Goal: Task Accomplishment & Management: Manage account settings

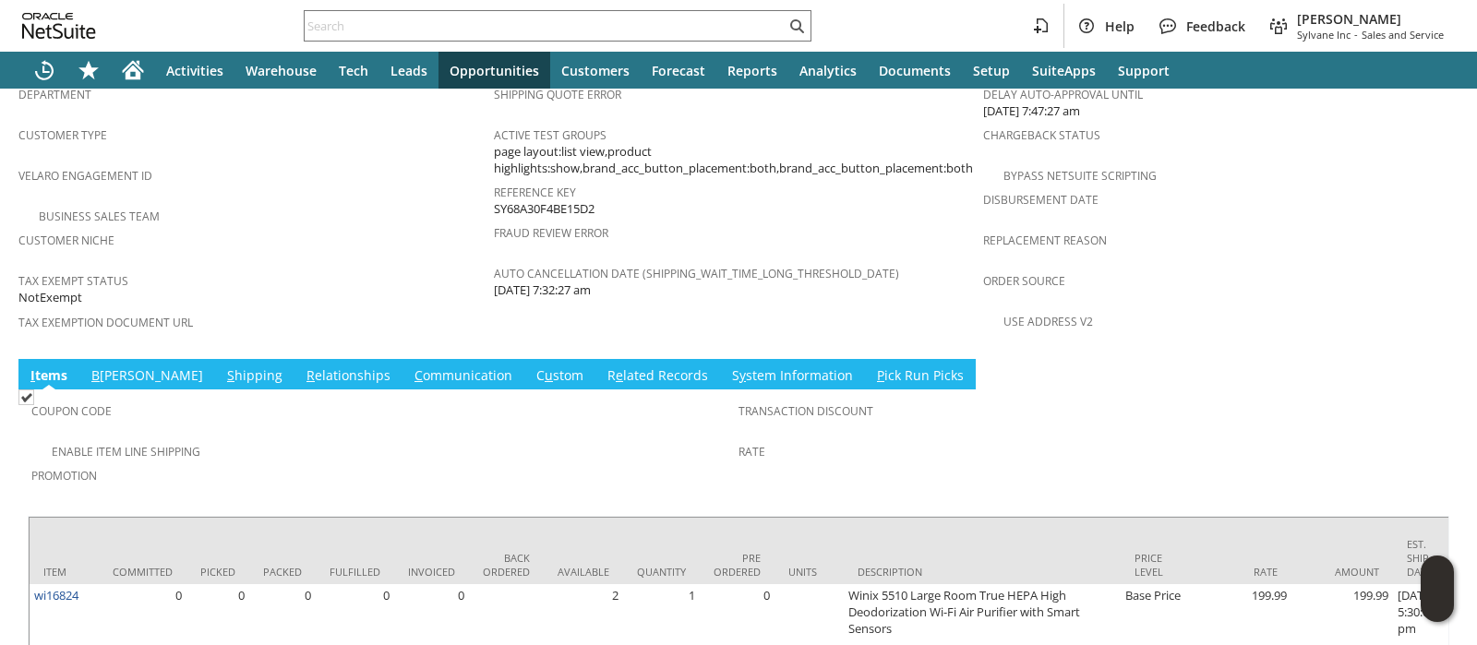
scroll to position [1284, 0]
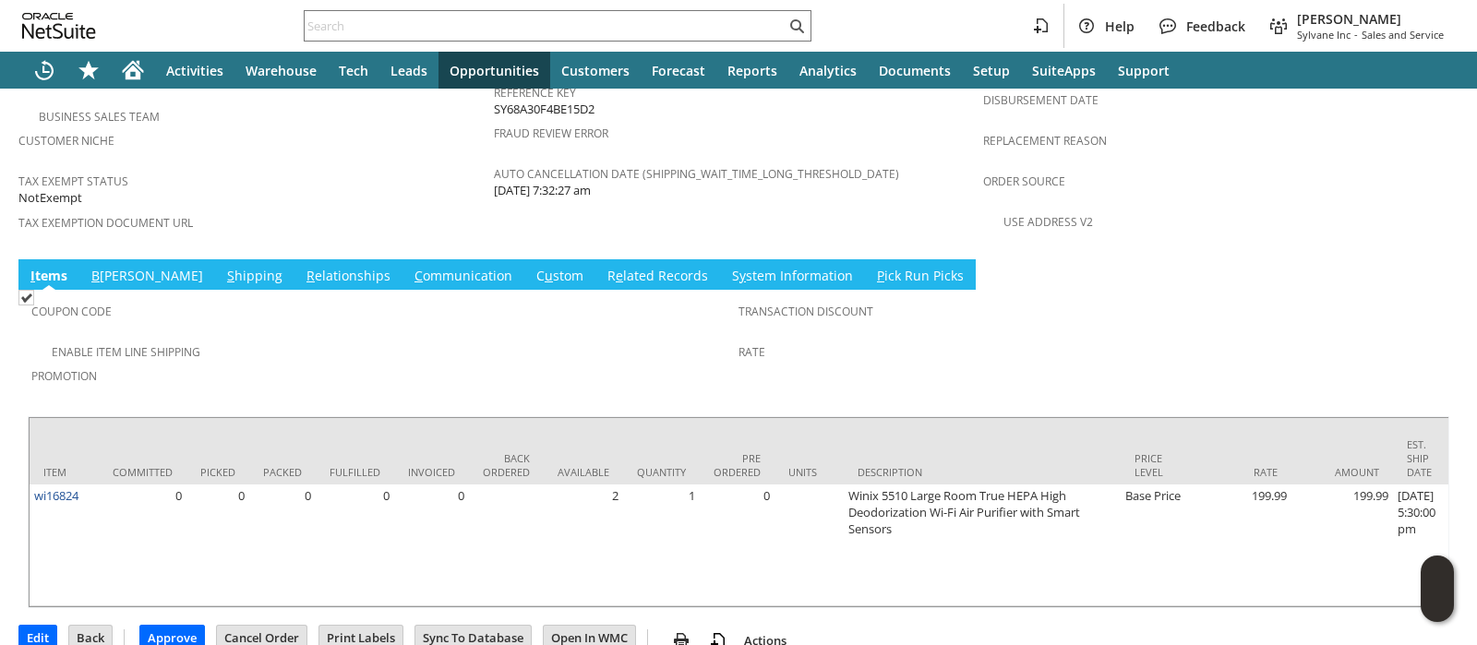
click at [410, 267] on link "C ommunication" at bounding box center [463, 277] width 107 height 20
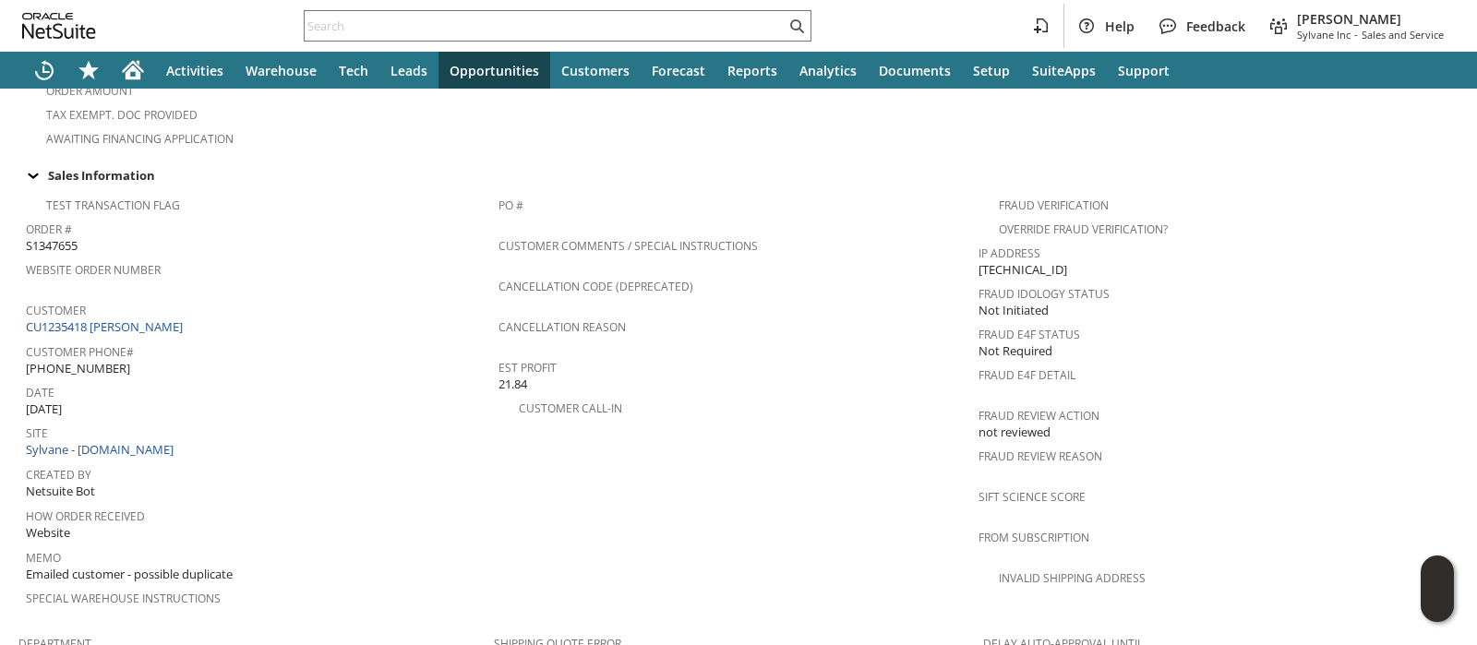
scroll to position [0, 0]
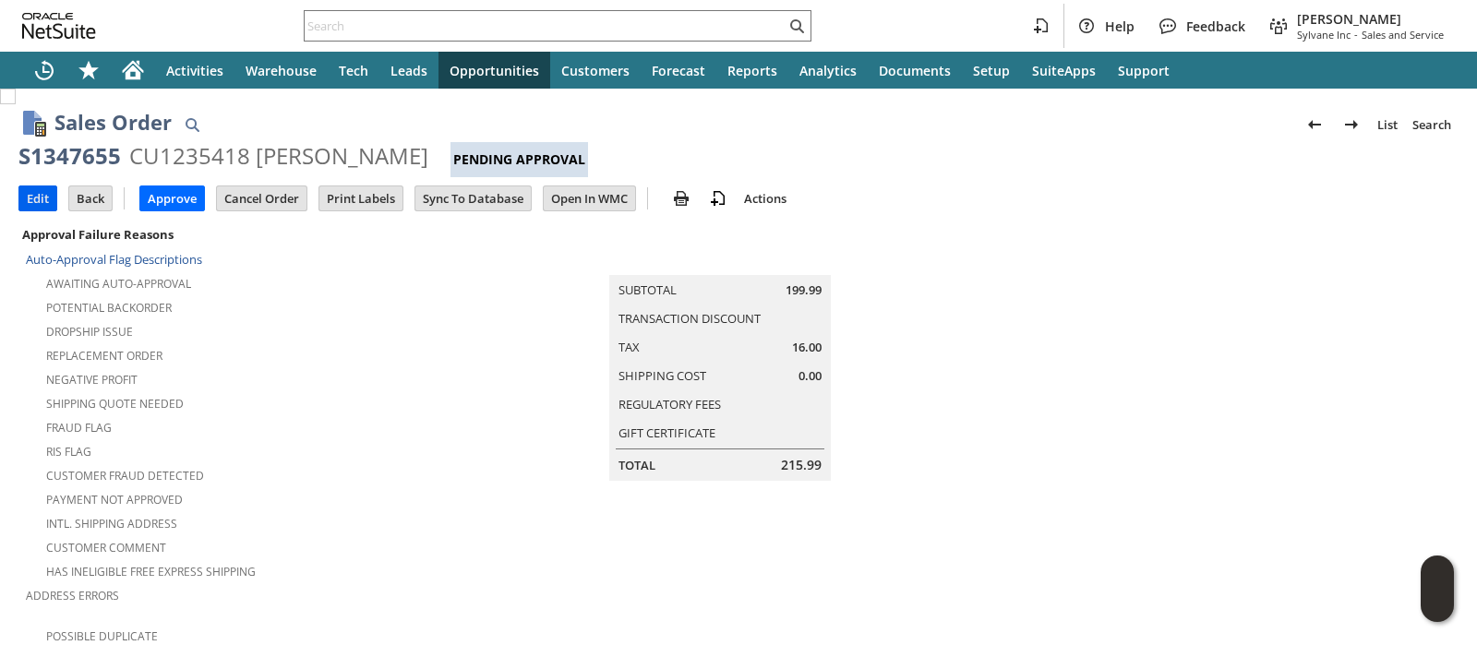
click at [32, 189] on input "Edit" at bounding box center [37, 199] width 37 height 24
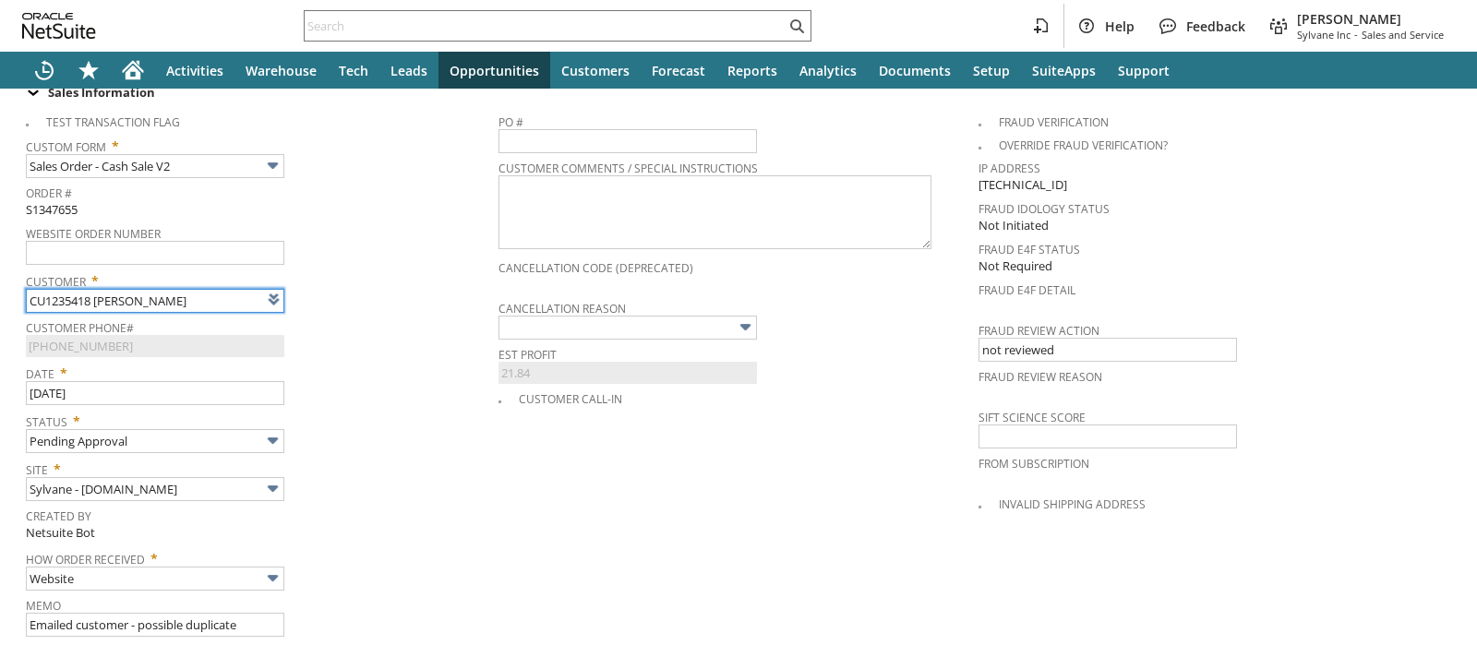
scroll to position [807, 0]
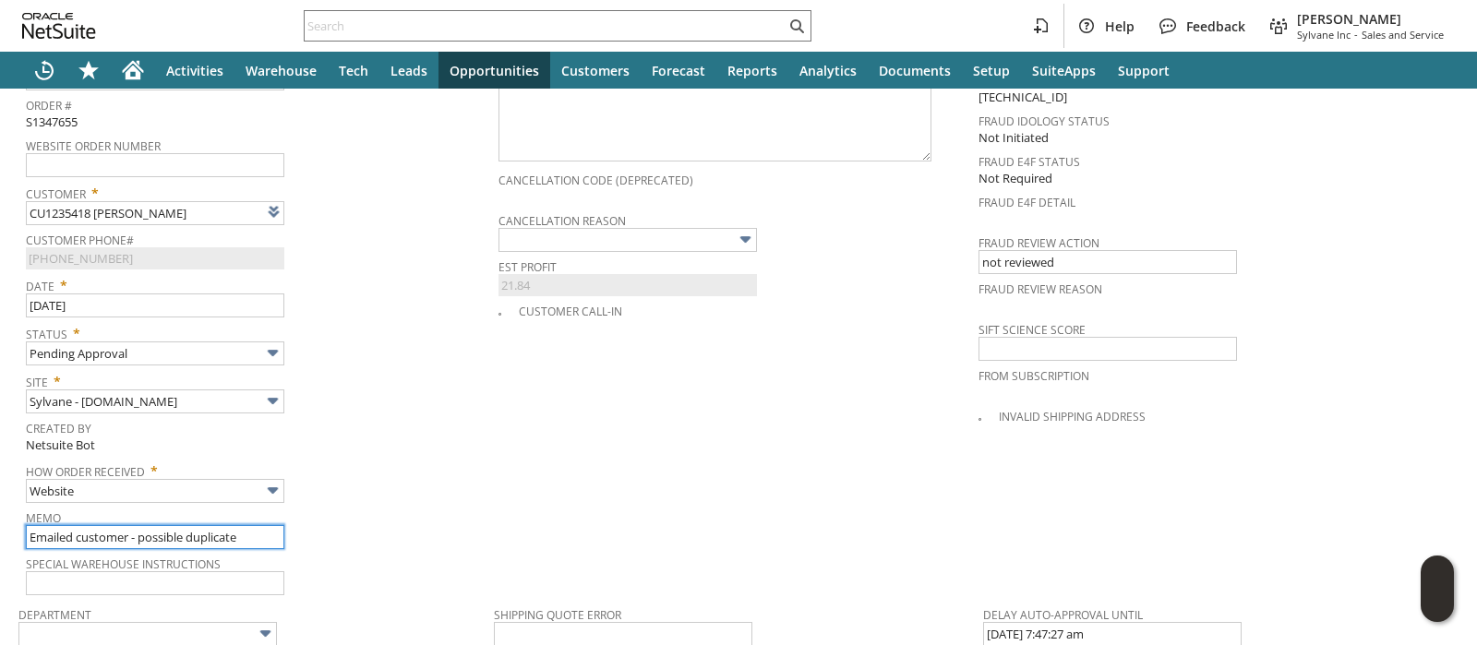
click at [225, 525] on input "Emailed customer - possible duplicate" at bounding box center [155, 537] width 259 height 24
type input "Customer confirmed not a duplicate"
click at [392, 332] on div "Status * Pending Approval" at bounding box center [258, 343] width 464 height 46
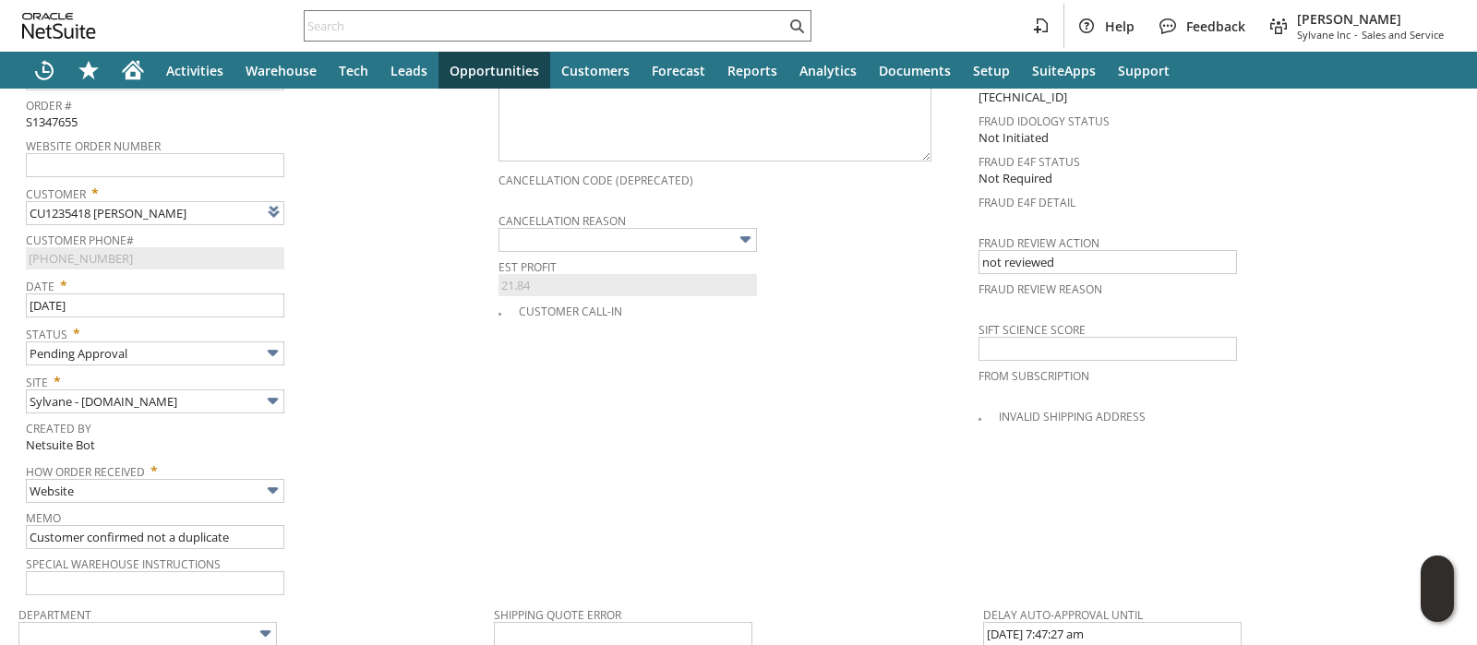
scroll to position [0, 0]
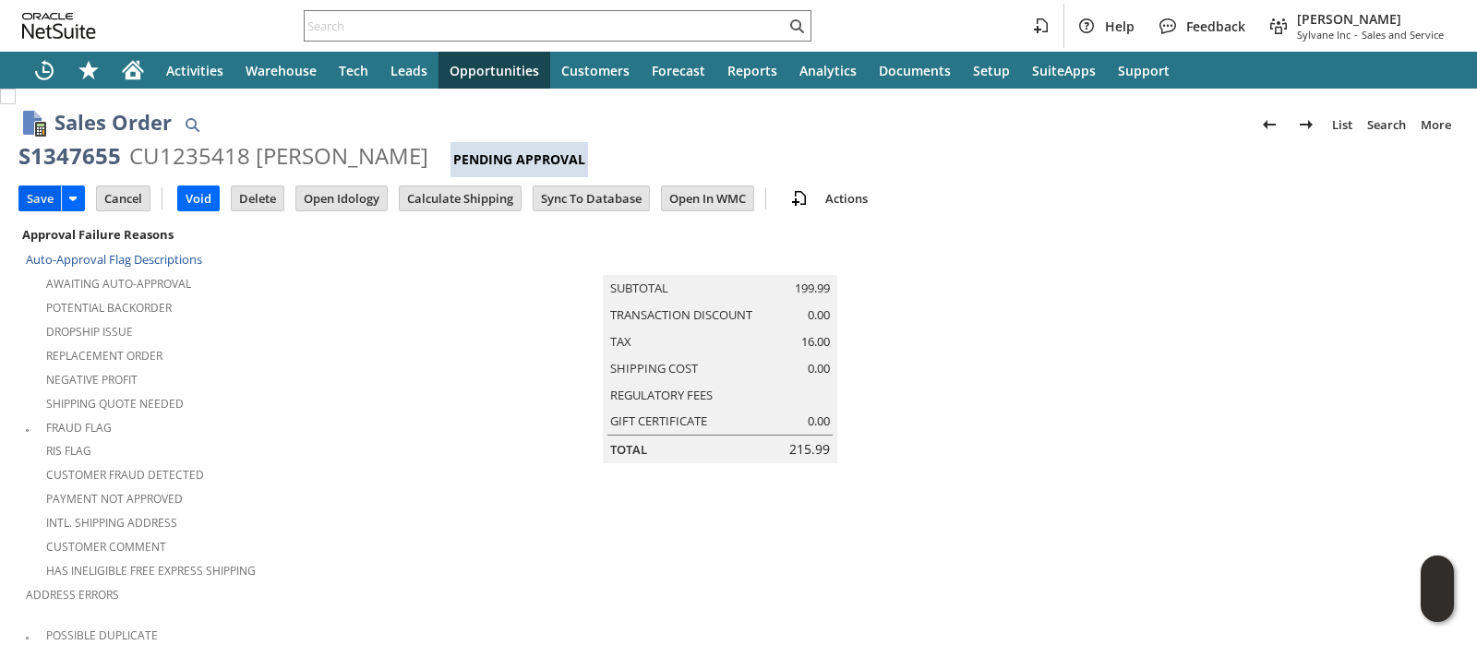
click at [37, 189] on input "Save" at bounding box center [40, 199] width 42 height 24
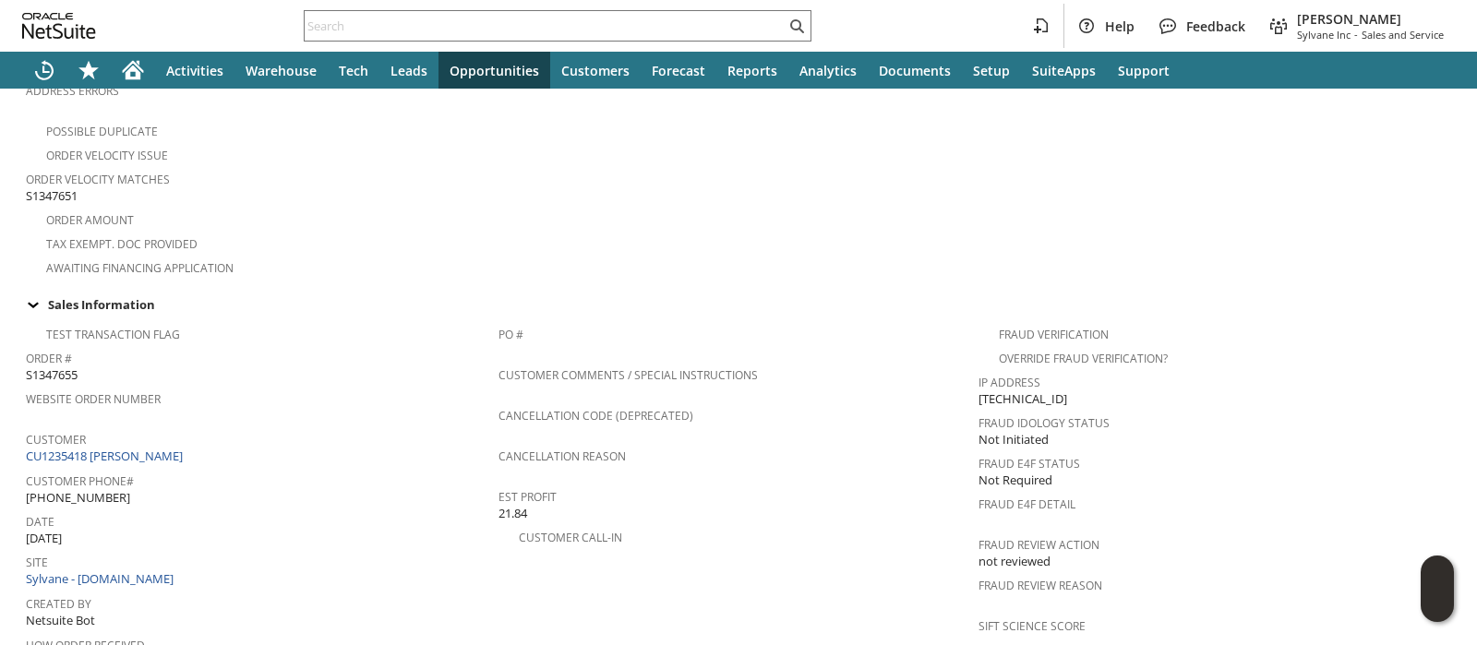
scroll to position [1357, 0]
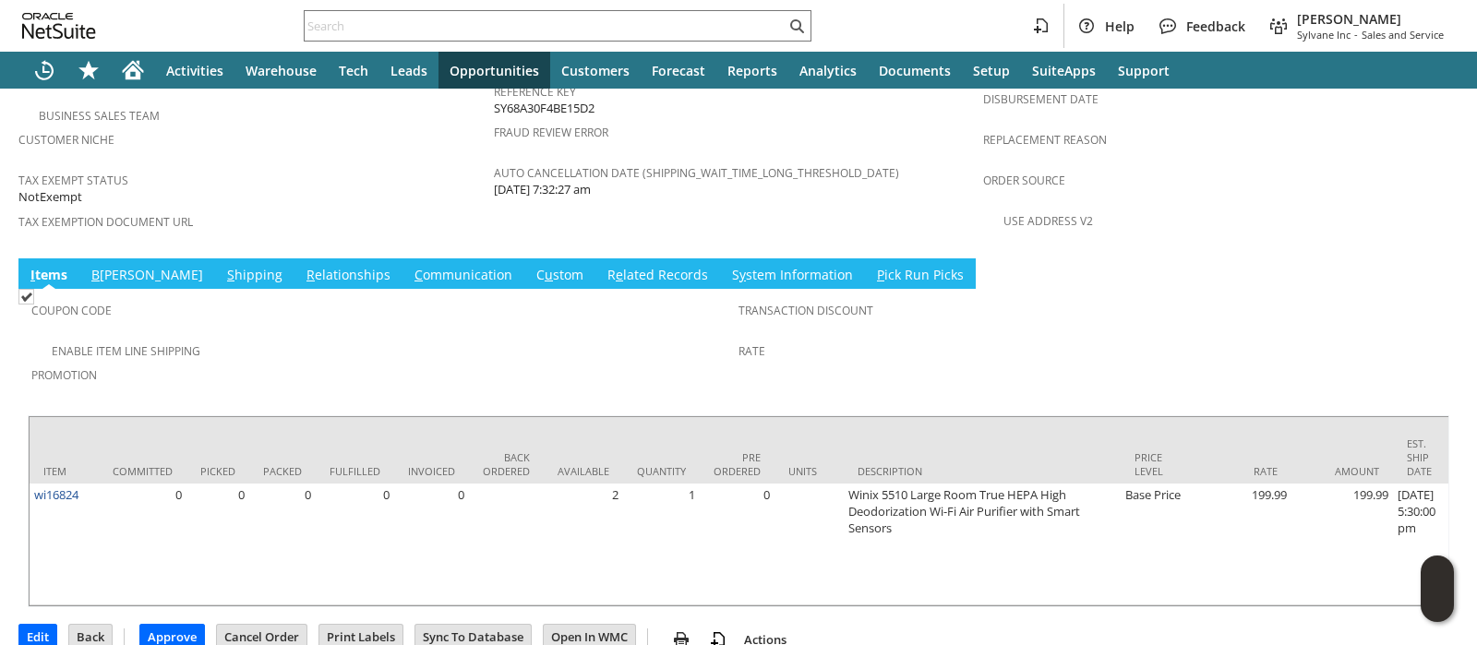
click at [108, 266] on link "B illing" at bounding box center [147, 276] width 121 height 20
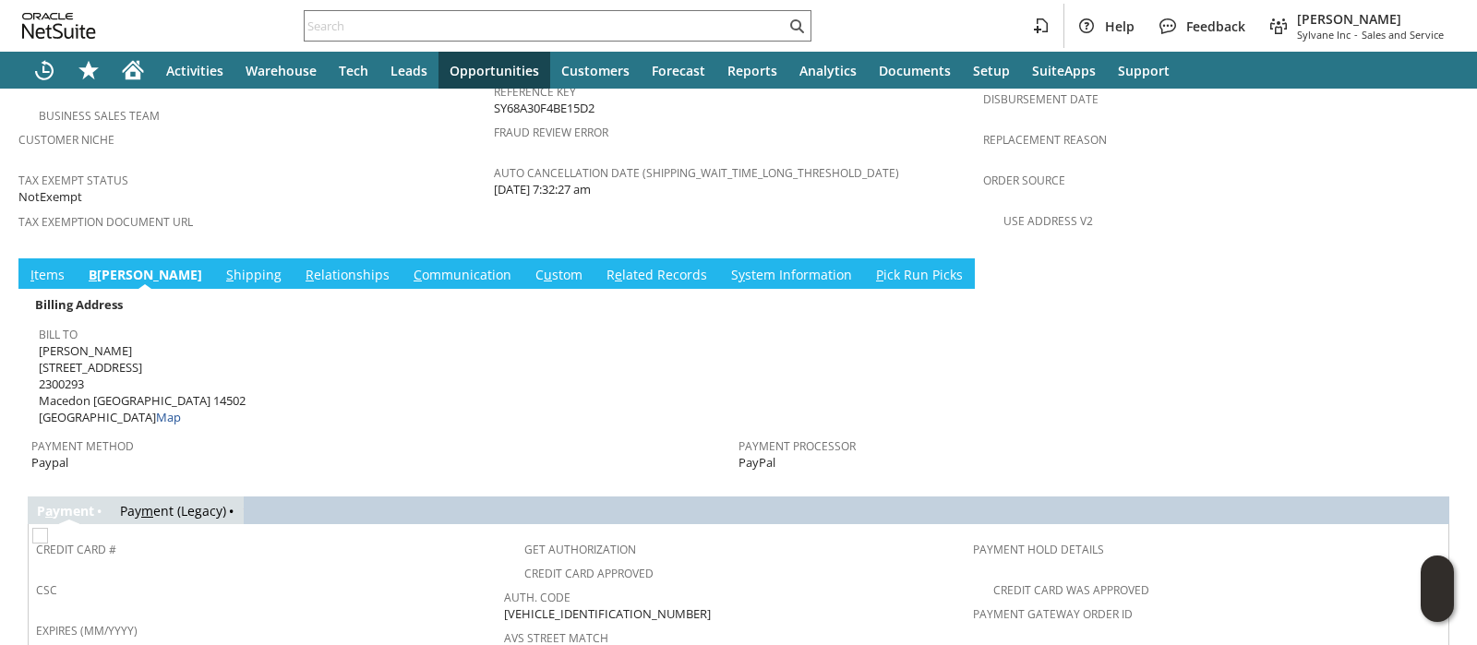
scroll to position [0, 0]
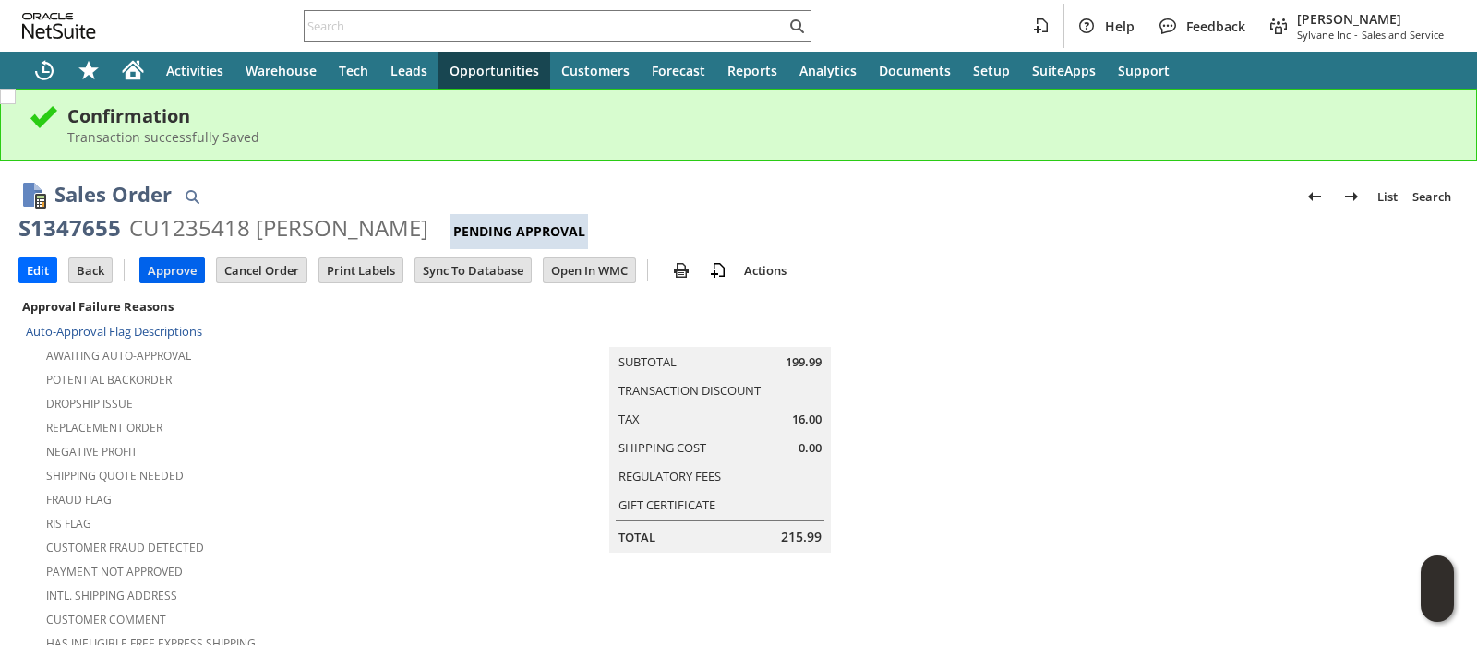
click at [179, 274] on input "Approve" at bounding box center [172, 271] width 64 height 24
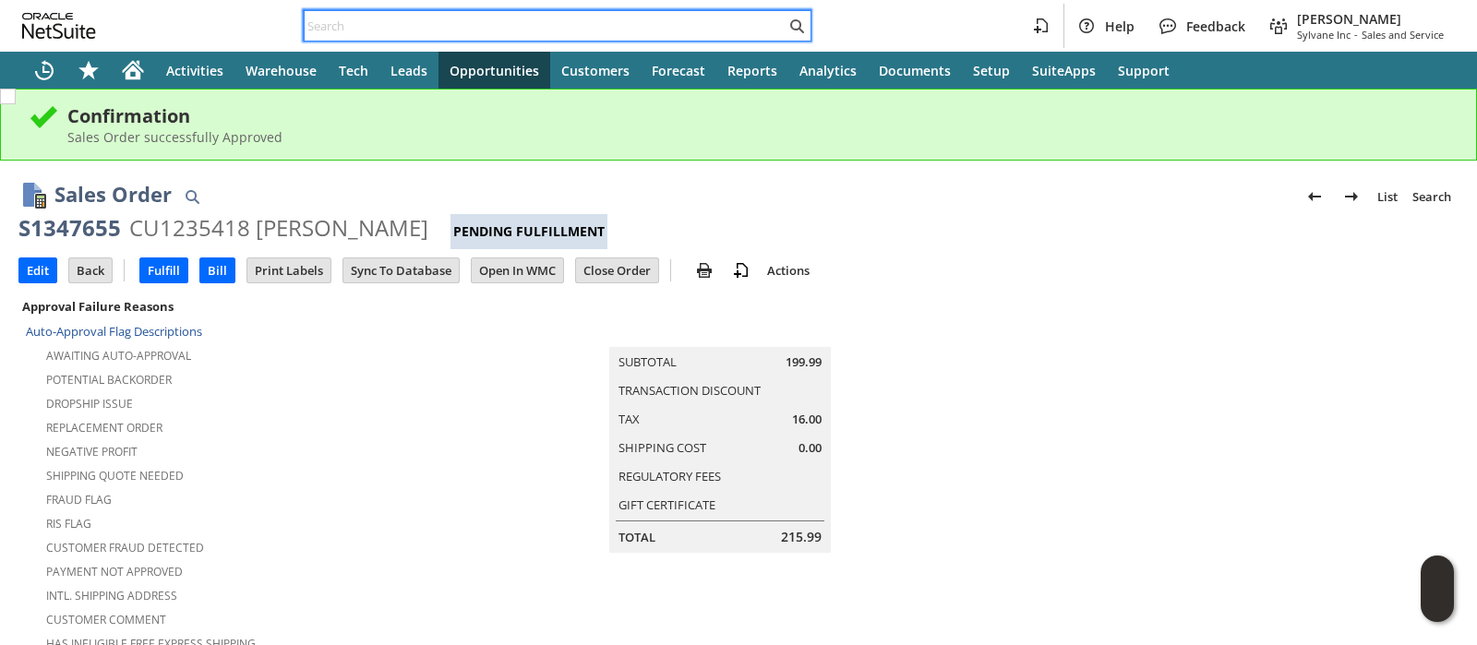
click at [673, 24] on input "text" at bounding box center [545, 26] width 481 height 22
paste input "200012159423339"
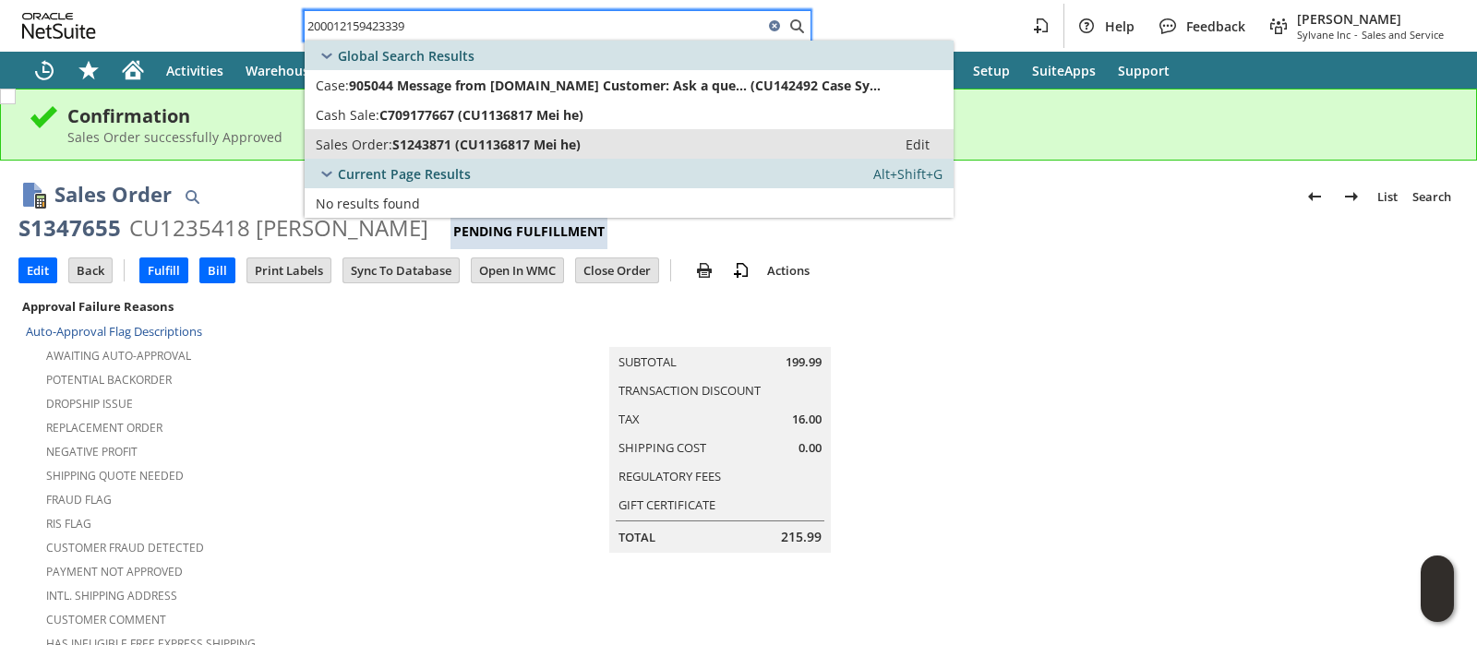
type input "200012159423339"
click at [586, 142] on div "Sales Order: S1243871 (CU1136817 Mei he)" at bounding box center [601, 145] width 570 height 18
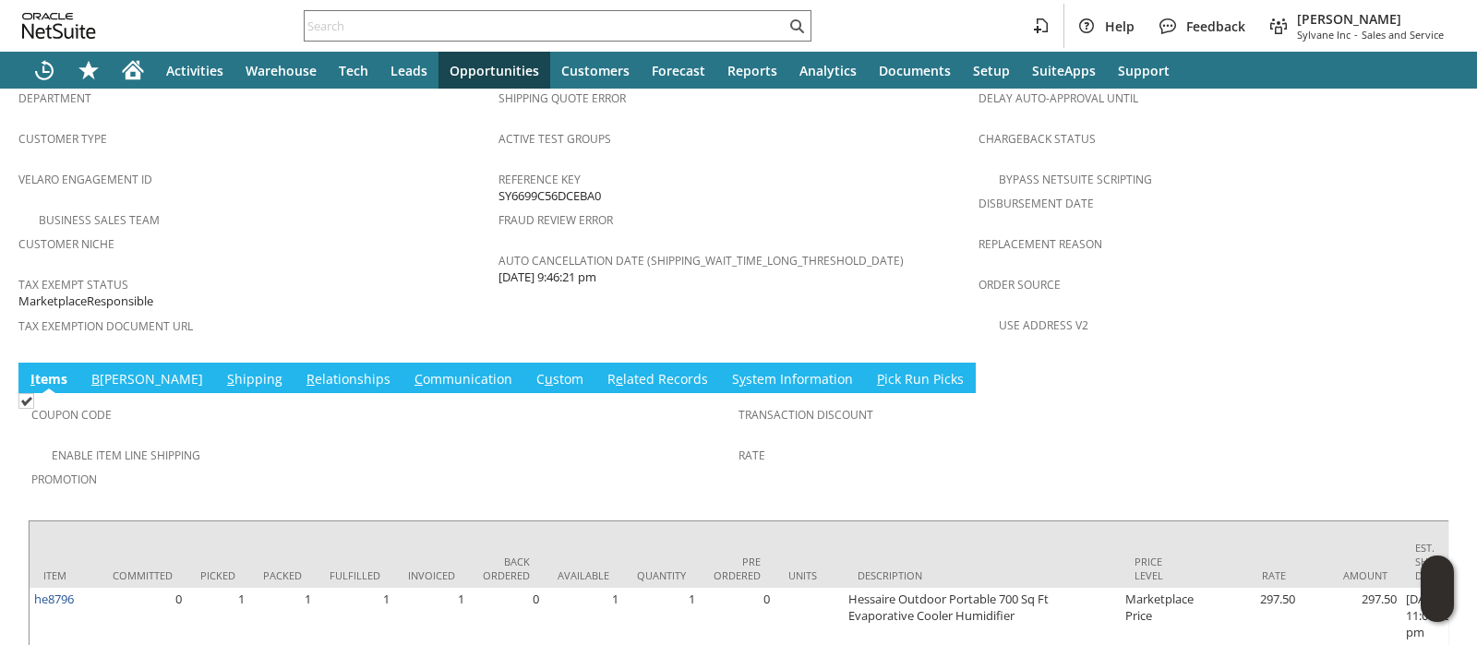
scroll to position [1216, 0]
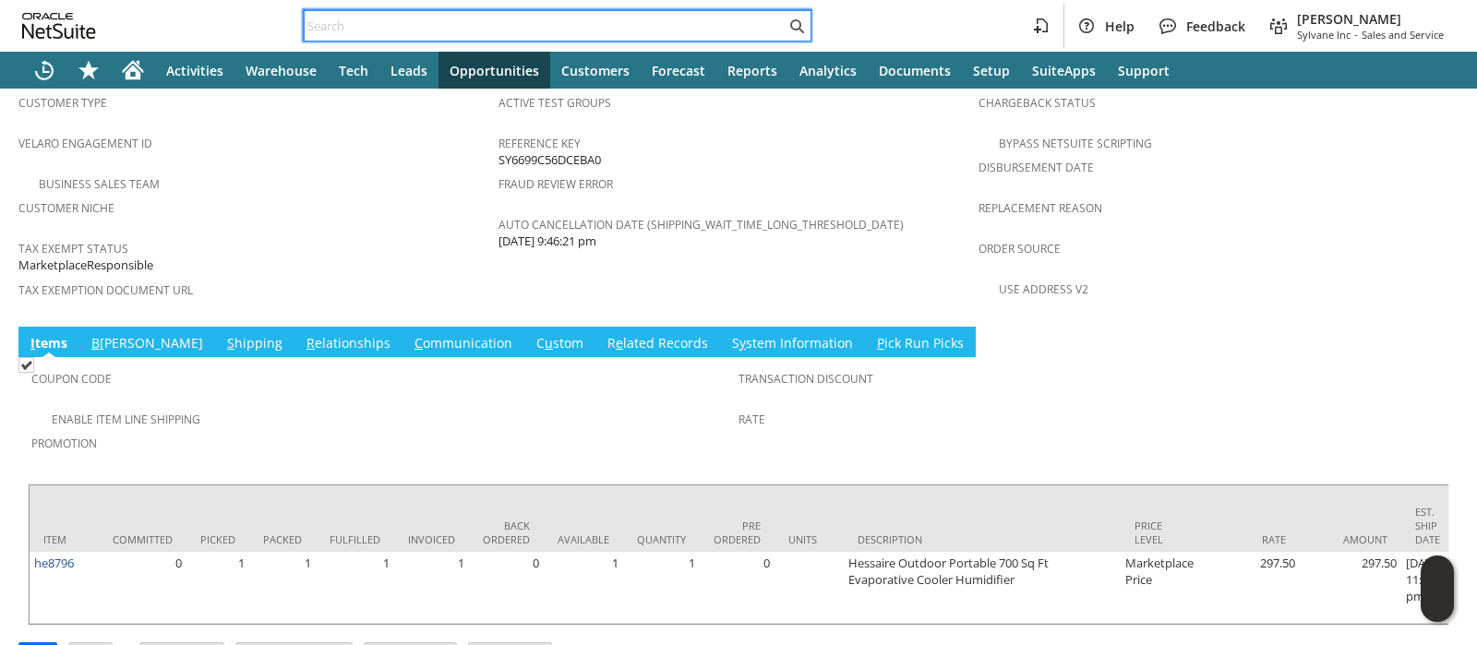
click at [577, 30] on input "text" at bounding box center [545, 26] width 481 height 22
paste input "112-6218716-3130601"
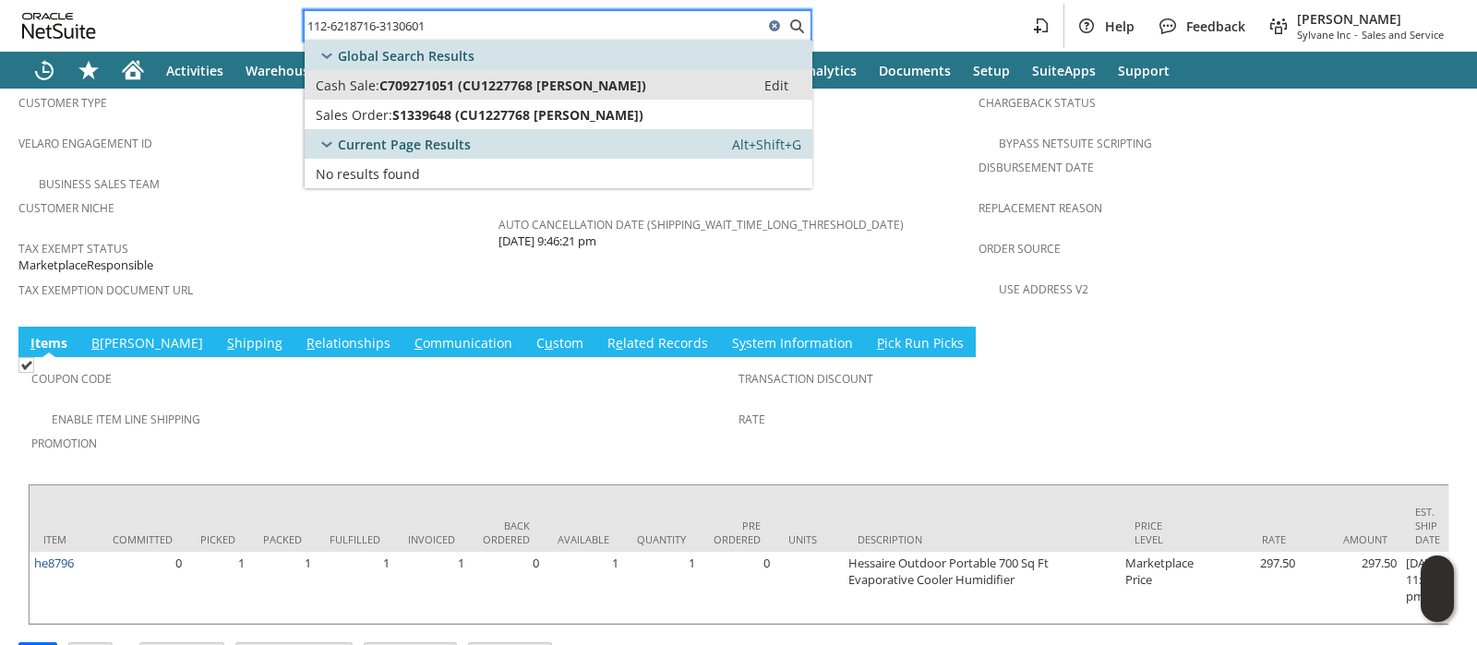
type input "112-6218716-3130601"
click at [561, 80] on span "C709271051 (CU1227768 Jacob Tracy)" at bounding box center [513, 86] width 267 height 18
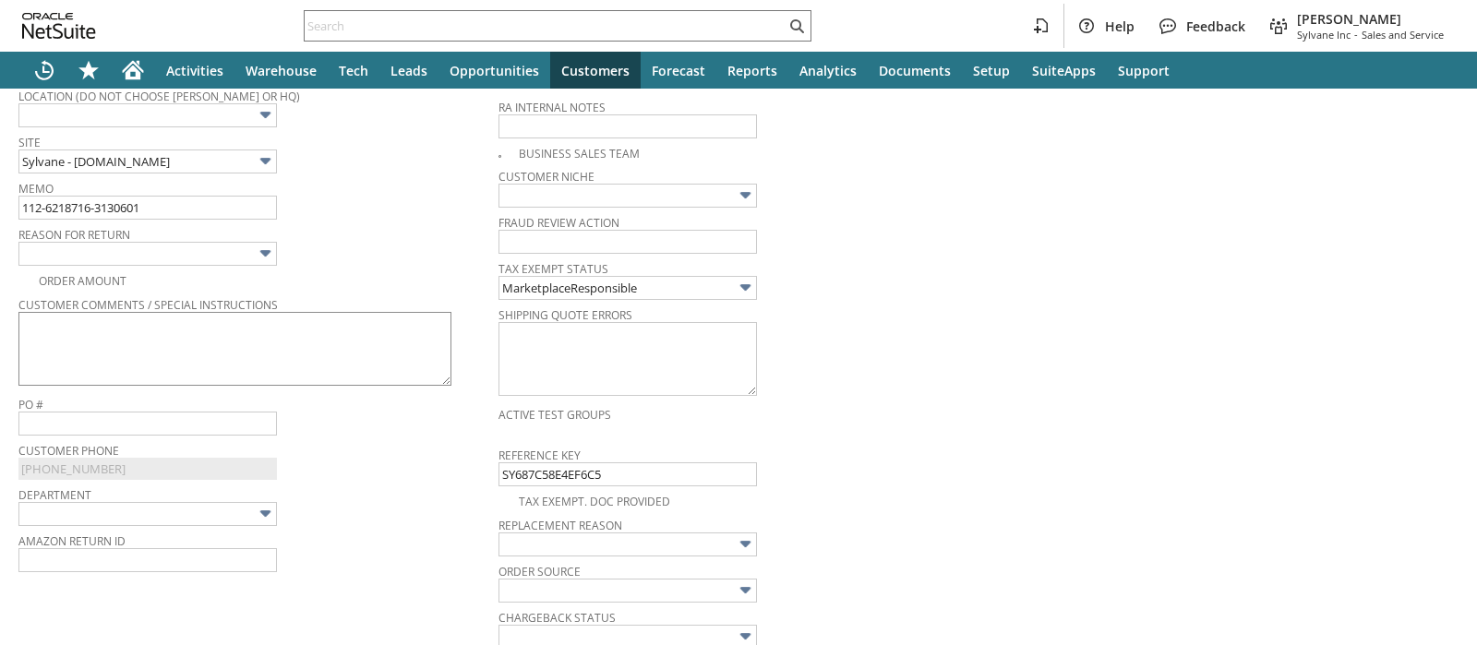
paste input "Do not need it no more"
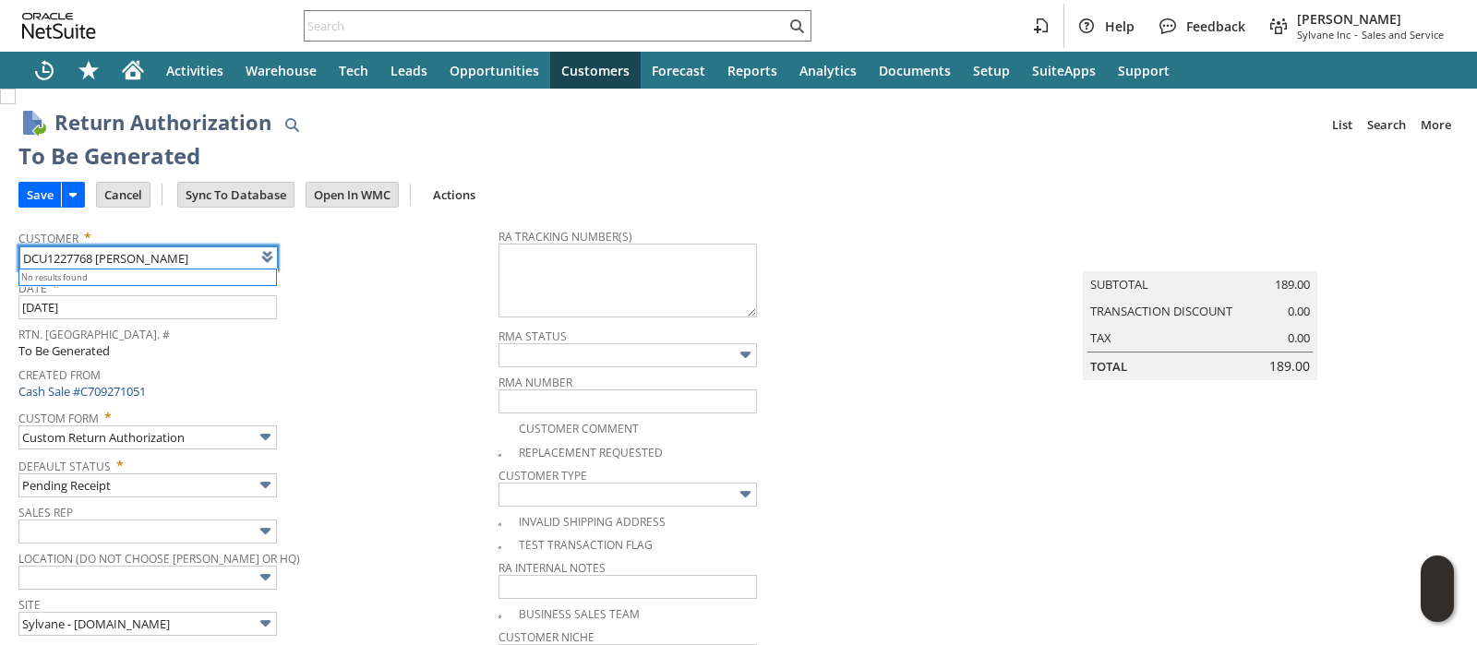
type input "CU1227768 Jacob Tracy"
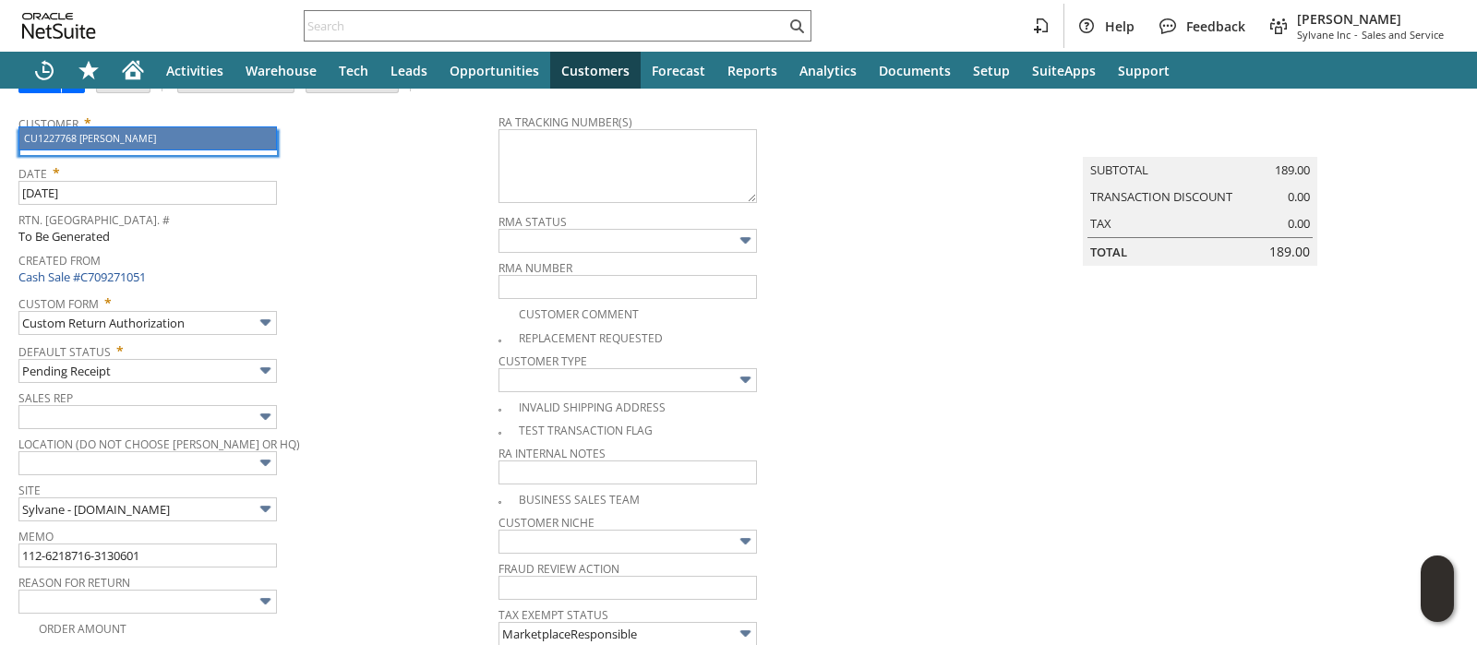
scroll to position [230, 0]
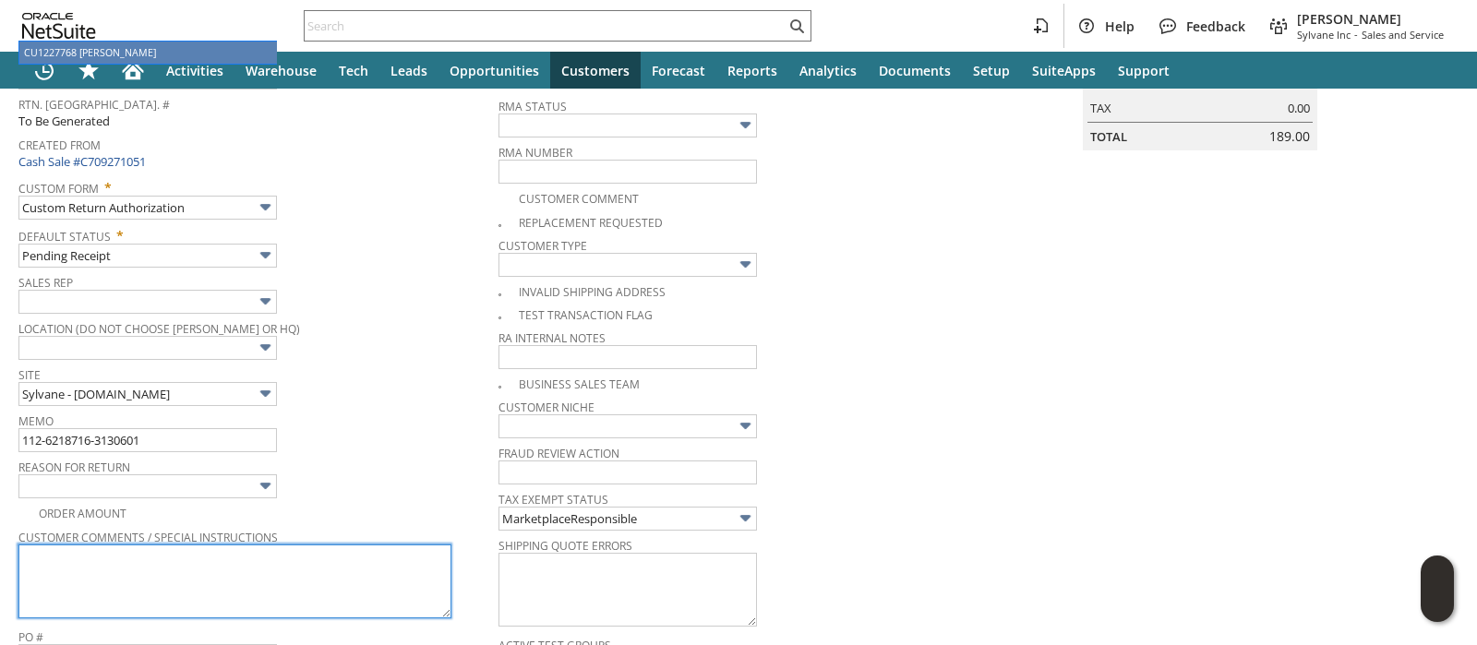
click at [327, 567] on textarea at bounding box center [234, 582] width 433 height 74
paste textarea "Do not need it no more"
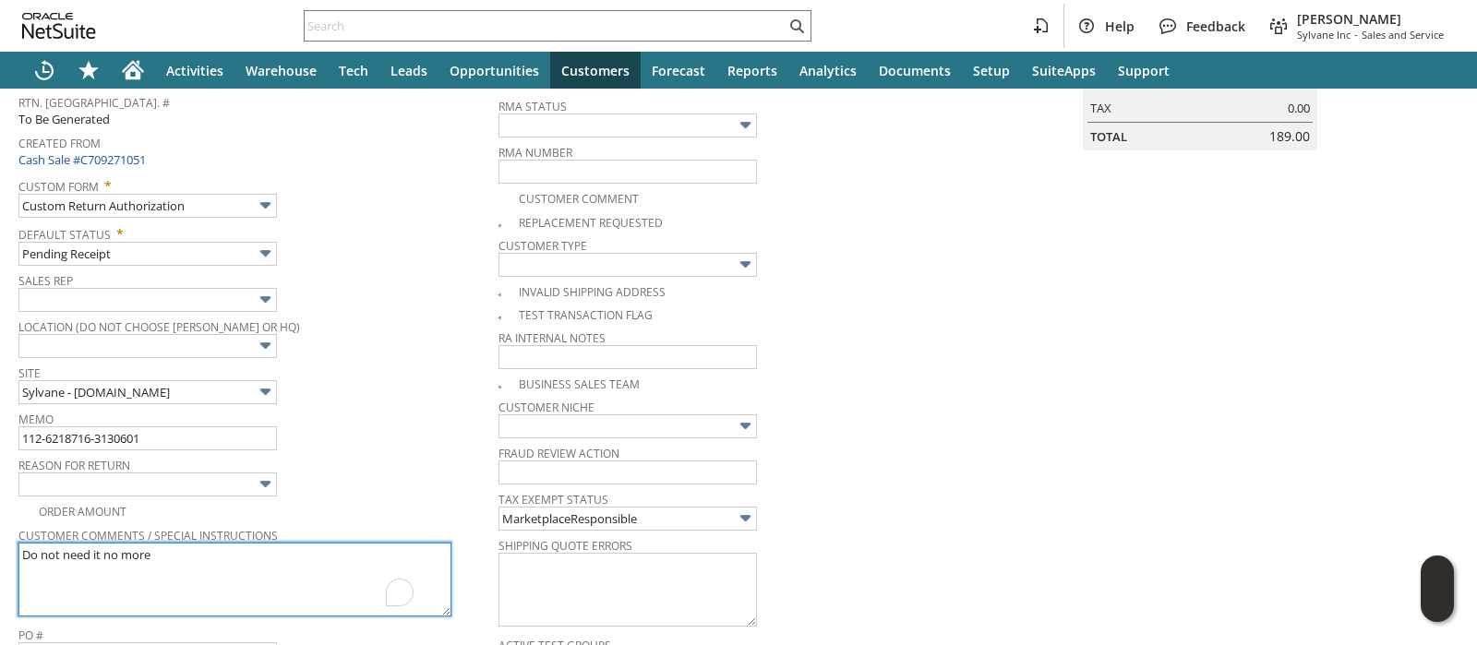
scroll to position [229, 0]
type textarea "Do not need it no more"
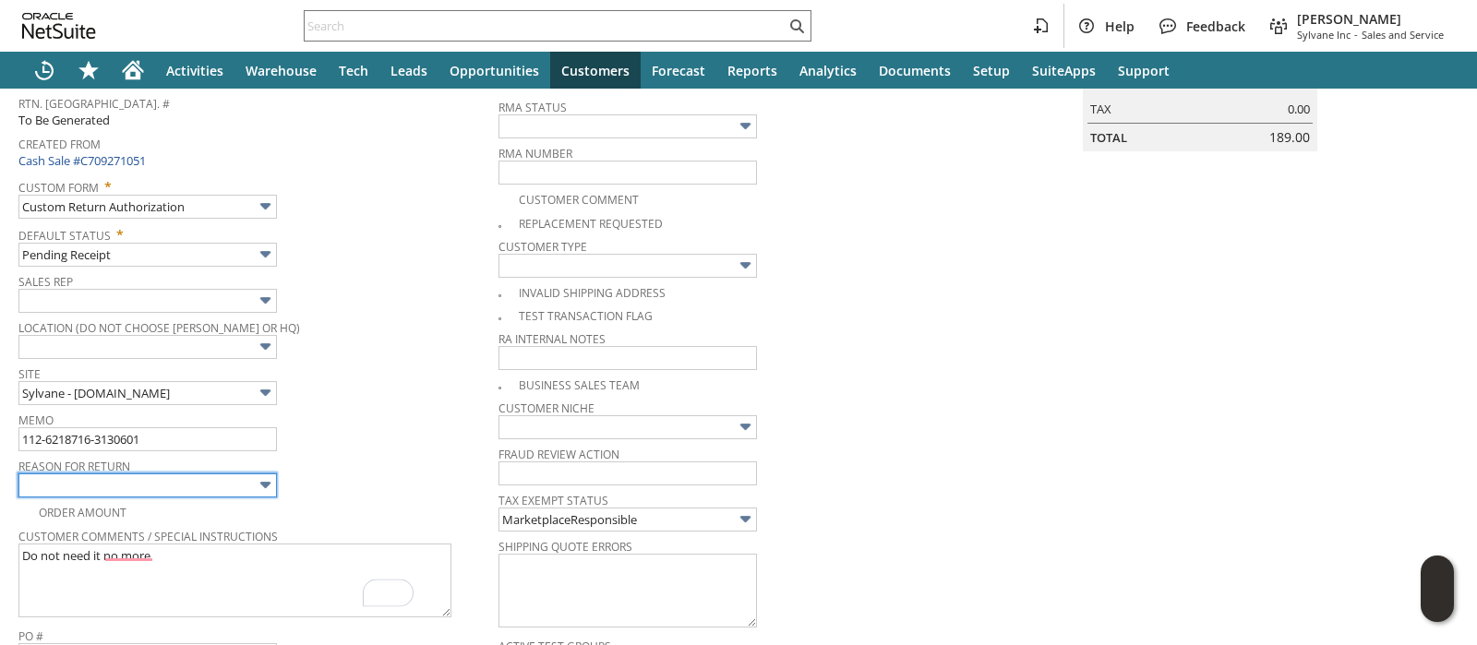
click at [231, 480] on input "text" at bounding box center [147, 486] width 259 height 24
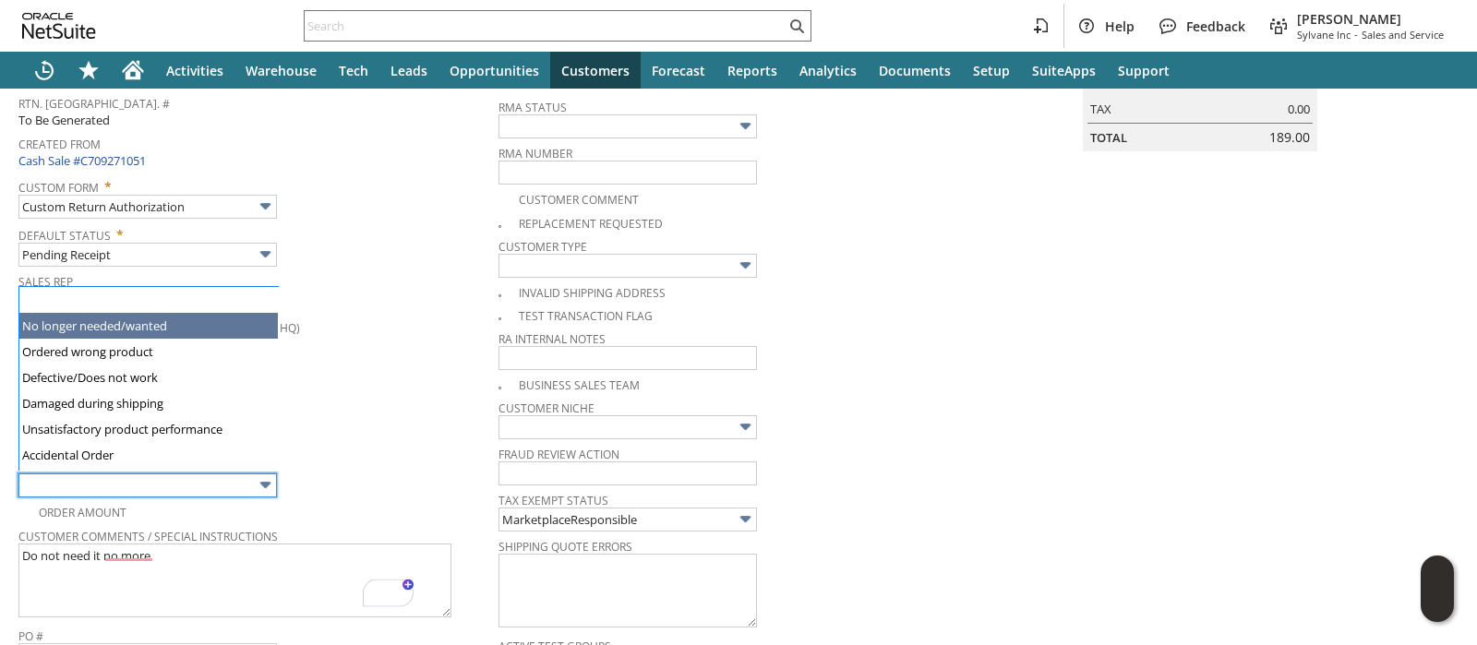
type input "No longer needed/wanted"
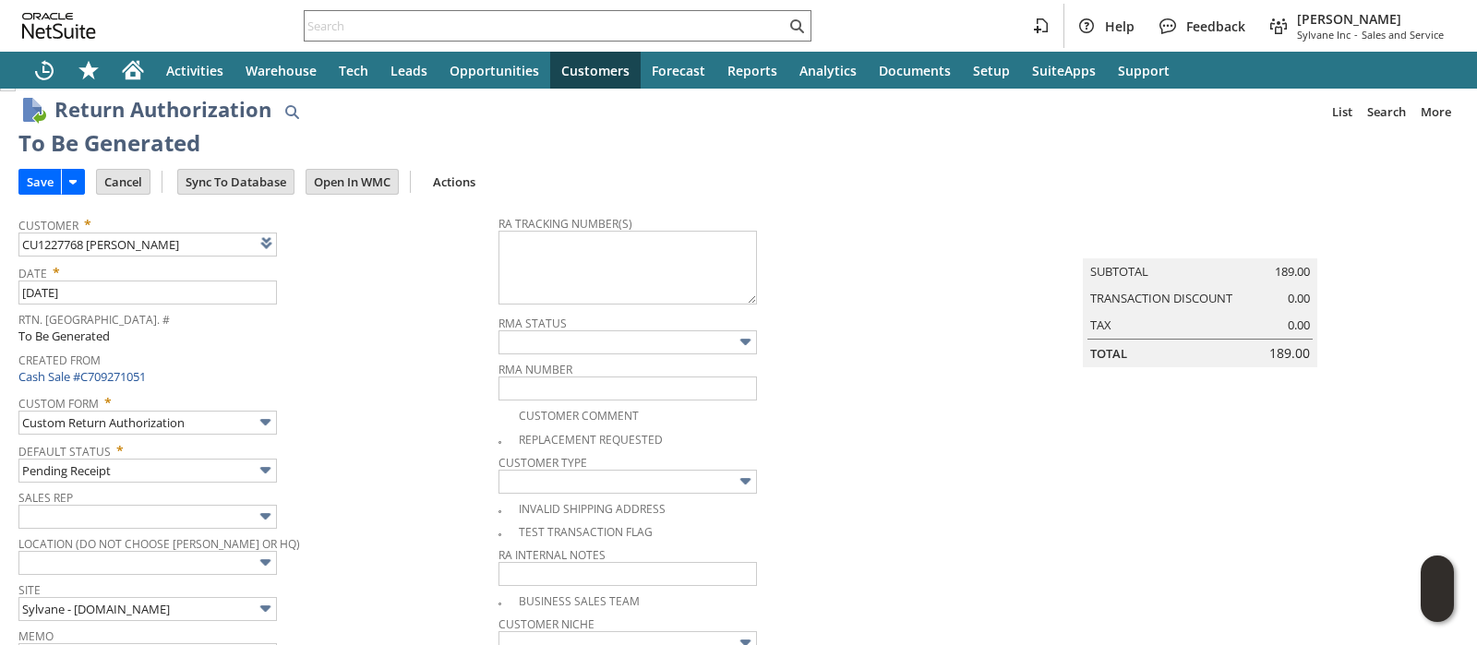
scroll to position [0, 0]
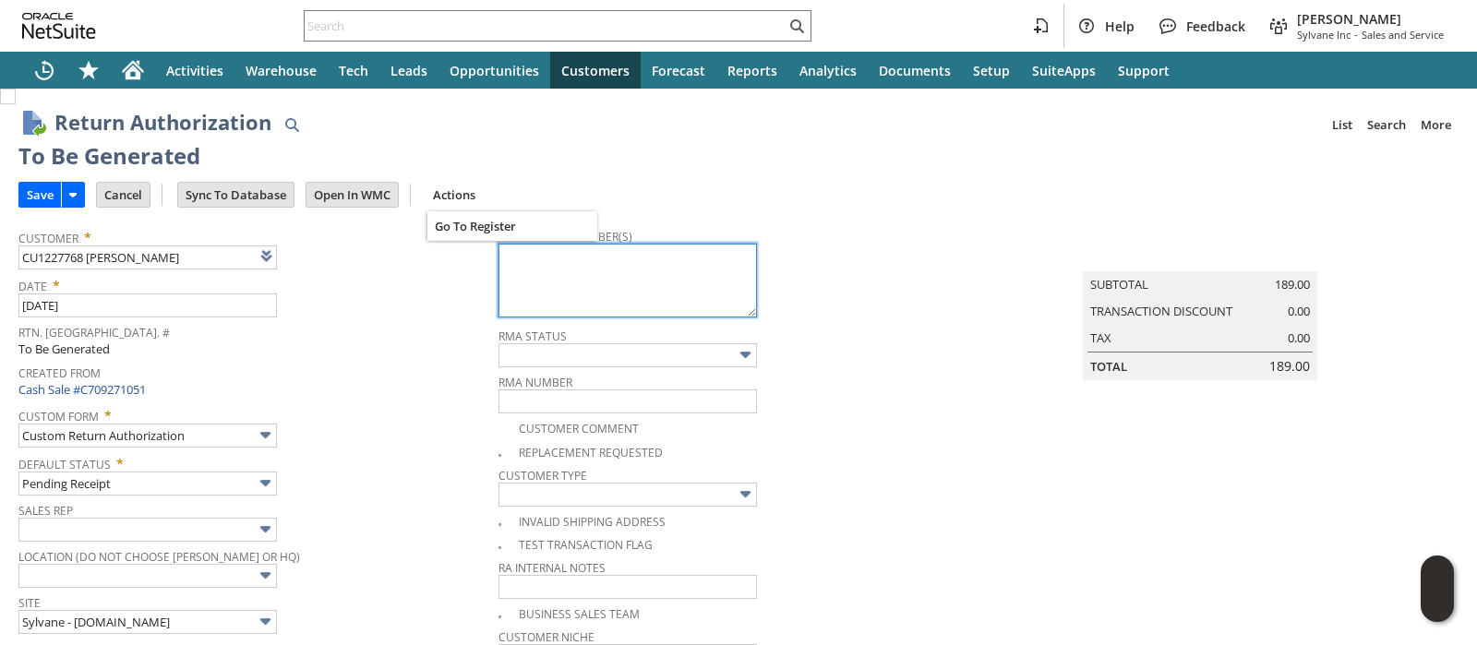
click at [537, 271] on textarea at bounding box center [628, 281] width 259 height 74
paste textarea "1ZJ74J529073984027"
type textarea "1ZJ74J529073984027"
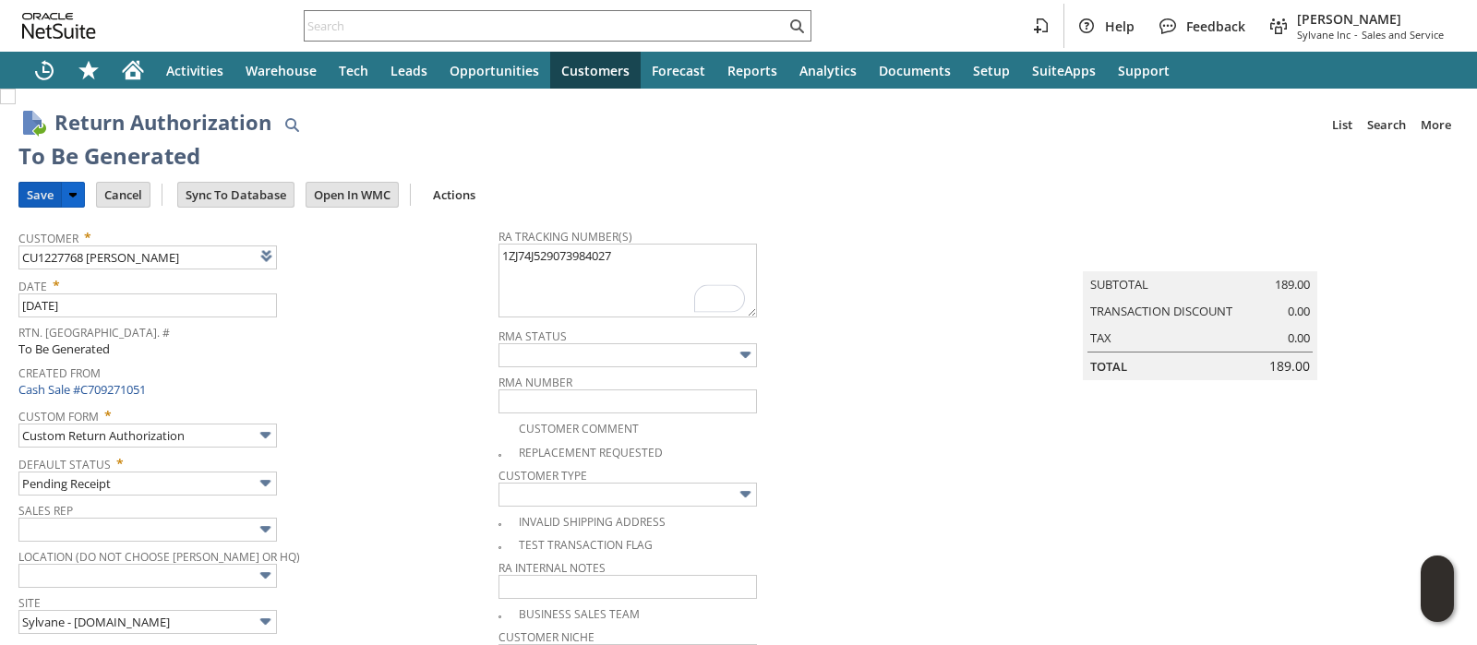
click at [35, 191] on input "Save" at bounding box center [40, 195] width 42 height 24
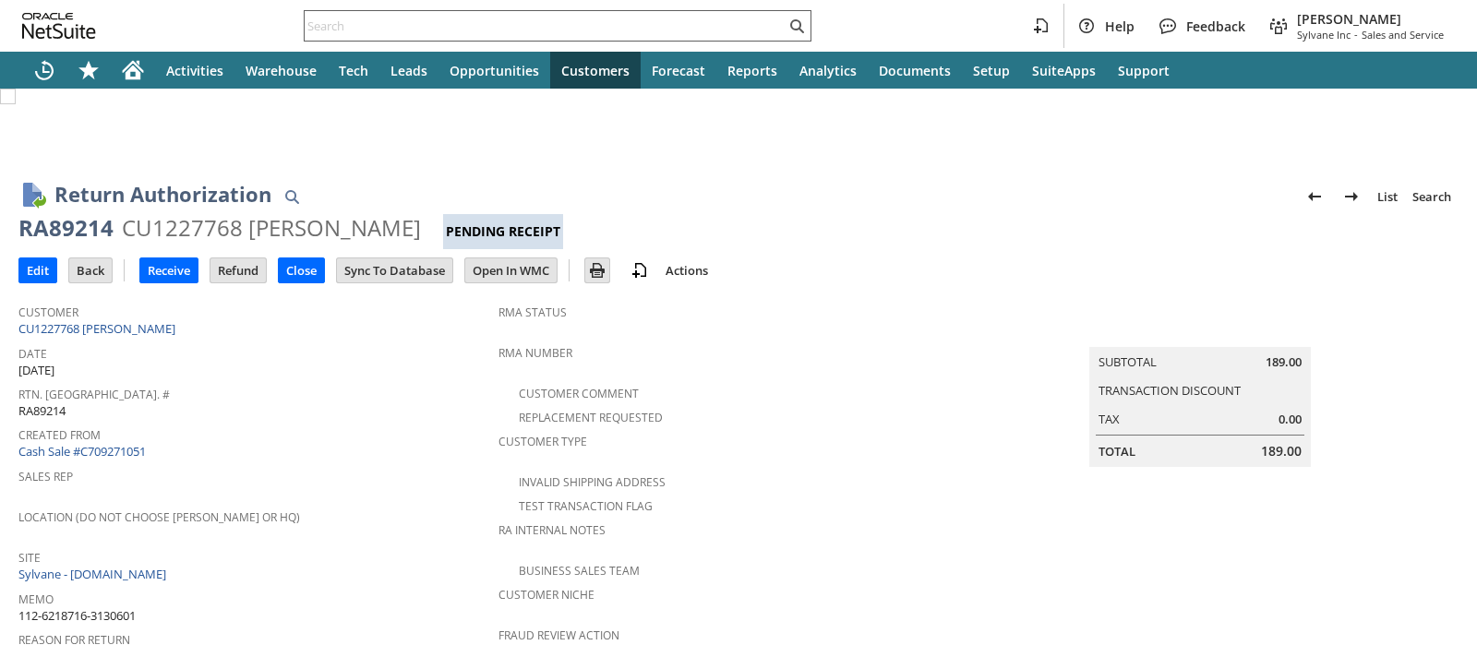
click at [503, 25] on input "text" at bounding box center [545, 26] width 481 height 22
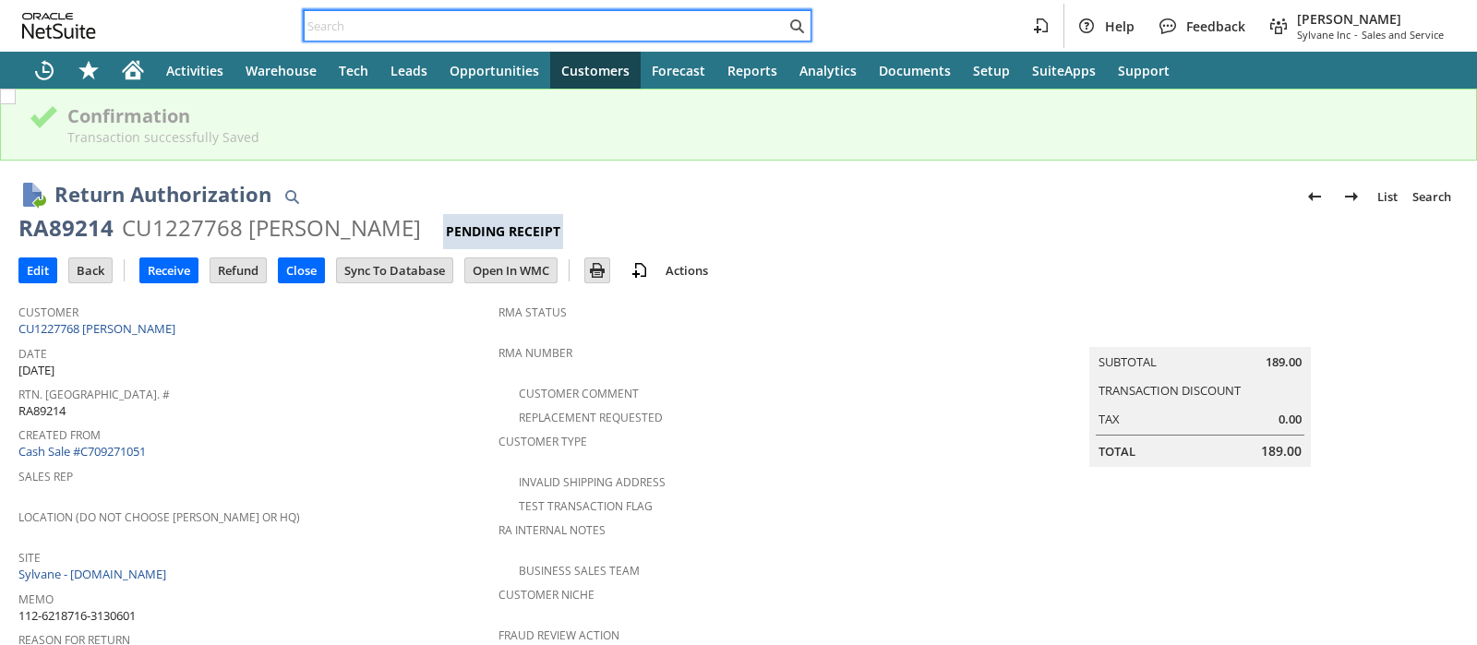
paste input "113-2366082-7955448"
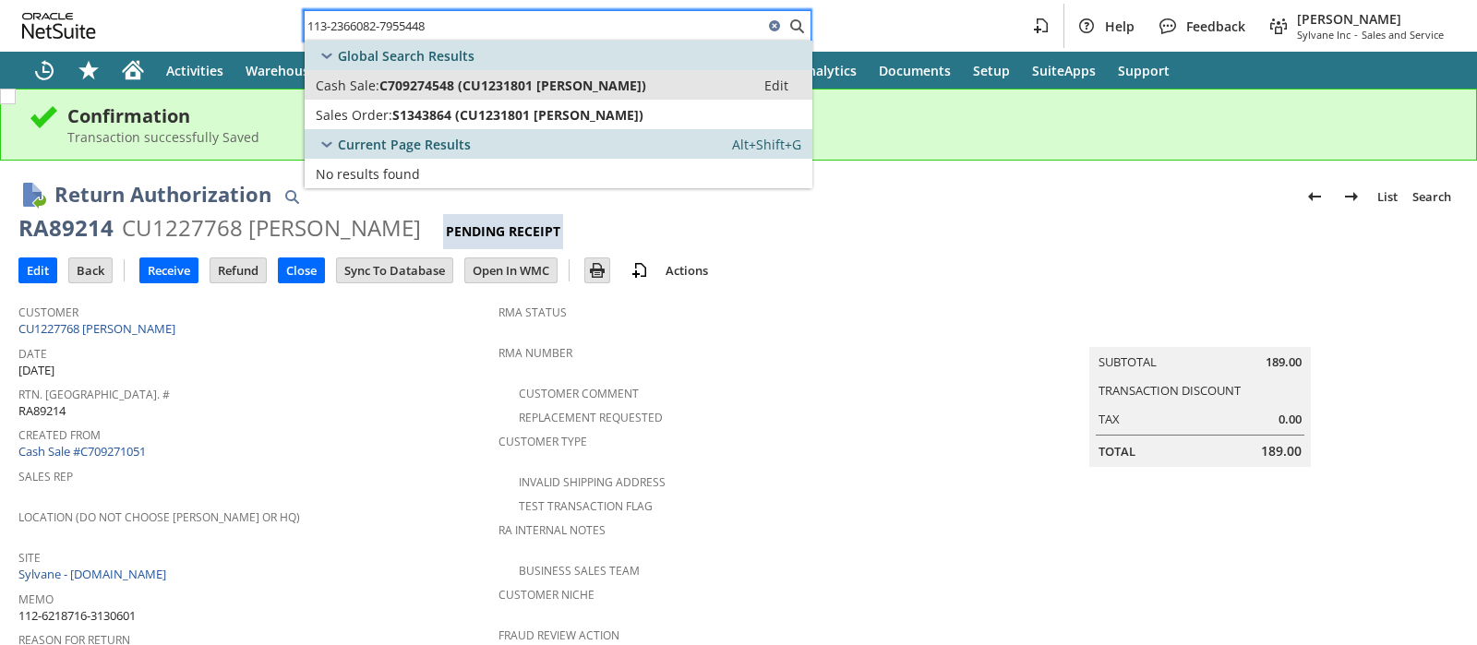
type input "113-2366082-7955448"
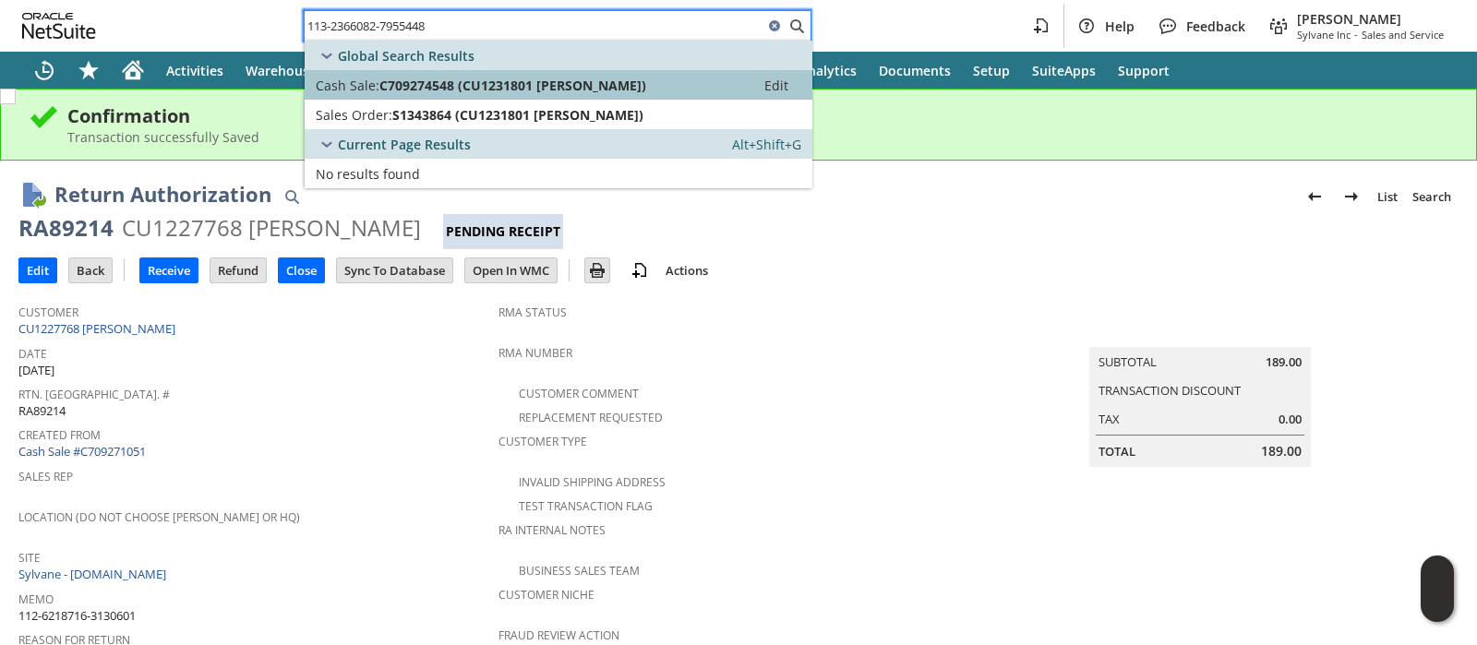
click at [504, 79] on span "C709274548 (CU1231801 Alexander Villarejos)" at bounding box center [513, 86] width 267 height 18
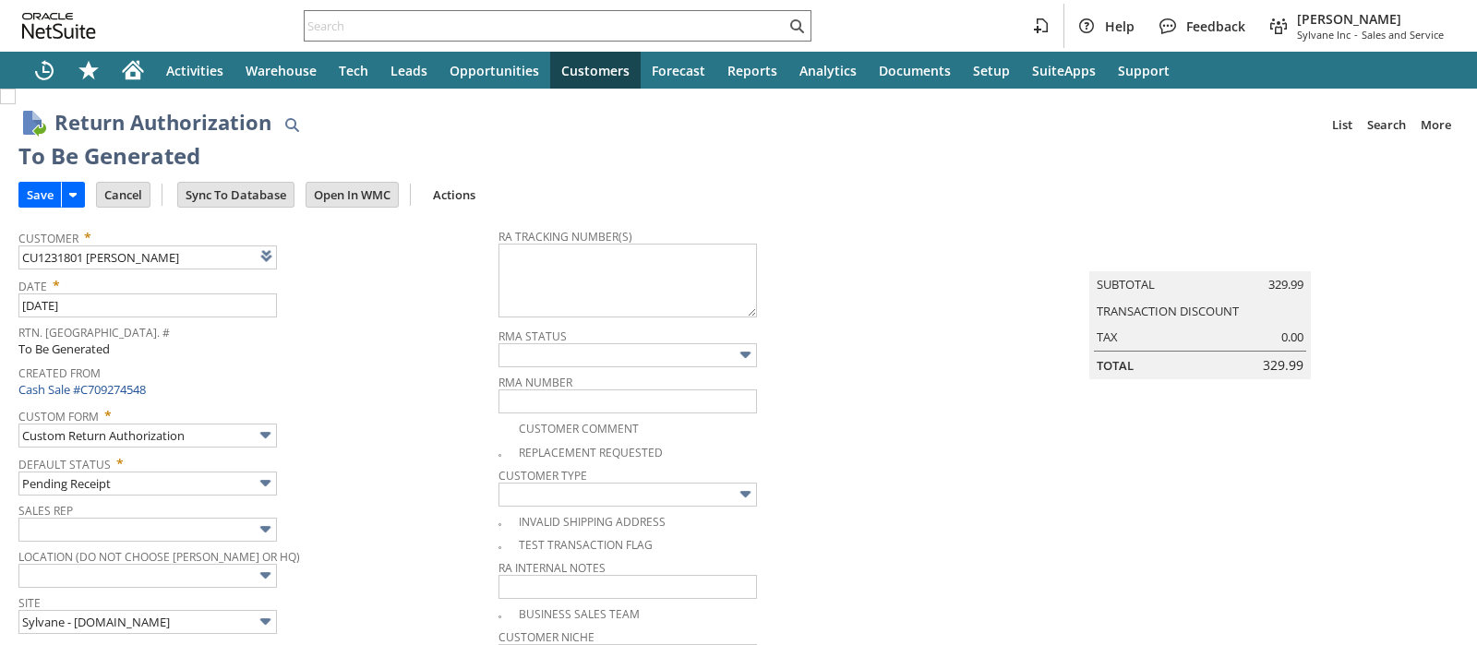
type input "Add"
type input "Copy Previous"
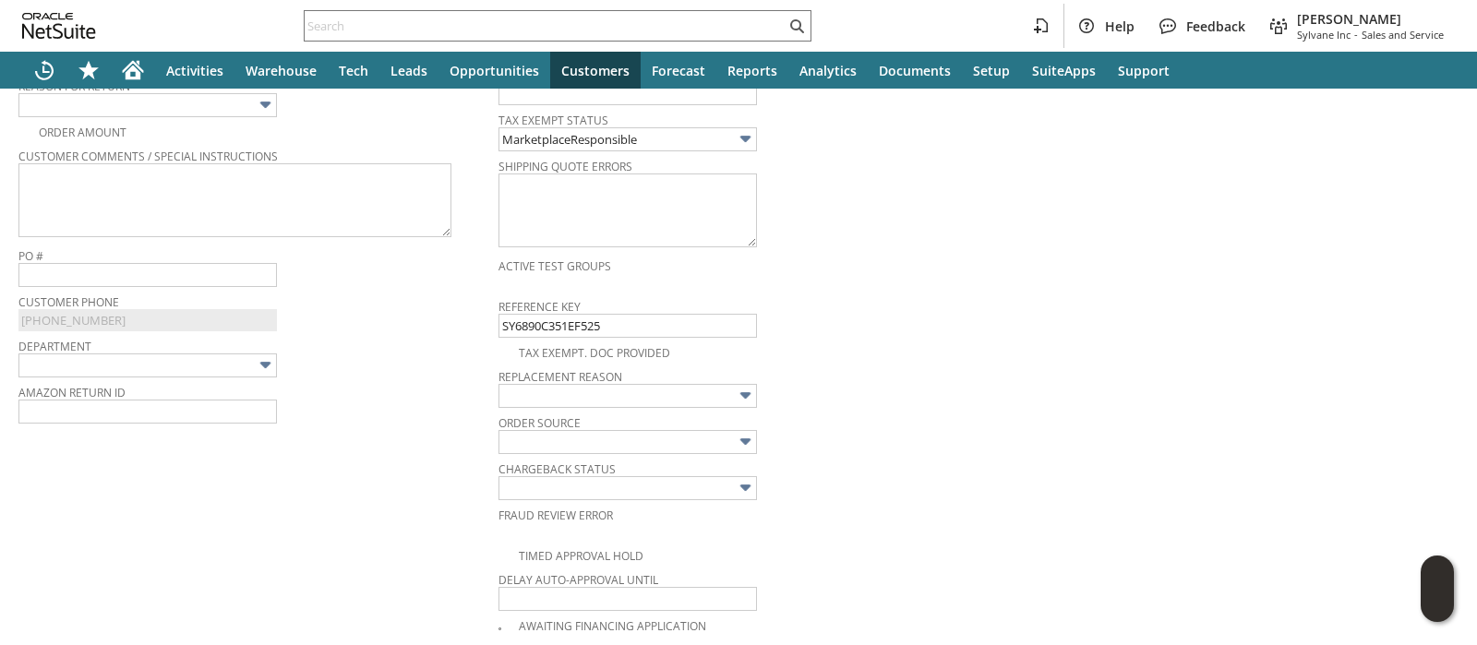
scroll to position [583, 0]
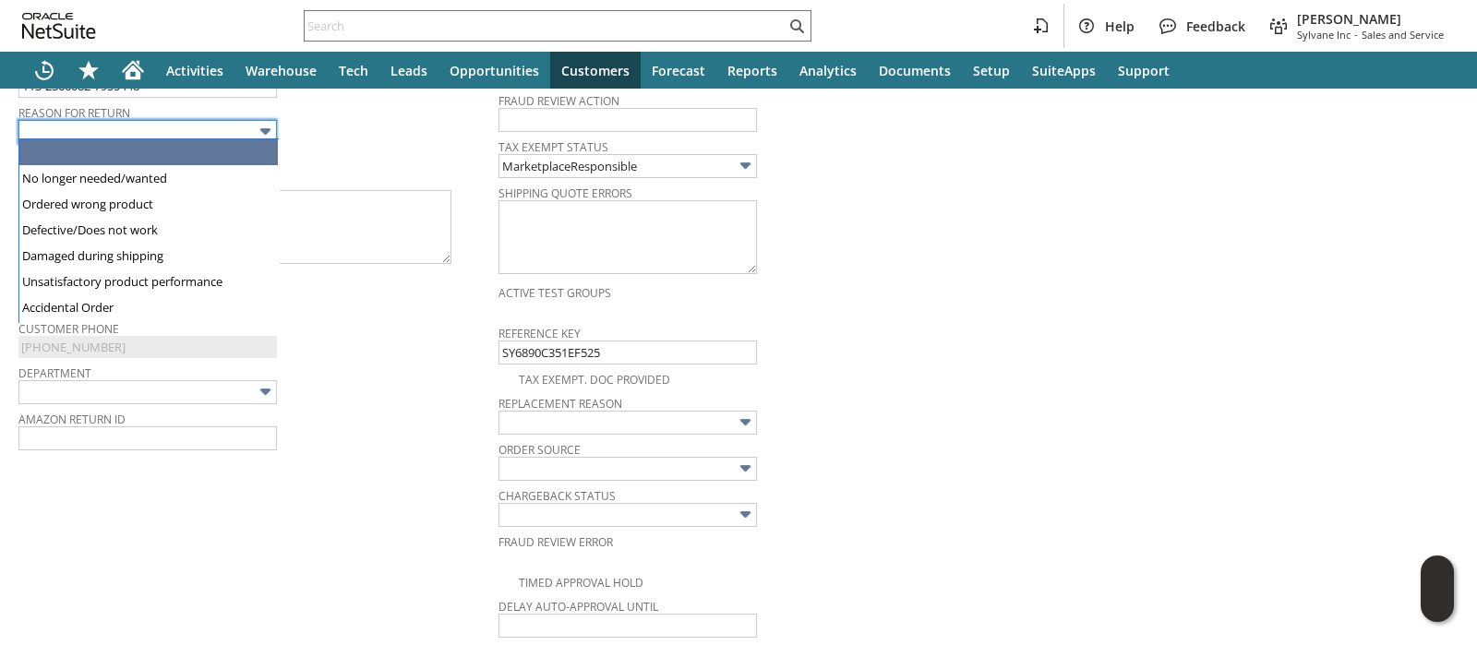
click at [255, 129] on img at bounding box center [265, 131] width 21 height 21
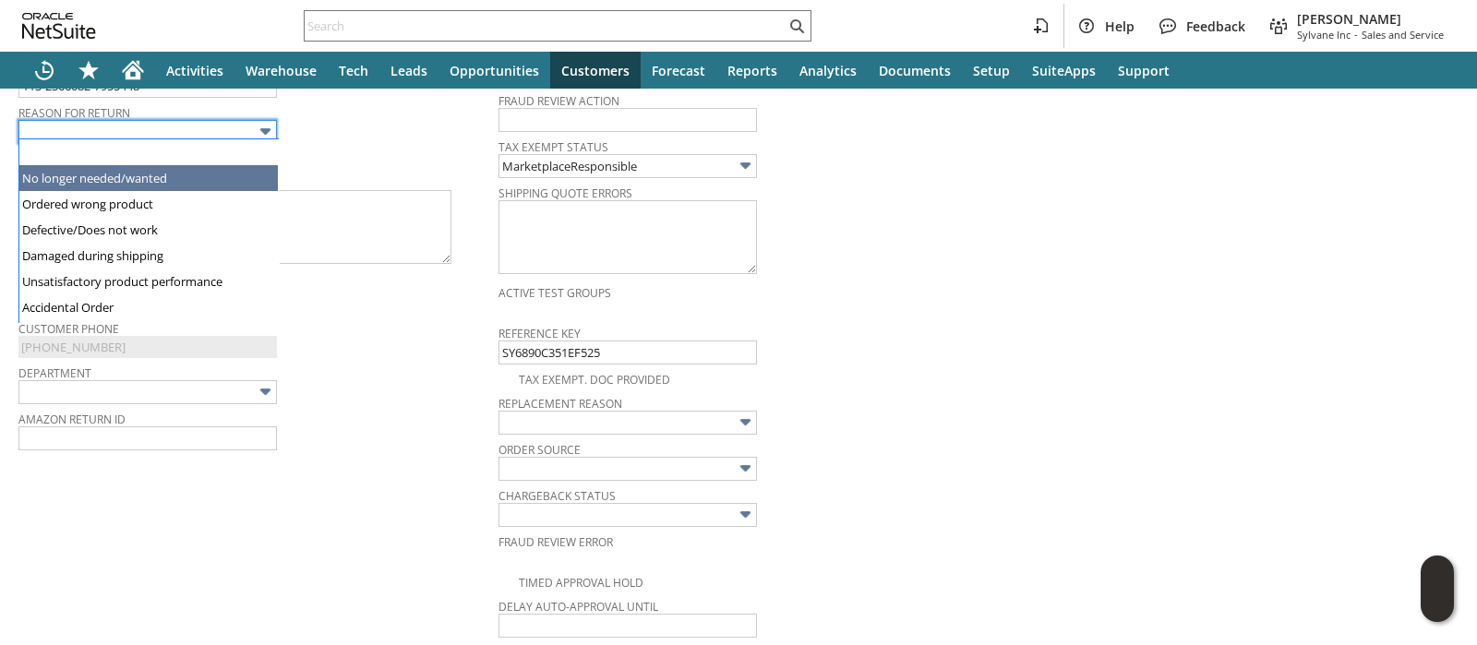
type input "No longer needed/wanted"
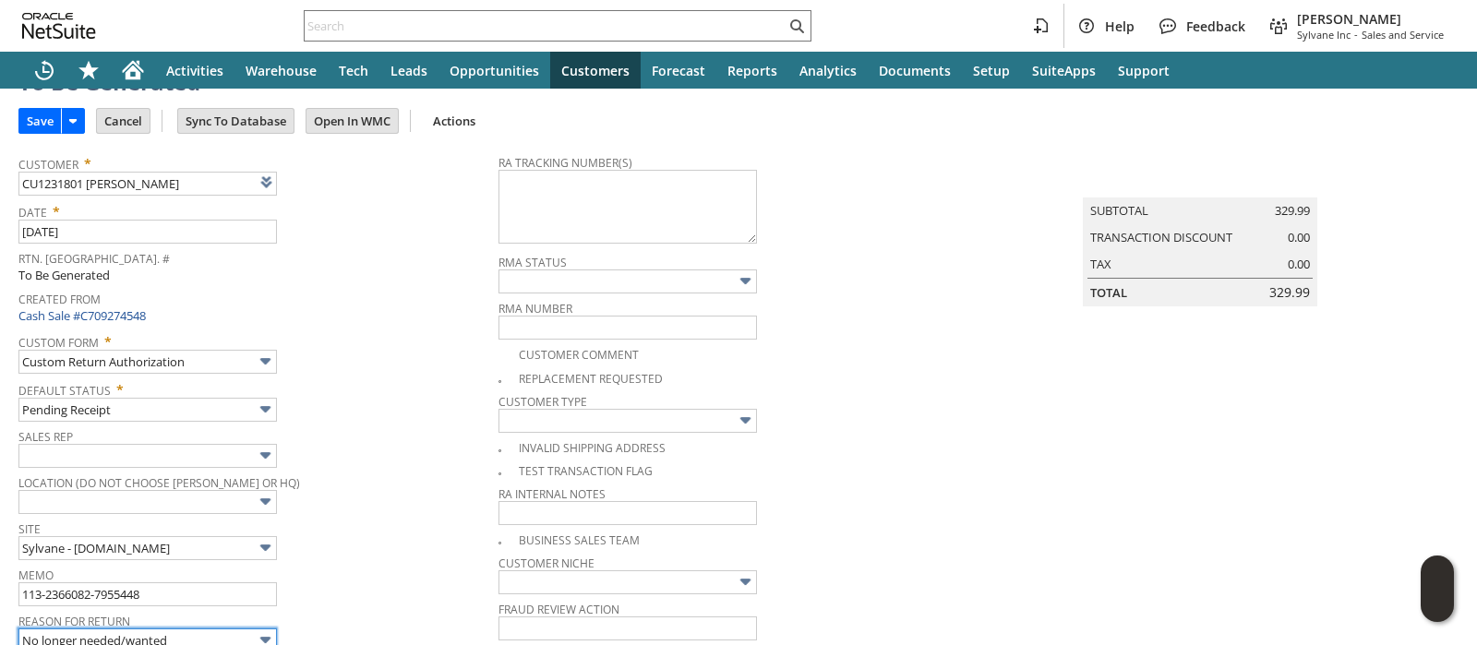
scroll to position [0, 0]
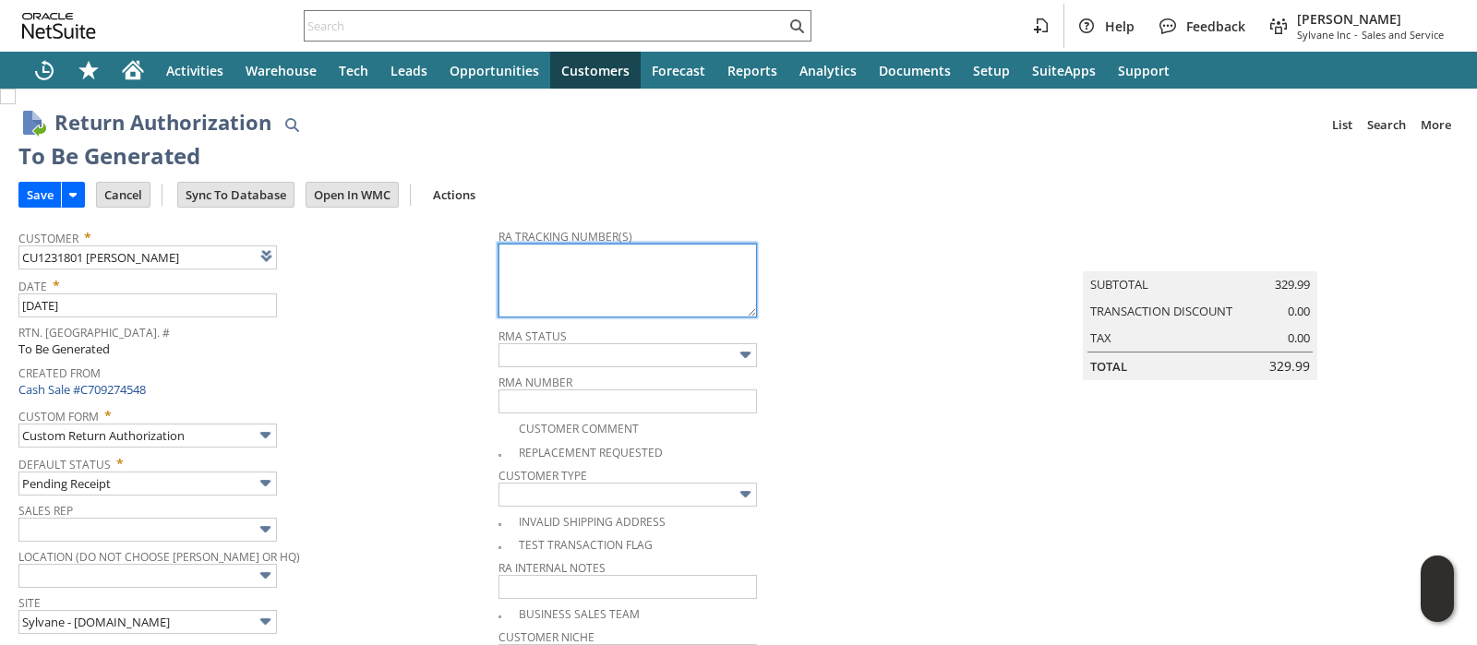
click at [563, 302] on textarea at bounding box center [628, 281] width 259 height 74
paste textarea "1ZJ74J529073971175"
type textarea "1ZJ74J529073971175"
click at [35, 194] on input "Save" at bounding box center [40, 195] width 42 height 24
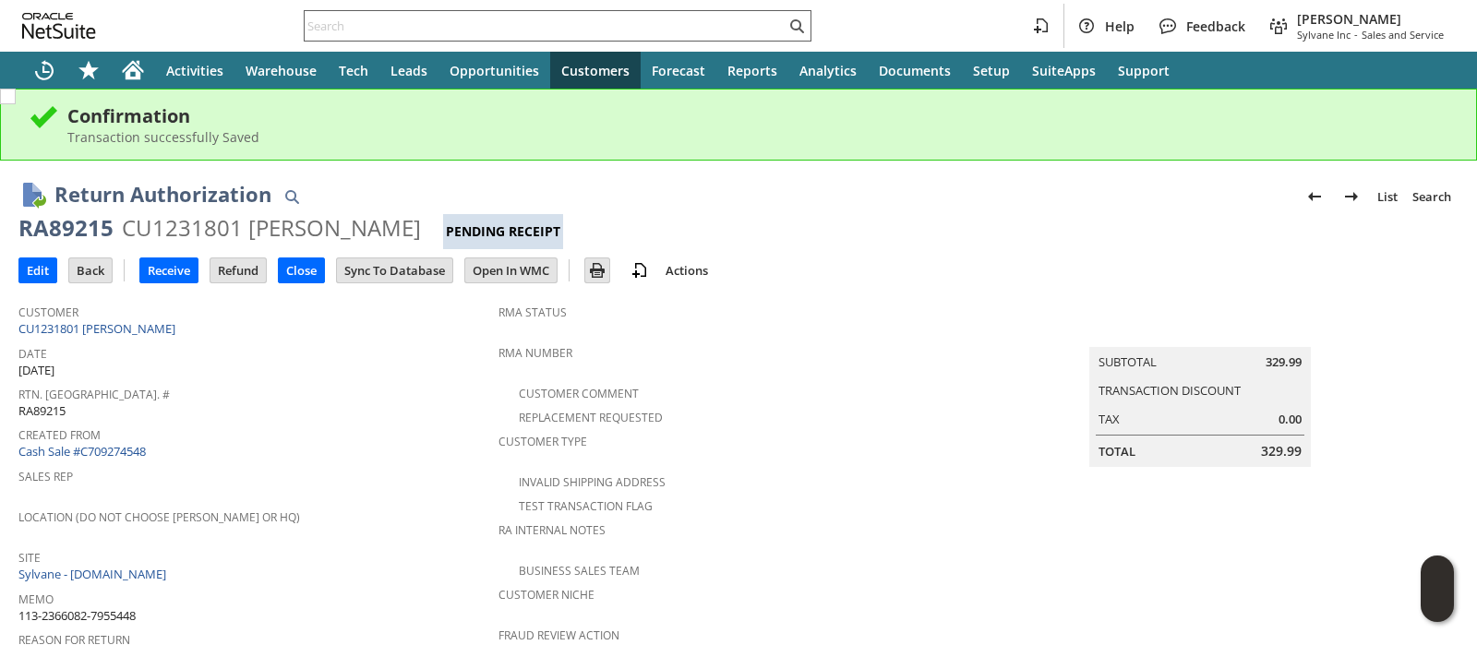
click at [565, 25] on input "text" at bounding box center [545, 26] width 481 height 22
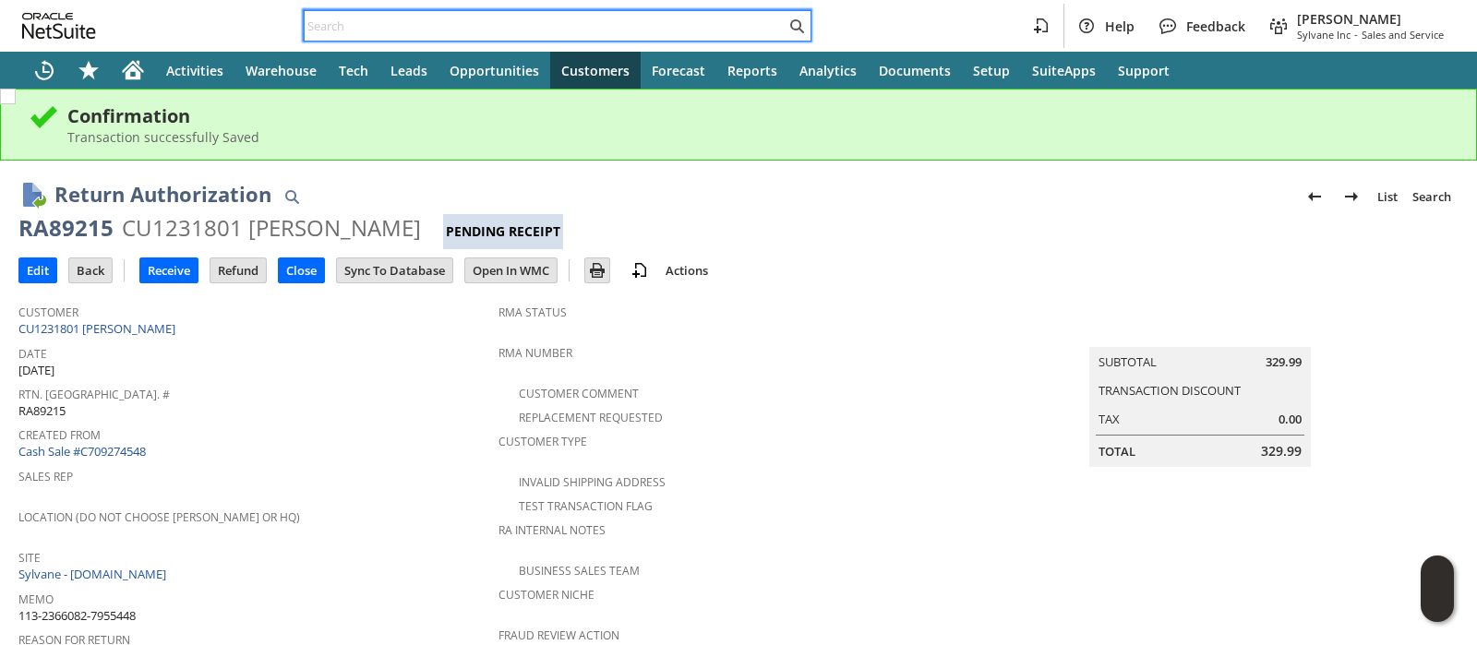
paste input "114-8023912-9940258"
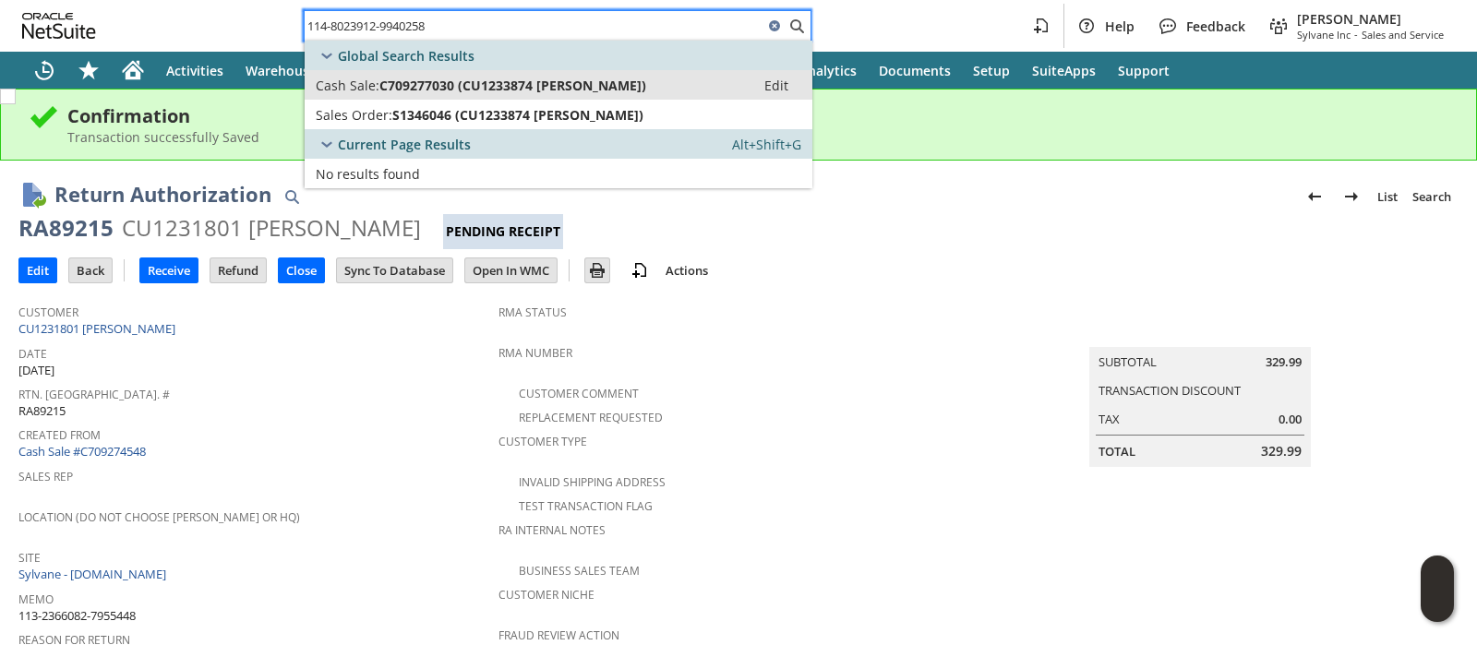
type input "114-8023912-9940258"
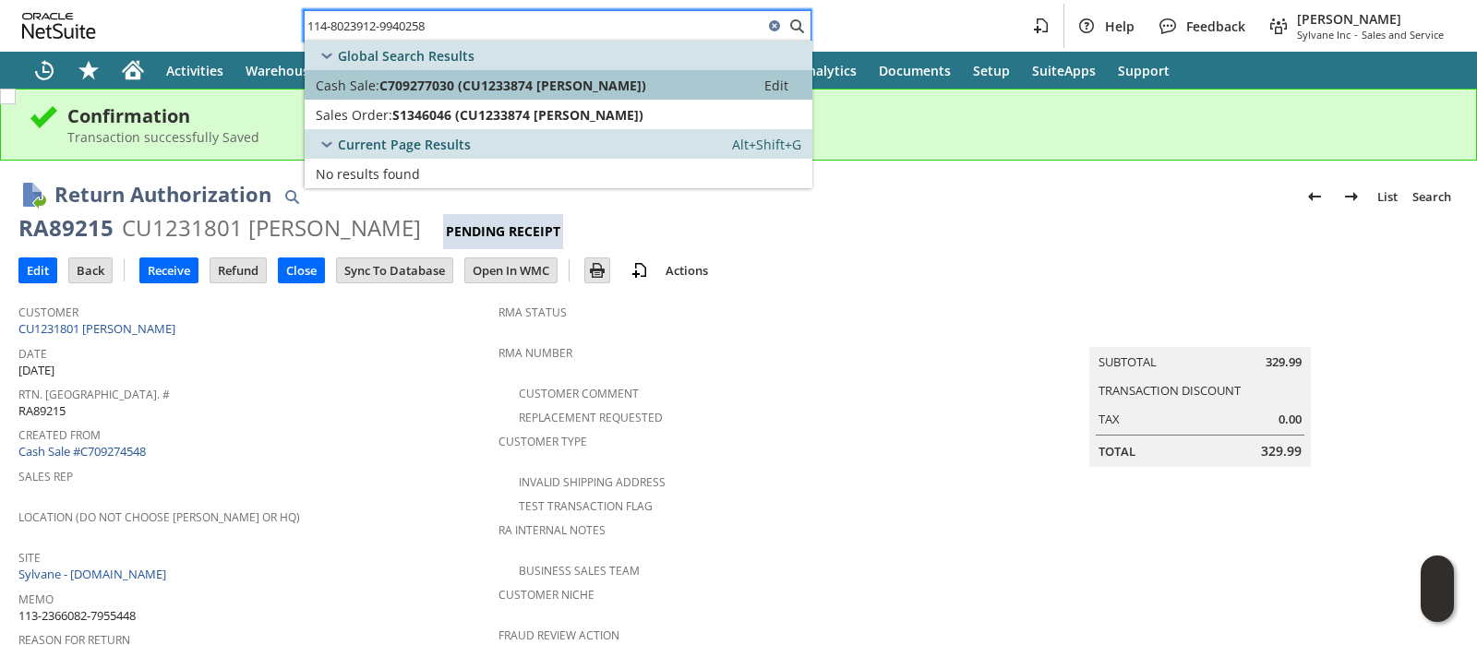
click at [542, 77] on span "C709277030 (CU1233874 [PERSON_NAME])" at bounding box center [513, 86] width 267 height 18
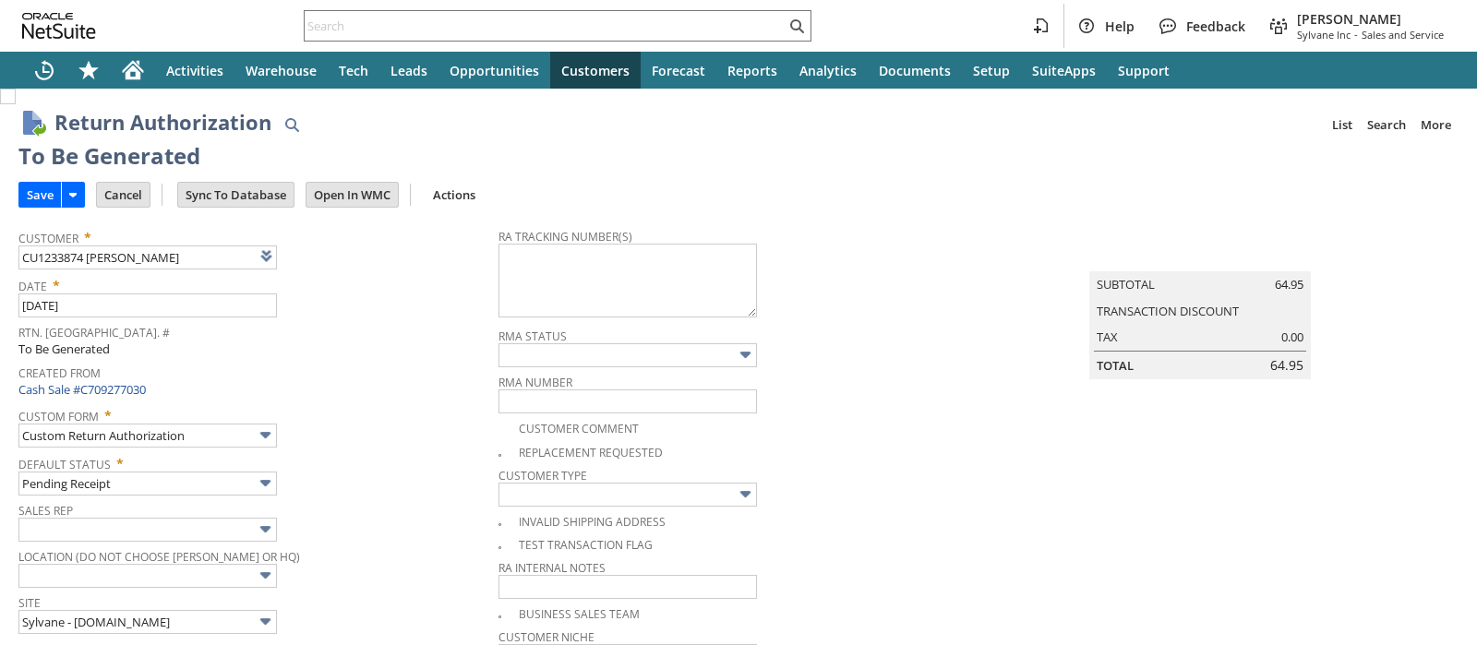
type input "Add"
type input "Copy Previous"
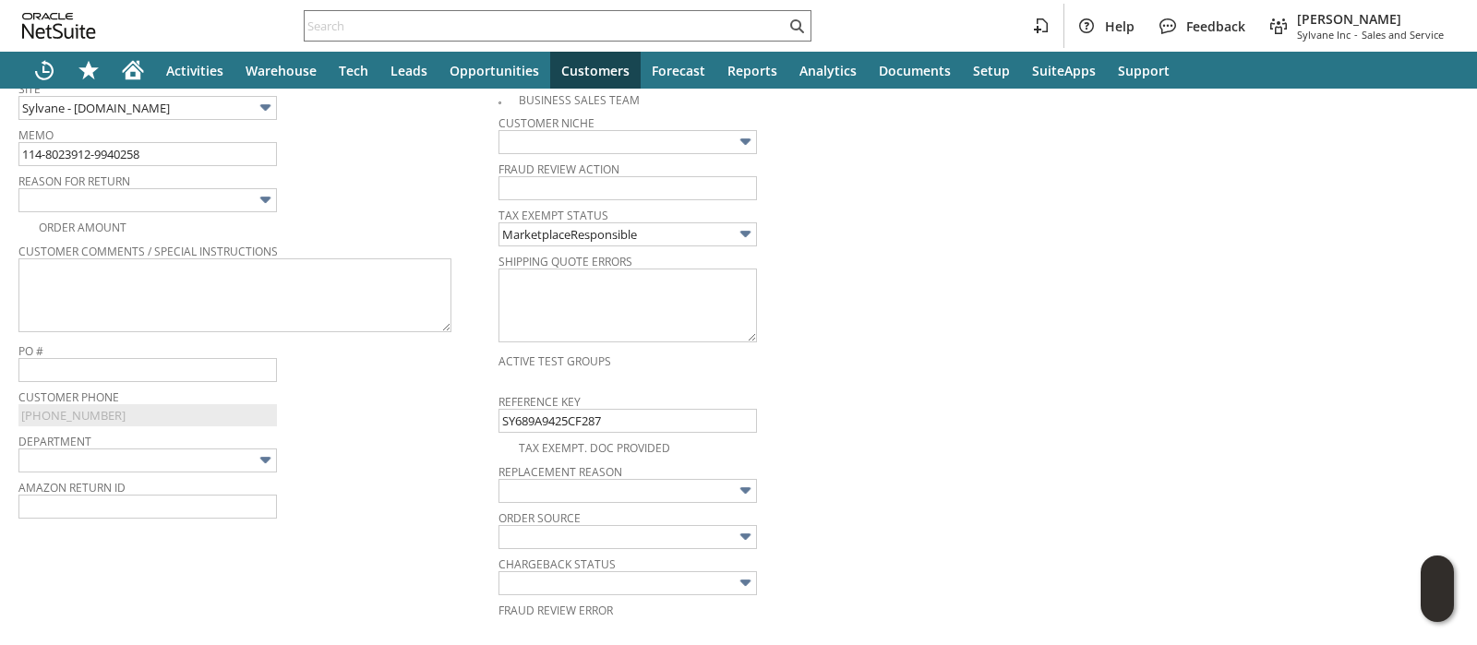
scroll to position [501, 0]
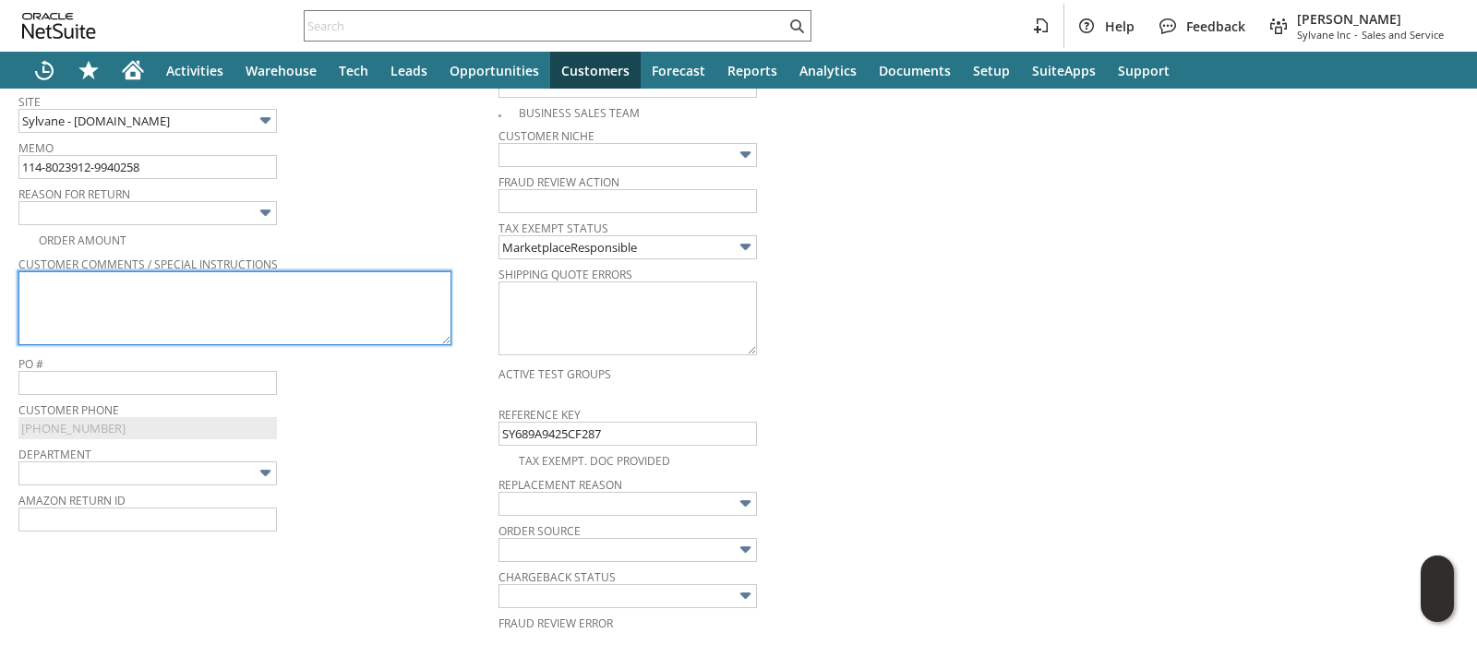
click at [374, 285] on textarea at bounding box center [234, 308] width 433 height 74
paste textarea "Too small doesn’t fit our unit"
type textarea "Too small doesn’t fit our unit"
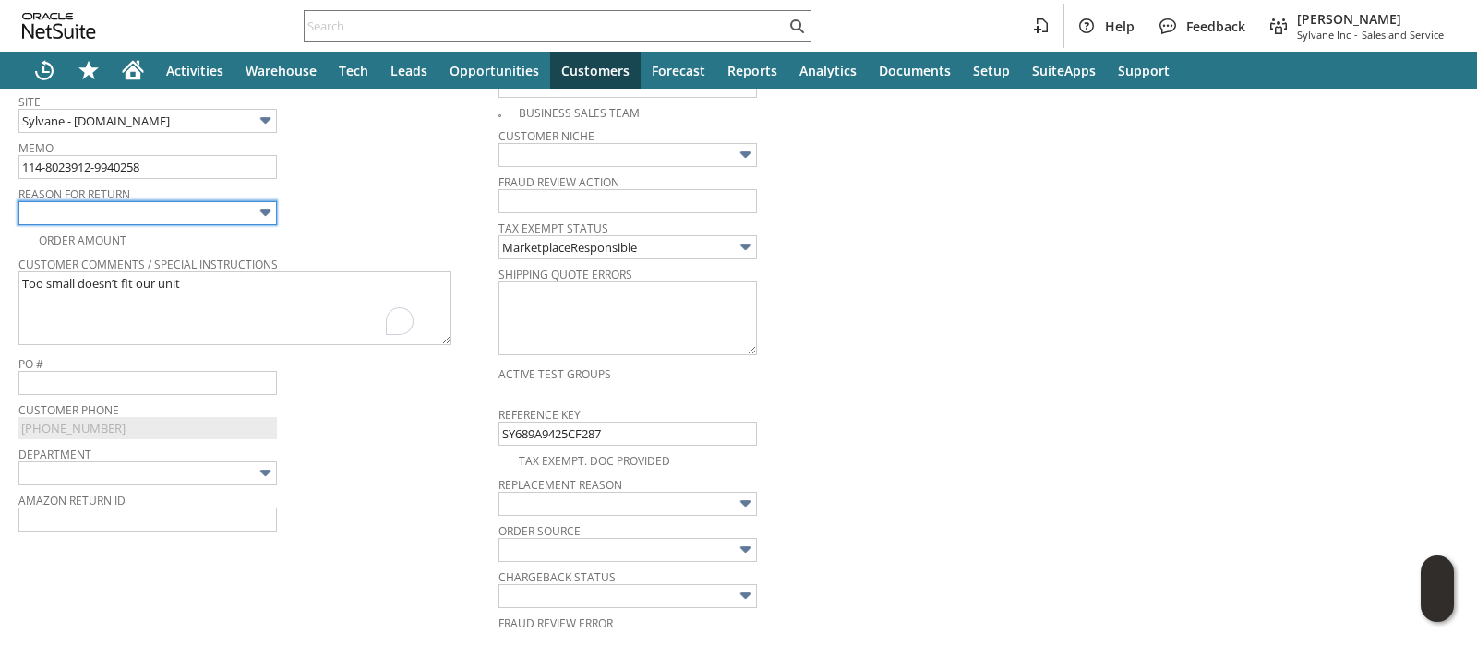
click at [261, 214] on img at bounding box center [265, 212] width 21 height 21
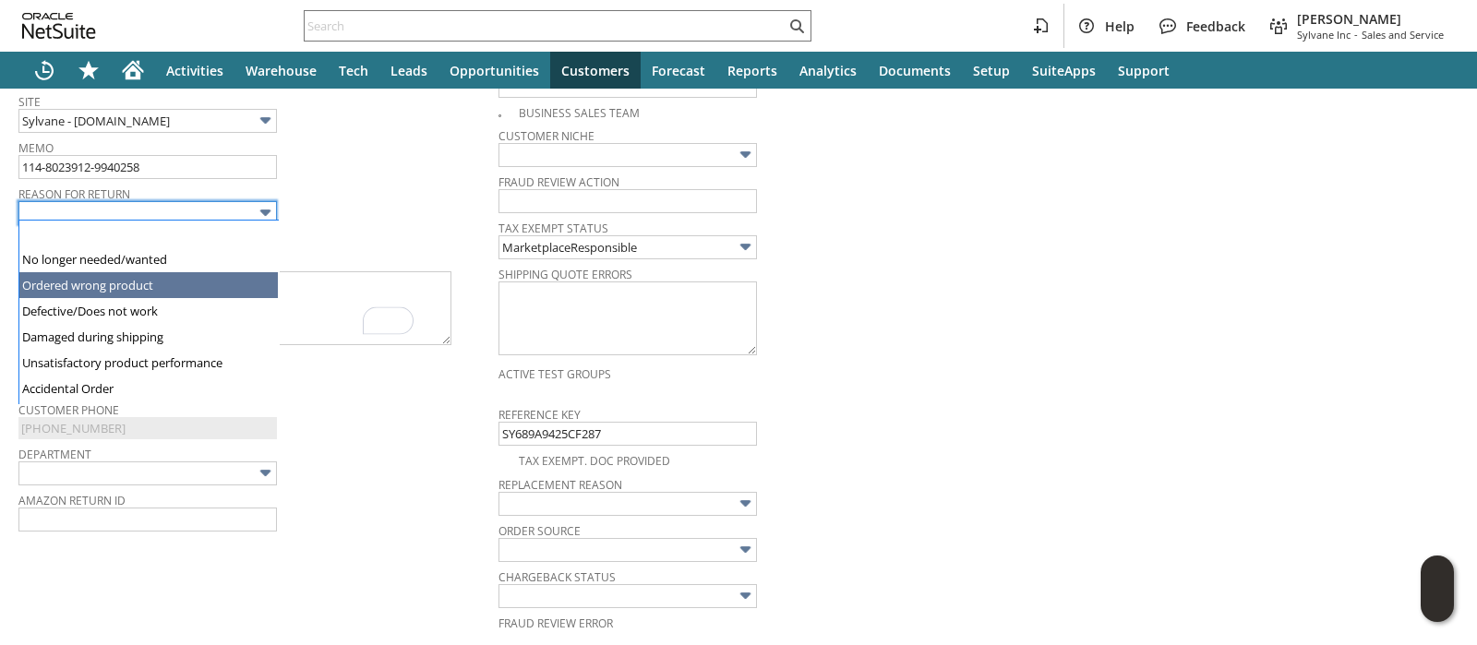
type input "Ordered wrong product"
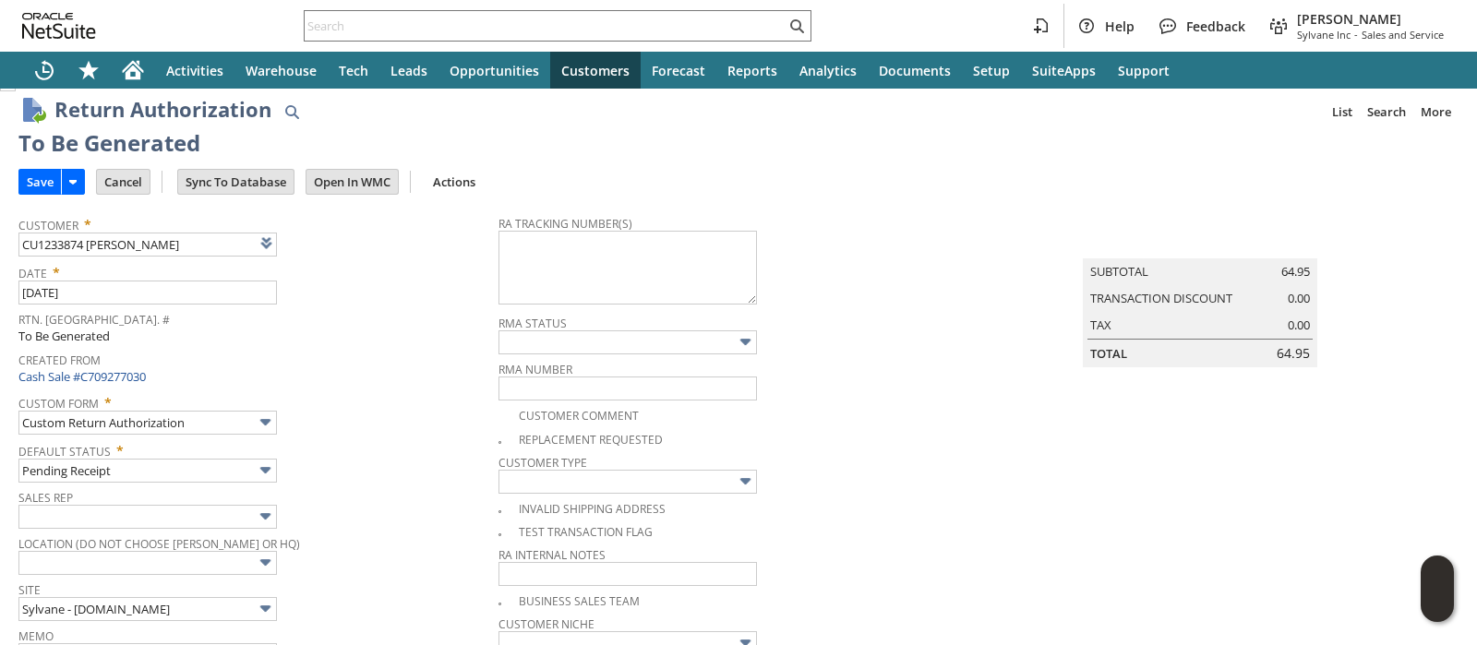
scroll to position [0, 0]
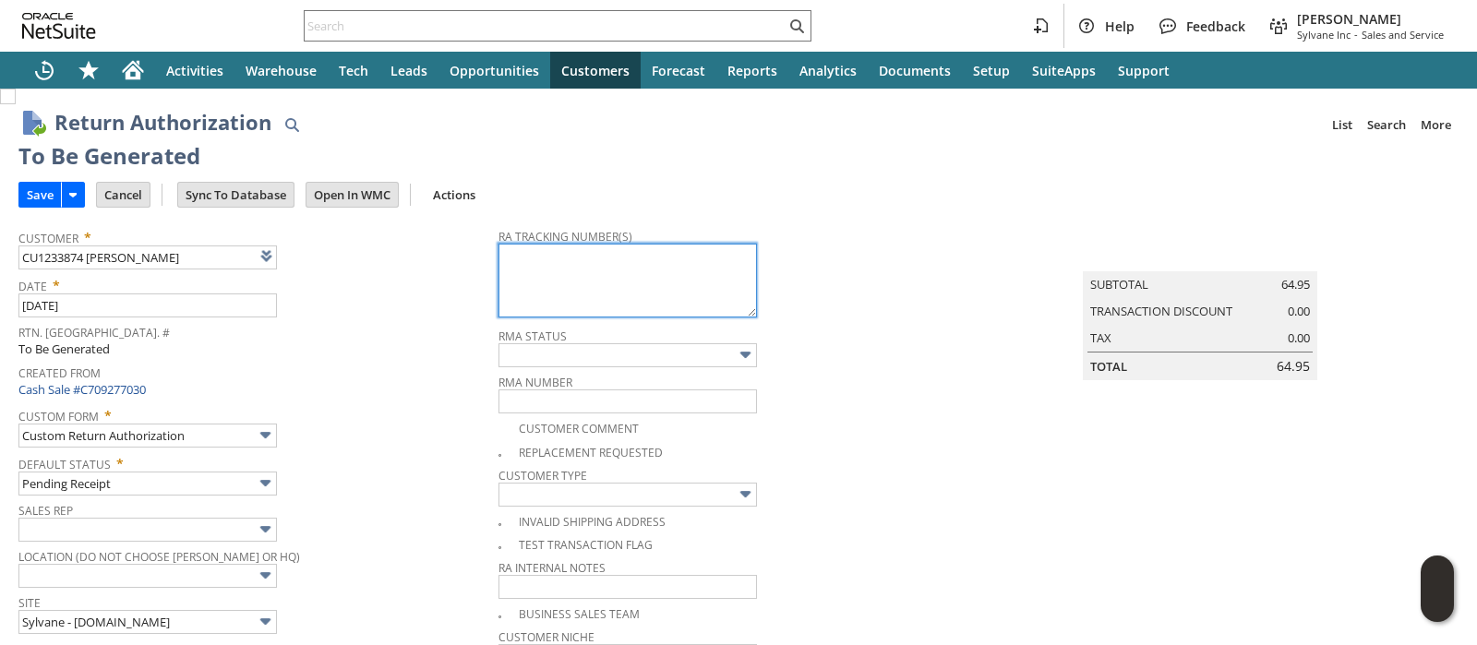
click at [645, 272] on textarea at bounding box center [628, 281] width 259 height 74
paste textarea "1ZJ74J529073912201"
type textarea "1ZJ74J529073912201"
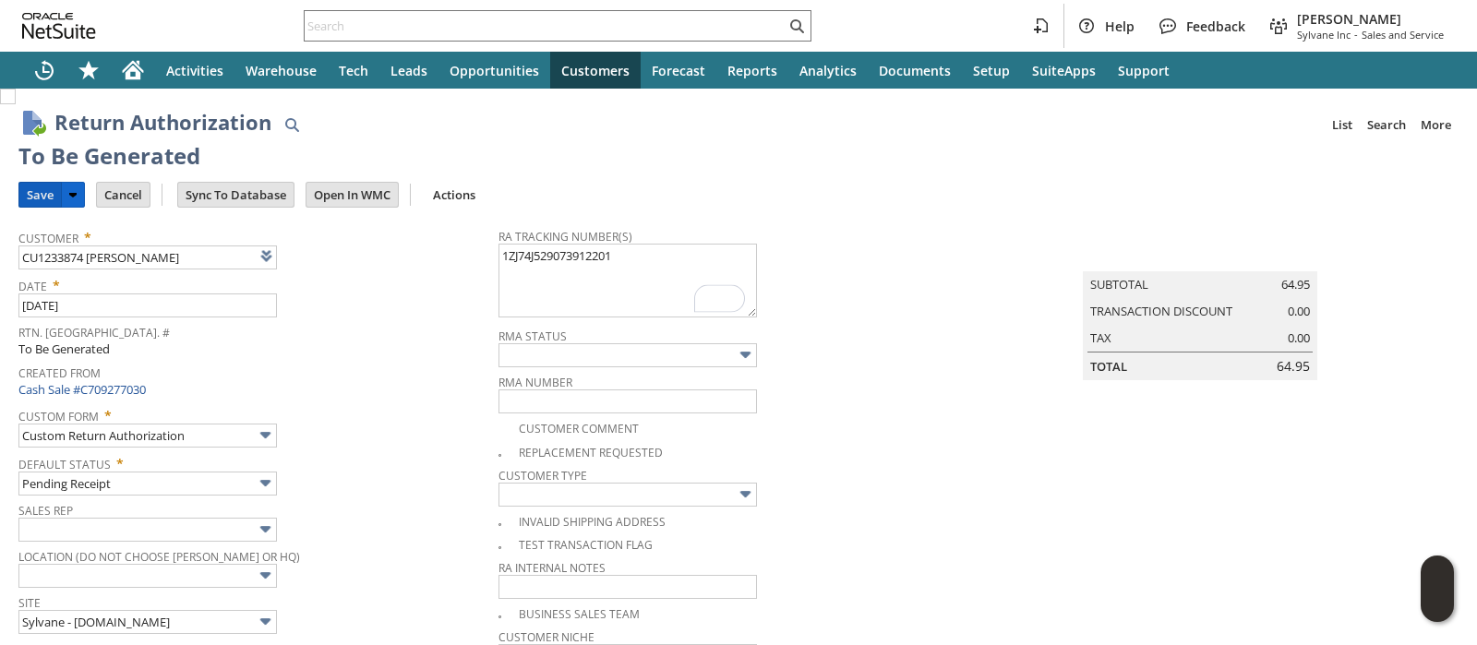
click at [44, 196] on input "Save" at bounding box center [40, 195] width 42 height 24
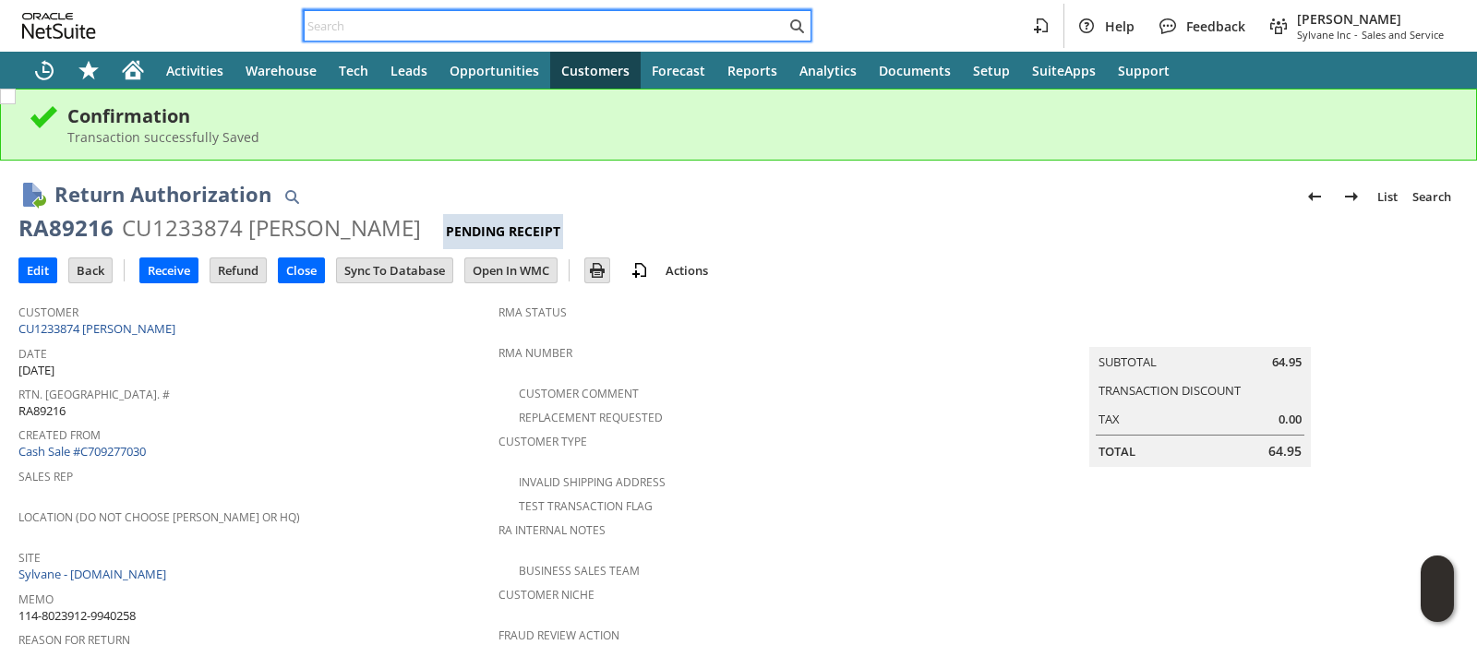
click at [572, 25] on input "text" at bounding box center [545, 26] width 481 height 22
paste input "114-4076995-7273854"
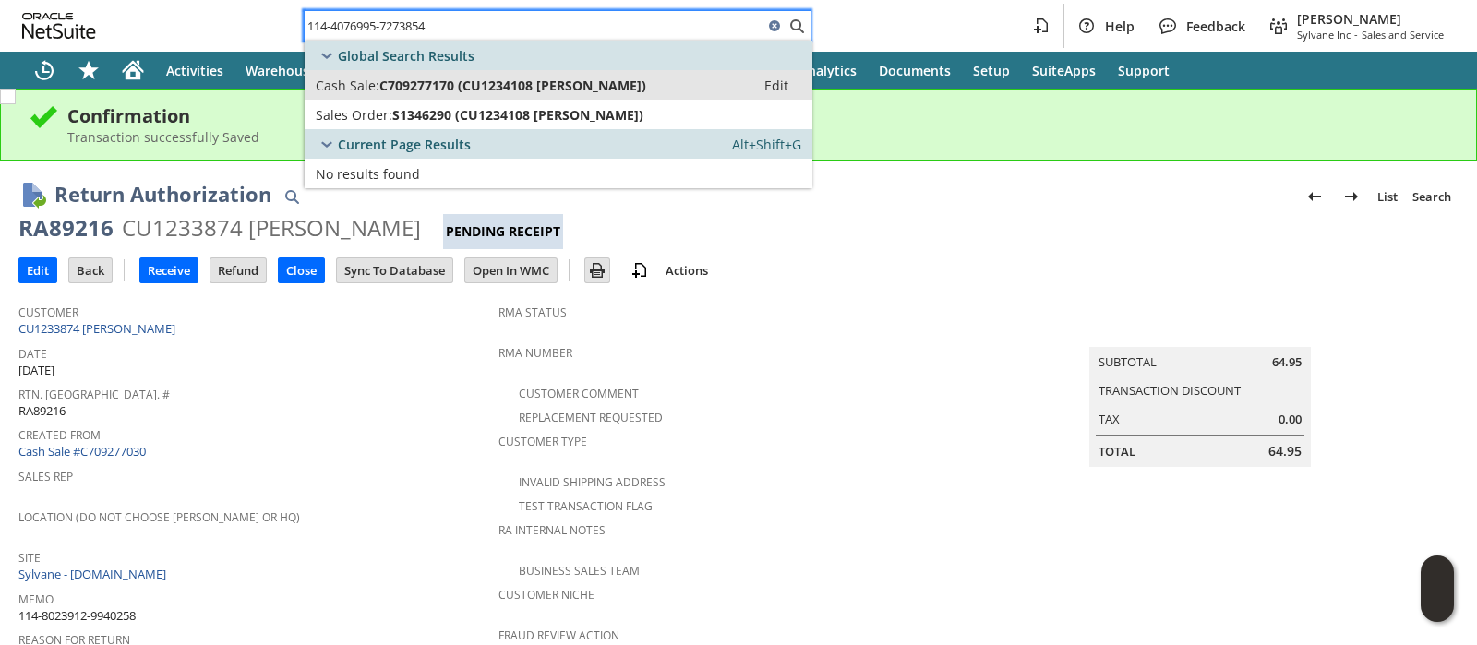
type input "114-4076995-7273854"
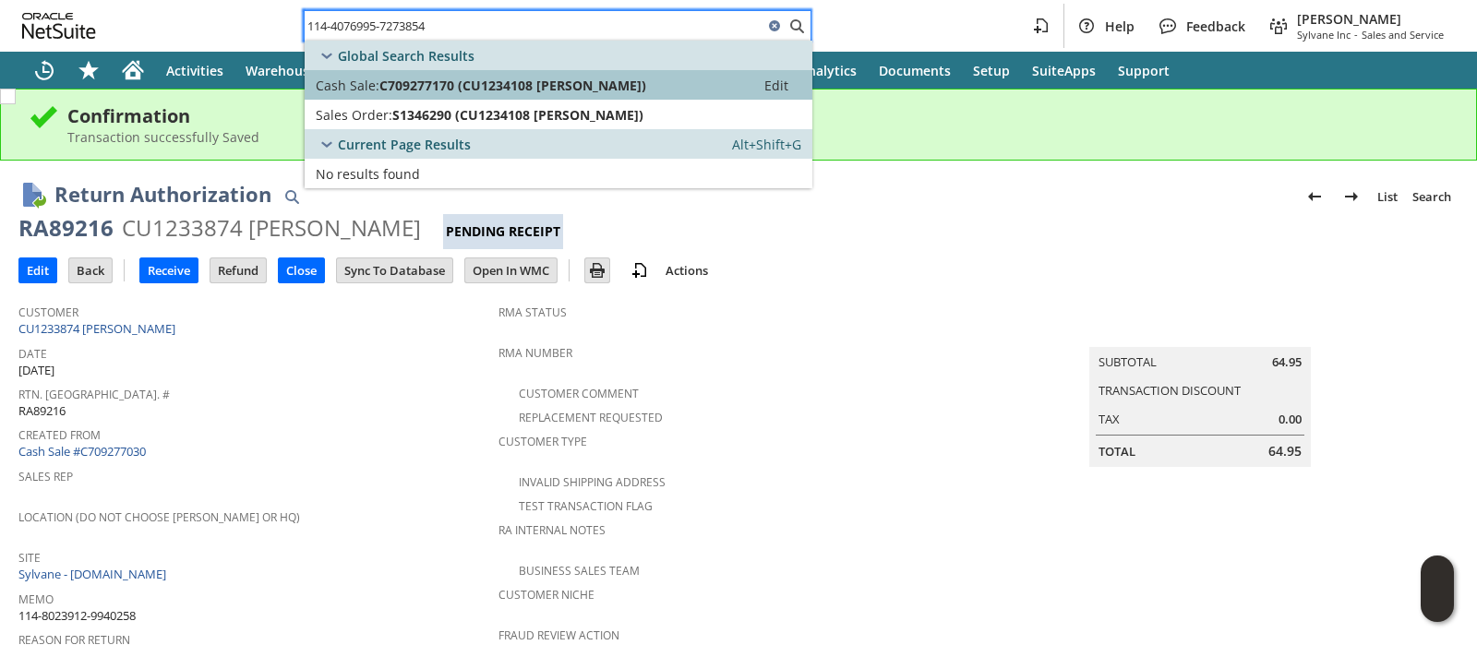
click at [561, 88] on span "C709277170 (CU1234108 [PERSON_NAME])" at bounding box center [513, 86] width 267 height 18
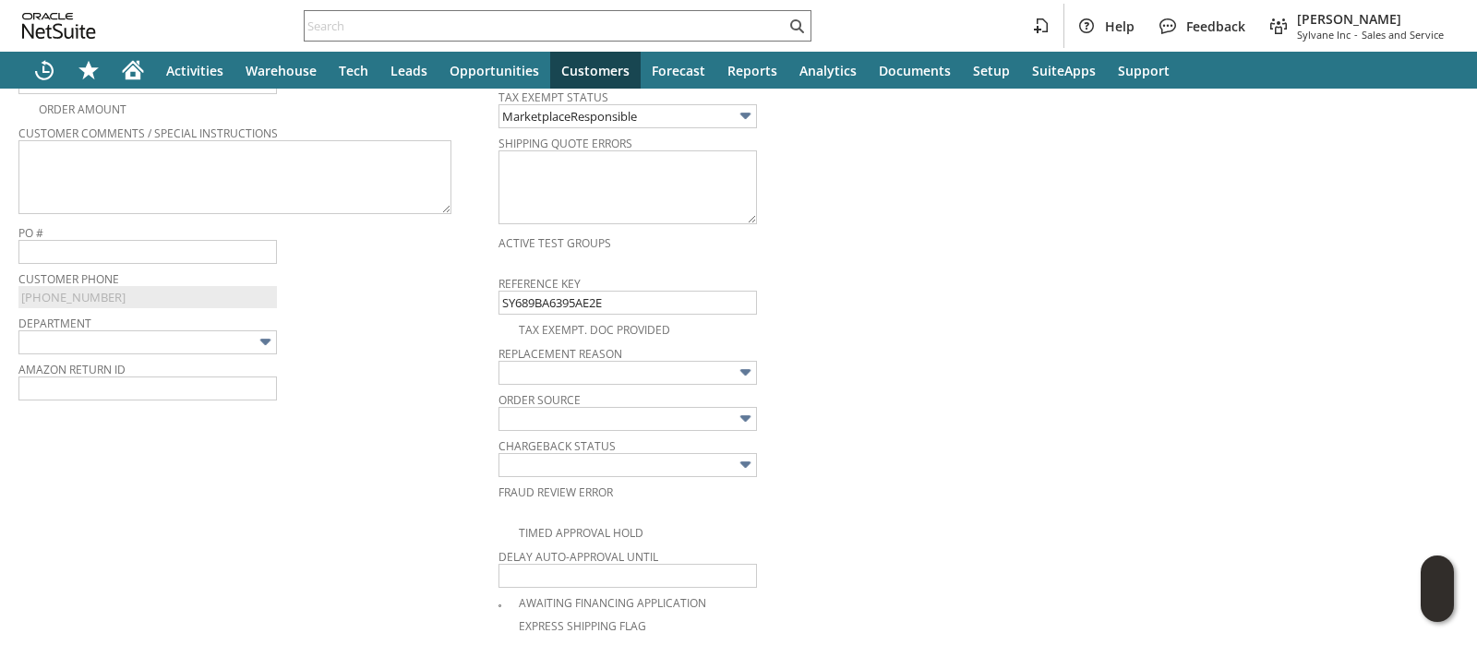
scroll to position [617, 0]
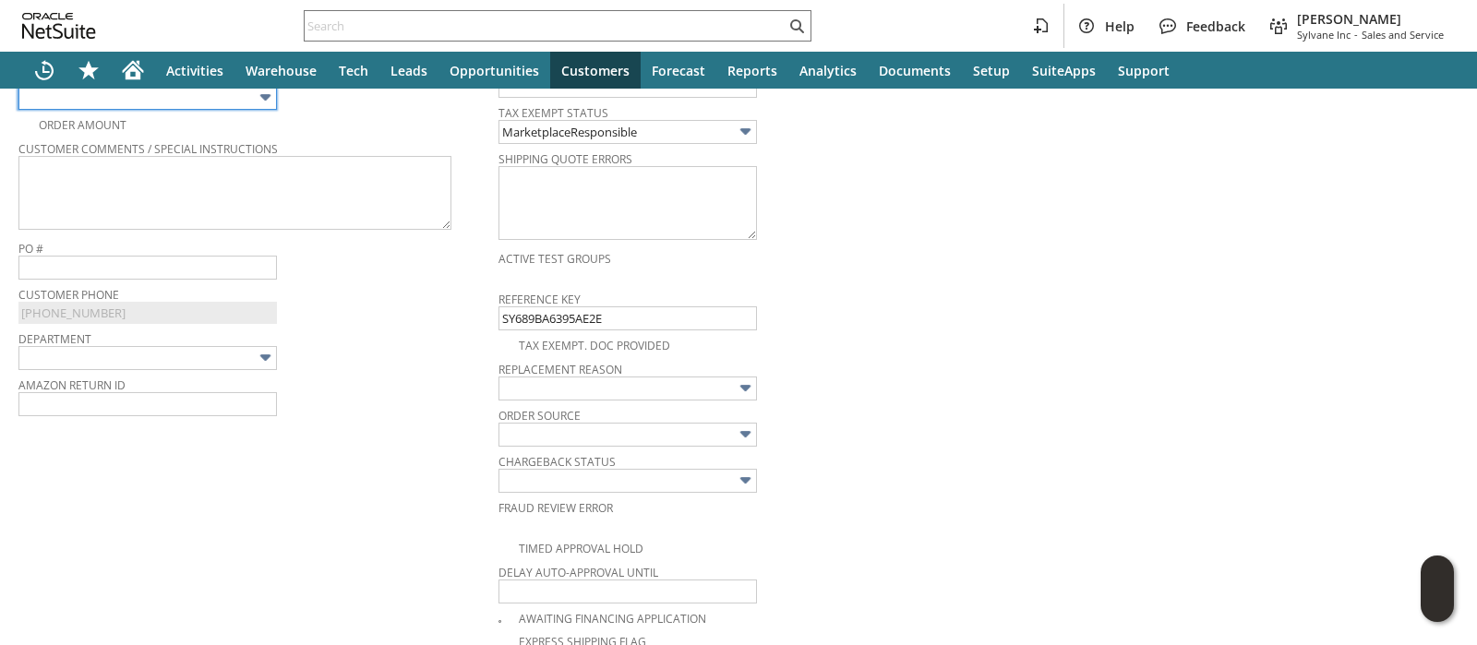
click at [227, 103] on body "Help Feedback Melissa Mashburn Sylvane Inc - Sales and Service Activities Wareh…" at bounding box center [738, 322] width 1477 height 645
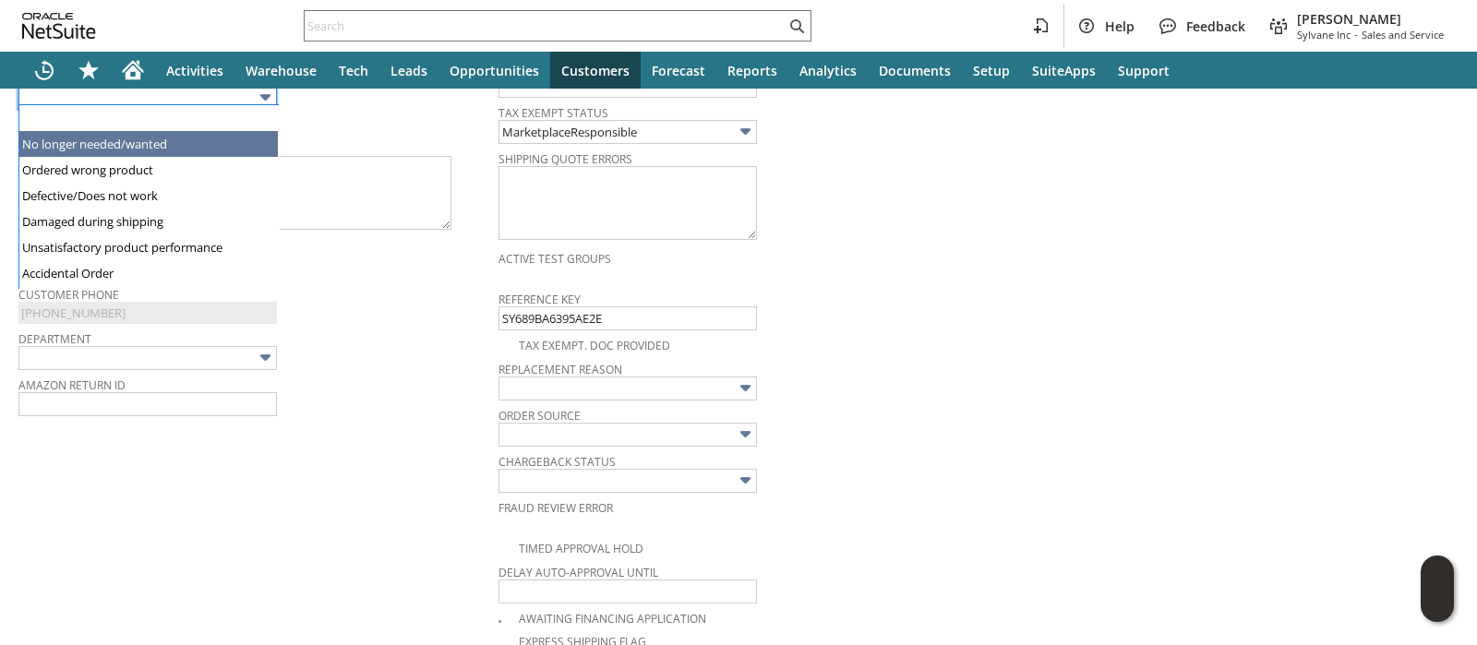
type input "No longer needed/wanted"
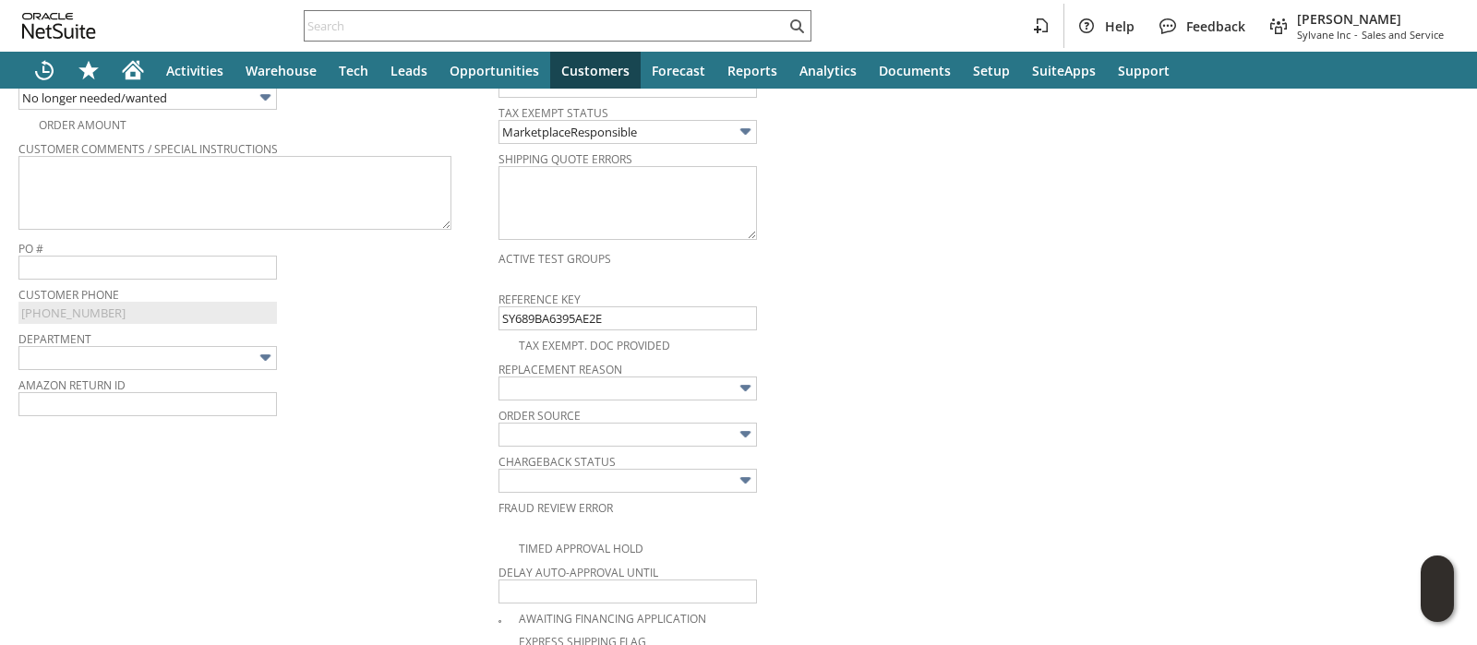
click at [356, 340] on span "Department" at bounding box center [253, 336] width 471 height 20
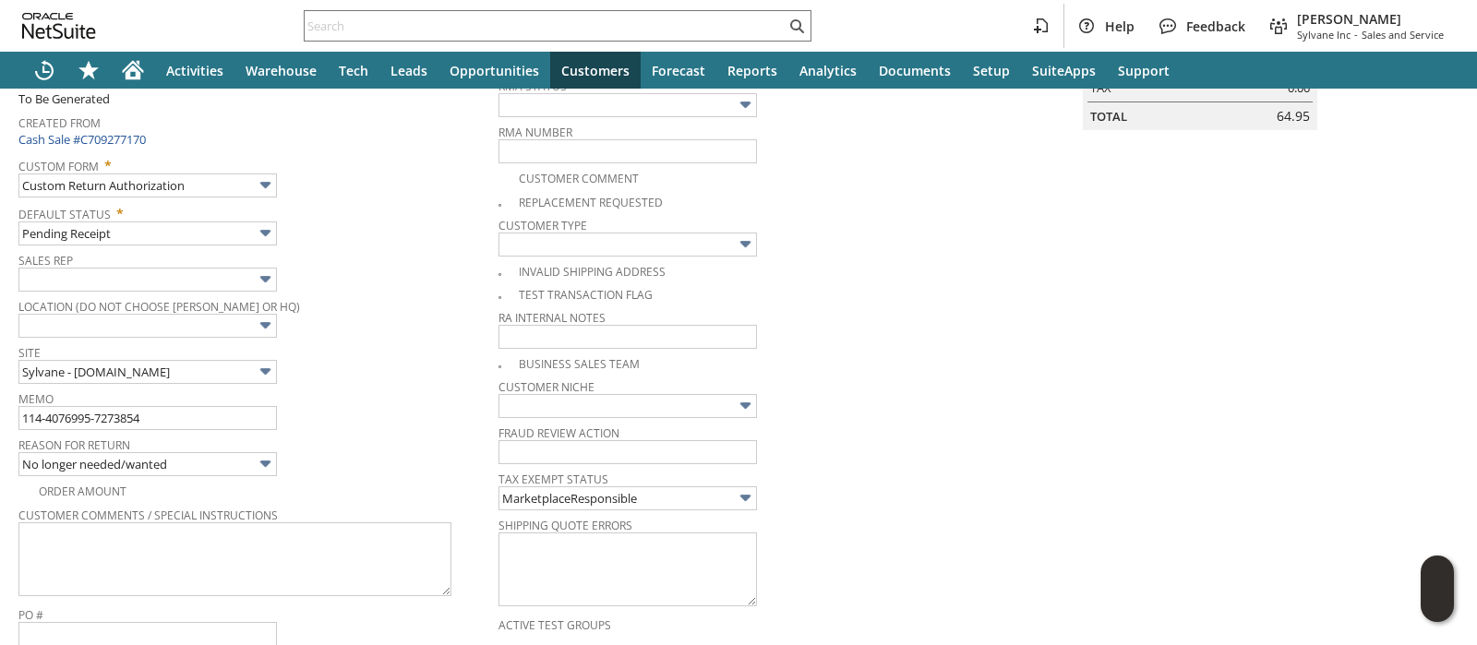
scroll to position [0, 0]
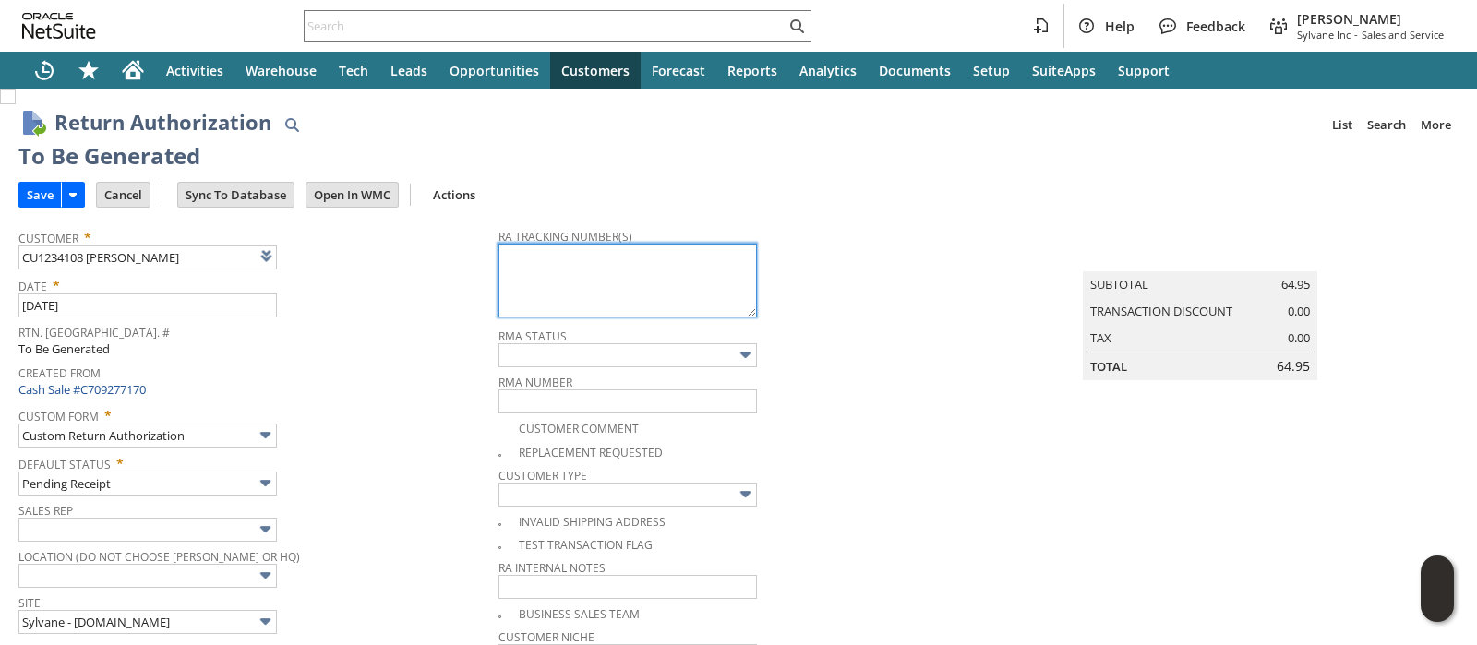
click at [523, 282] on textarea at bounding box center [628, 281] width 259 height 74
paste textarea "1ZJ74J529073899147"
type textarea "1ZJ74J529073899147"
click at [44, 188] on input "Save" at bounding box center [40, 195] width 42 height 24
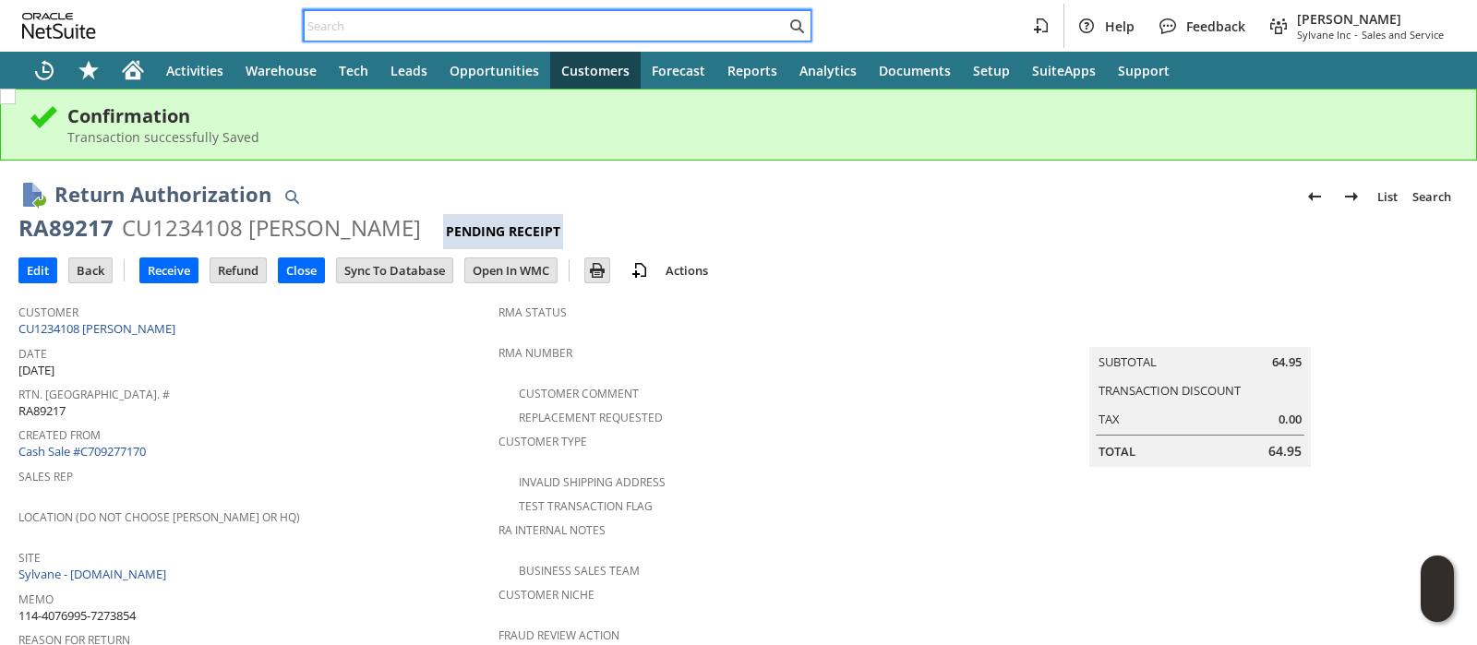
click at [480, 25] on input "text" at bounding box center [545, 26] width 481 height 22
paste input "112-2450591-8810641"
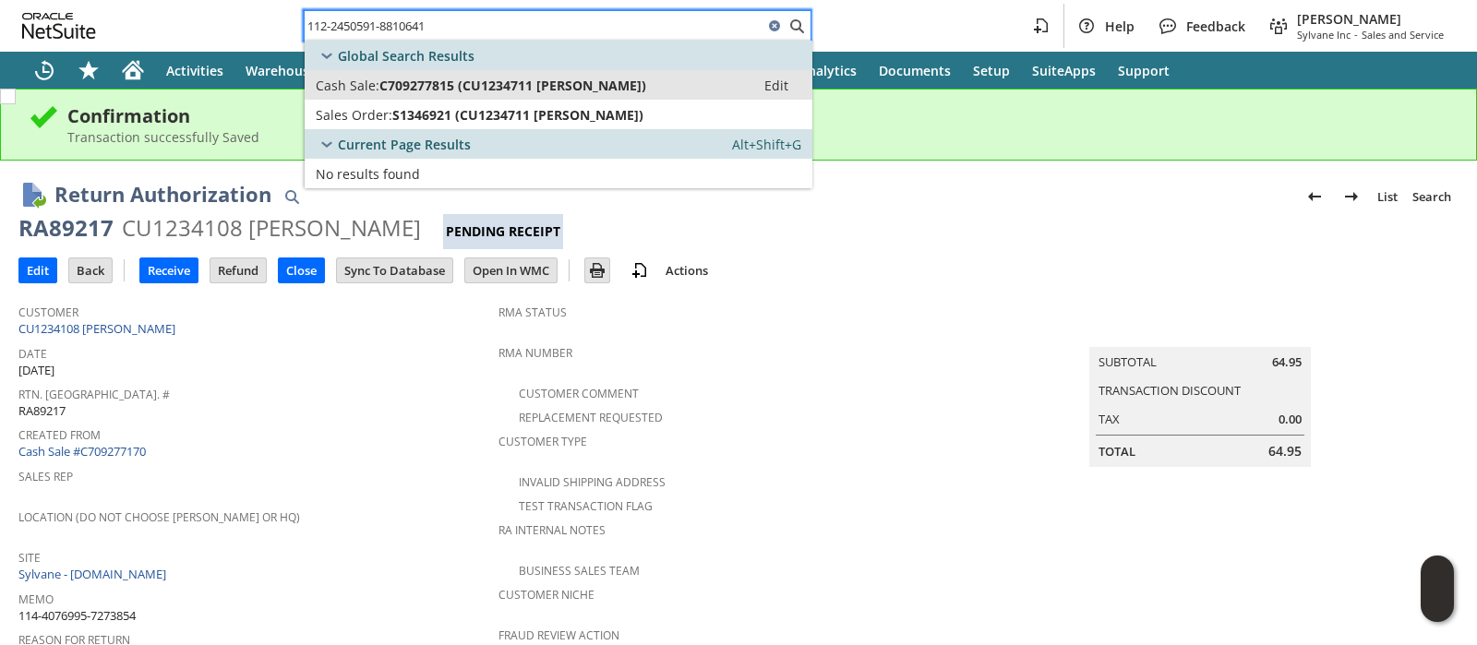
type input "112-2450591-8810641"
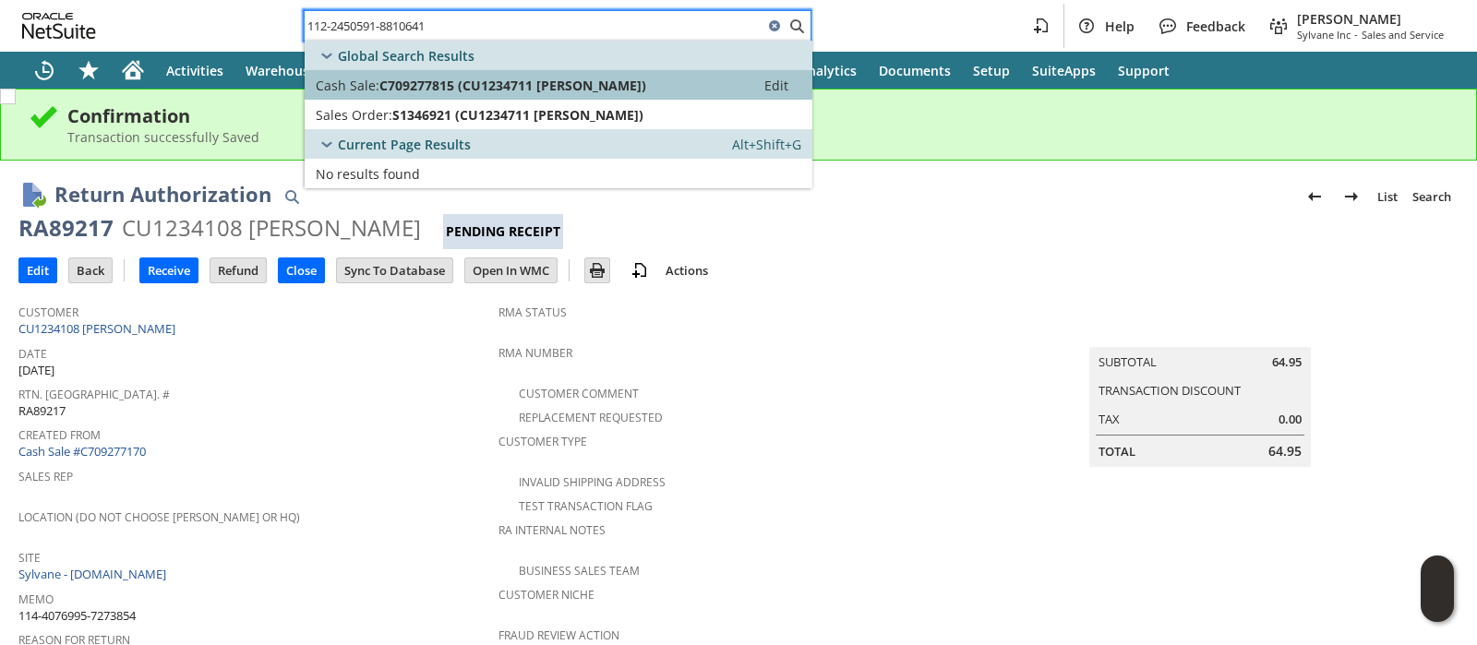
click at [438, 88] on span "C709277815 (CU1234711 [PERSON_NAME])" at bounding box center [513, 86] width 267 height 18
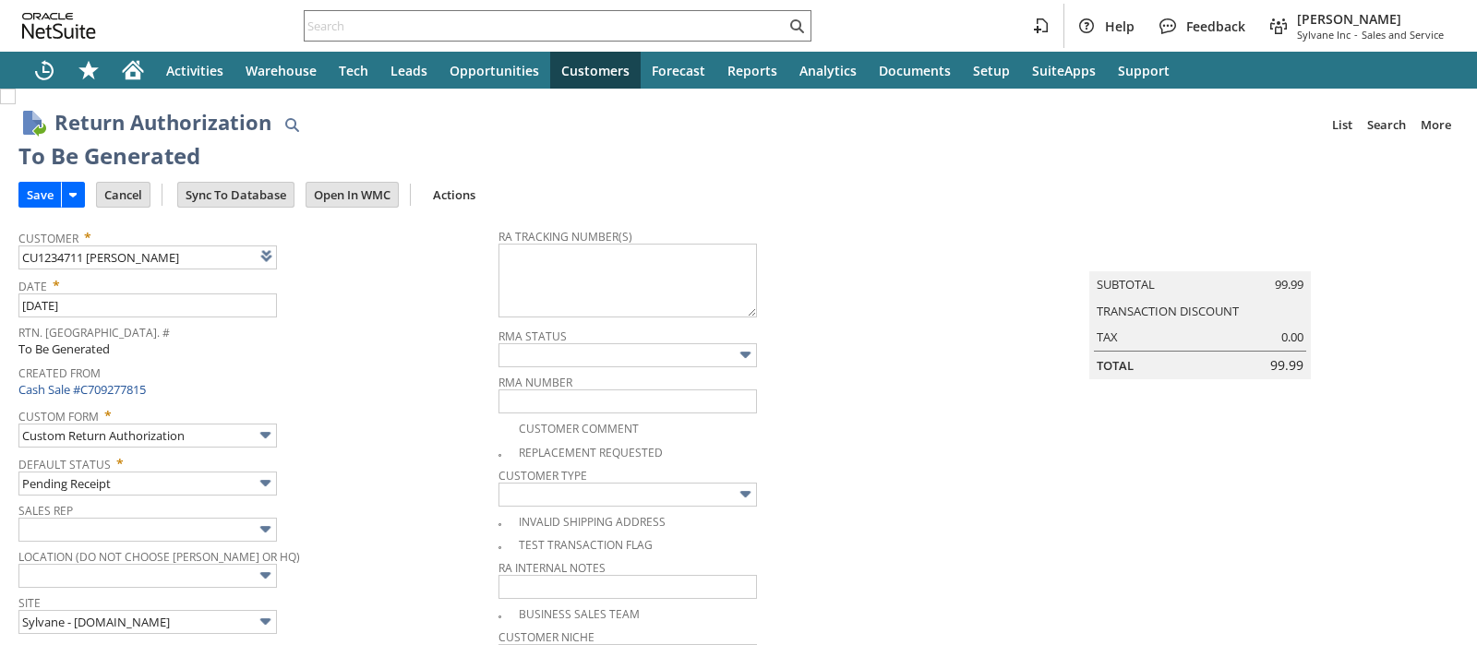
type input "Add"
type input "Copy Previous"
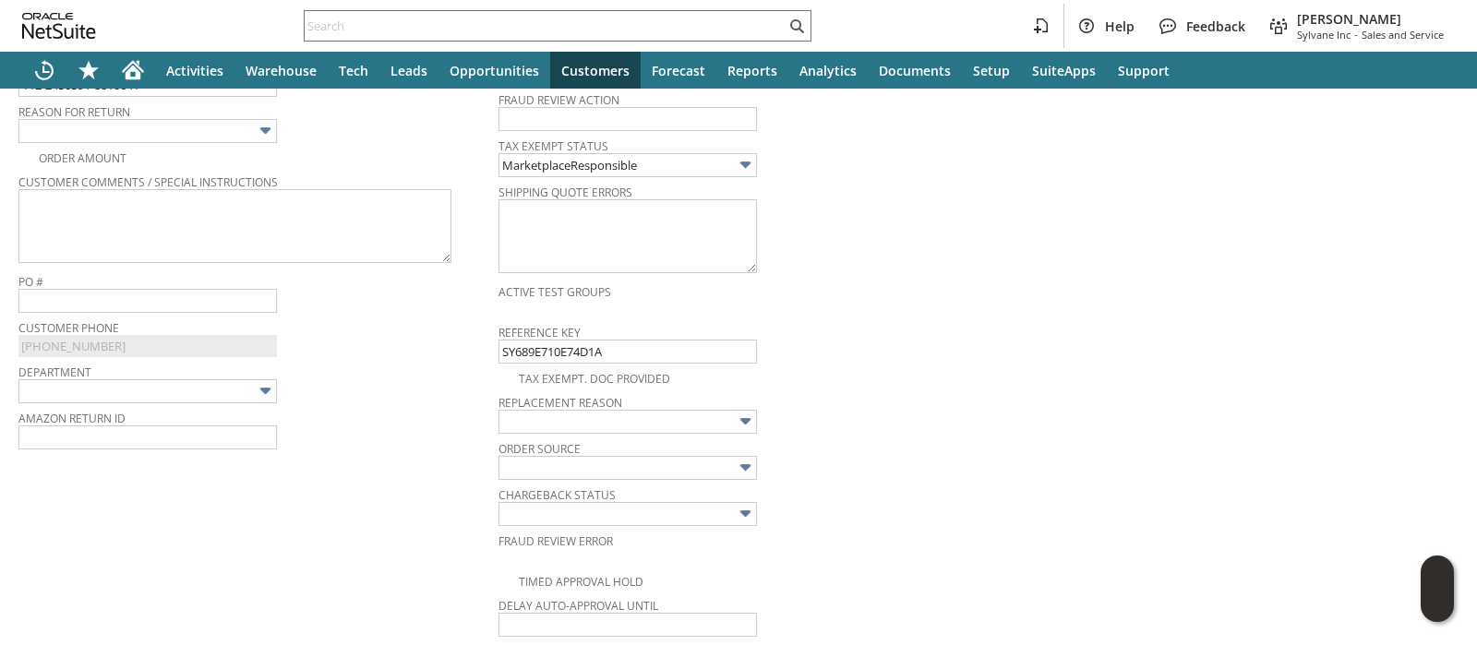
scroll to position [467, 0]
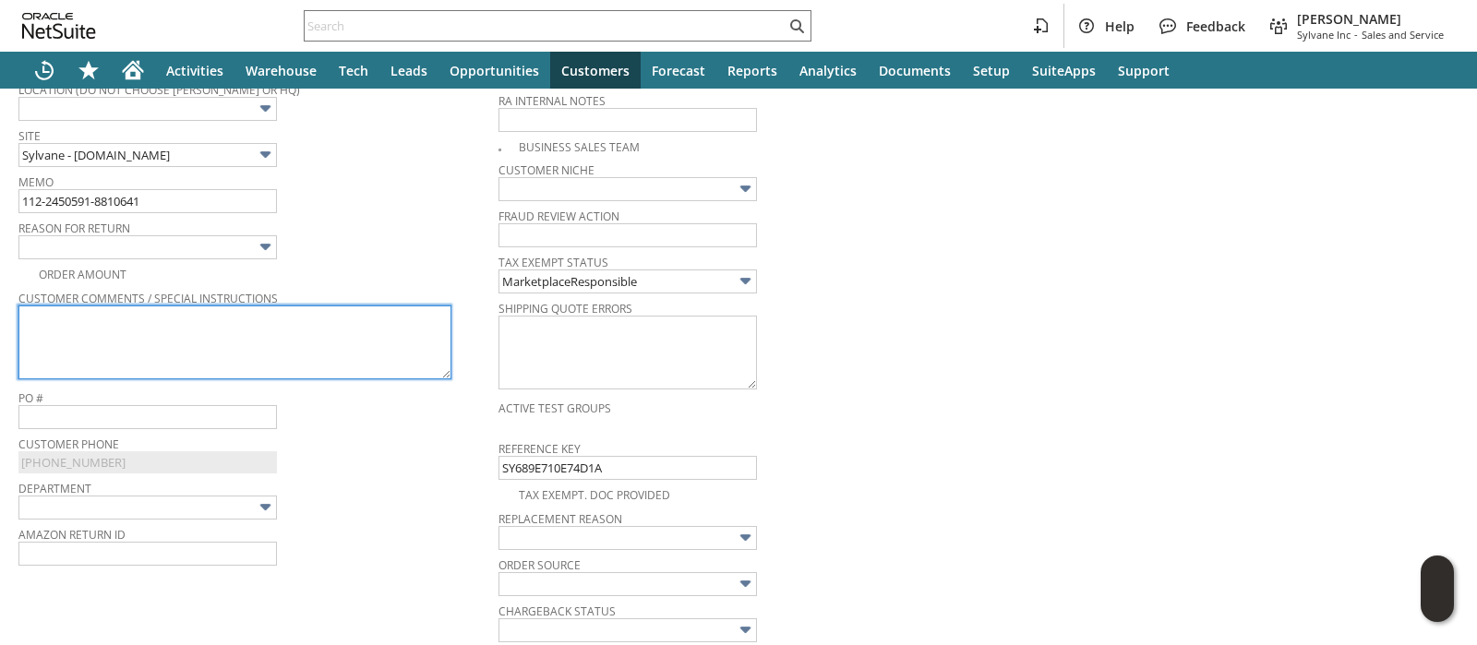
click at [345, 323] on textarea at bounding box center [234, 343] width 433 height 74
paste textarea "This is a great fan. Just no longer needed"
type textarea "This is a great fan. Just no longer needed"
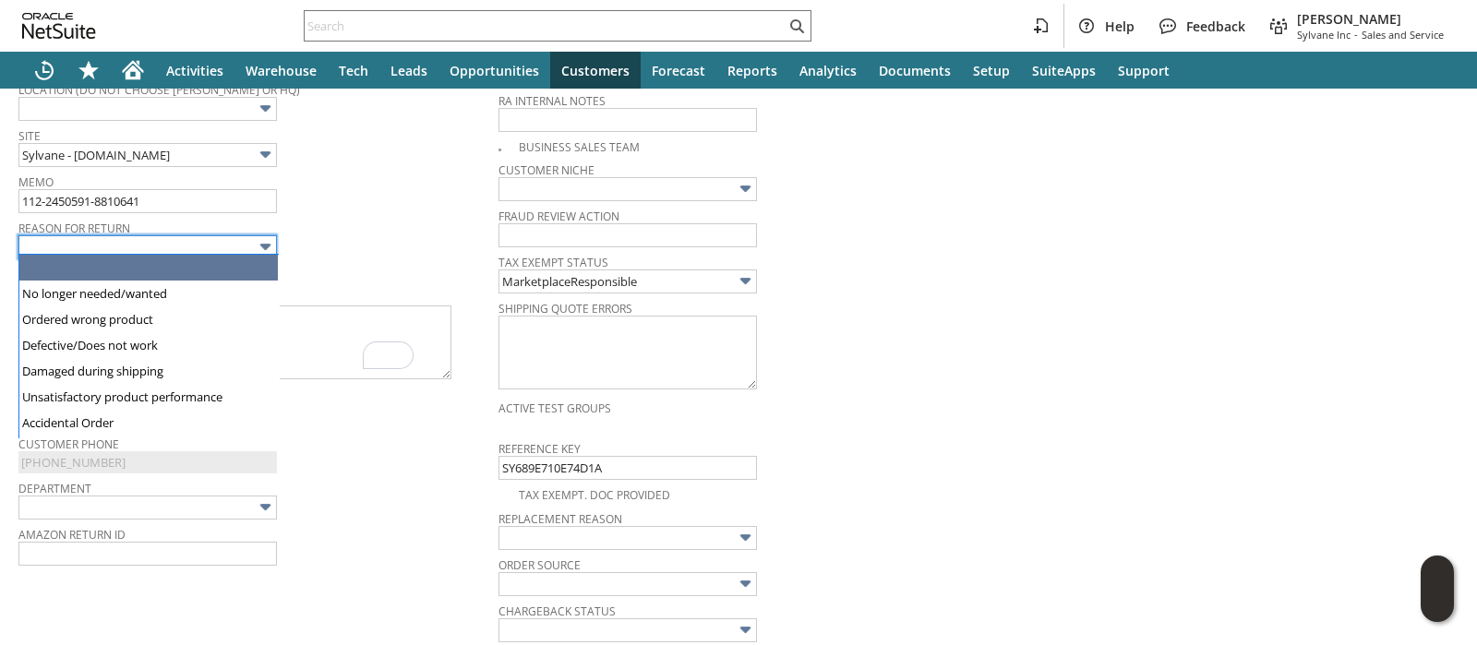
click at [249, 250] on input "text" at bounding box center [147, 247] width 259 height 24
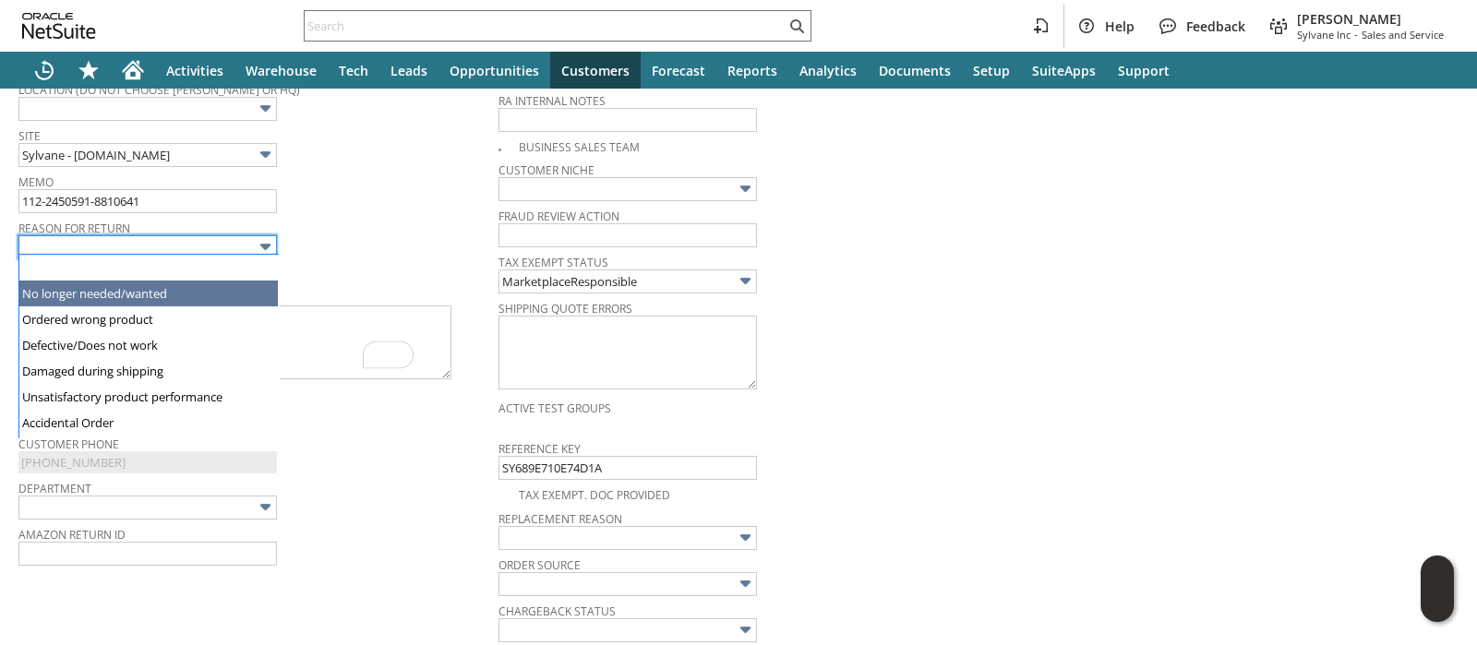
type input "No longer needed/wanted"
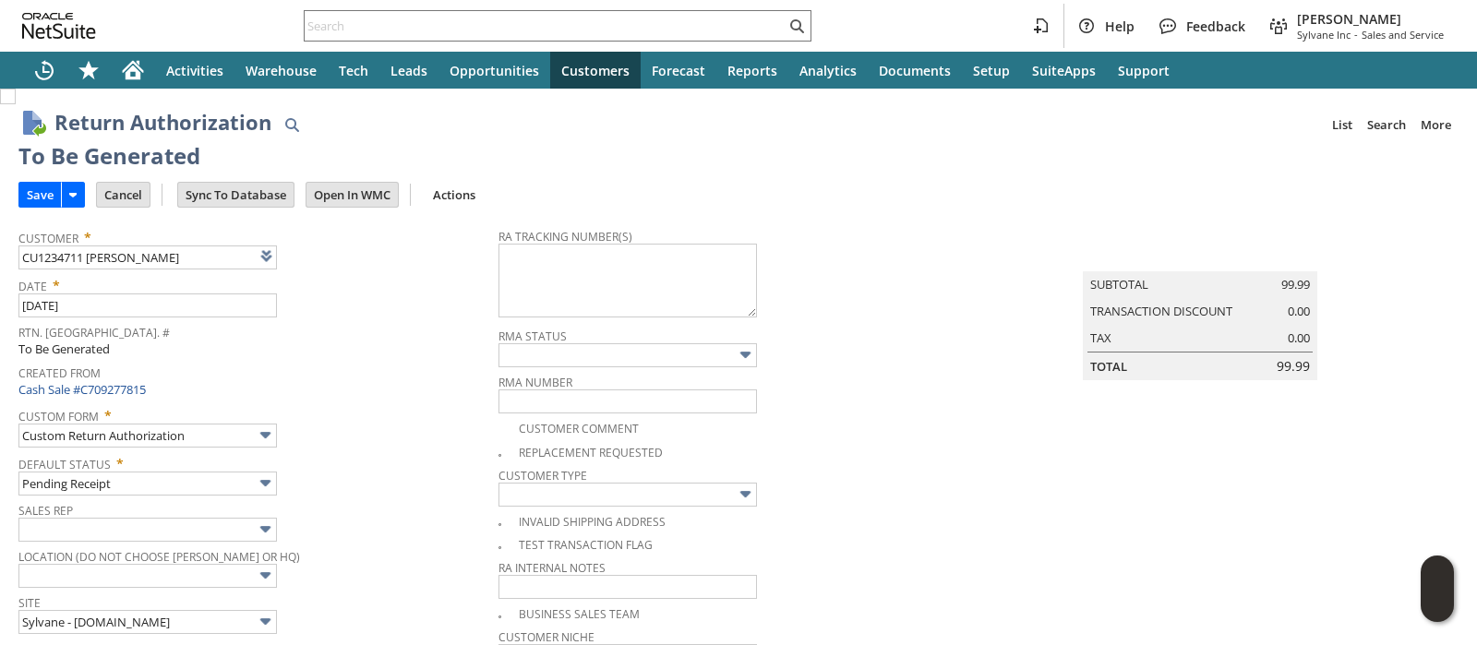
scroll to position [0, 0]
click at [684, 265] on textarea at bounding box center [628, 281] width 259 height 74
paste textarea "1ZJ74J529073844759"
type textarea "1ZJ74J529073844759"
click at [38, 196] on input "Save" at bounding box center [40, 195] width 42 height 24
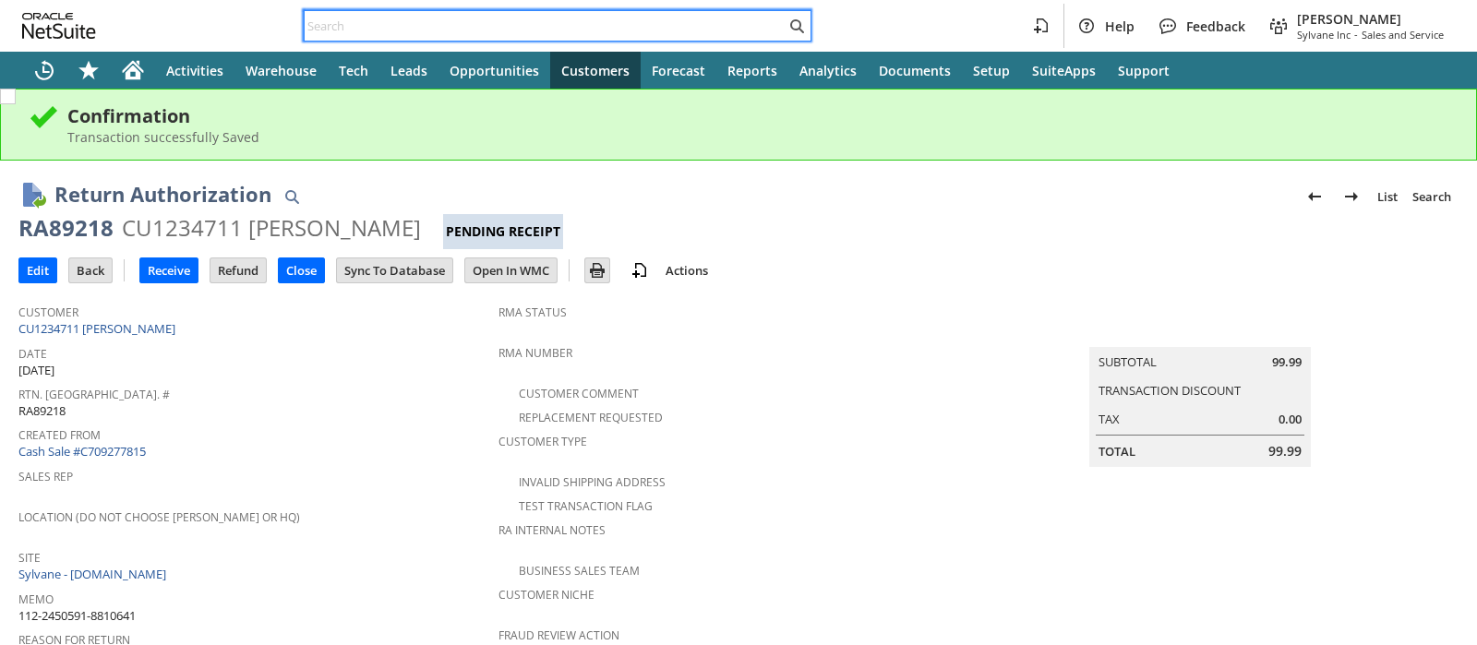
click at [515, 21] on input "text" at bounding box center [545, 26] width 481 height 22
paste input "113-9549649-0132206"
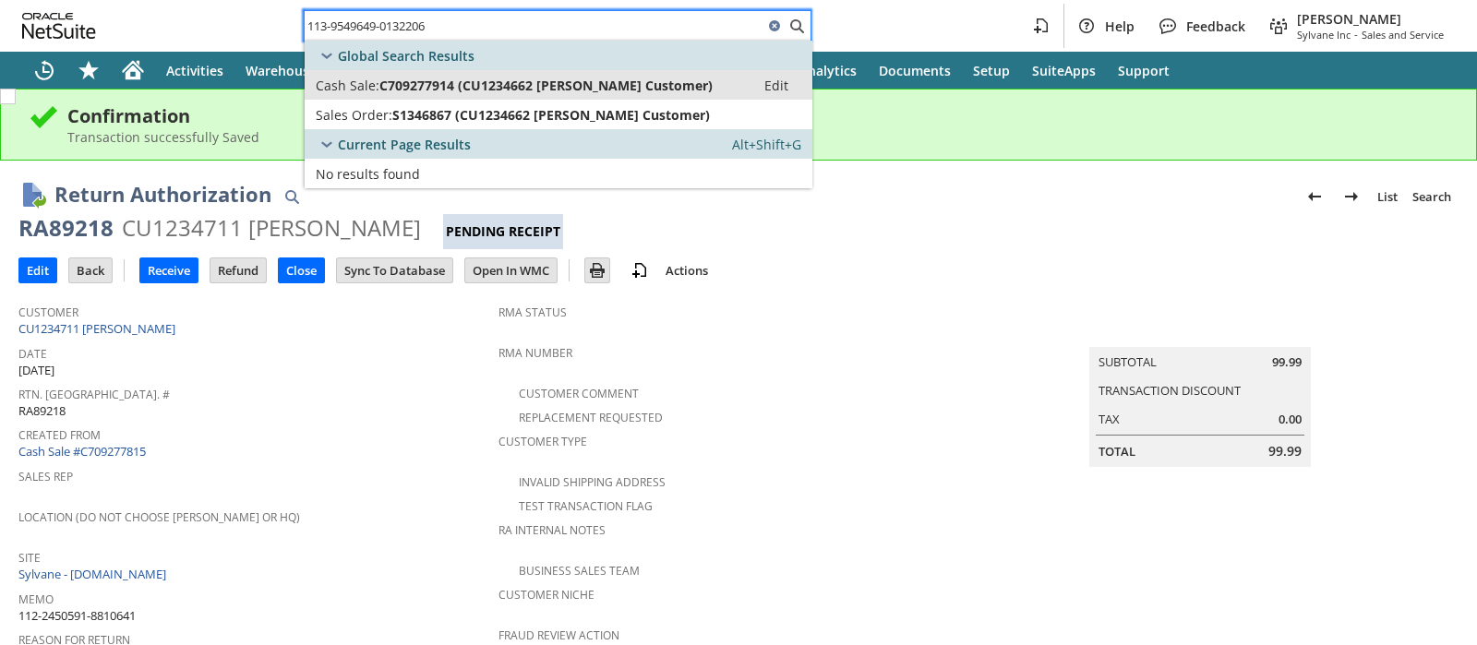
type input "113-9549649-0132206"
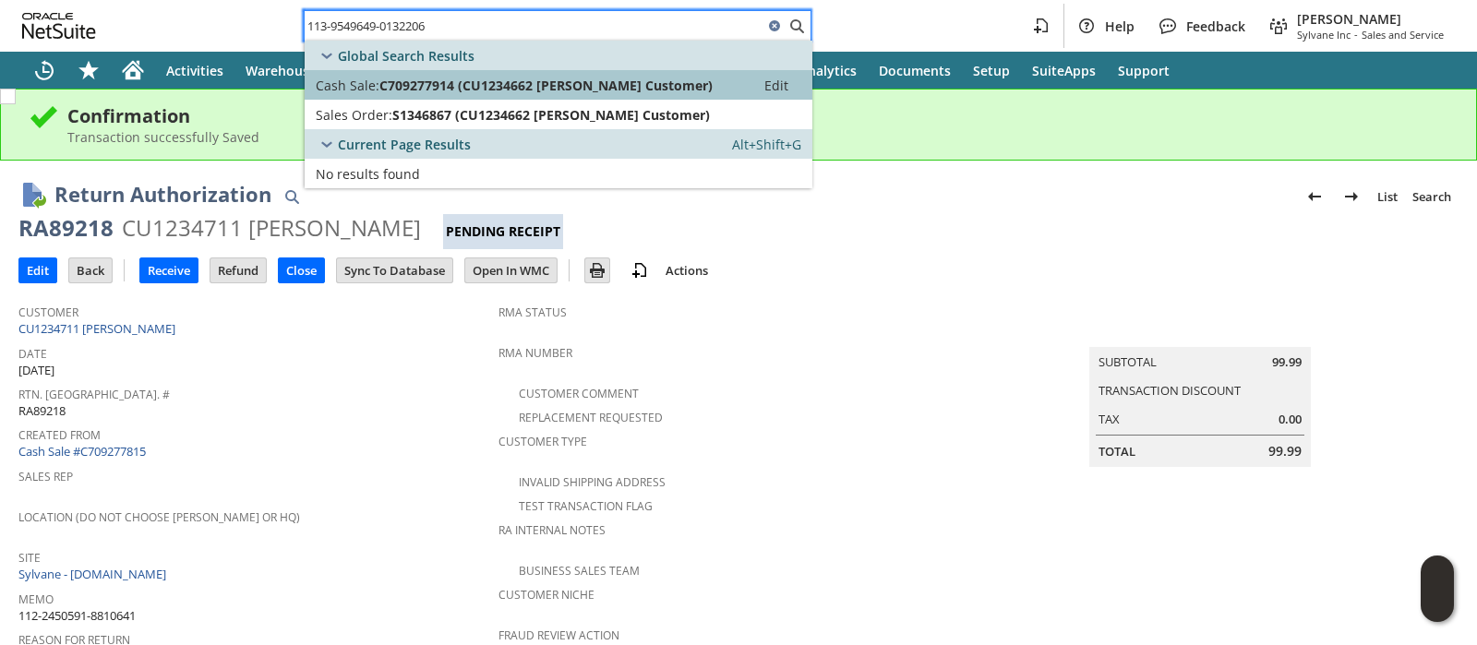
click at [509, 80] on span "C709277914 (CU1234662 [PERSON_NAME] Customer)" at bounding box center [546, 86] width 333 height 18
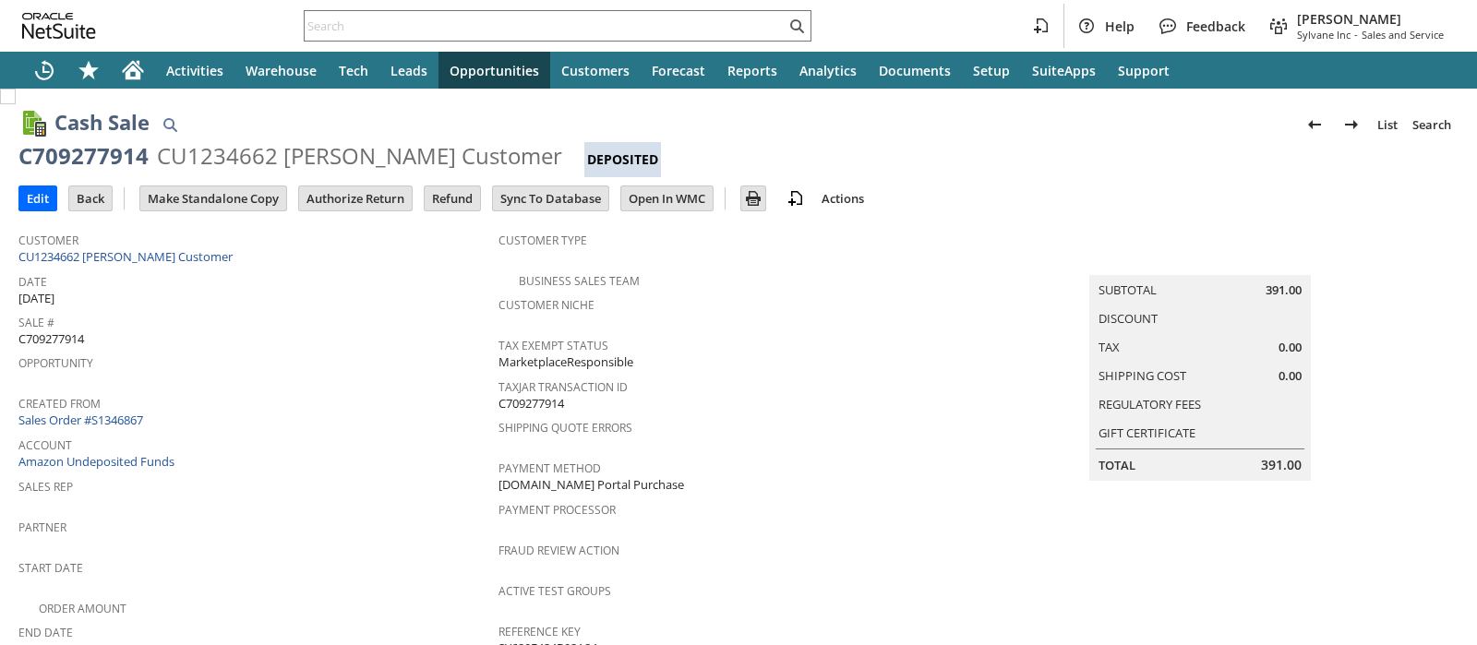
click at [379, 200] on input "Authorize Return" at bounding box center [355, 199] width 113 height 24
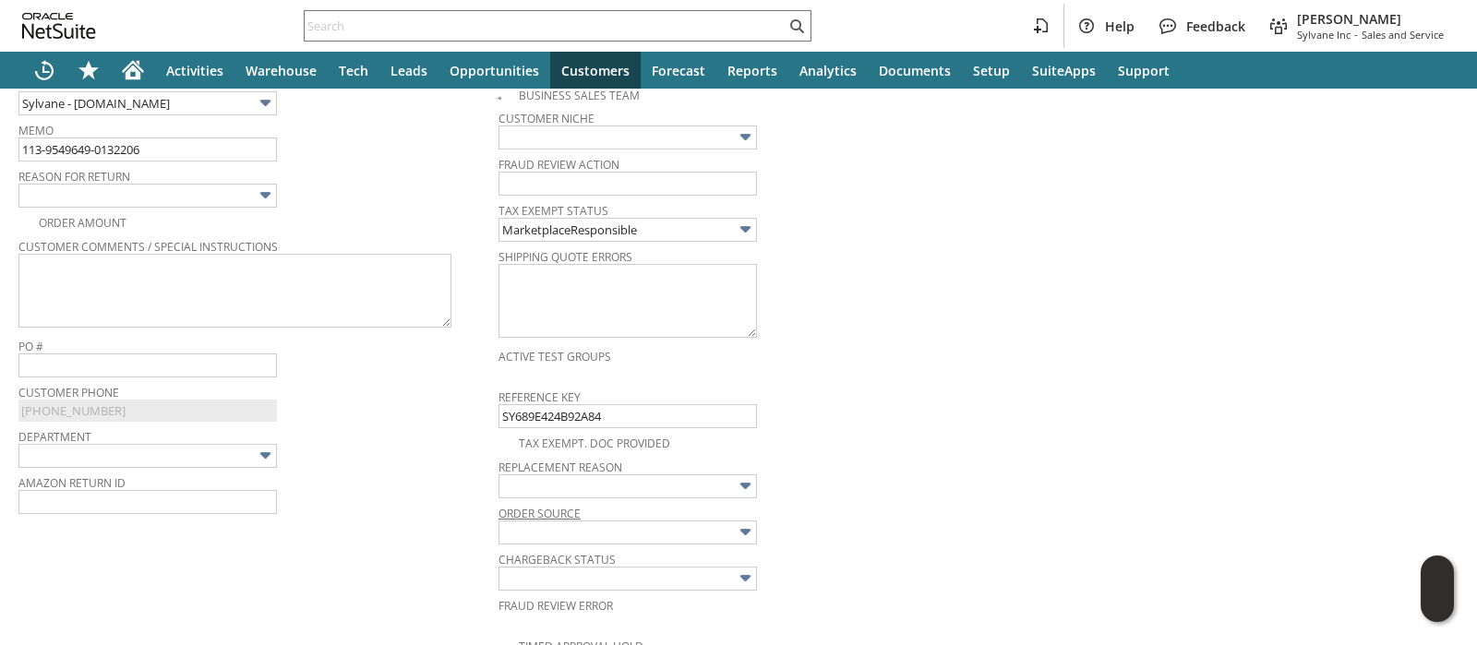
scroll to position [501, 0]
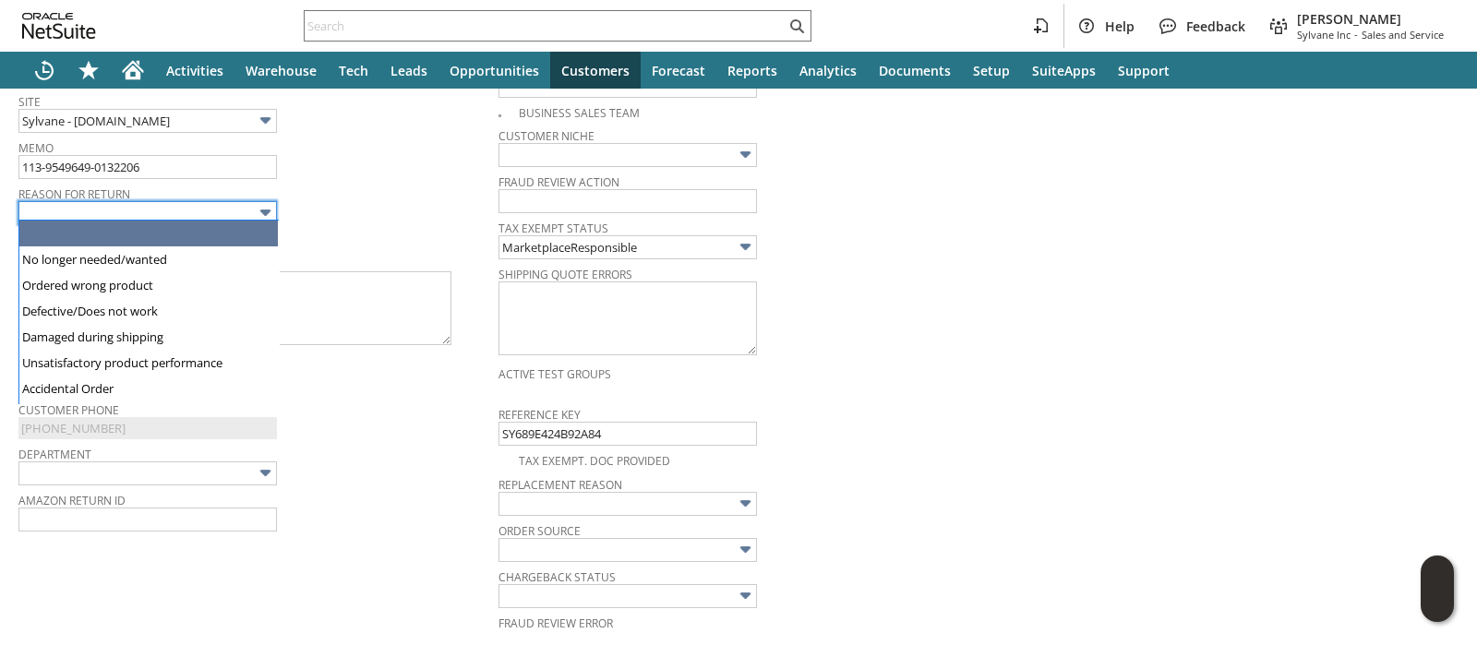
click at [251, 214] on input "text" at bounding box center [147, 213] width 259 height 24
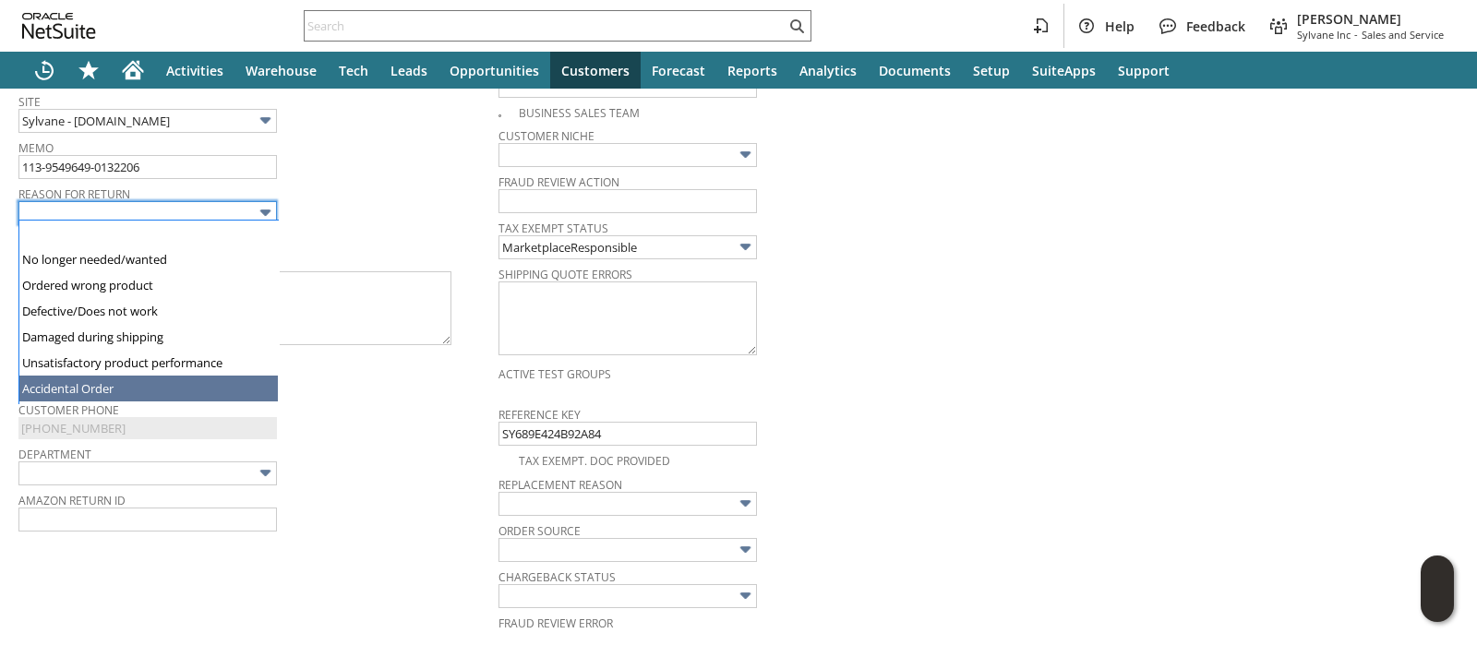
type input "Accidental Order"
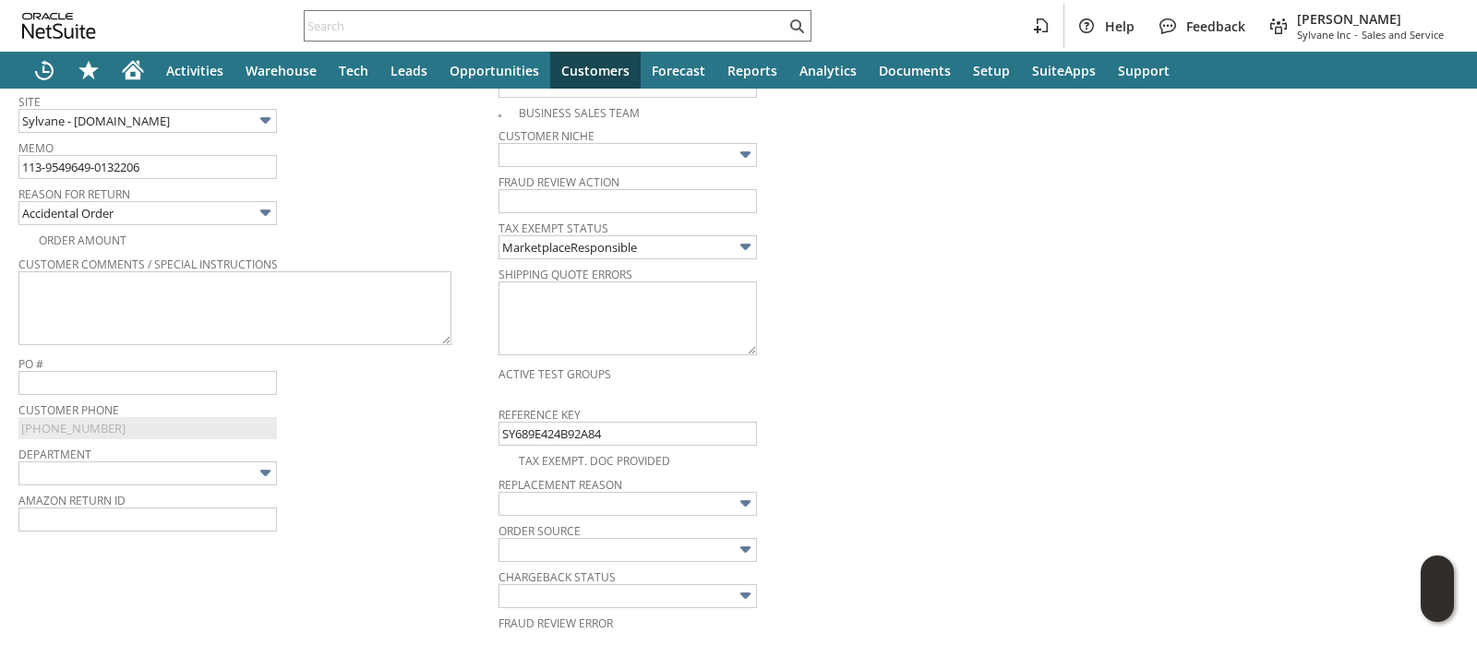
click at [393, 216] on div "Reason For Return Accidental Order" at bounding box center [253, 203] width 471 height 44
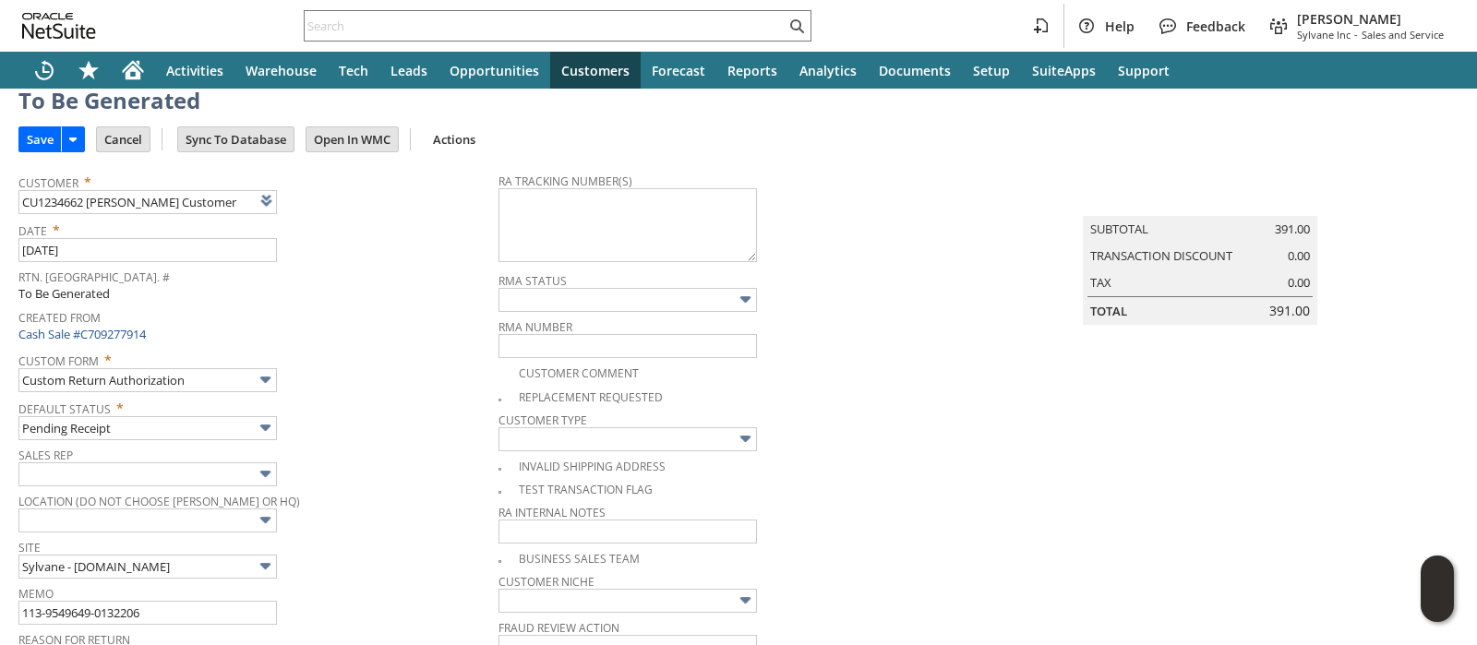
scroll to position [0, 0]
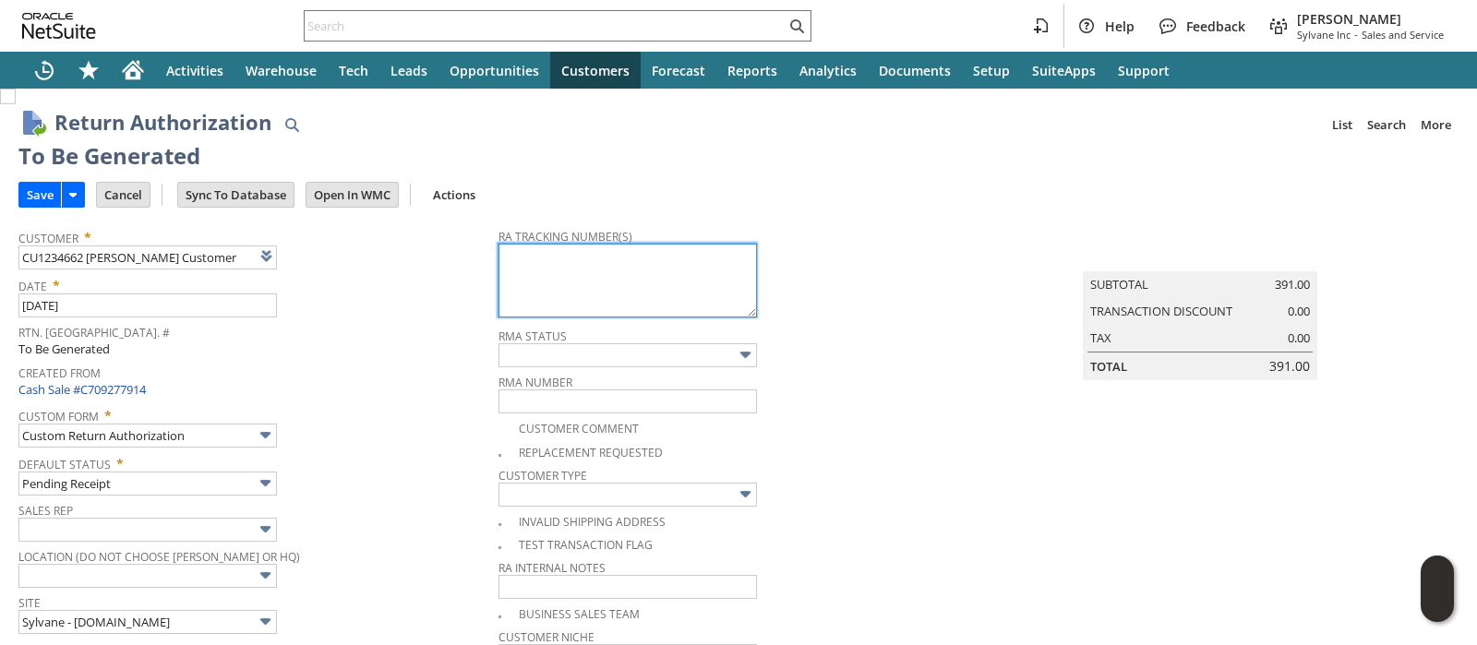
click at [525, 271] on textarea at bounding box center [628, 281] width 259 height 74
paste textarea "1ZJ74J529073713864"
type textarea "1ZJ74J529073713864"
click at [31, 197] on input "Save" at bounding box center [40, 195] width 42 height 24
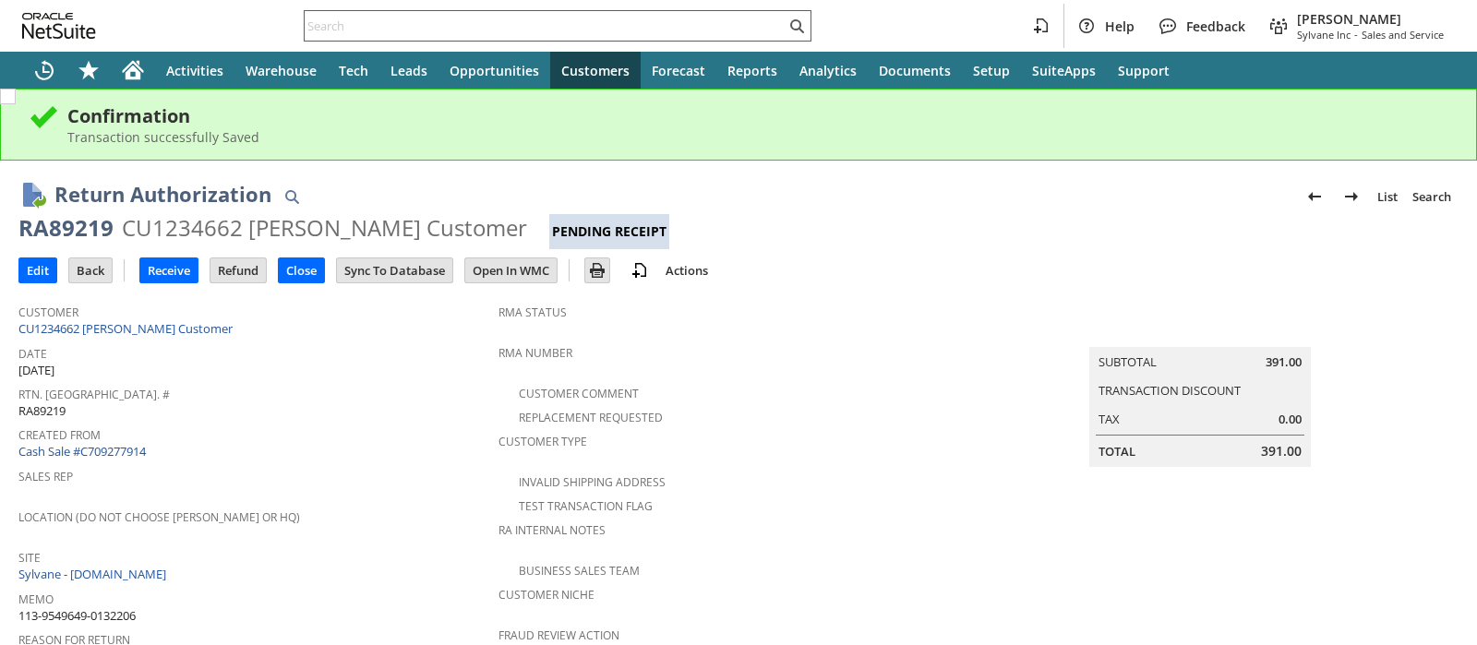
click at [577, 25] on input "text" at bounding box center [545, 26] width 481 height 22
paste input "112-3239212-3939419"
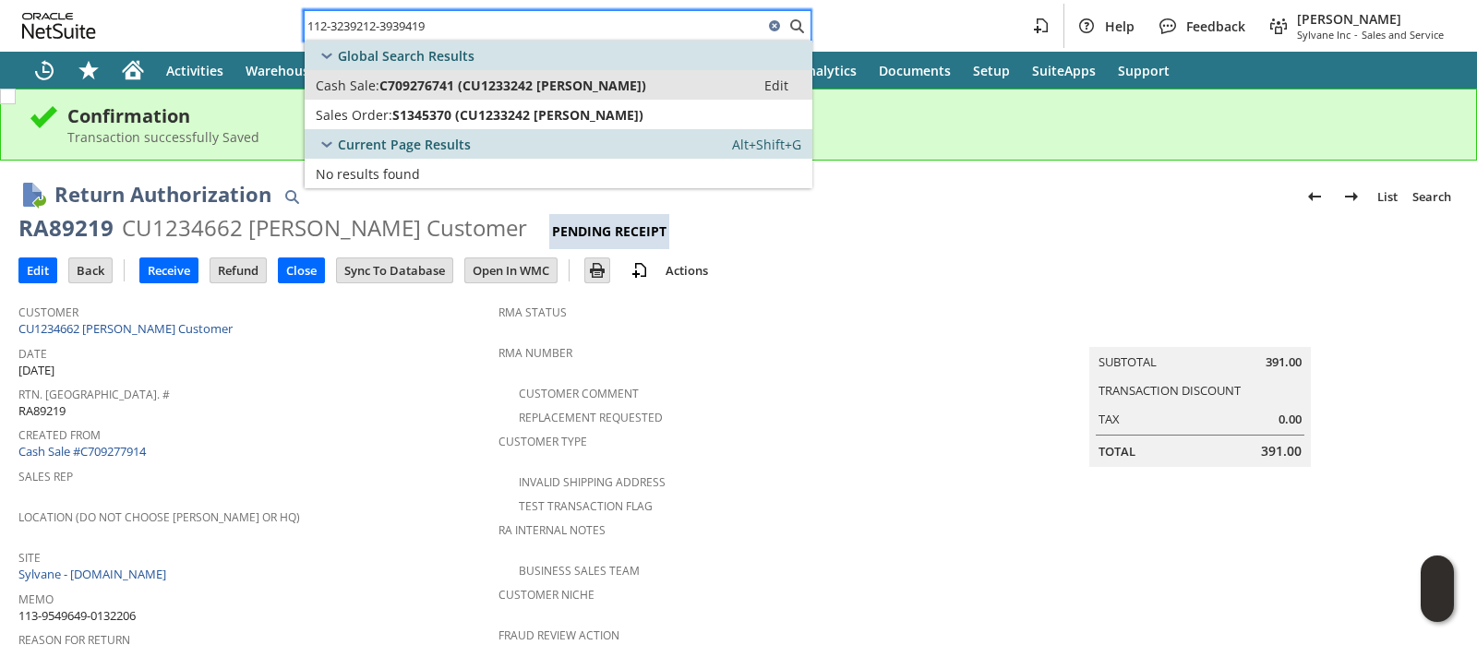
type input "112-3239212-3939419"
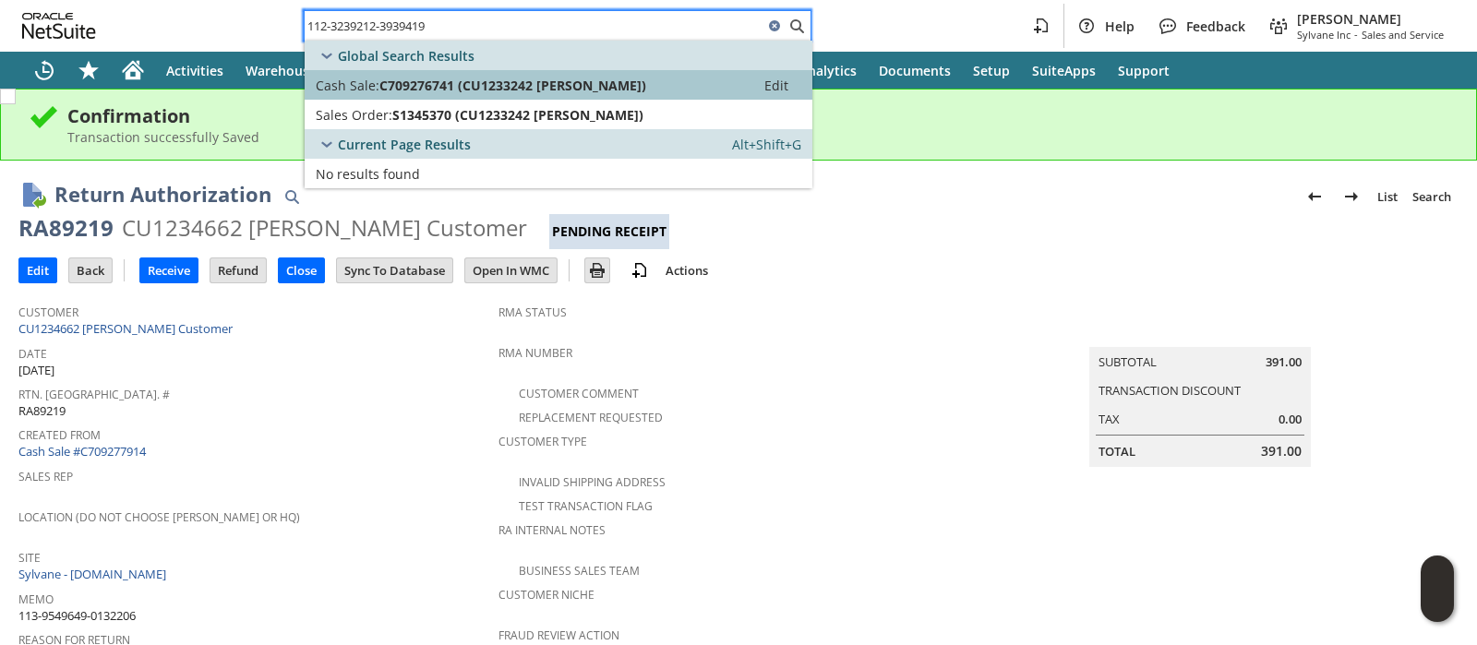
click at [575, 77] on span "C709276741 (CU1233242 [PERSON_NAME])" at bounding box center [513, 86] width 267 height 18
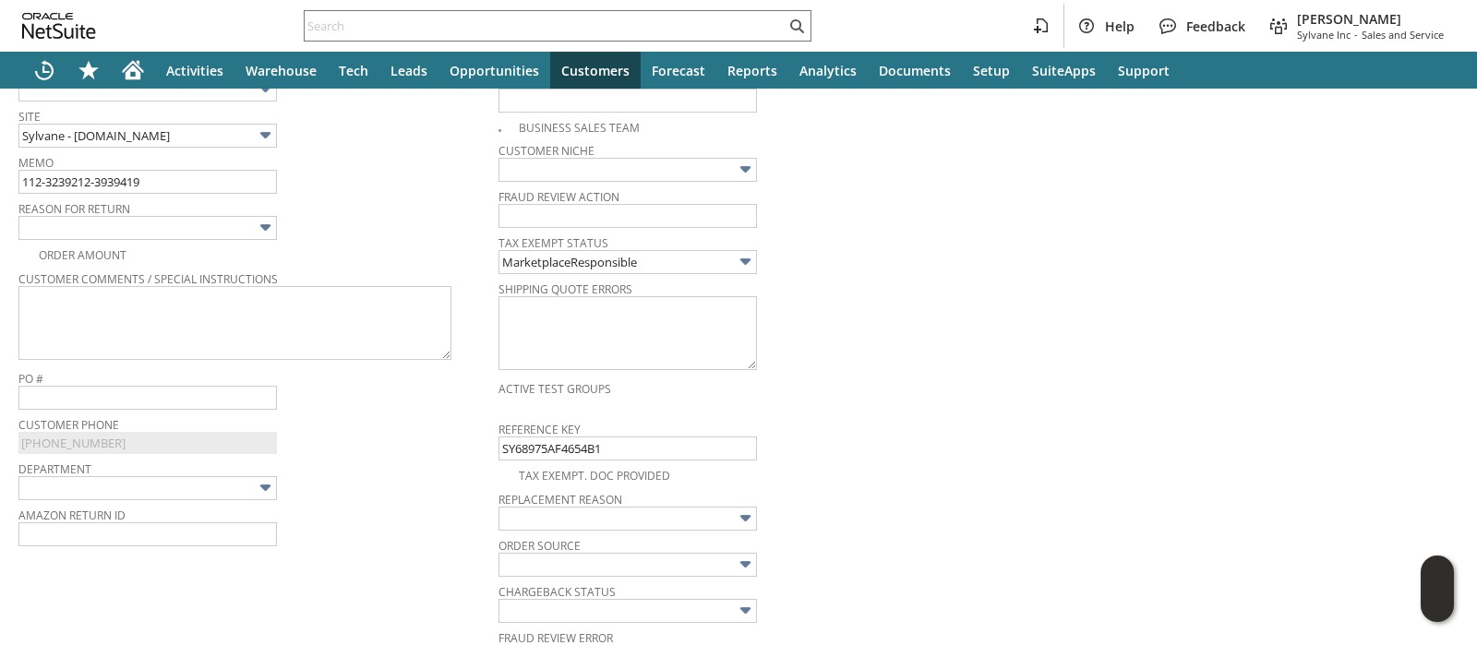
scroll to position [451, 0]
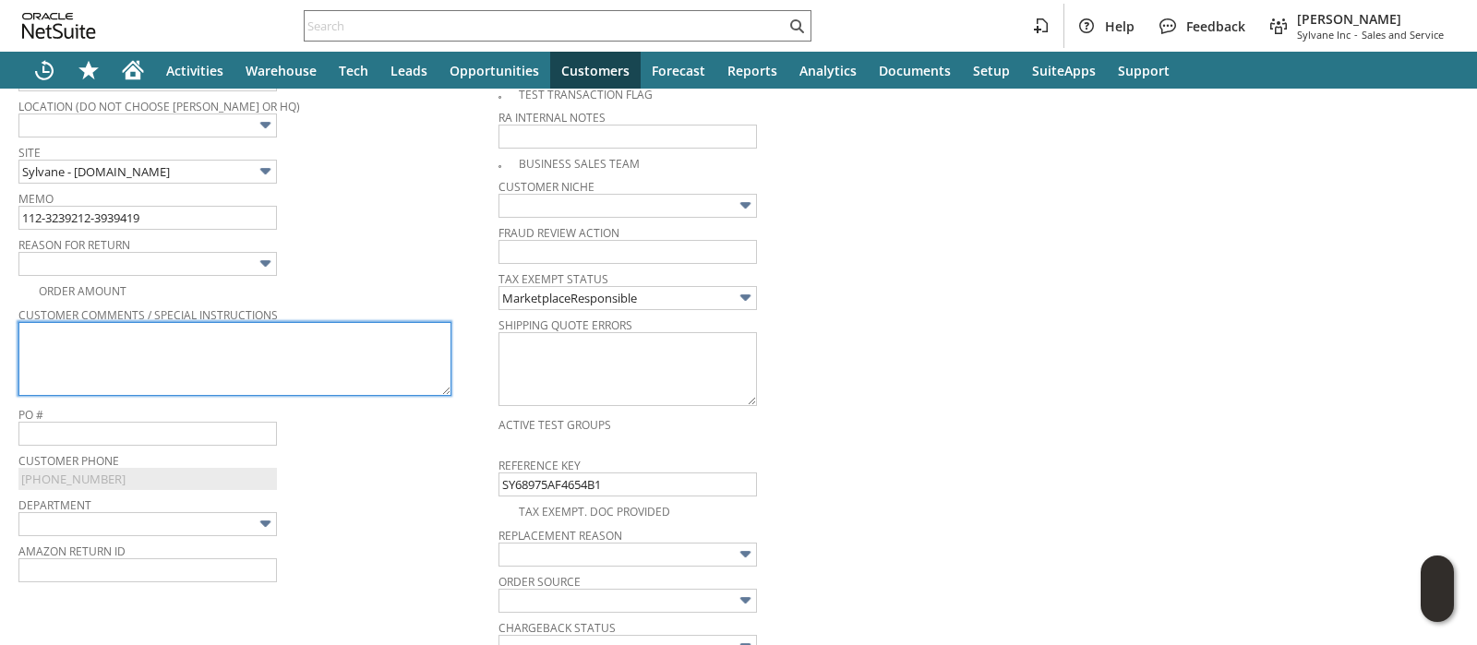
click at [375, 332] on textarea at bounding box center [234, 359] width 433 height 74
paste textarea "Missing parts or accessories"
type textarea "Missing parts or accessories"
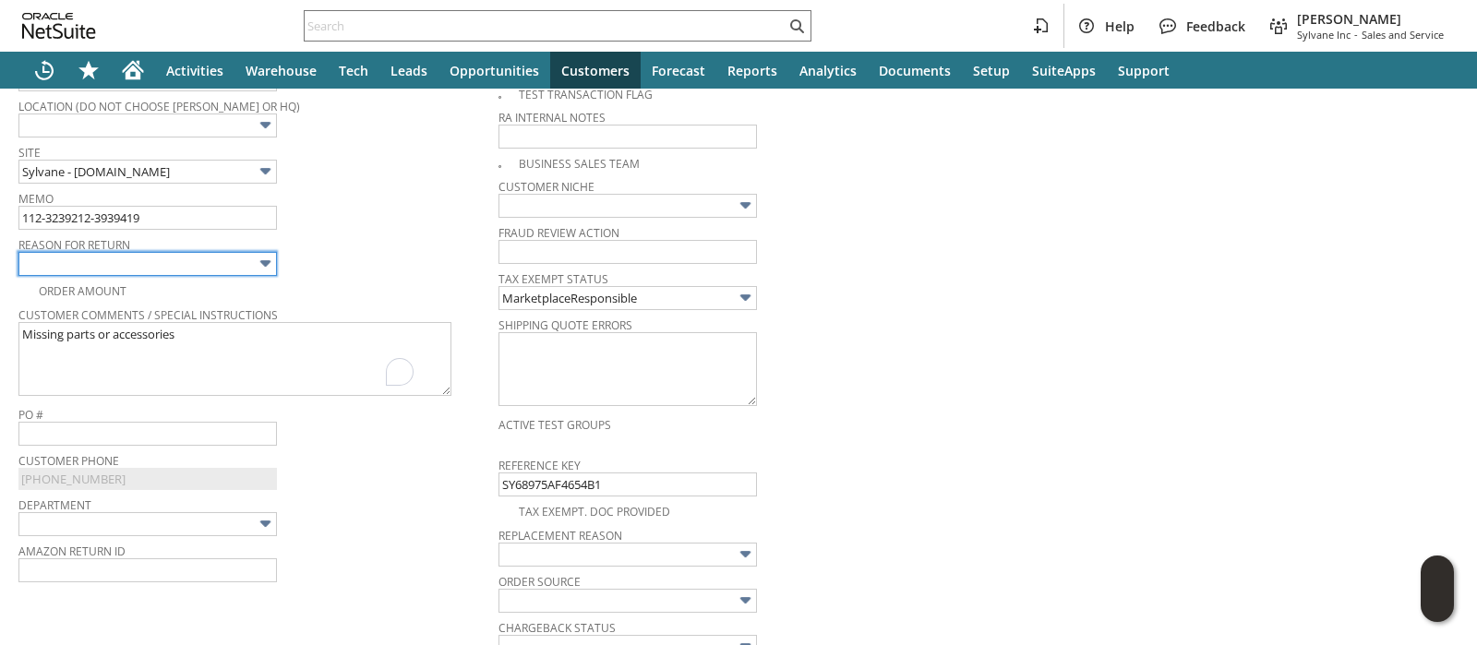
click at [240, 265] on input "text" at bounding box center [147, 264] width 259 height 24
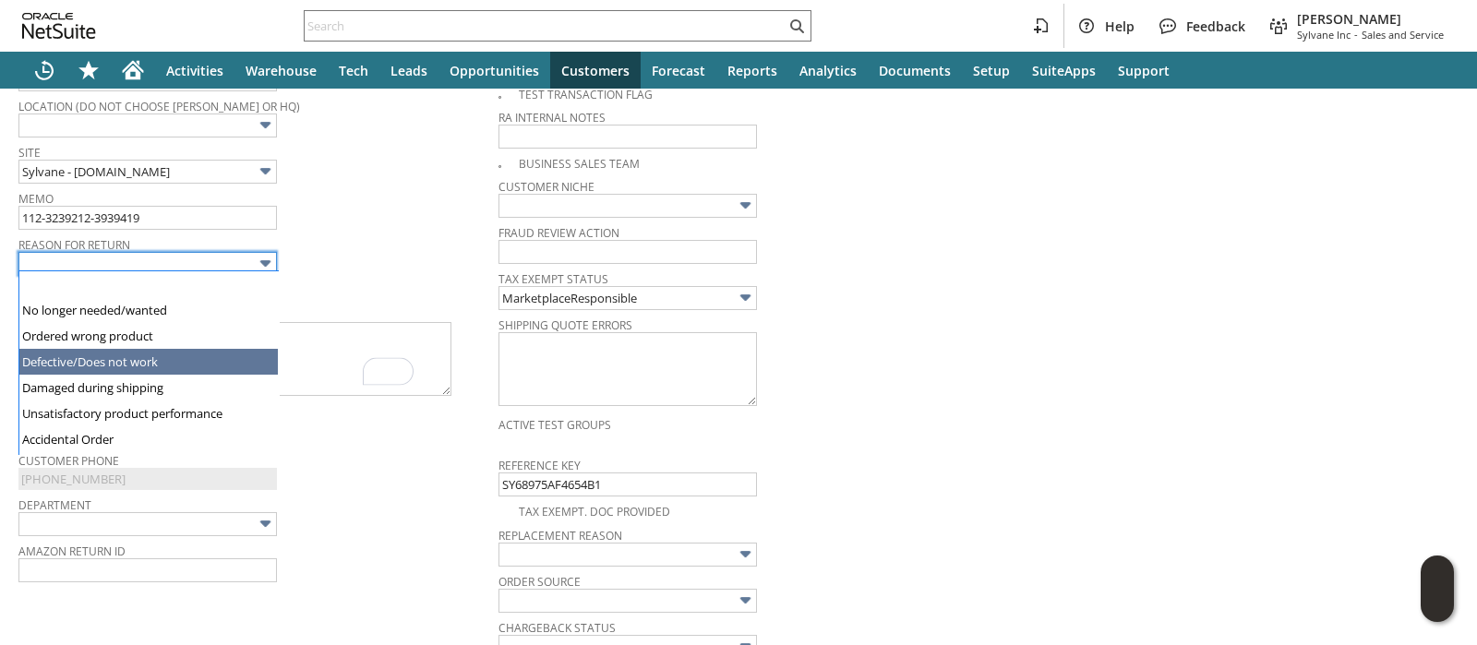
type input "Defective/Does not work"
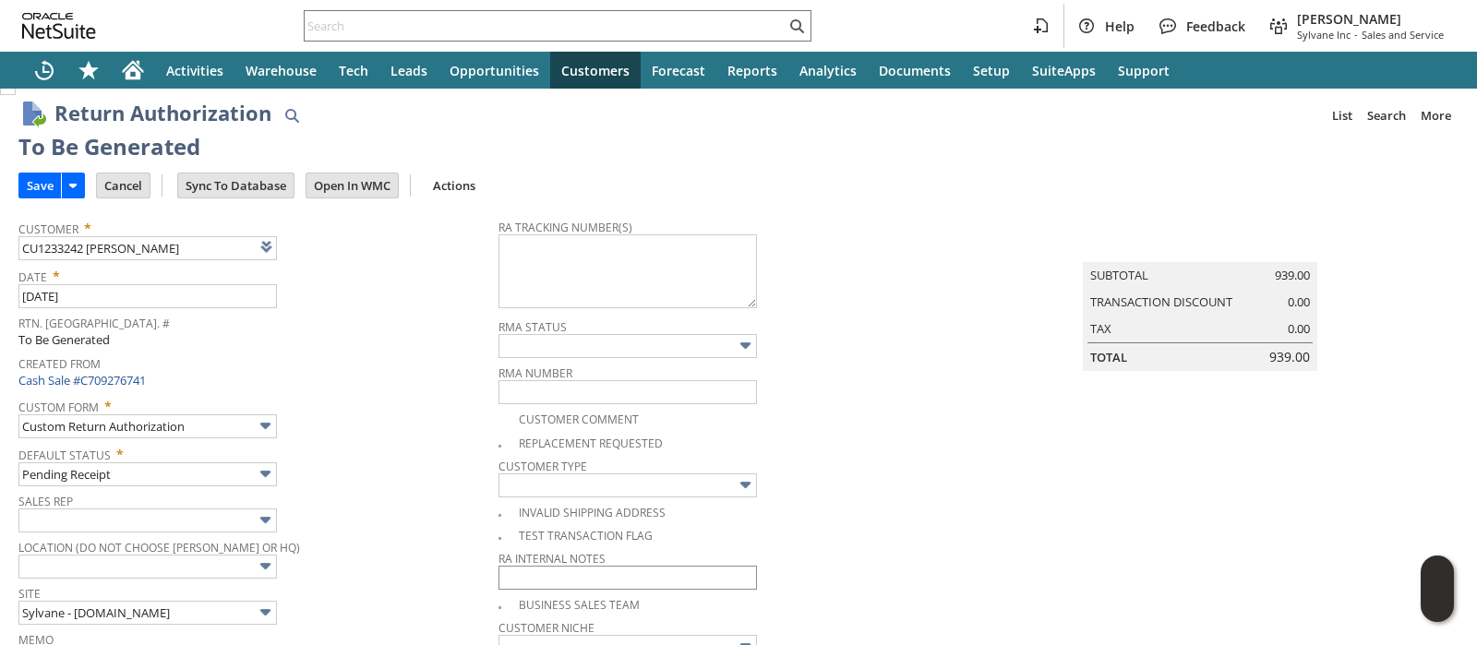
scroll to position [0, 0]
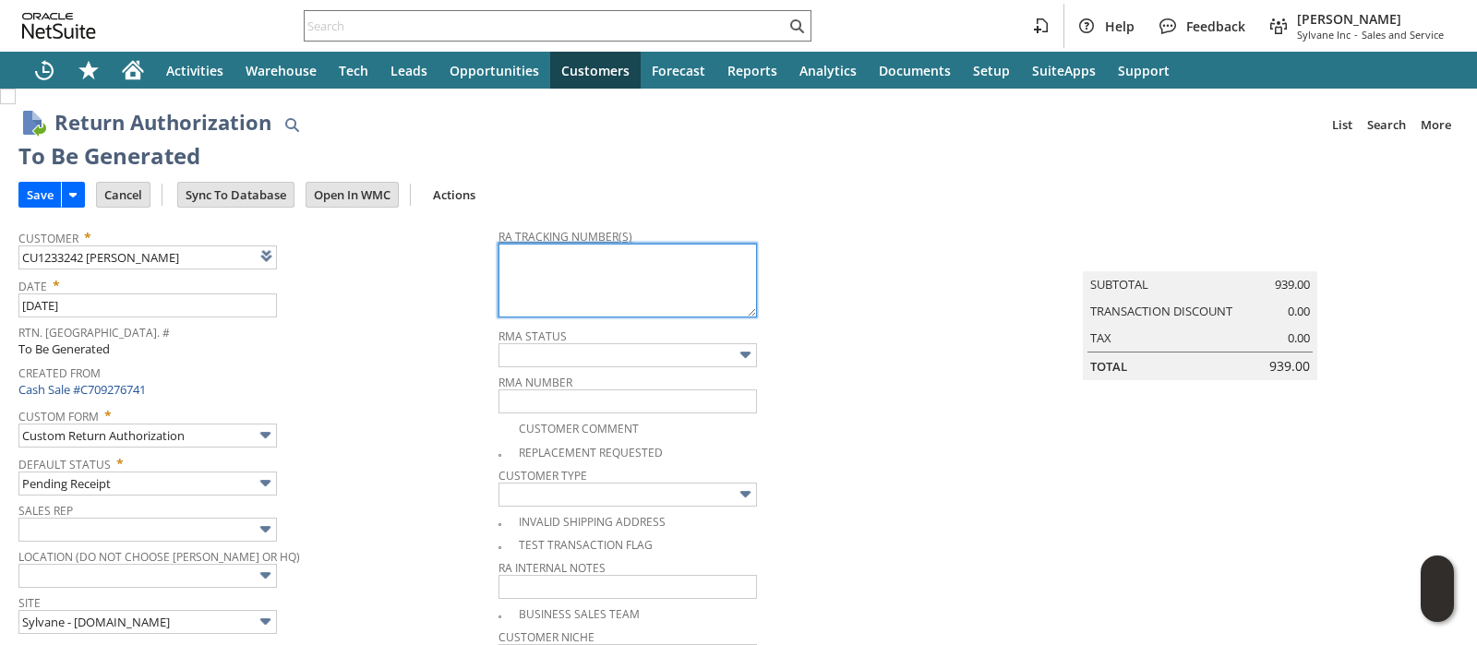
click at [600, 260] on textarea at bounding box center [628, 281] width 259 height 74
paste textarea "1ZJ74J529073573515"
type textarea "1ZJ74J529073573515"
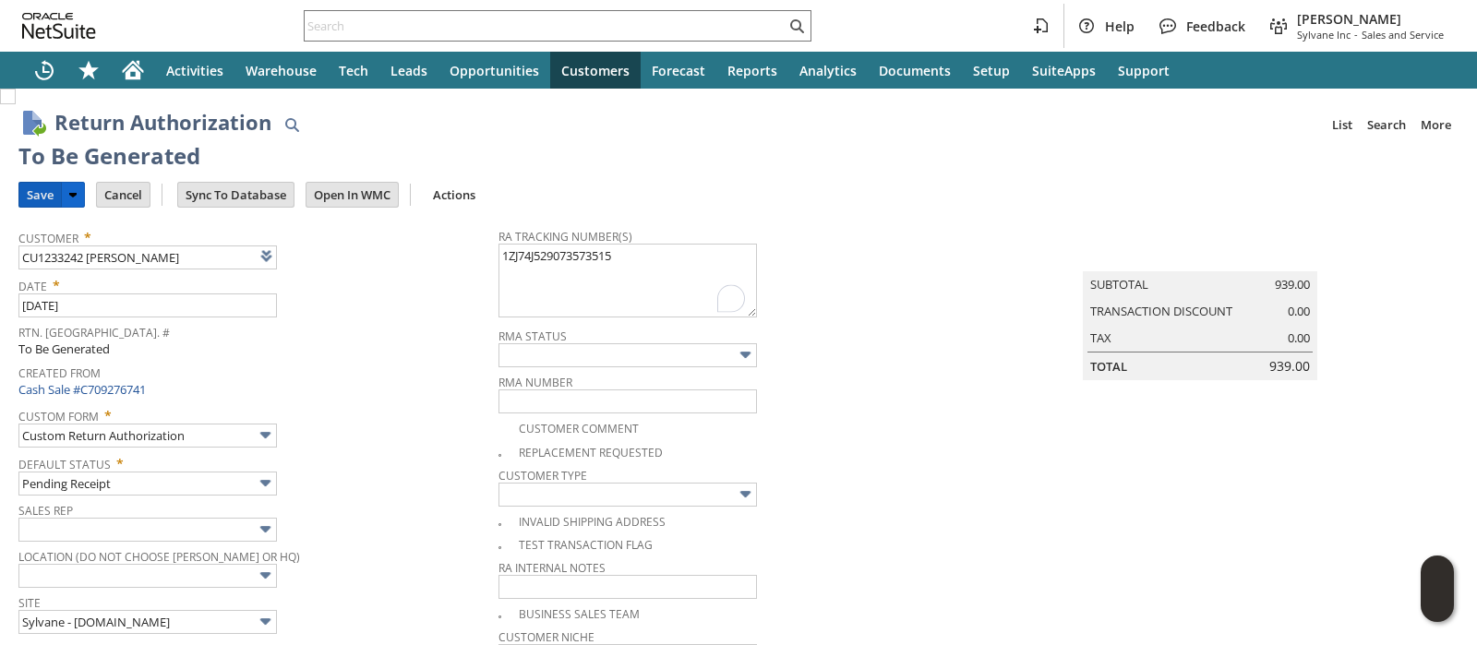
click at [52, 198] on input "Save" at bounding box center [40, 195] width 42 height 24
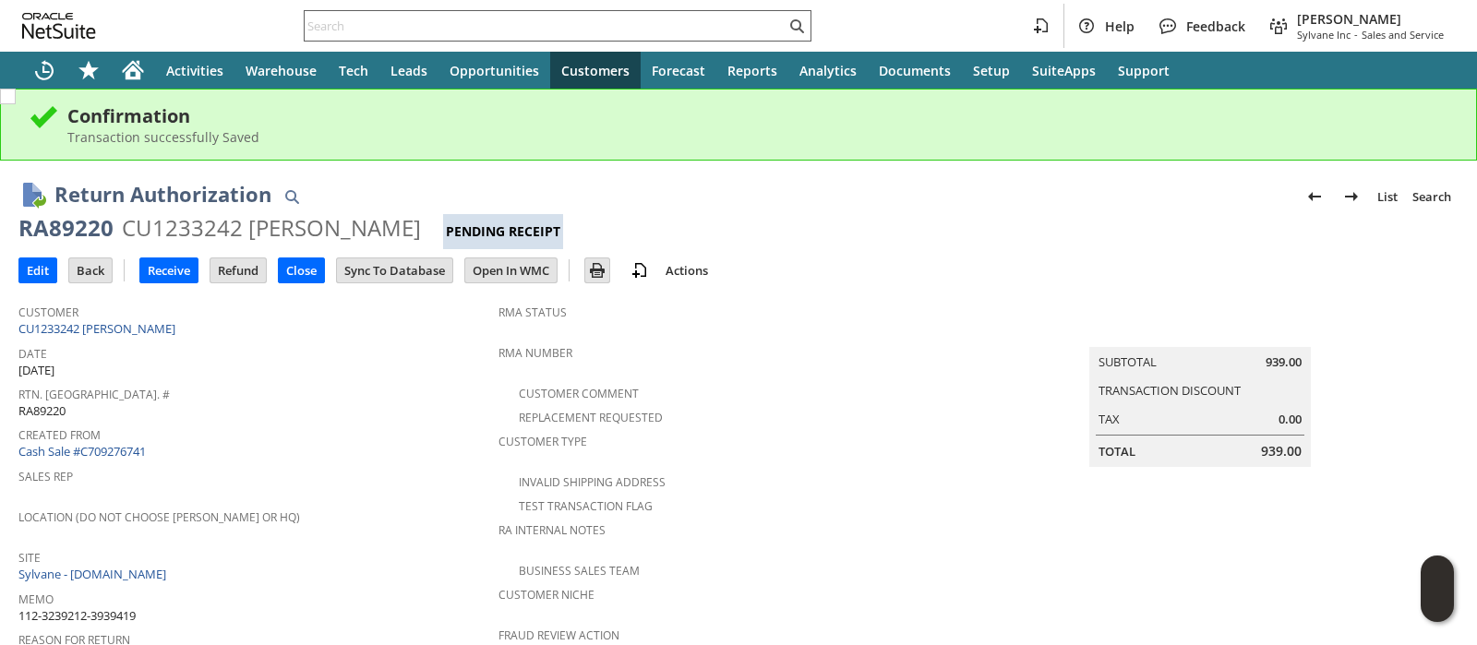
click at [665, 17] on input "text" at bounding box center [545, 26] width 481 height 22
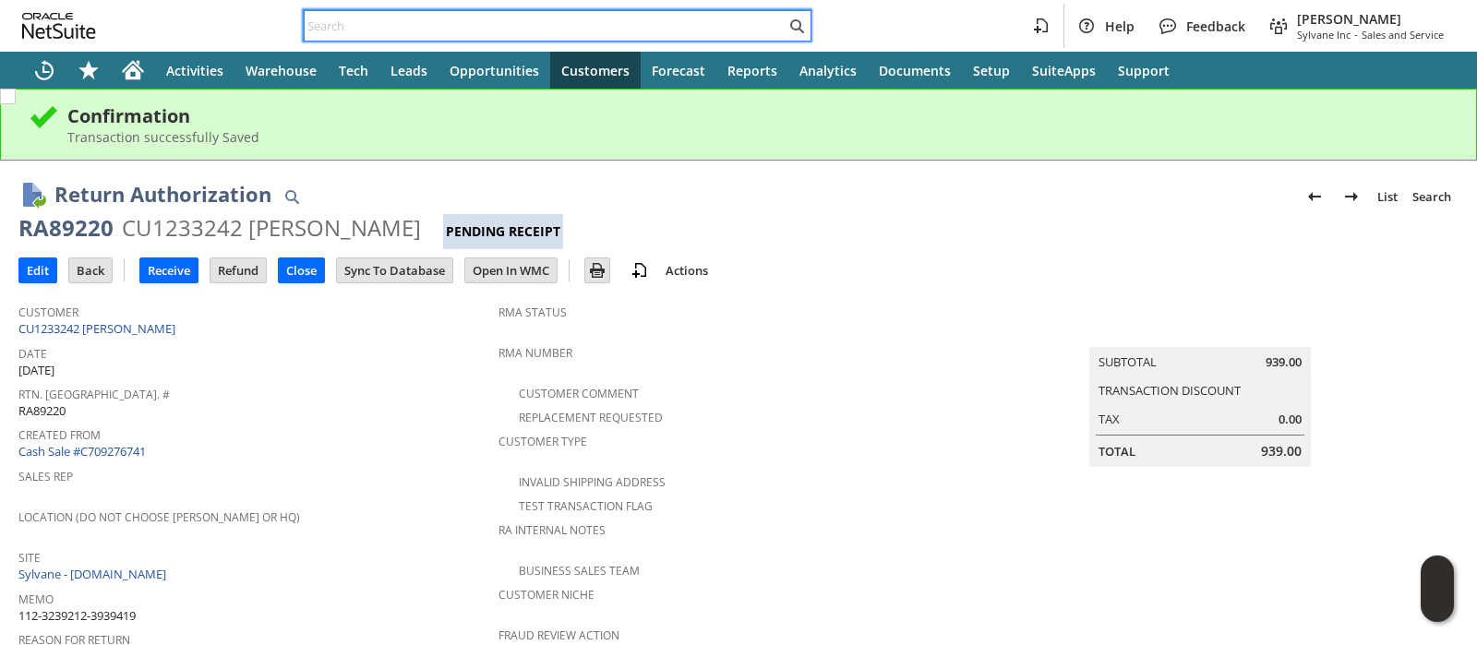
paste input "111-6690528-4560251"
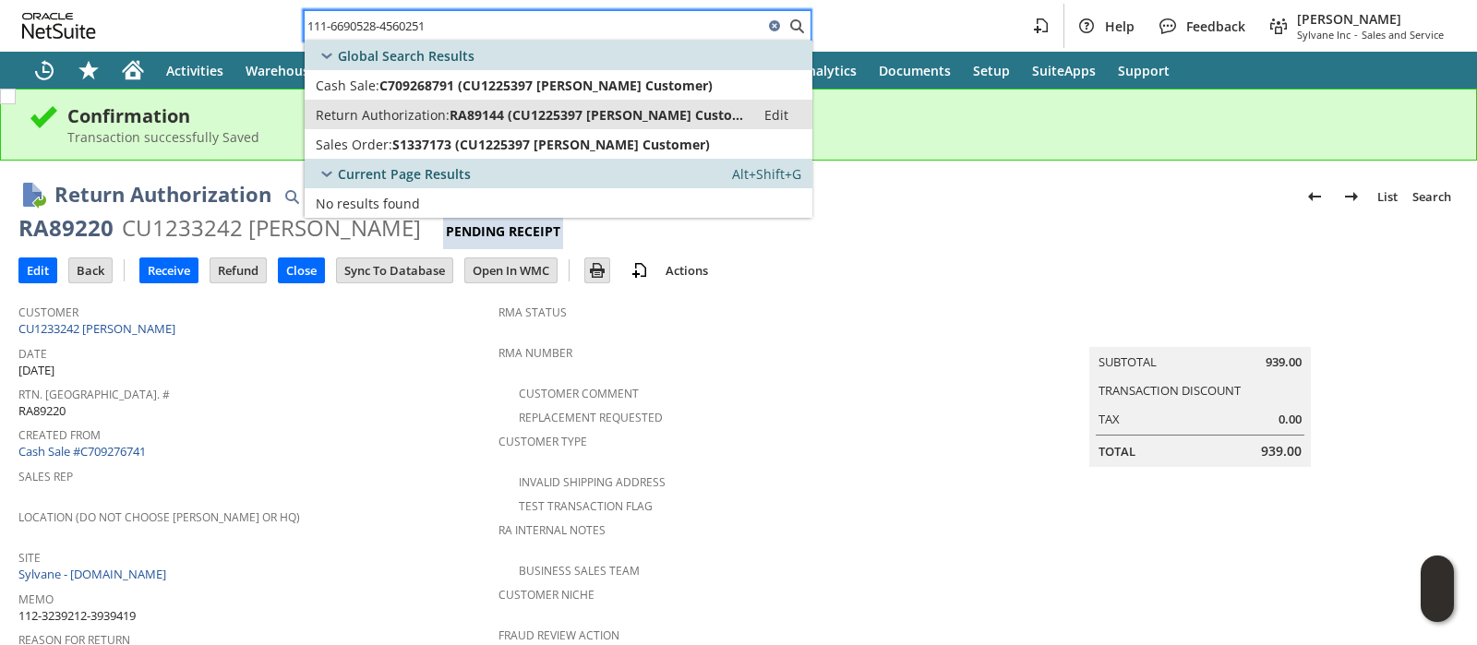
type input "111-6690528-4560251"
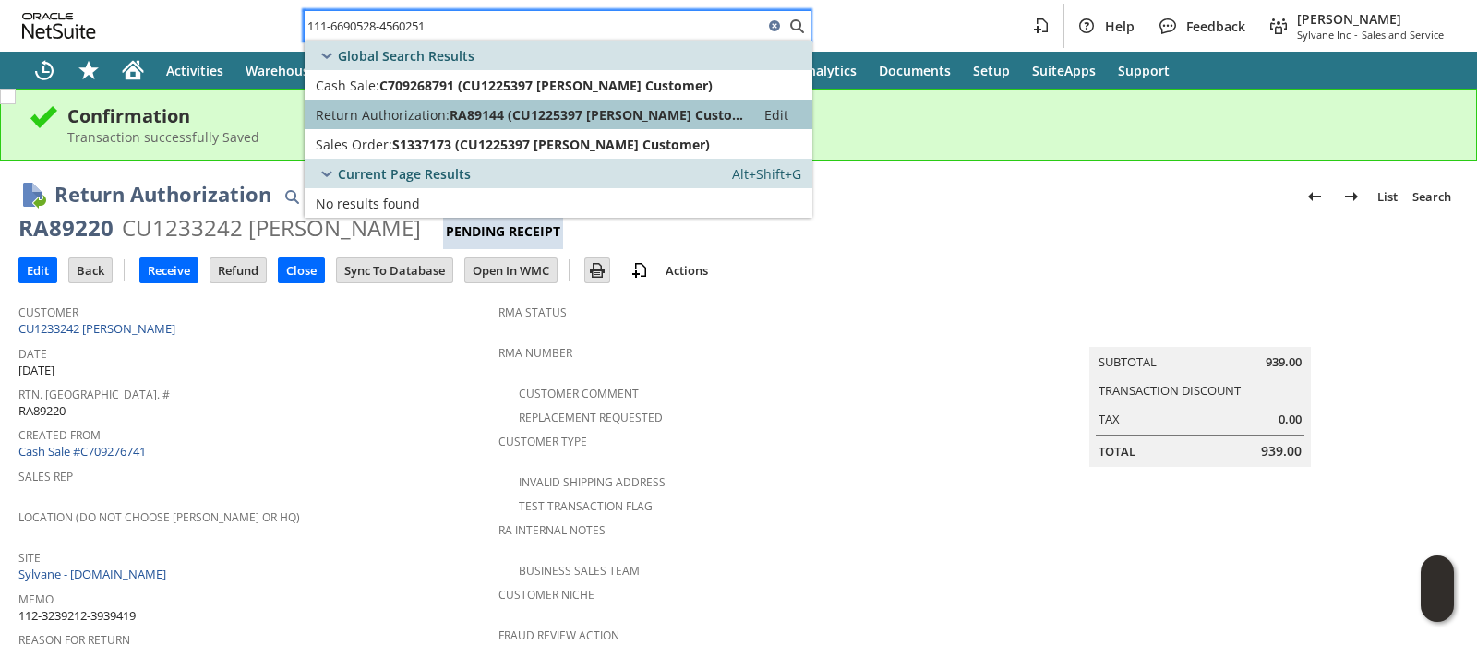
click at [607, 116] on span "RA89144 (CU1225397 HARRELL Customer)" at bounding box center [597, 115] width 295 height 18
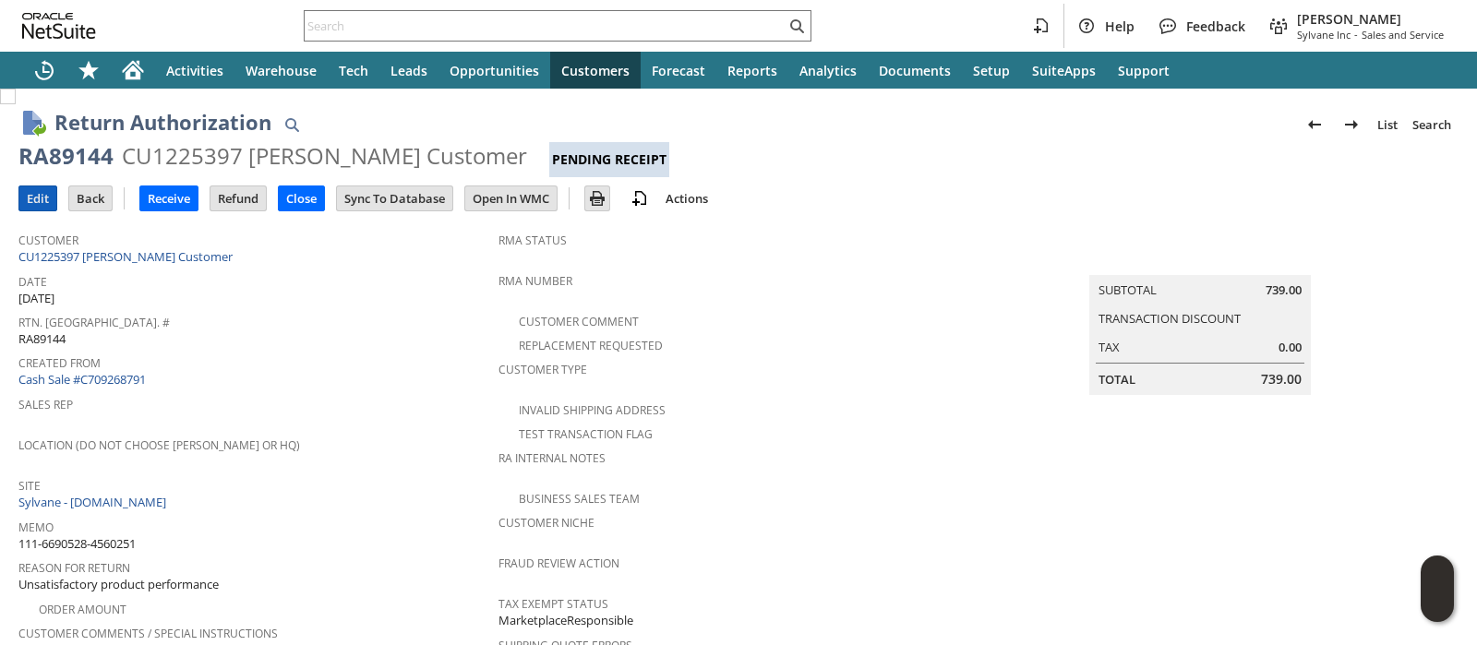
click at [37, 209] on input "Edit" at bounding box center [37, 199] width 37 height 24
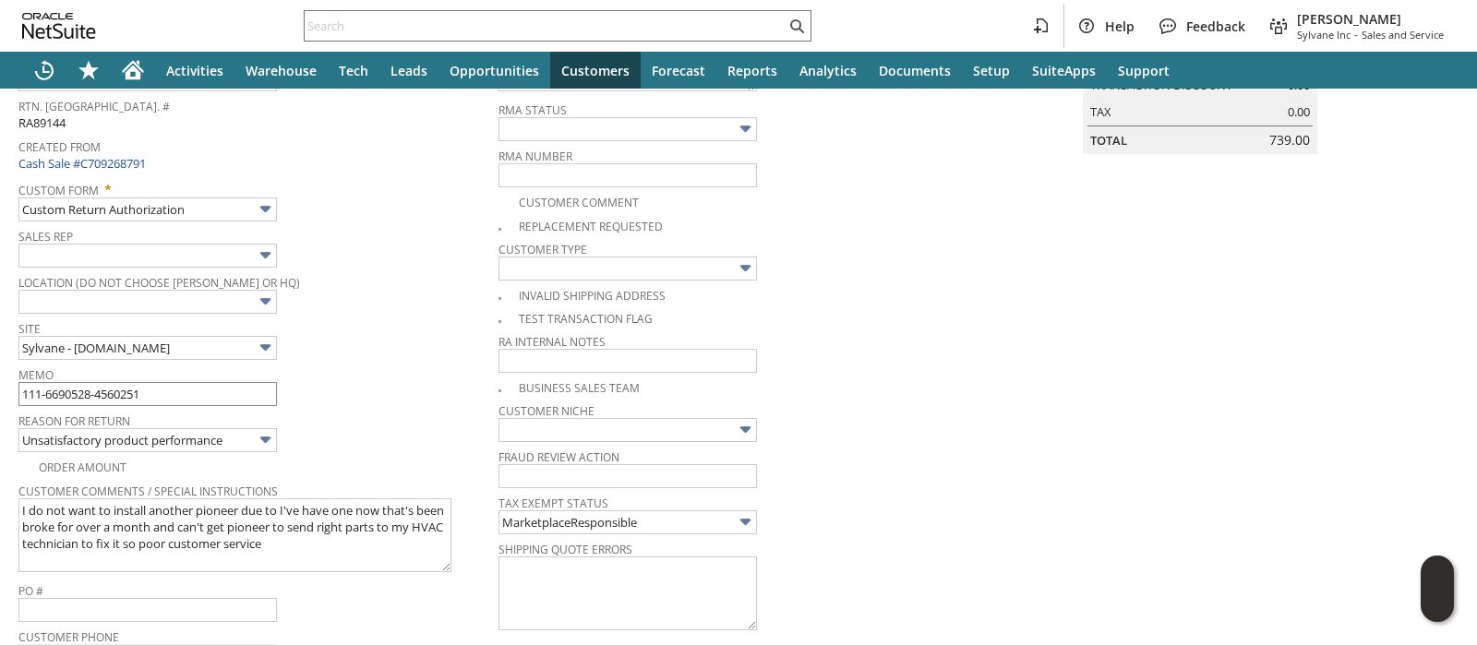
scroll to position [717, 0]
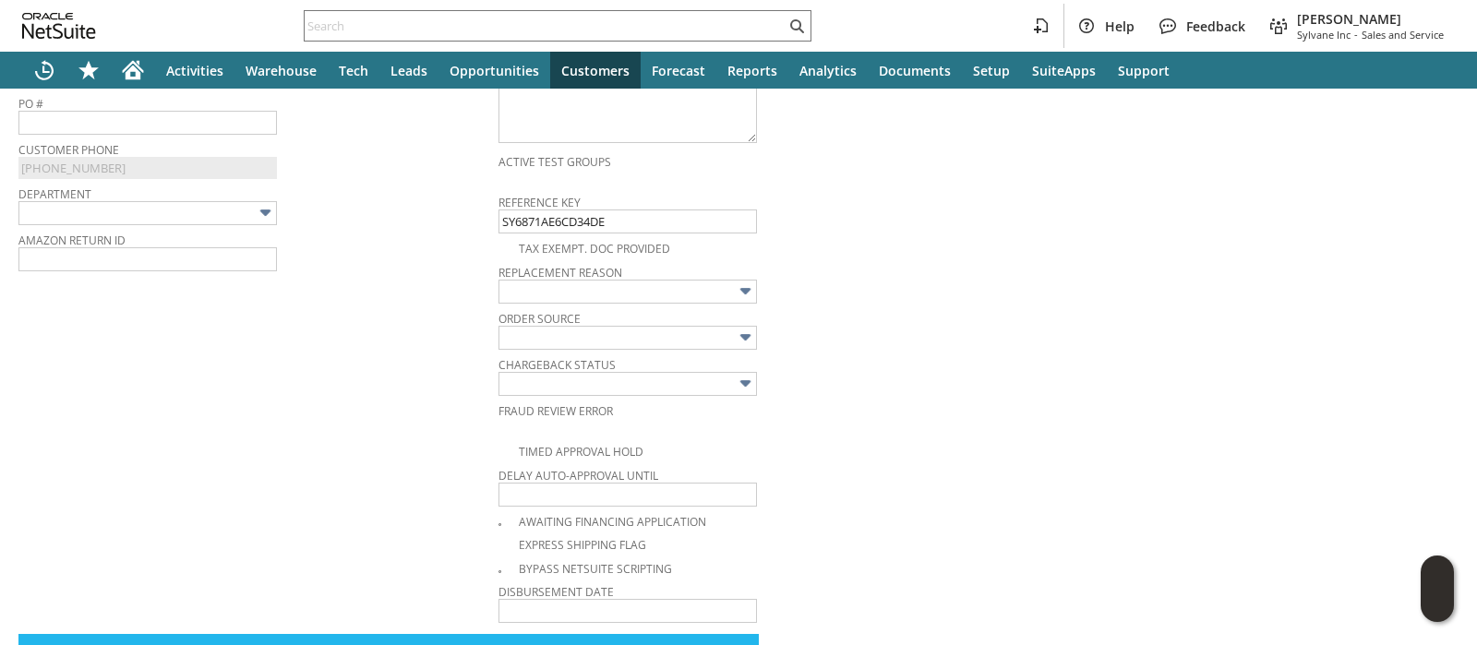
drag, startPoint x: 272, startPoint y: 382, endPoint x: 162, endPoint y: 450, distance: 129.7
click at [162, 450] on td "Customer * CU1225397 HARRELL Customer List Search Date * 8/15/2025 Rtn. Auth. #…" at bounding box center [258, 65] width 480 height 1120
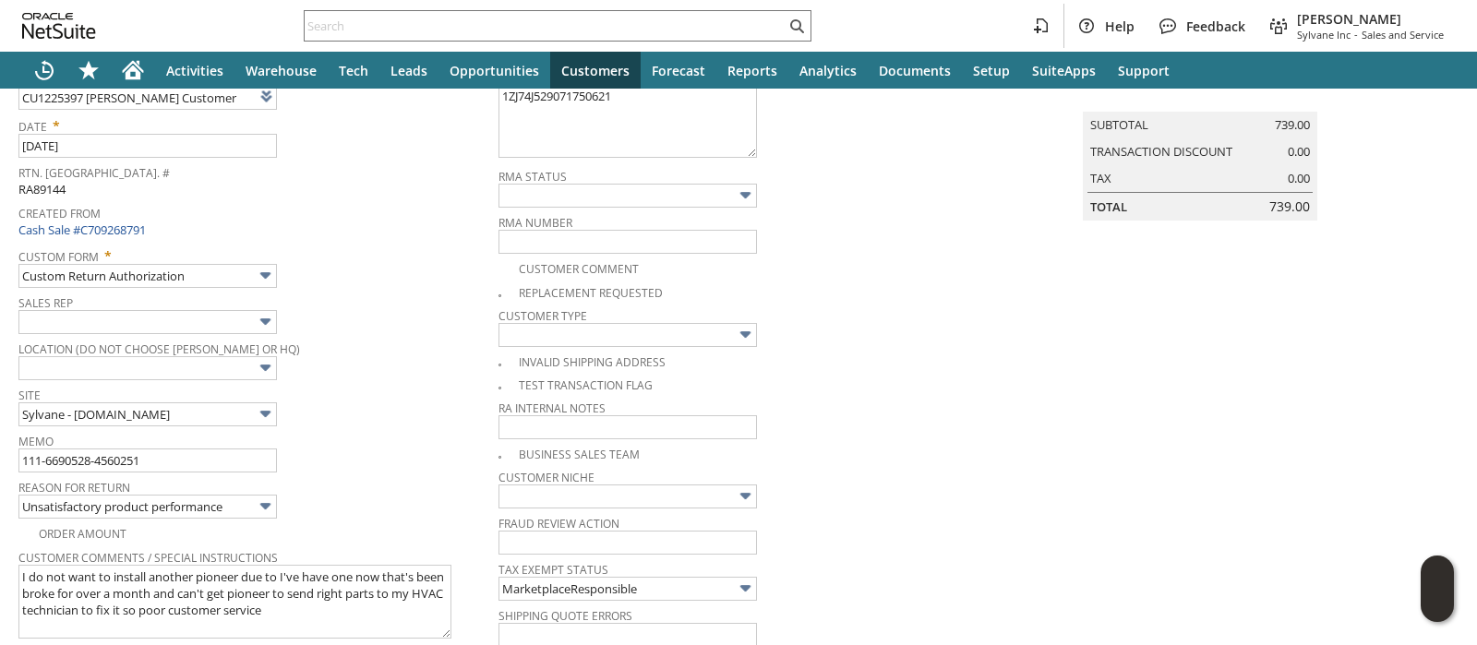
scroll to position [0, 0]
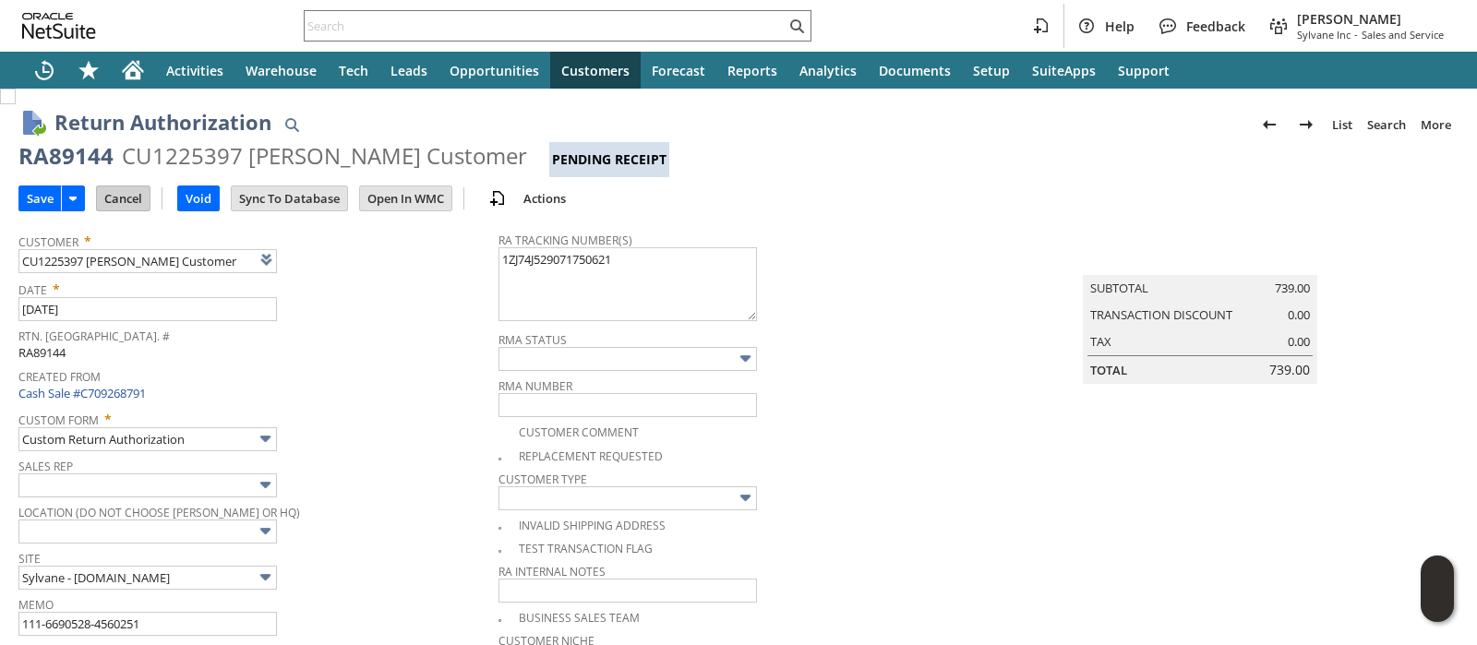
click at [134, 203] on input "Cancel" at bounding box center [123, 199] width 53 height 24
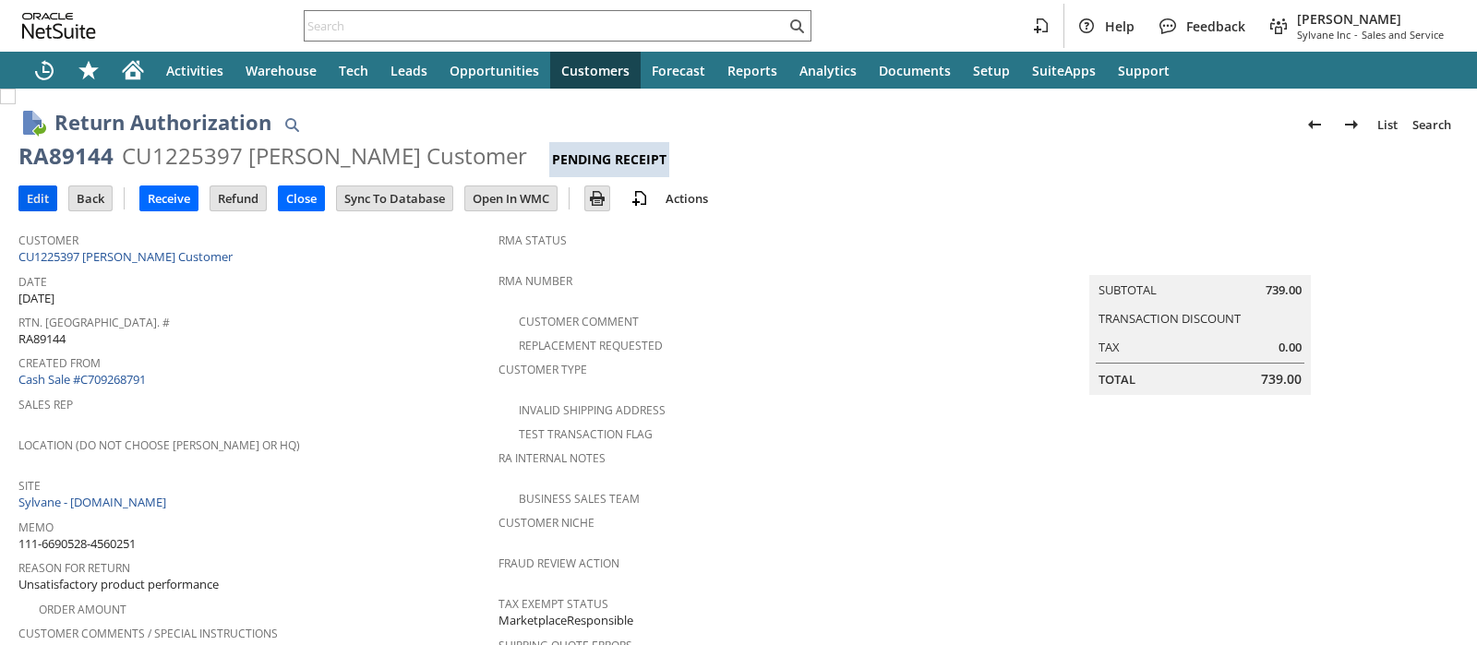
click at [35, 202] on input "Edit" at bounding box center [37, 199] width 37 height 24
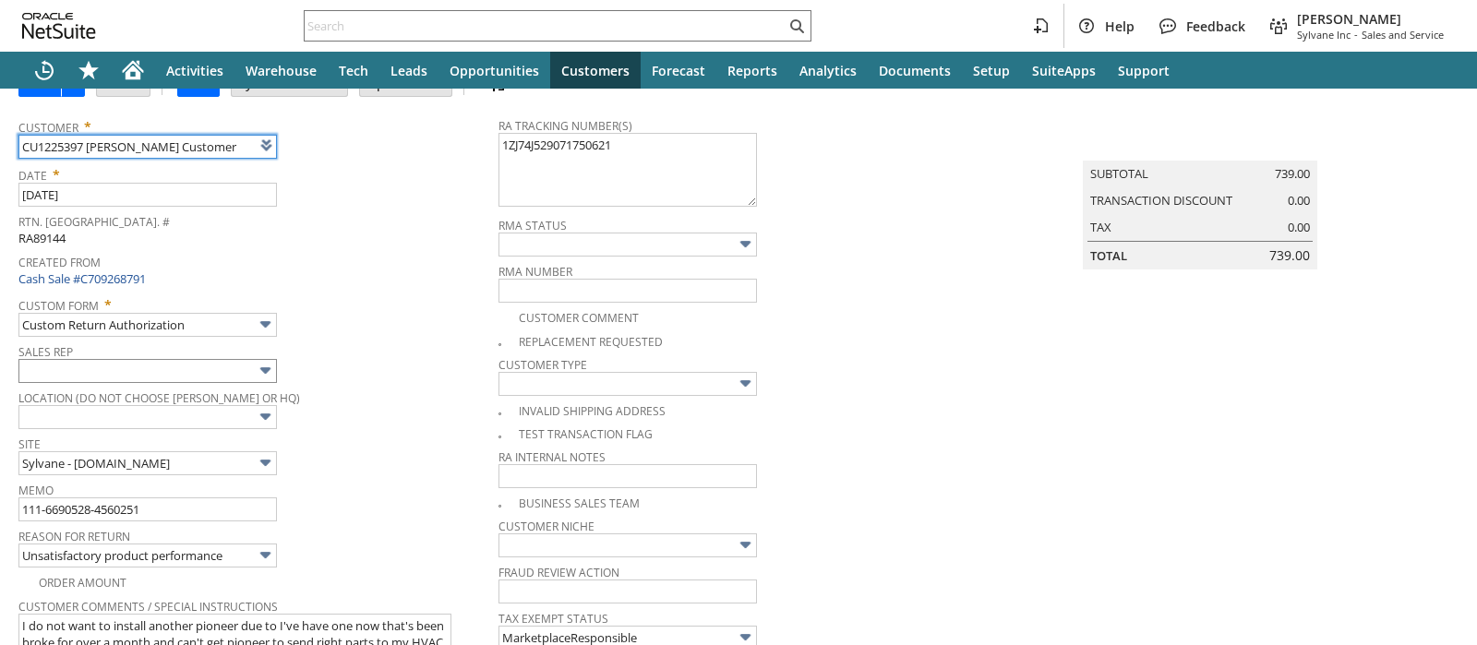
scroll to position [230, 0]
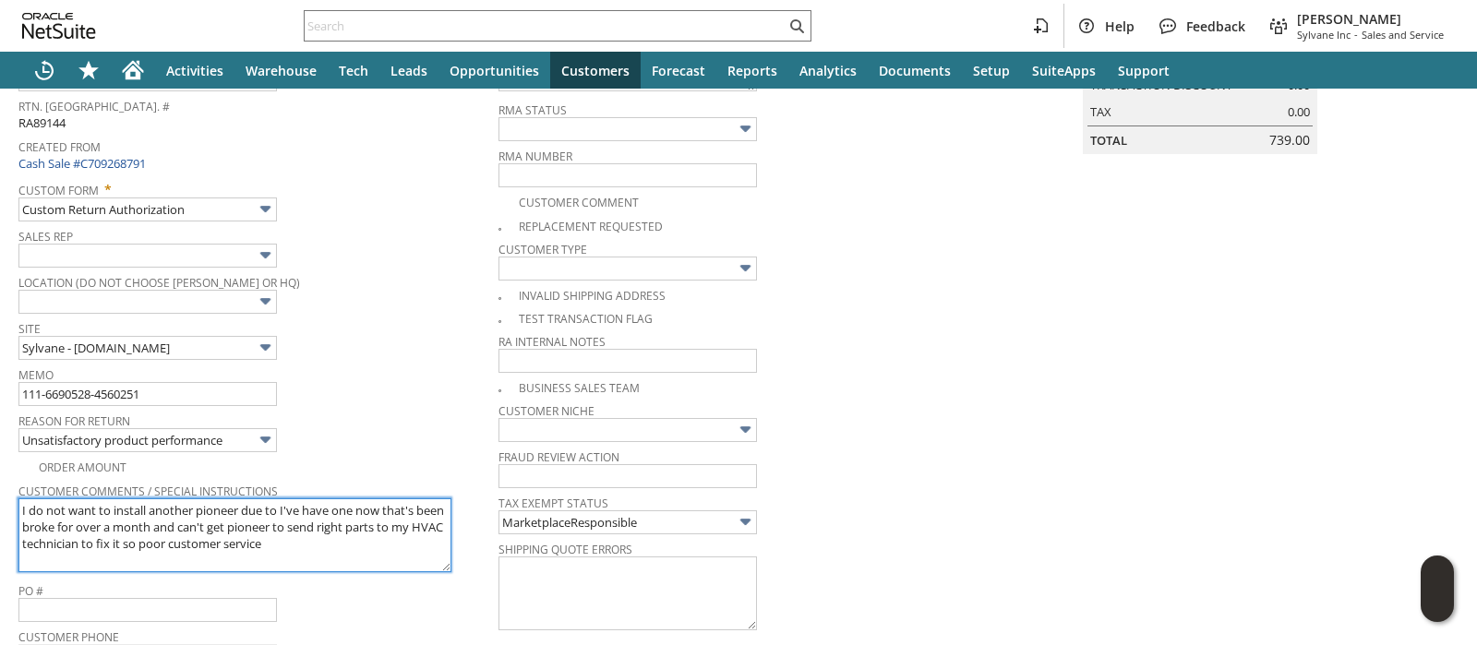
click at [21, 502] on textarea "I do not want to install another pioneer due to I've have one now that's been b…" at bounding box center [234, 536] width 433 height 74
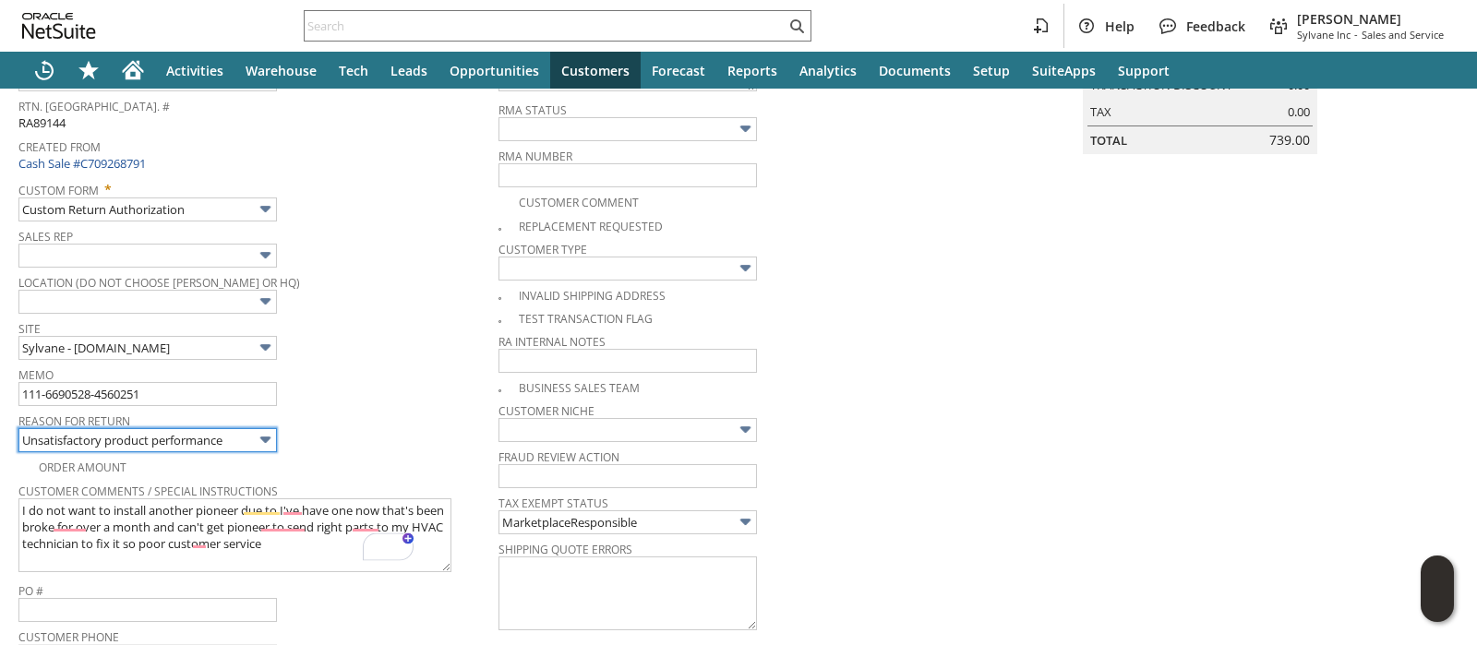
click at [175, 442] on input "Unsatisfactory product performance" at bounding box center [147, 440] width 259 height 24
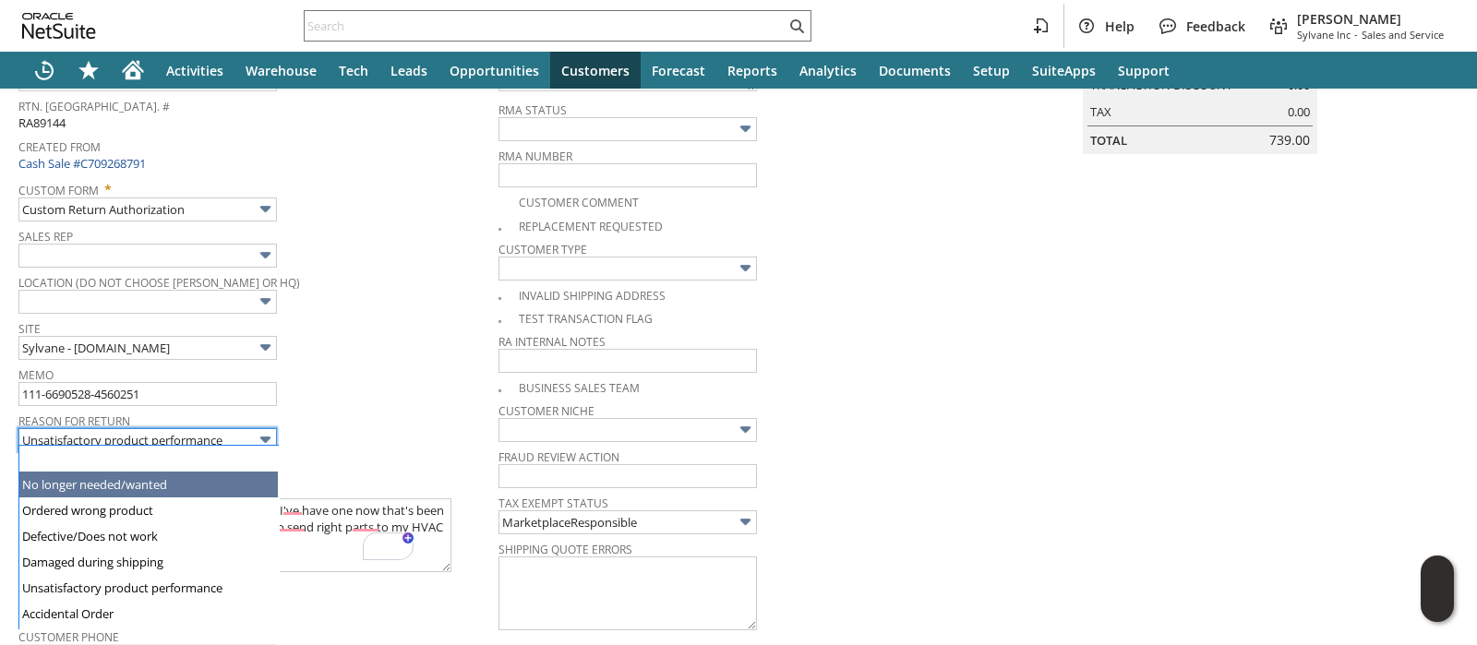
type input "No longer needed/wanted"
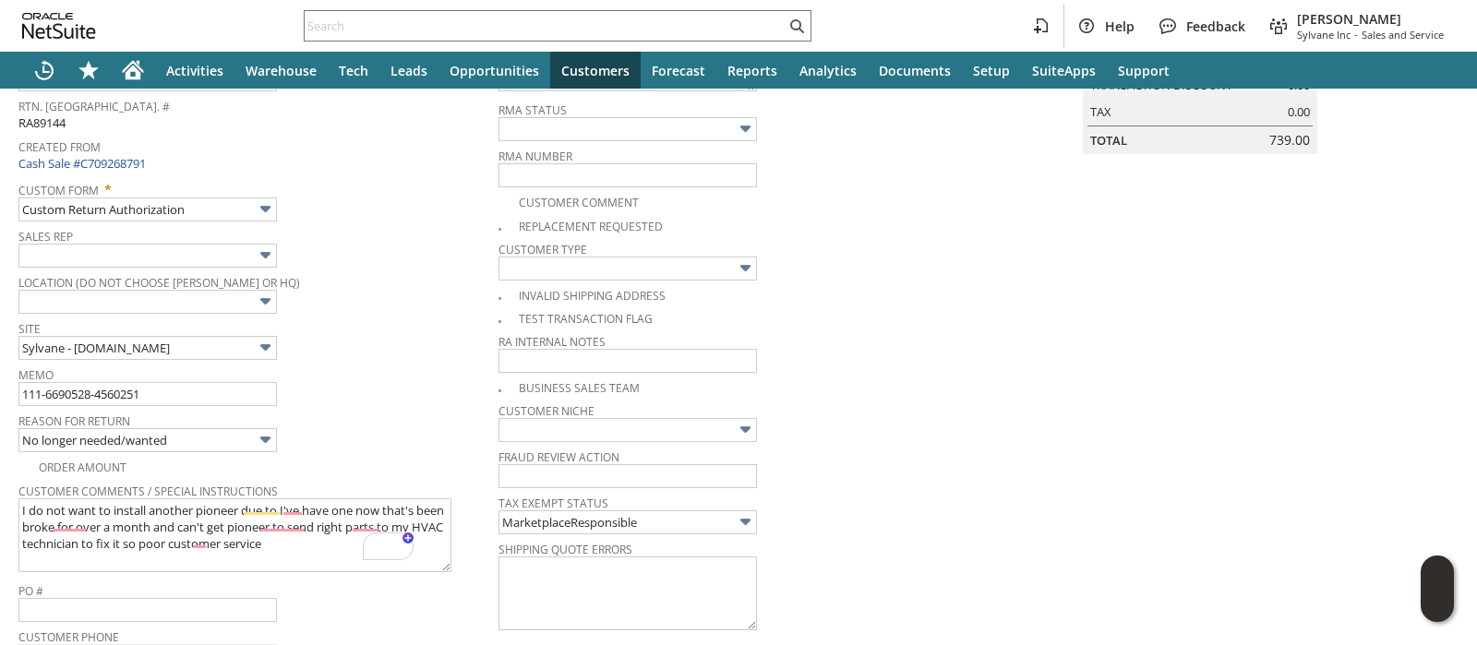
click at [407, 298] on div "Location (Do Not Choose Sheeran or HQ)" at bounding box center [253, 292] width 471 height 44
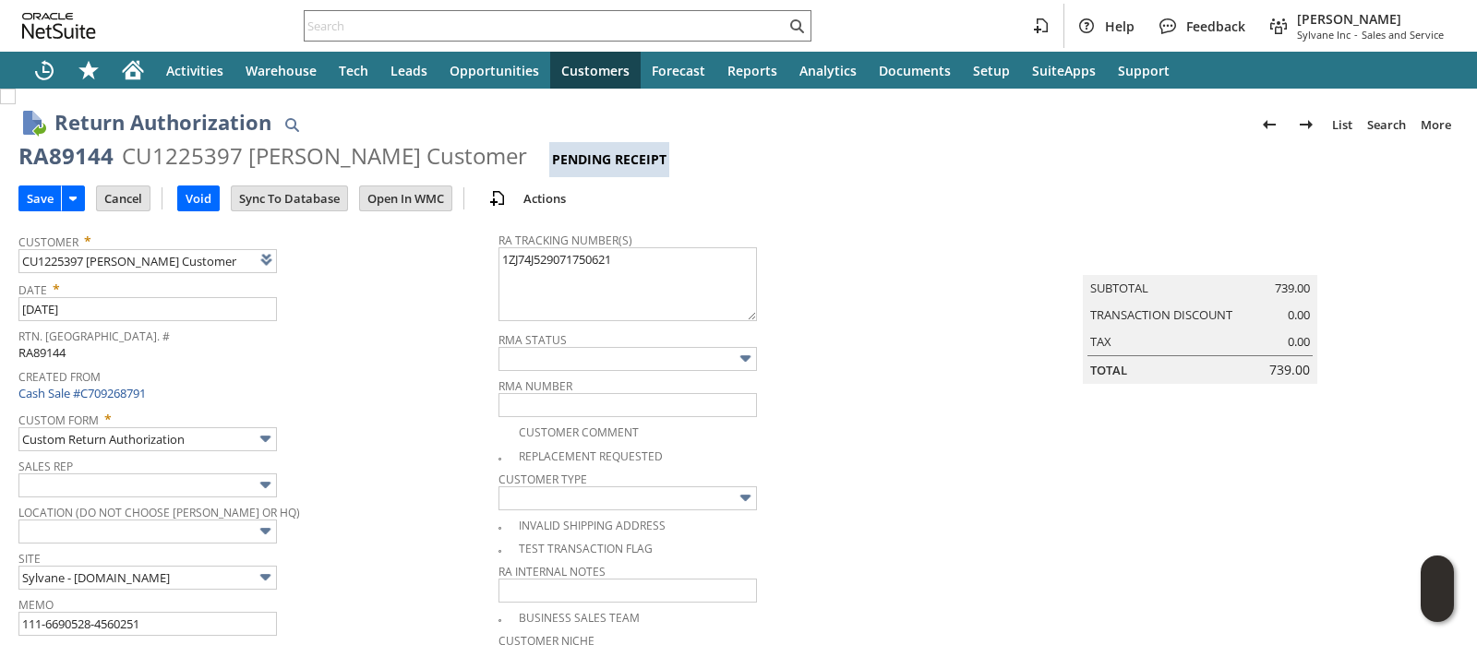
scroll to position [0, 0]
click at [45, 196] on input "Save" at bounding box center [40, 199] width 42 height 24
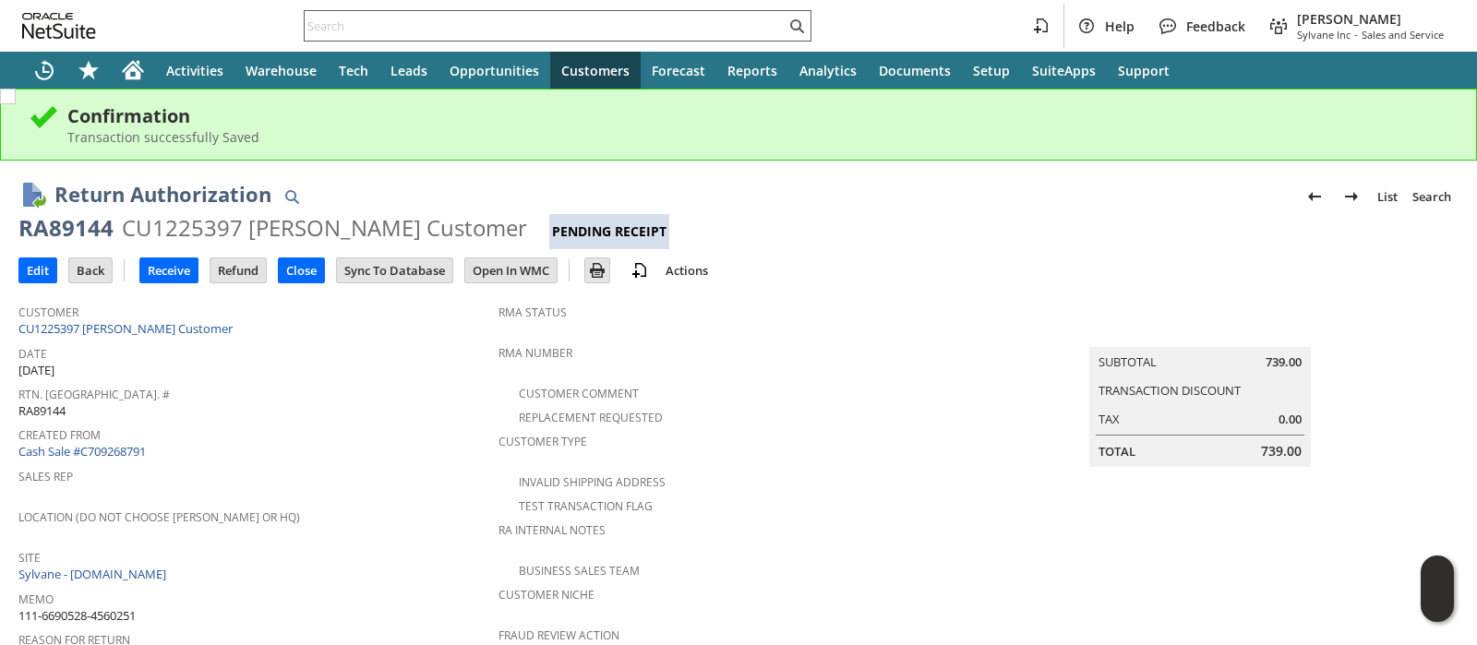
click at [757, 15] on input "text" at bounding box center [545, 26] width 481 height 22
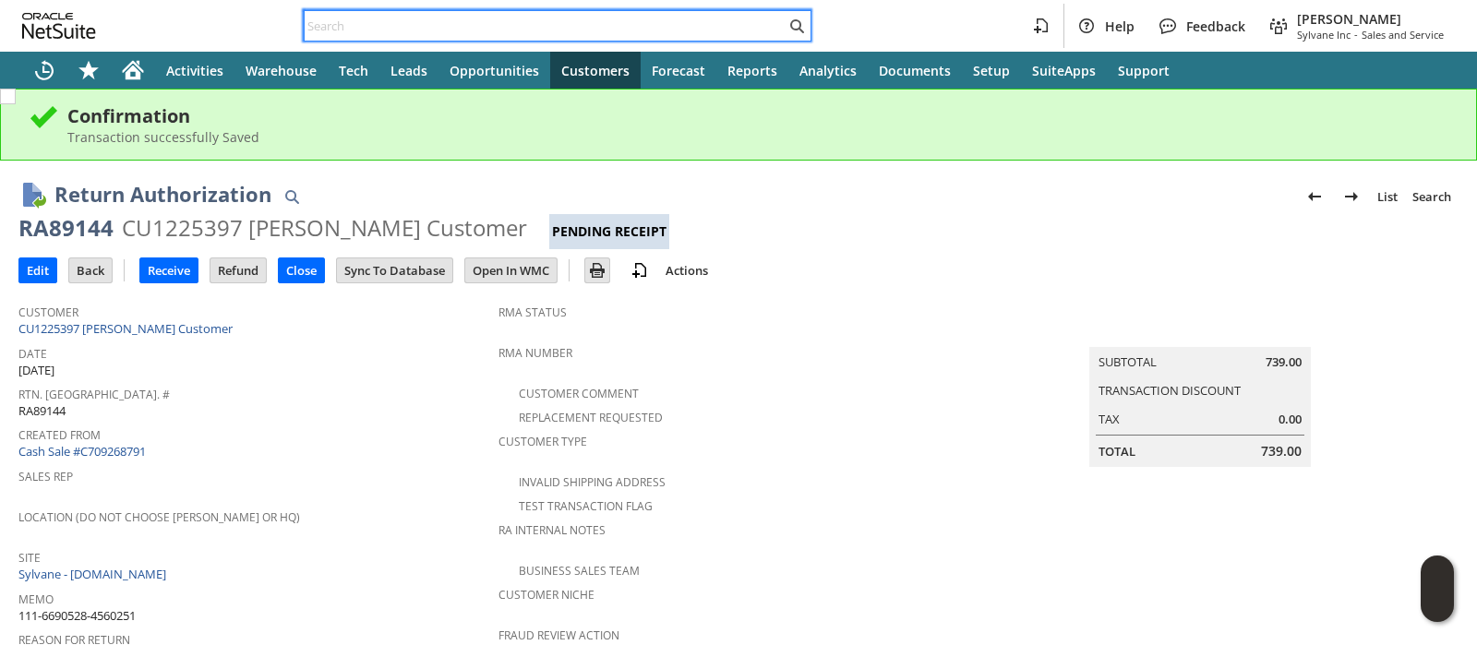
paste input "109017327825070"
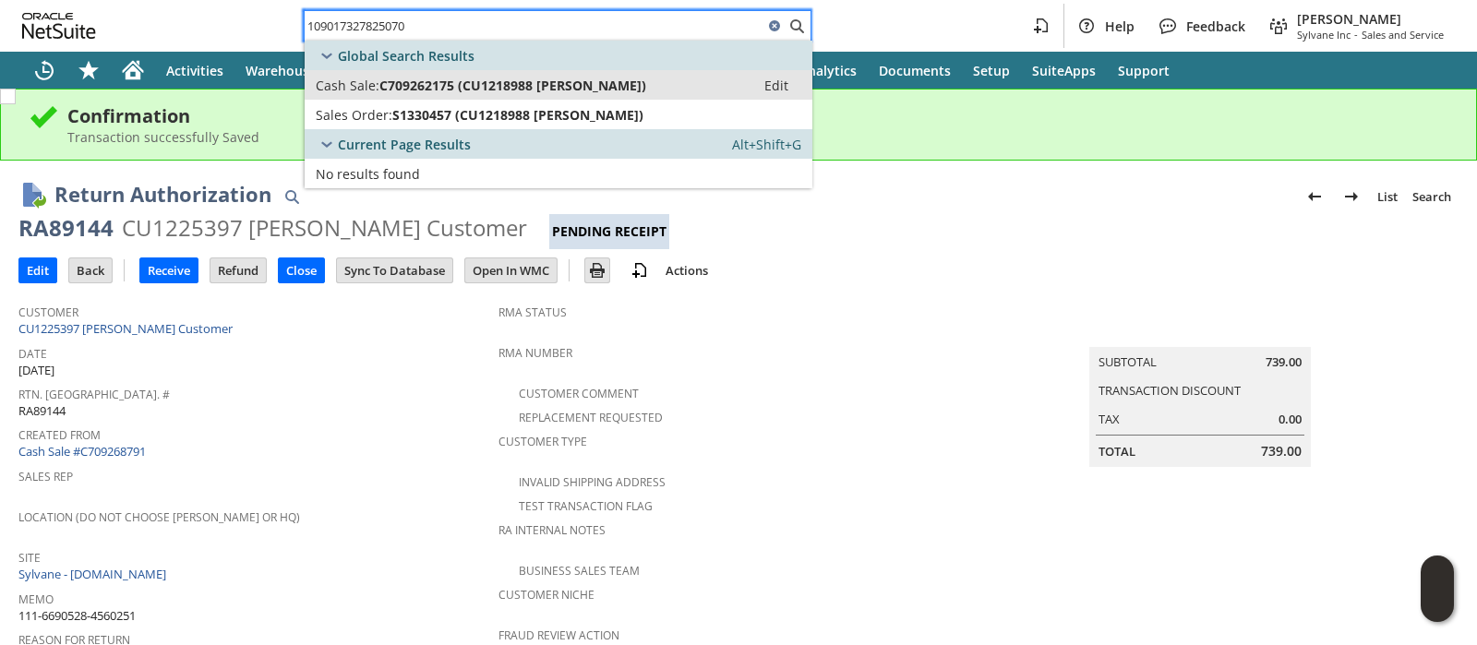
type input "109017327825070"
click at [632, 85] on div "Cash Sale: C709262175 (CU1218988 John Akers)" at bounding box center [530, 86] width 428 height 18
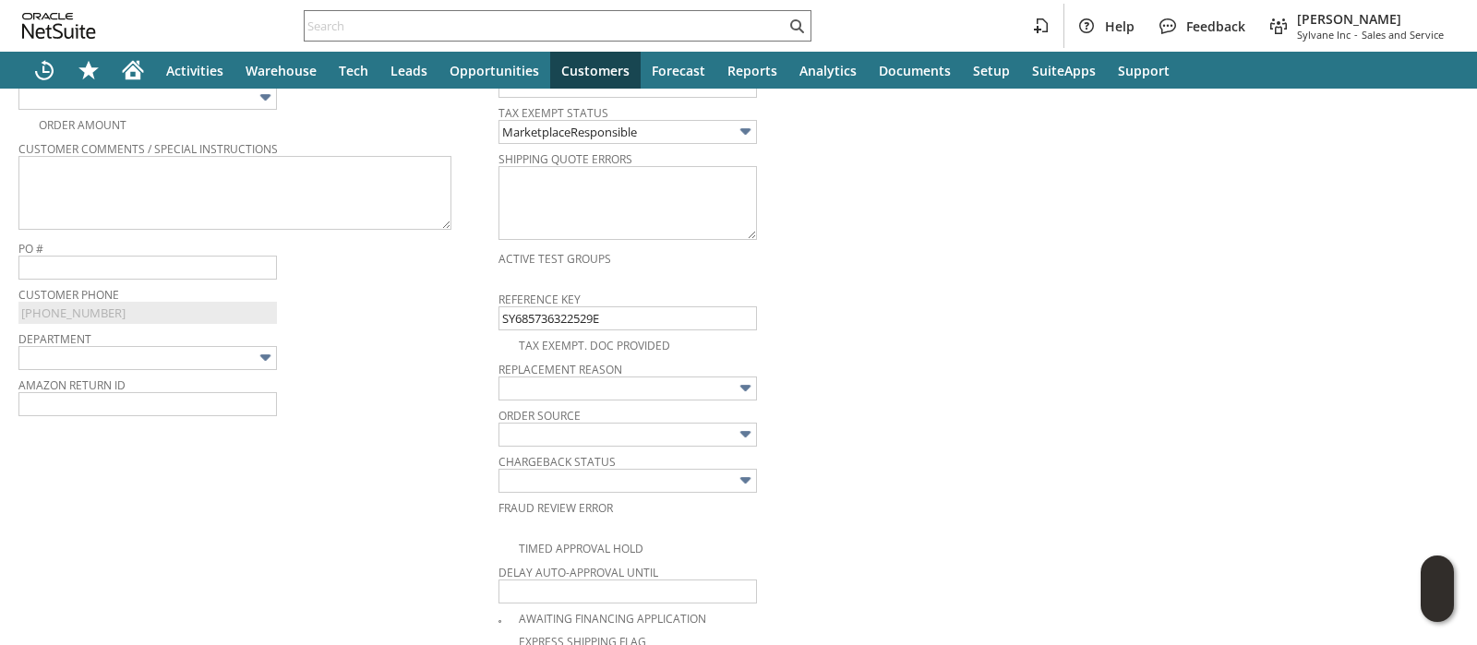
scroll to position [501, 0]
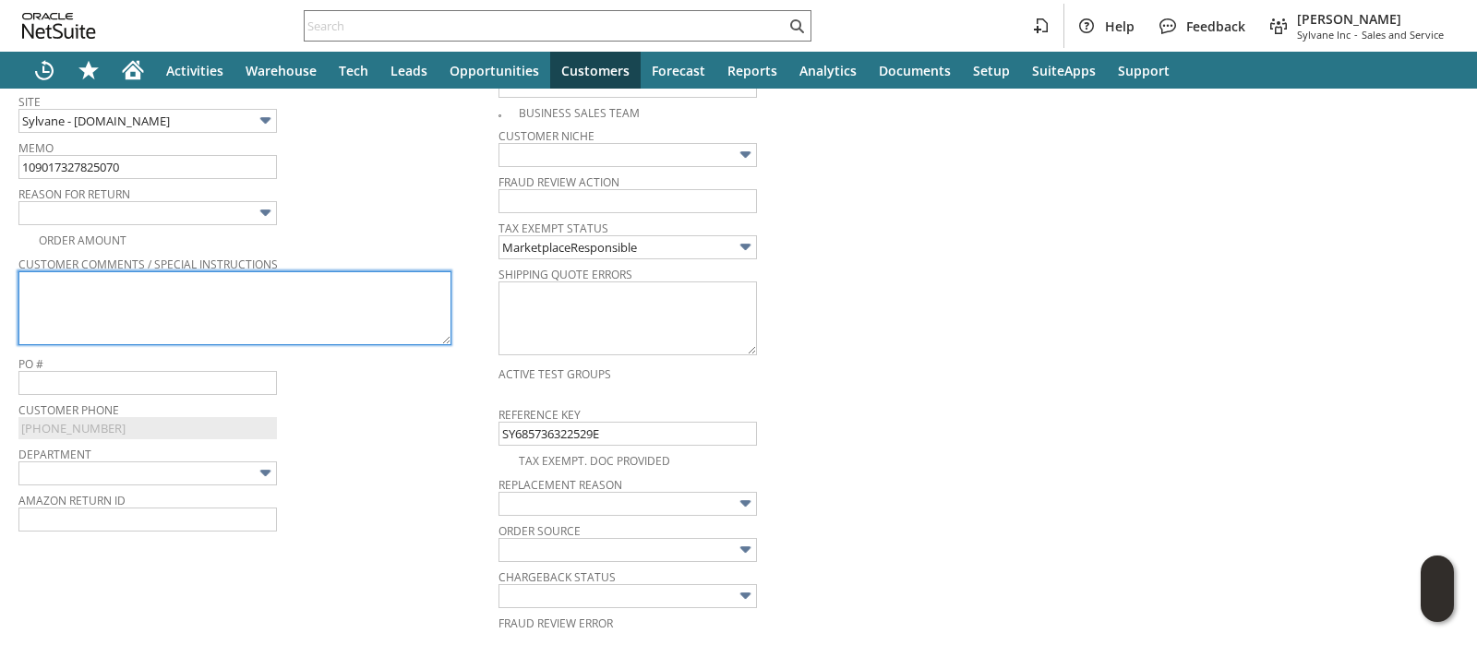
click at [286, 281] on textarea at bounding box center [234, 308] width 433 height 74
paste textarea "797559387420"
type textarea "797559387420"
click at [80, 275] on textarea "797559387420" at bounding box center [234, 308] width 433 height 74
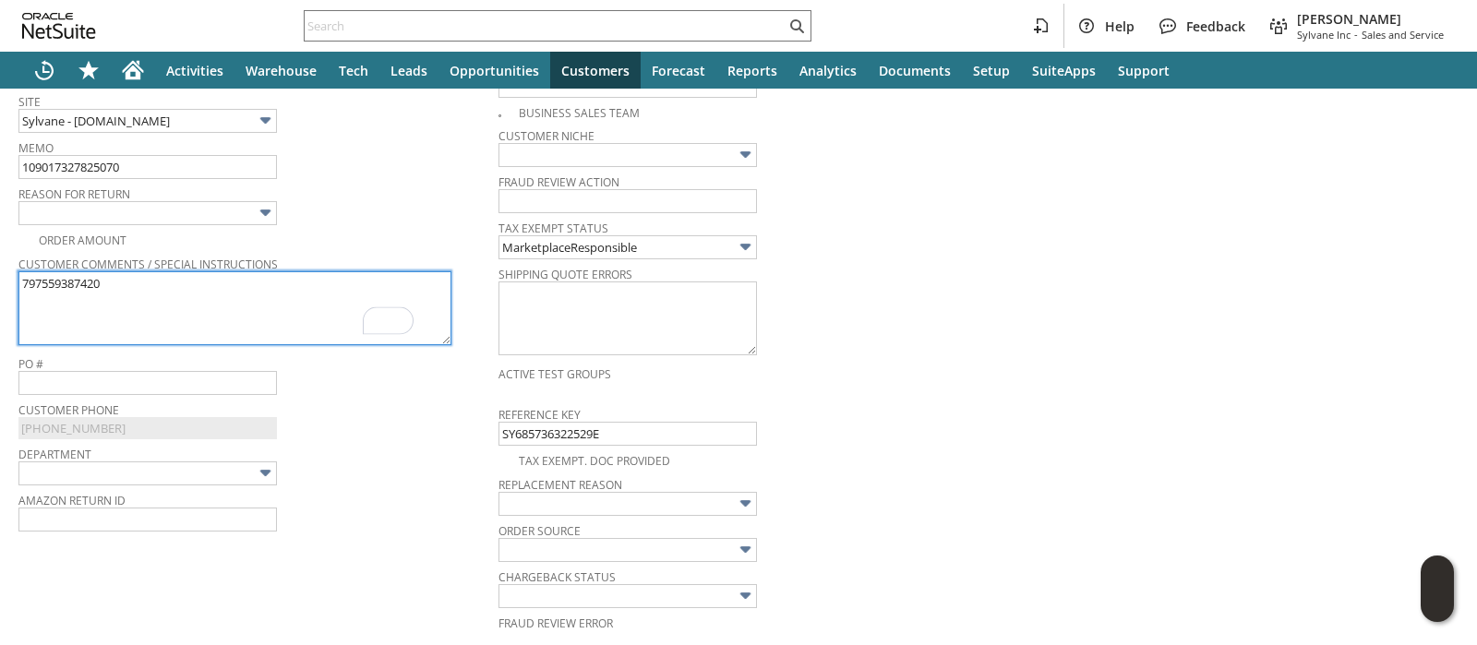
click at [80, 275] on textarea "797559387420" at bounding box center [234, 308] width 433 height 74
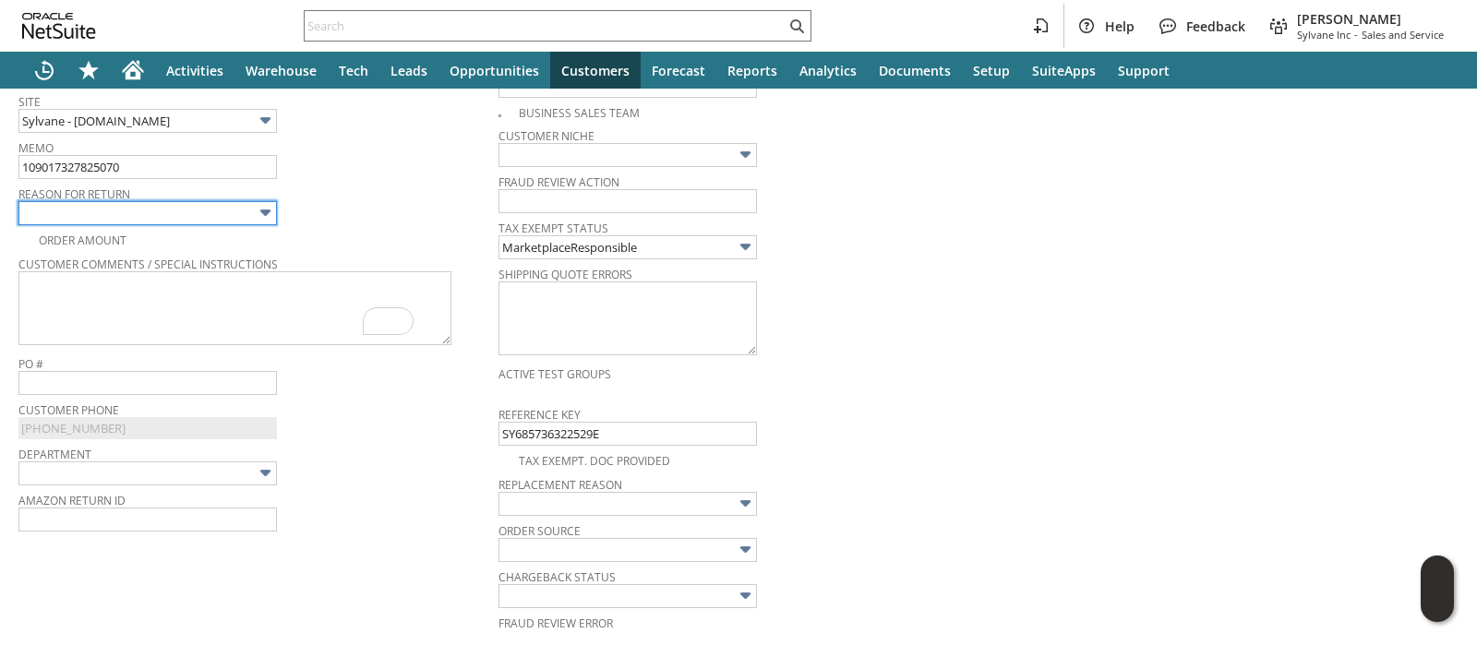
click at [111, 208] on input "text" at bounding box center [147, 213] width 259 height 24
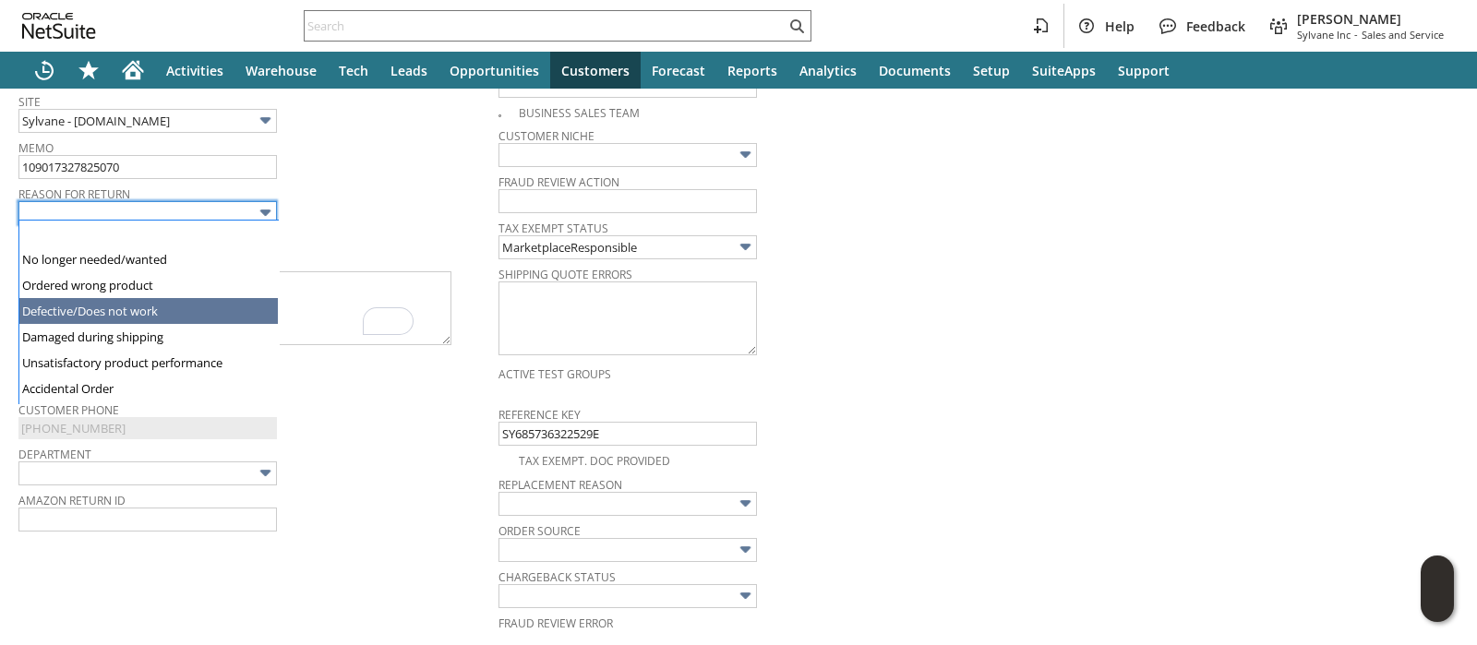
type input "Defective/Does not work"
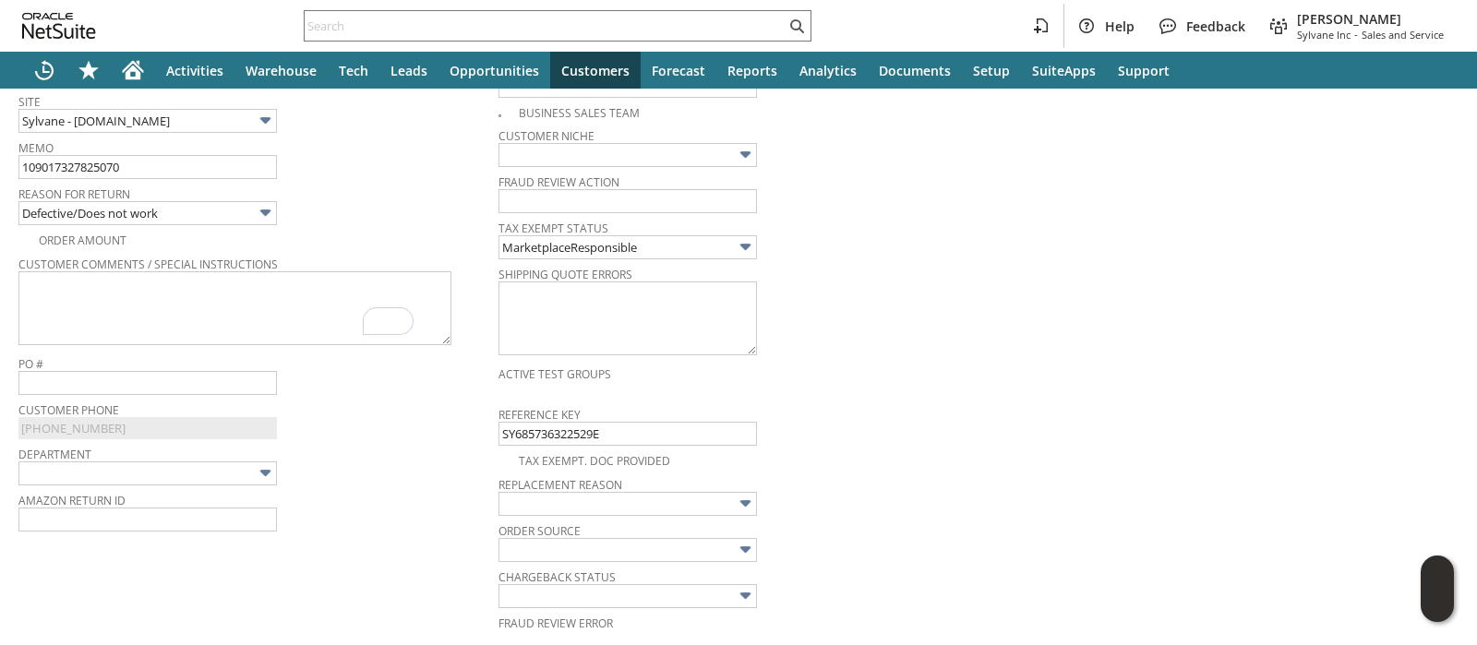
click at [354, 205] on div "Reason For Return Defective/Does not work" at bounding box center [253, 203] width 471 height 44
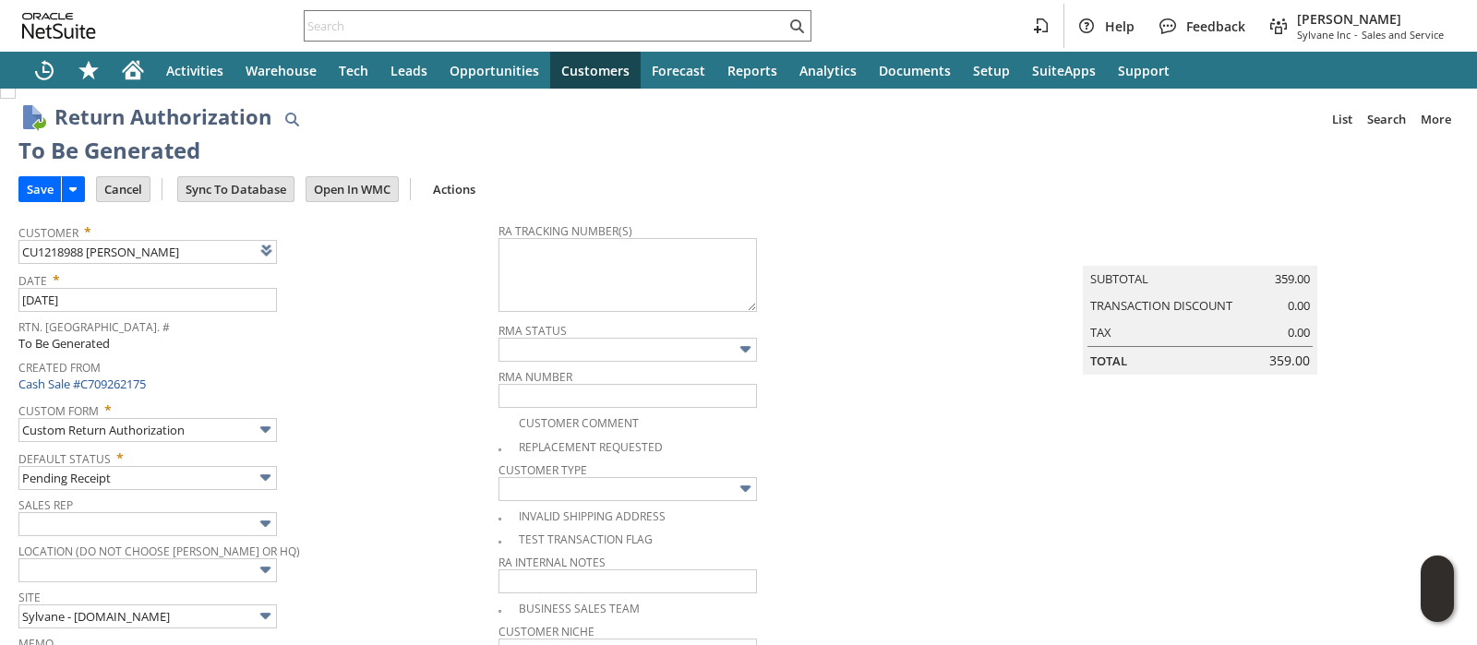
scroll to position [0, 0]
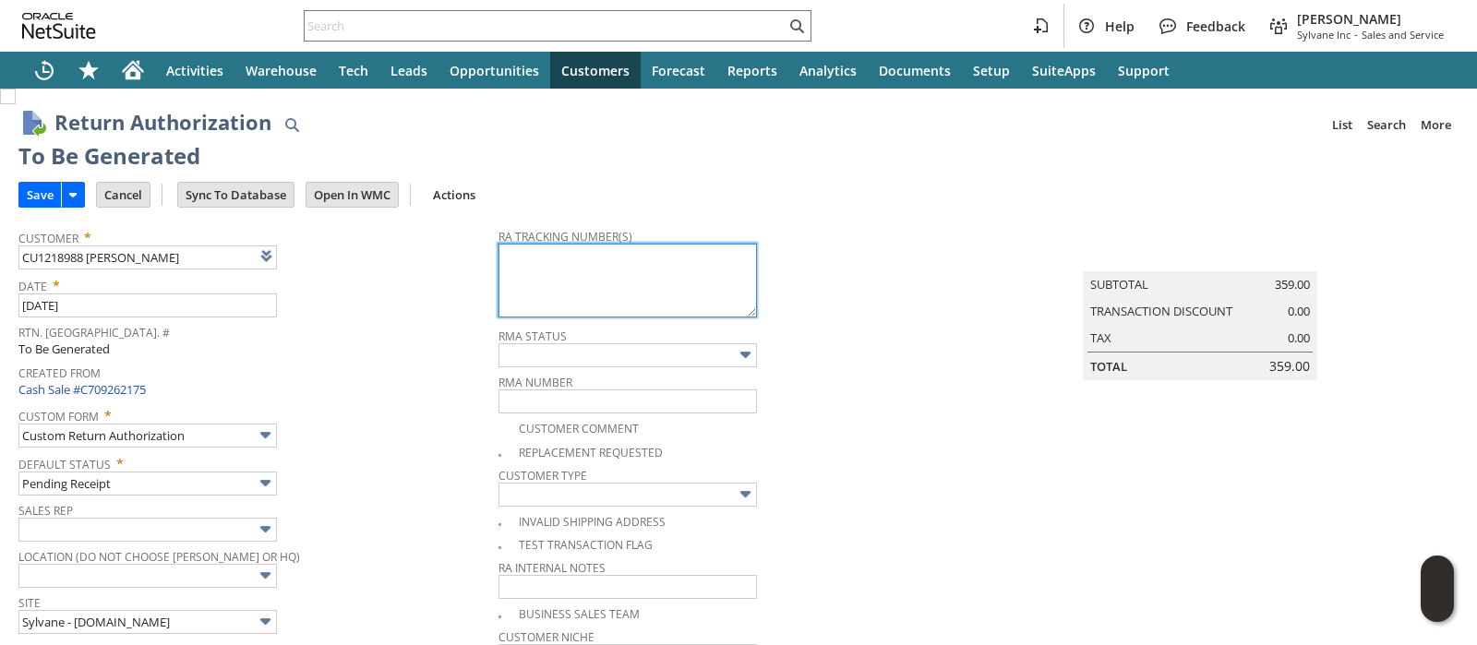
click at [526, 280] on textarea at bounding box center [628, 281] width 259 height 74
paste textarea "797559387420"
type textarea "797559387420"
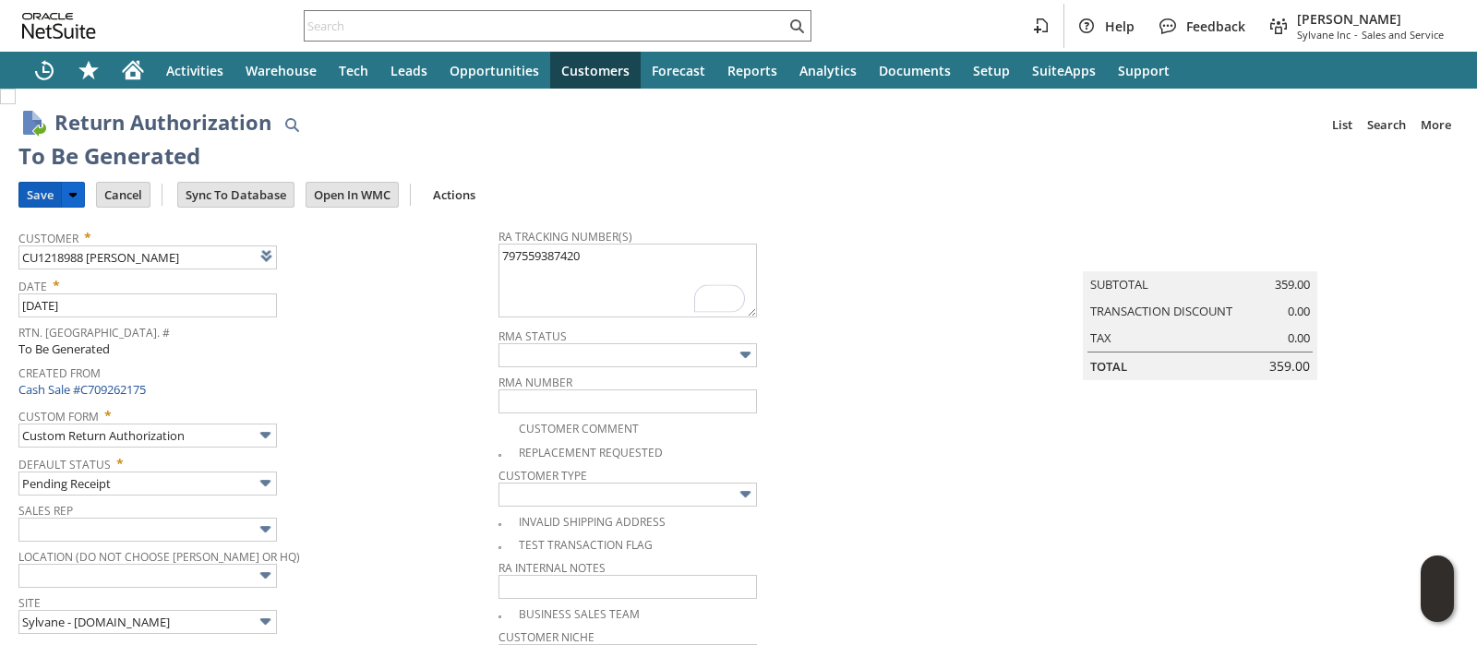
click at [37, 200] on input "Save" at bounding box center [40, 195] width 42 height 24
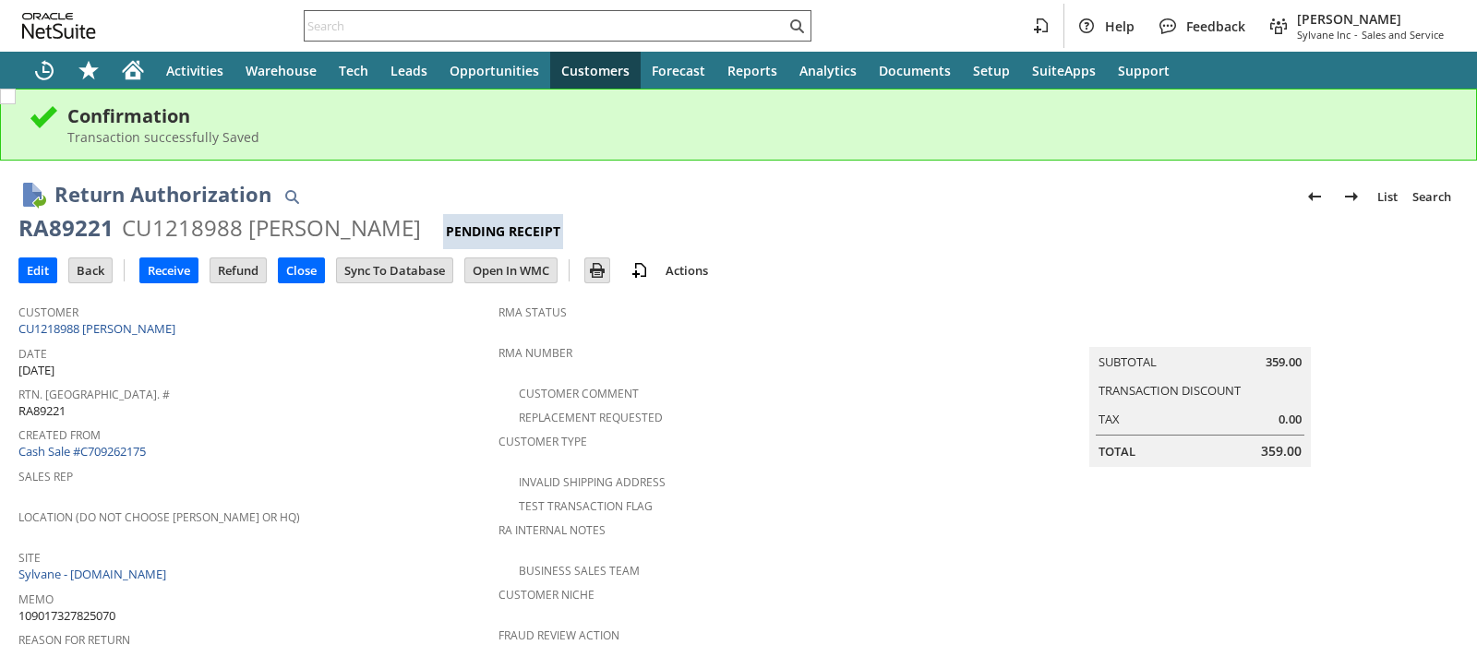
click at [528, 28] on input "text" at bounding box center [545, 26] width 481 height 22
paste input "129020328991272"
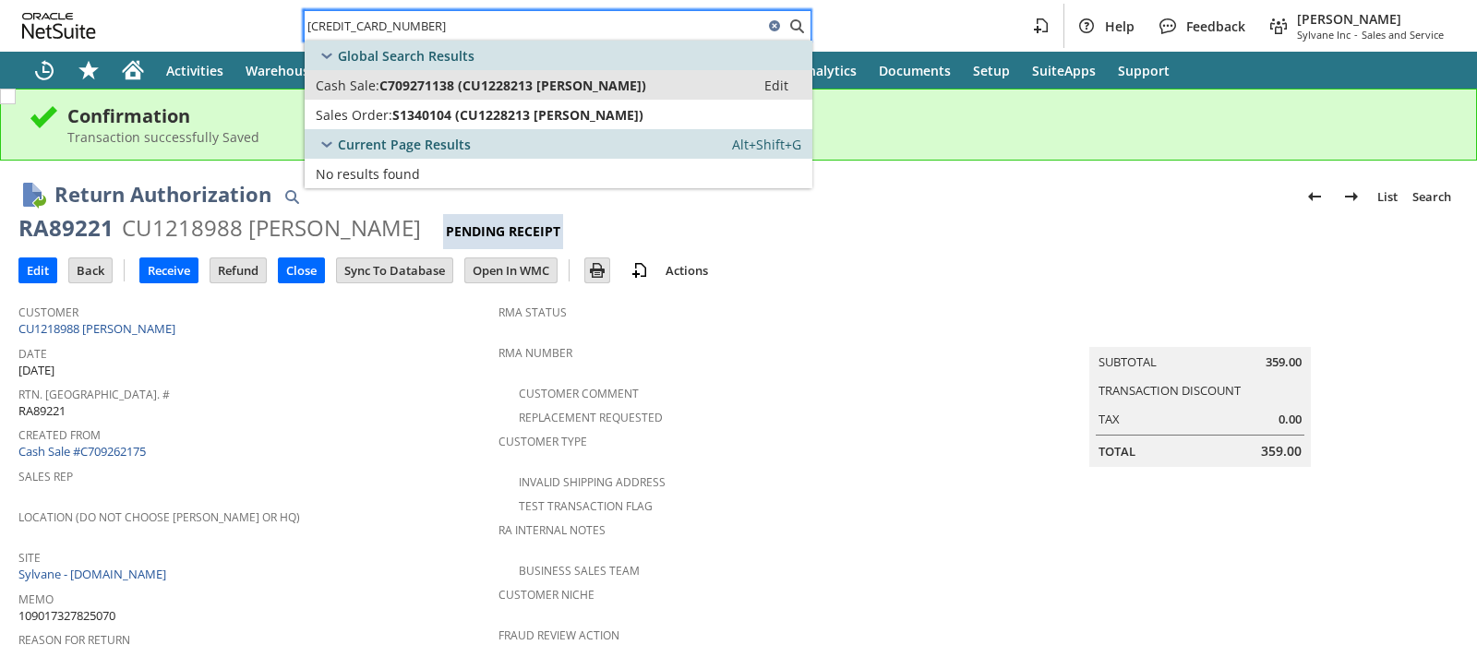
type input "129020328991272"
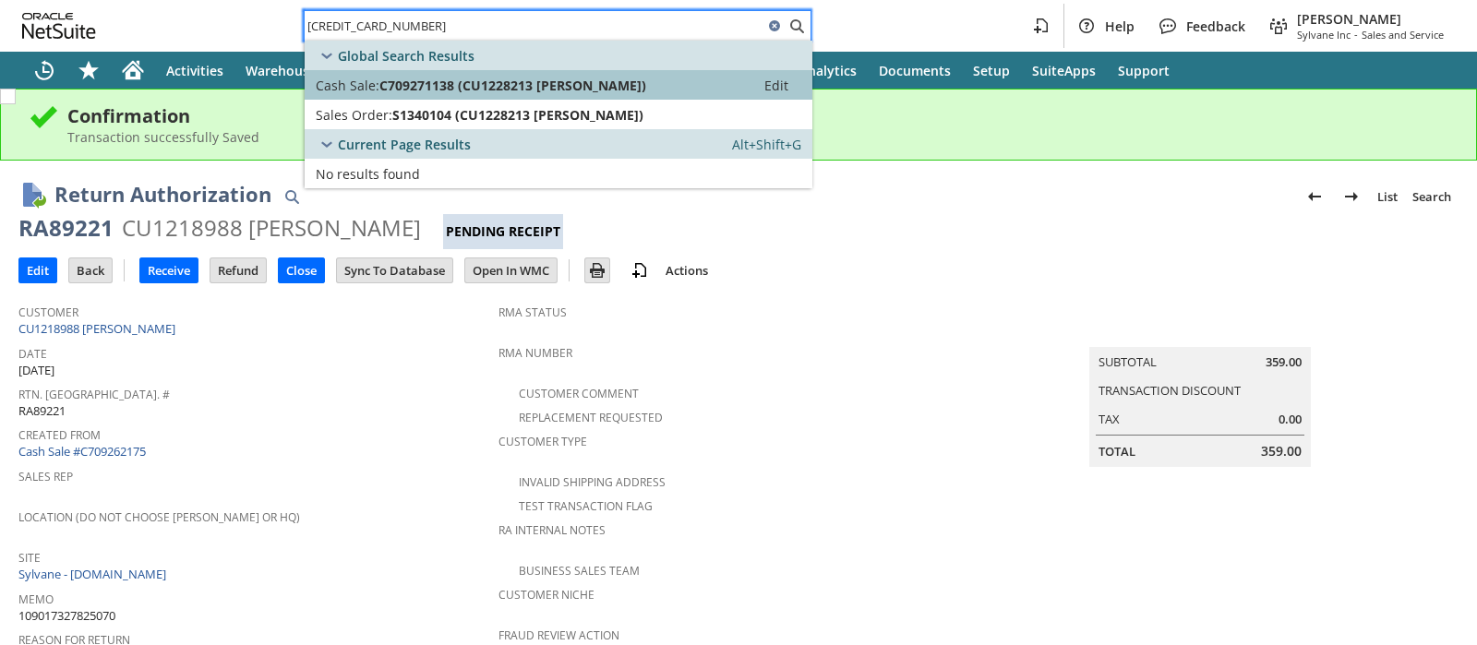
click at [517, 78] on span "C709271138 (CU1228213 Salvatore Ferrante)" at bounding box center [513, 86] width 267 height 18
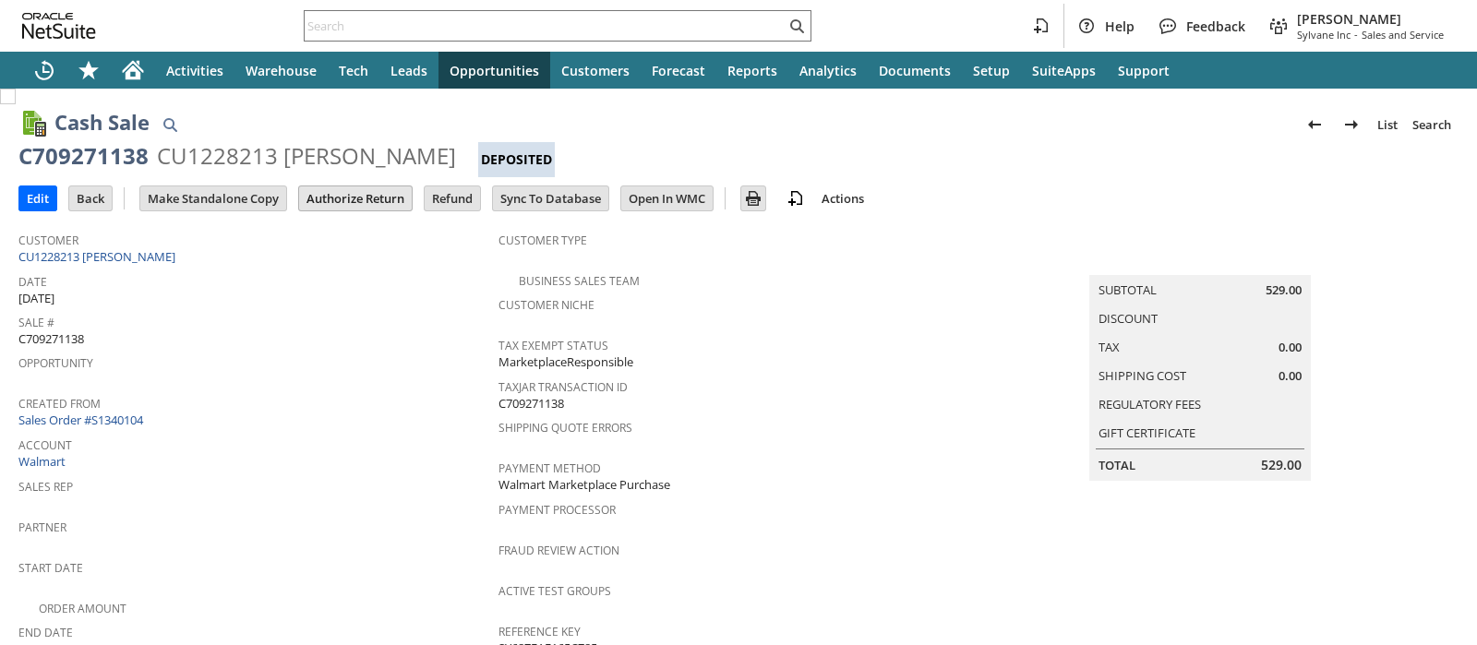
click at [375, 199] on input "Authorize Return" at bounding box center [355, 199] width 113 height 24
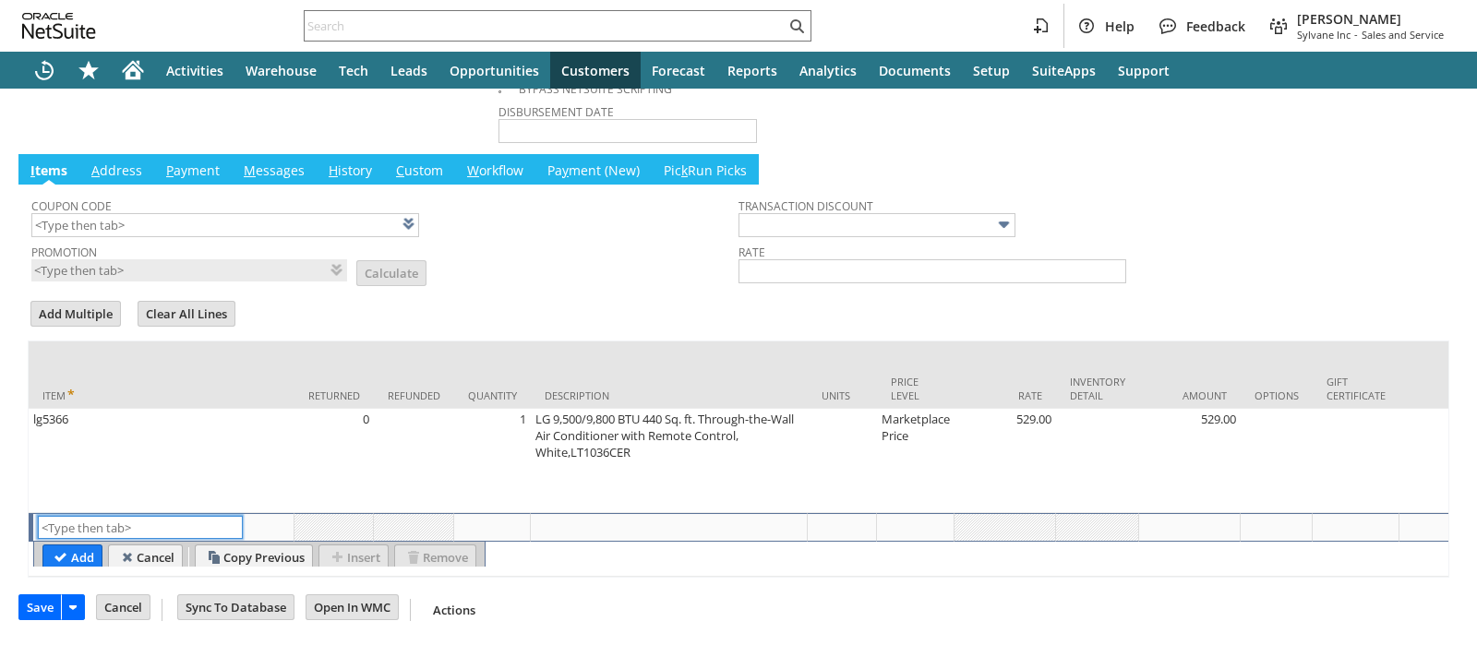
scroll to position [501, 0]
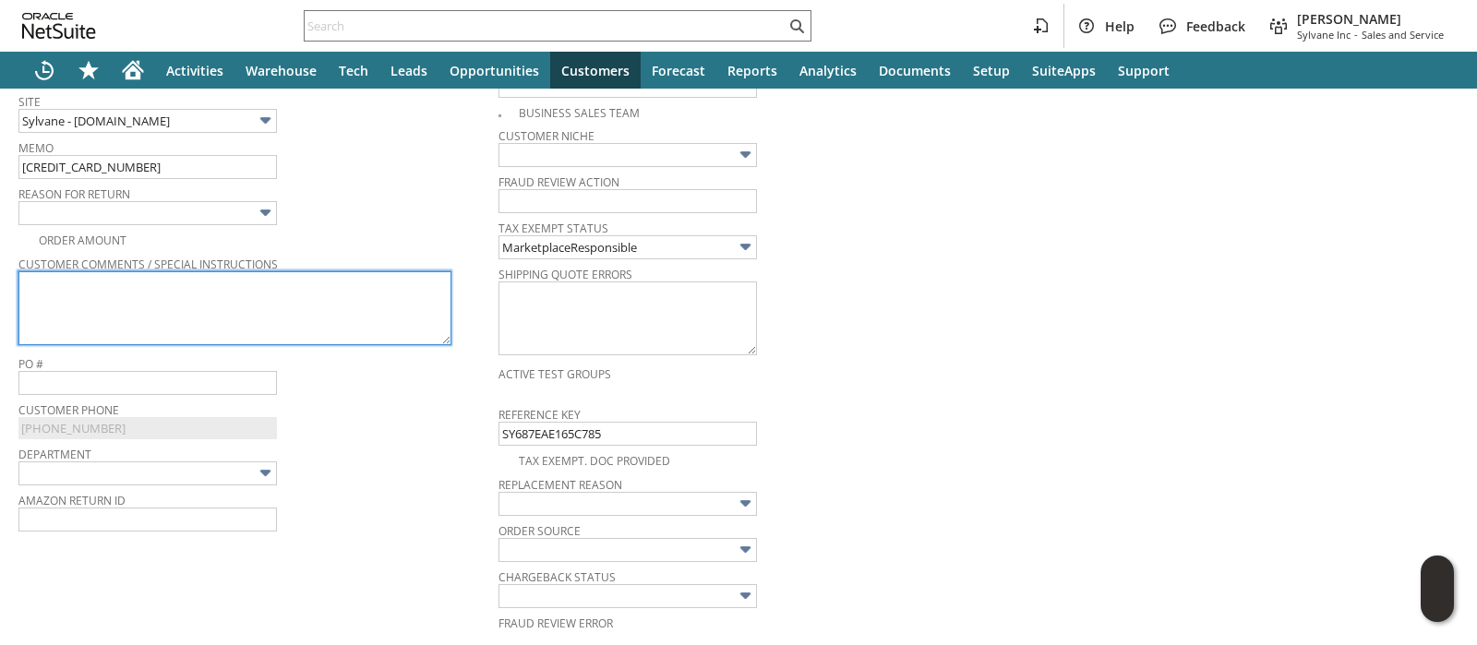
click at [328, 307] on textarea at bounding box center [234, 308] width 433 height 74
paste textarea "Difficult To Setup/Not Compatible"
type textarea "Difficult To Setup/Not Compatible"
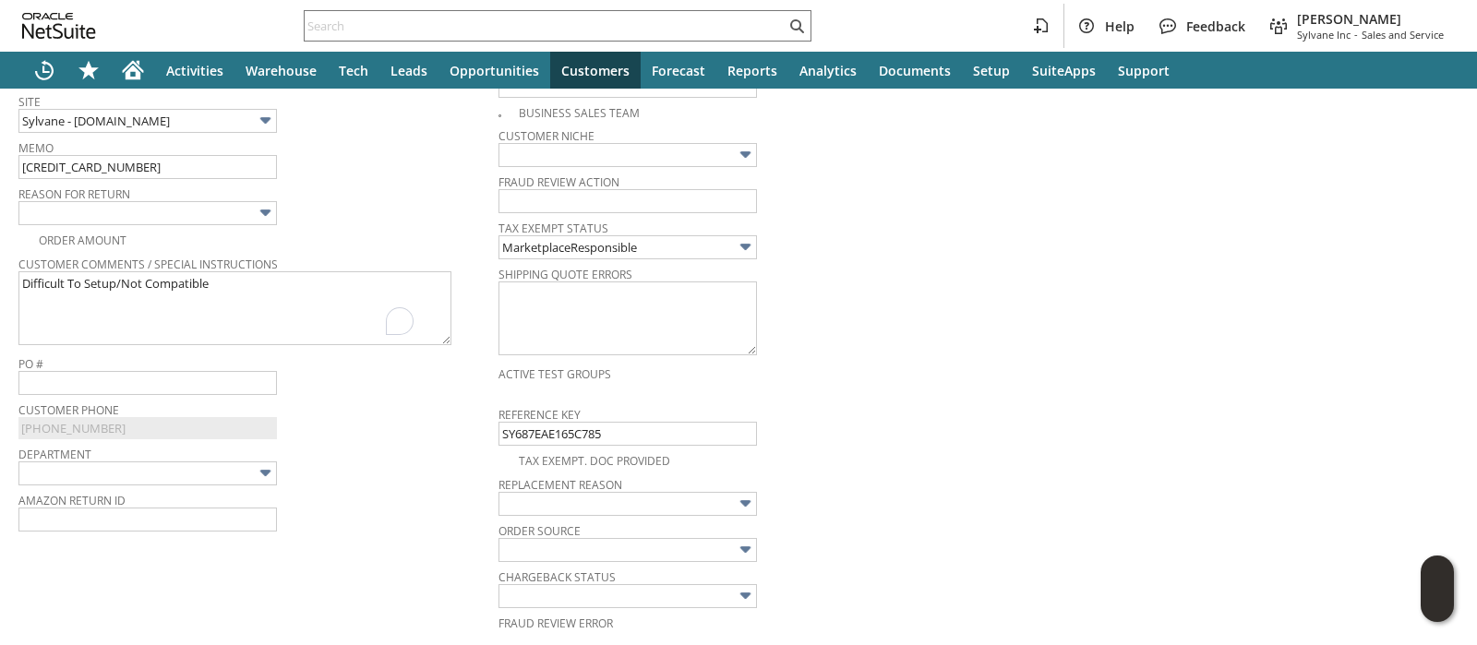
click at [263, 209] on img at bounding box center [265, 212] width 21 height 21
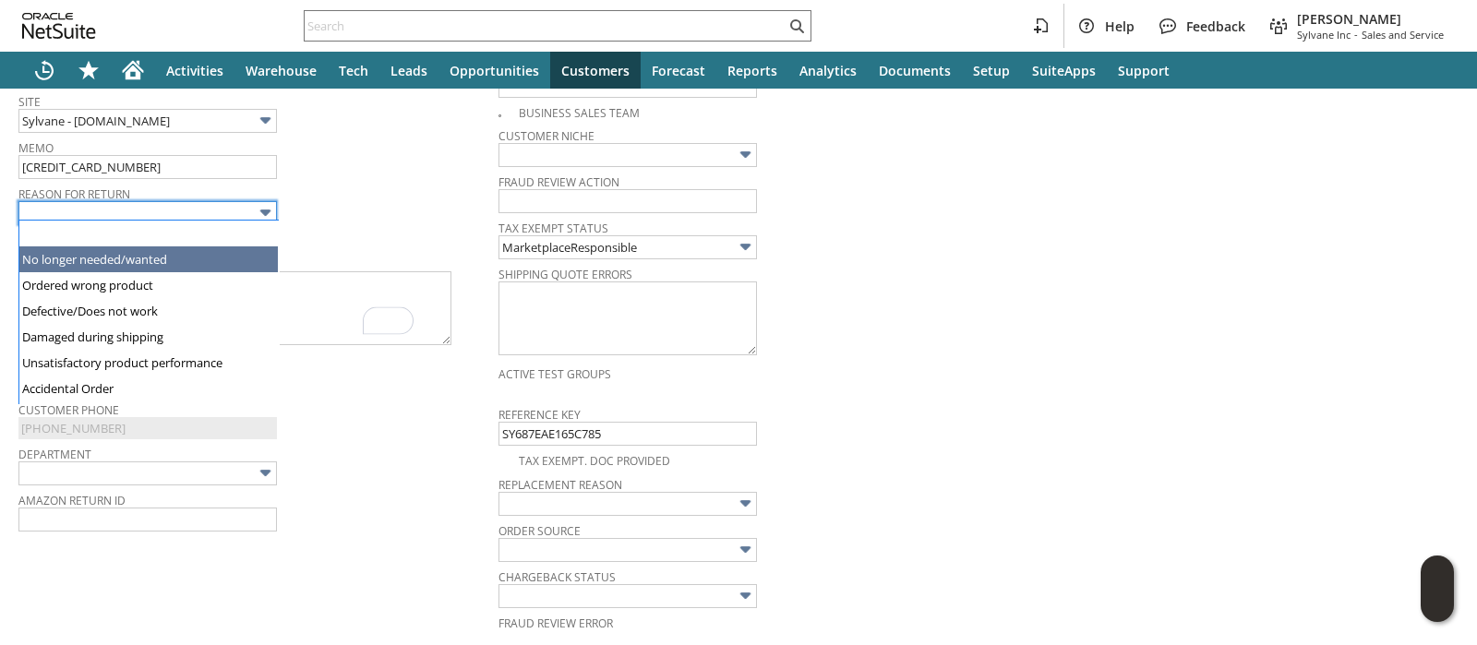
type input "No longer needed/wanted"
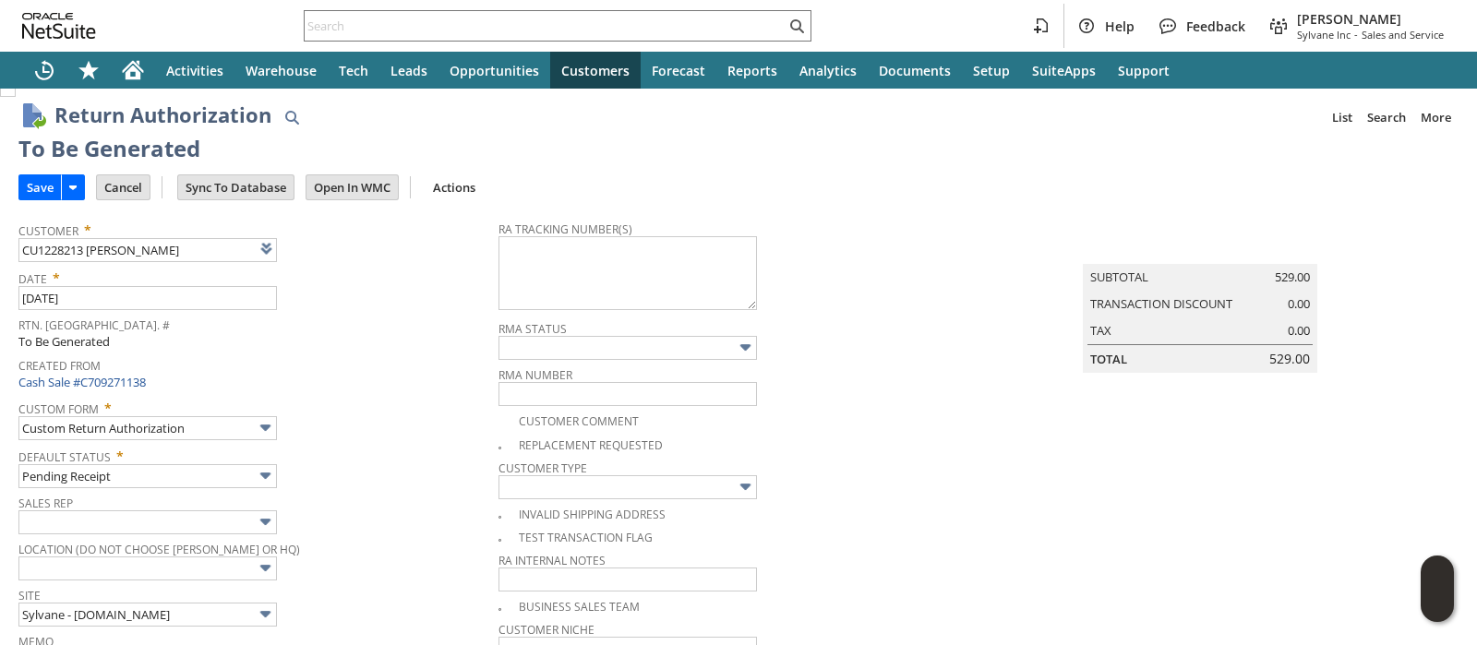
scroll to position [0, 0]
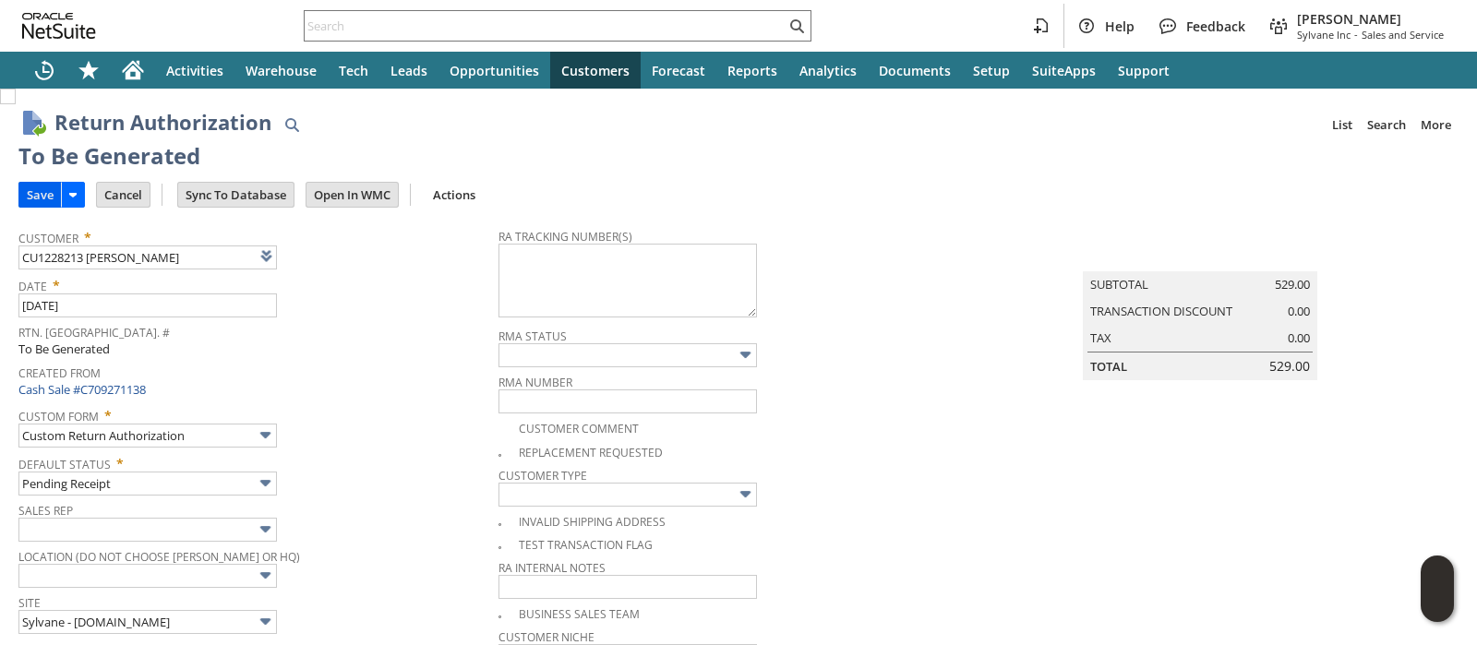
click at [55, 193] on input "Save" at bounding box center [40, 195] width 42 height 24
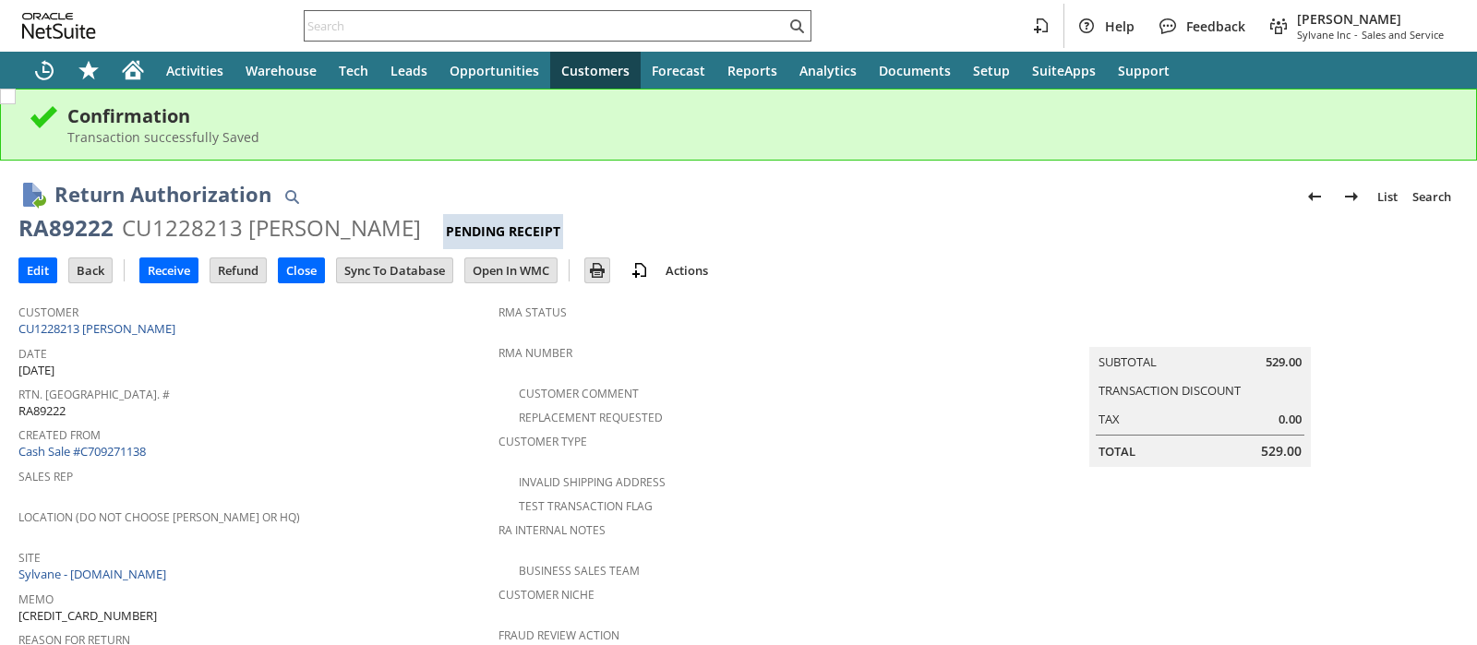
click at [568, 30] on input "text" at bounding box center [545, 26] width 481 height 22
paste input "129022319038319"
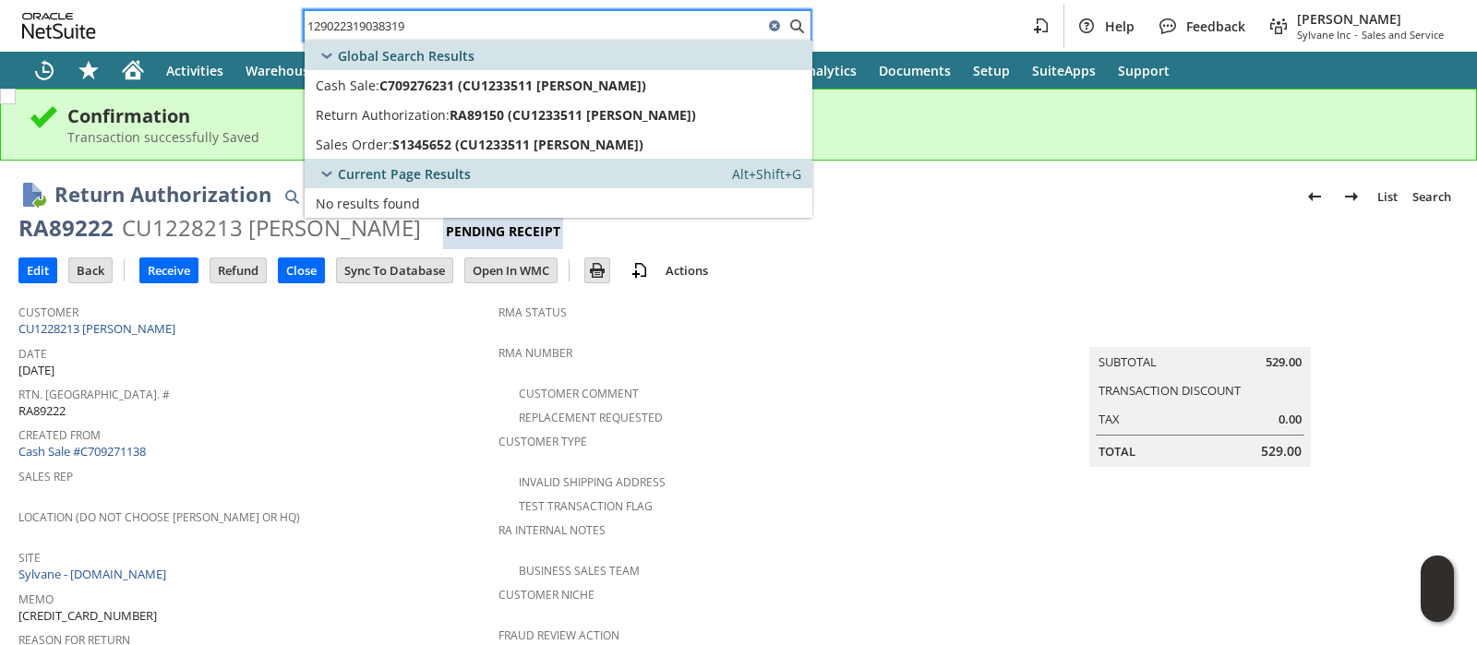
click at [608, 24] on input "129022319038319" at bounding box center [534, 26] width 459 height 22
paste input "423757824"
click at [687, 30] on input "129022423757824" at bounding box center [534, 26] width 459 height 22
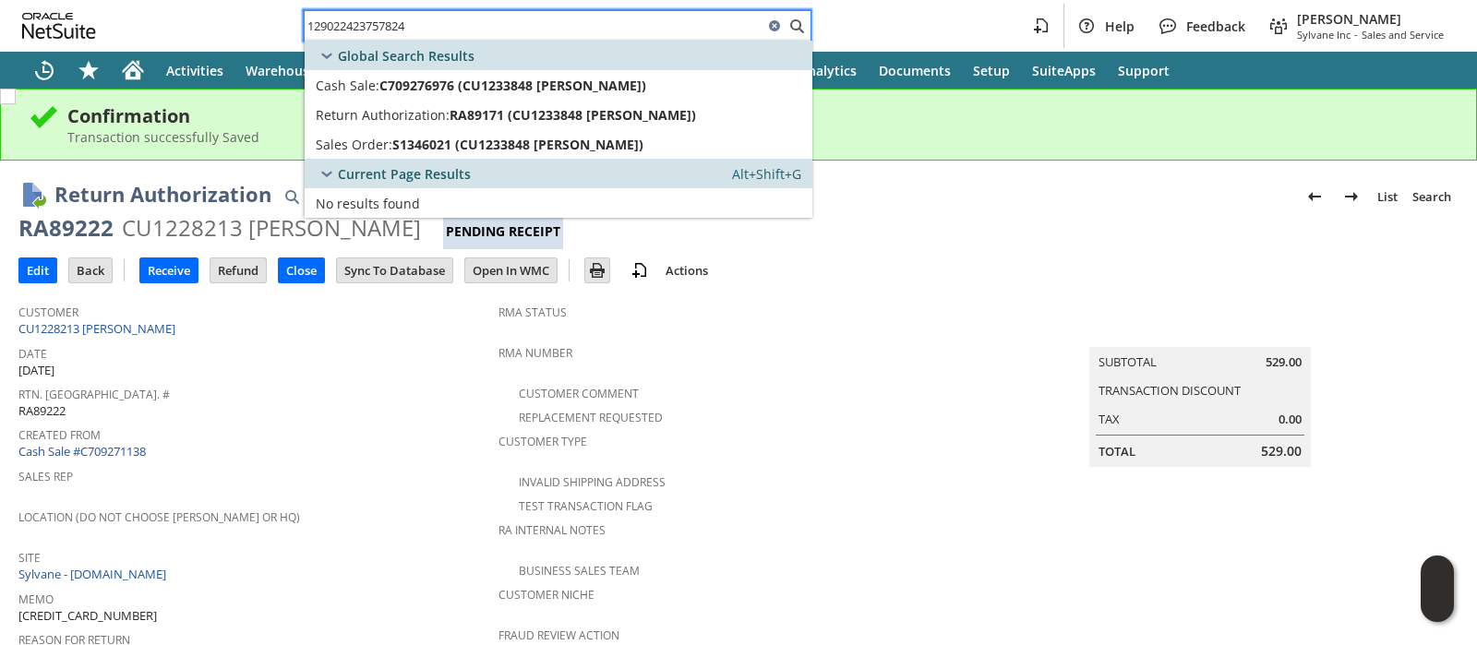
click at [687, 30] on input "129022423757824" at bounding box center [534, 26] width 459 height 22
paste input "582355"
click at [671, 23] on input "129022423582355" at bounding box center [534, 26] width 459 height 22
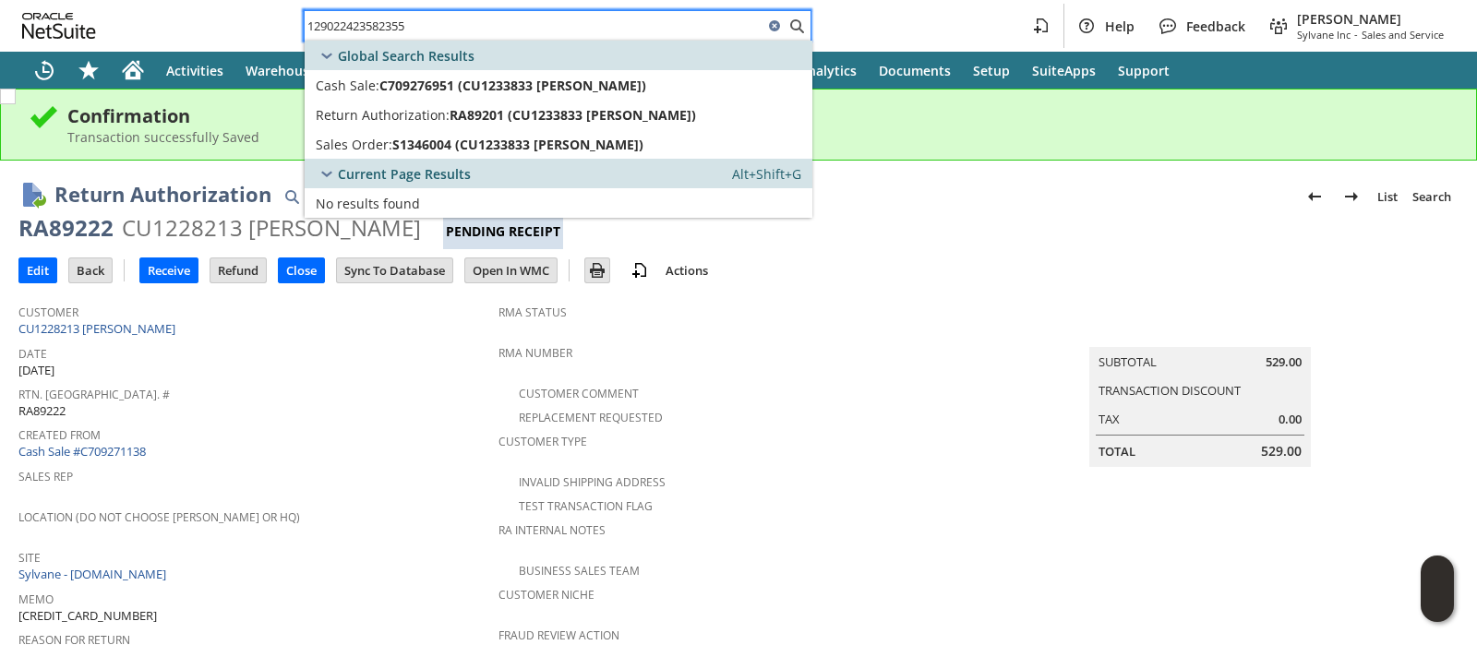
paste input "1263331406"
click at [626, 25] on input "129021263331406" at bounding box center [534, 26] width 459 height 22
paste input "2316607609"
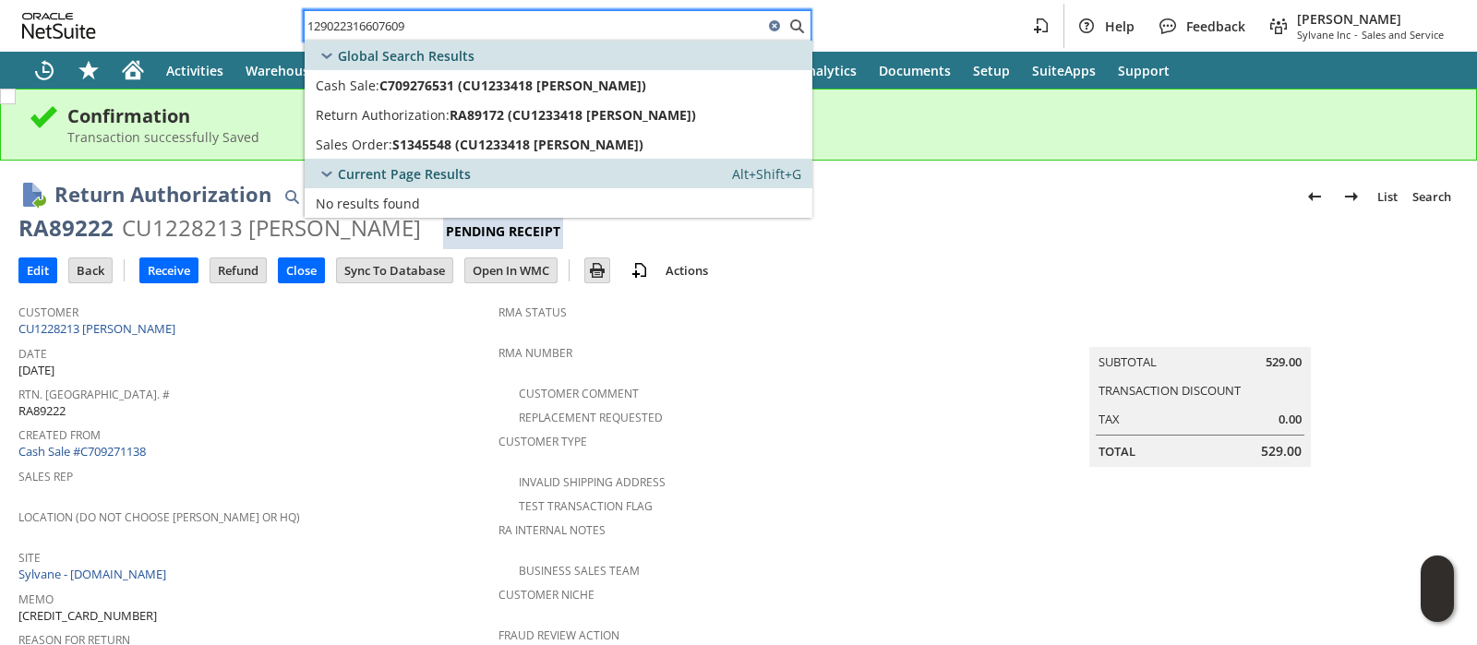
click at [547, 34] on input "129022316607609" at bounding box center [534, 26] width 459 height 22
paste input "0533197626"
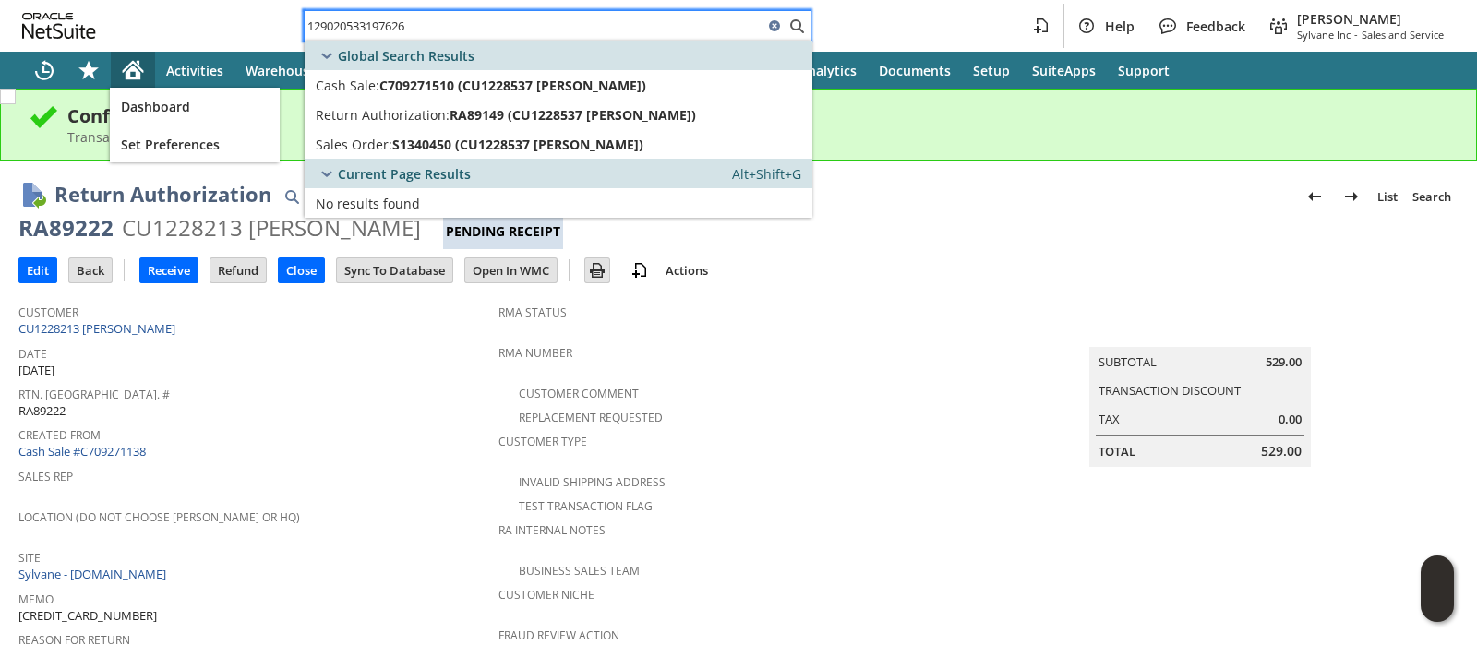
type input "129020533197626"
click at [131, 72] on icon "Home" at bounding box center [133, 70] width 22 height 22
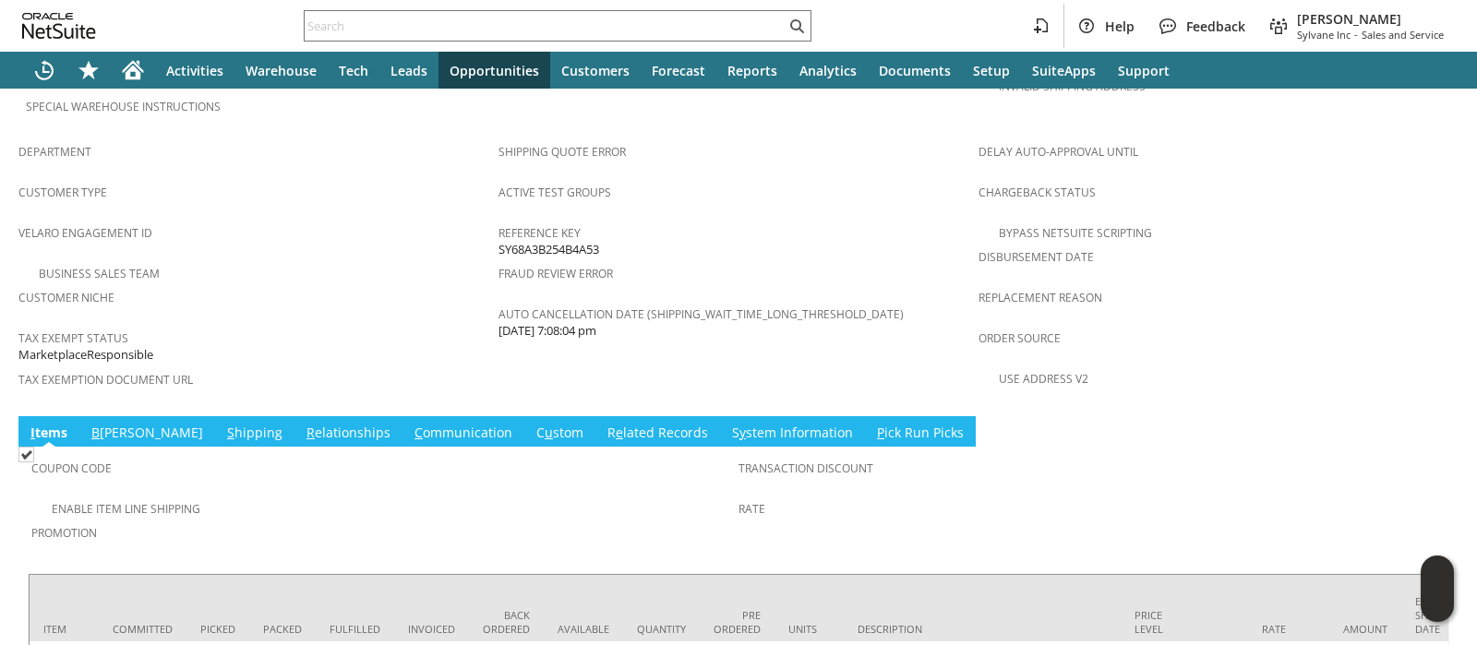
scroll to position [1323, 0]
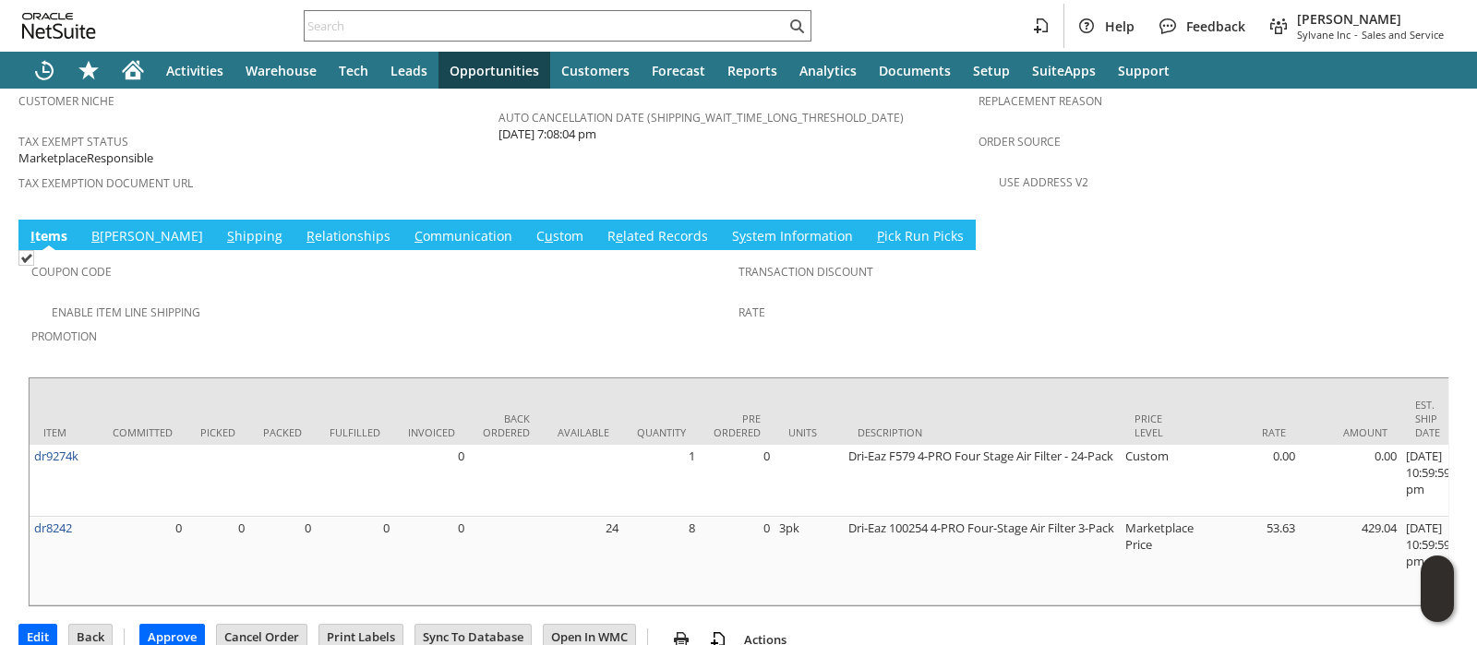
click at [223, 227] on link "S hipping" at bounding box center [255, 237] width 65 height 20
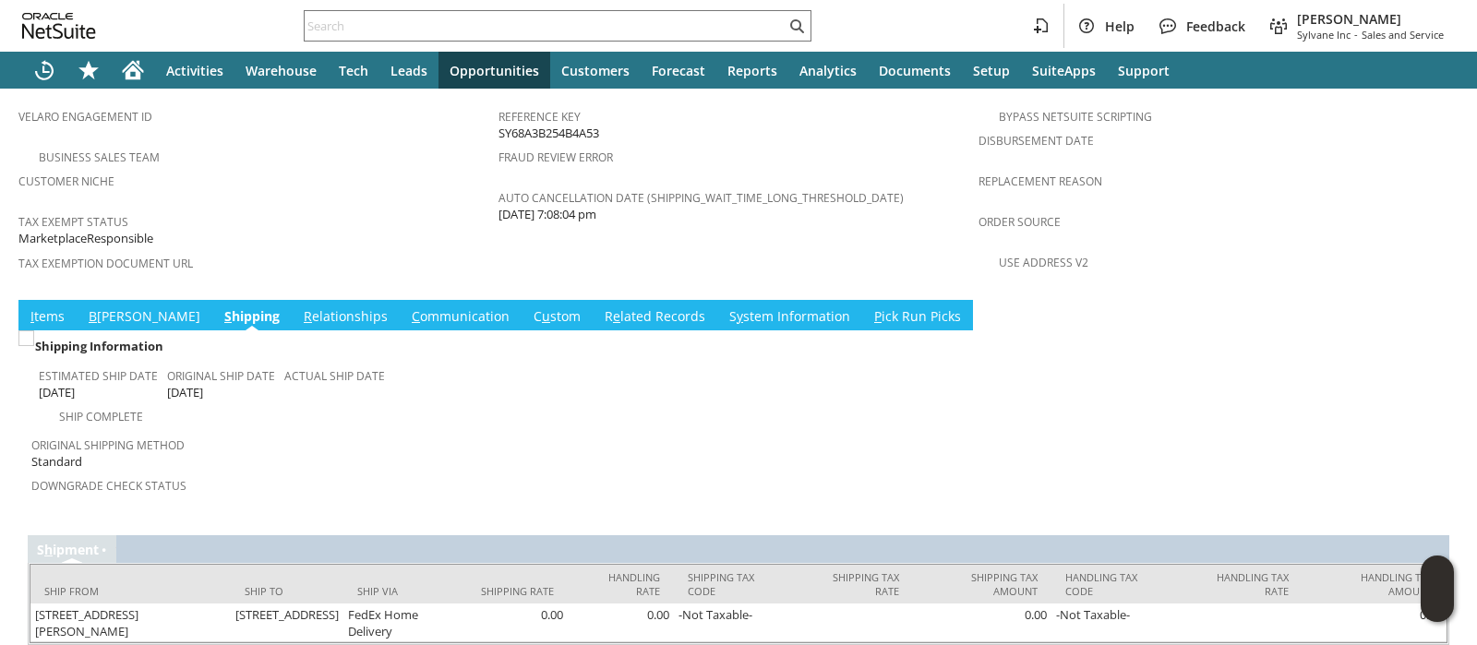
click at [54, 307] on link "I tems" at bounding box center [47, 317] width 43 height 20
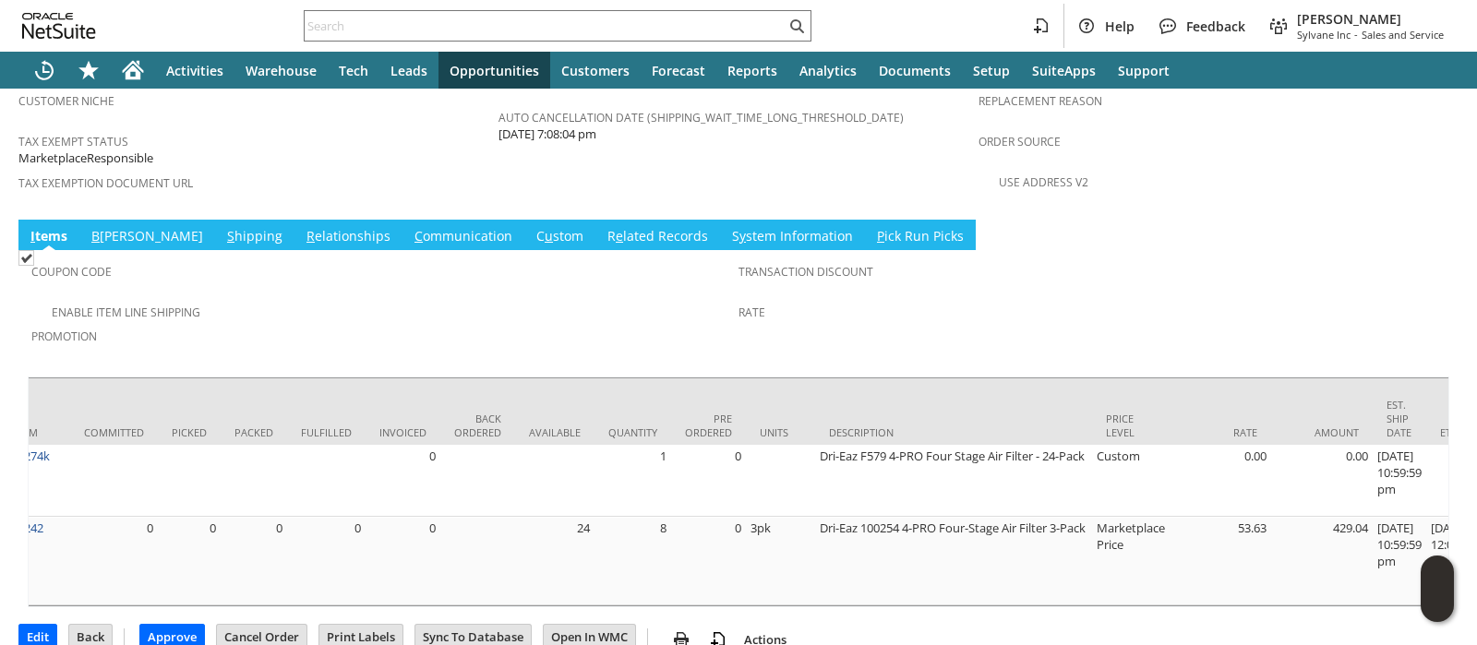
scroll to position [0, 0]
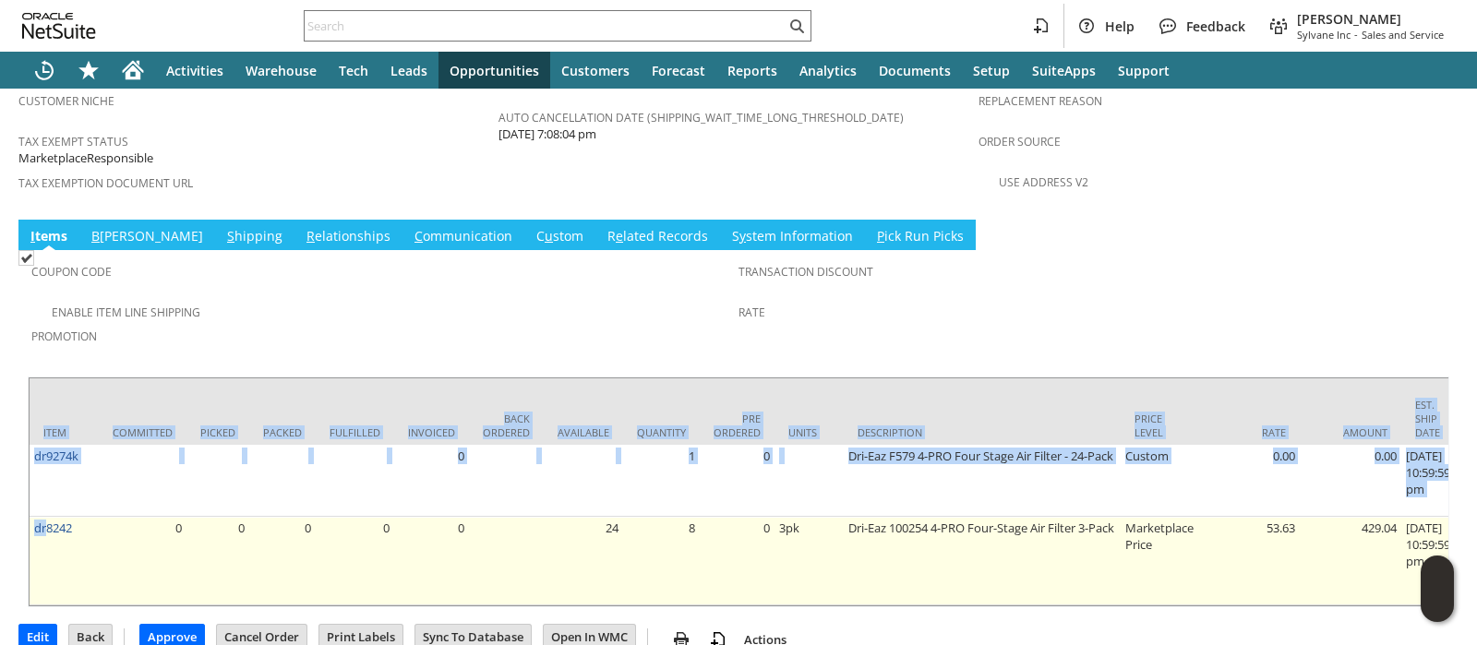
click at [49, 517] on td "dr8242" at bounding box center [64, 561] width 69 height 89
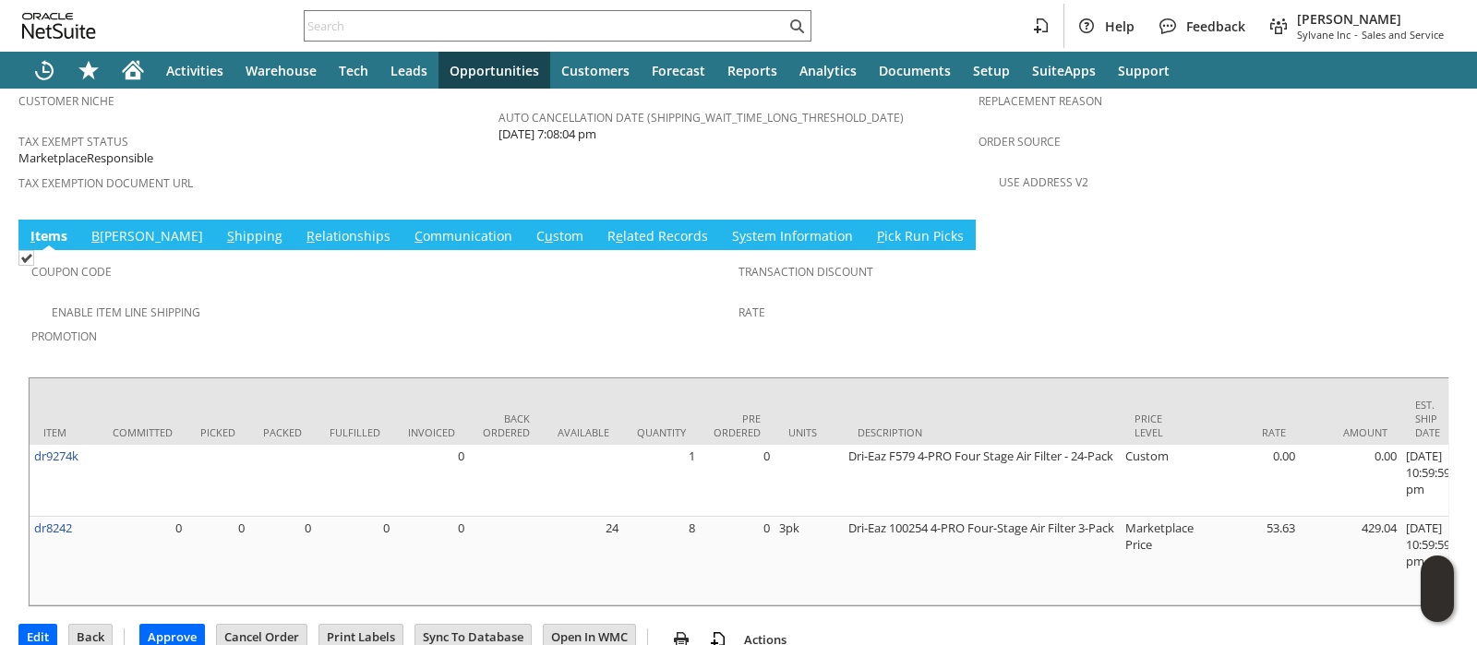
drag, startPoint x: 23, startPoint y: 570, endPoint x: 654, endPoint y: 237, distance: 712.9
click at [654, 299] on div "Enable Item Line Shipping" at bounding box center [384, 310] width 707 height 22
click at [532, 227] on link "C u stom" at bounding box center [560, 237] width 56 height 20
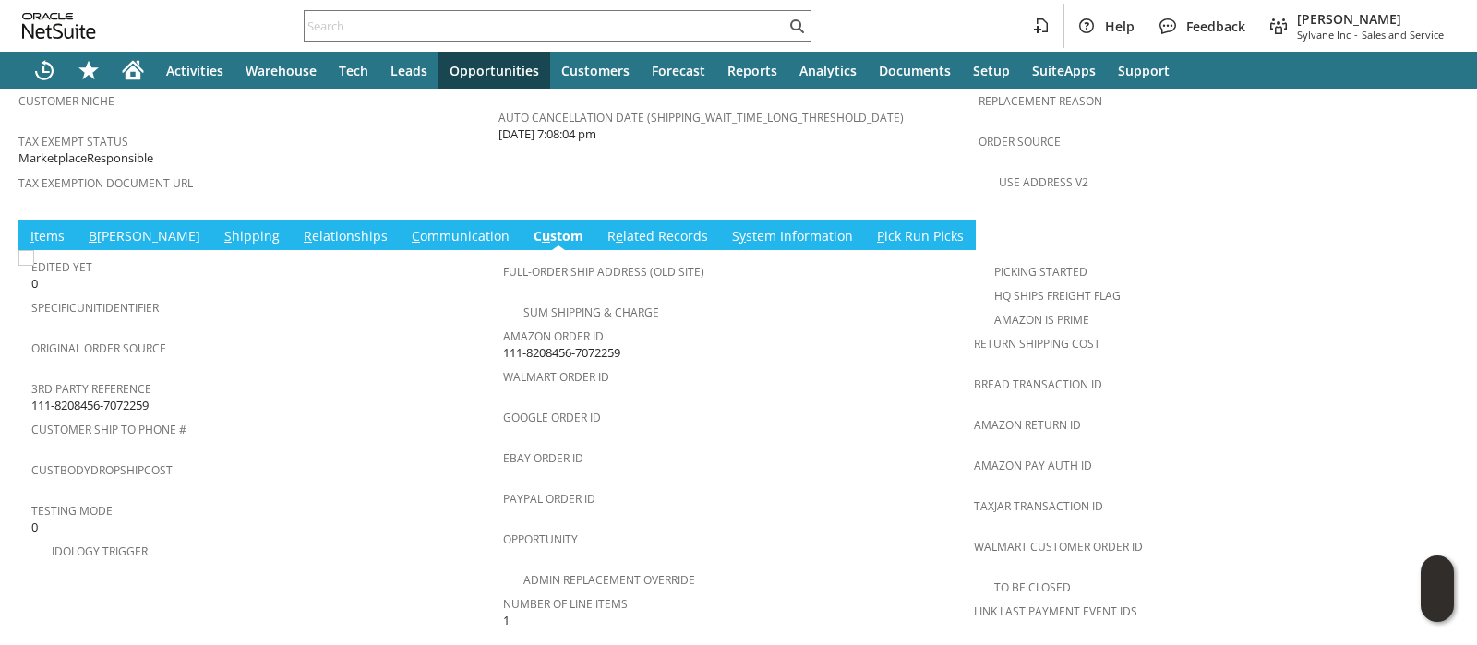
click at [559, 344] on span "111-8208456-7072259" at bounding box center [561, 353] width 117 height 18
copy tbody "111-8208456-7072259"
click at [47, 227] on link "I tems" at bounding box center [47, 237] width 43 height 20
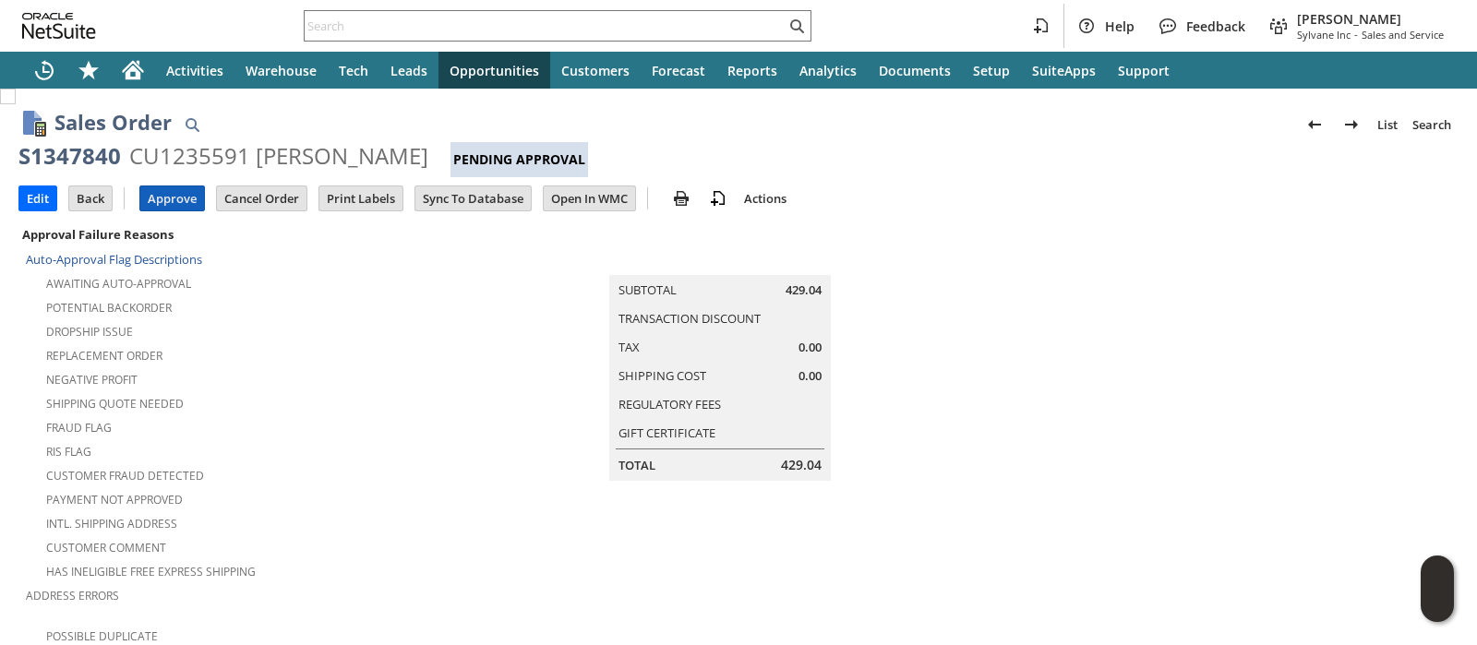
click at [173, 193] on input "Approve" at bounding box center [172, 199] width 64 height 24
click at [171, 191] on input "Approve" at bounding box center [172, 199] width 64 height 24
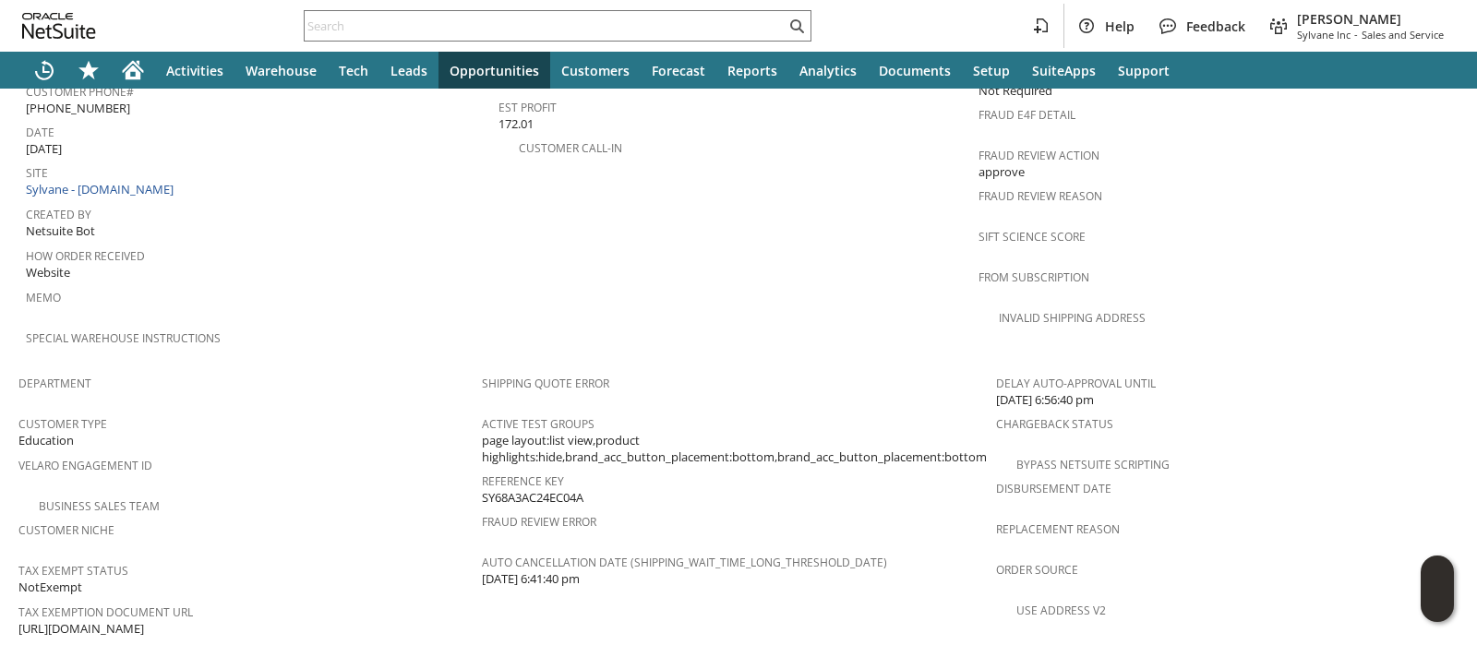
scroll to position [922, 0]
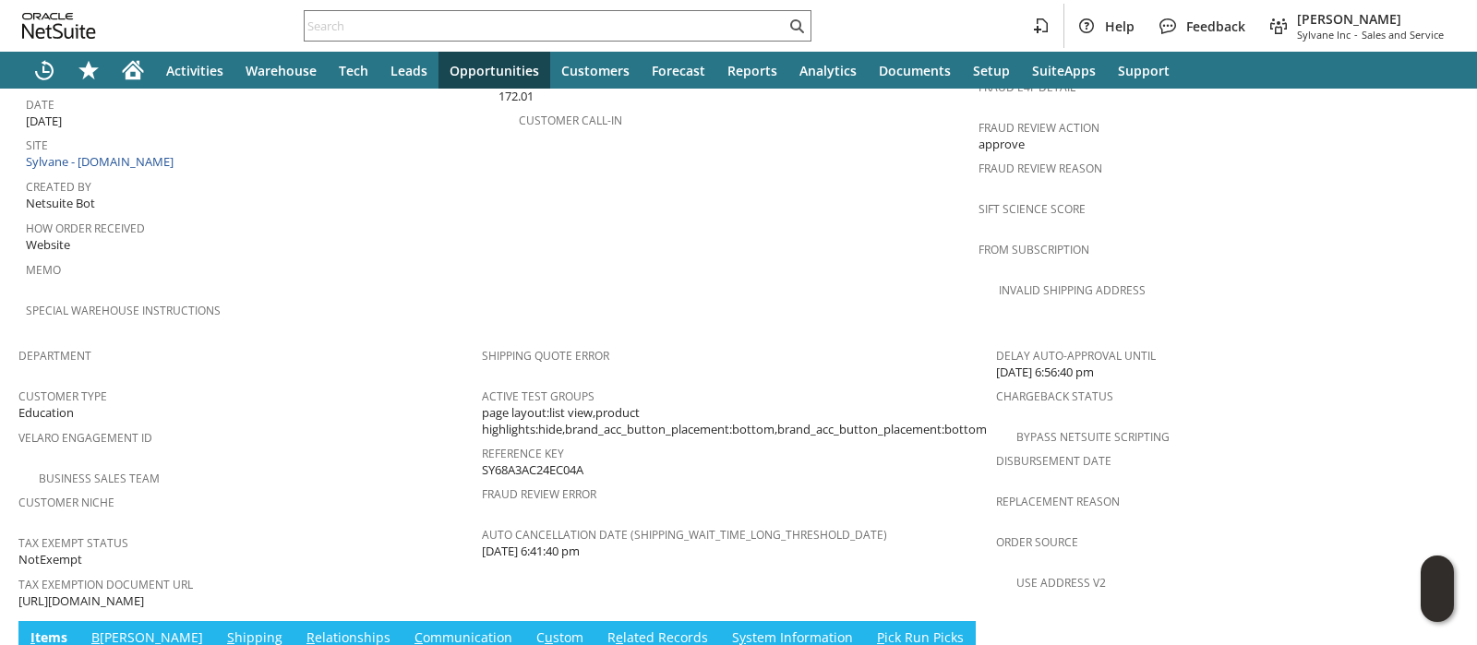
click at [144, 593] on span "[URL][DOMAIN_NAME]" at bounding box center [81, 602] width 126 height 18
click at [144, 593] on span "https://drive.google.com/file/d/1bmp-hx7nq-RLWzeNFs2LHsoL5ooGpwBF/view?usp=shar…" at bounding box center [81, 602] width 126 height 18
copy tbody "[URL][DOMAIN_NAME]"
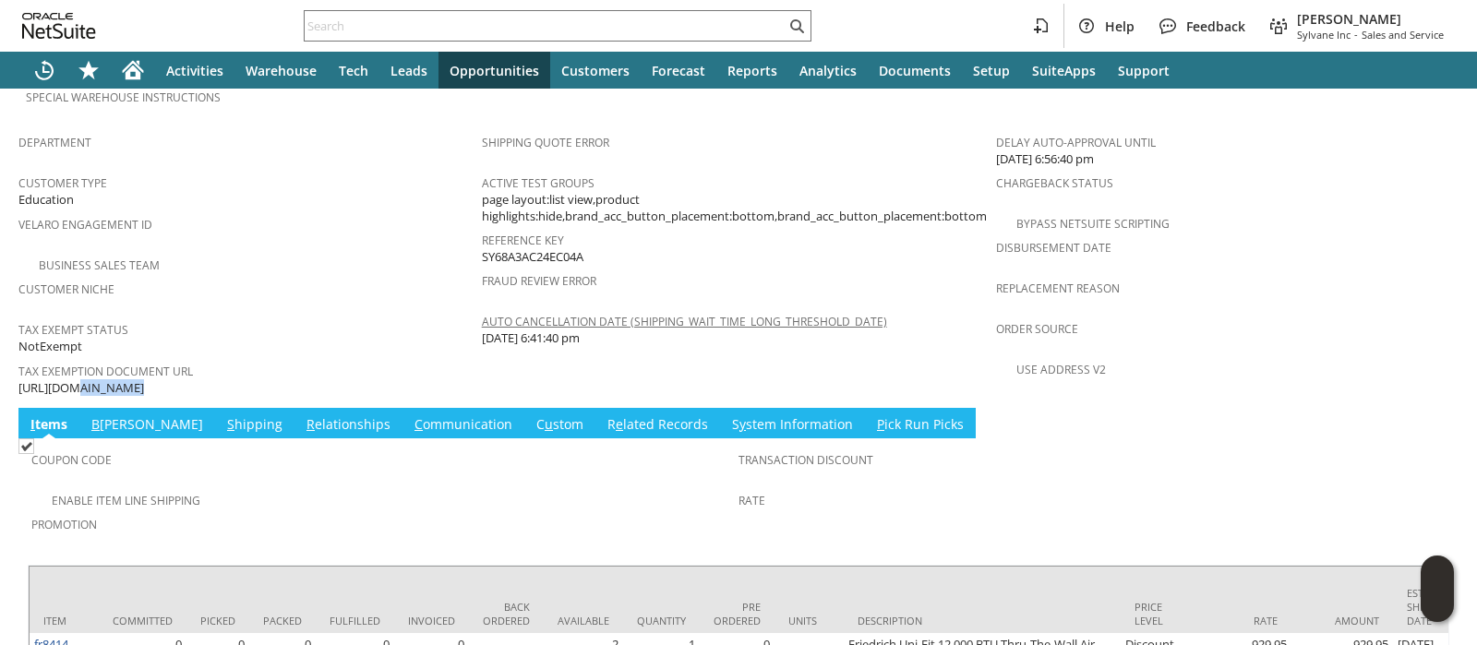
scroll to position [1284, 0]
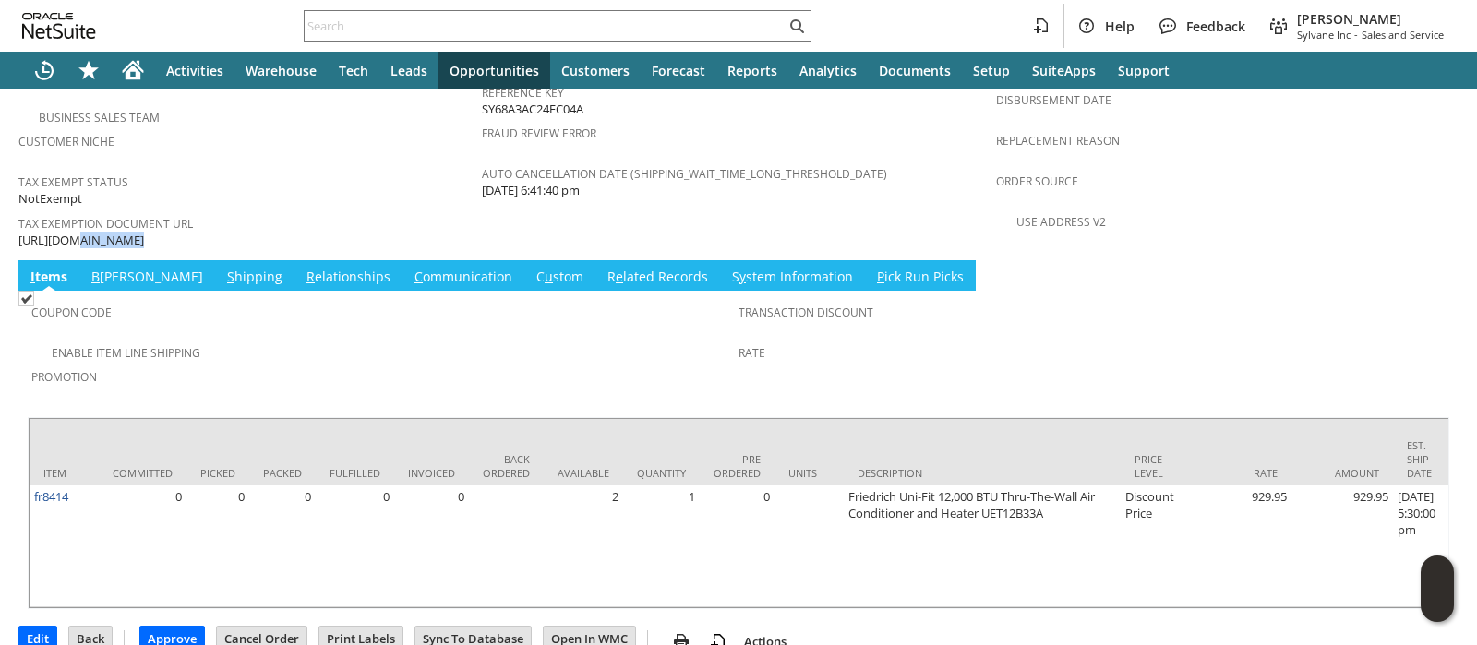
click at [223, 268] on link "S hipping" at bounding box center [255, 278] width 65 height 20
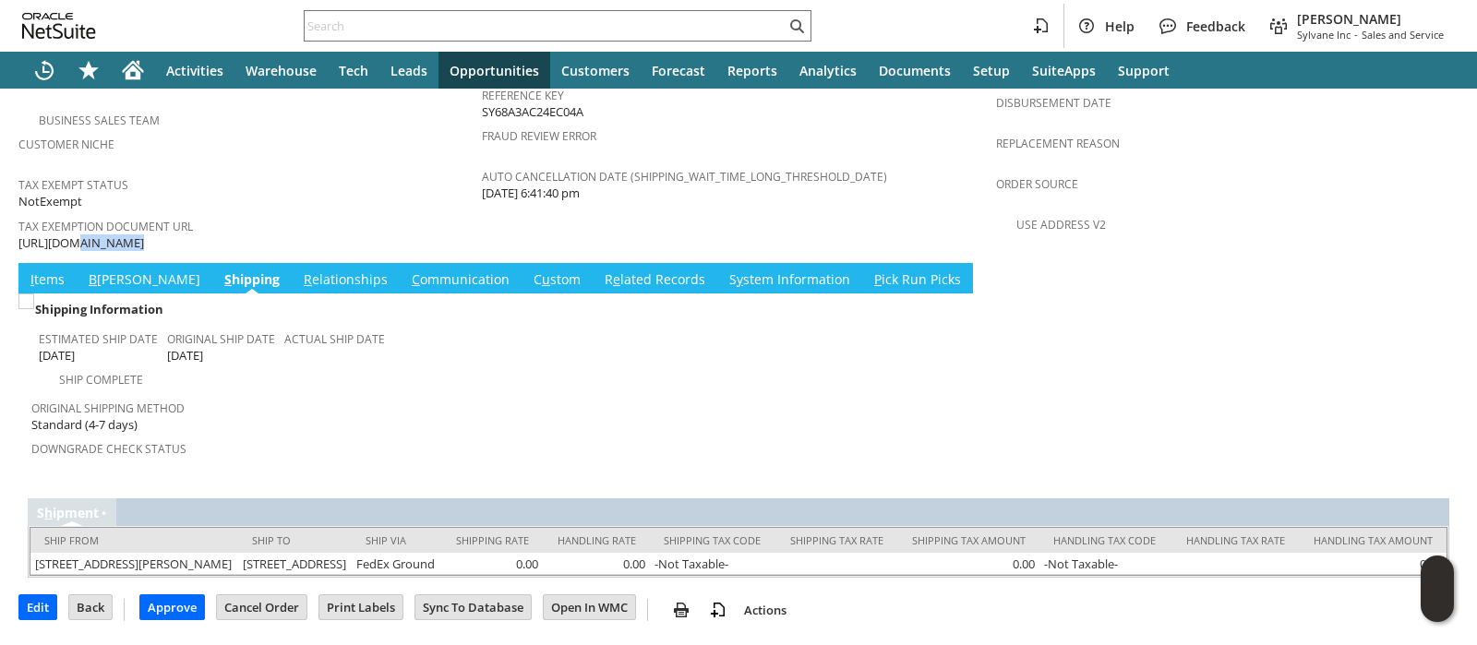
scroll to position [1260, 0]
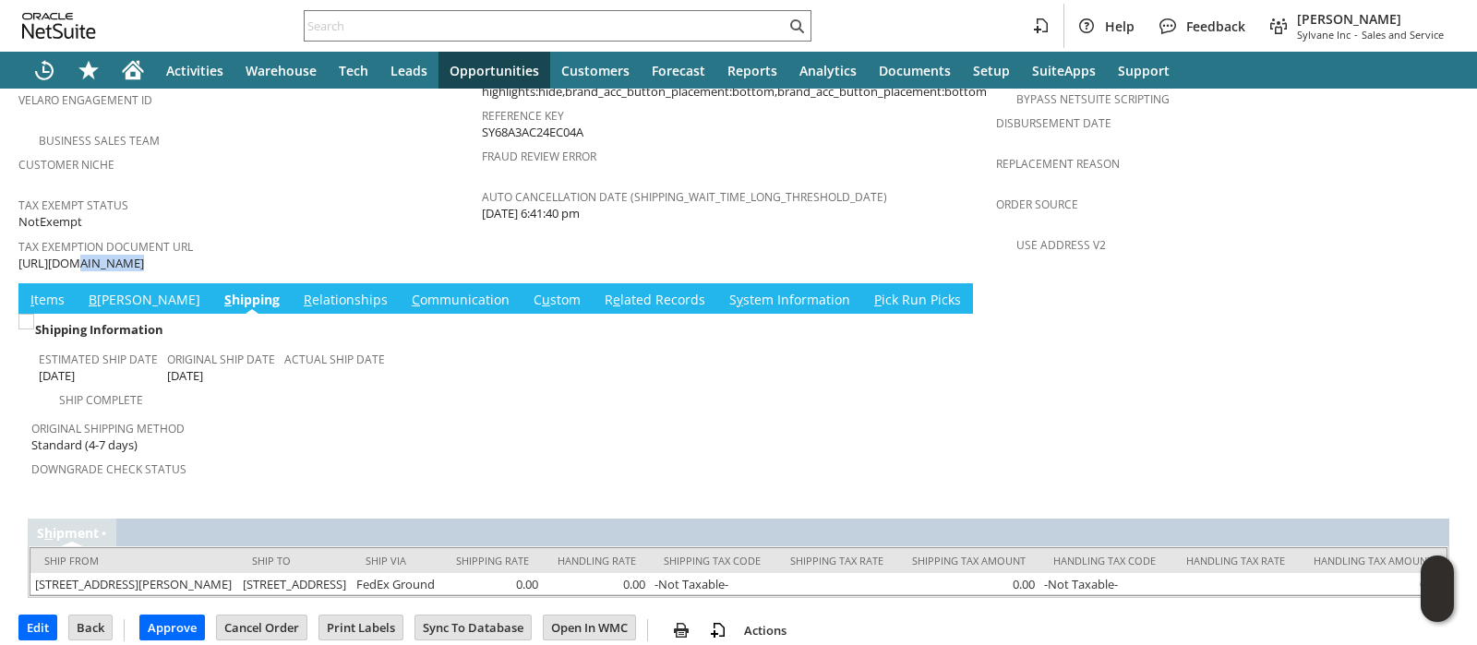
click at [407, 291] on link "C ommunication" at bounding box center [460, 301] width 107 height 20
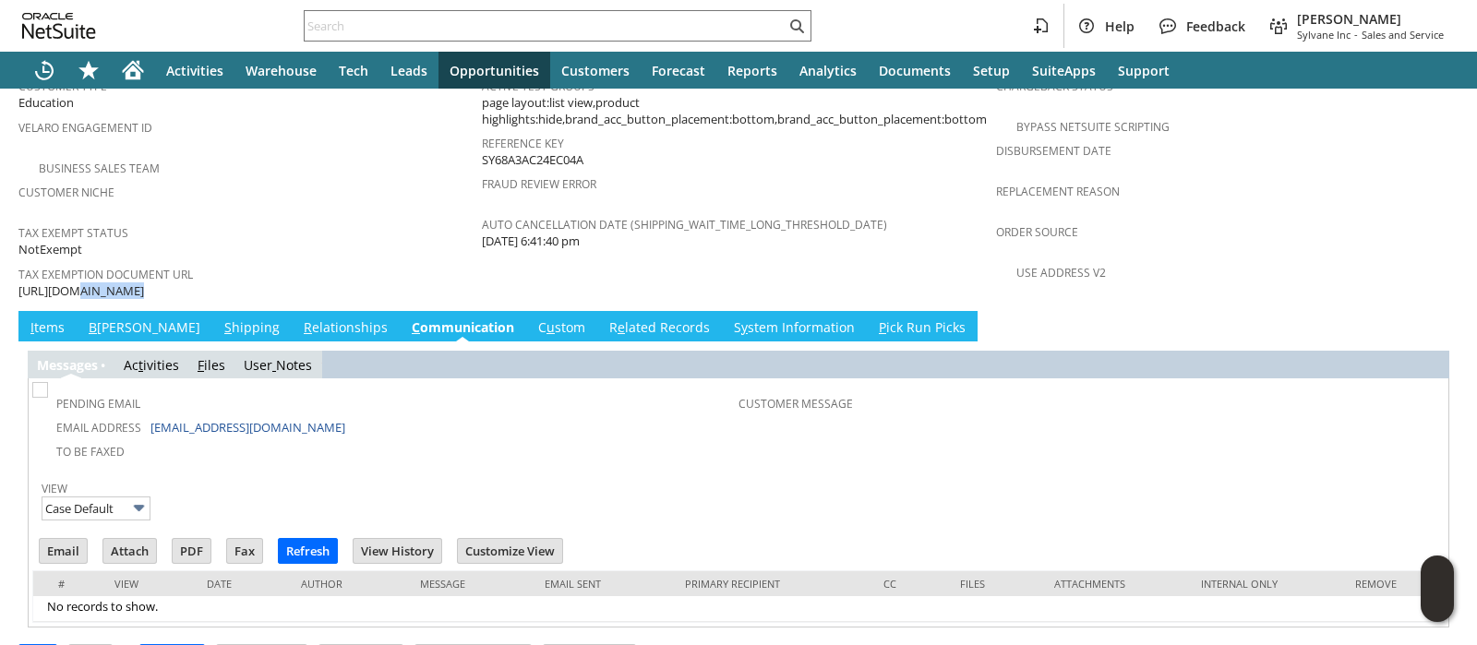
scroll to position [0, 0]
click at [220, 319] on link "S hipping" at bounding box center [252, 329] width 65 height 20
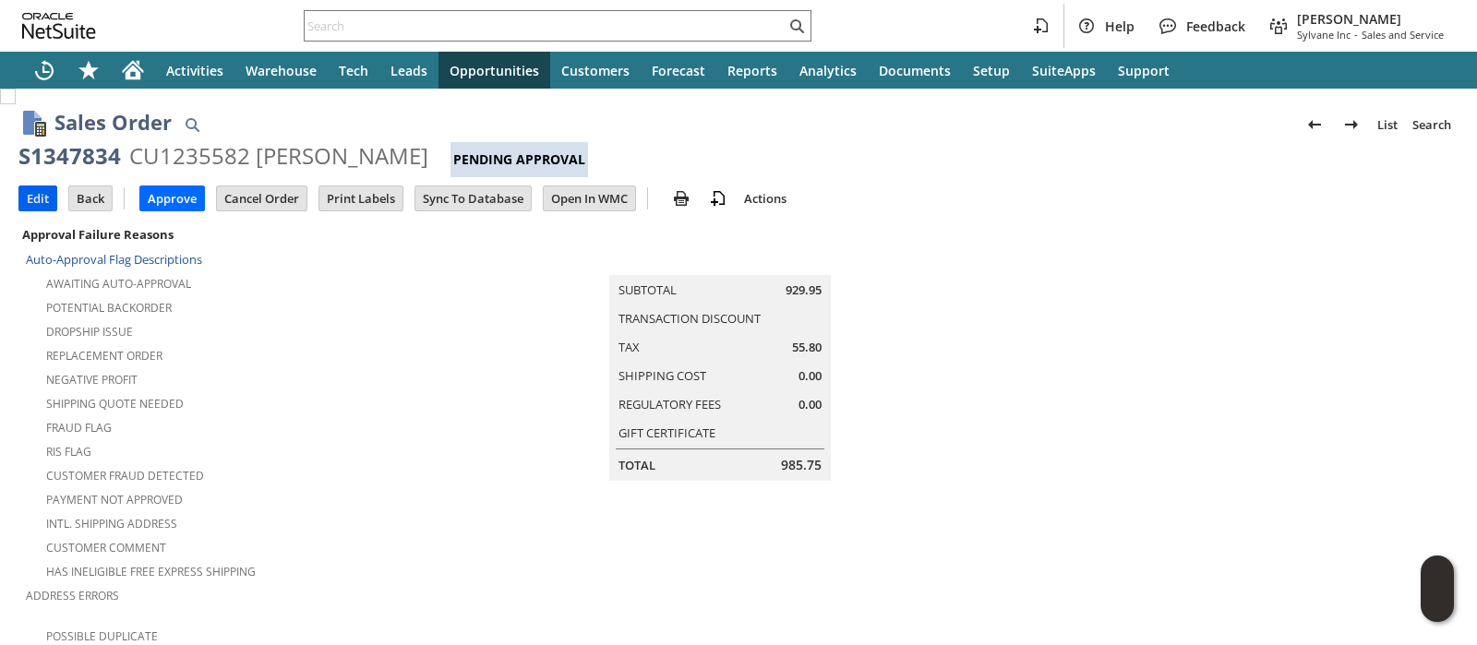
click at [38, 193] on input "Edit" at bounding box center [37, 199] width 37 height 24
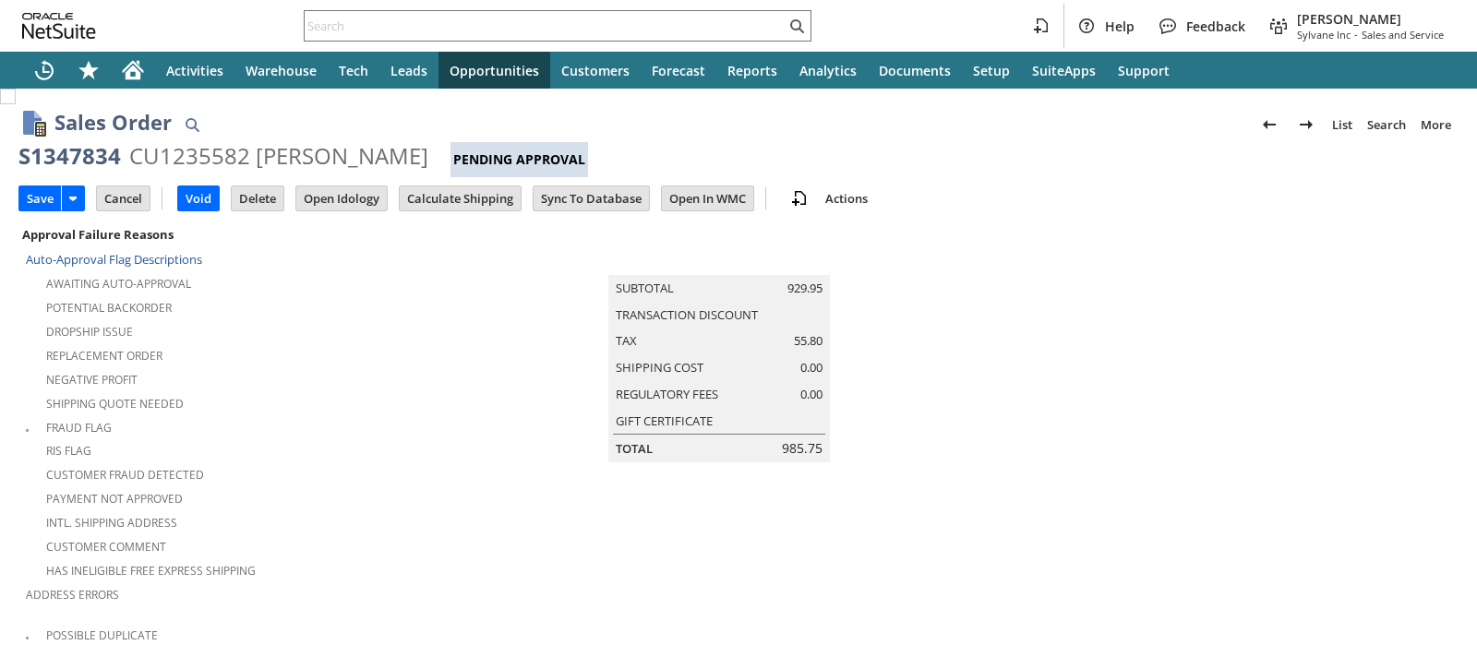
type input "0.00"
type input "OK"
click at [433, 196] on input "Calculate Shipping" at bounding box center [460, 199] width 121 height 24
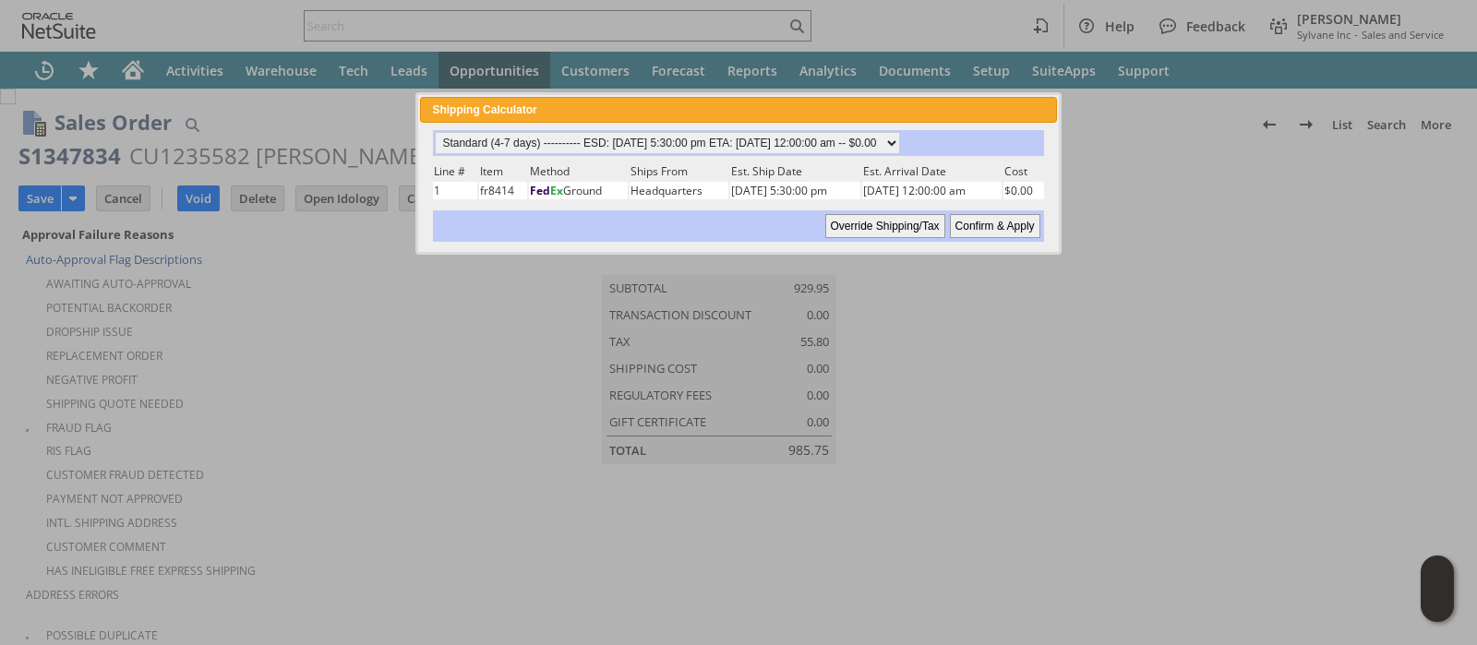
click at [958, 218] on input "Confirm & Apply" at bounding box center [995, 226] width 90 height 24
type input "OtherExemptEntity"
type input "[DATE]"
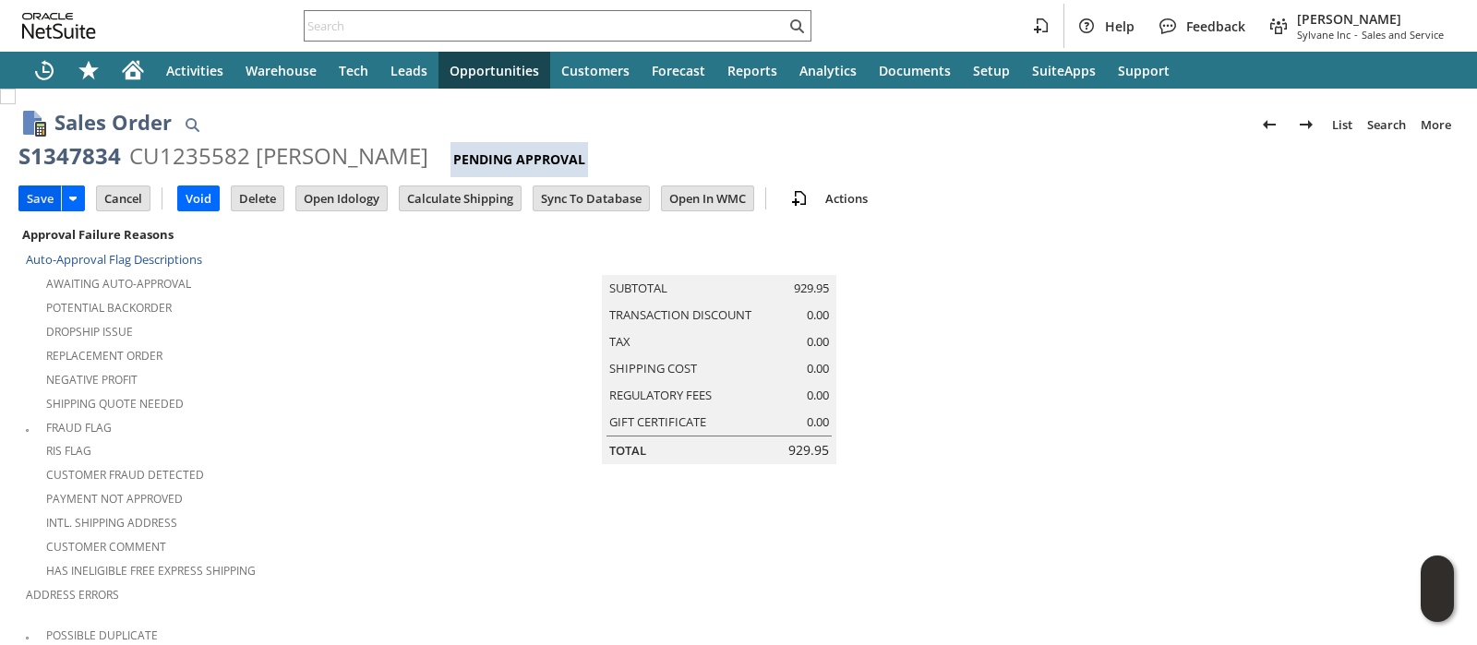
click at [27, 199] on input "Save" at bounding box center [40, 199] width 42 height 24
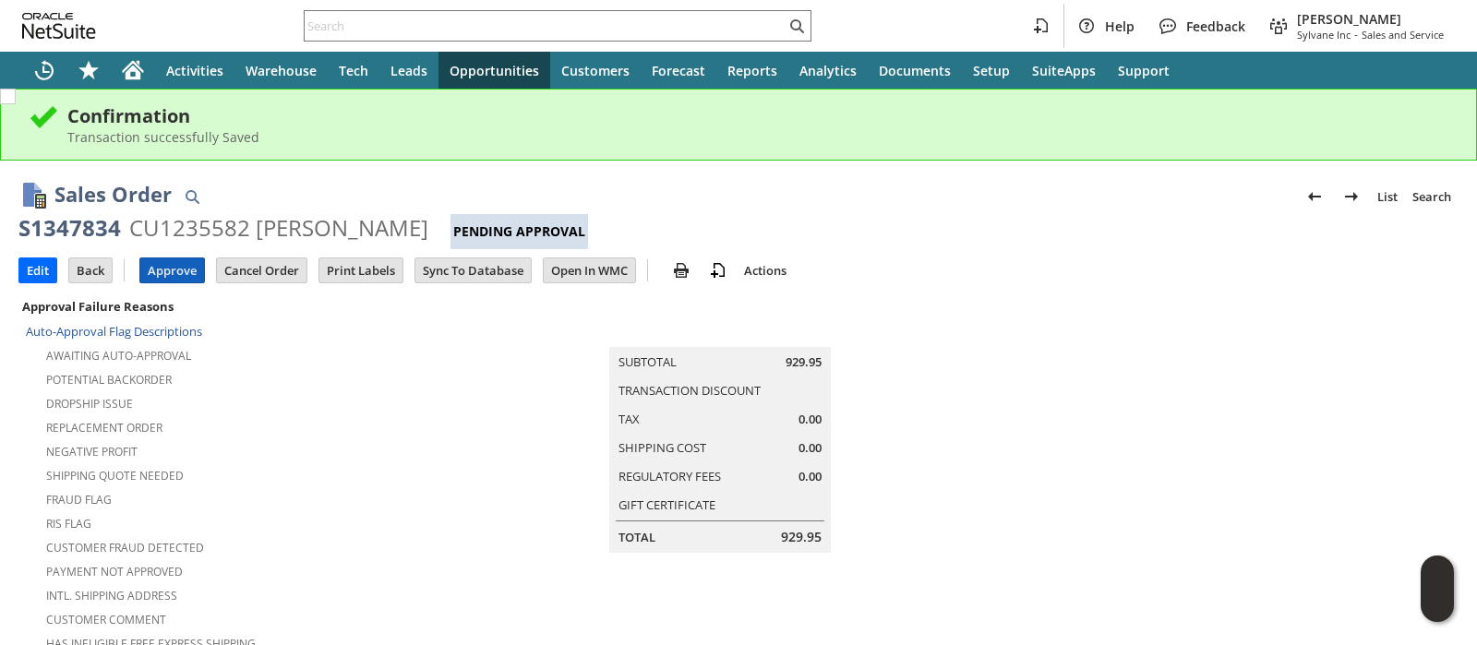
click at [173, 279] on input "Approve" at bounding box center [172, 271] width 64 height 24
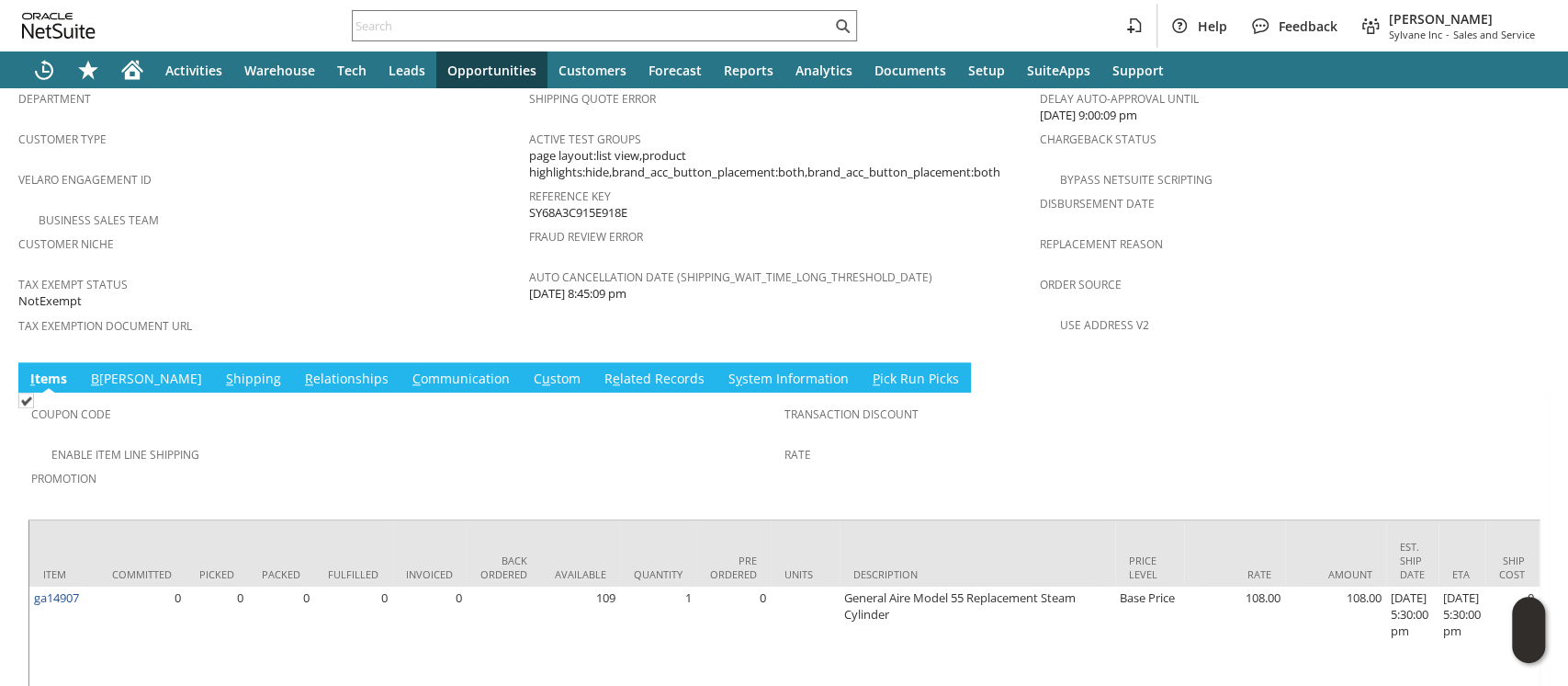
scroll to position [1180, 0]
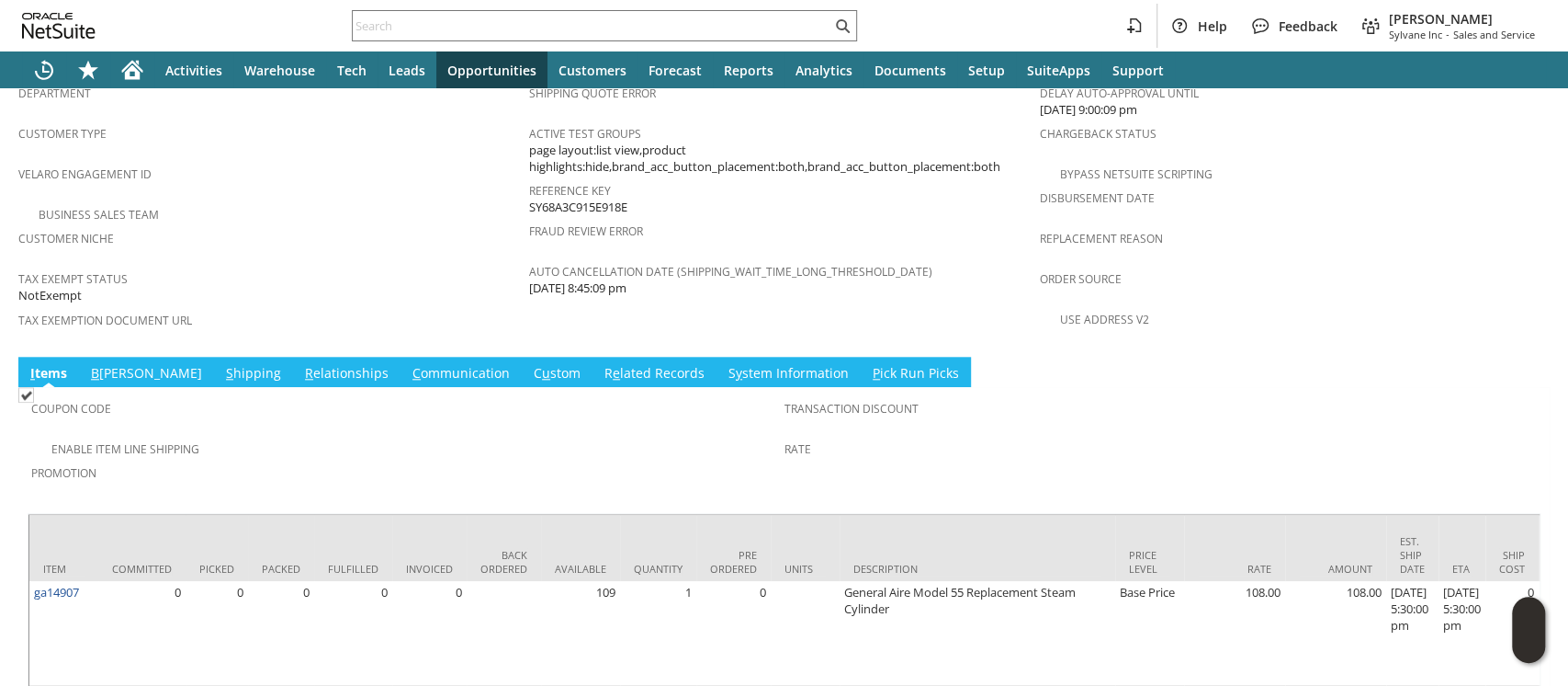
click at [222, 364] on link "S hipping" at bounding box center [254, 374] width 65 height 20
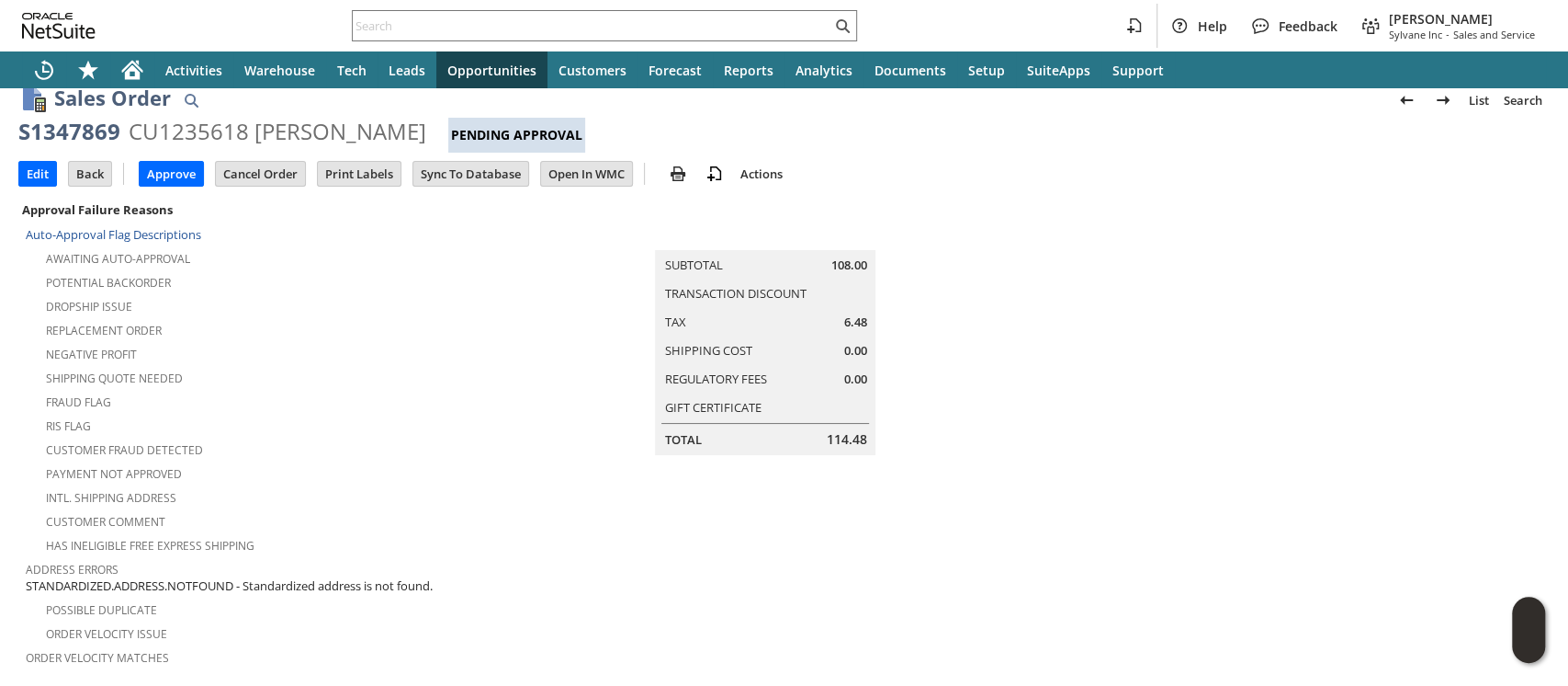
scroll to position [0, 0]
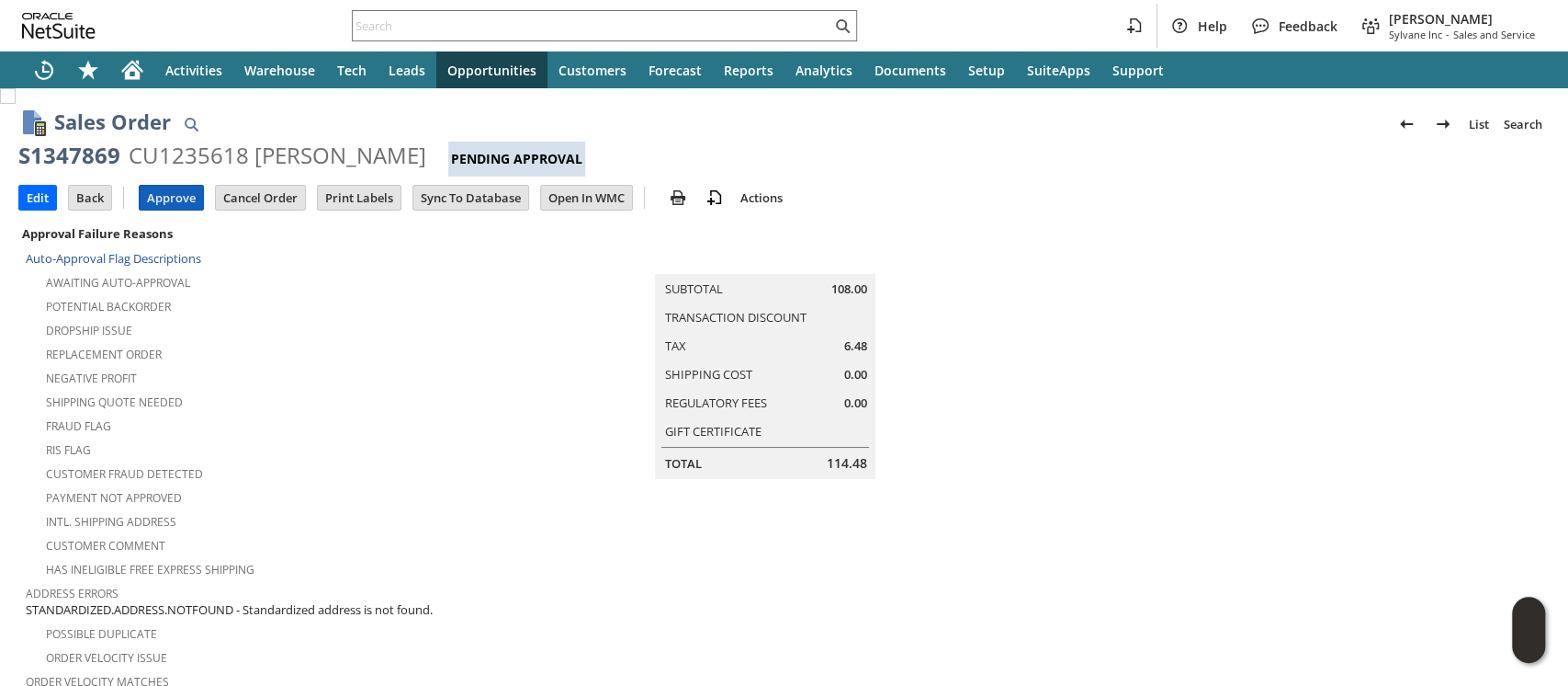
click at [175, 196] on input "Approve" at bounding box center [171, 198] width 64 height 24
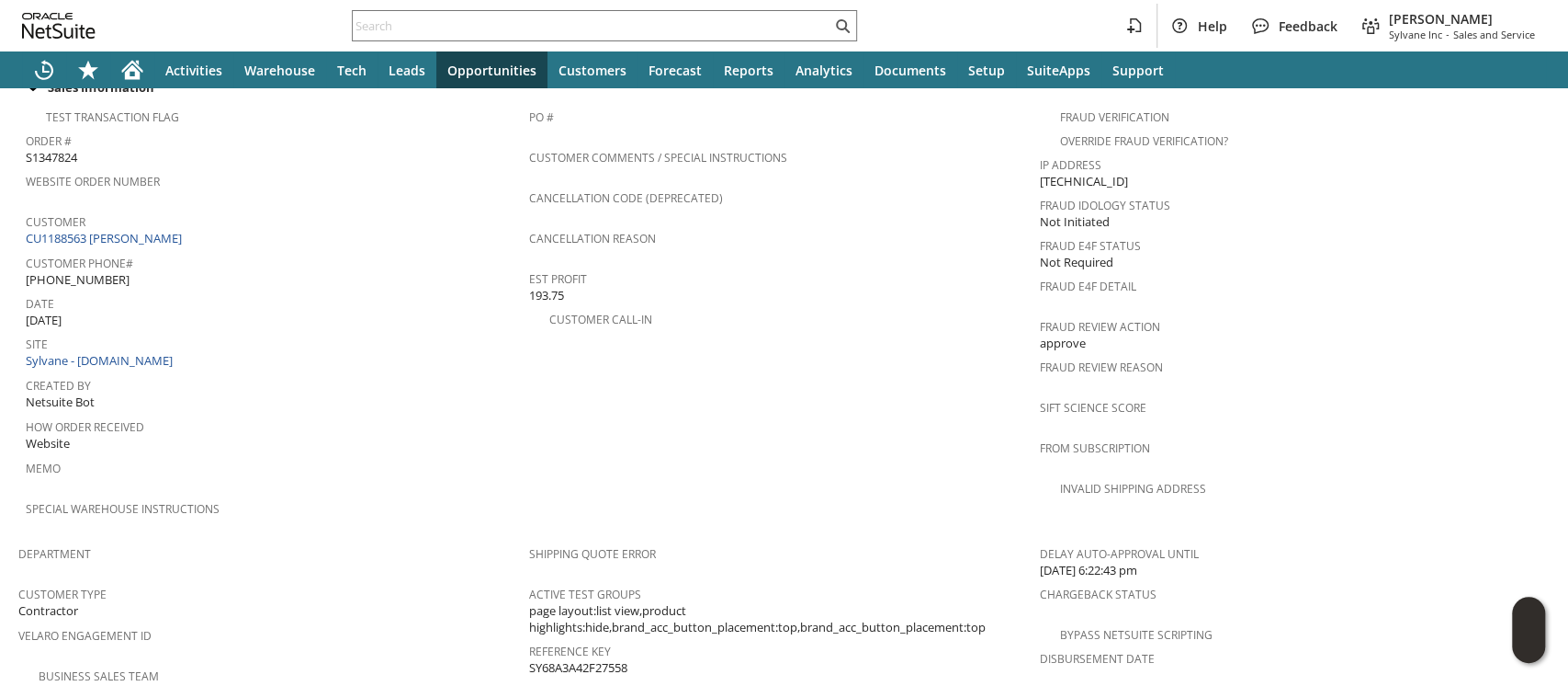
scroll to position [1331, 0]
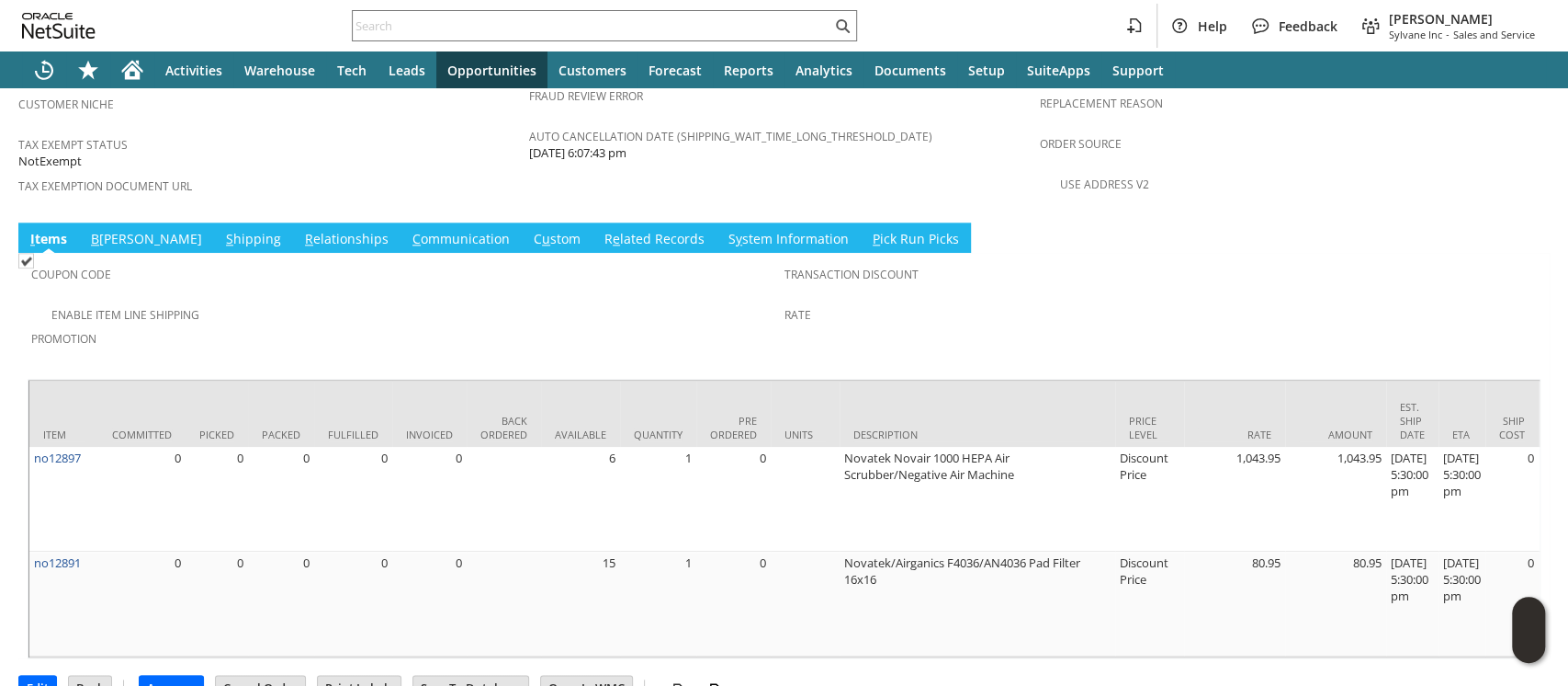
click at [222, 230] on link "S hipping" at bounding box center [254, 240] width 65 height 20
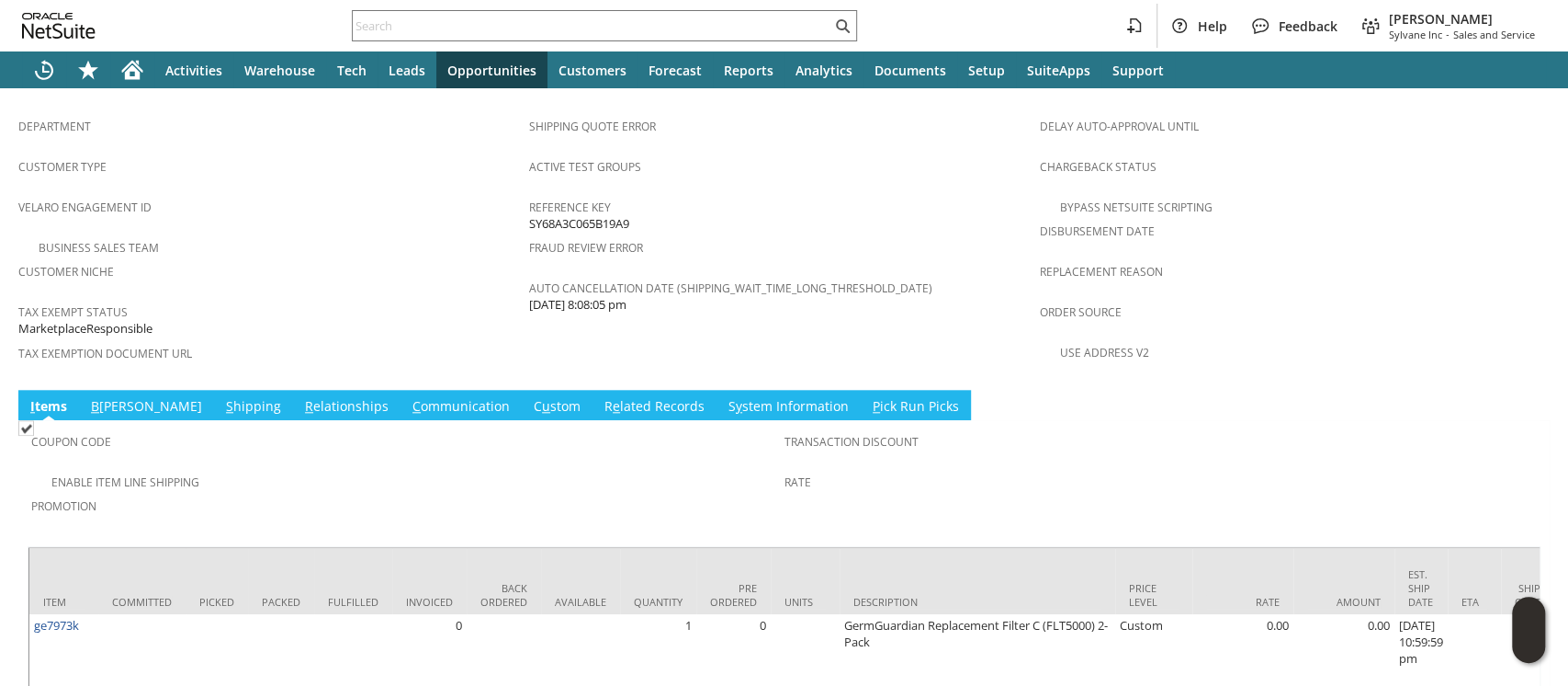
scroll to position [1251, 0]
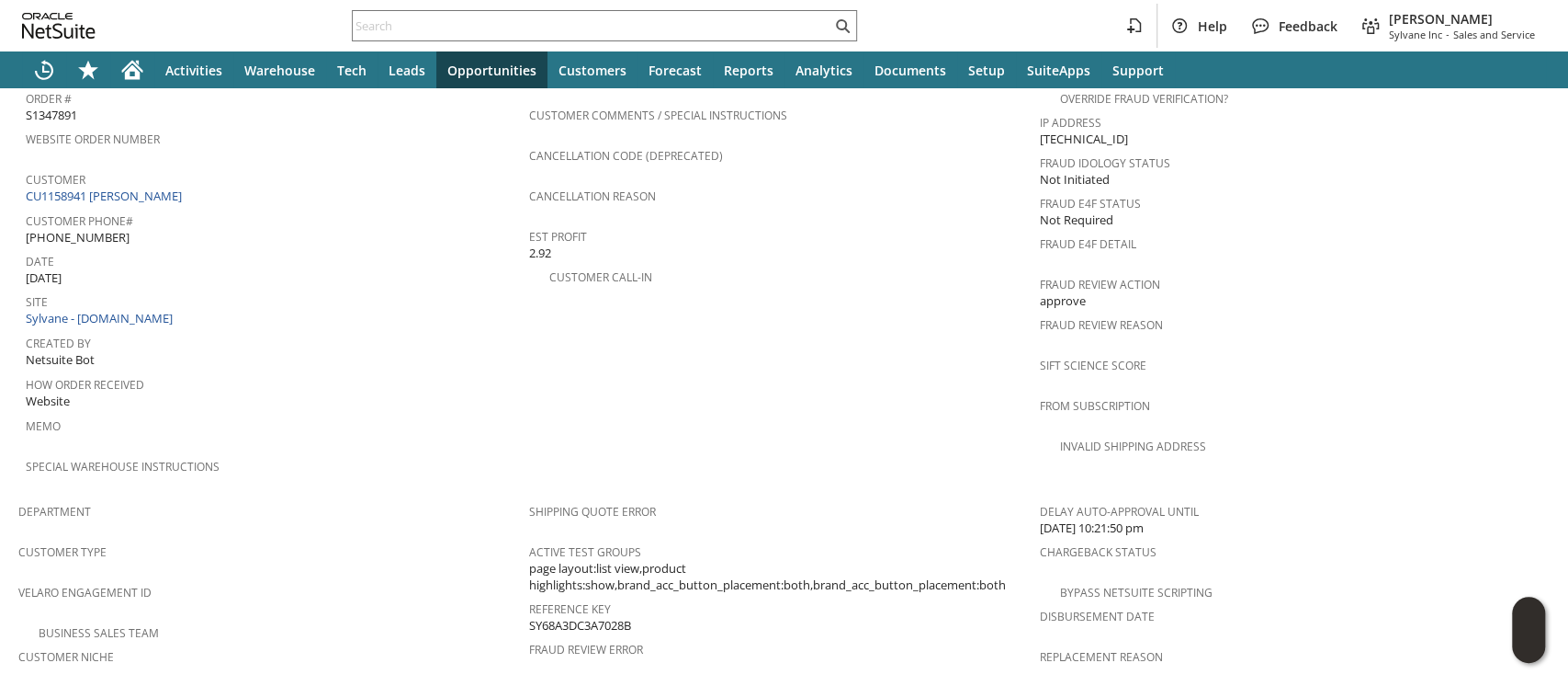
scroll to position [980, 0]
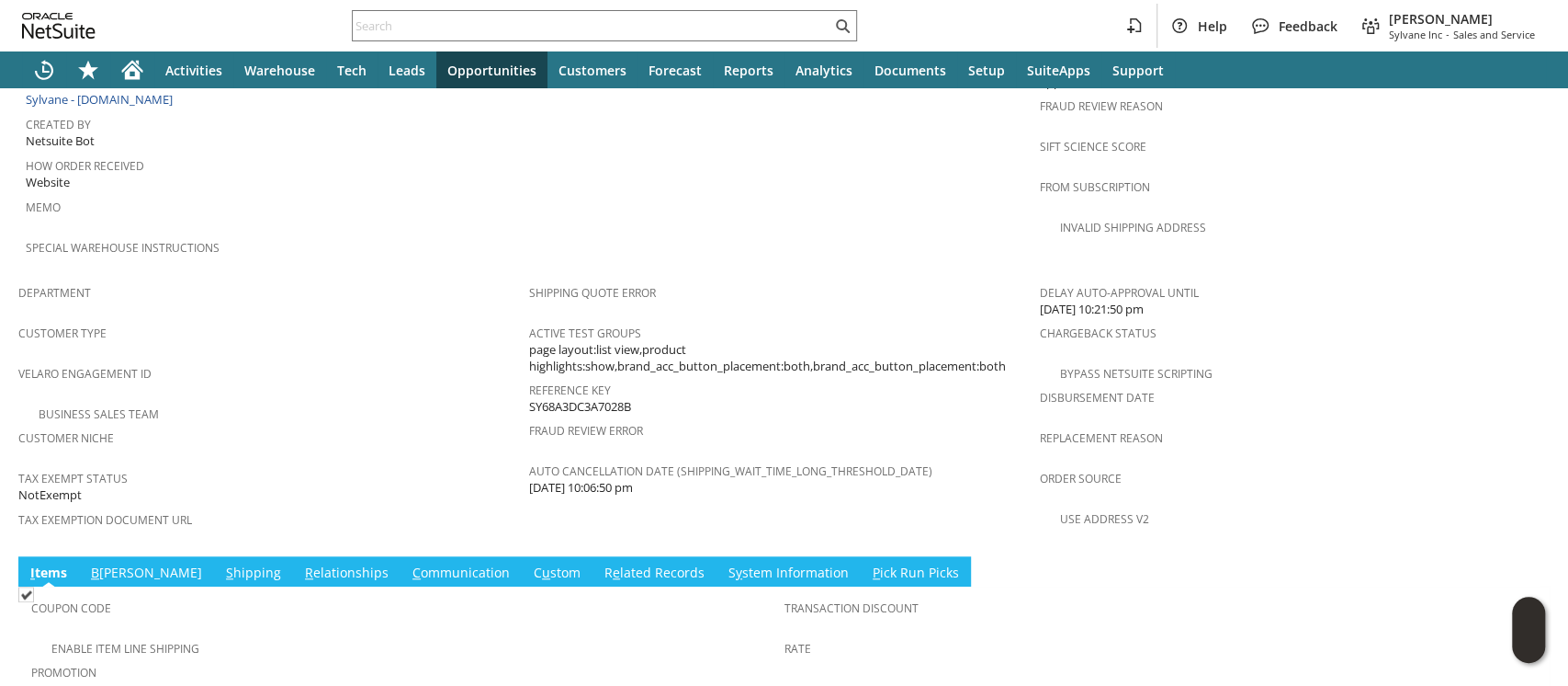
click at [222, 564] on link "S hipping" at bounding box center [254, 573] width 65 height 20
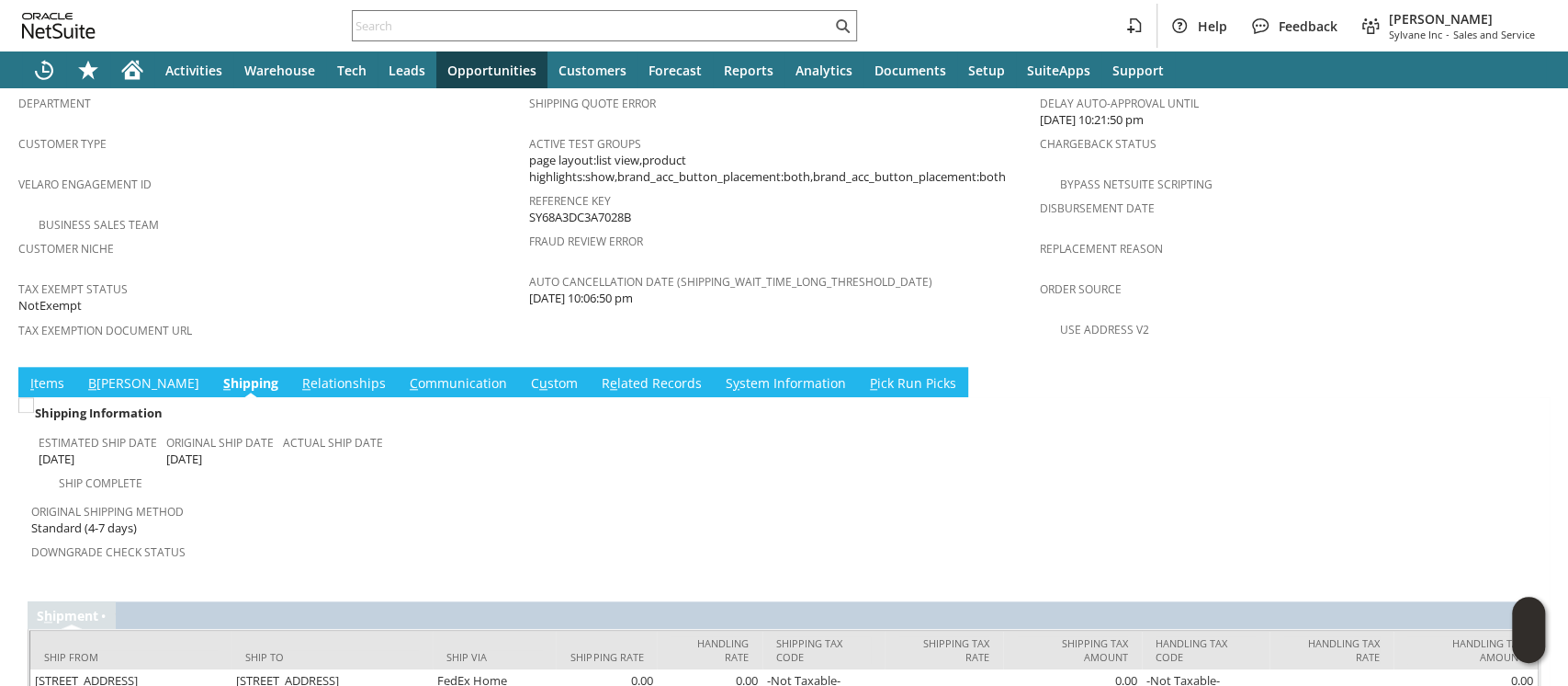
scroll to position [1171, 0]
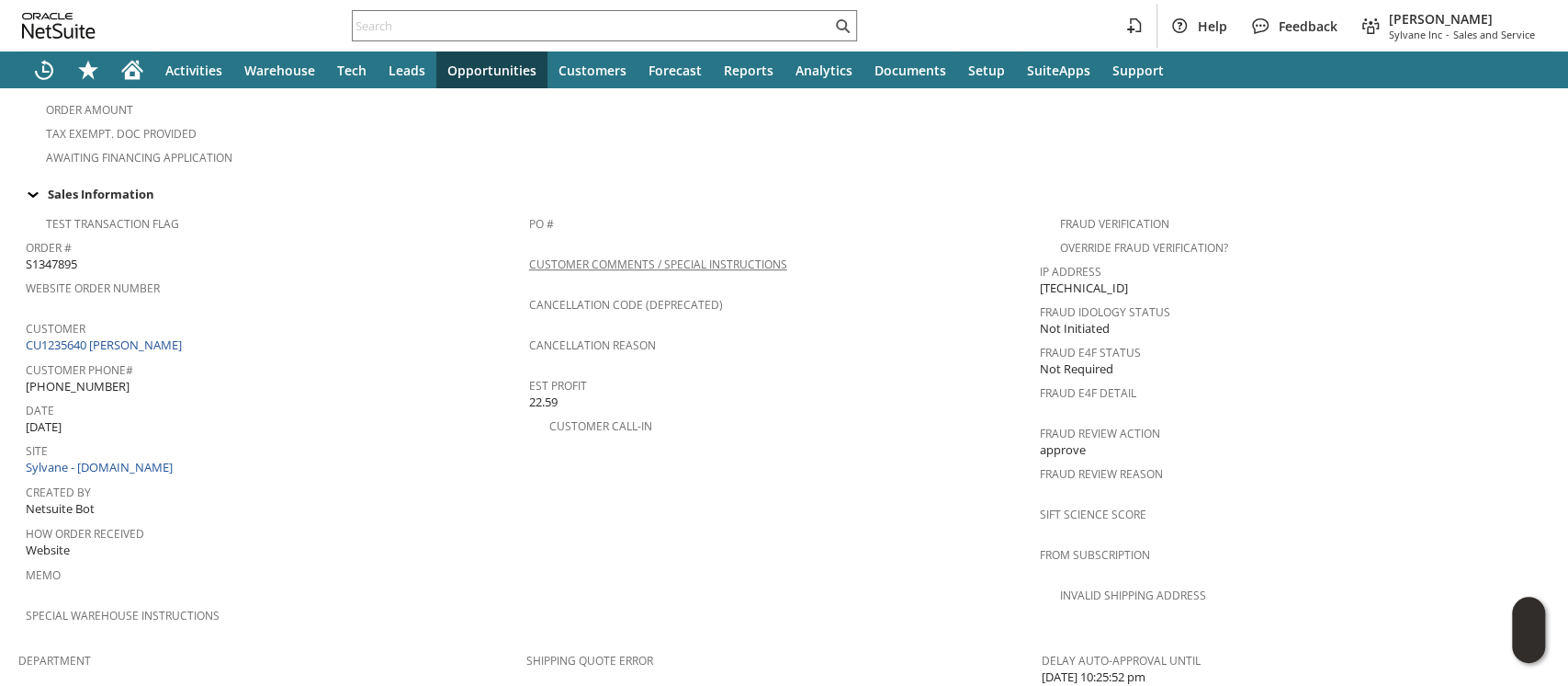
scroll to position [1213, 0]
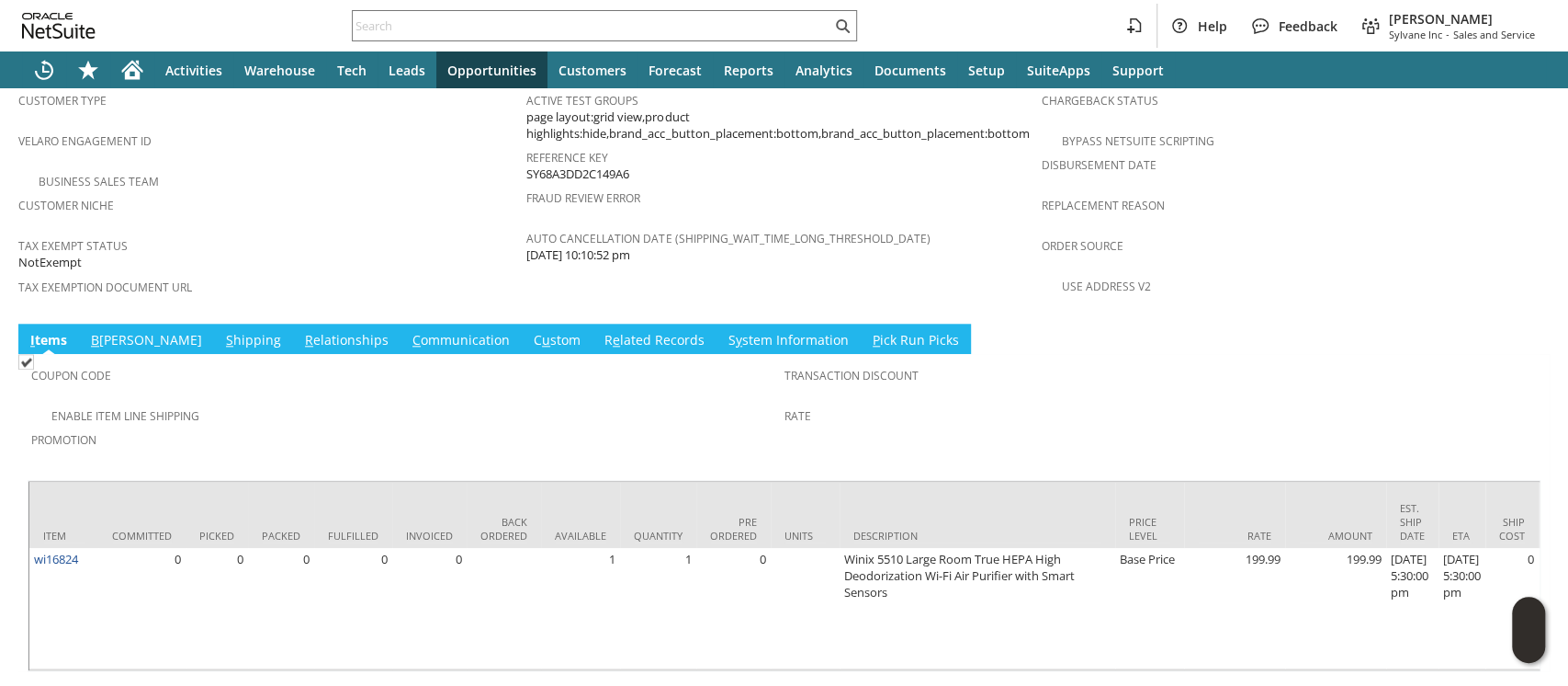
click at [222, 331] on link "S hipping" at bounding box center [254, 341] width 65 height 20
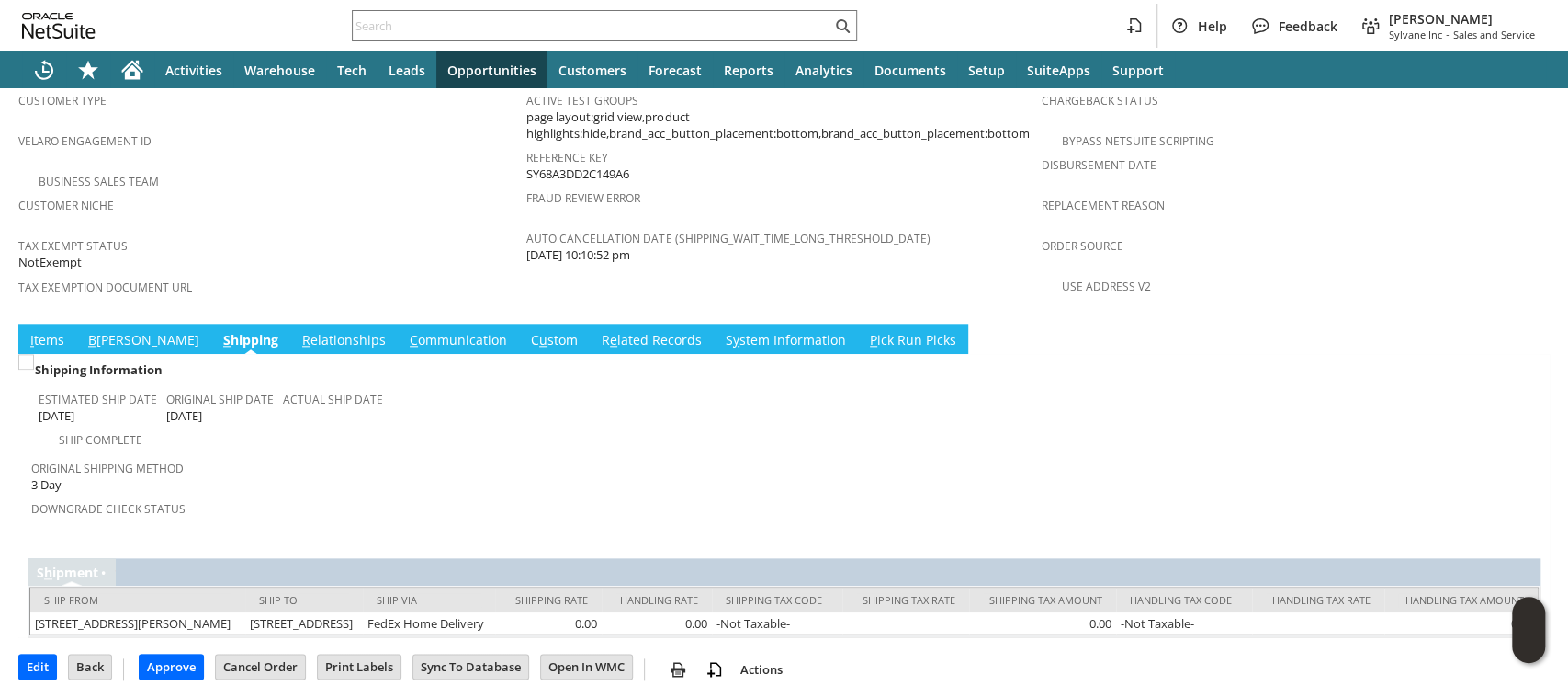
scroll to position [1171, 0]
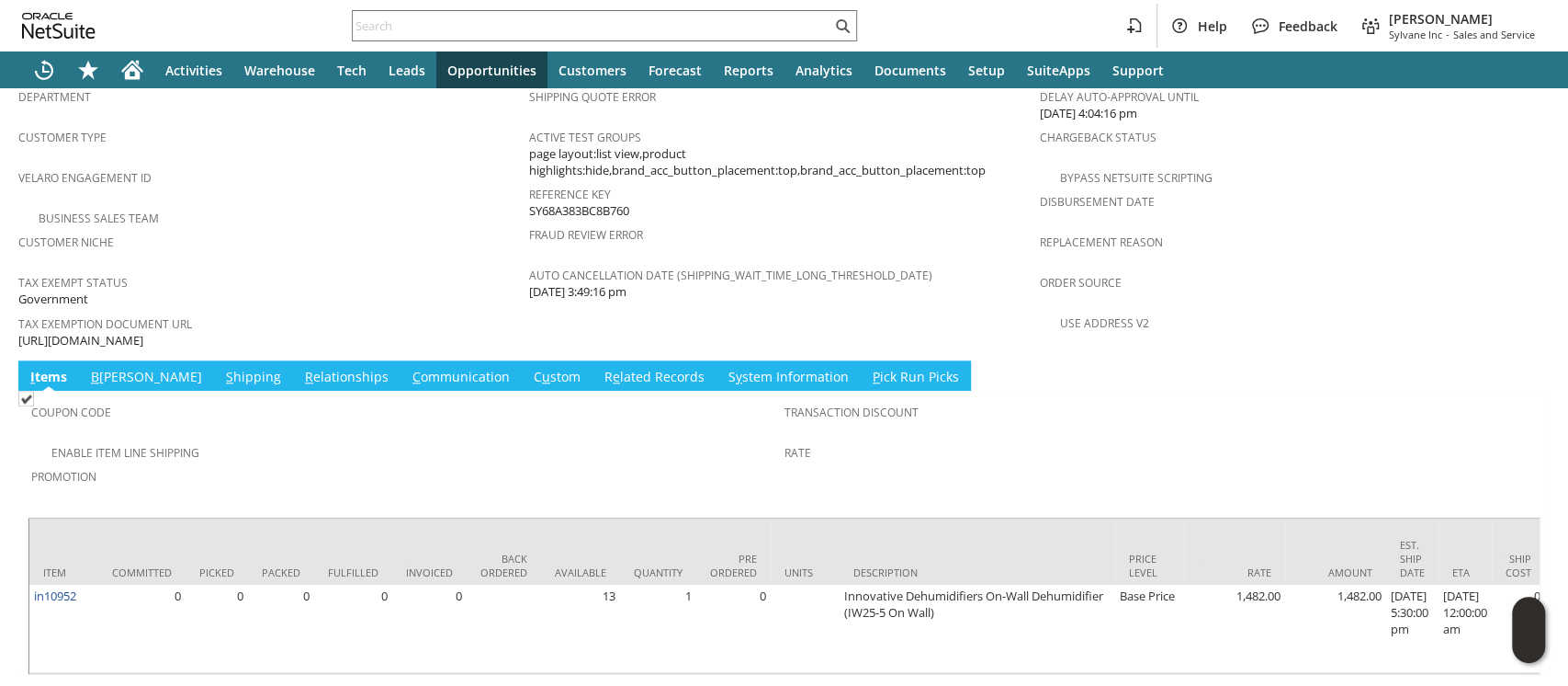
scroll to position [1180, 0]
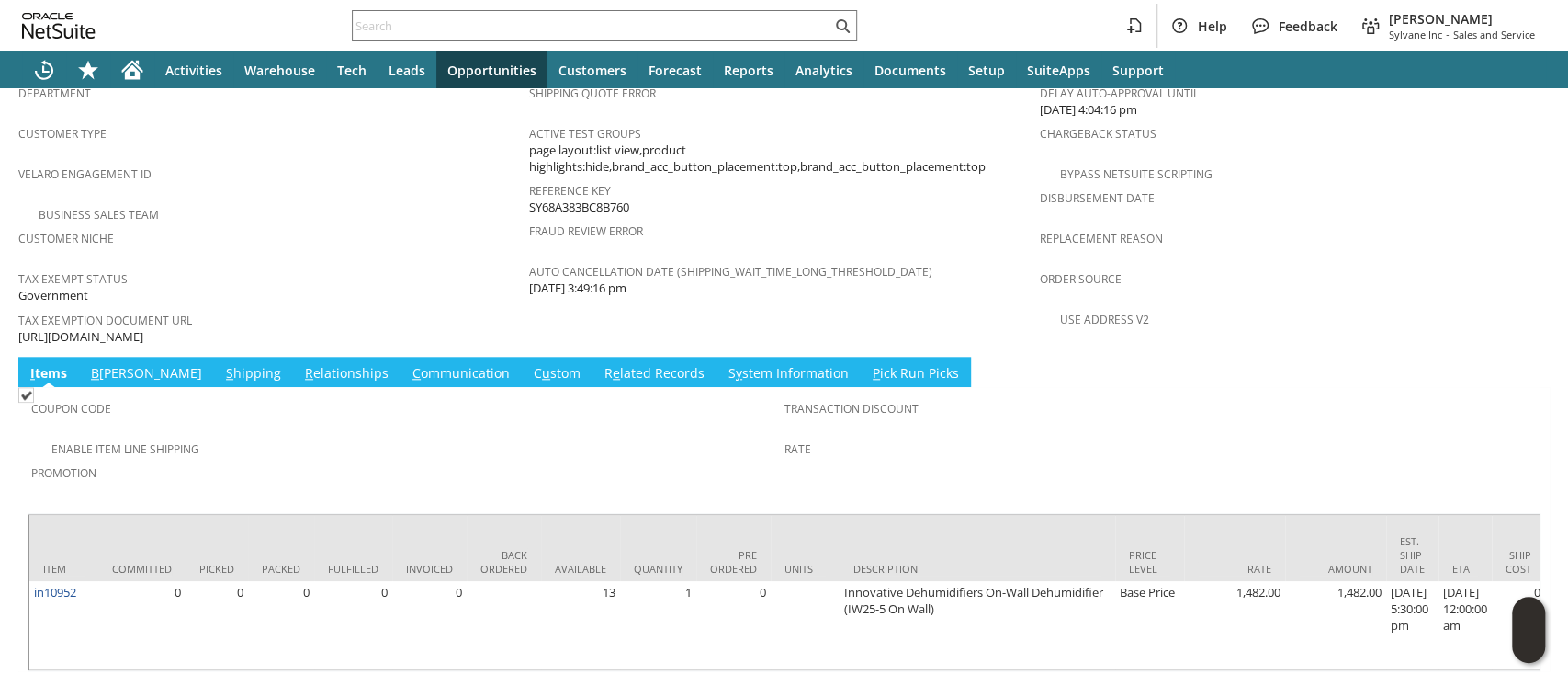
click at [143, 329] on span "https://drive.google.com/file/d/1-Tx3tCRdiZoeFupBByYuqzrWEZmEz0Ka/view?usp=shar…" at bounding box center [81, 338] width 125 height 18
click at [222, 364] on link "S hipping" at bounding box center [254, 374] width 65 height 20
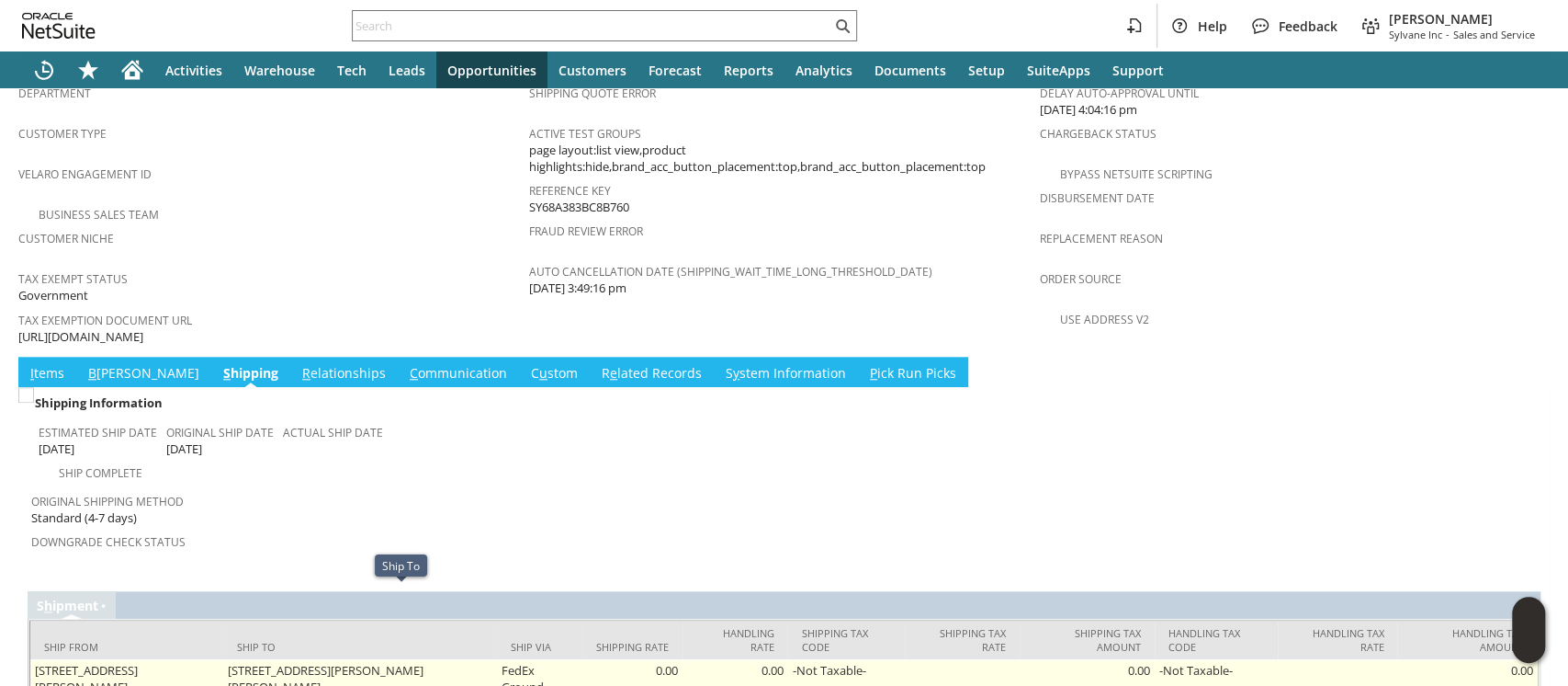
click at [416, 659] on td "4025 Pope Ave Steele AL 35987 United States" at bounding box center [359, 678] width 274 height 39
copy tr "4025 Pope Ave Steele AL 35987 United States"
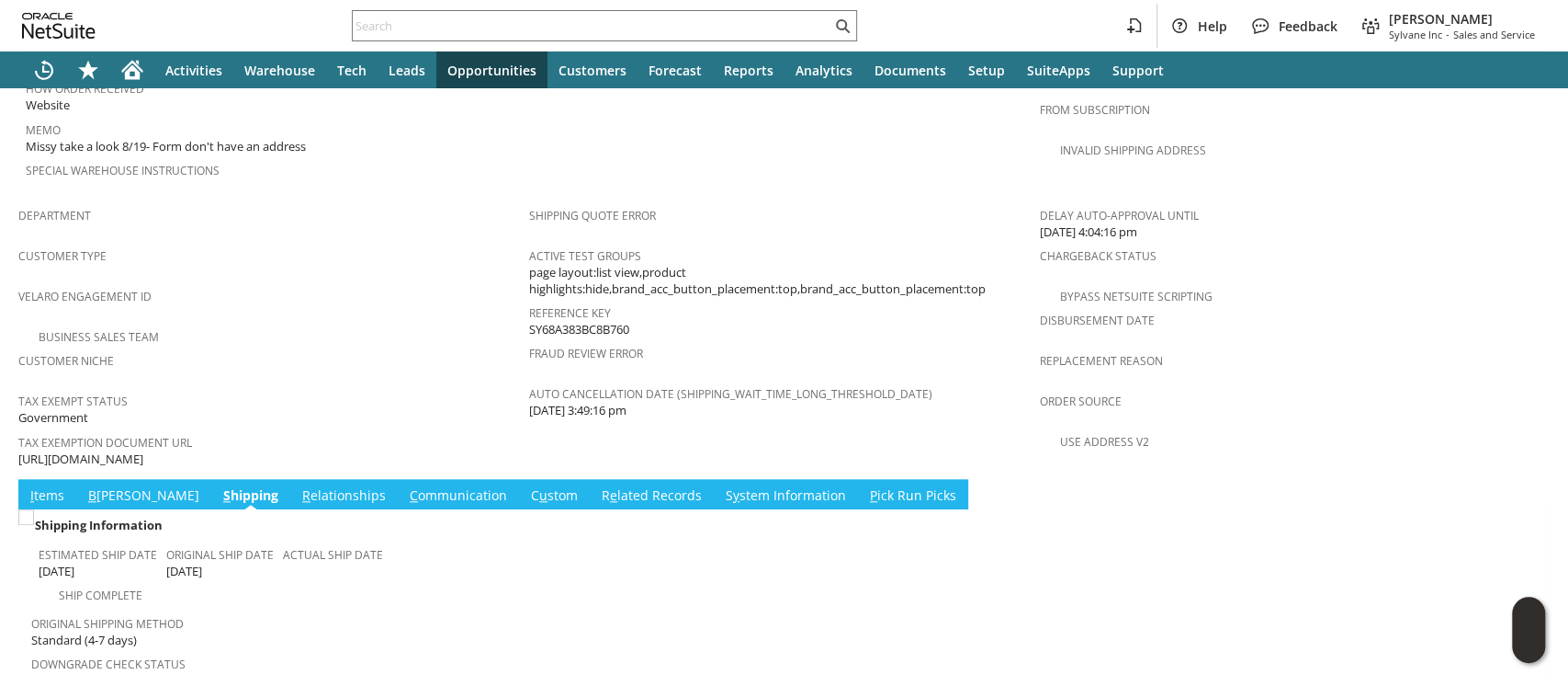
scroll to position [0, 0]
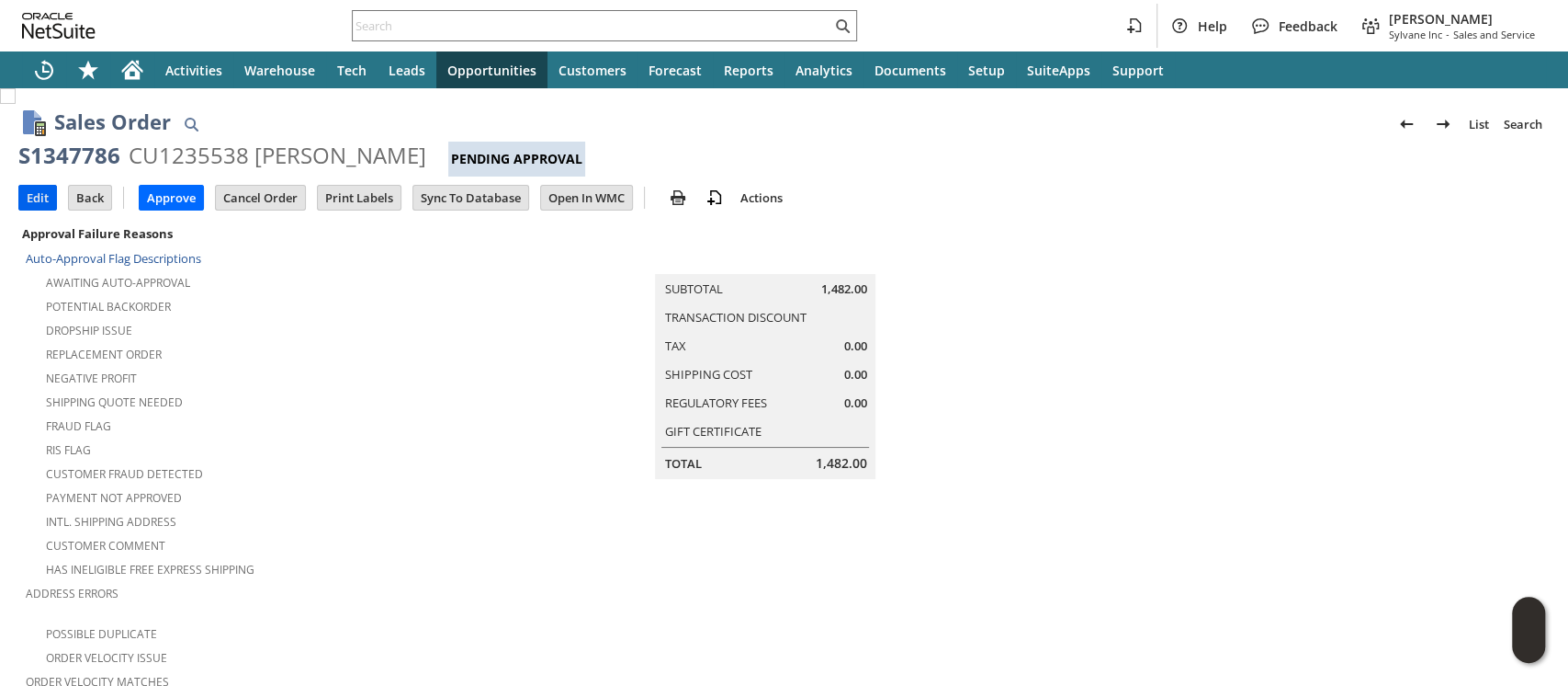
click at [52, 190] on input "Edit" at bounding box center [37, 198] width 37 height 24
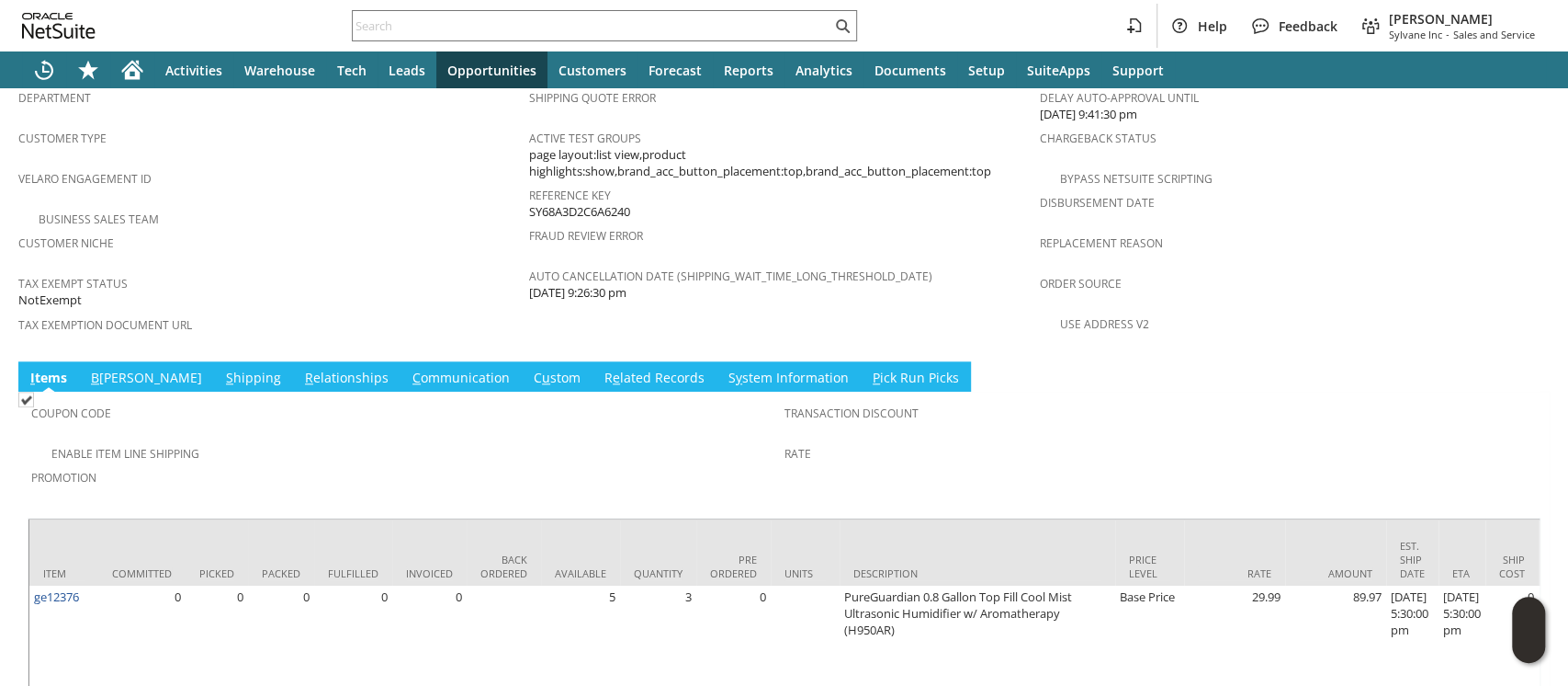
scroll to position [1180, 0]
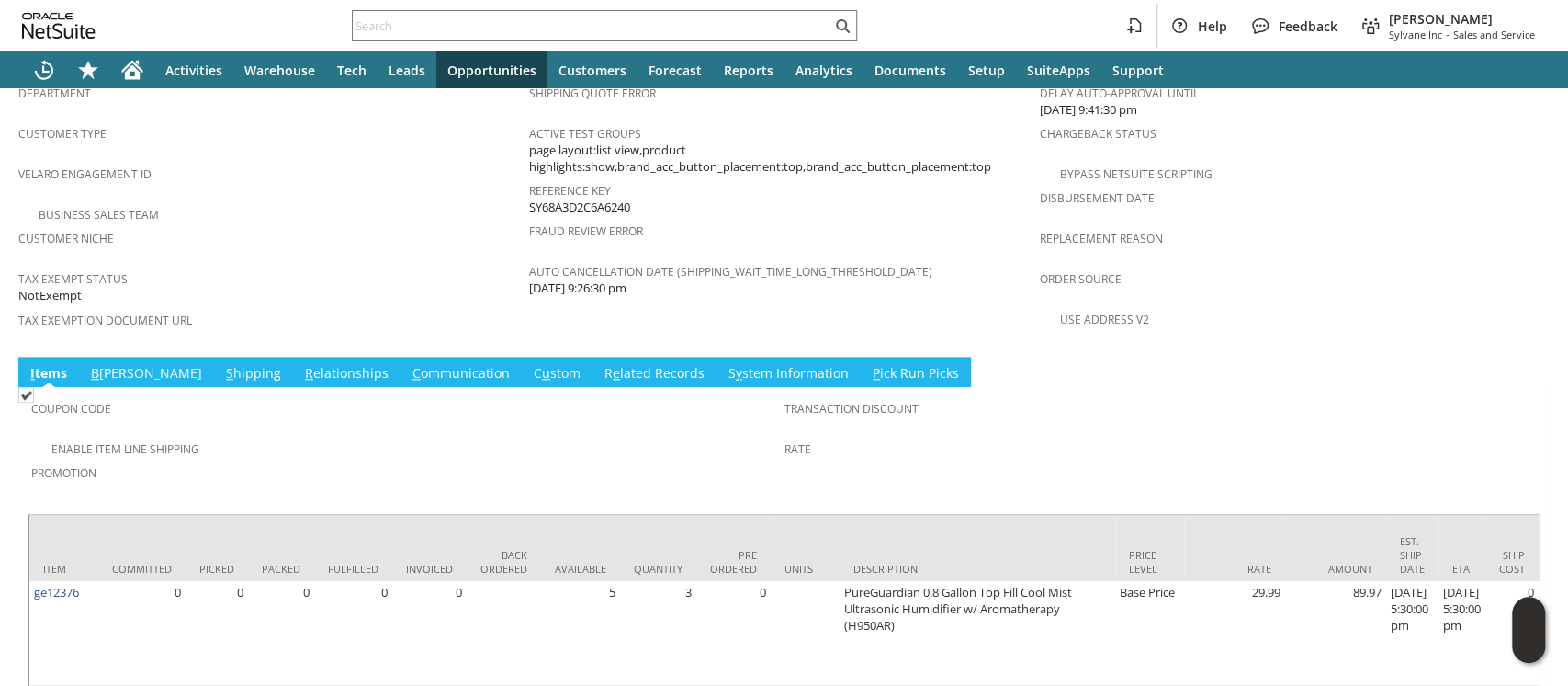
click at [104, 364] on link "B illing" at bounding box center [146, 374] width 120 height 20
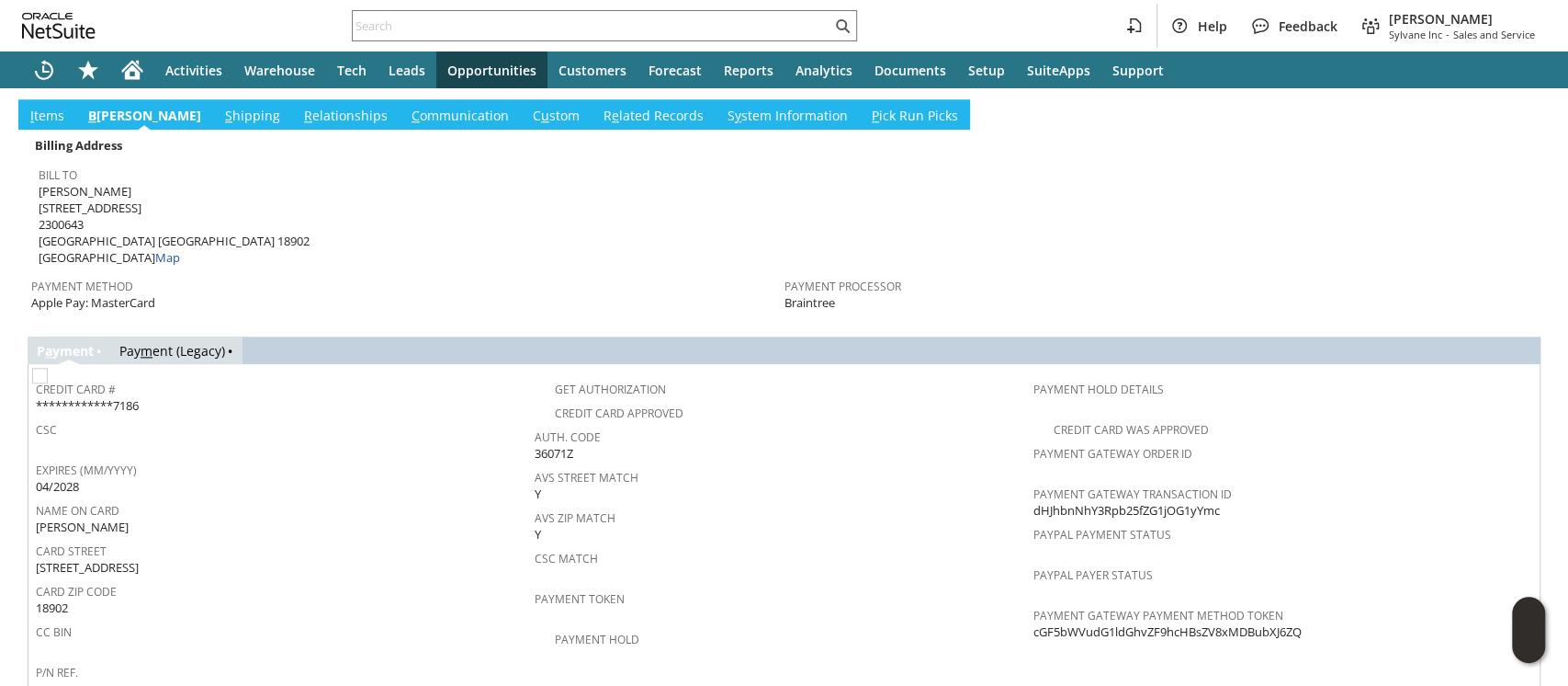
scroll to position [1498, 0]
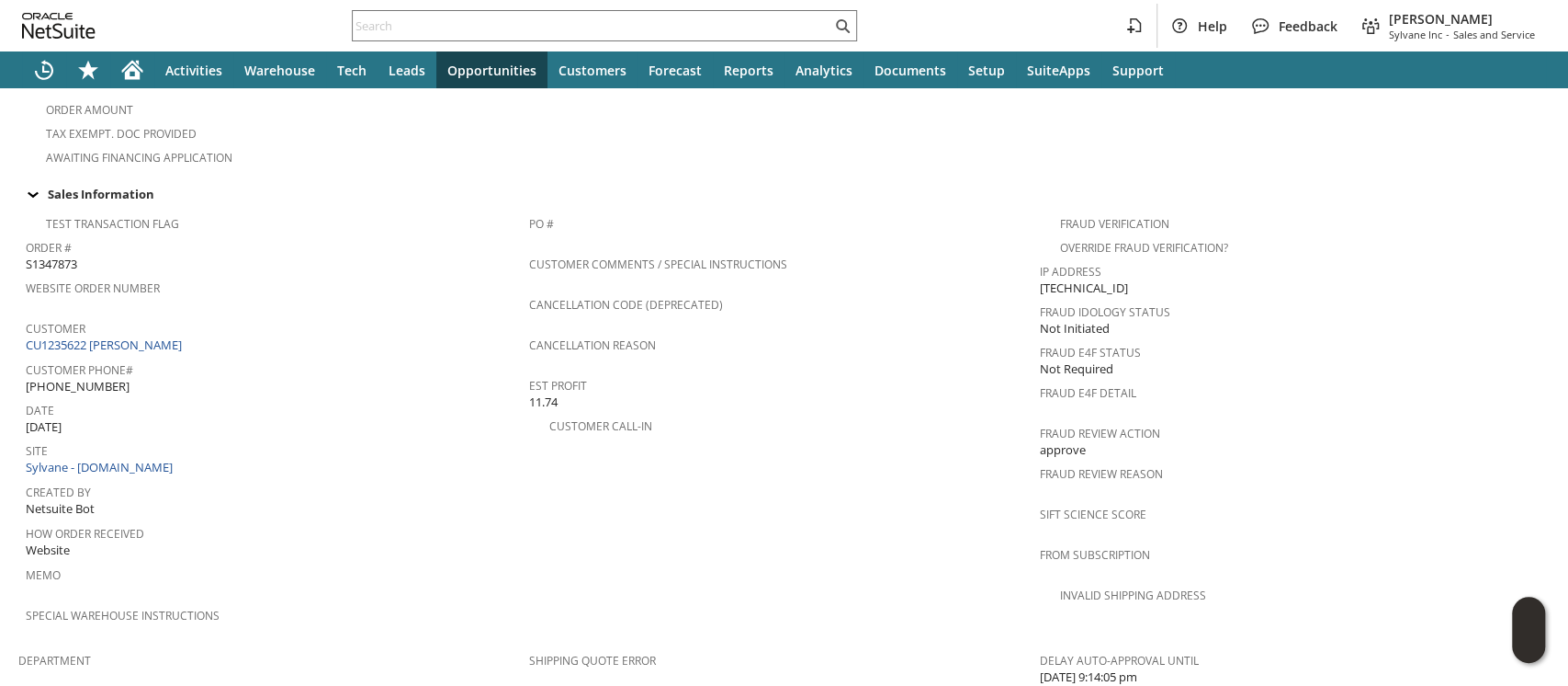
scroll to position [1163, 0]
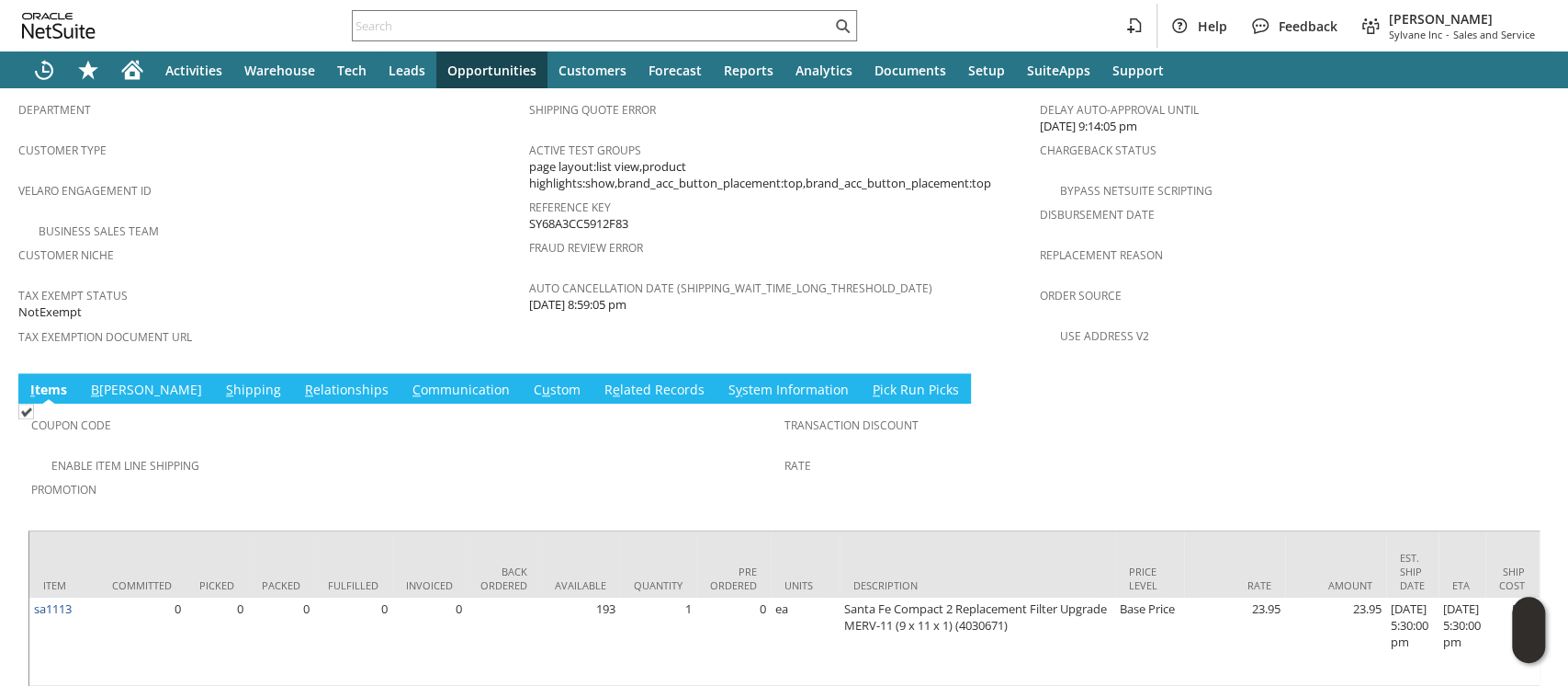
click at [222, 380] on link "S hipping" at bounding box center [254, 390] width 65 height 20
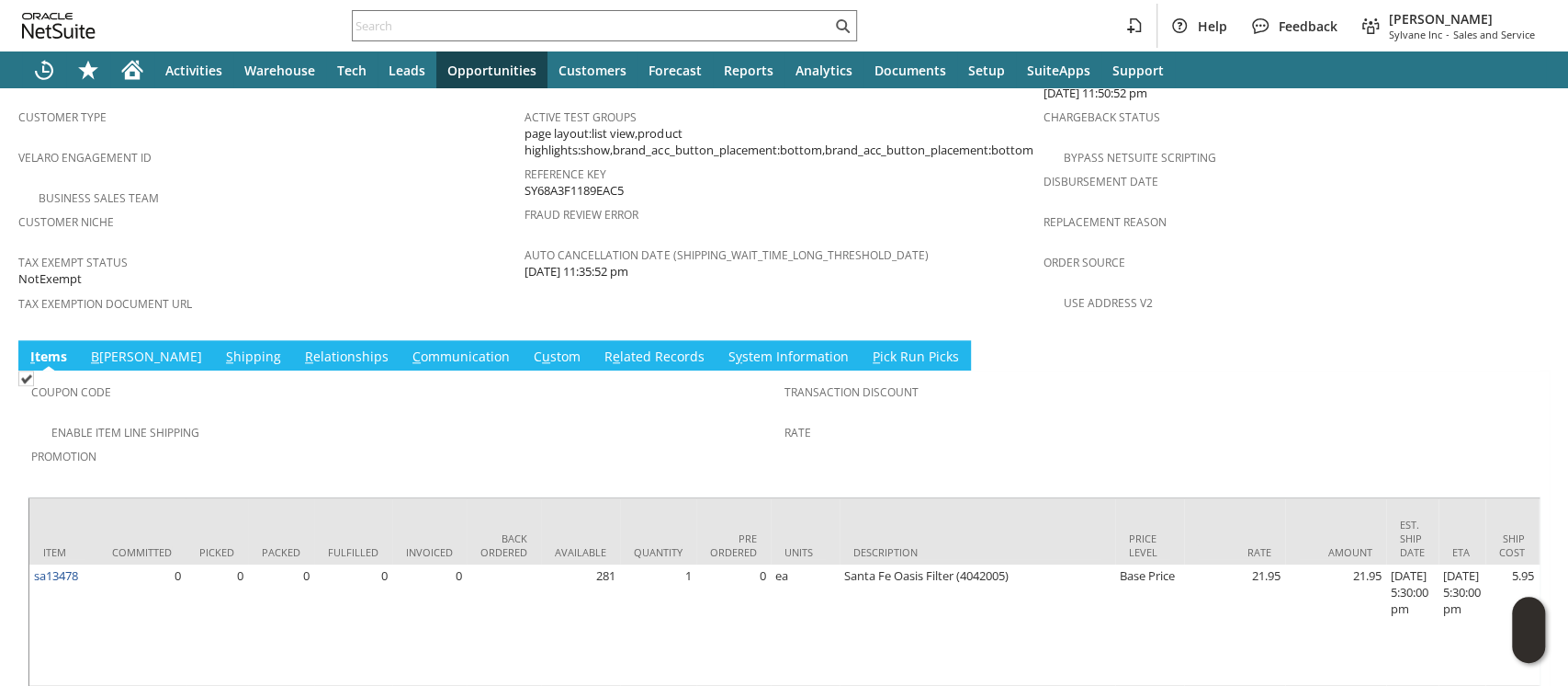
click at [222, 347] on link "S hipping" at bounding box center [254, 357] width 65 height 20
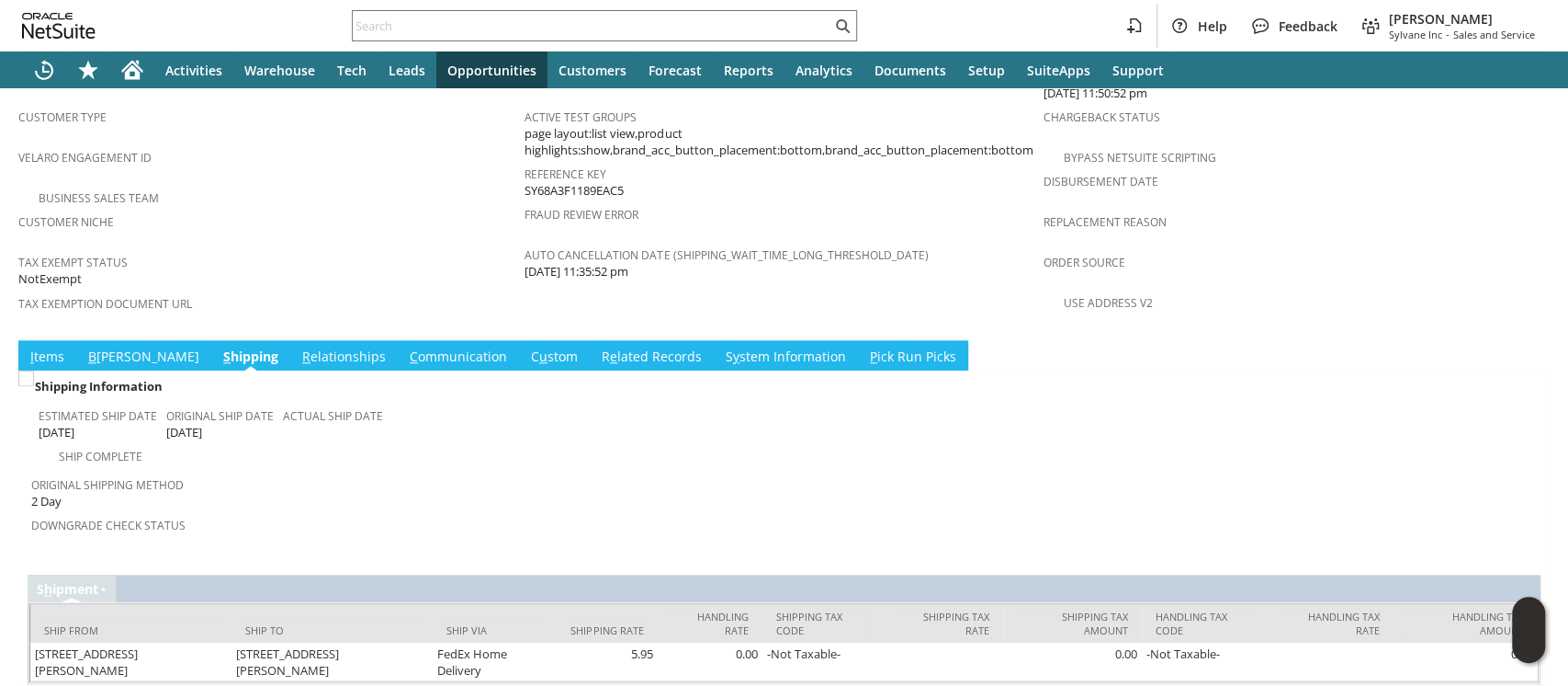
scroll to position [1171, 0]
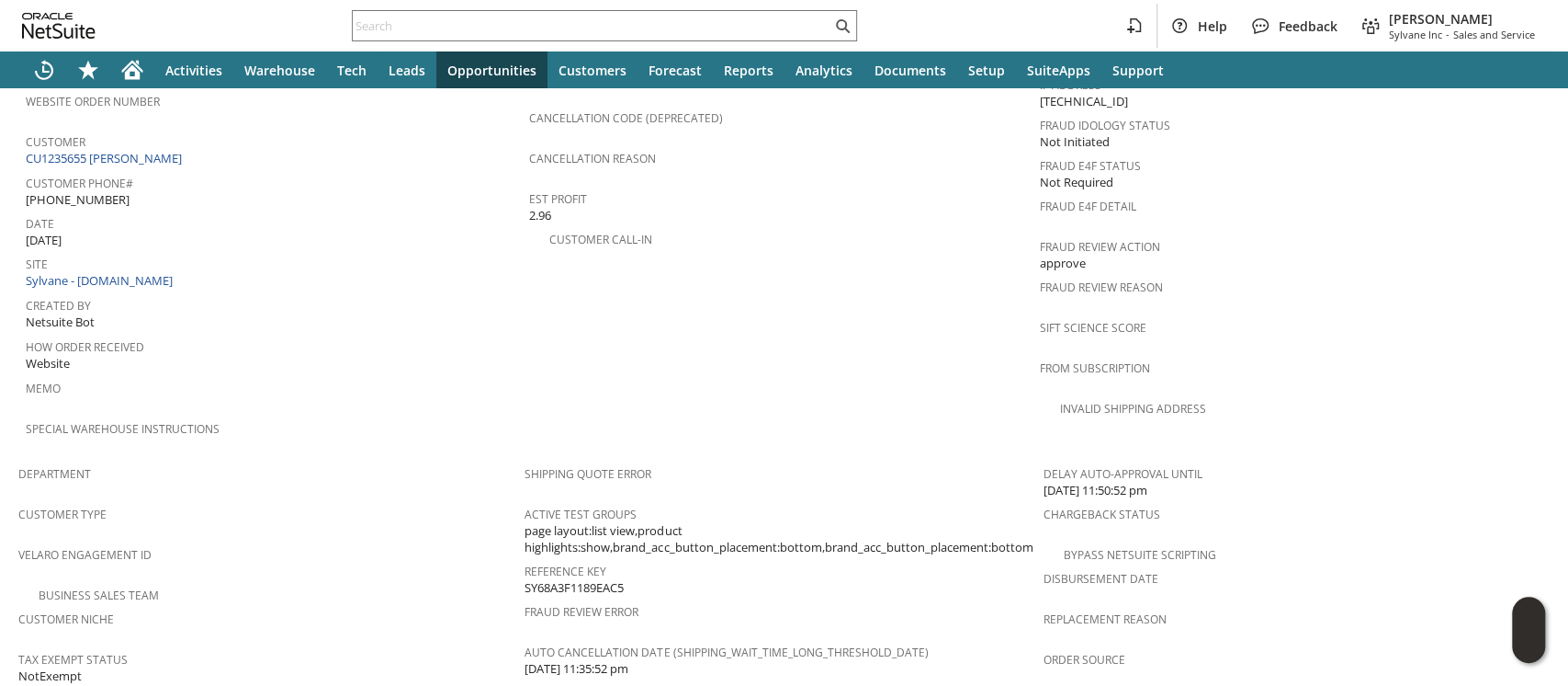
scroll to position [681, 0]
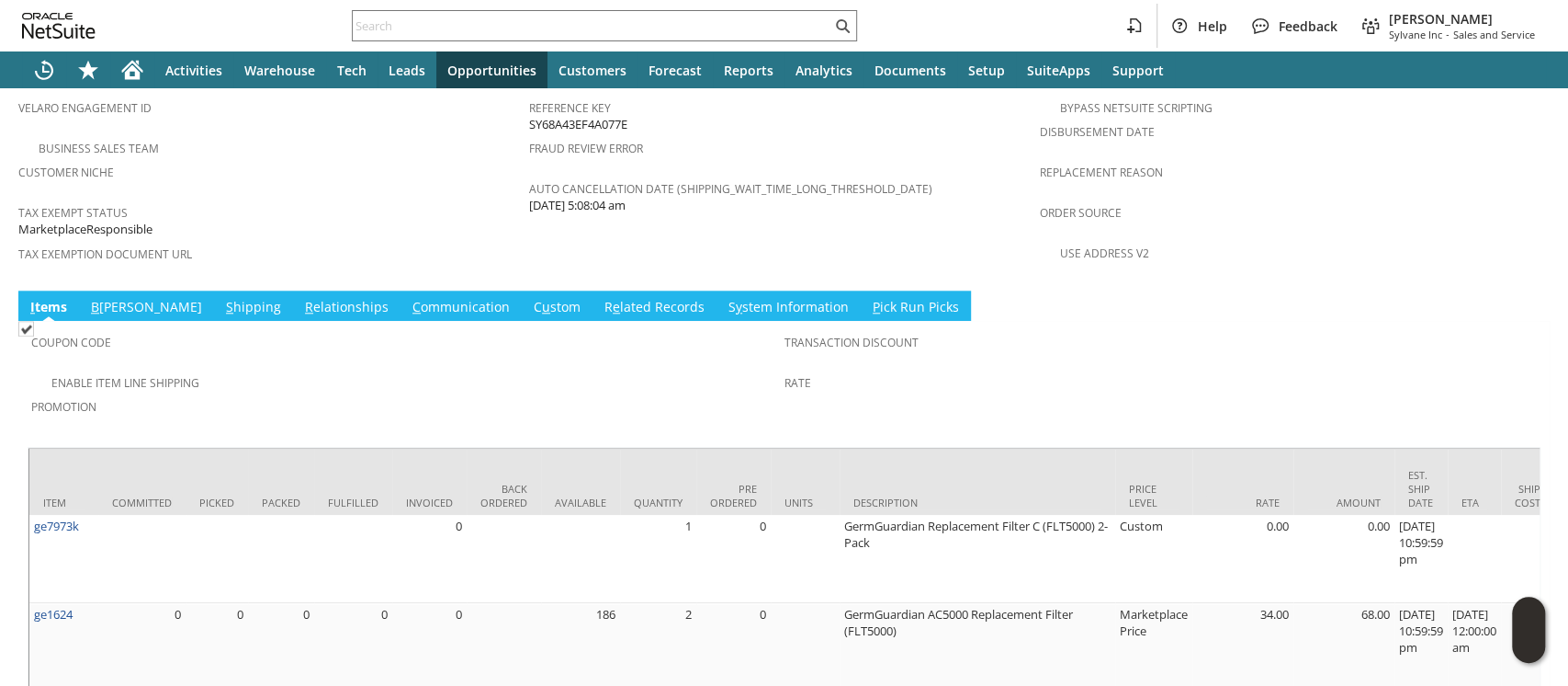
scroll to position [1251, 0]
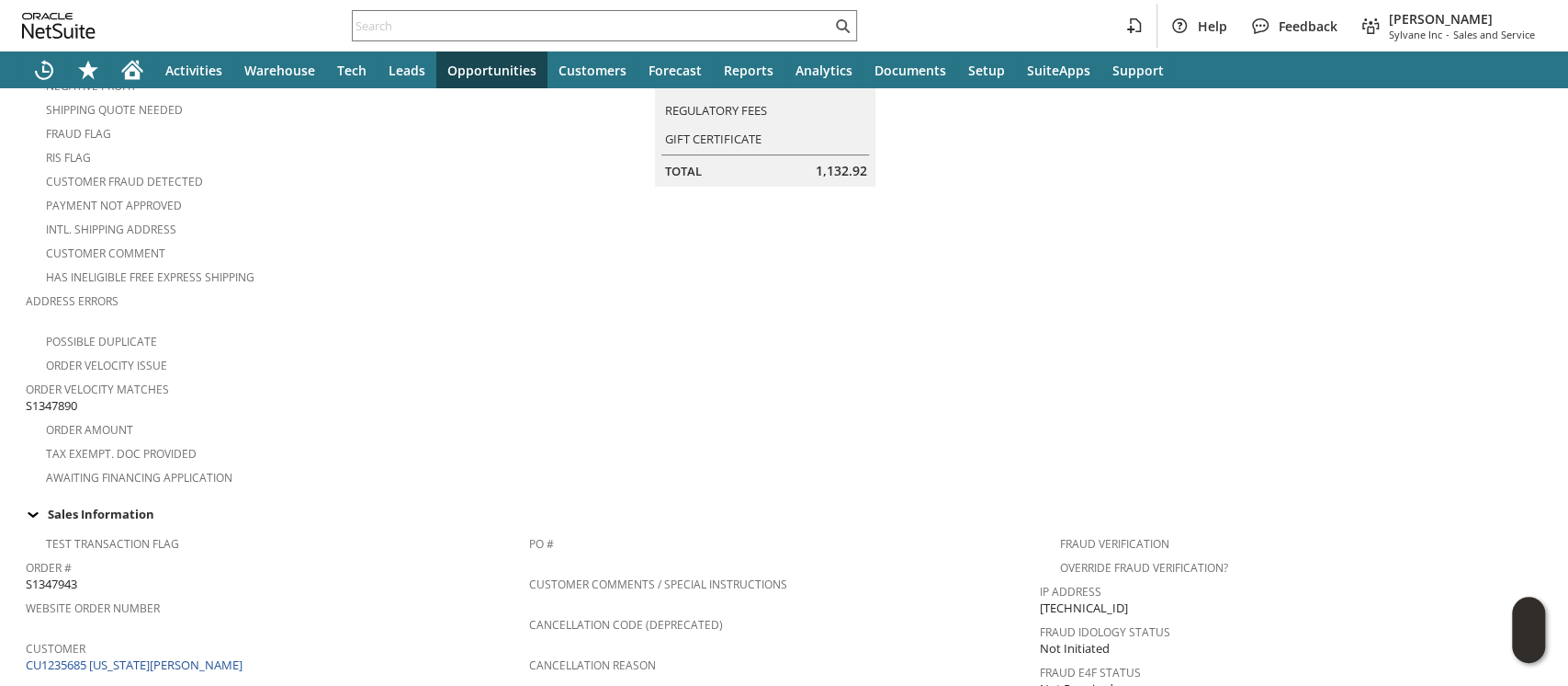
scroll to position [245, 0]
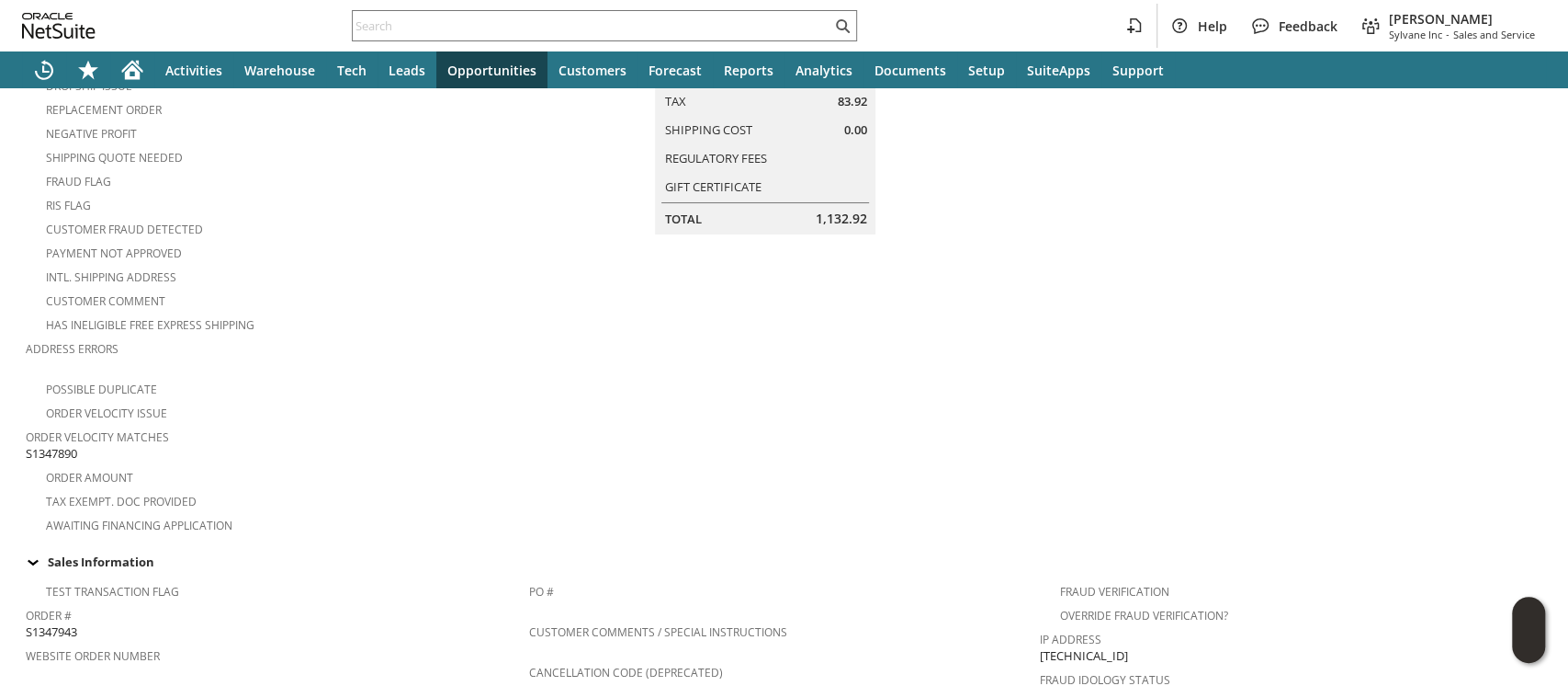
click at [31, 445] on span "S1347890" at bounding box center [52, 454] width 52 height 18
copy span "S1347890"
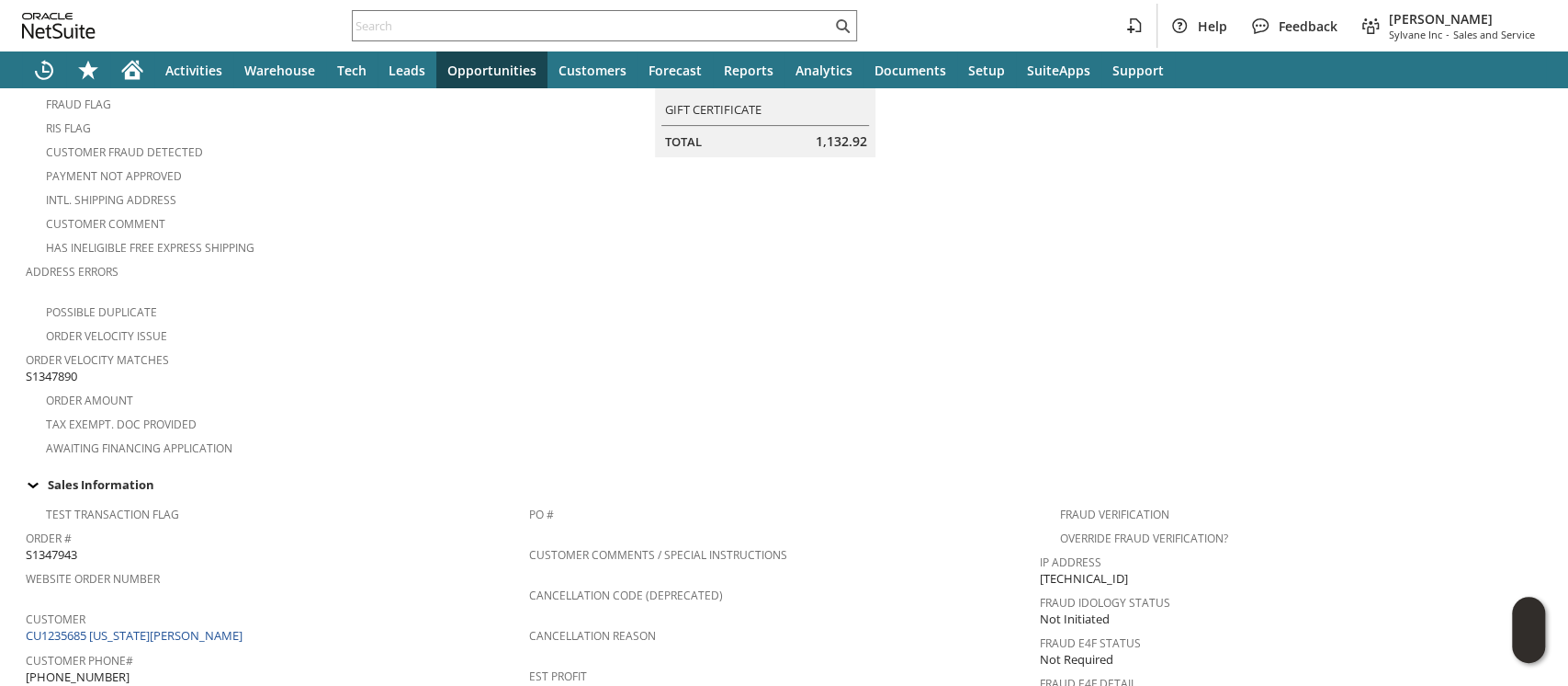
scroll to position [0, 0]
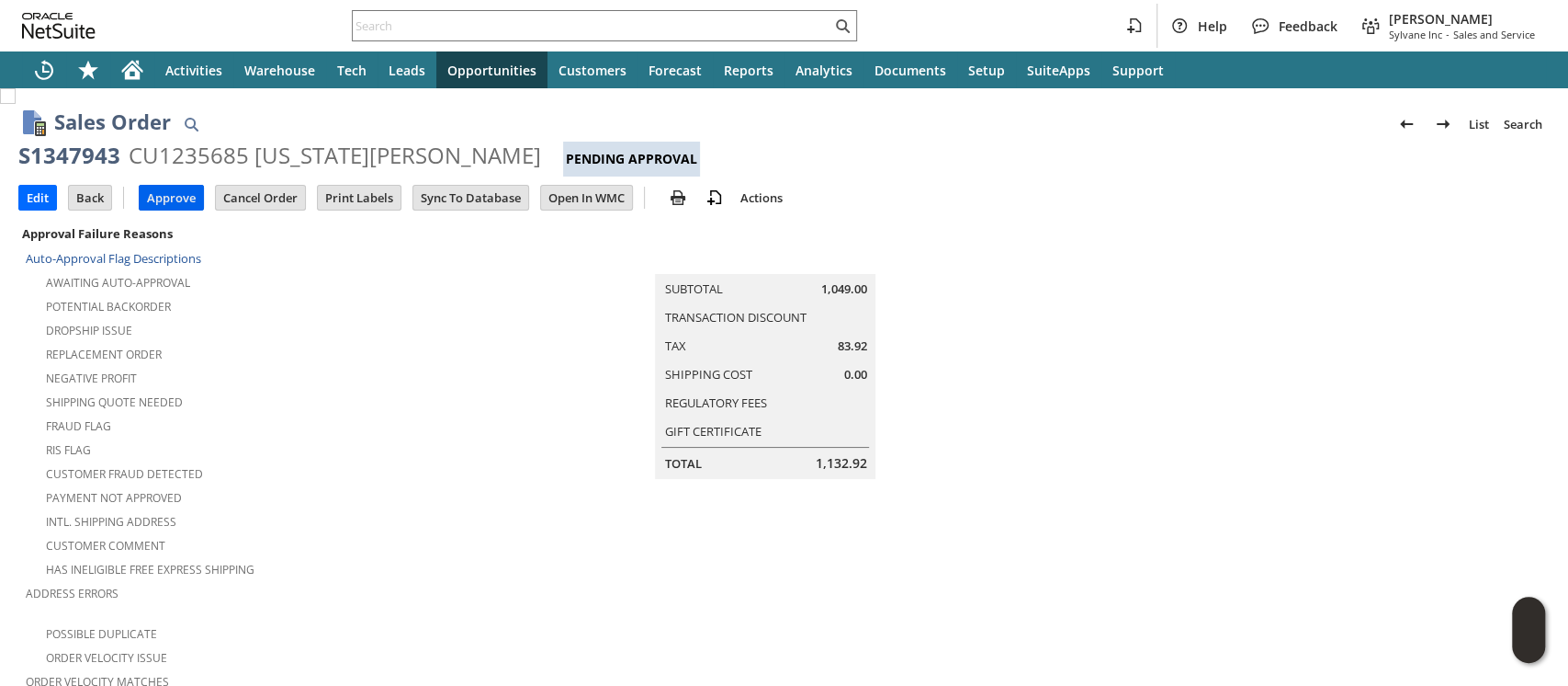
click at [176, 195] on input "Approve" at bounding box center [171, 198] width 64 height 24
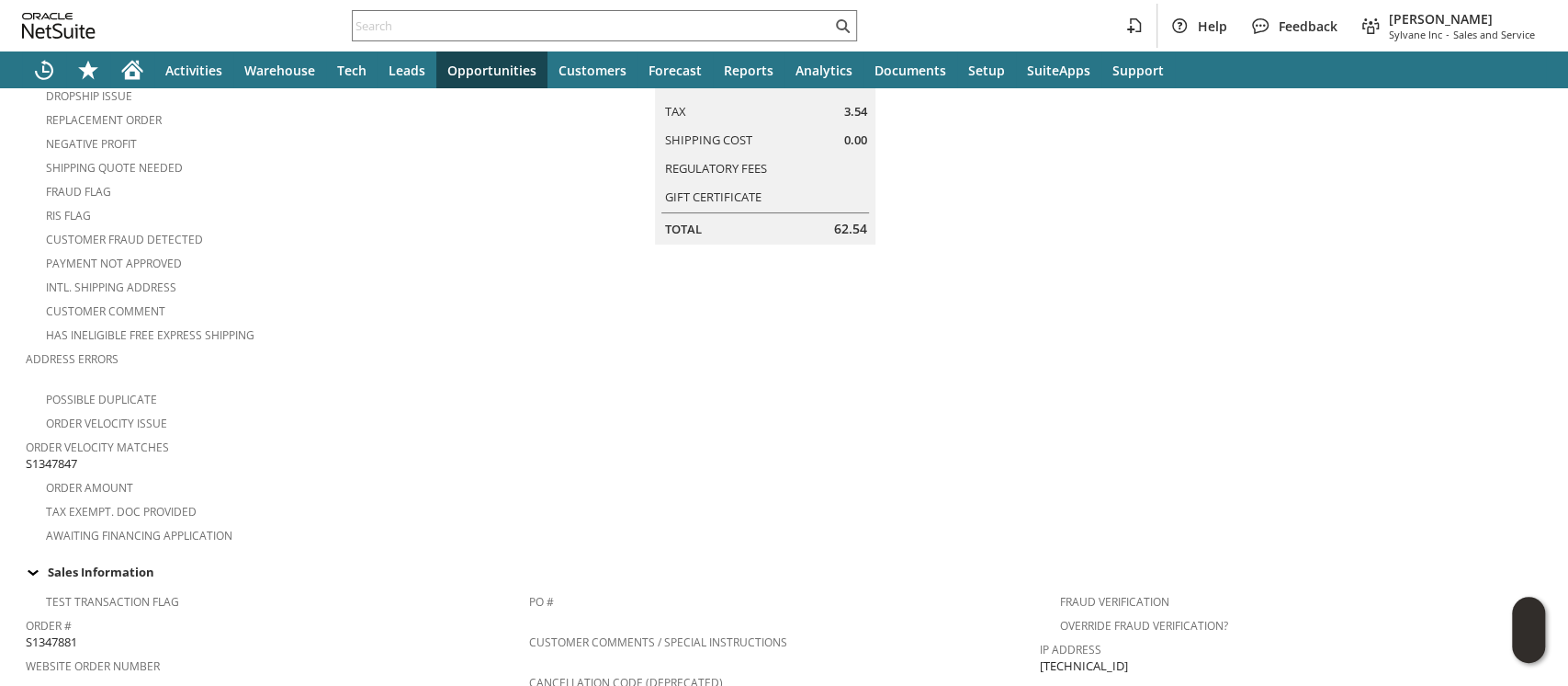
scroll to position [245, 0]
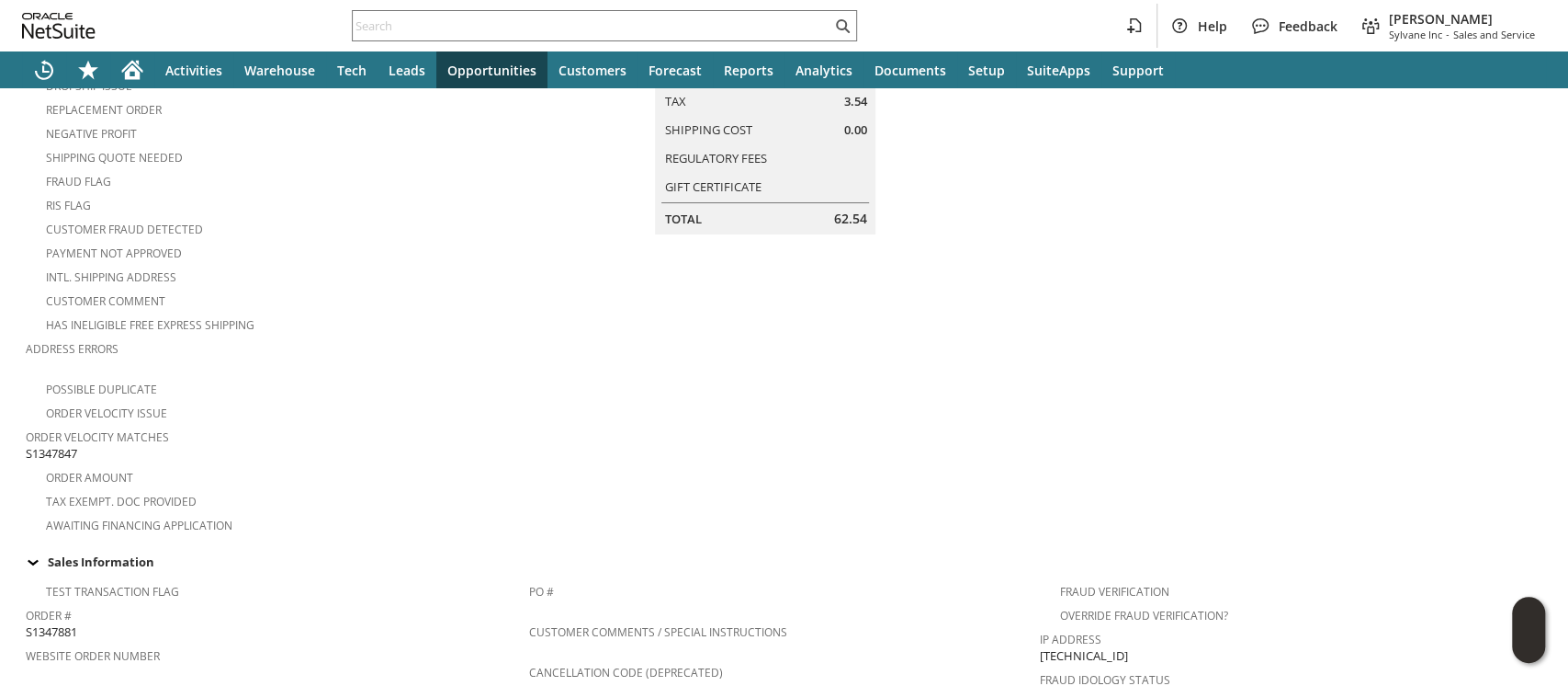
click at [62, 445] on span "S1347847" at bounding box center [52, 454] width 52 height 18
copy span "S1347847"
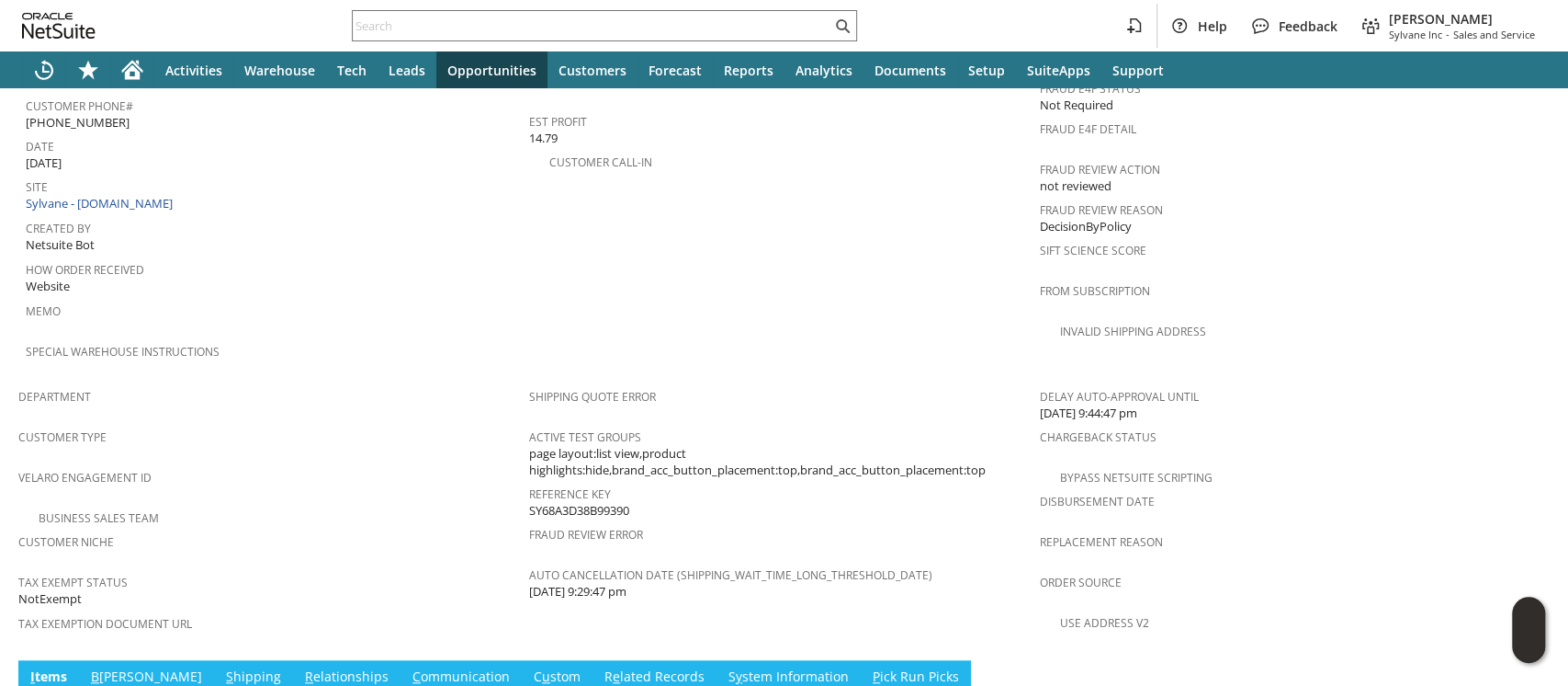
scroll to position [1163, 0]
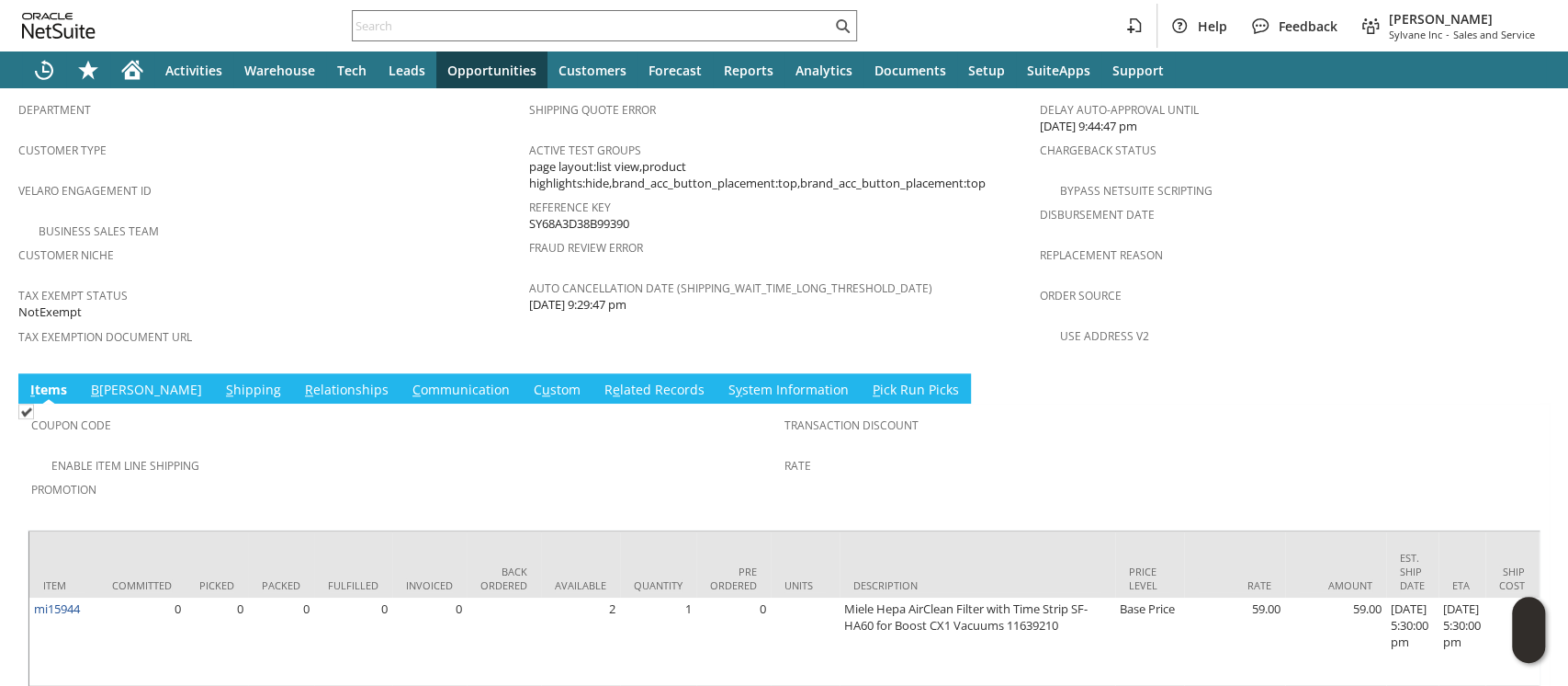
click at [111, 380] on link "B illing" at bounding box center [146, 390] width 120 height 20
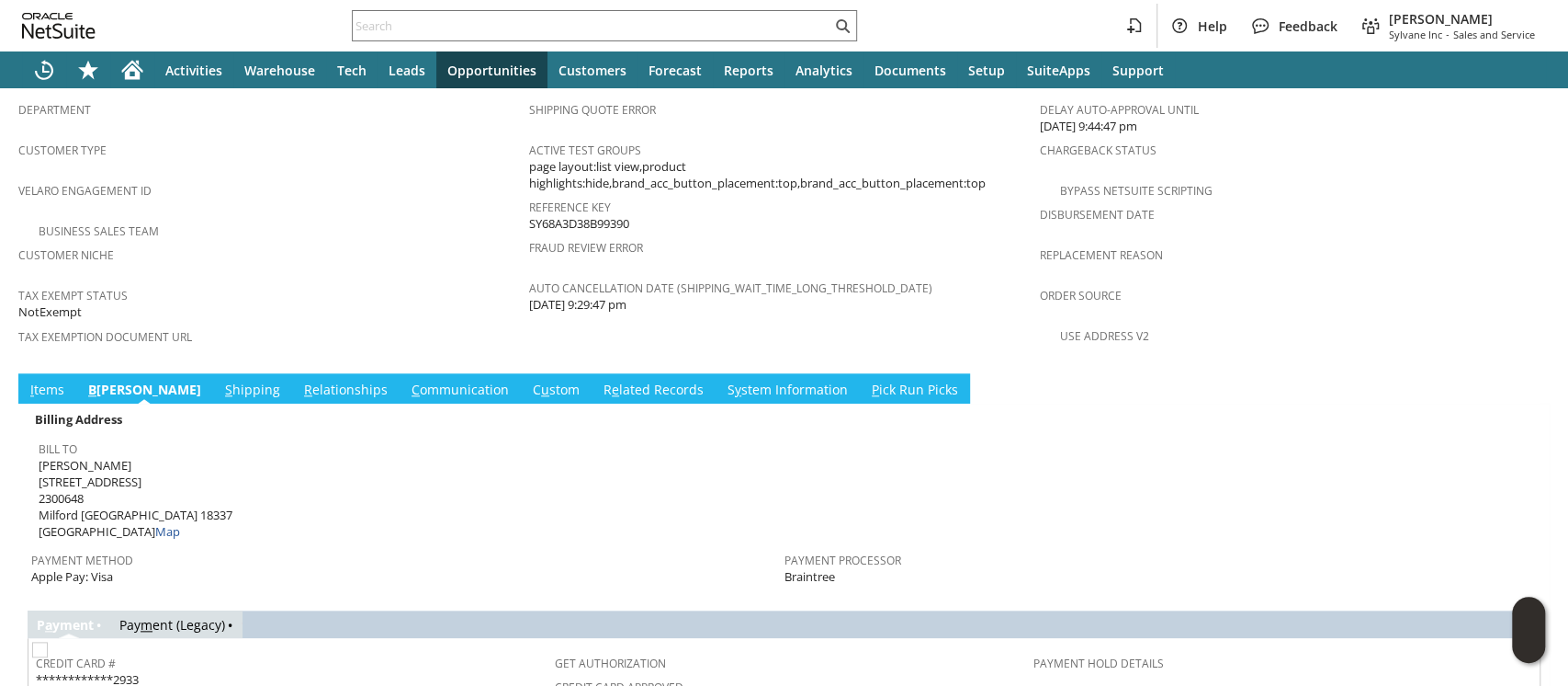
scroll to position [1498, 0]
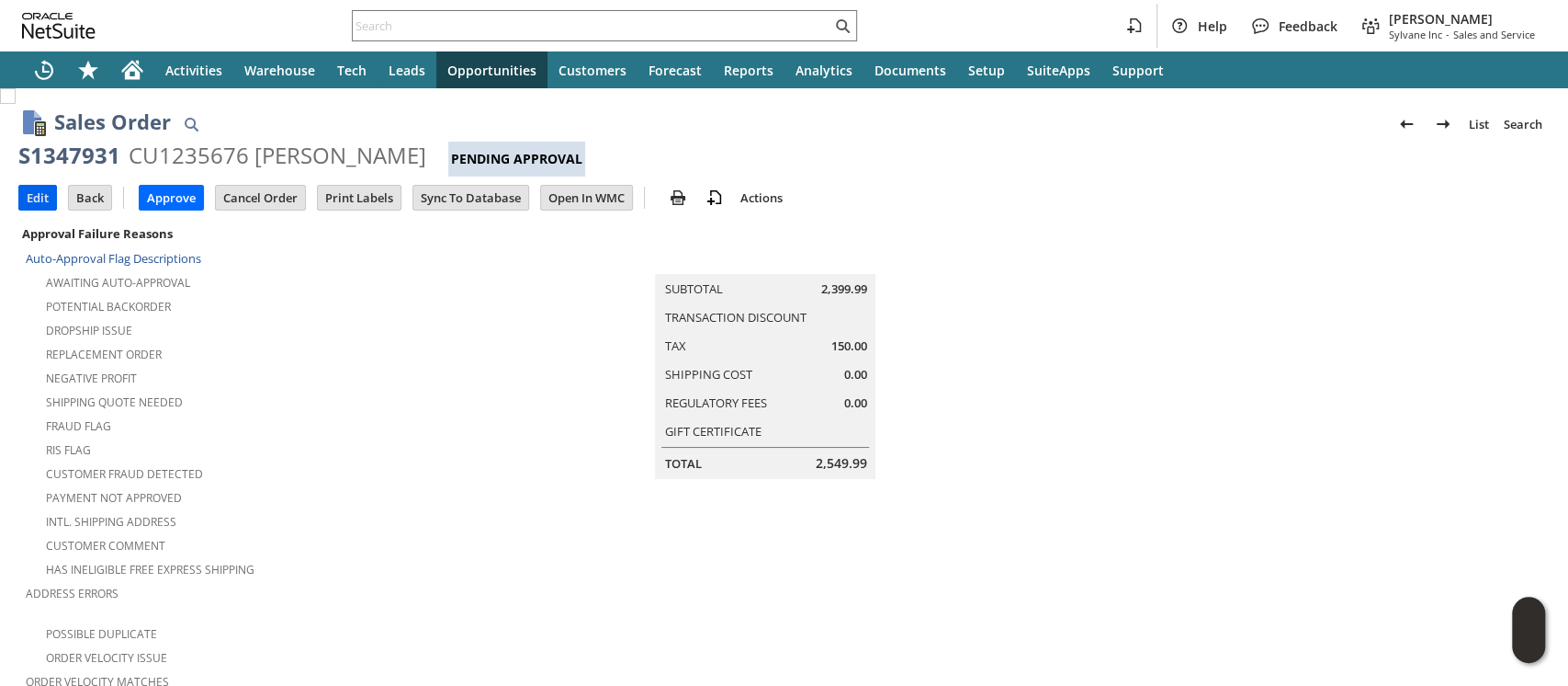
click at [44, 197] on input "Edit" at bounding box center [37, 198] width 37 height 24
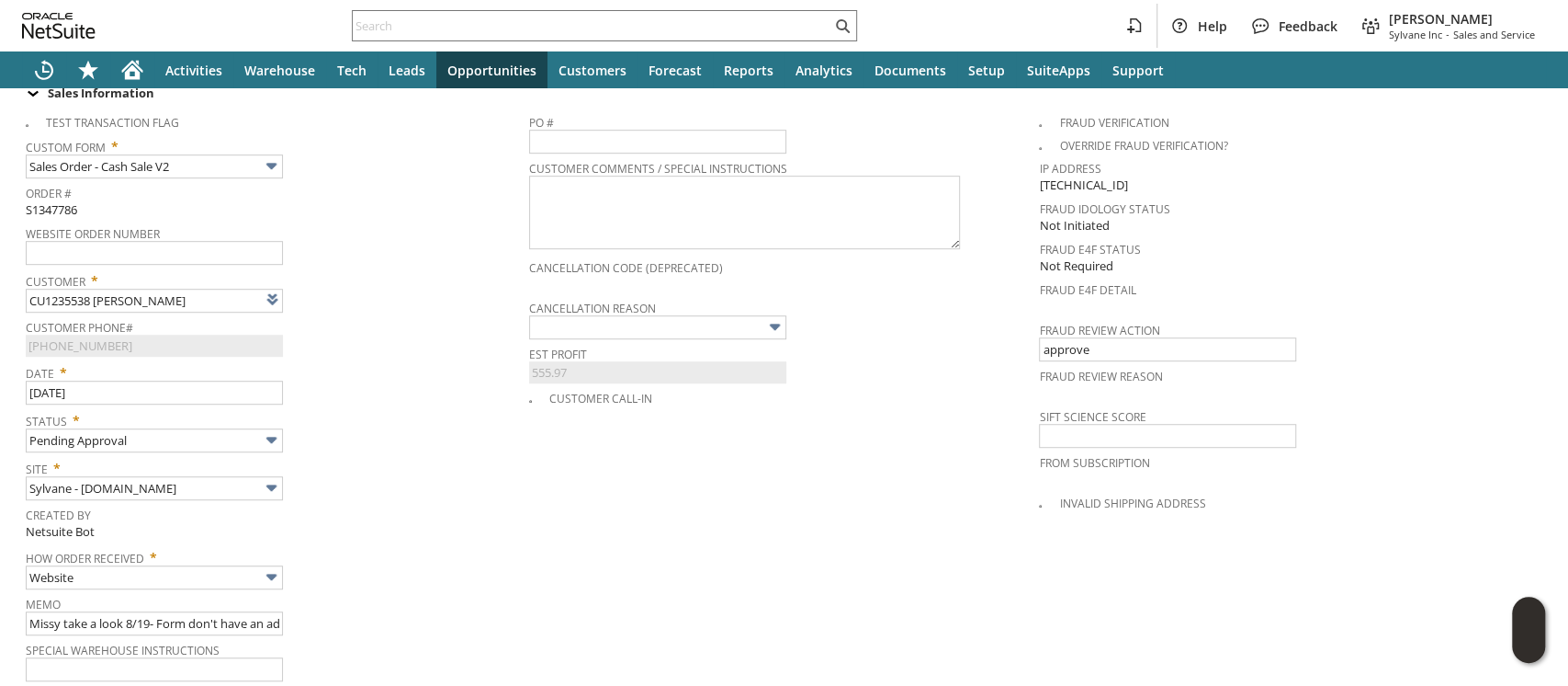
scroll to position [838, 0]
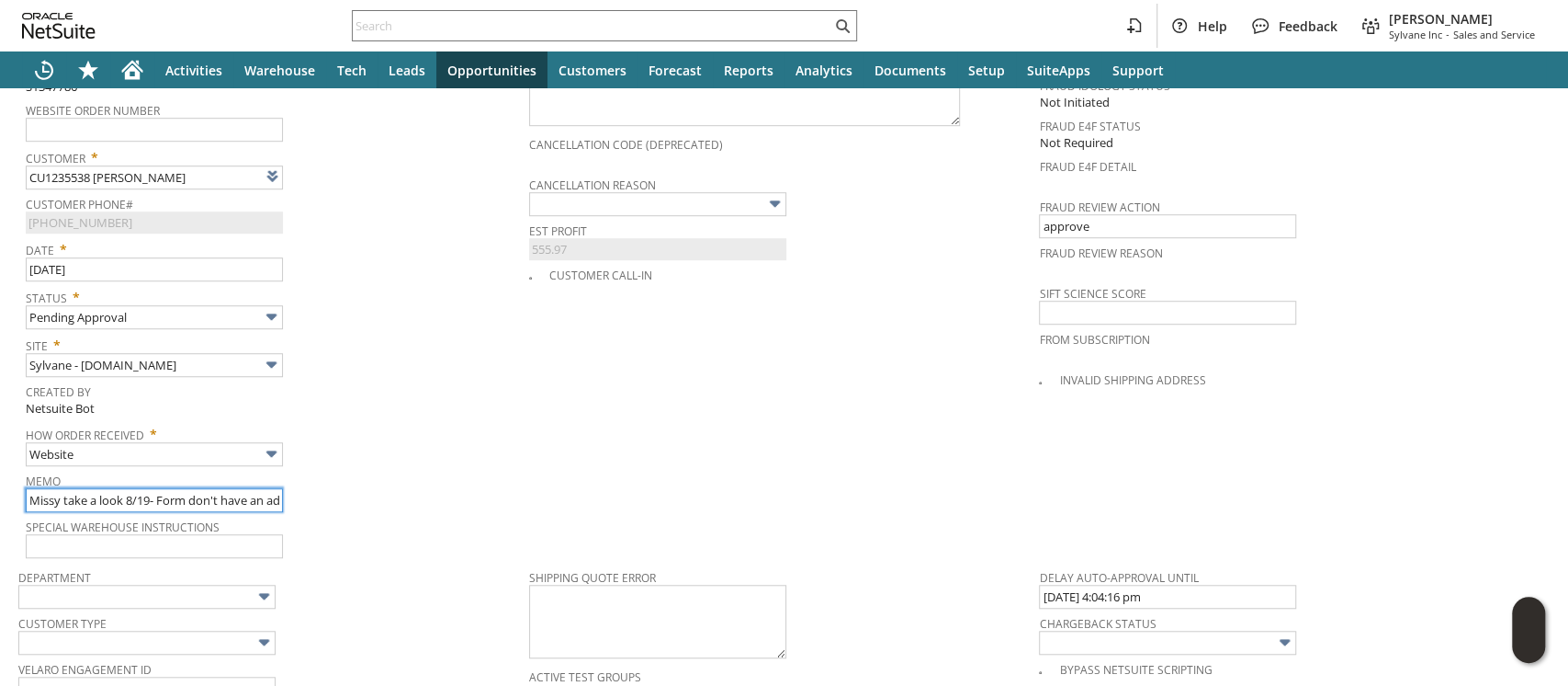
click at [160, 488] on input "Missy take a look 8/19- Form don't have an address" at bounding box center [154, 500] width 258 height 24
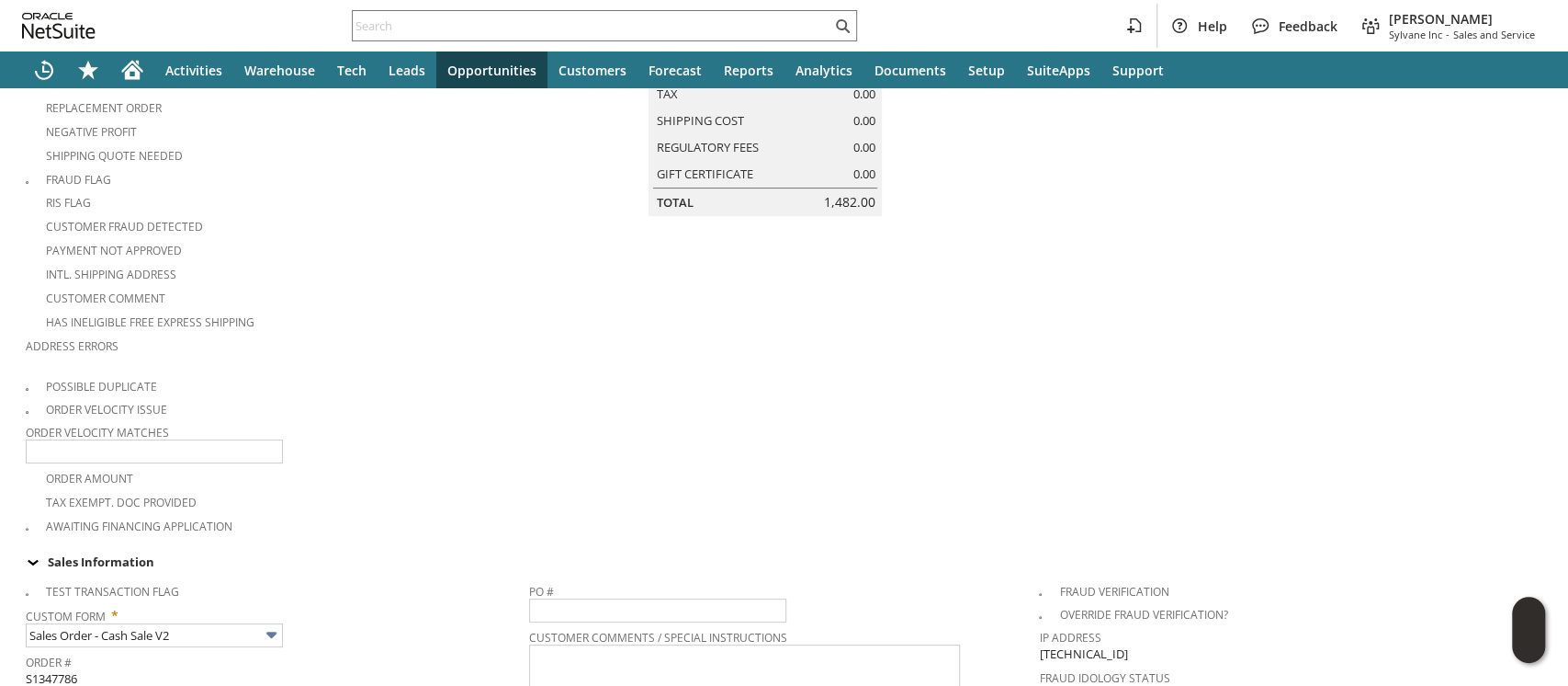
scroll to position [0, 0]
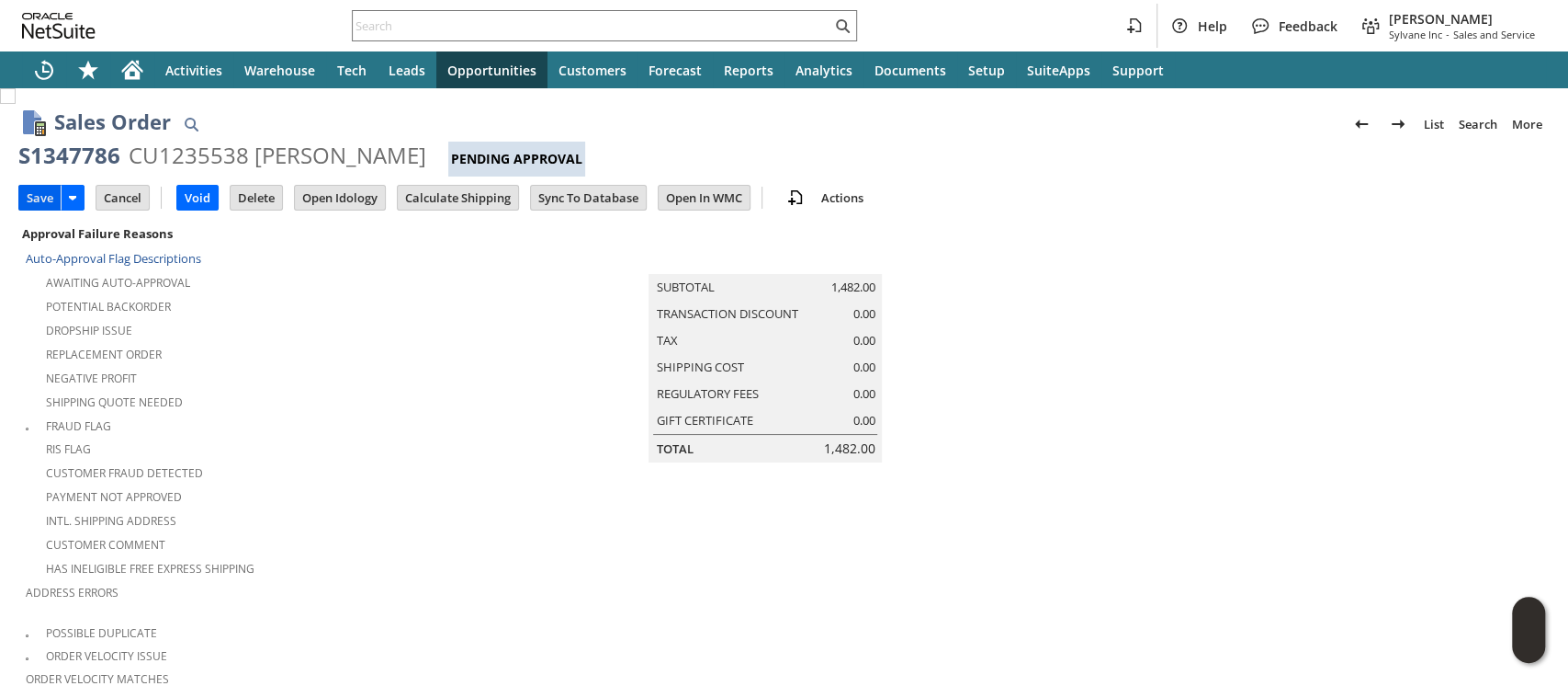
click at [40, 190] on input "Save" at bounding box center [40, 198] width 42 height 24
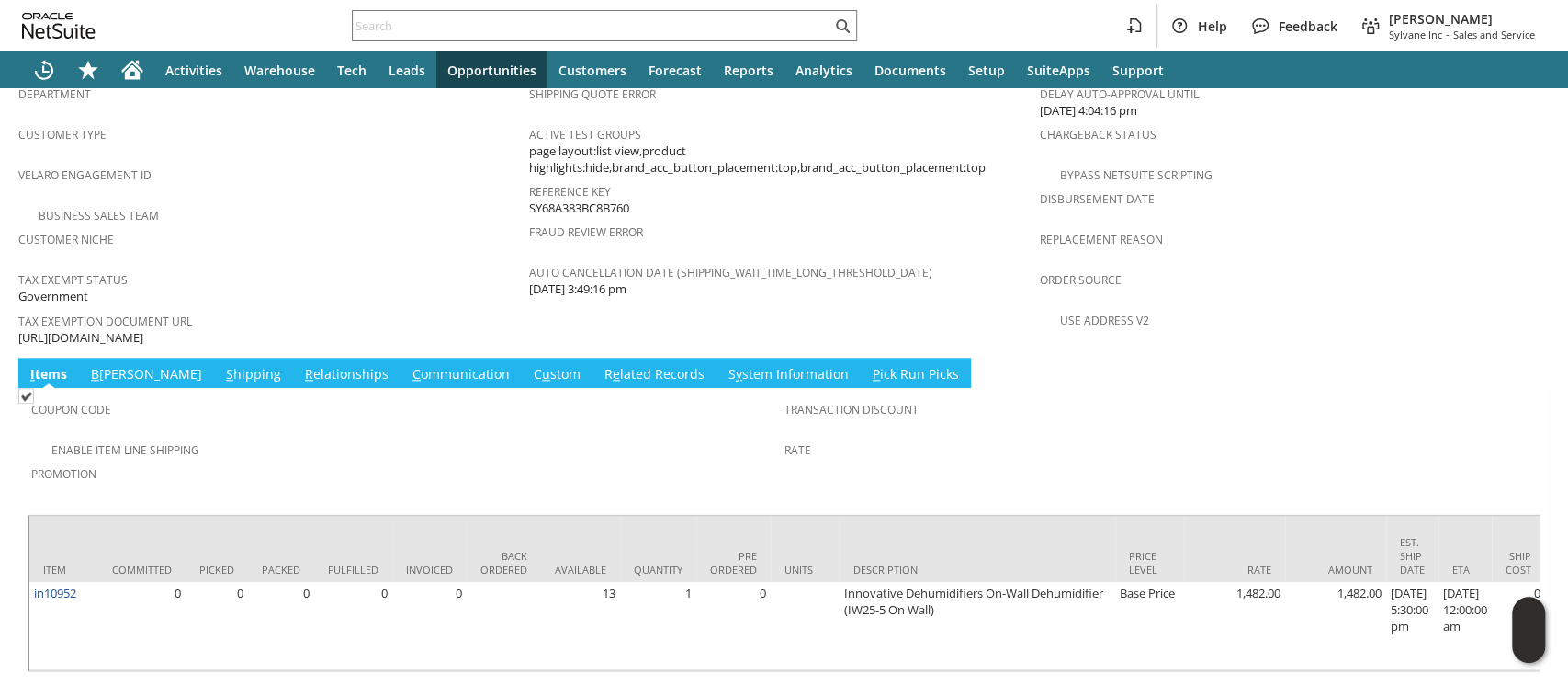
scroll to position [1252, 0]
click at [724, 364] on link "S y stem Information" at bounding box center [789, 374] width 129 height 20
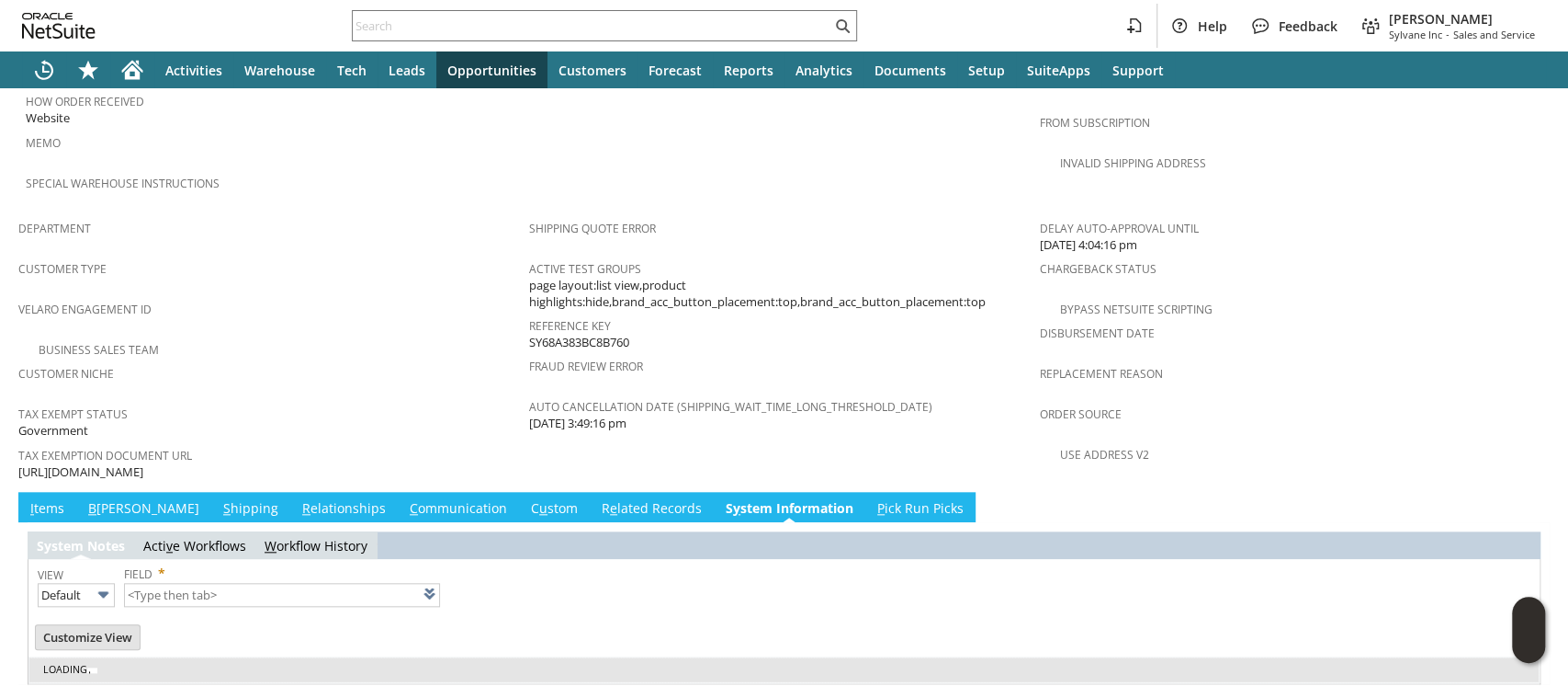
type input "1 to 25 of 104"
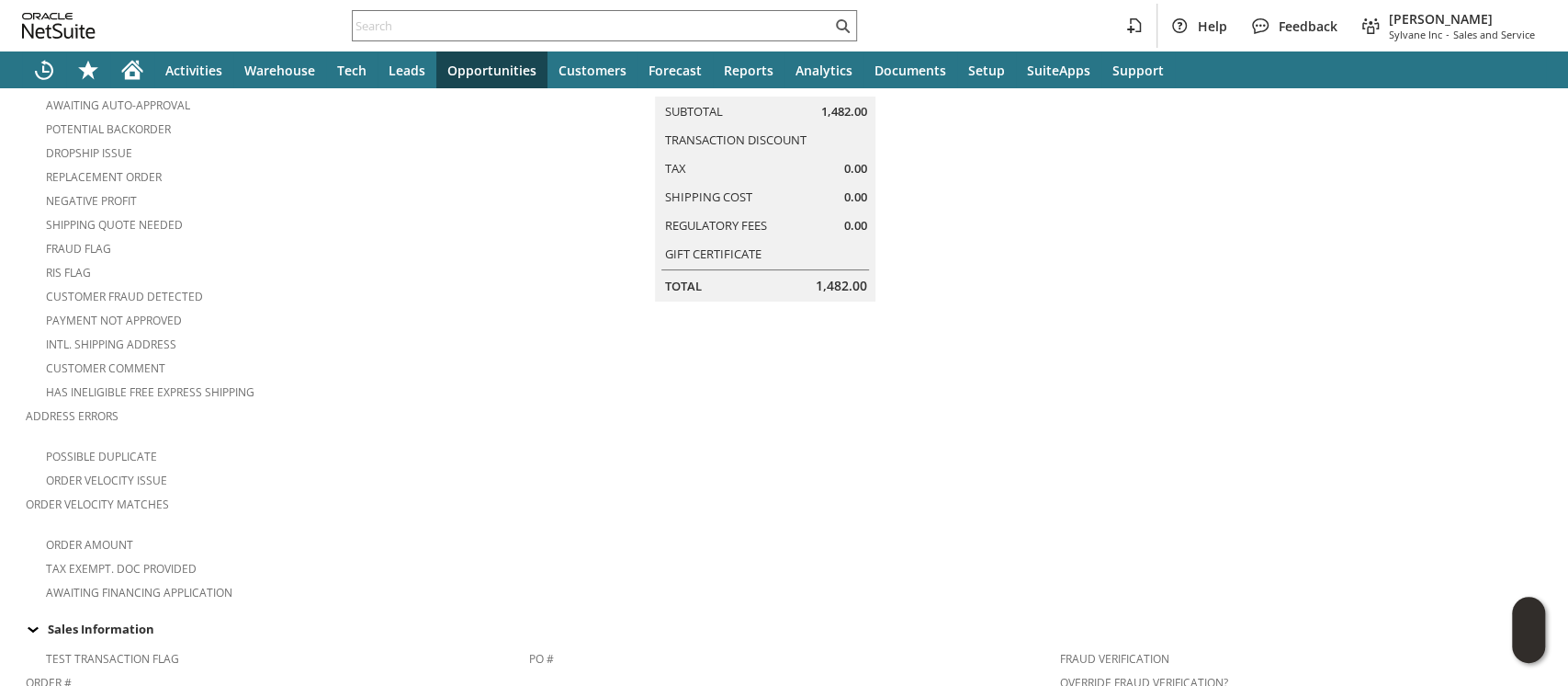
scroll to position [148, 0]
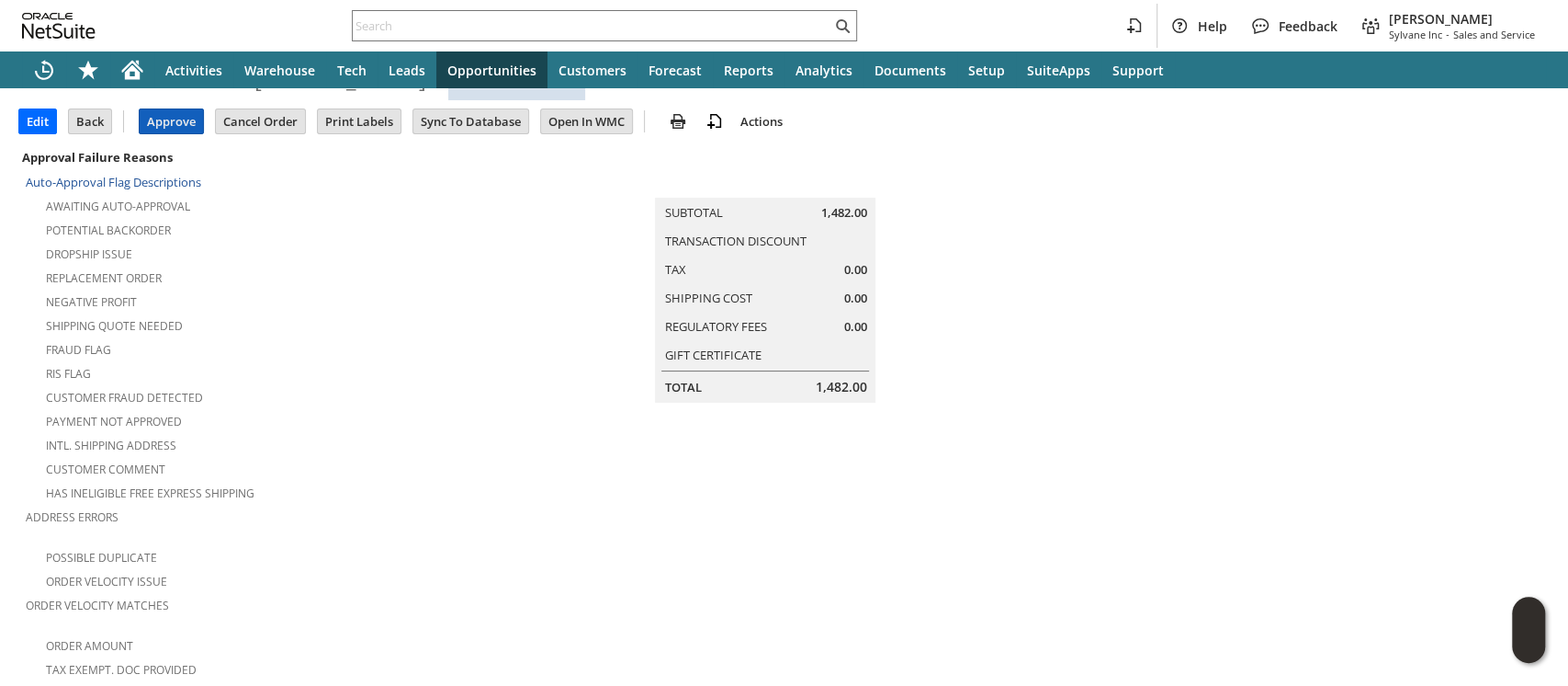
click at [162, 114] on input "Approve" at bounding box center [171, 121] width 64 height 24
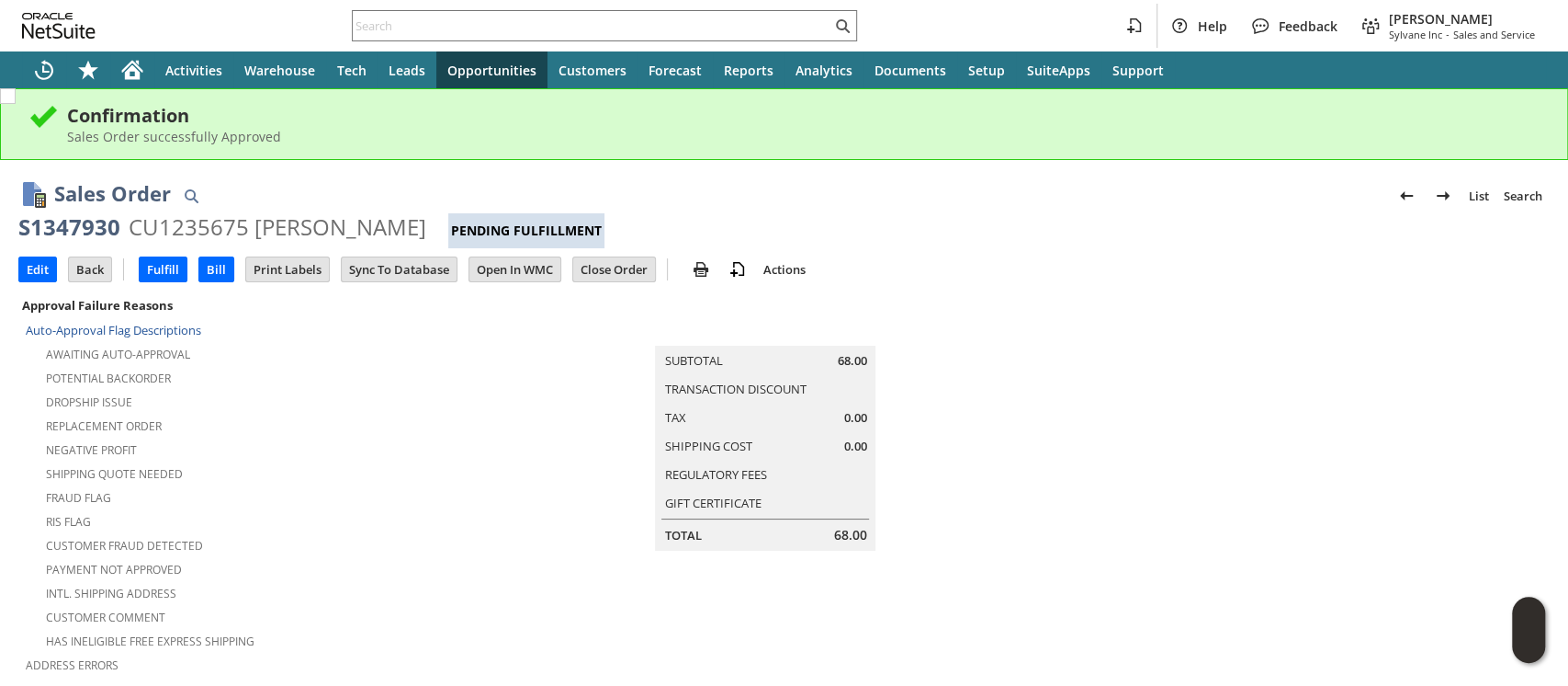
click at [479, 29] on input "text" at bounding box center [592, 26] width 479 height 22
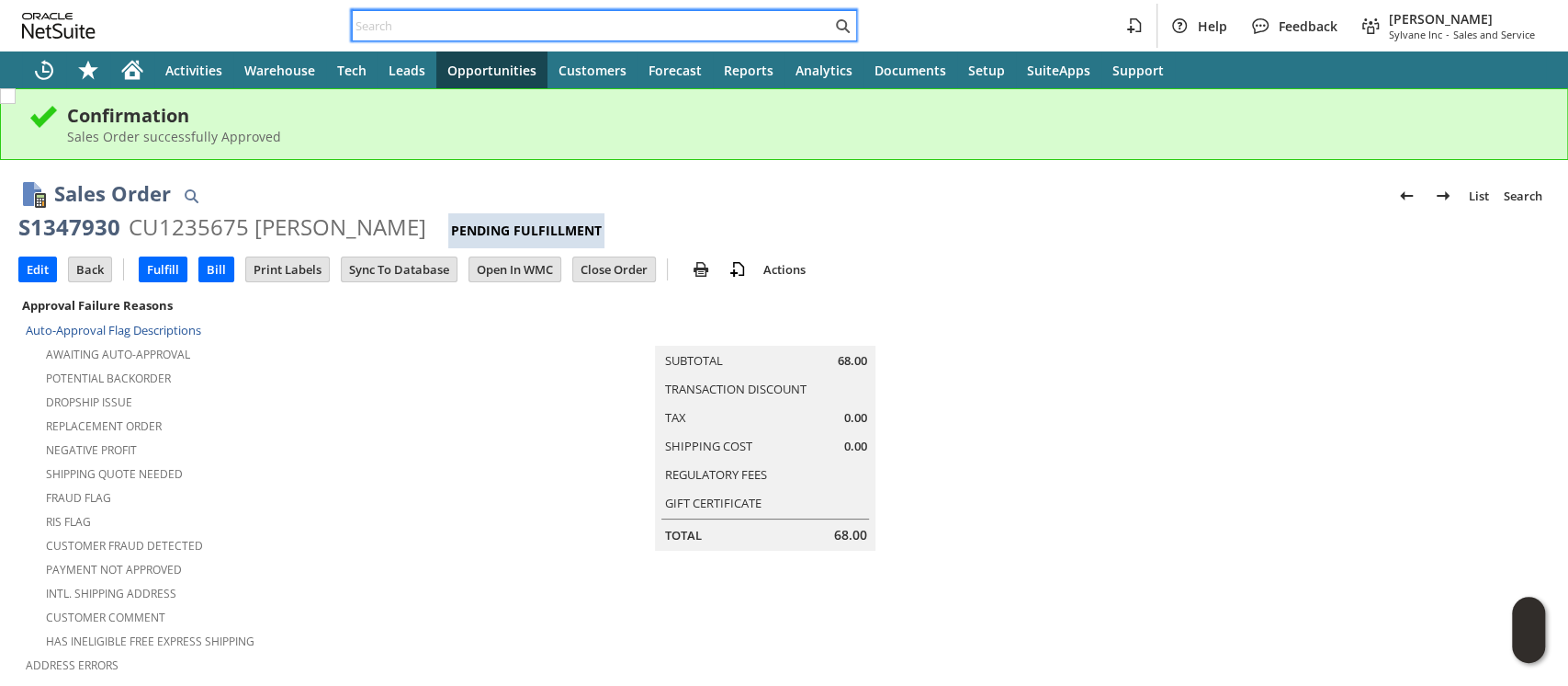
paste input "S1347847"
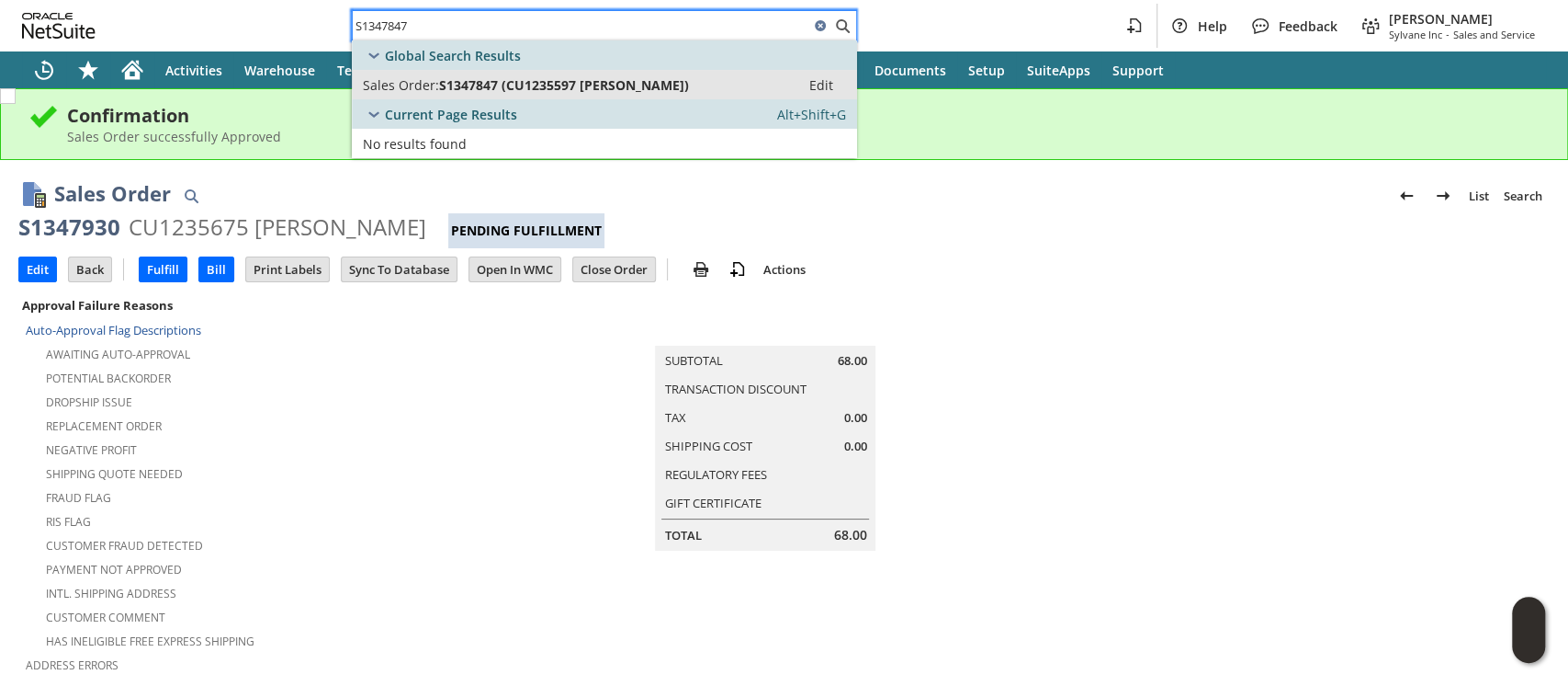
type input "S1347847"
click at [488, 85] on span "S1347847 (CU1235597 Anthony Gross)" at bounding box center [563, 86] width 250 height 18
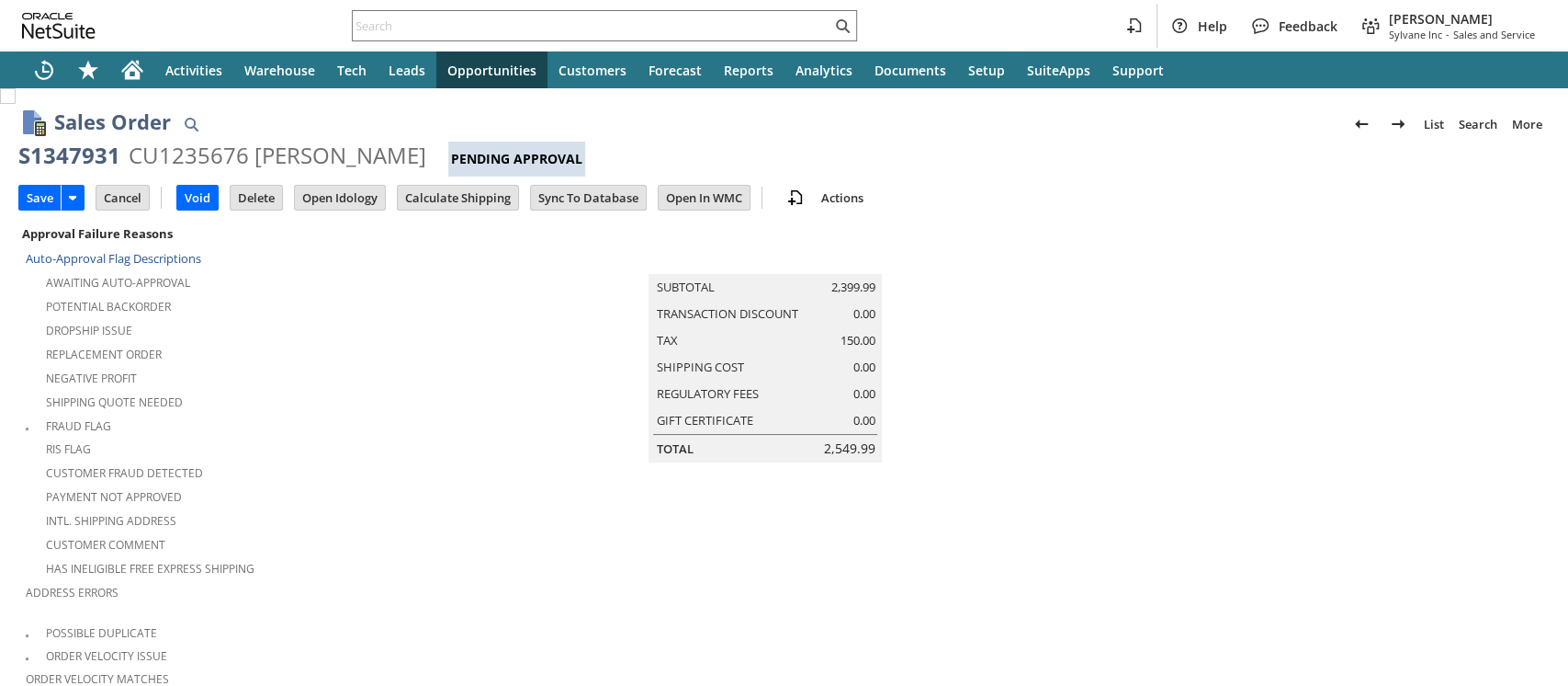
scroll to position [593, 0]
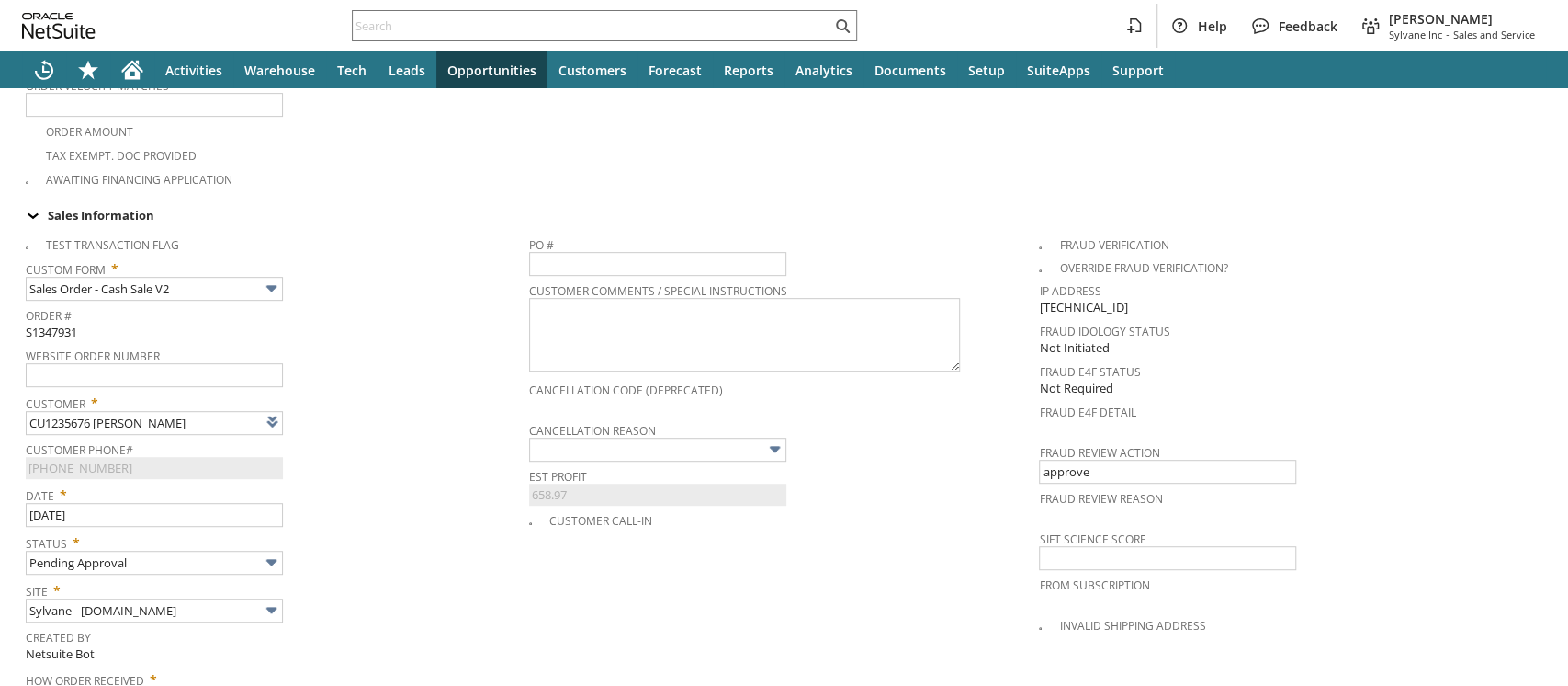
type input "Intelligent Recommendations¹⁰"
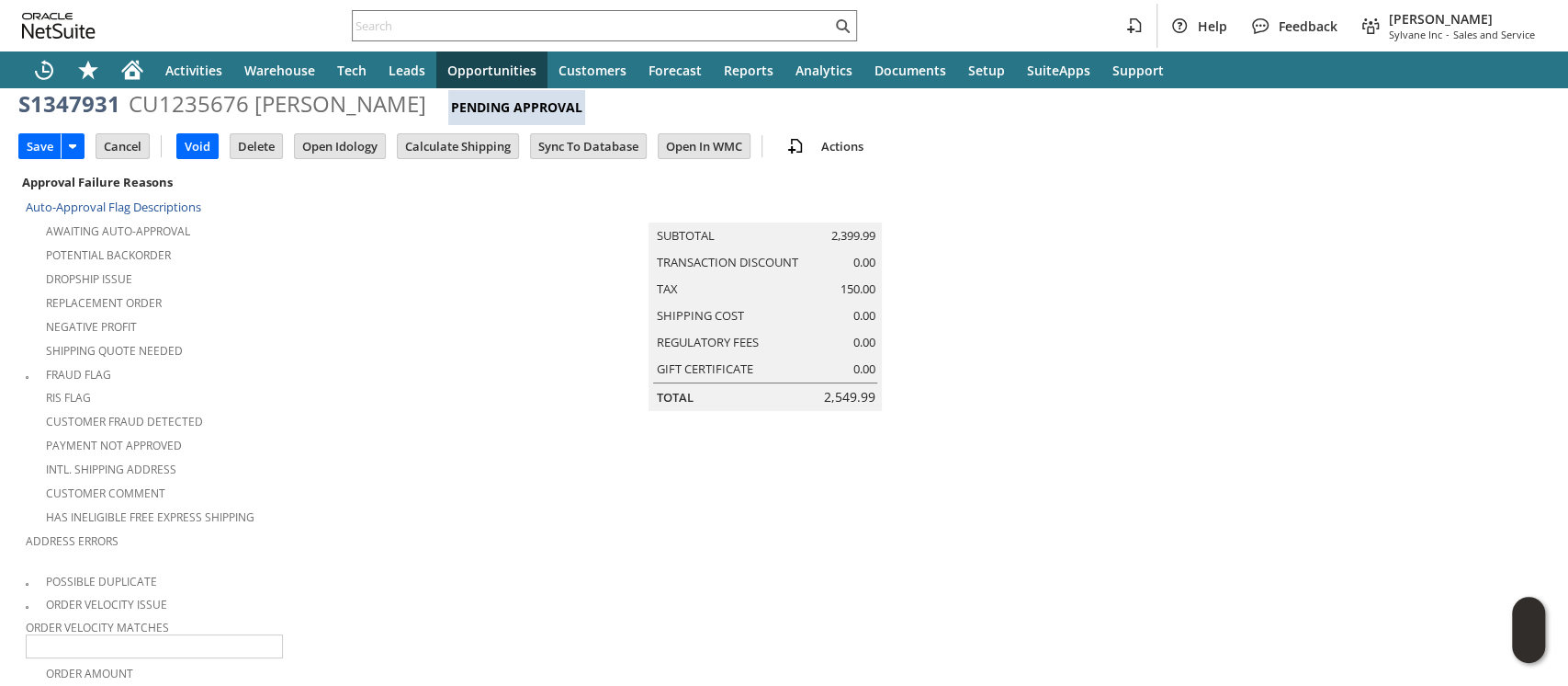
scroll to position [0, 0]
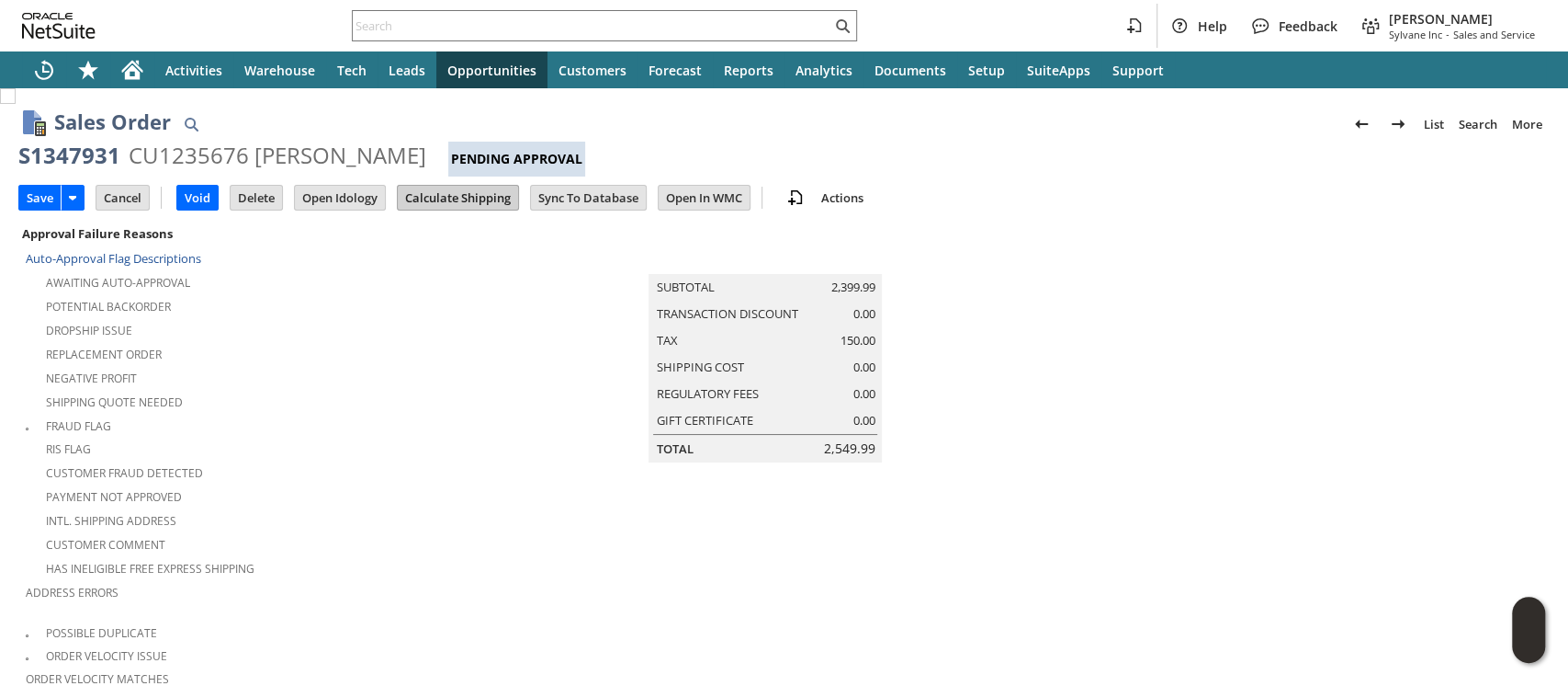
click at [423, 186] on input "Calculate Shipping" at bounding box center [458, 198] width 120 height 24
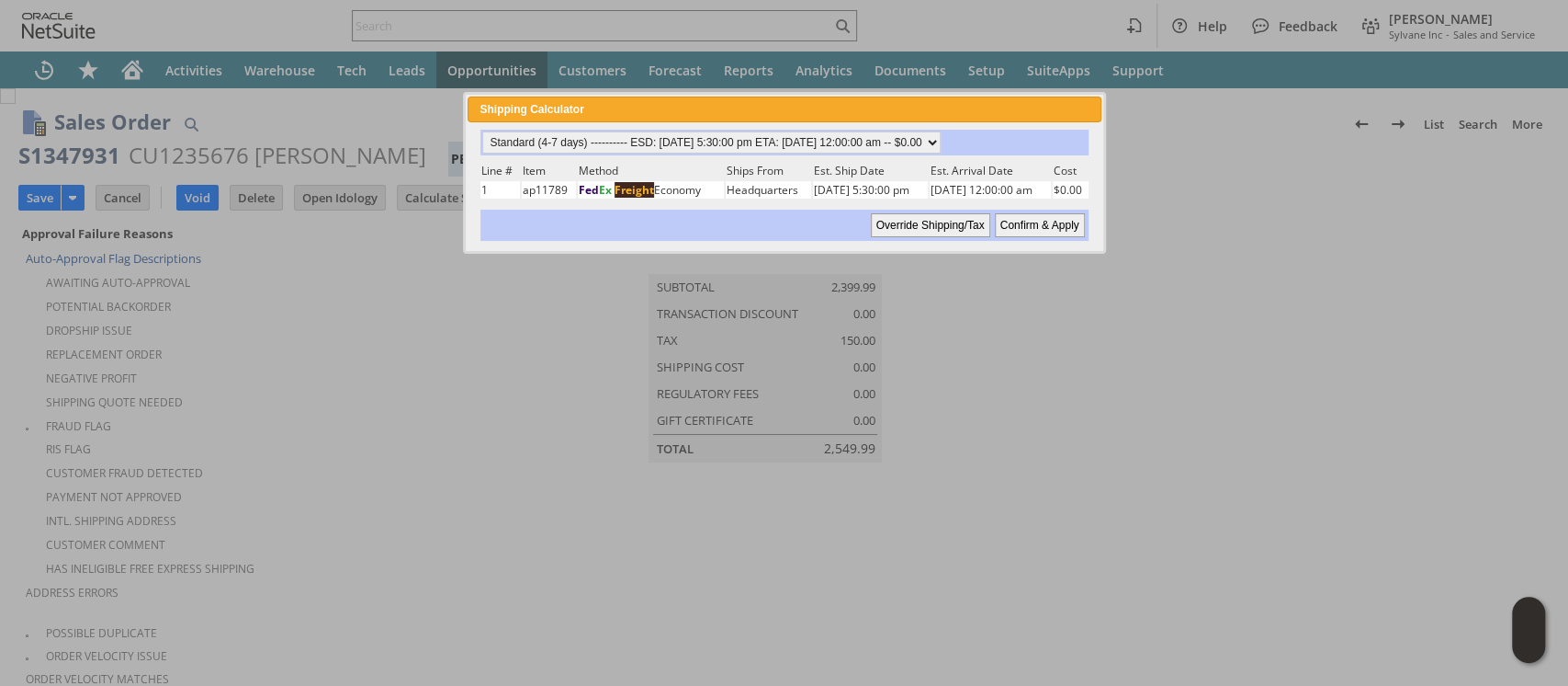
click at [1025, 221] on input "Confirm & Apply" at bounding box center [1040, 225] width 90 height 24
type input "Add"
type input "Copy Previous"
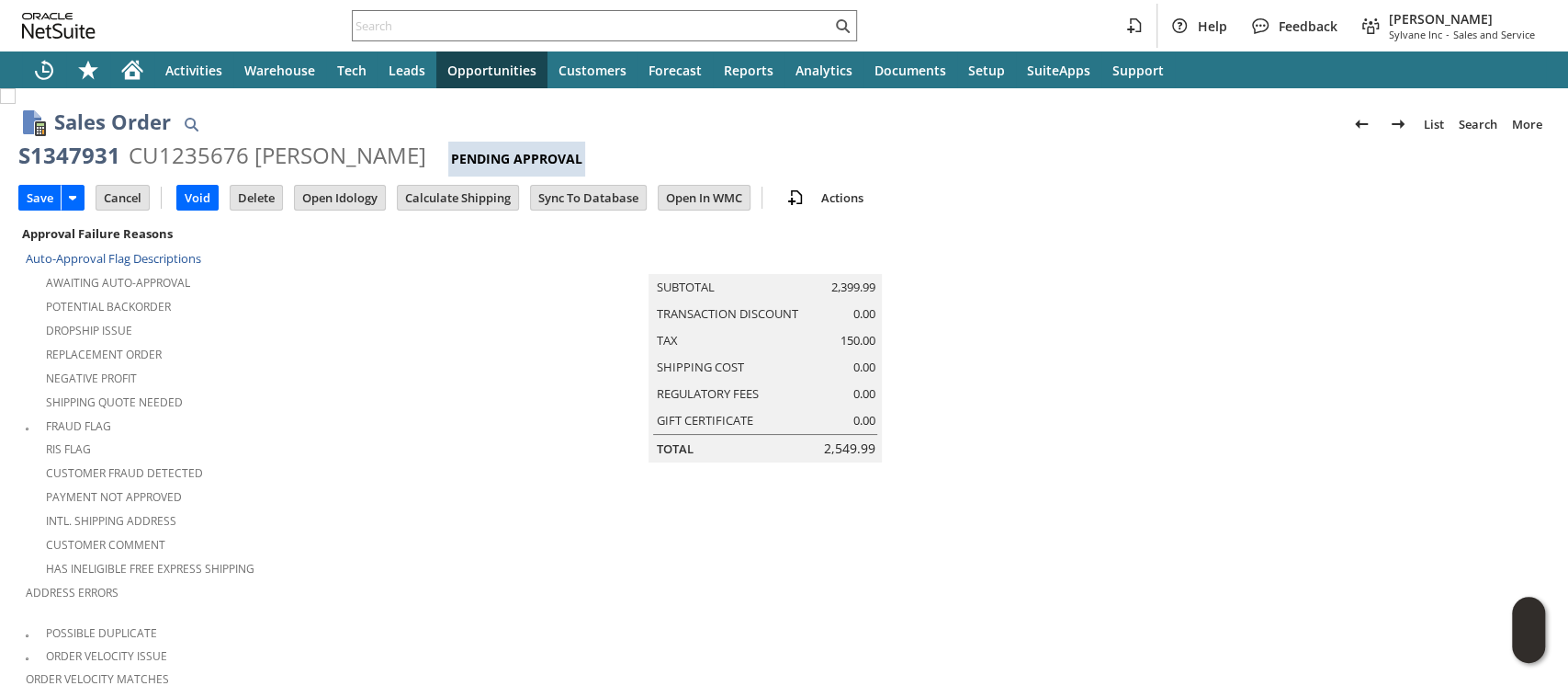
scroll to position [1553, 0]
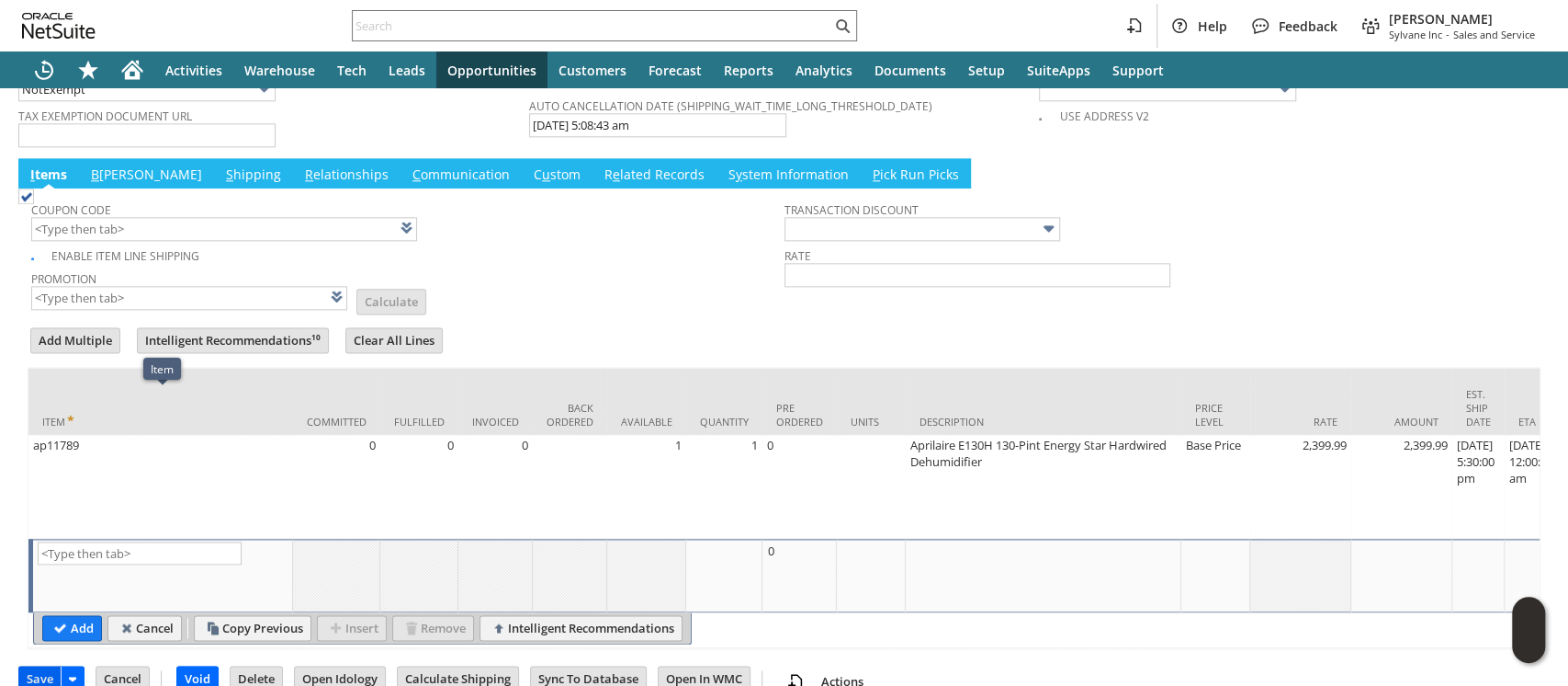
click at [32, 666] on input "Save" at bounding box center [40, 678] width 42 height 24
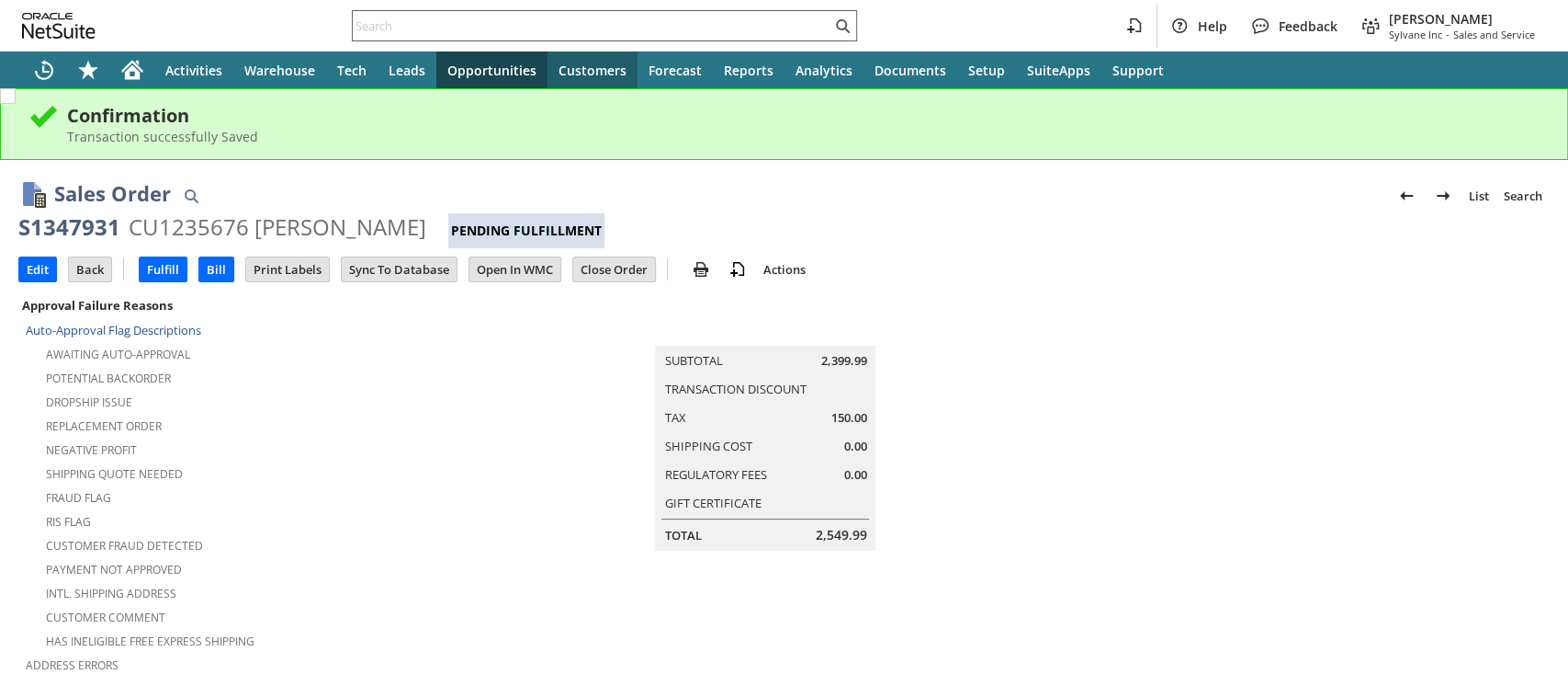
click at [536, 23] on input "text" at bounding box center [592, 26] width 479 height 22
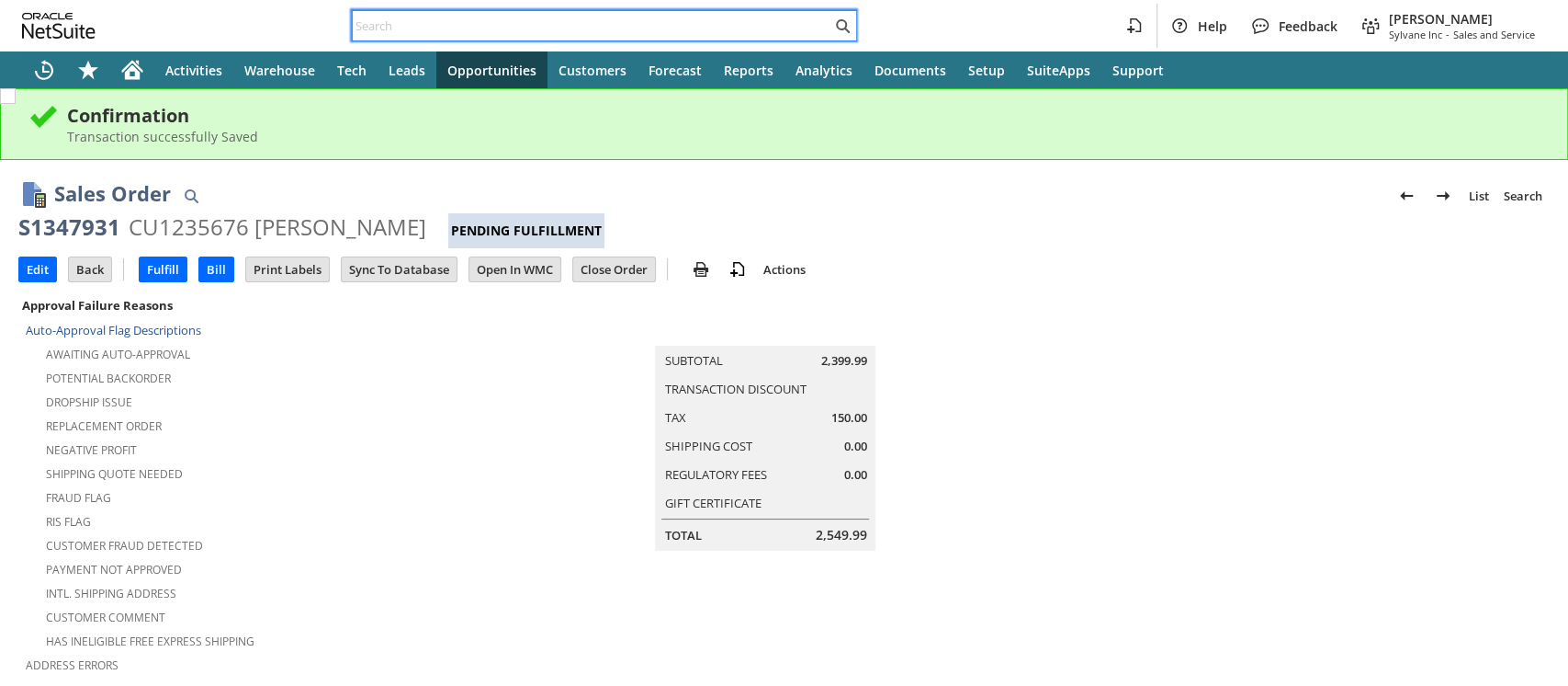
paste input "S1347890"
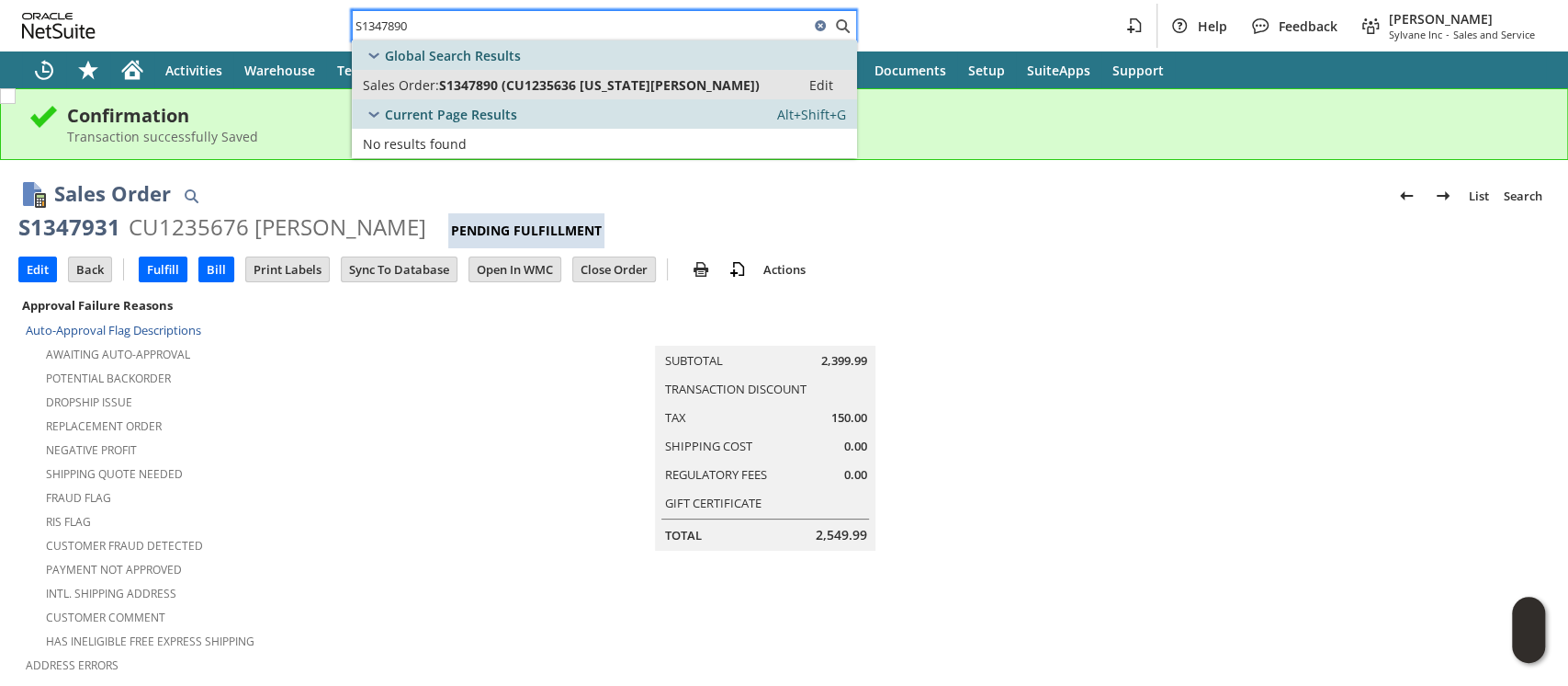
type input "S1347890"
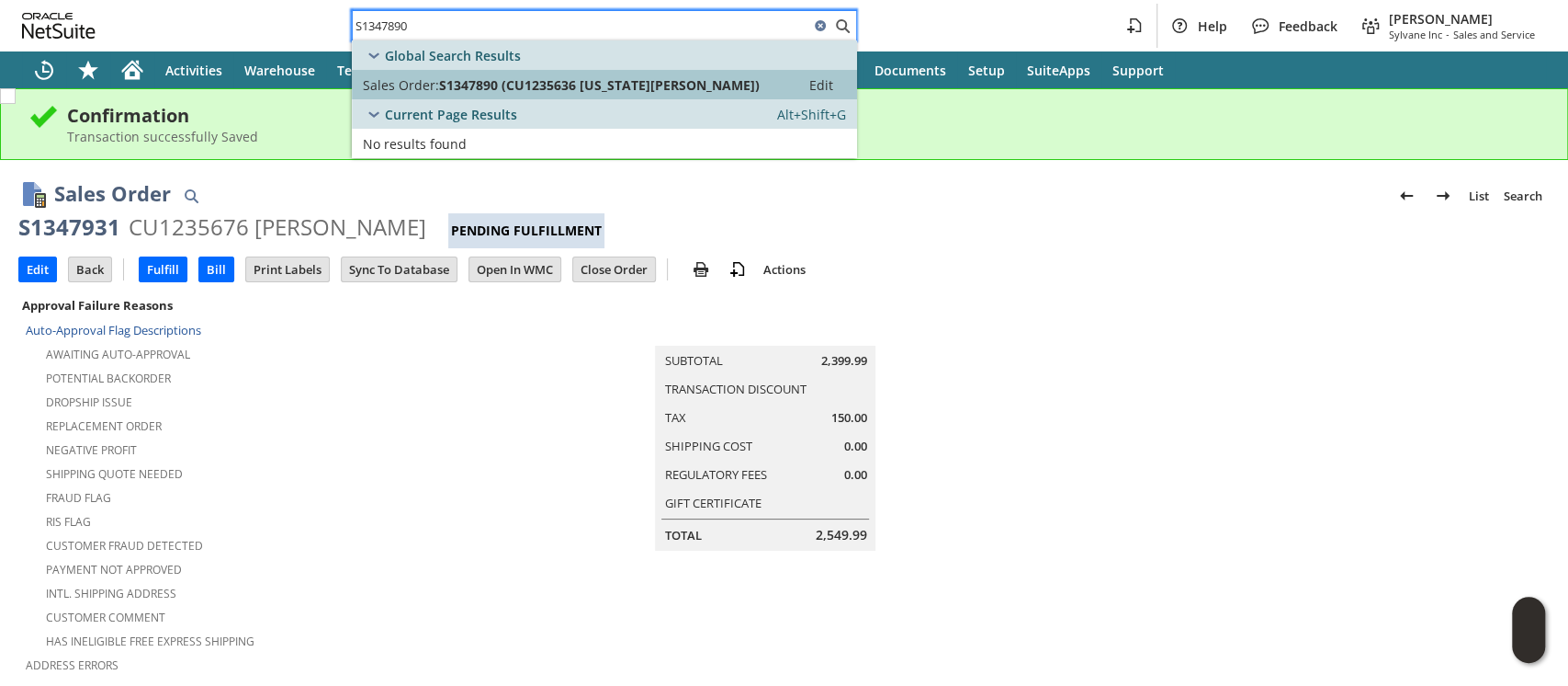
click at [536, 85] on span "S1347890 (CU1235636 [US_STATE][PERSON_NAME])" at bounding box center [599, 86] width 320 height 18
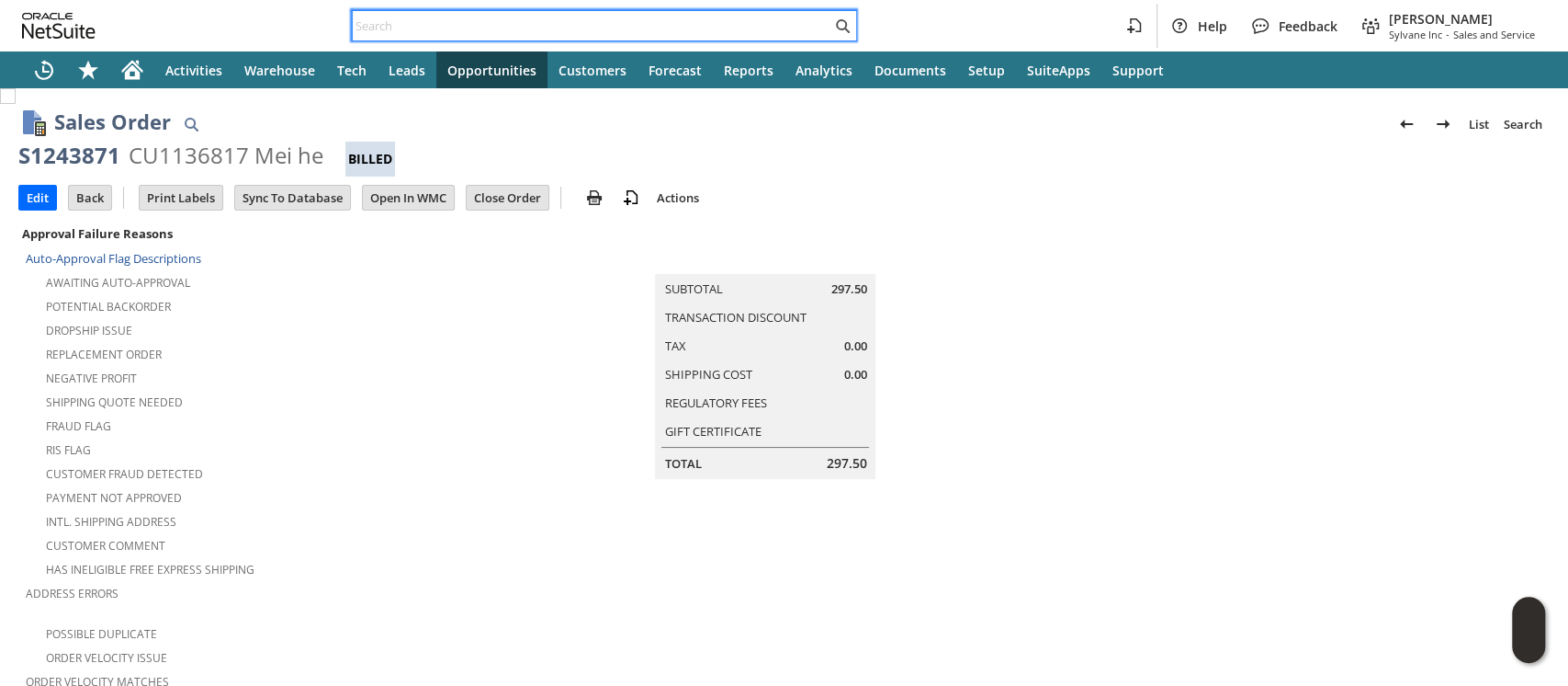
click at [715, 22] on input "text" at bounding box center [592, 26] width 479 height 22
paste input "200013222564476"
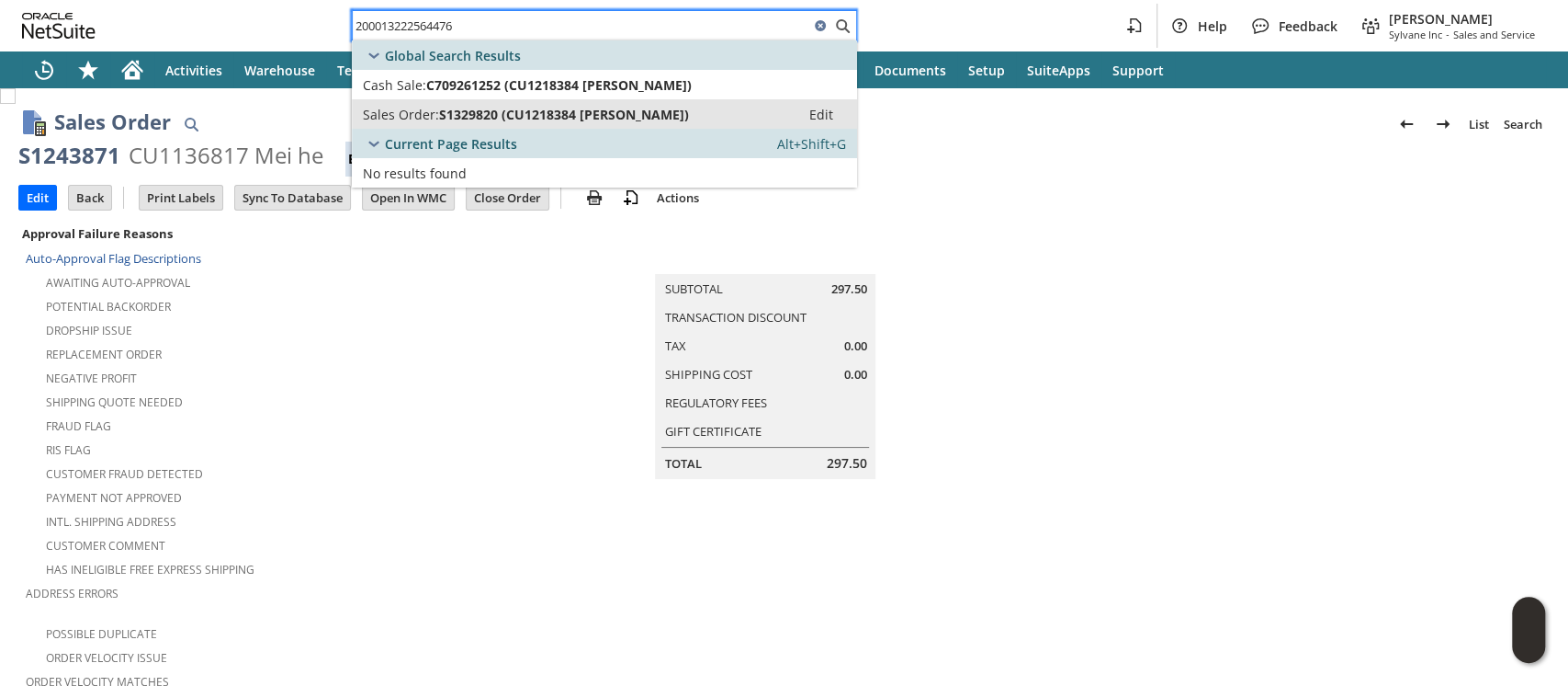
type input "200013222564476"
click at [646, 114] on span "S1329820 (CU1218384 LAURIE MURPHY)" at bounding box center [563, 114] width 250 height 18
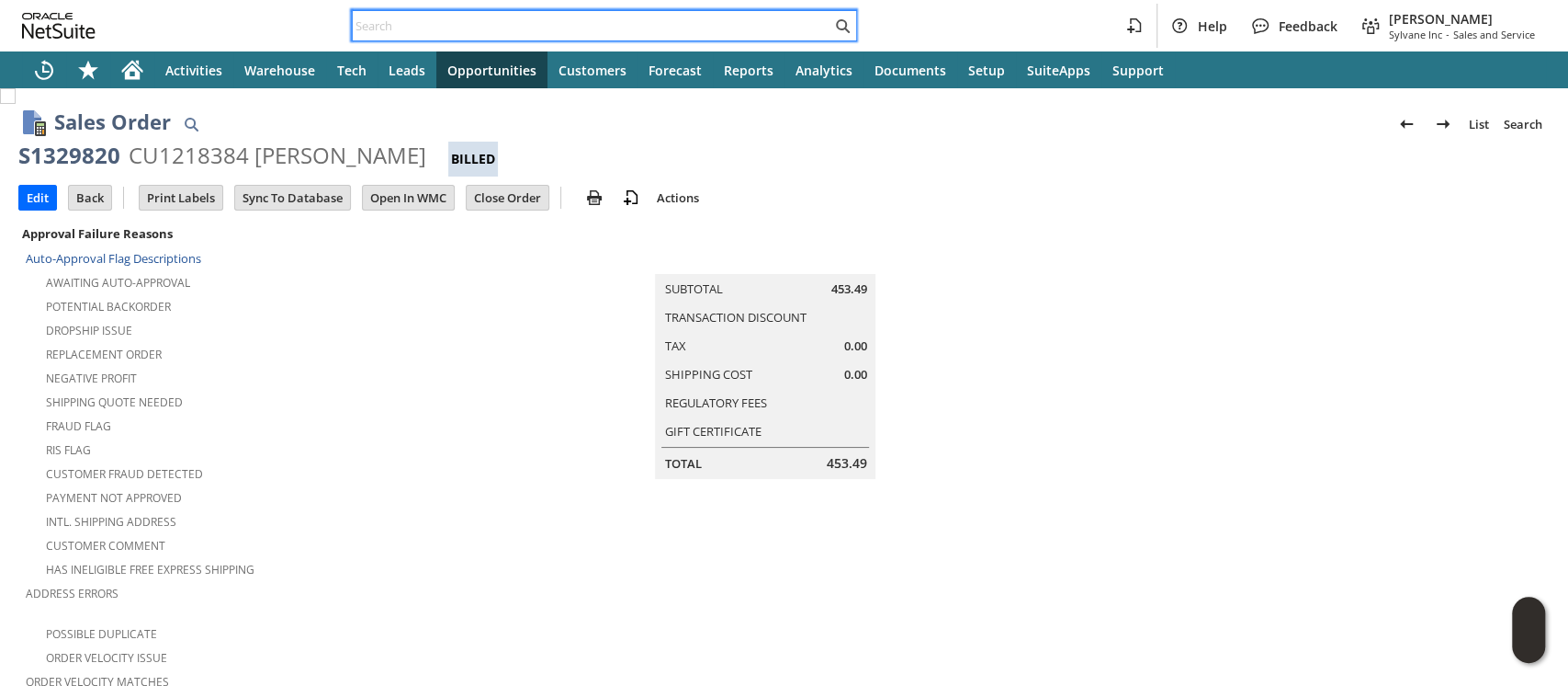
click at [599, 24] on input "text" at bounding box center [592, 26] width 479 height 22
paste input "111-0356891-6750651"
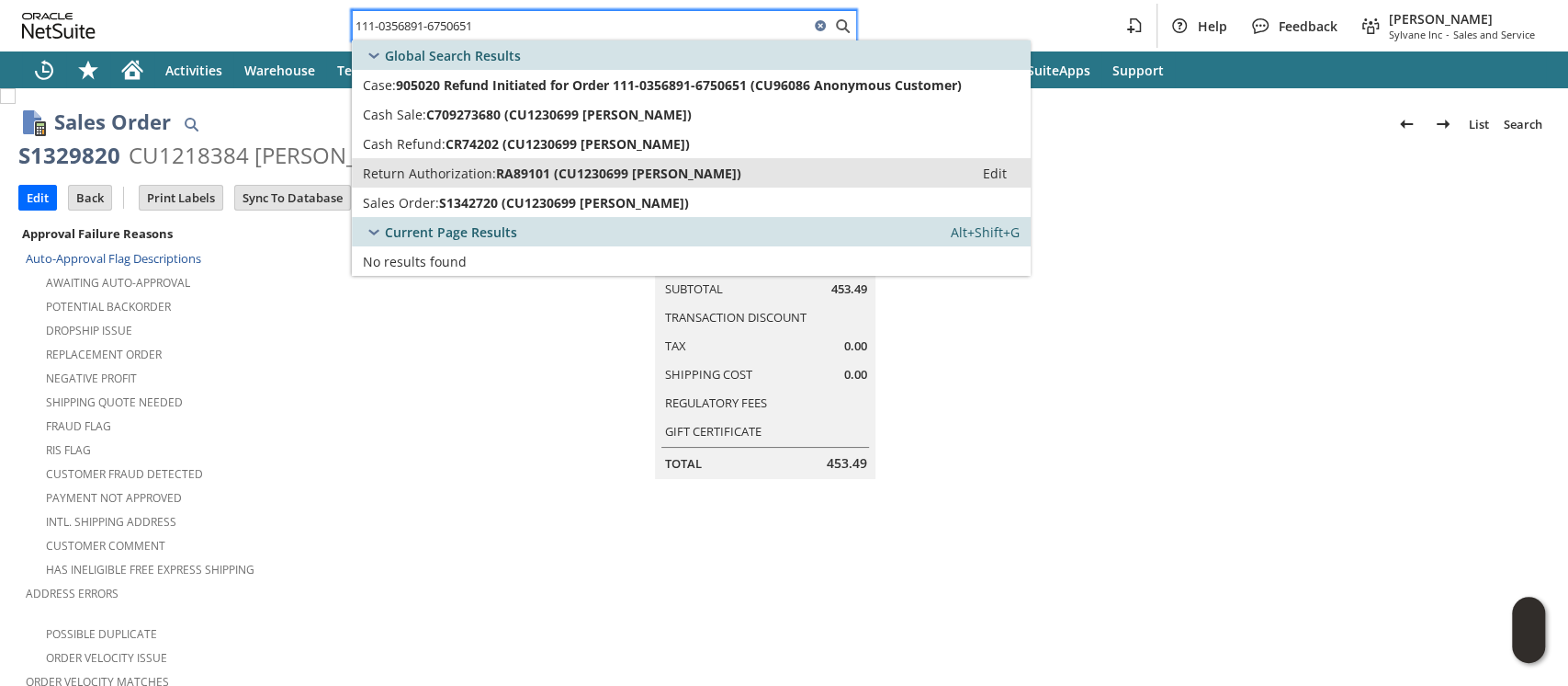
type input "111-0356891-6750651"
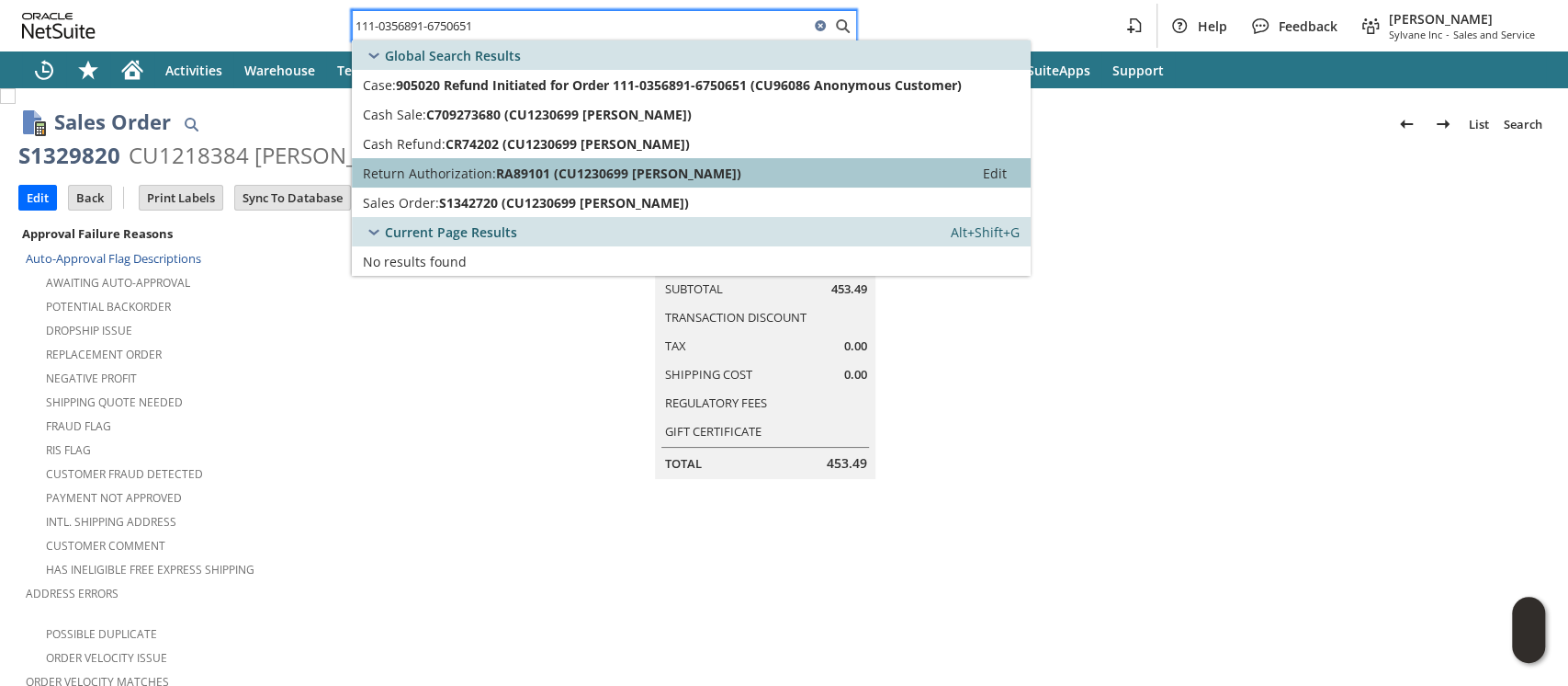
click at [523, 164] on span "RA89101 (CU1230699 David Monde)" at bounding box center [619, 173] width 246 height 18
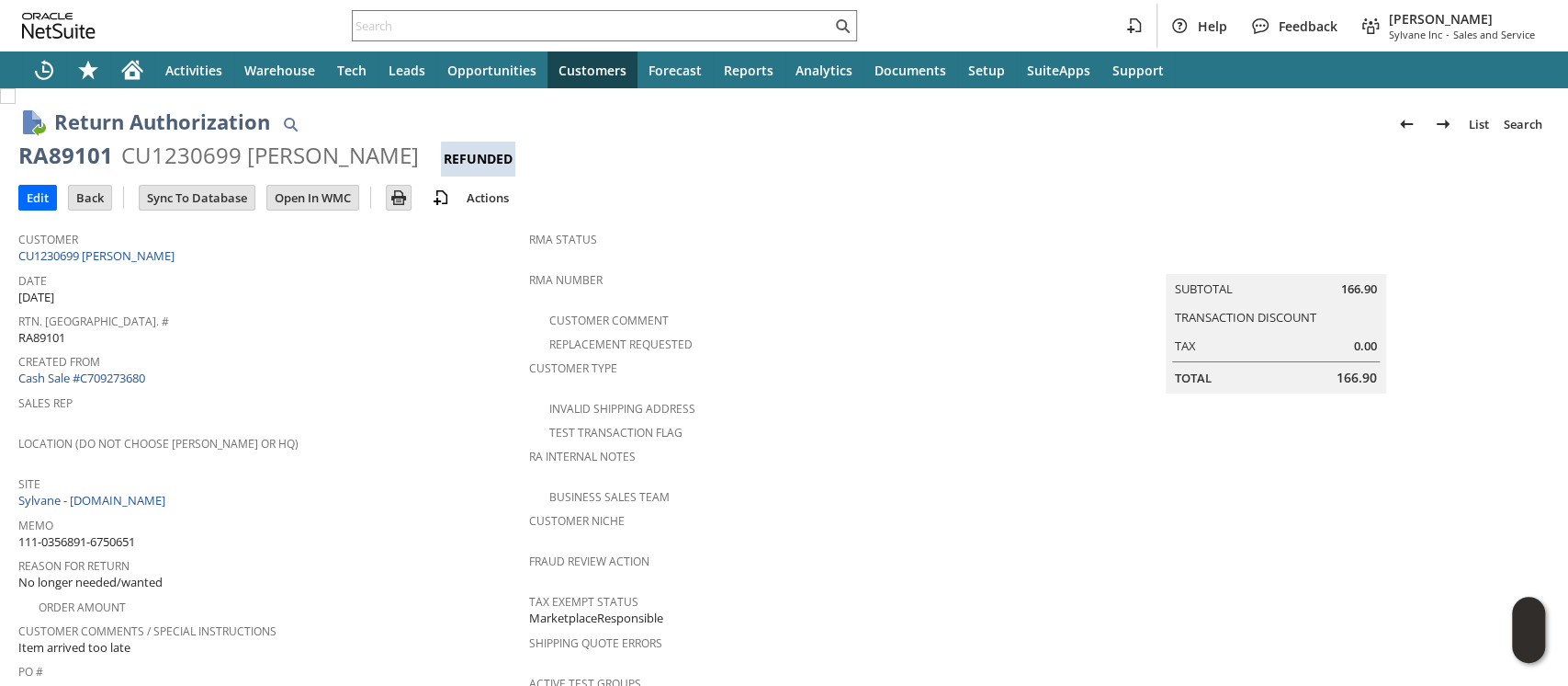
click at [191, 162] on div "CU1230699 David Monde" at bounding box center [270, 155] width 297 height 30
copy div "CU1230699"
click at [588, 26] on input "text" at bounding box center [592, 26] width 479 height 22
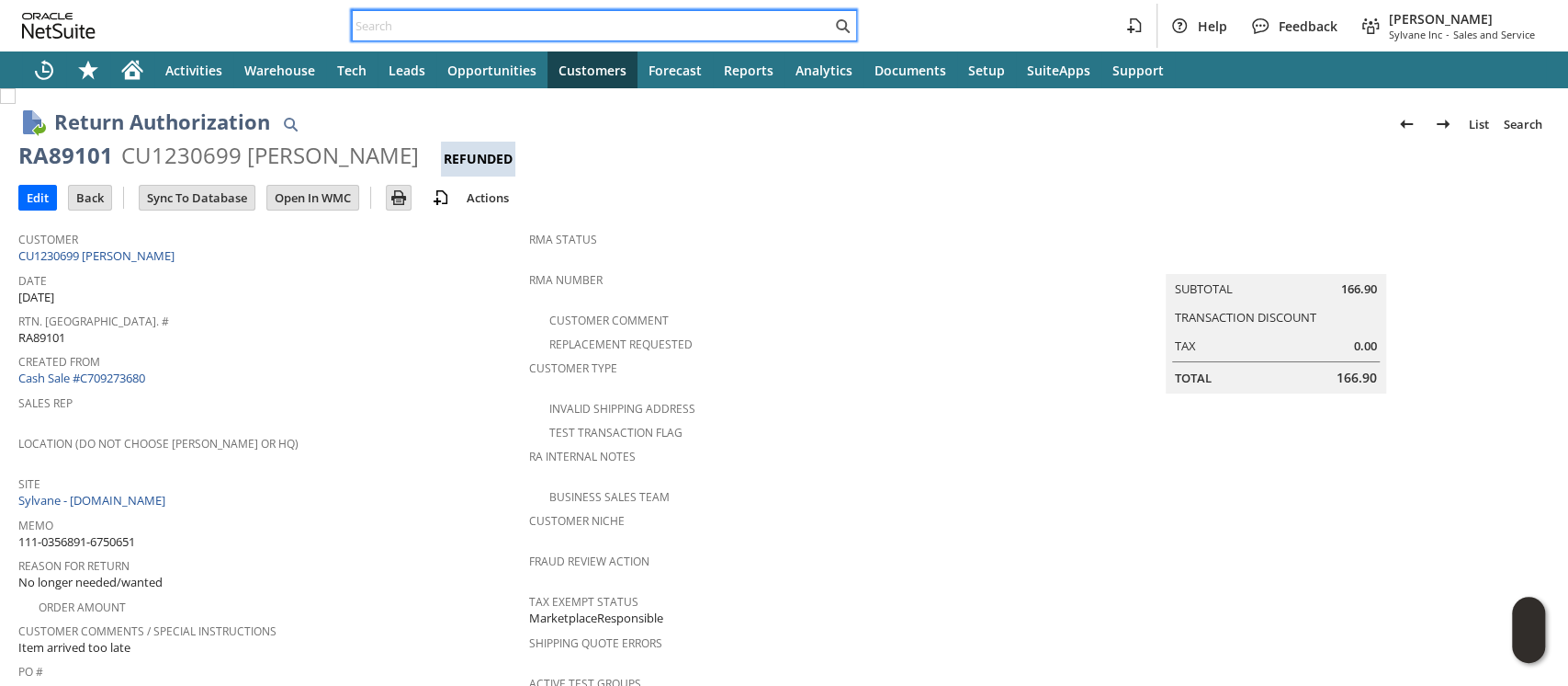
paste input "111-4126596-2625835"
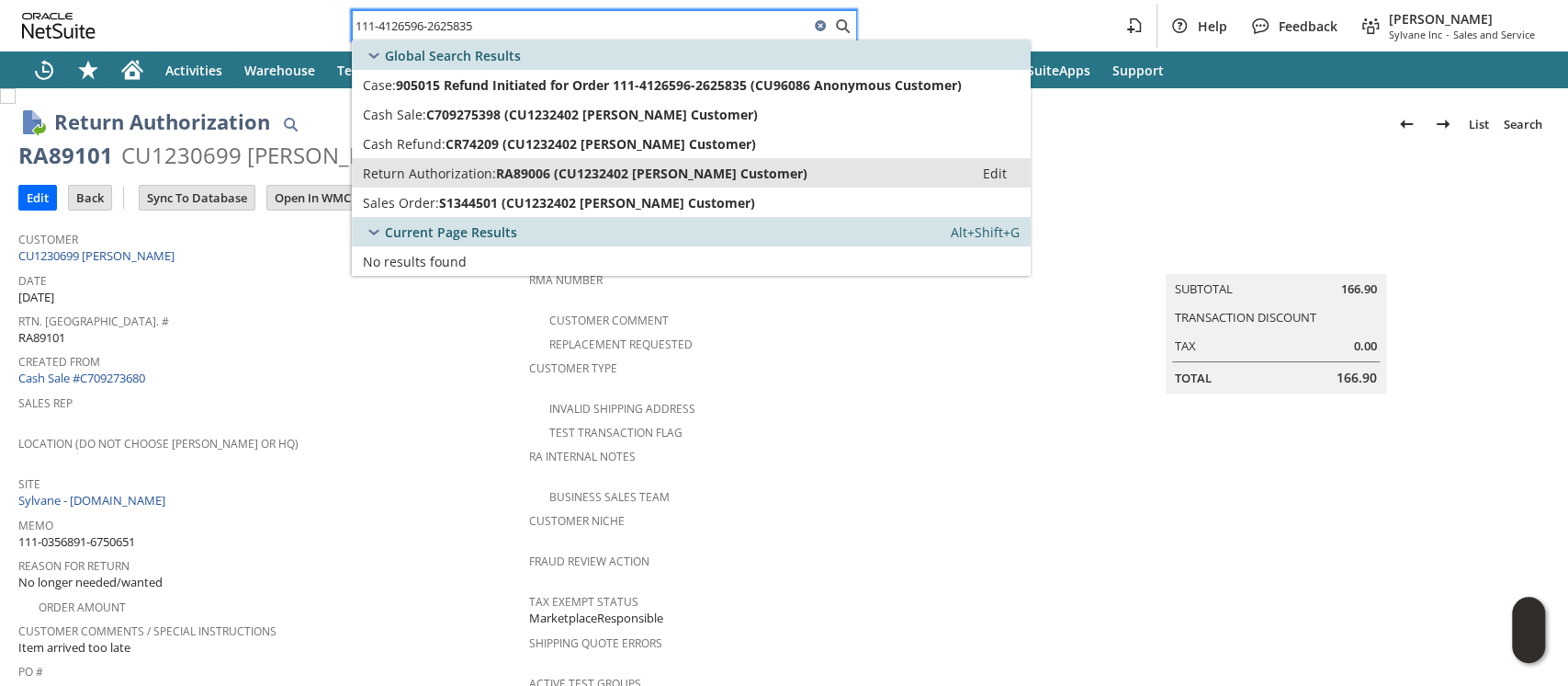
type input "111-4126596-2625835"
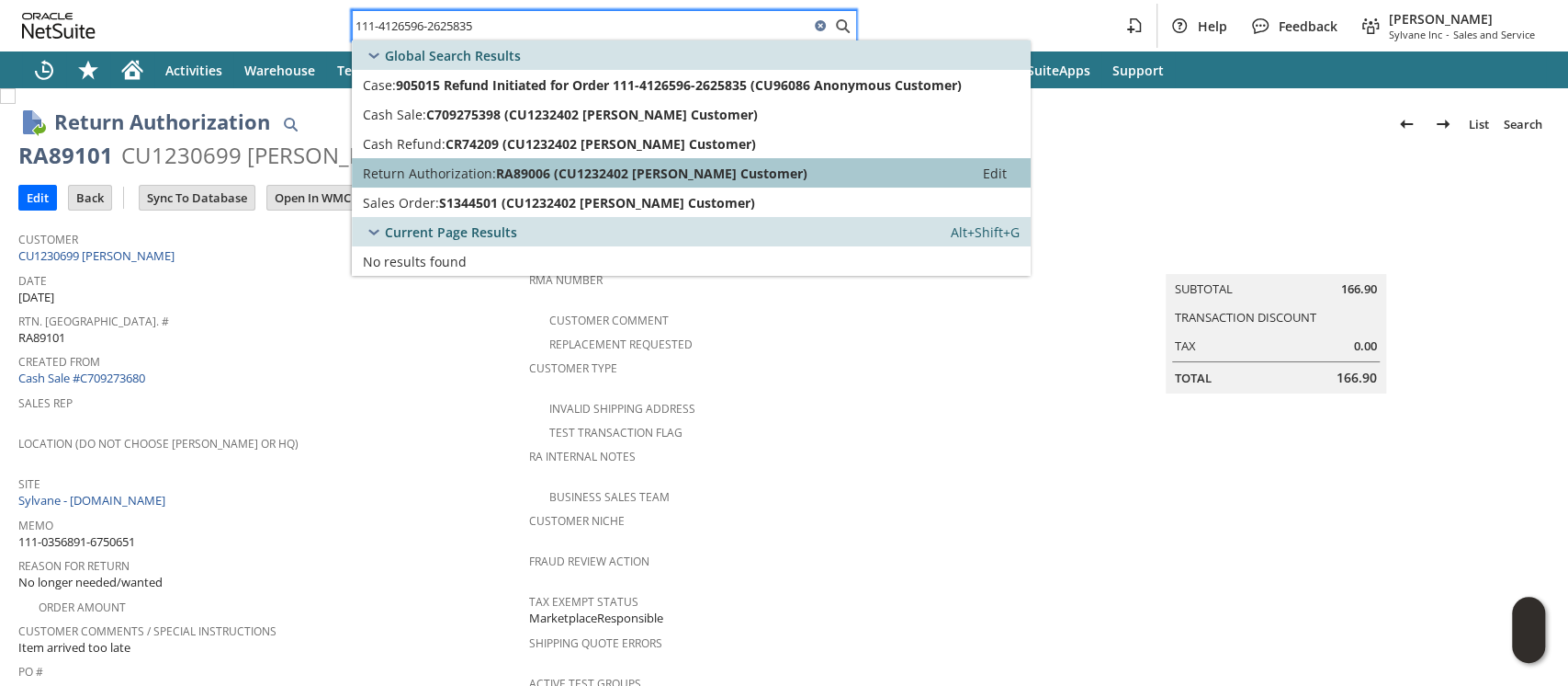
click at [581, 176] on span "RA89006 (CU1232402 Rohin Customer)" at bounding box center [652, 173] width 311 height 18
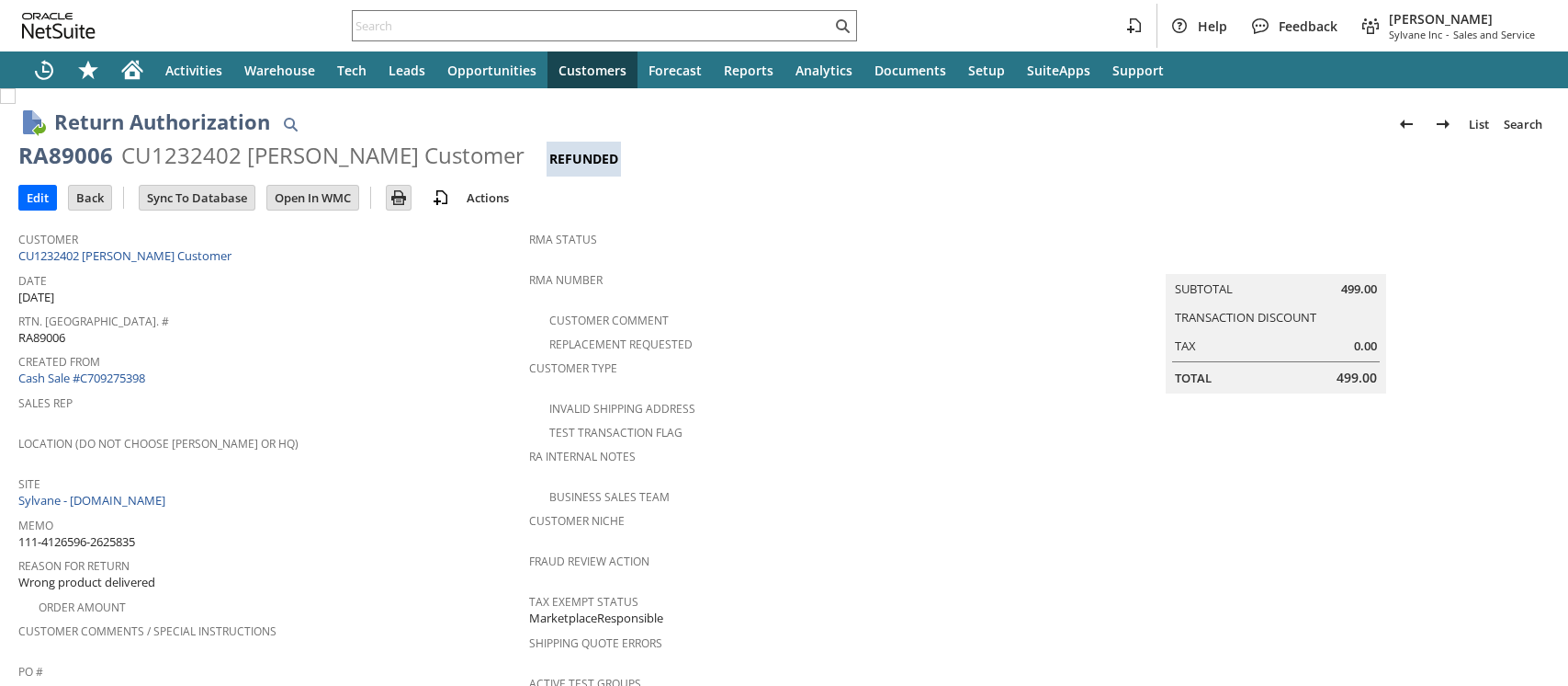
click at [195, 159] on div "CU1232402 [PERSON_NAME] Customer" at bounding box center [322, 155] width 403 height 30
click at [649, 30] on input "text" at bounding box center [592, 26] width 479 height 22
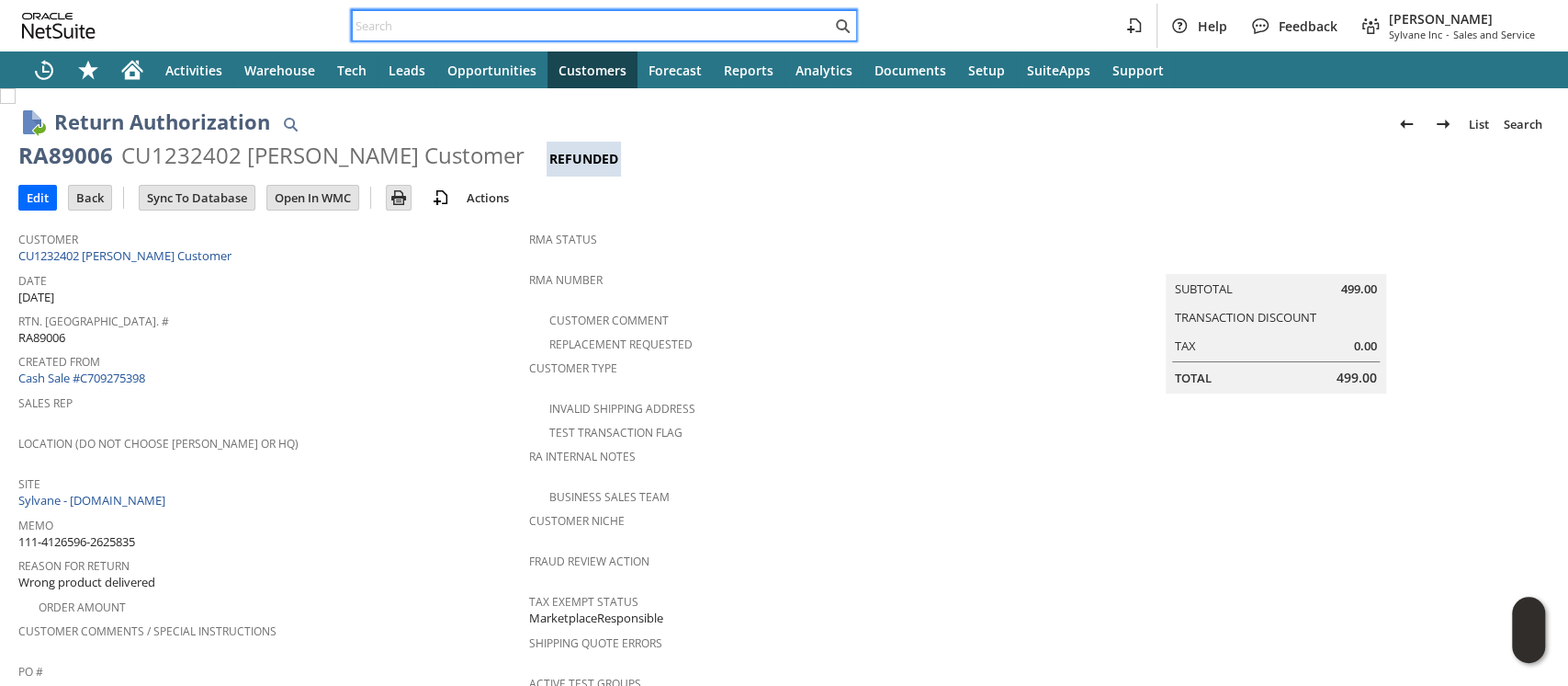
paste input "111-5937316-9669820"
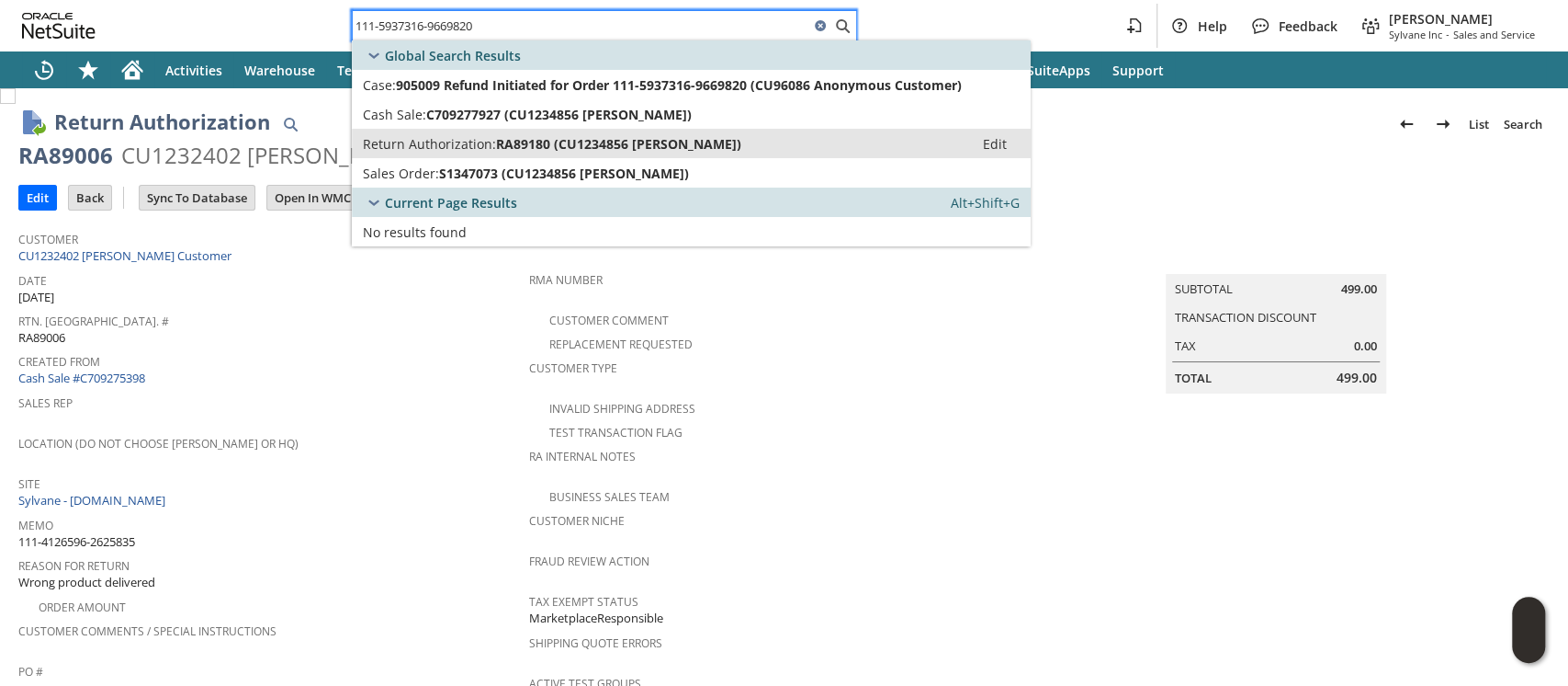
type input "111-5937316-9669820"
click at [607, 135] on span "RA89180 (CU1234856 Billie Whitaker)" at bounding box center [619, 144] width 246 height 18
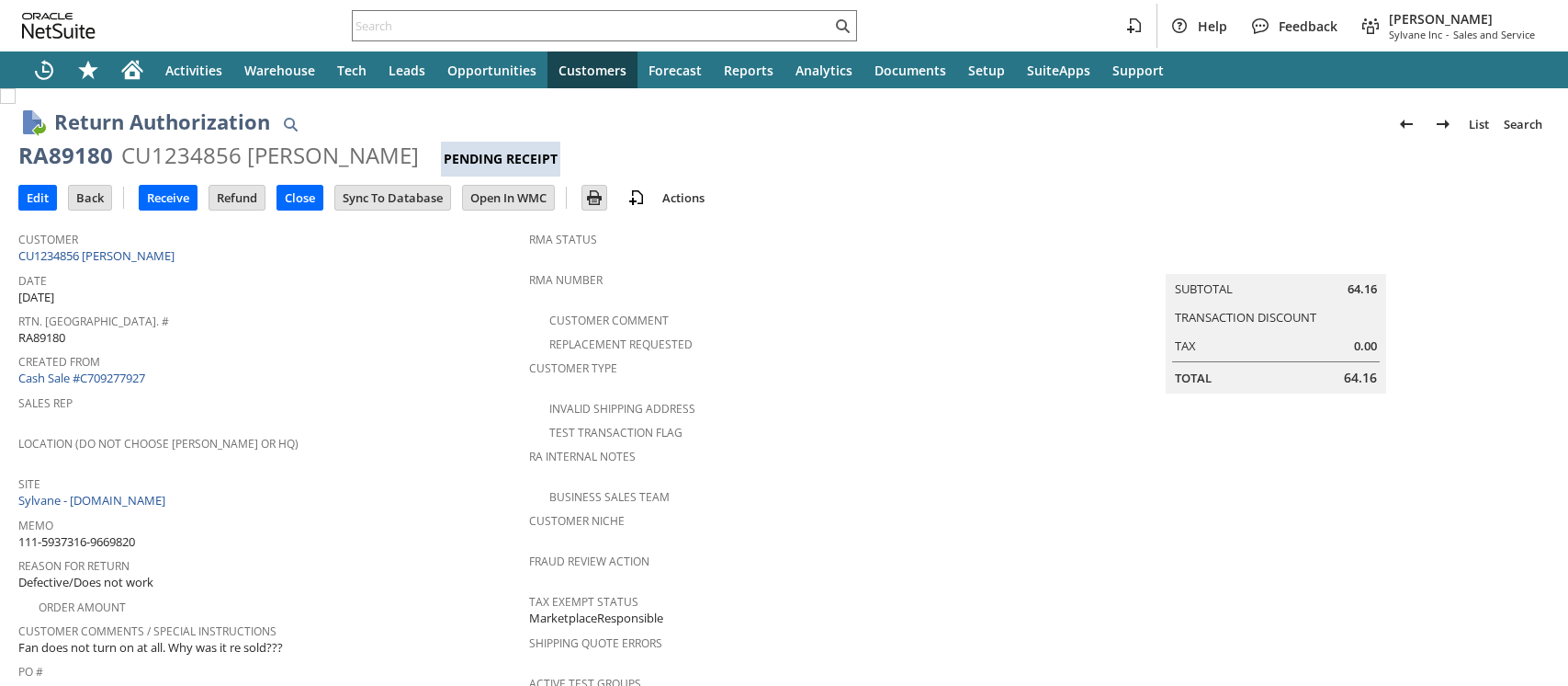
click at [221, 157] on div "CU1234856 [PERSON_NAME]" at bounding box center [270, 155] width 297 height 30
click at [615, 21] on input "text" at bounding box center [592, 26] width 479 height 22
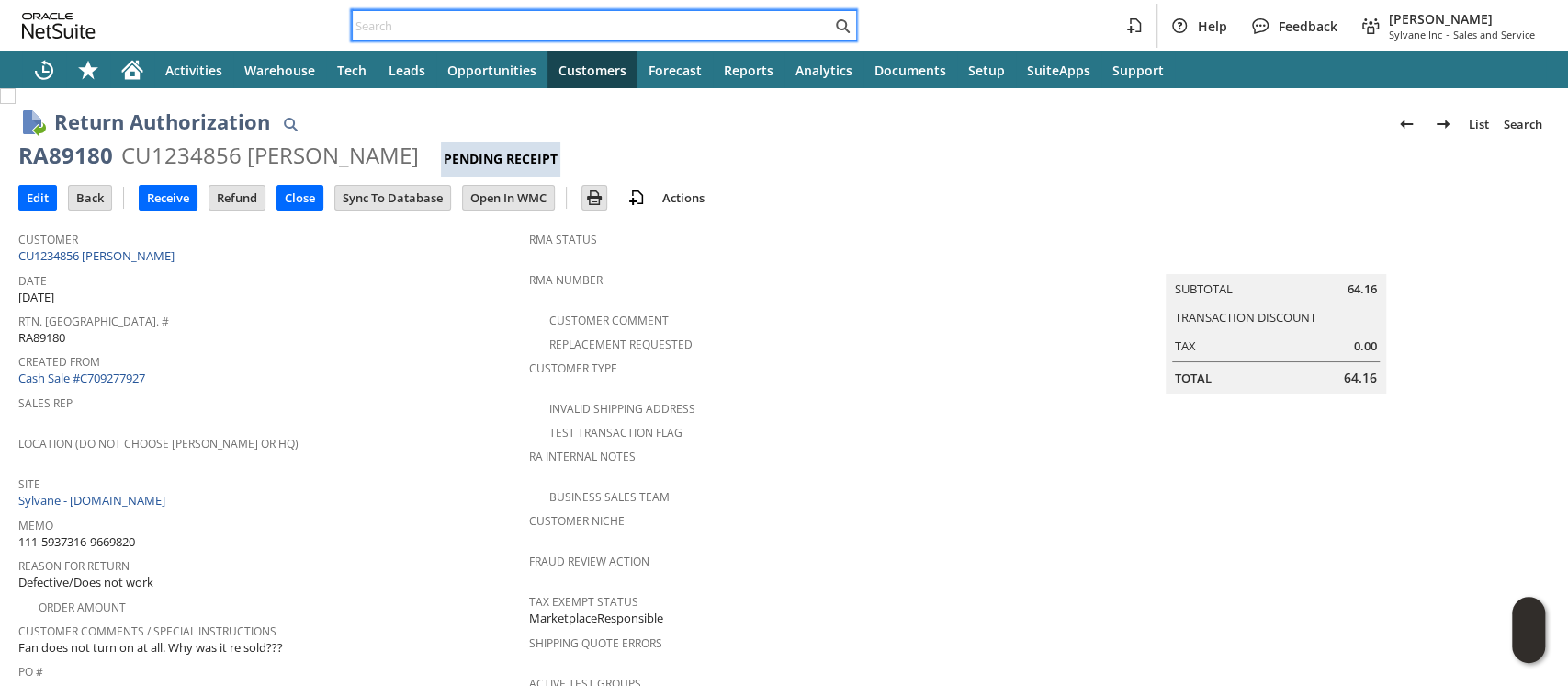
paste input "111-6175261-9477837"
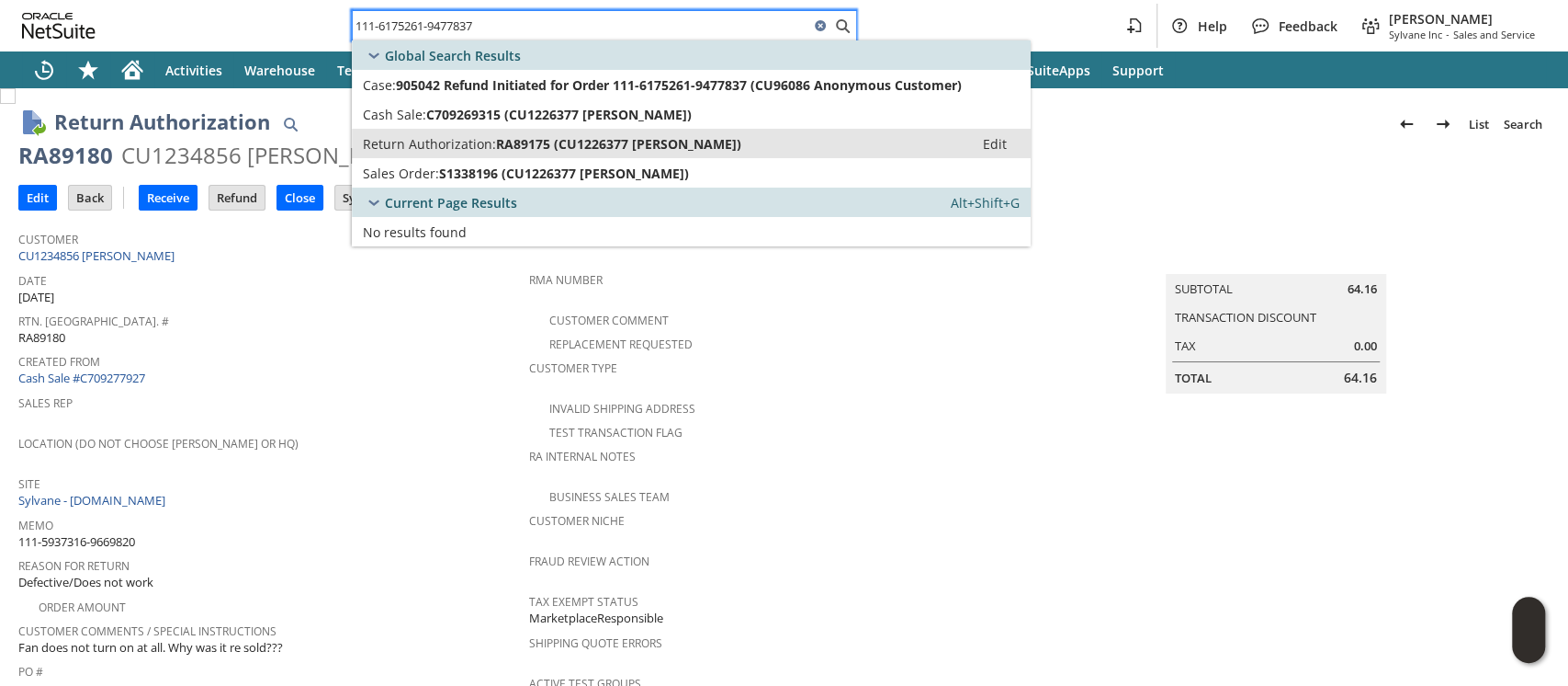
type input "111-6175261-9477837"
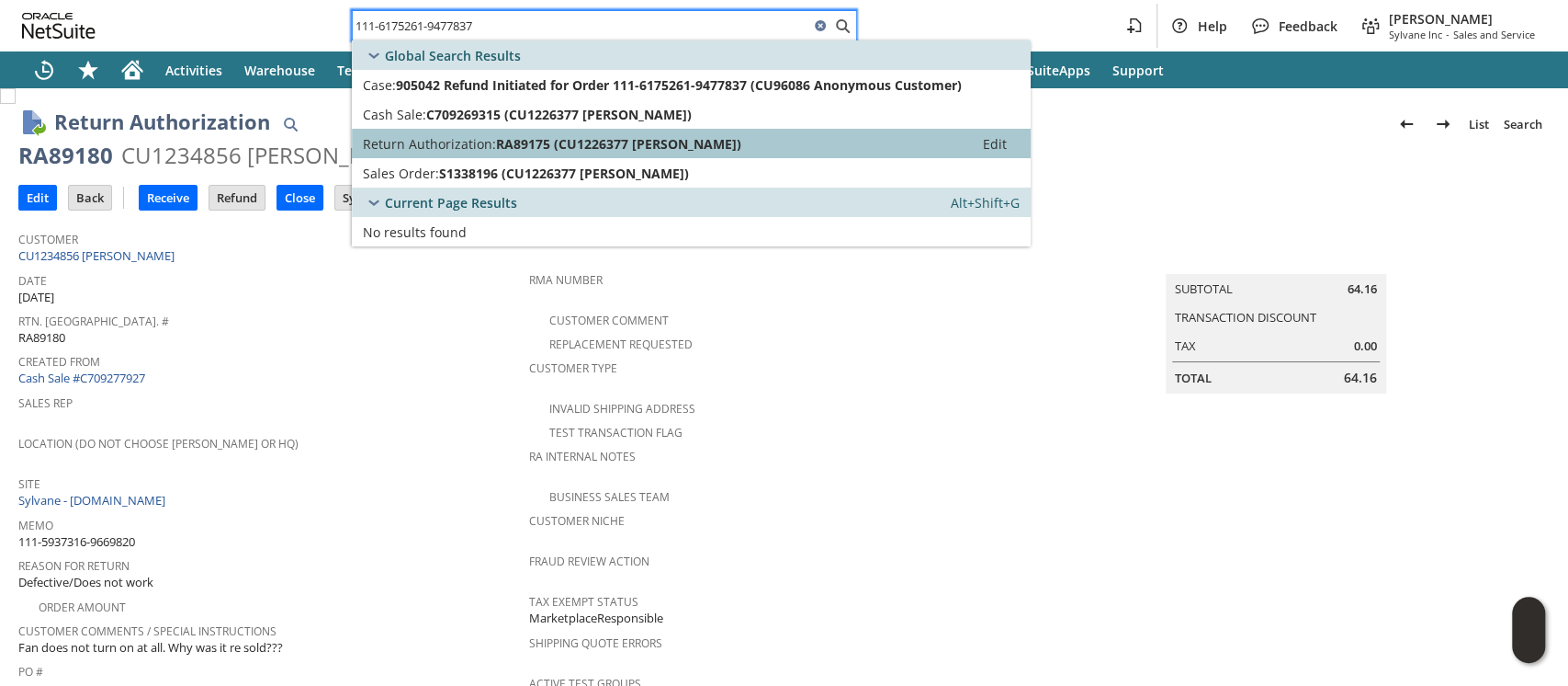
click at [585, 143] on span "RA89175 (CU1226377 jose f mejia)" at bounding box center [619, 144] width 246 height 18
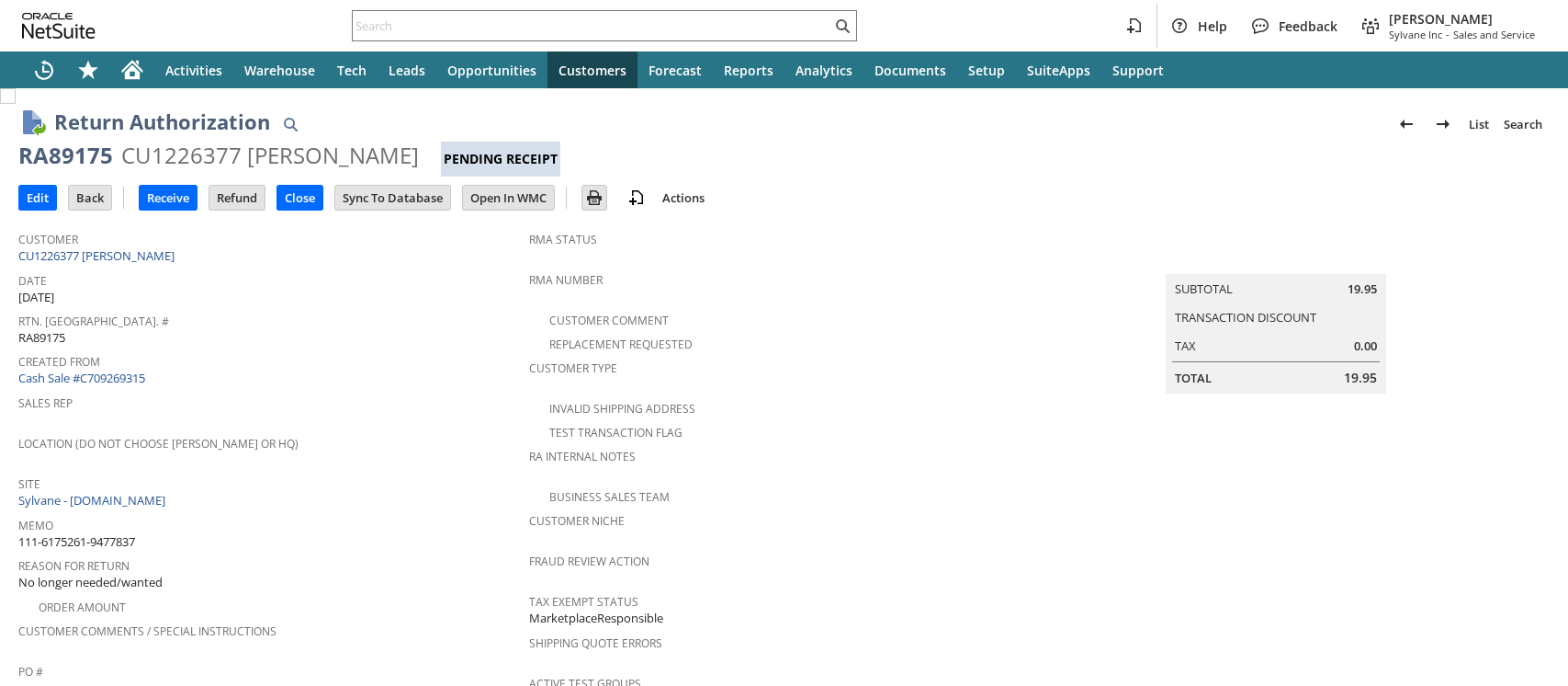
click at [199, 158] on div "CU1226377 [PERSON_NAME]" at bounding box center [270, 155] width 297 height 30
click at [641, 30] on input "text" at bounding box center [592, 26] width 479 height 22
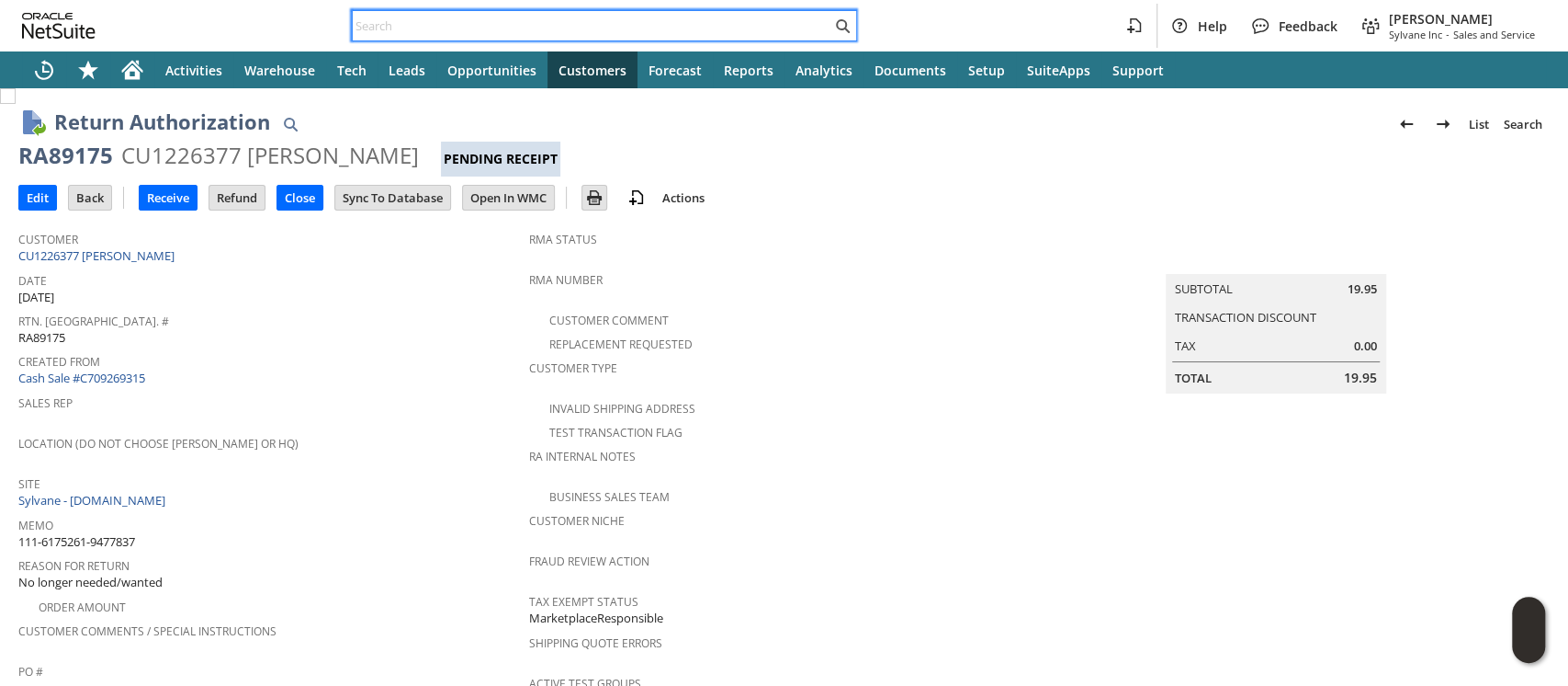
paste input "112-0196016-2240253"
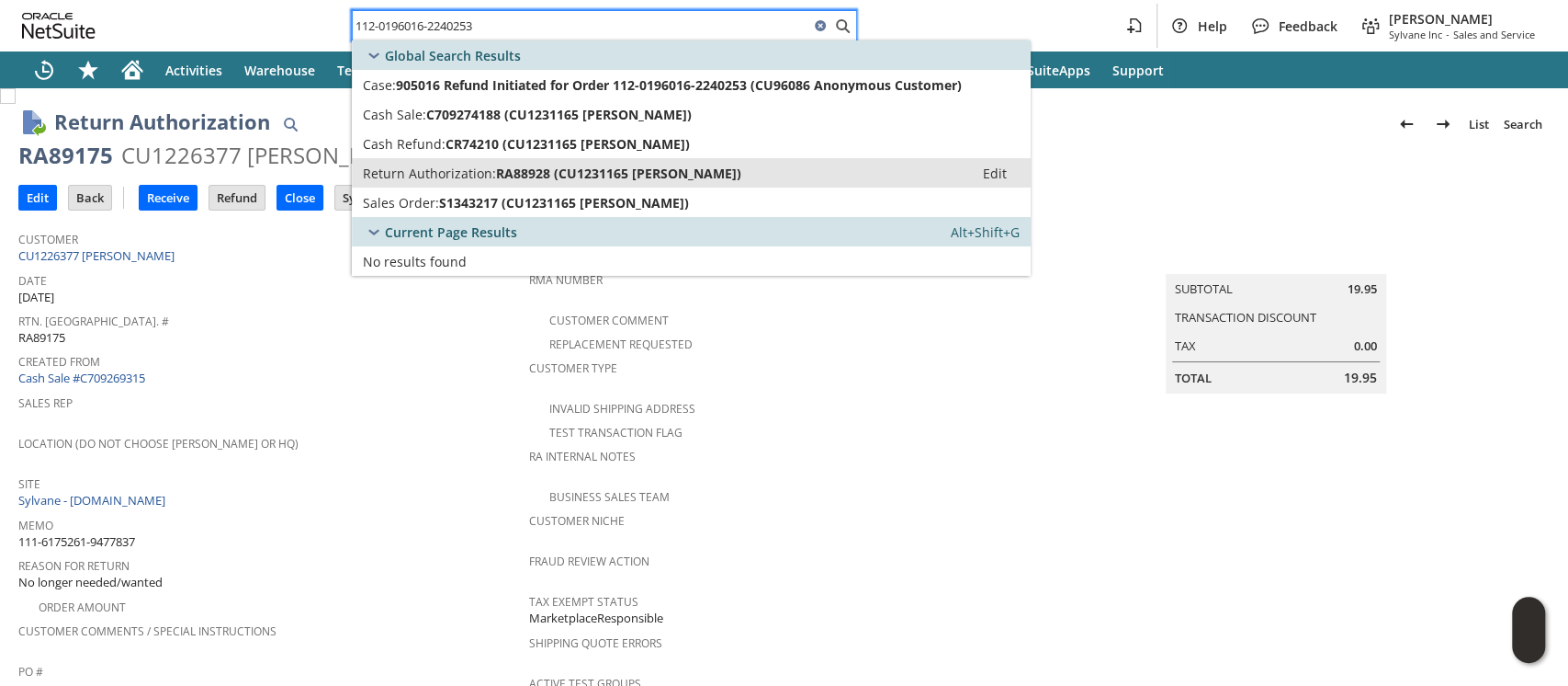
type input "112-0196016-2240253"
click at [613, 171] on span "RA88928 (CU1231165 James H Grady)" at bounding box center [619, 173] width 246 height 18
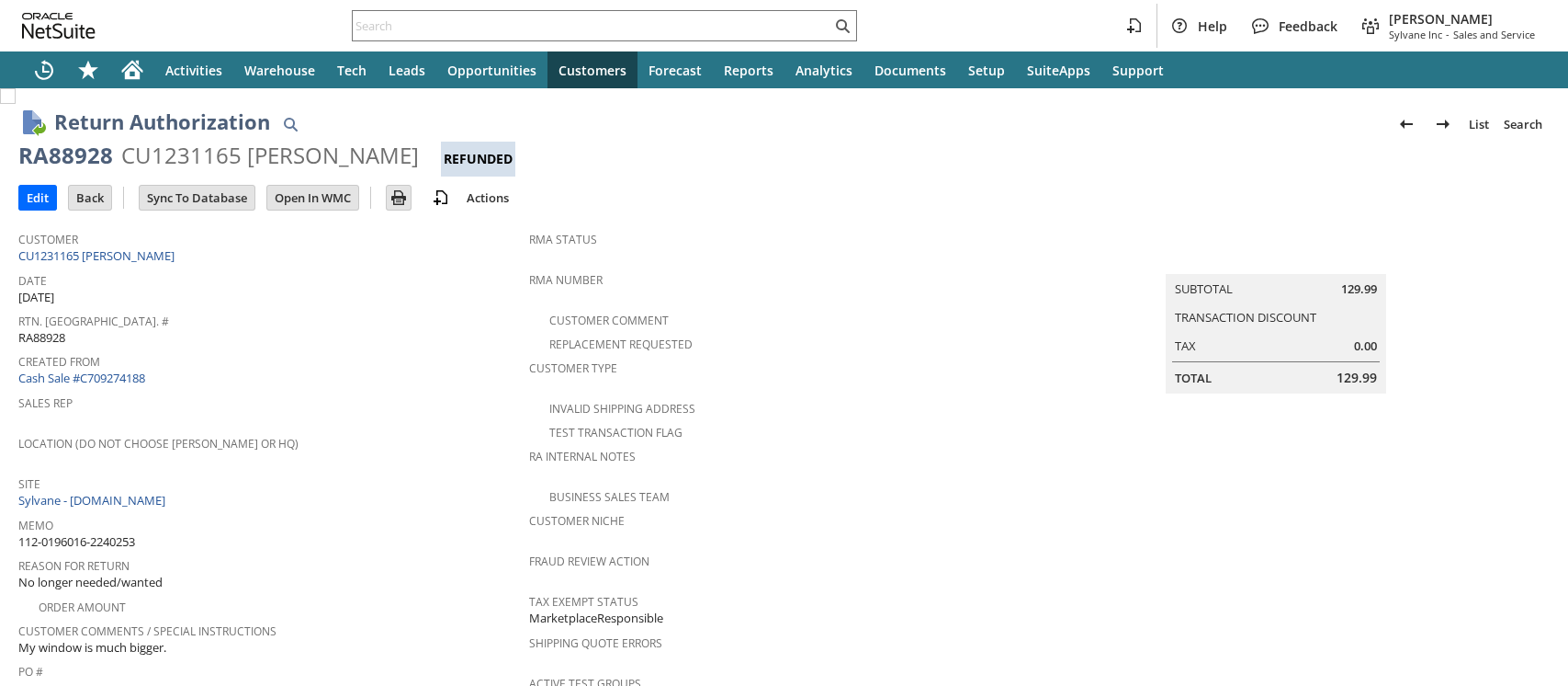
click at [169, 153] on div "CU1231165 James H Grady" at bounding box center [270, 155] width 297 height 30
click at [647, 22] on input "text" at bounding box center [592, 26] width 479 height 22
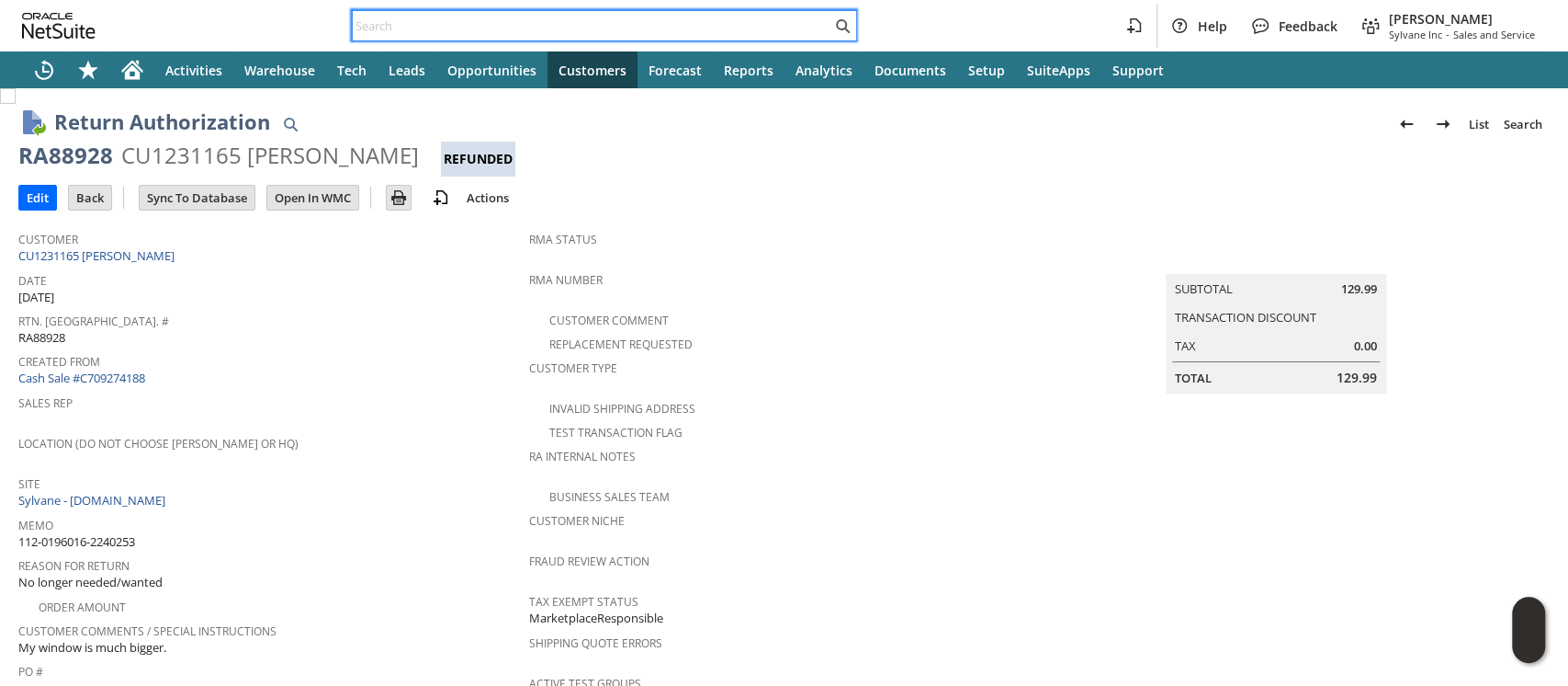
paste input "112-3169987-3421860"
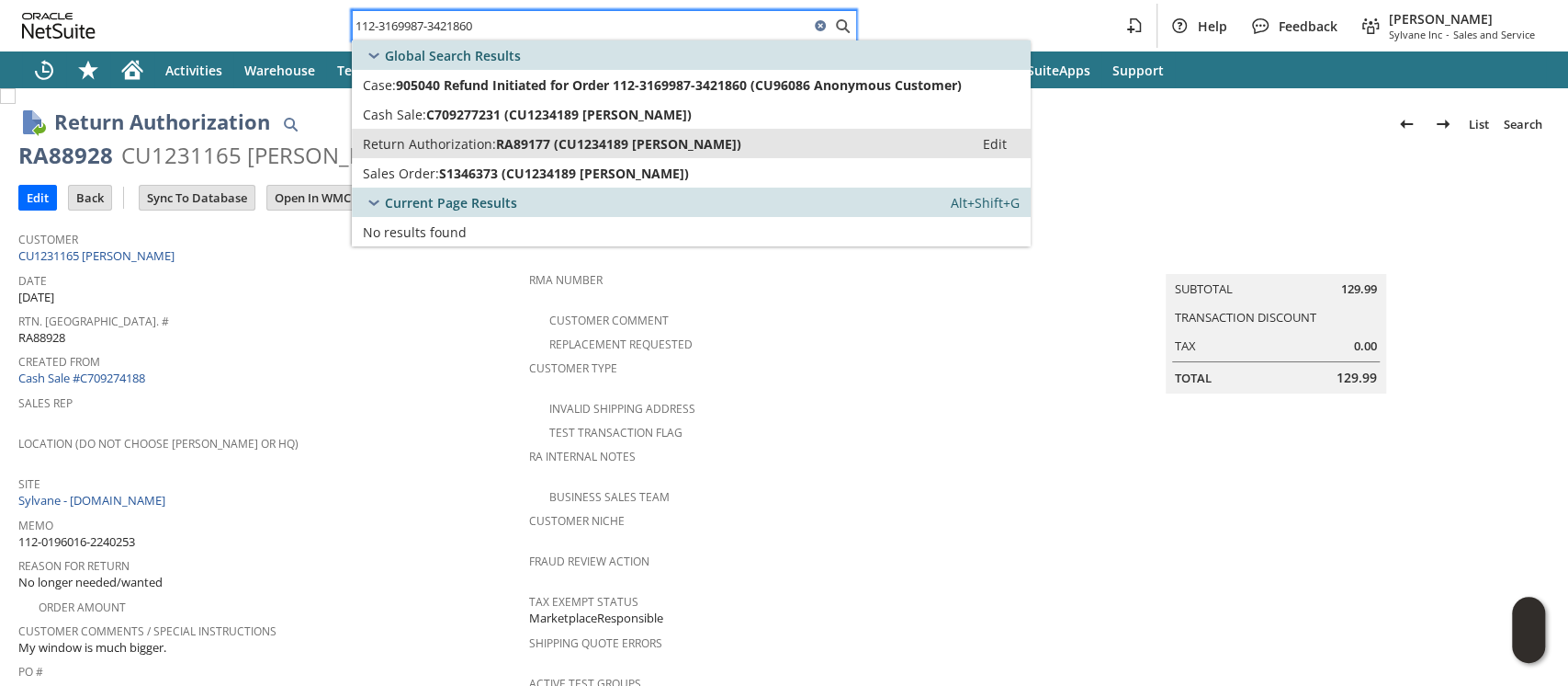
type input "112-3169987-3421860"
click at [579, 144] on span "RA89177 (CU1234189 Jason Kibby)" at bounding box center [619, 144] width 246 height 18
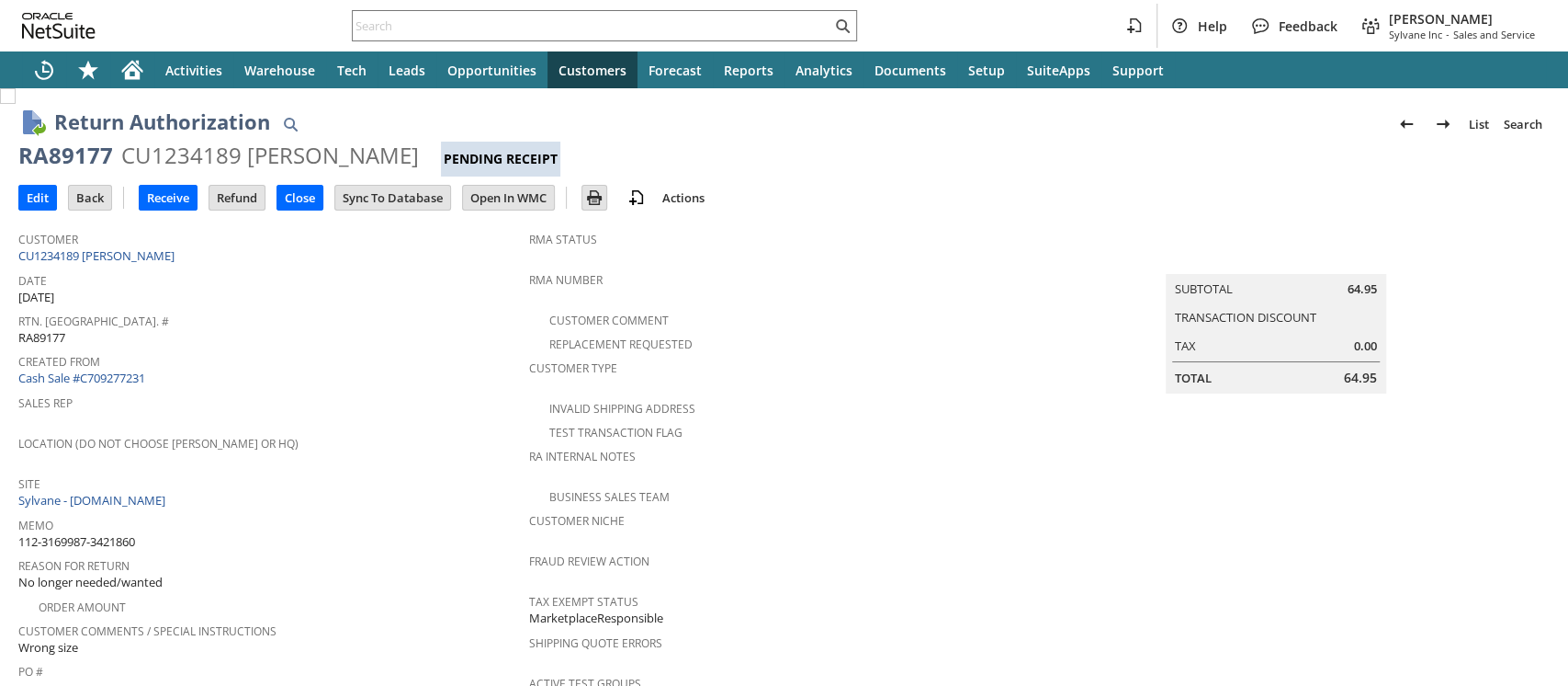
click at [207, 158] on div "CU1234189 Jason Kibby" at bounding box center [270, 155] width 297 height 30
copy div "CU1234189"
click at [500, 23] on input "text" at bounding box center [592, 26] width 479 height 22
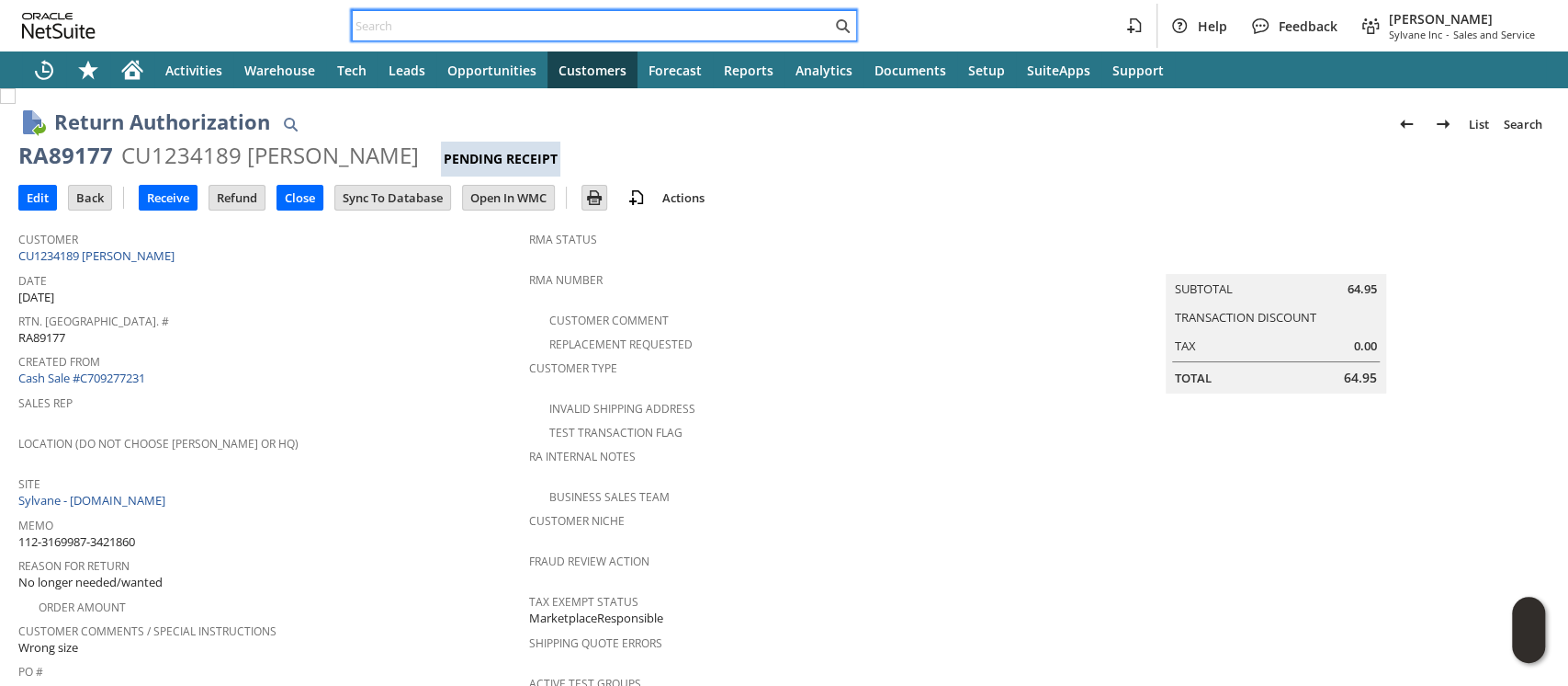
paste input "112-3218977-3897069"
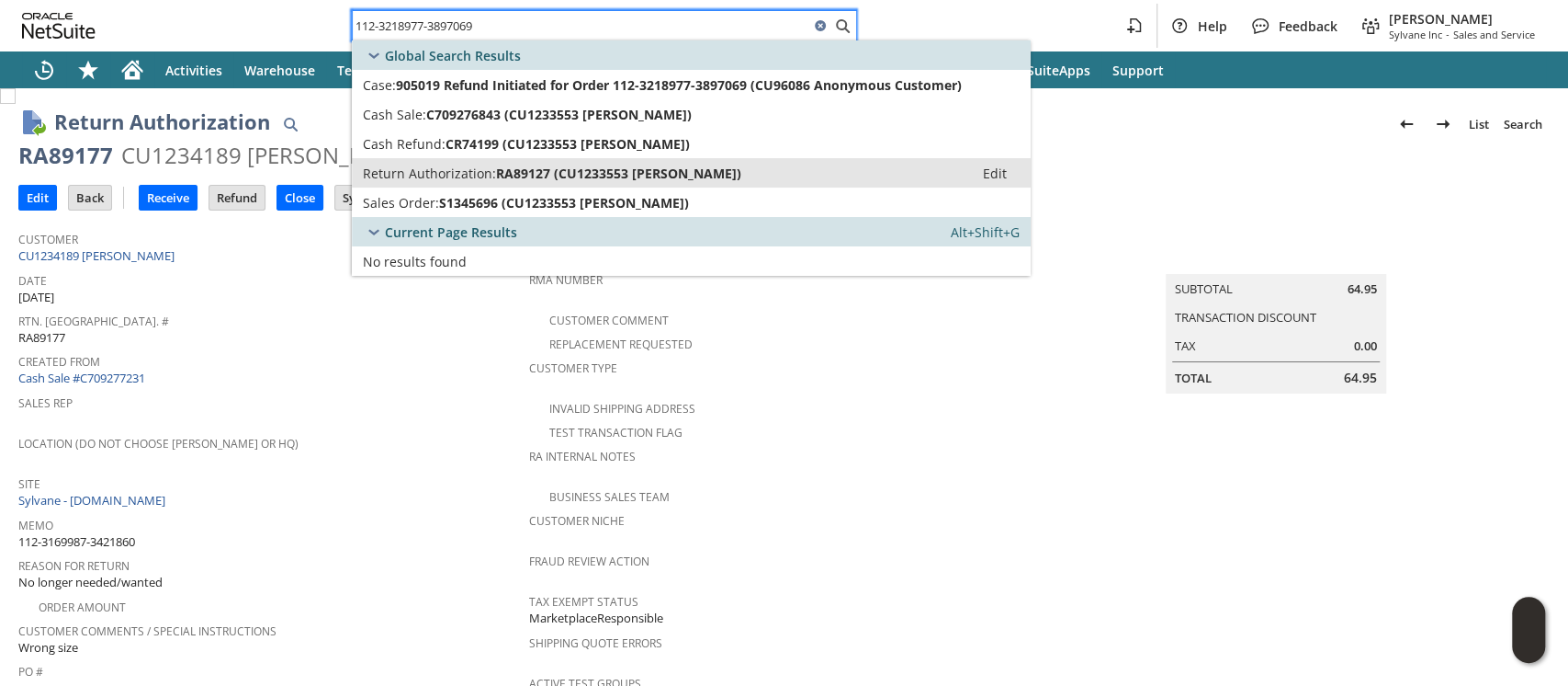
type input "112-3218977-3897069"
click at [496, 166] on span "RA89127 (CU1233553 Carl Chaagnon)" at bounding box center [619, 173] width 246 height 18
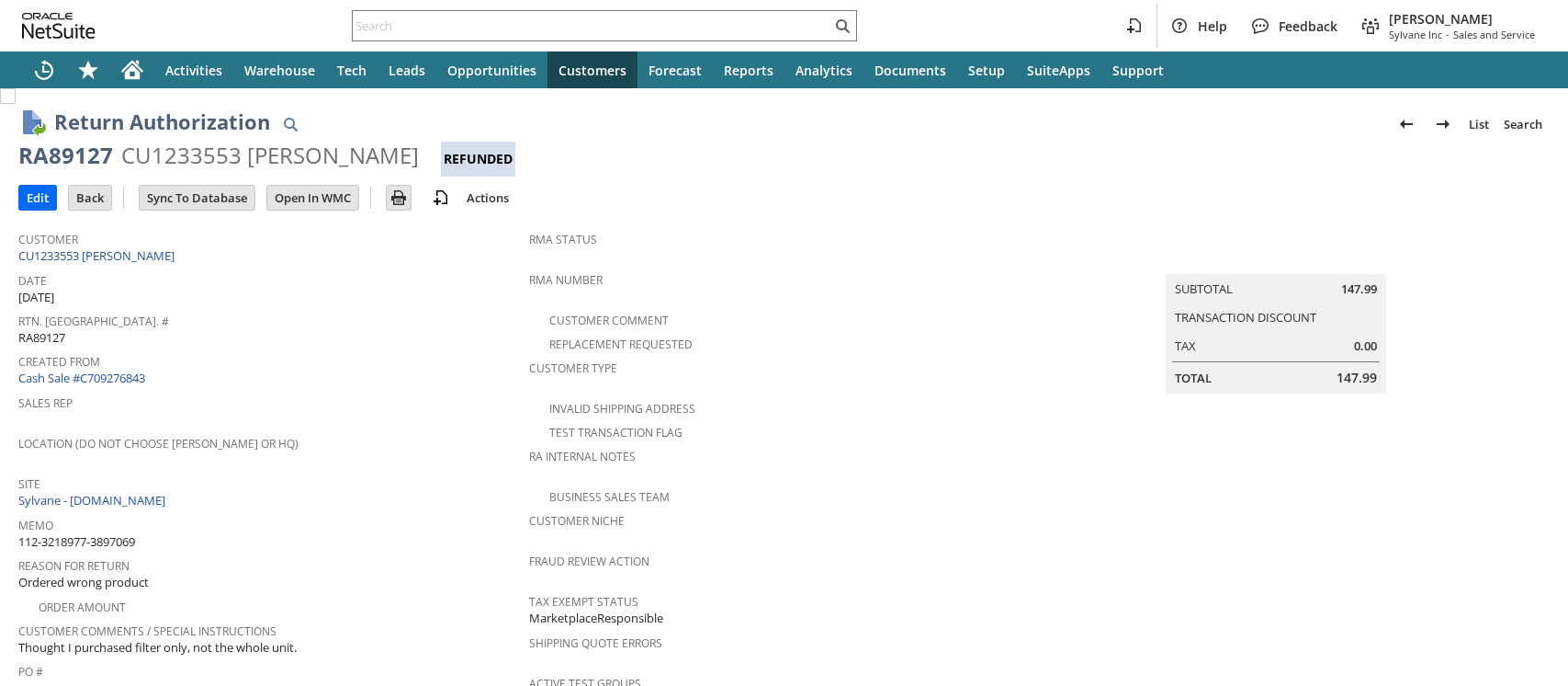
click at [202, 155] on div "CU1233553 [PERSON_NAME]" at bounding box center [270, 155] width 297 height 30
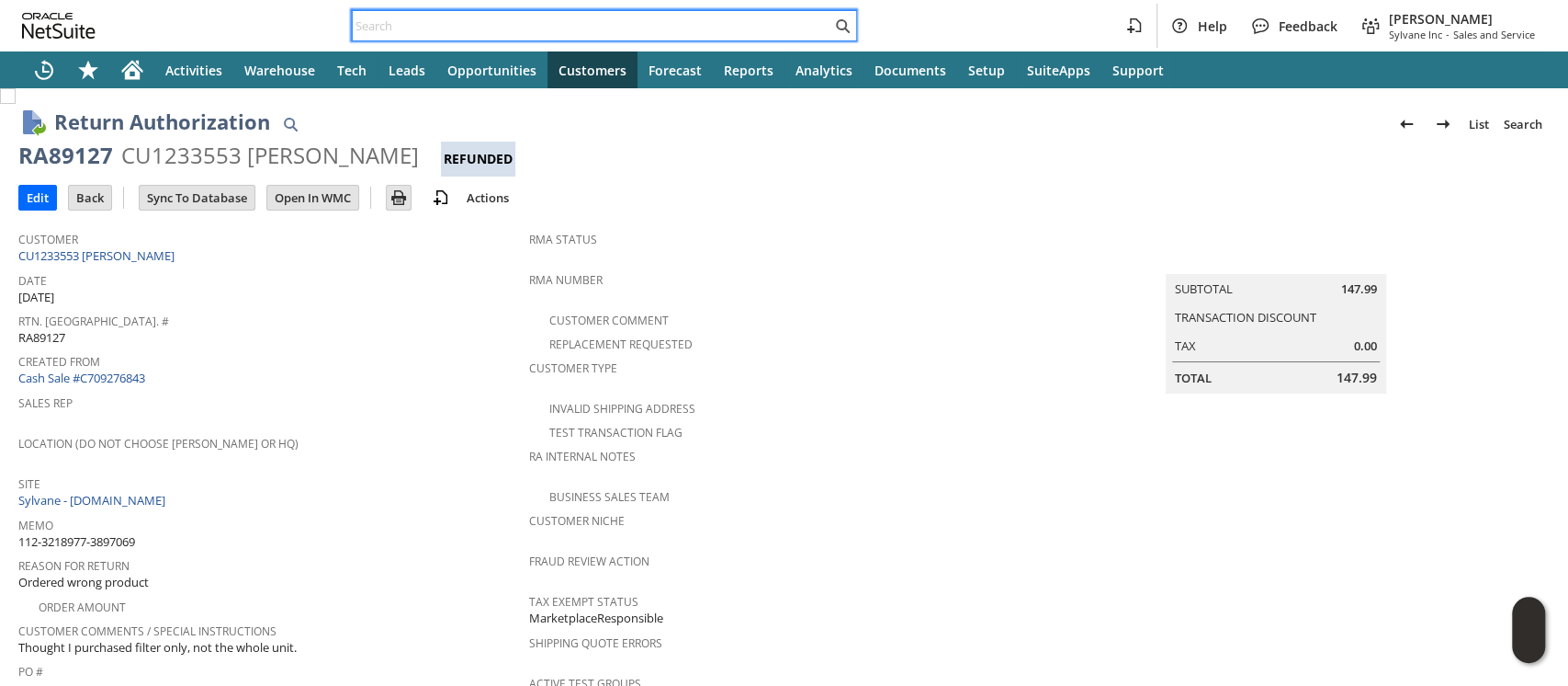
click at [632, 29] on input "text" at bounding box center [592, 26] width 479 height 22
paste input "112-4464904-1639418"
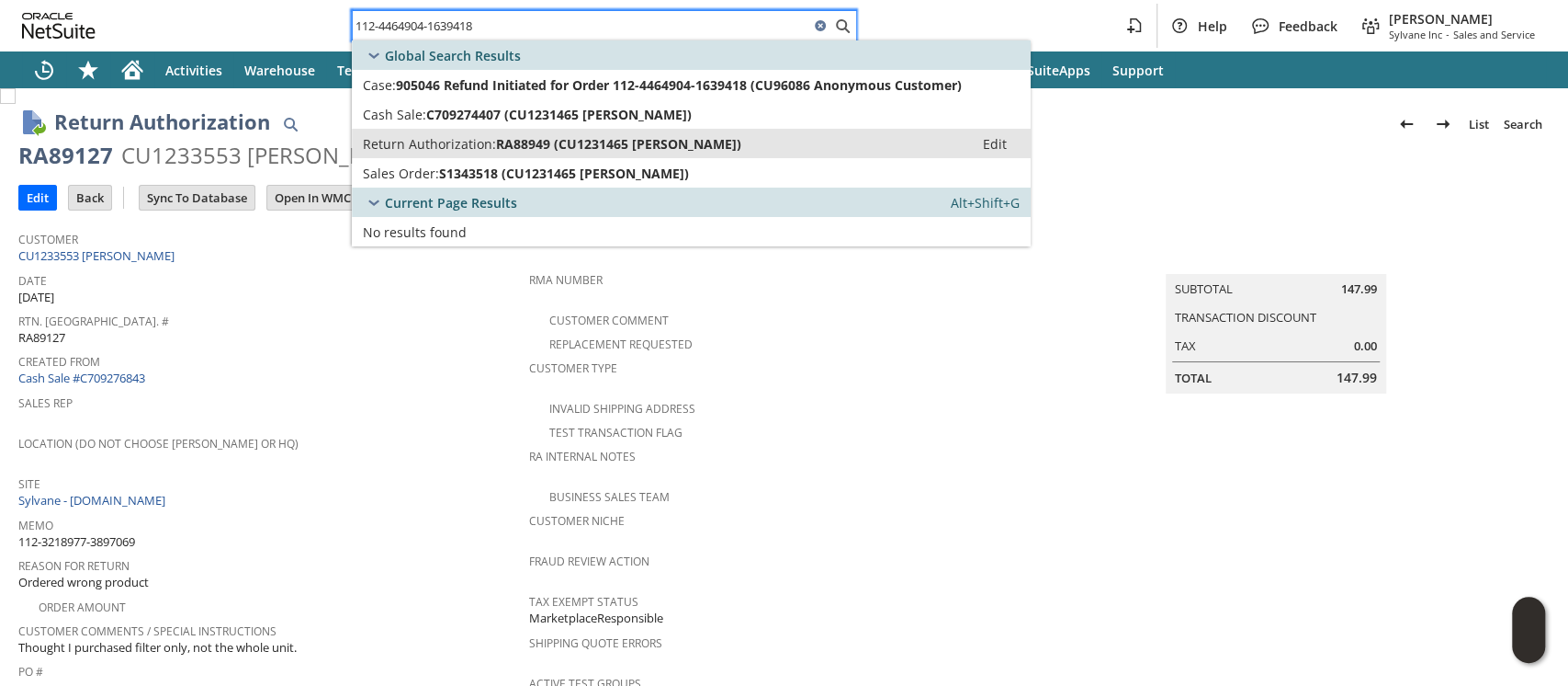
type input "112-4464904-1639418"
click at [603, 137] on span "RA88949 (CU1231465 Vinutha Ganapathy)" at bounding box center [619, 144] width 246 height 18
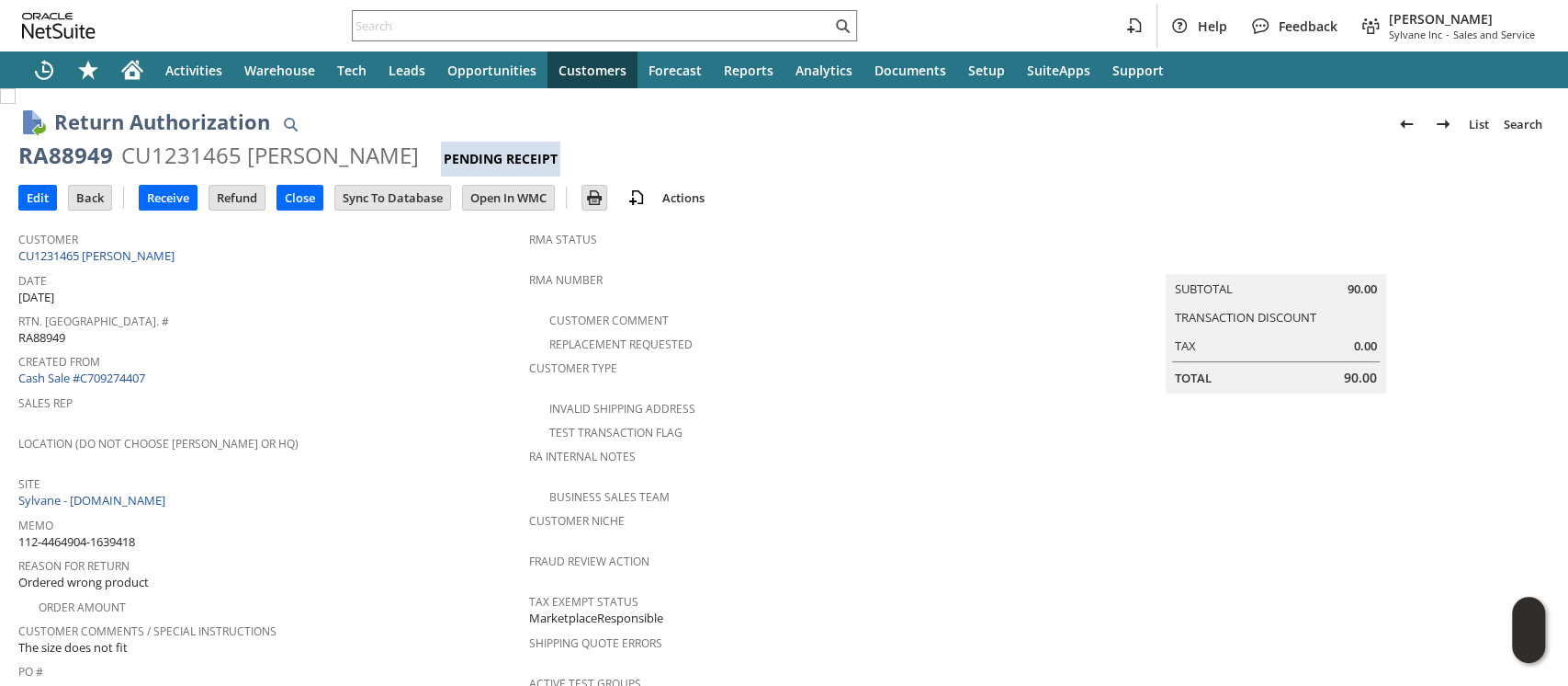
click at [191, 162] on div "CU1231465 [PERSON_NAME]" at bounding box center [270, 155] width 297 height 30
copy div "CU1231465"
click at [635, 30] on input "text" at bounding box center [592, 26] width 479 height 22
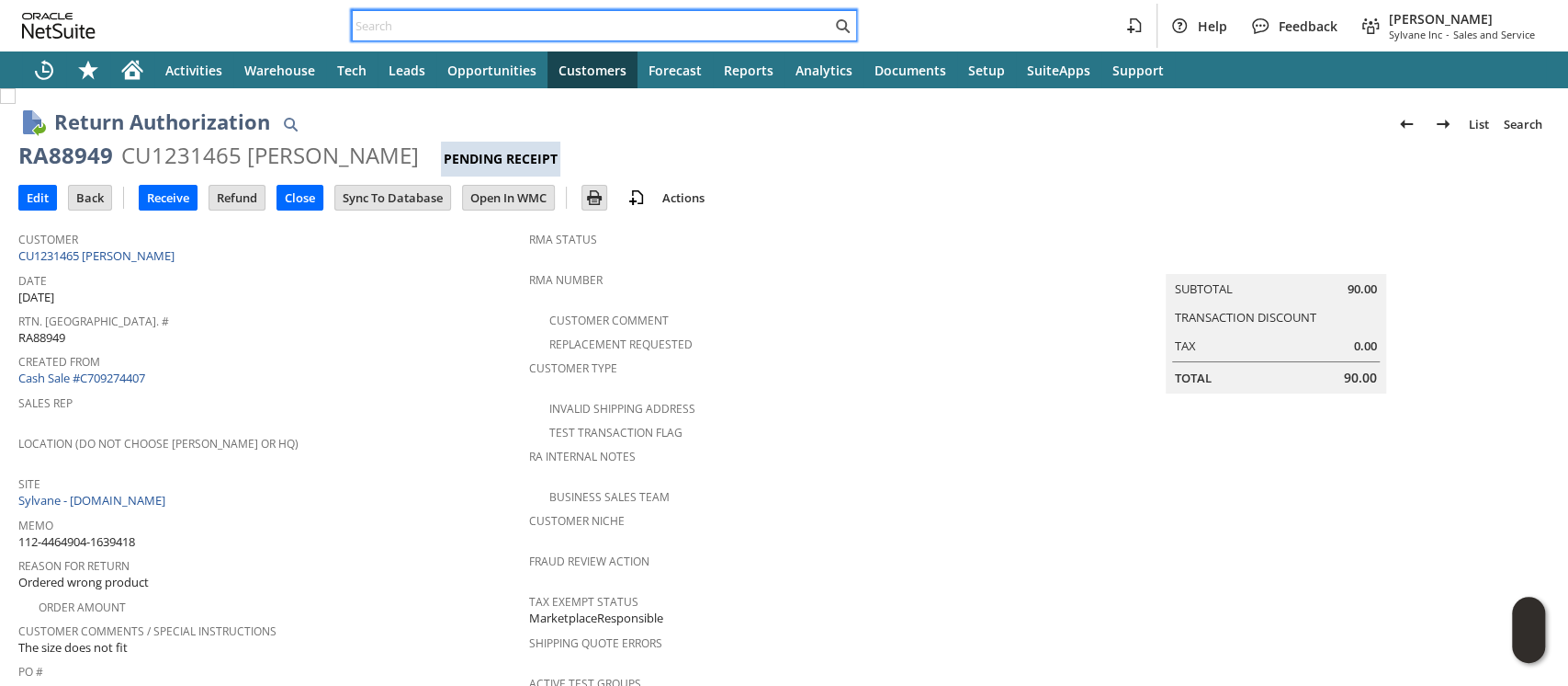
paste input "112-4580386-4618639"
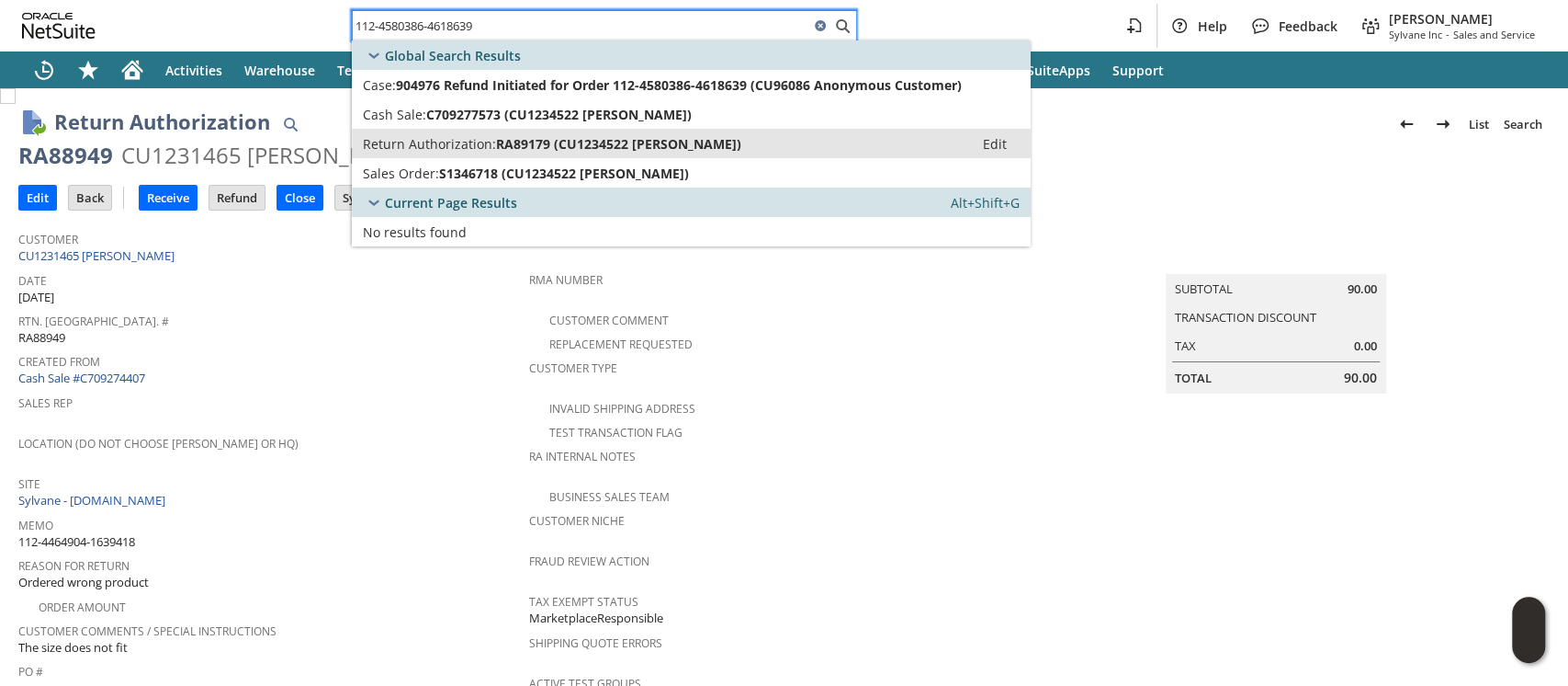
type input "112-4580386-4618639"
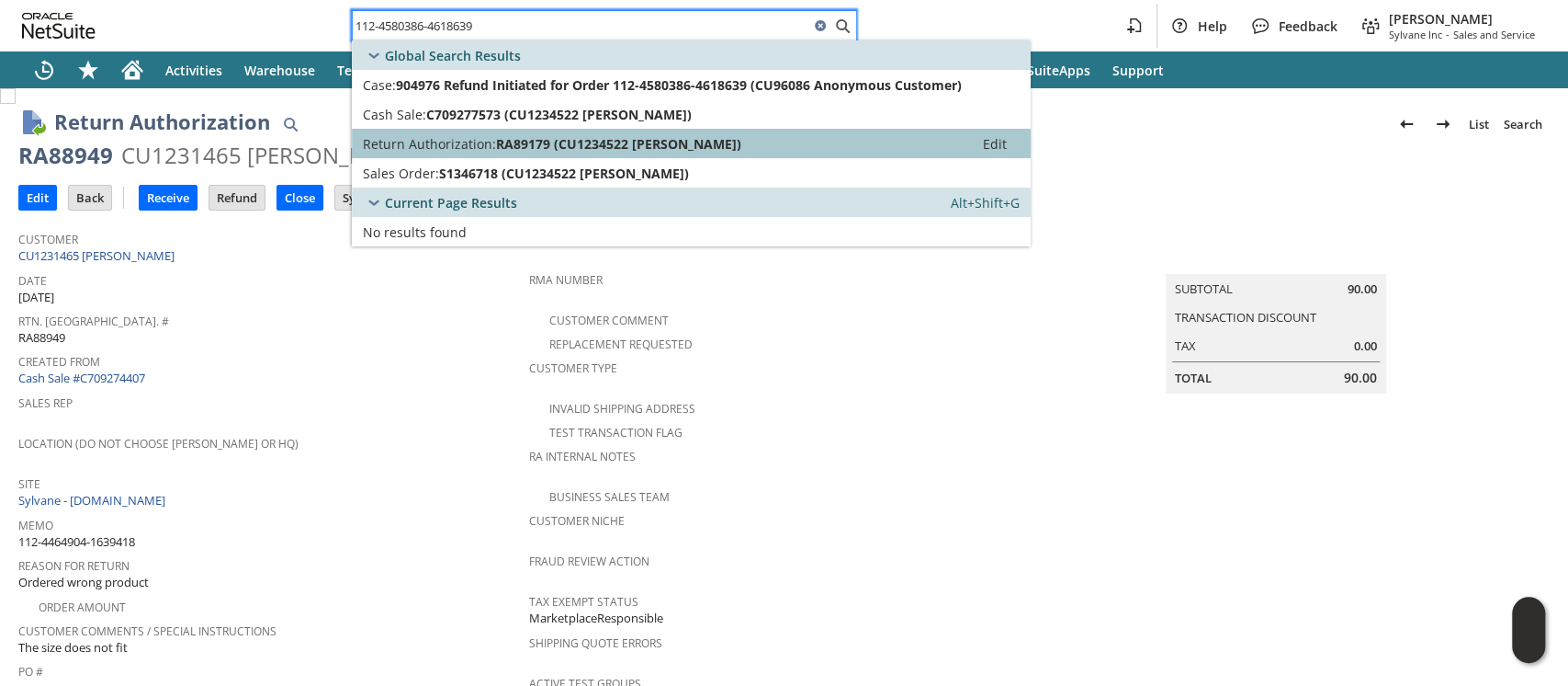
click at [550, 147] on span "RA89179 (CU1234522 [PERSON_NAME])" at bounding box center [619, 144] width 246 height 18
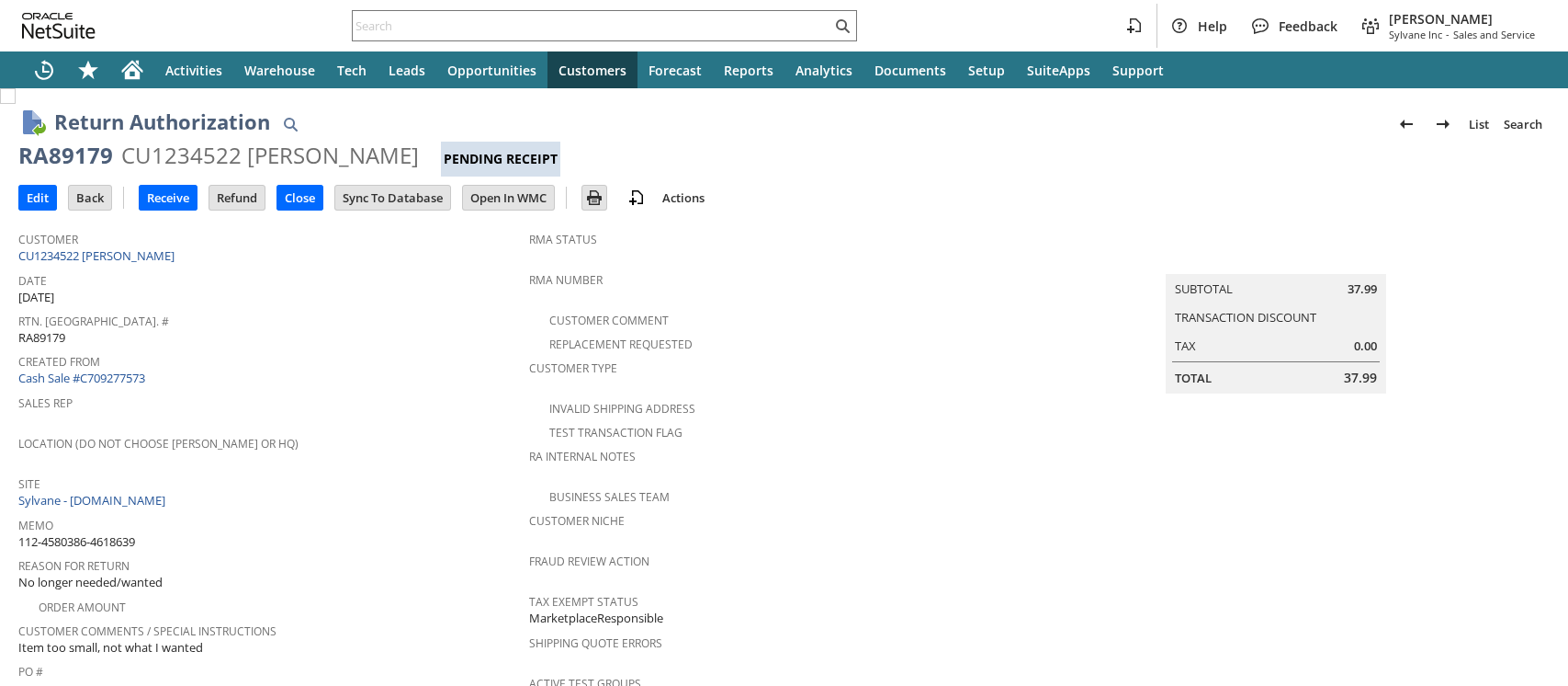
click at [190, 158] on div "CU1234522 [PERSON_NAME]" at bounding box center [270, 155] width 297 height 30
click at [739, 25] on input "text" at bounding box center [592, 26] width 479 height 22
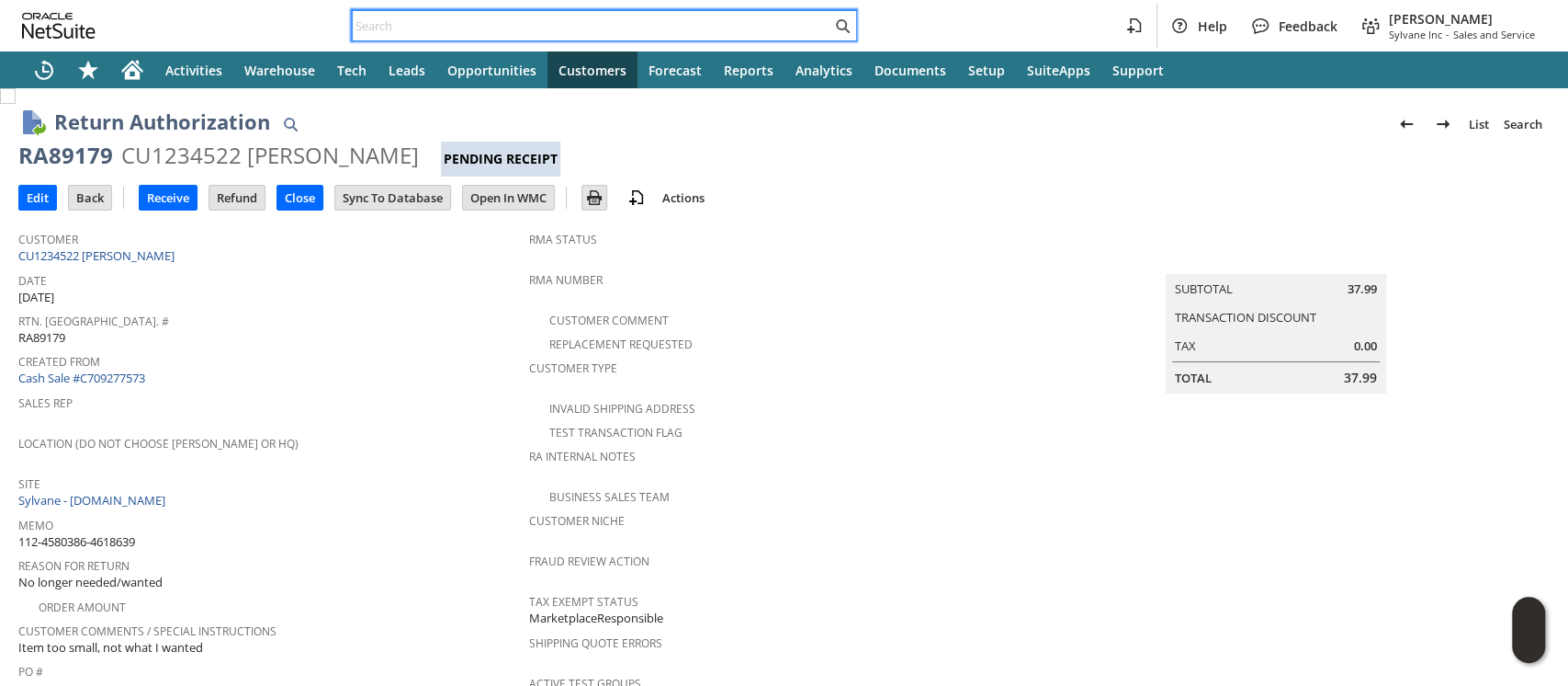
paste input "112-4580386-4618639"
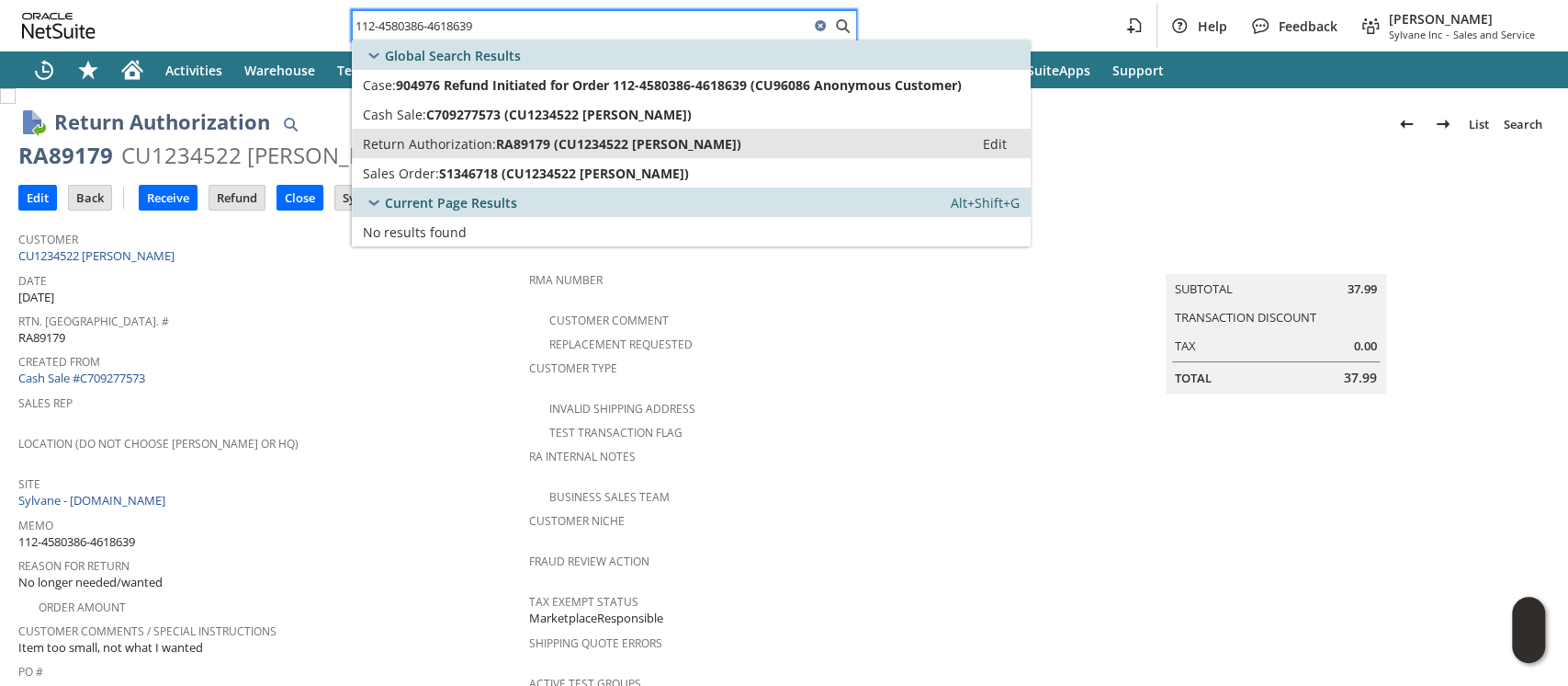
type input "112-4580386-4618639"
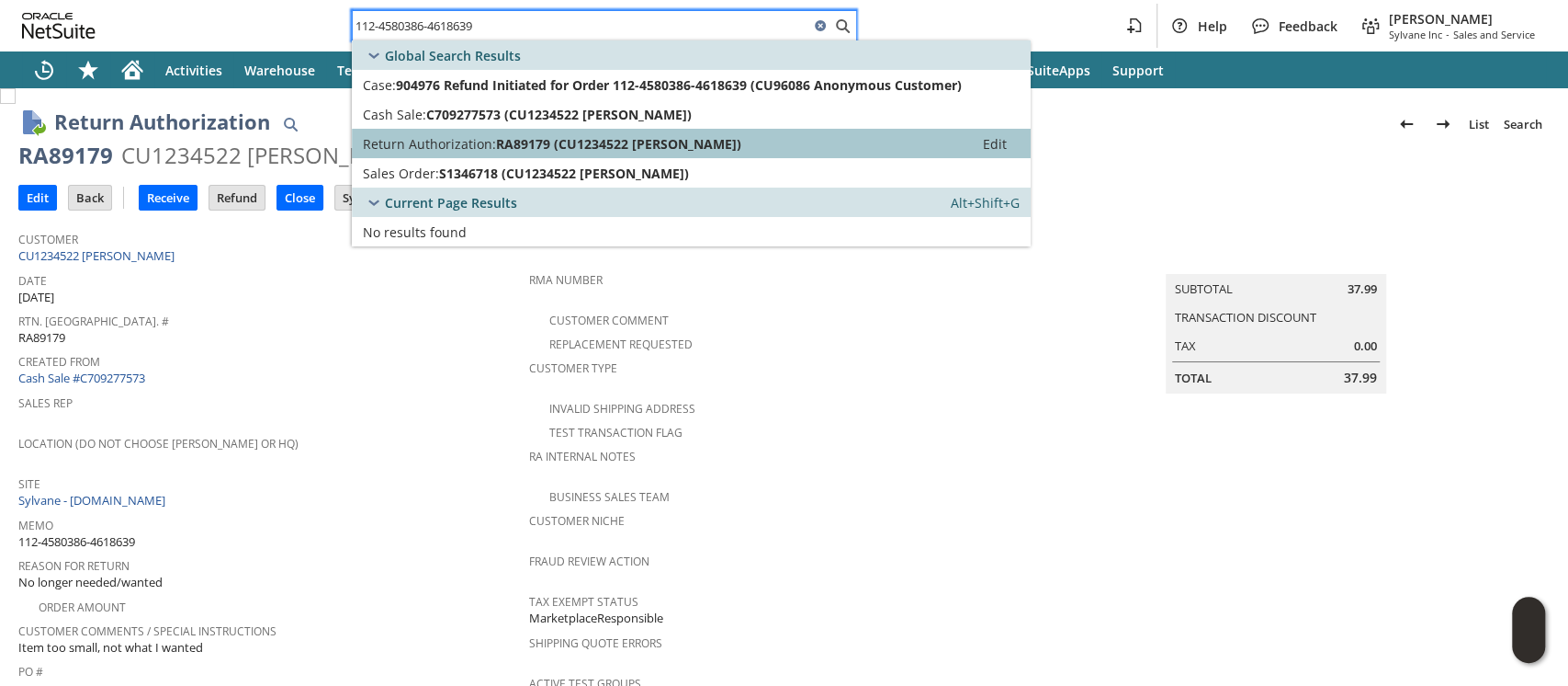
click at [714, 145] on span "RA89179 (CU1234522 Gerard blake)" at bounding box center [619, 144] width 246 height 18
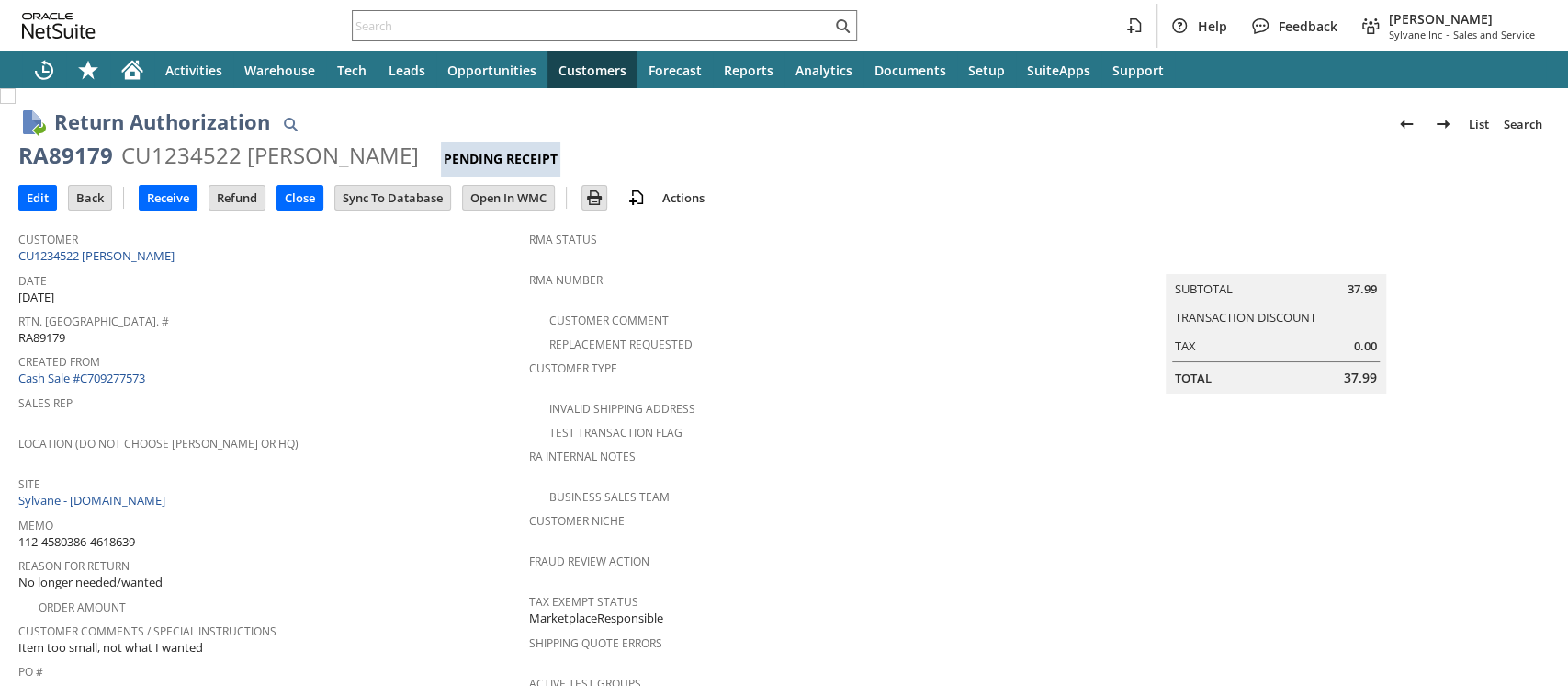
click at [221, 162] on div "CU1234522 Gerard blake" at bounding box center [270, 155] width 297 height 30
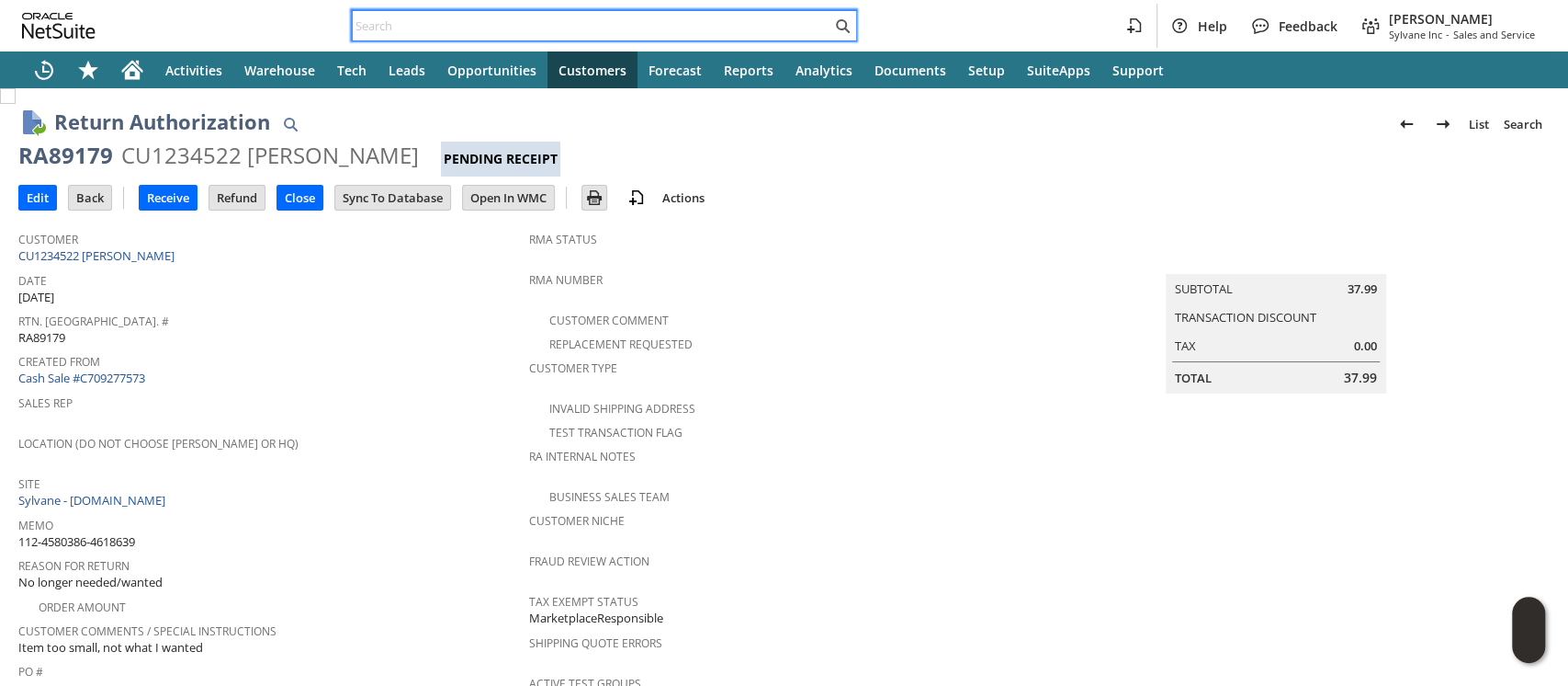
click at [688, 23] on input "text" at bounding box center [592, 26] width 479 height 22
paste input "112-7406826-4333803"
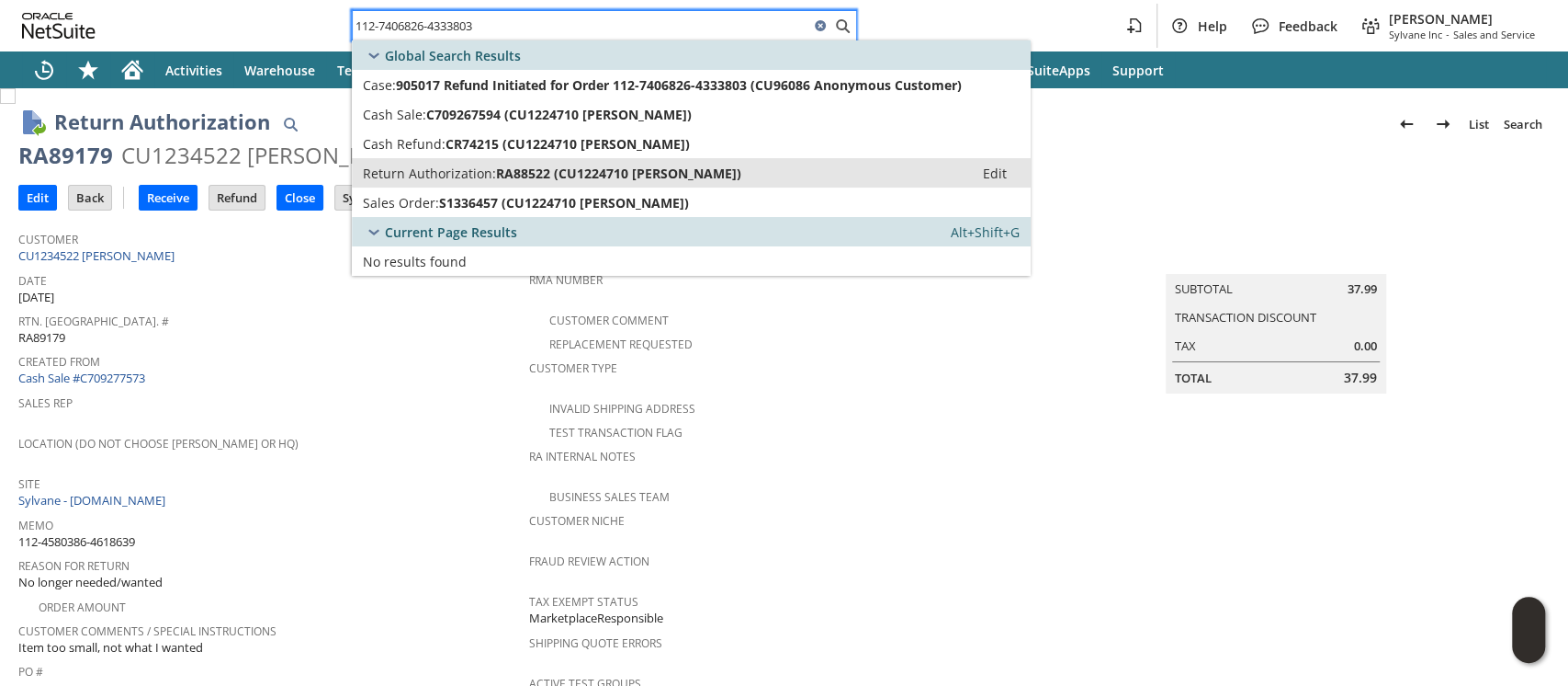
type input "112-7406826-4333803"
click at [538, 172] on span "RA88522 (CU1224710 Patricia Customer)" at bounding box center [619, 173] width 246 height 18
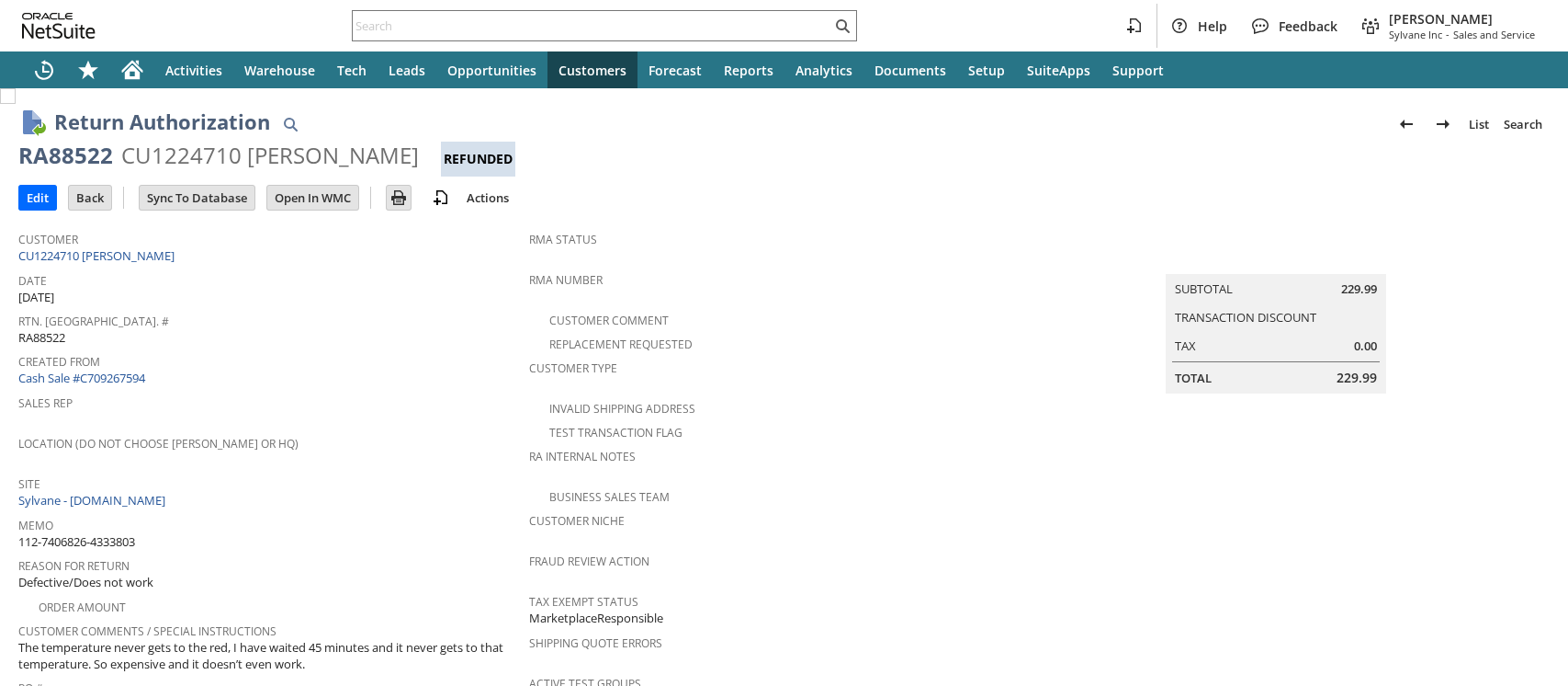
drag, startPoint x: 0, startPoint y: 0, endPoint x: 181, endPoint y: 157, distance: 239.6
click at [181, 157] on div "CU1224710 Patricia Customer" at bounding box center [270, 155] width 297 height 30
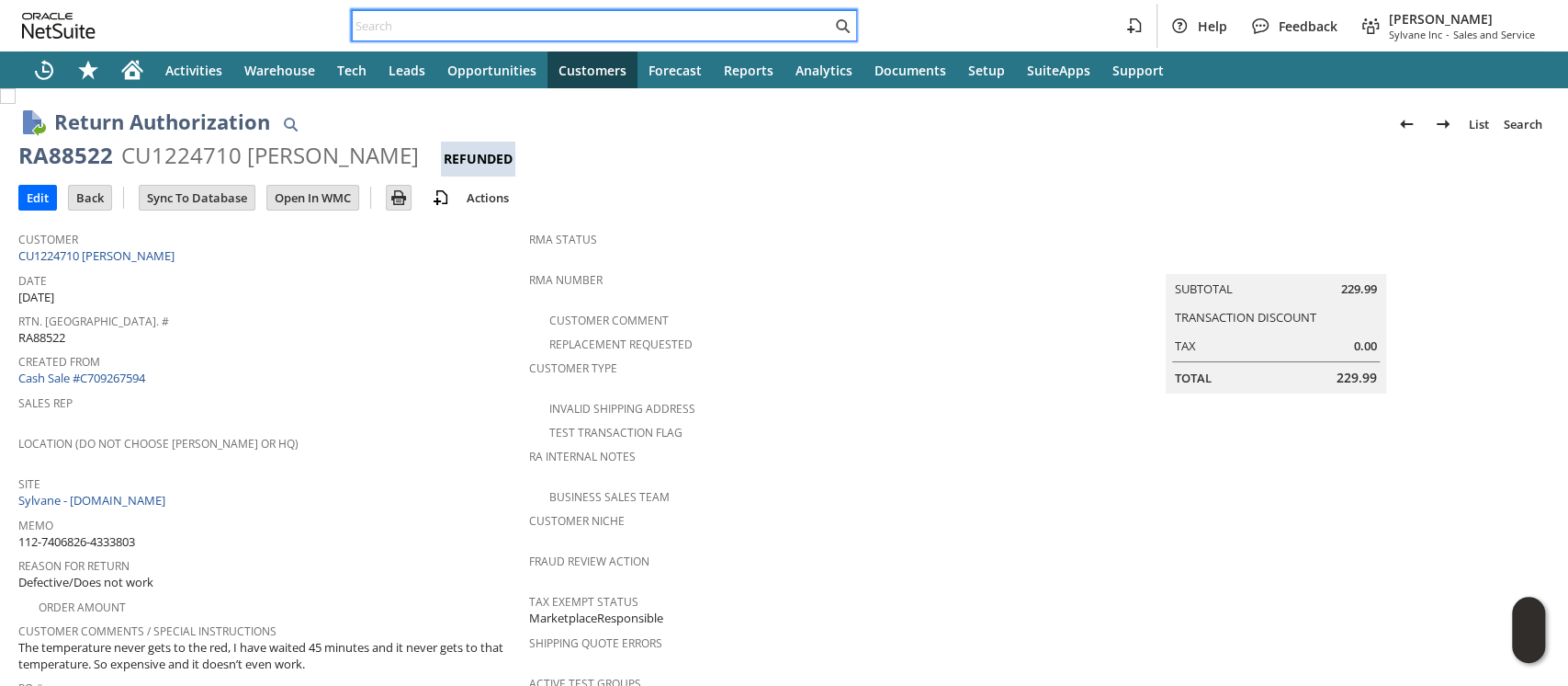
click at [449, 33] on input "text" at bounding box center [592, 26] width 479 height 22
paste input "113-0235760-7777817"
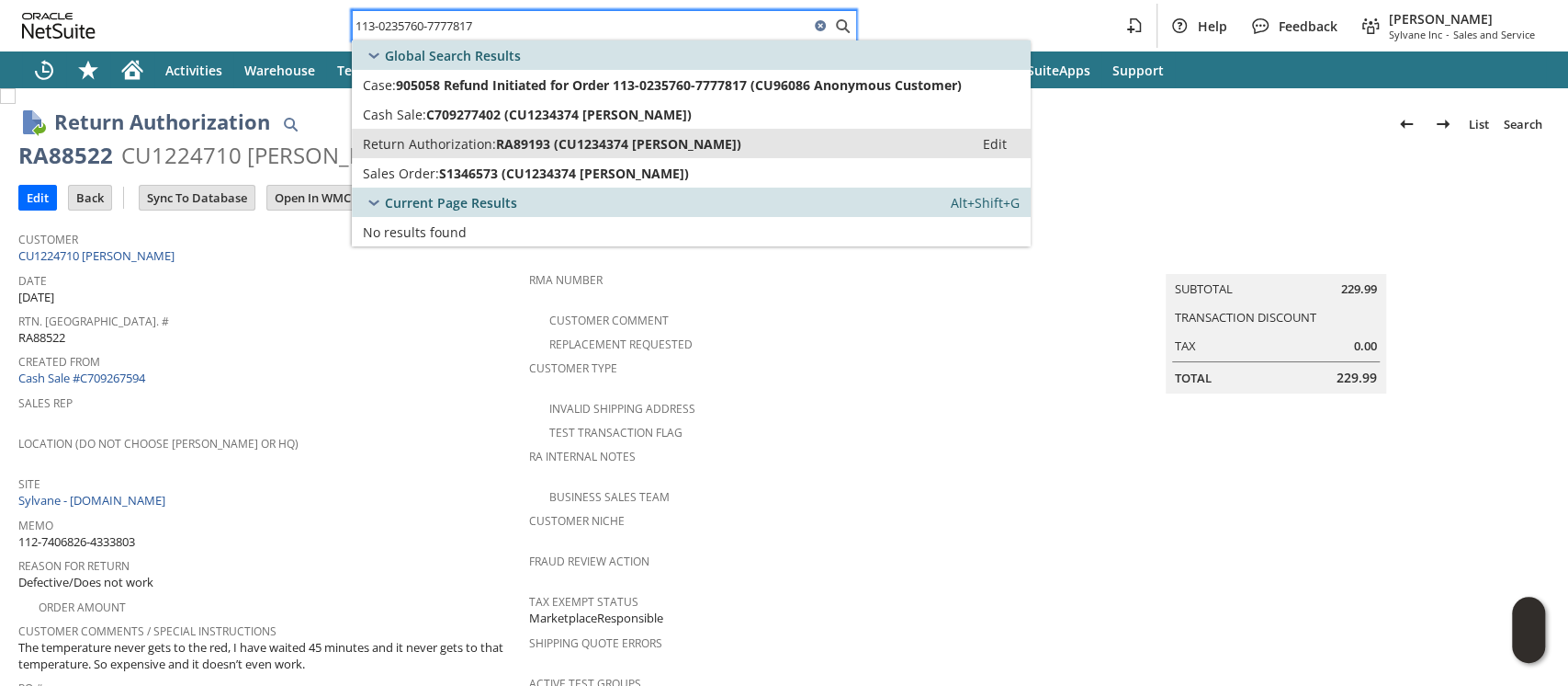
type input "113-0235760-7777817"
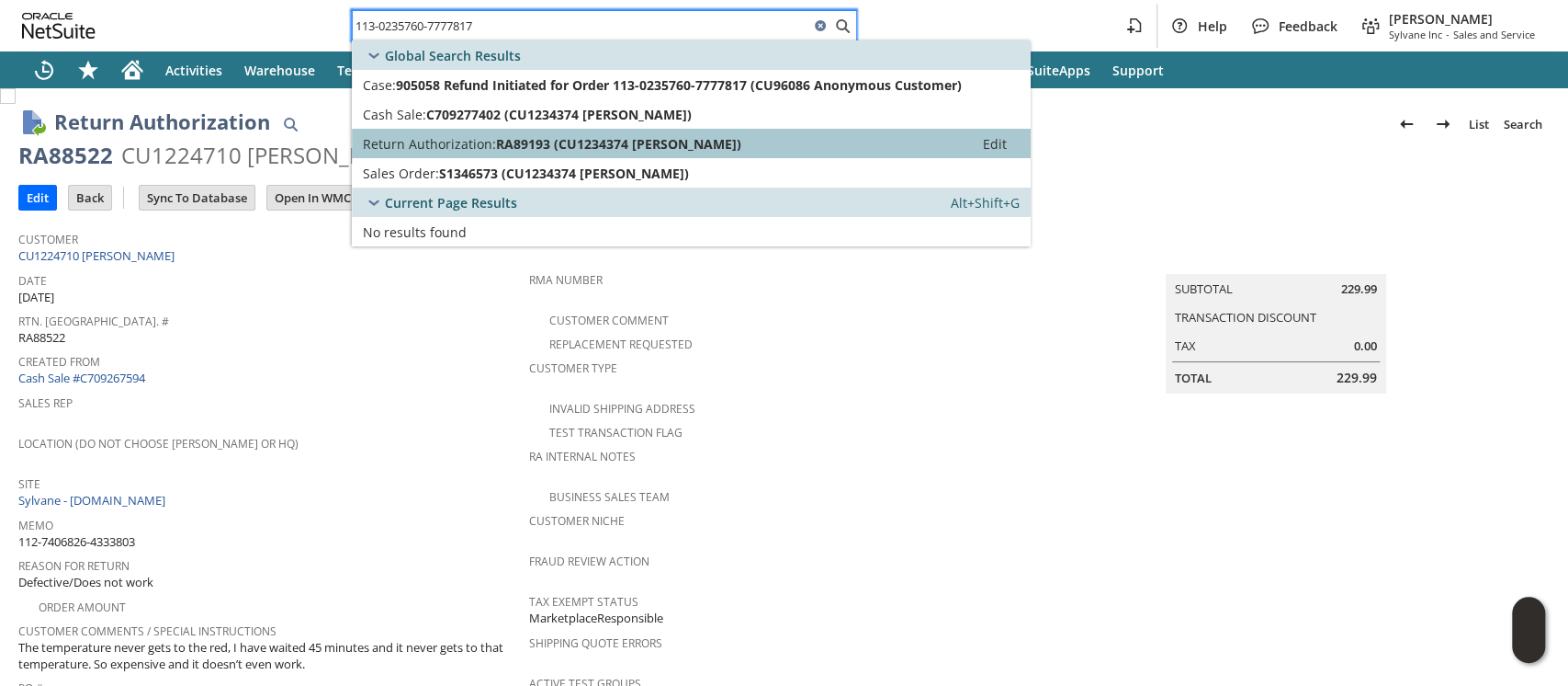
click at [500, 143] on span "RA89193 (CU1234374 Bryna Pelsinger)" at bounding box center [619, 144] width 246 height 18
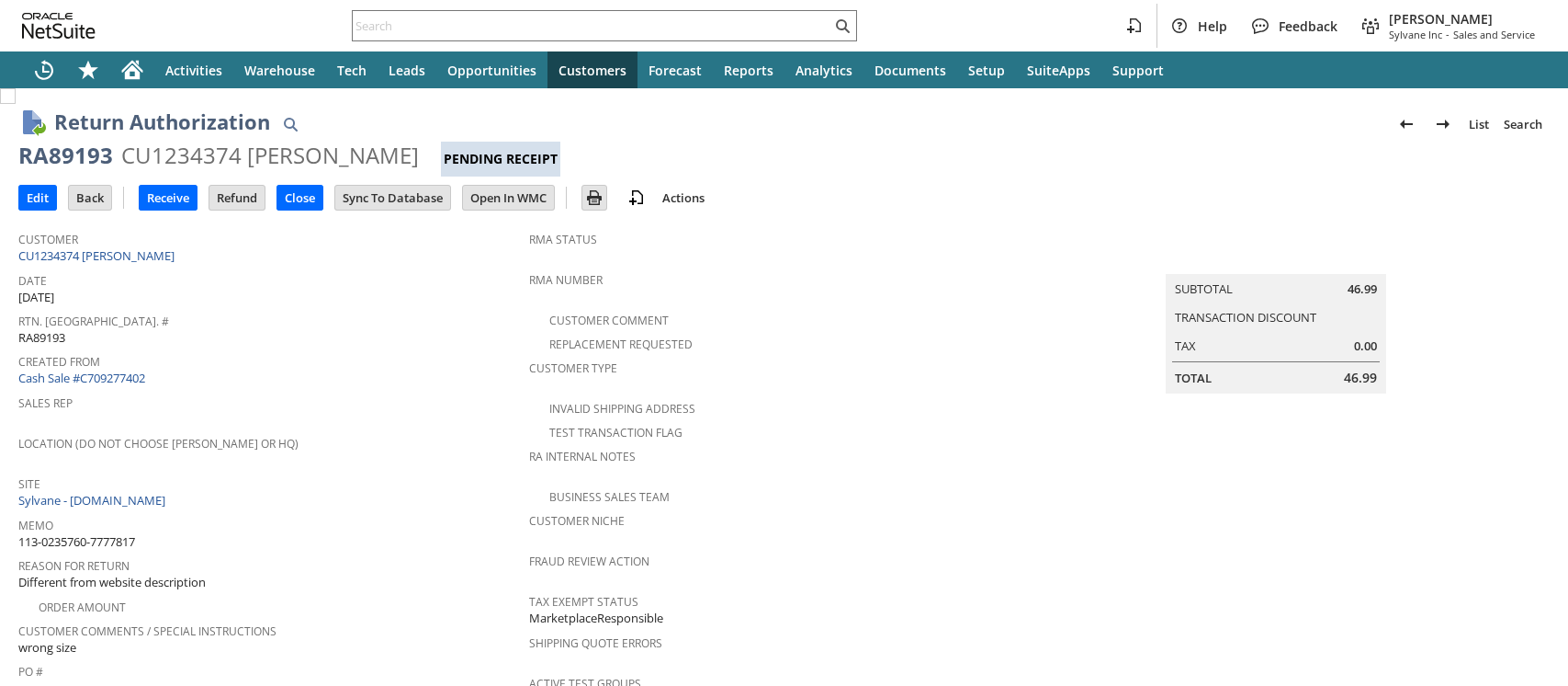
click at [198, 161] on div "CU1234374 [PERSON_NAME]" at bounding box center [270, 155] width 297 height 30
click at [466, 26] on input "text" at bounding box center [592, 26] width 479 height 22
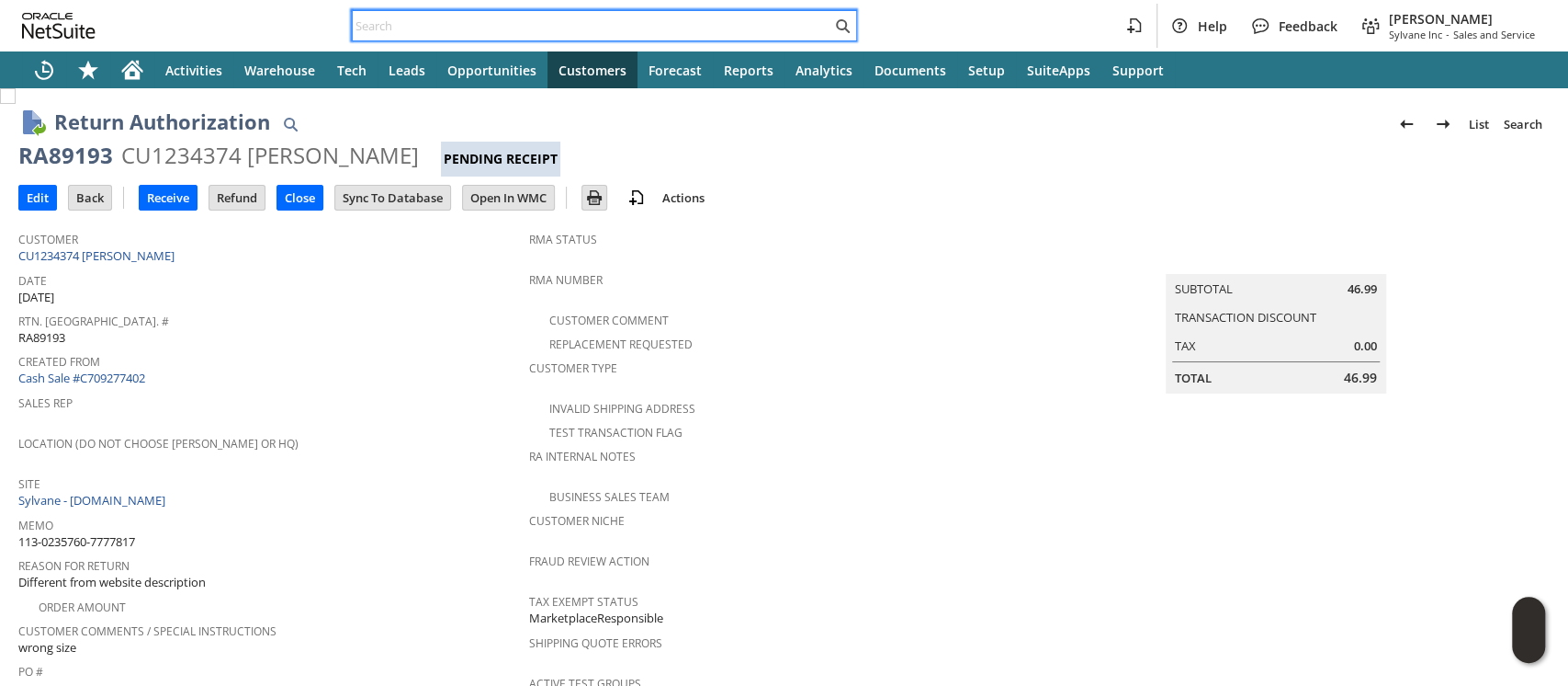
paste input "113-2336080-2218600"
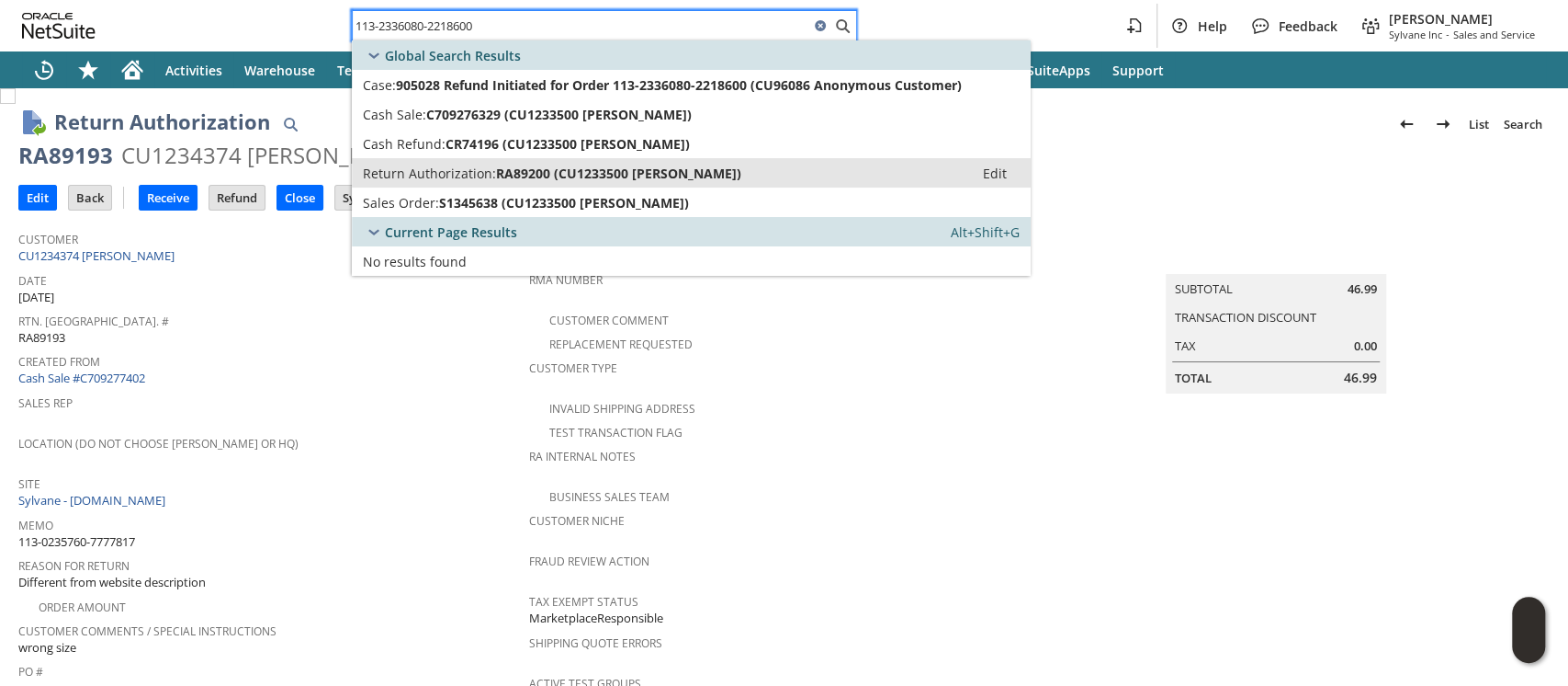
type input "113-2336080-2218600"
click at [493, 168] on span "Return Authorization:" at bounding box center [430, 173] width 133 height 18
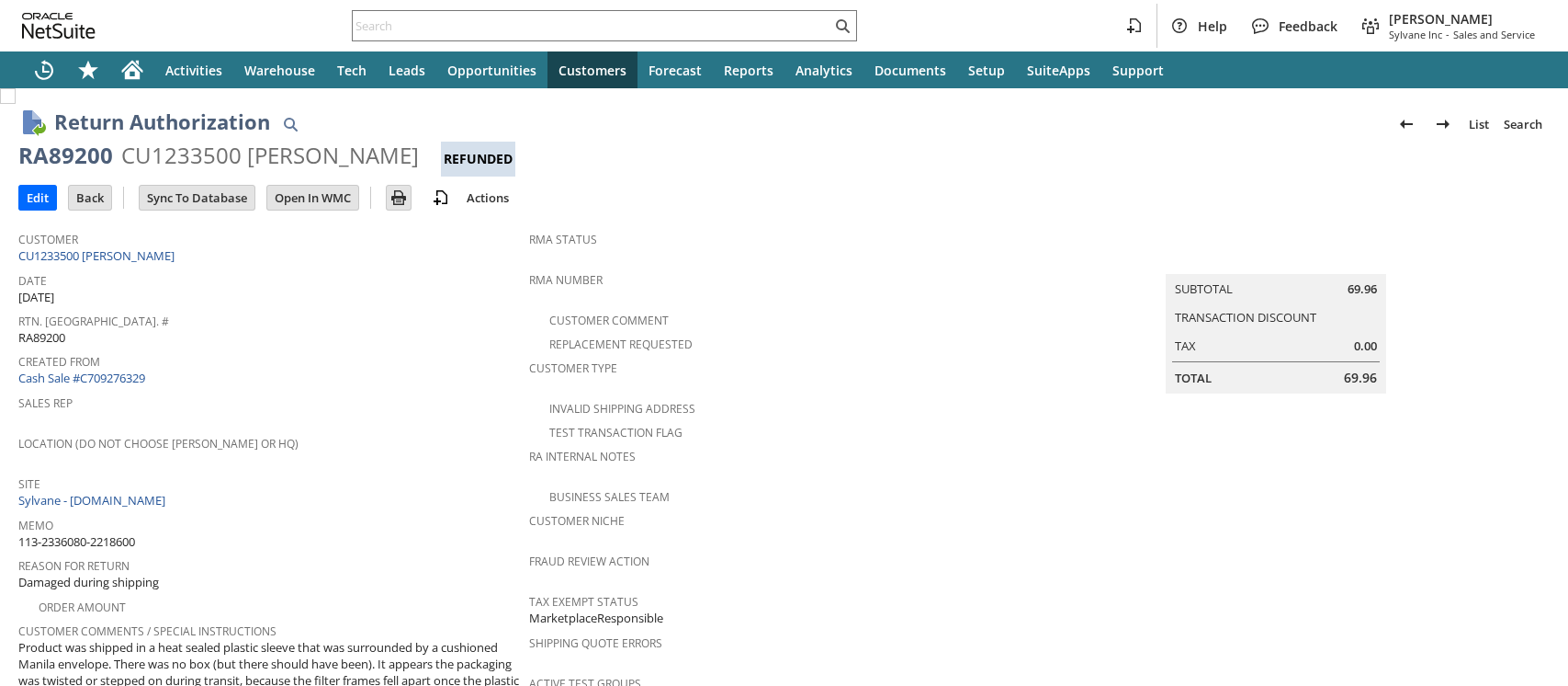
click at [195, 153] on div "CU1233500 [PERSON_NAME]" at bounding box center [270, 155] width 297 height 30
copy div "CU1233500"
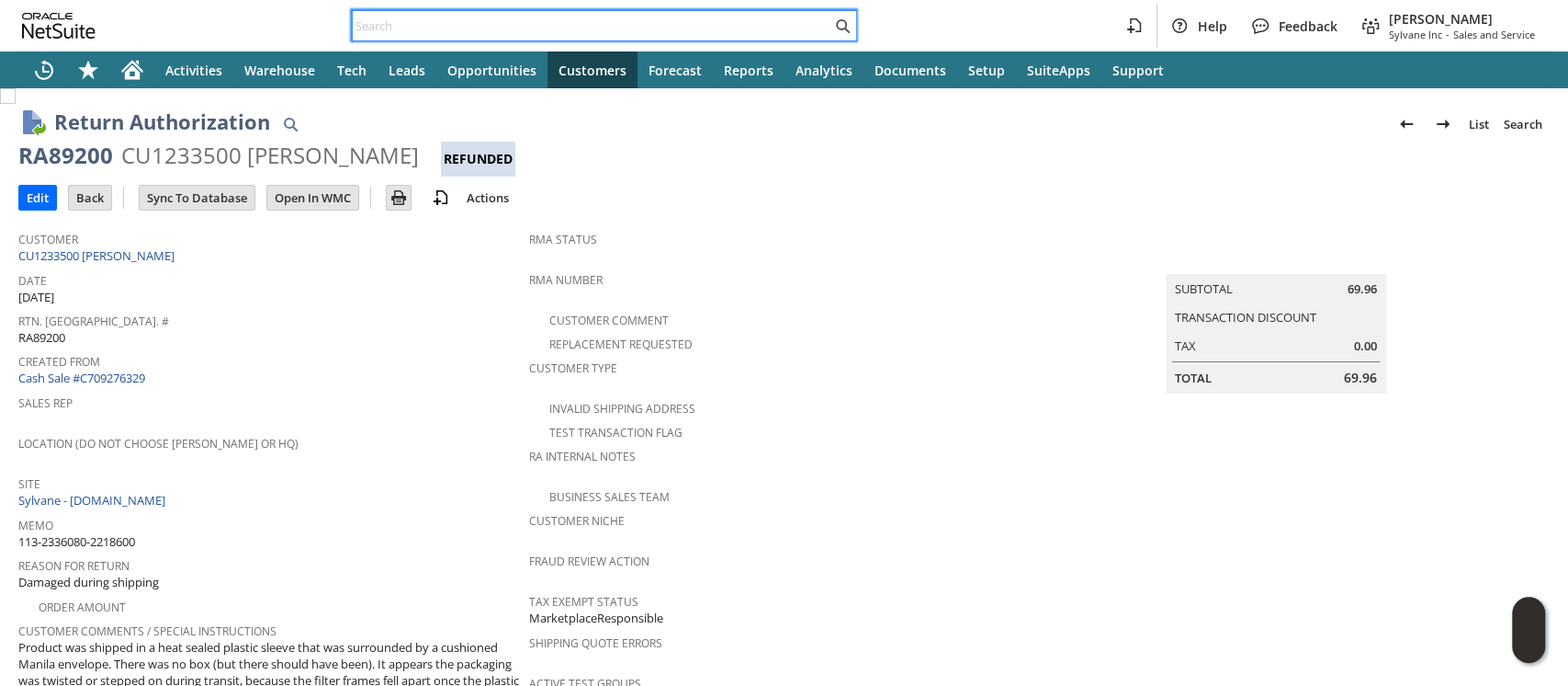
click at [654, 25] on input "text" at bounding box center [592, 26] width 479 height 22
paste input "113-3477304-6623431"
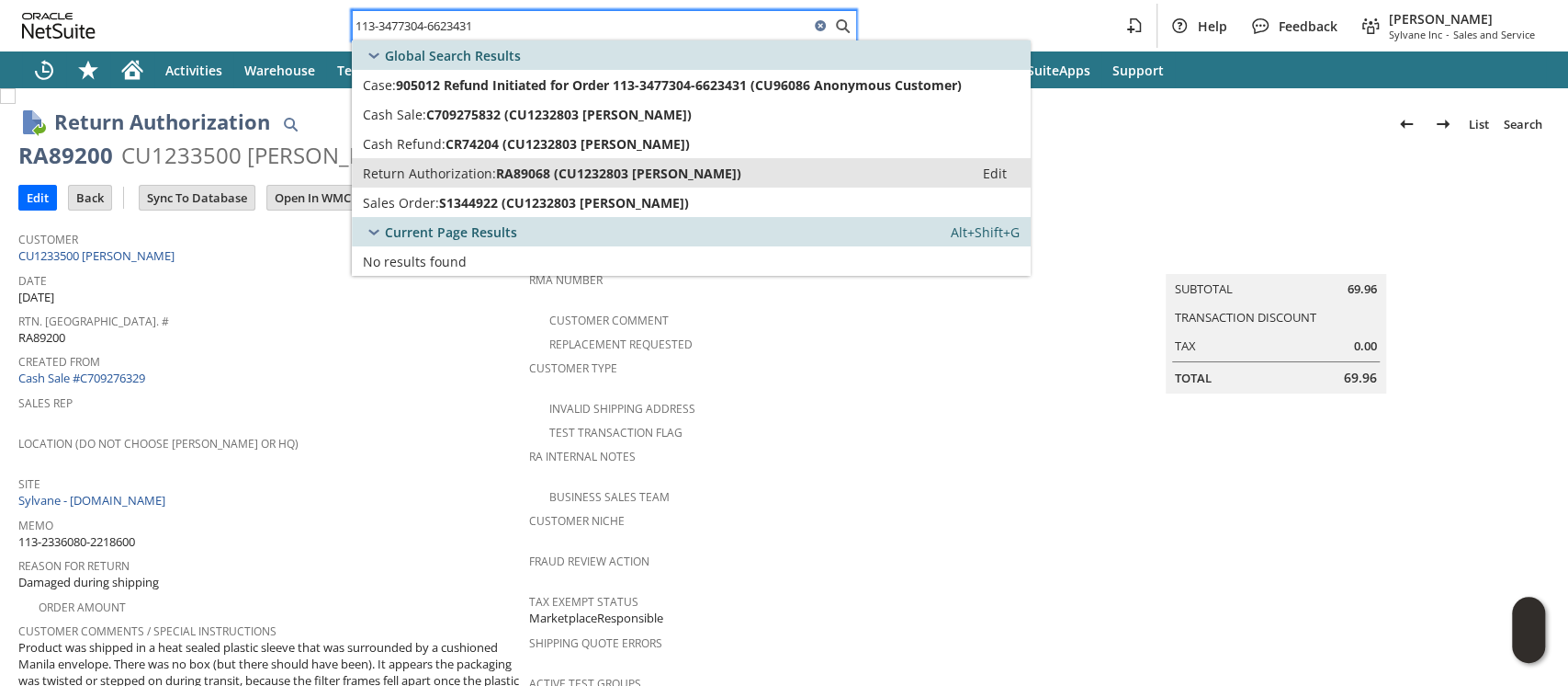
type input "113-3477304-6623431"
click at [630, 170] on span "RA89068 (CU1232803 Christopher A Campbell)" at bounding box center [619, 173] width 246 height 18
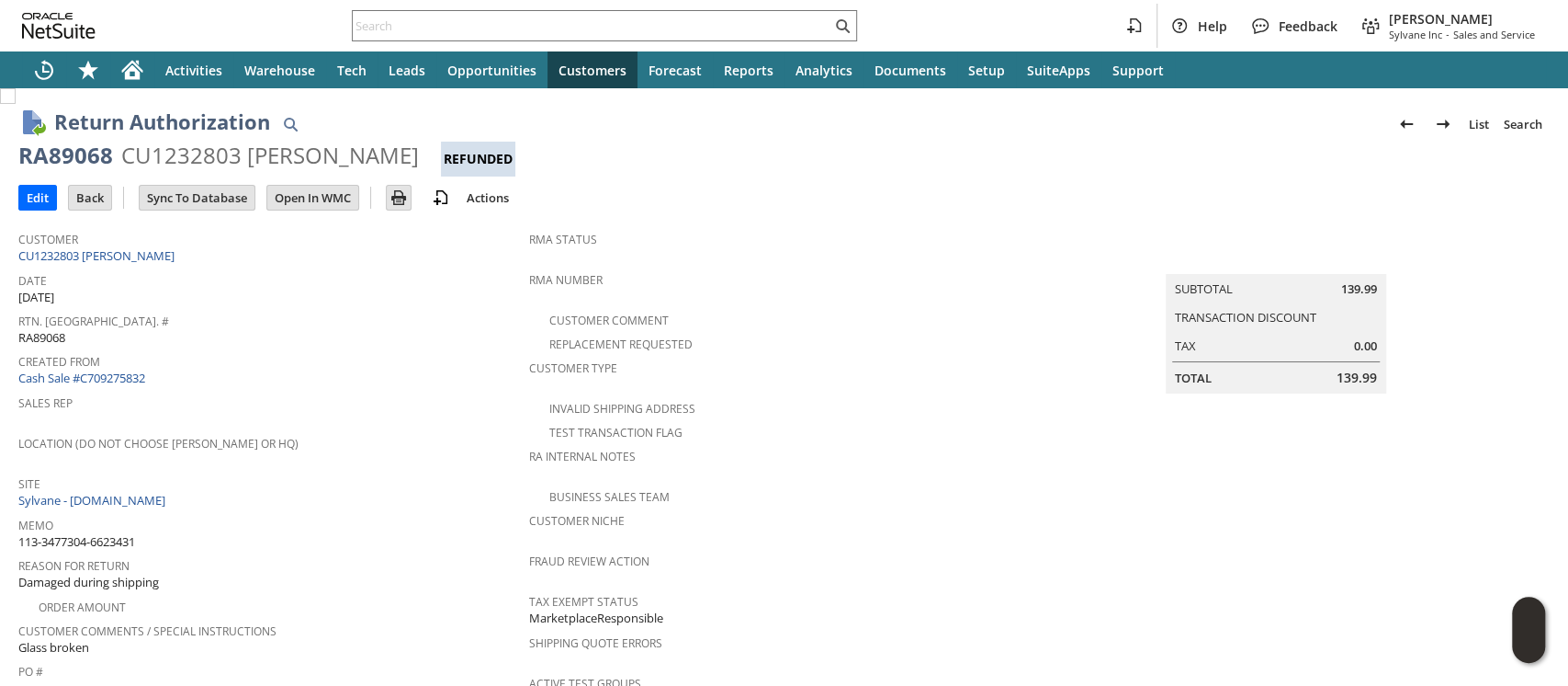
click at [206, 160] on div "CU1232803 Christopher A Campbell" at bounding box center [270, 155] width 297 height 30
copy div "CU1232803"
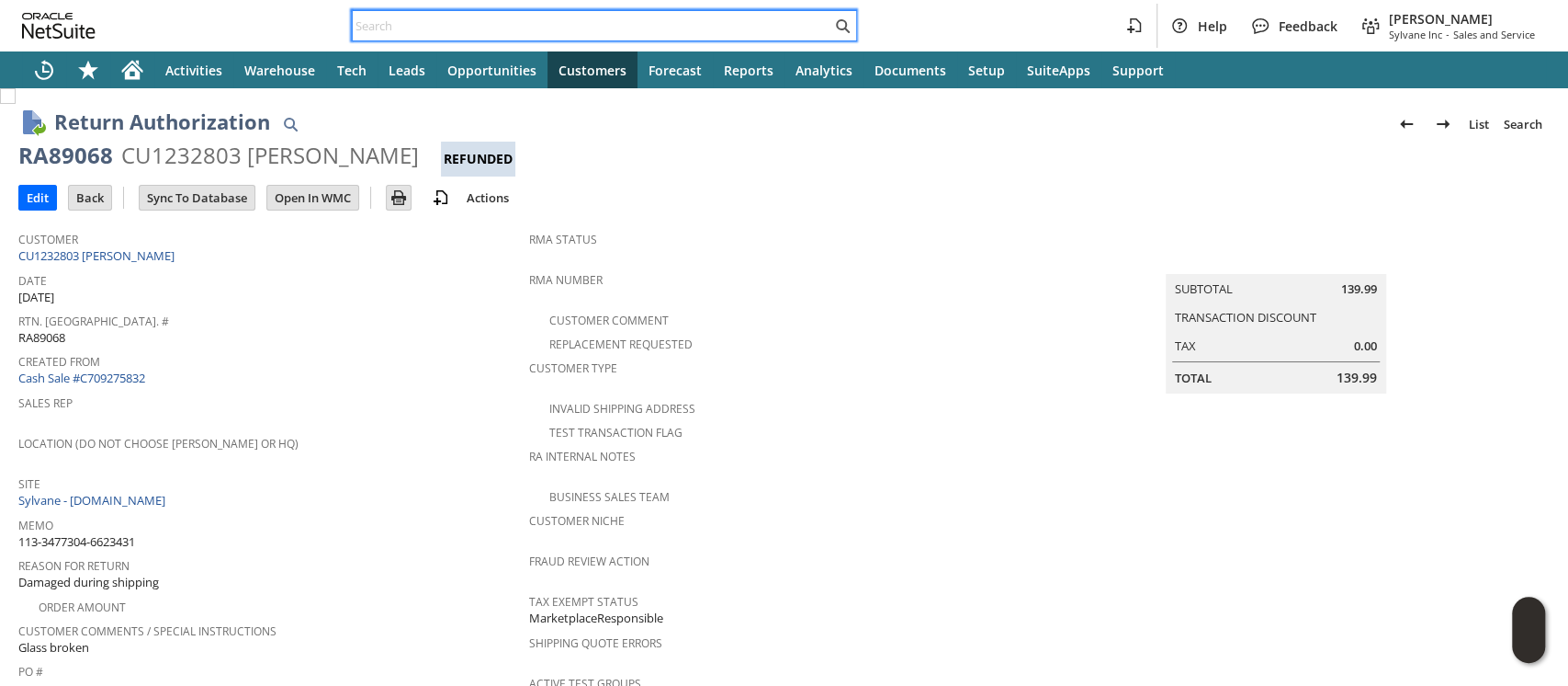
click at [736, 29] on input "text" at bounding box center [592, 26] width 479 height 22
paste input "113-3586260-6014662"
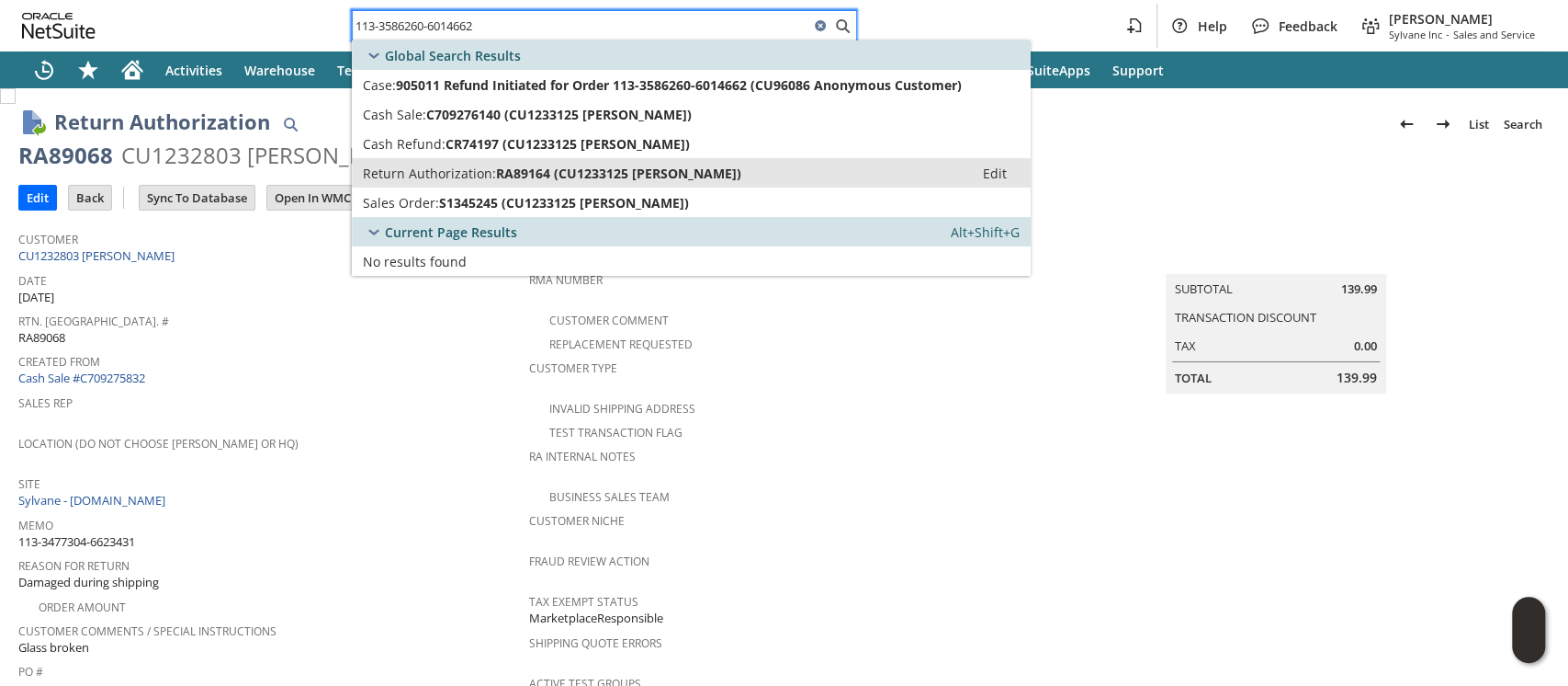
type input "113-3586260-6014662"
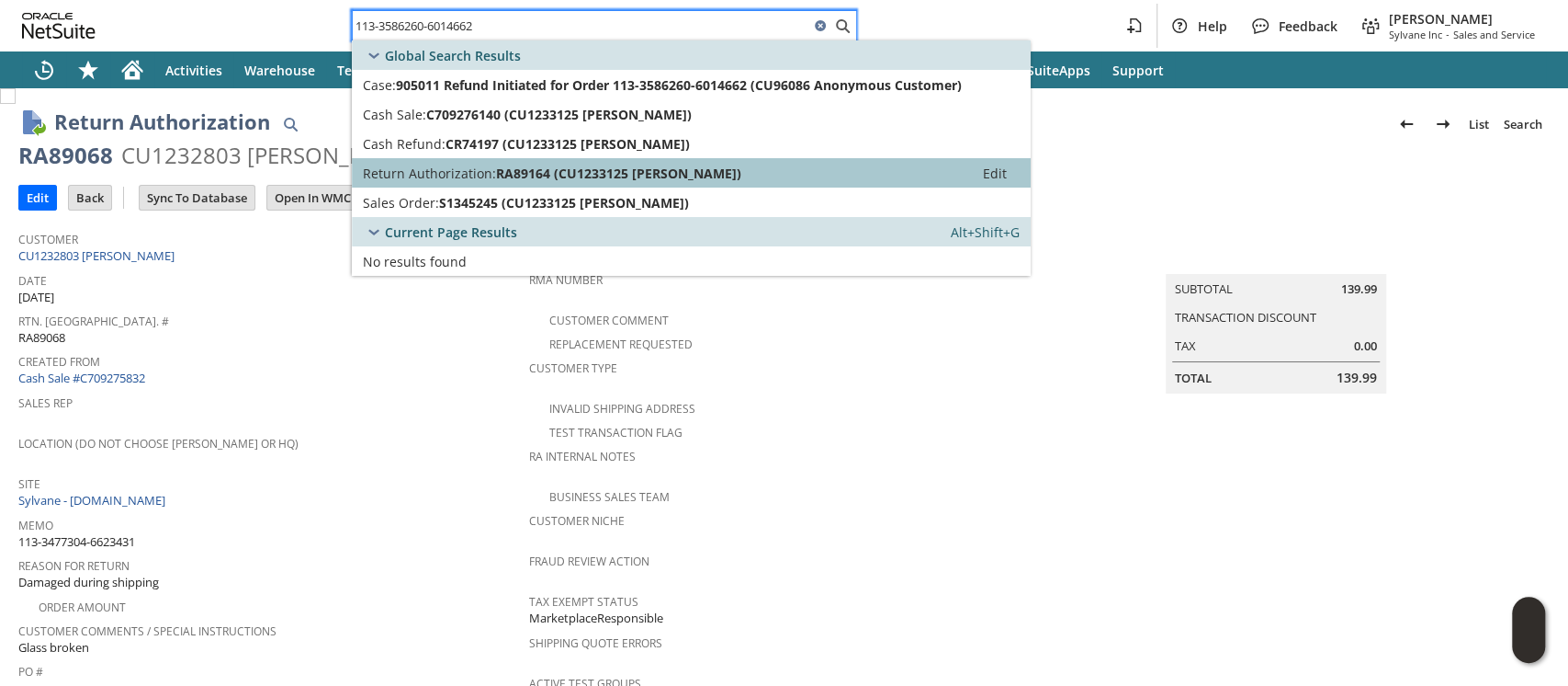
click at [647, 165] on span "RA89164 (CU1233125 Elizabeth Customer)" at bounding box center [619, 173] width 246 height 18
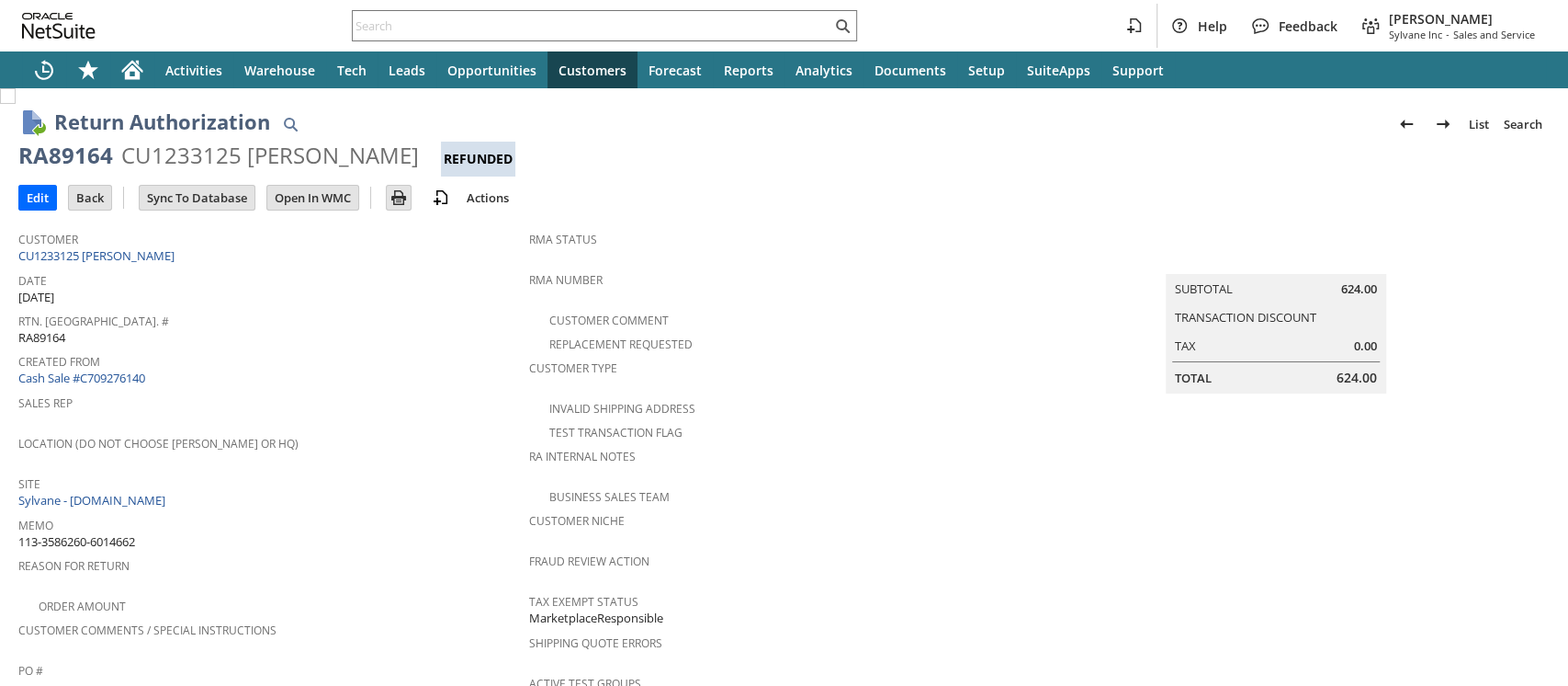
click at [202, 158] on div "CU1233125 [PERSON_NAME]" at bounding box center [270, 155] width 297 height 30
copy div "CU1233125"
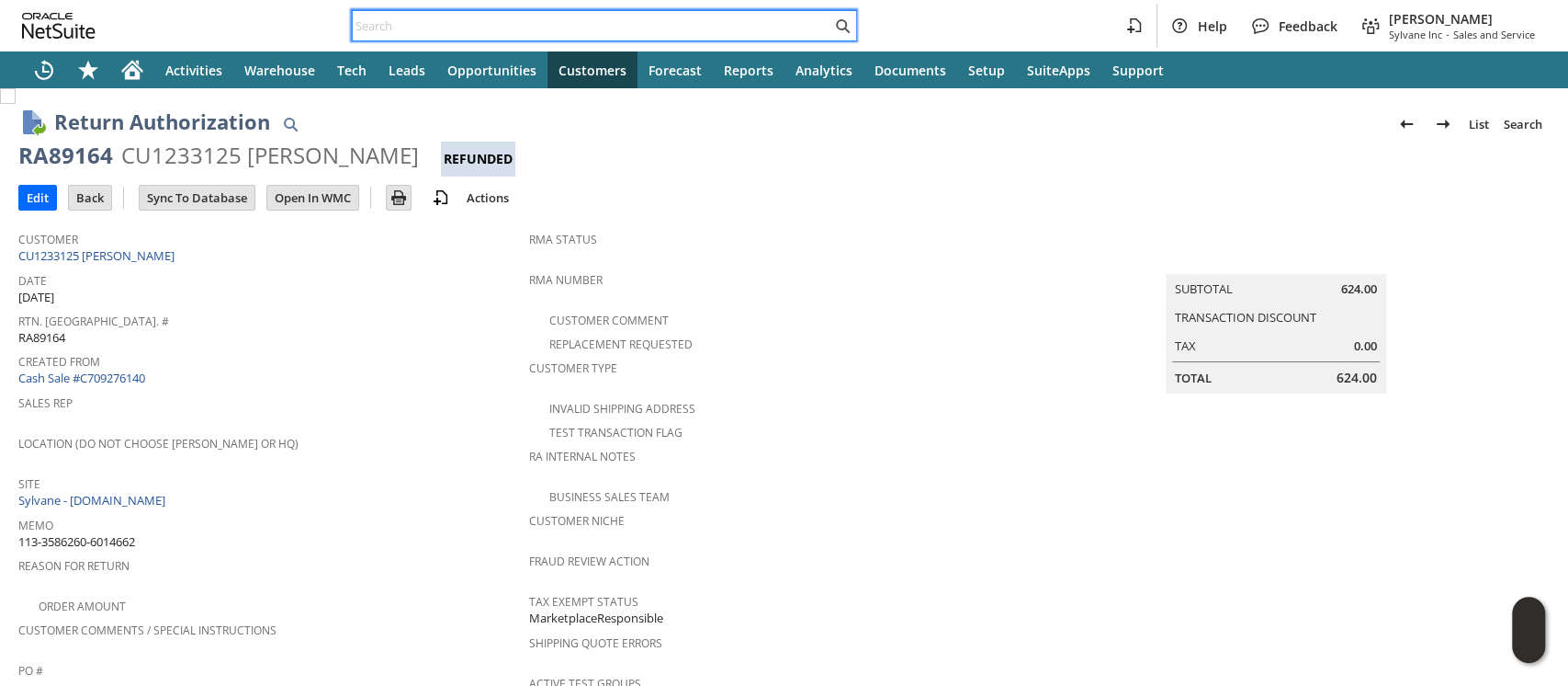
click at [486, 19] on input "text" at bounding box center [592, 26] width 479 height 22
paste input "113-5765399-3481051"
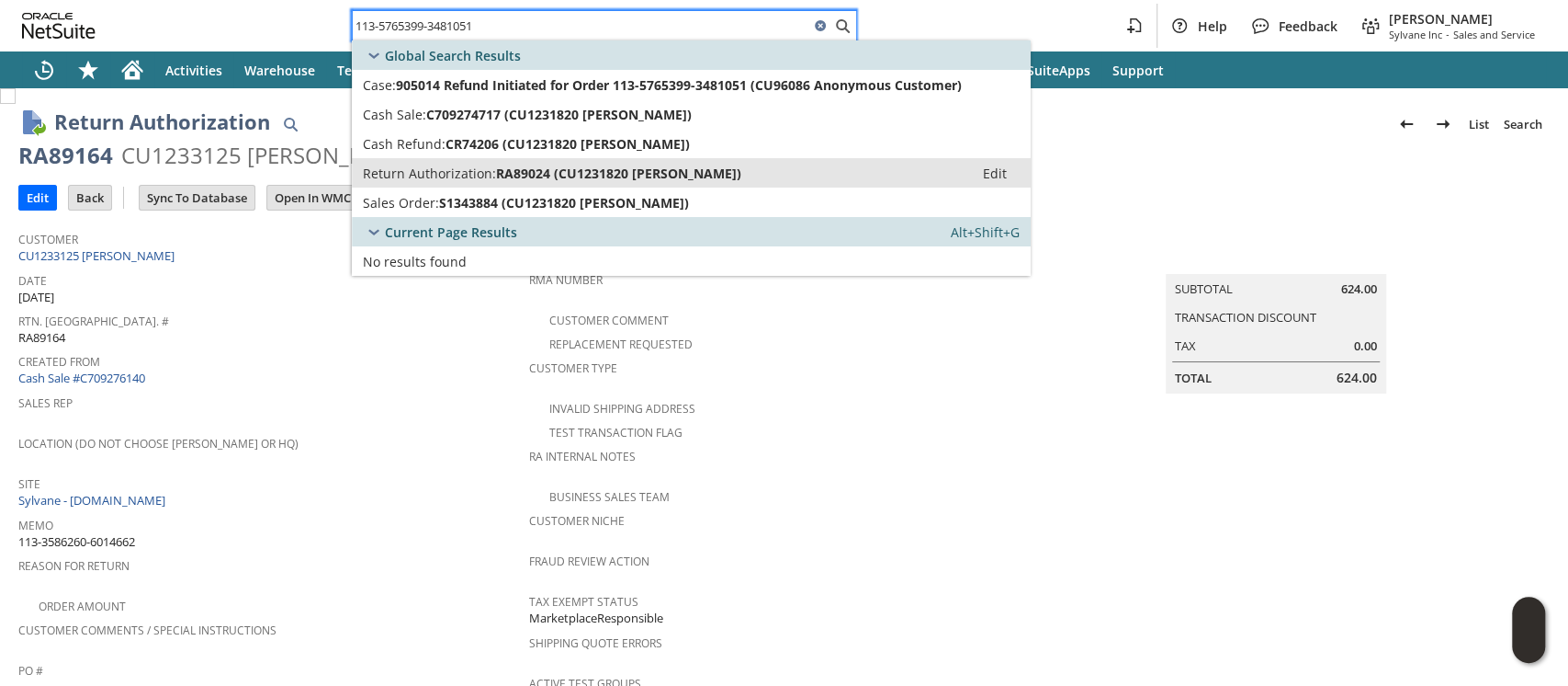
type input "113-5765399-3481051"
click at [506, 180] on span "RA89024 (CU1231820 William de Peralta)" at bounding box center [619, 173] width 246 height 18
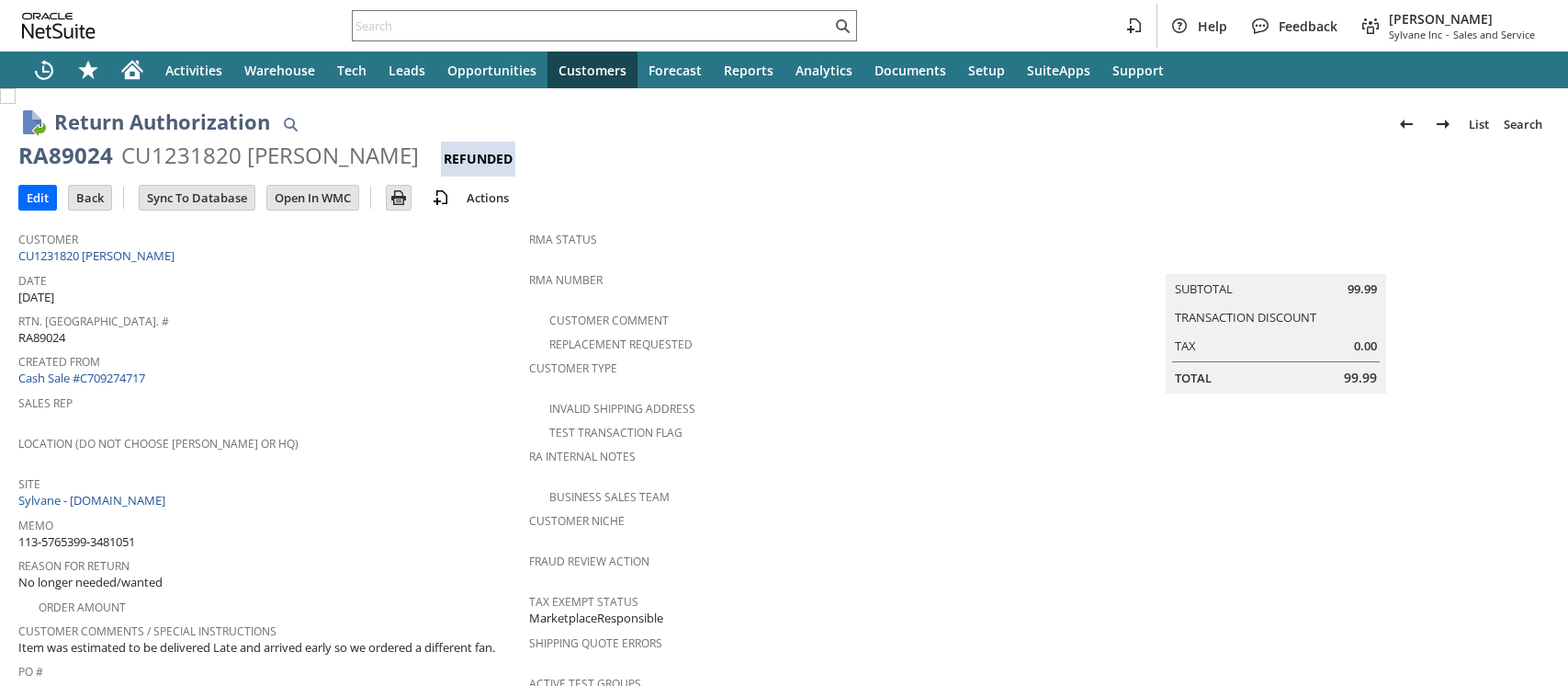
click at [164, 156] on div "CU1231820 William de Peralta" at bounding box center [270, 155] width 297 height 30
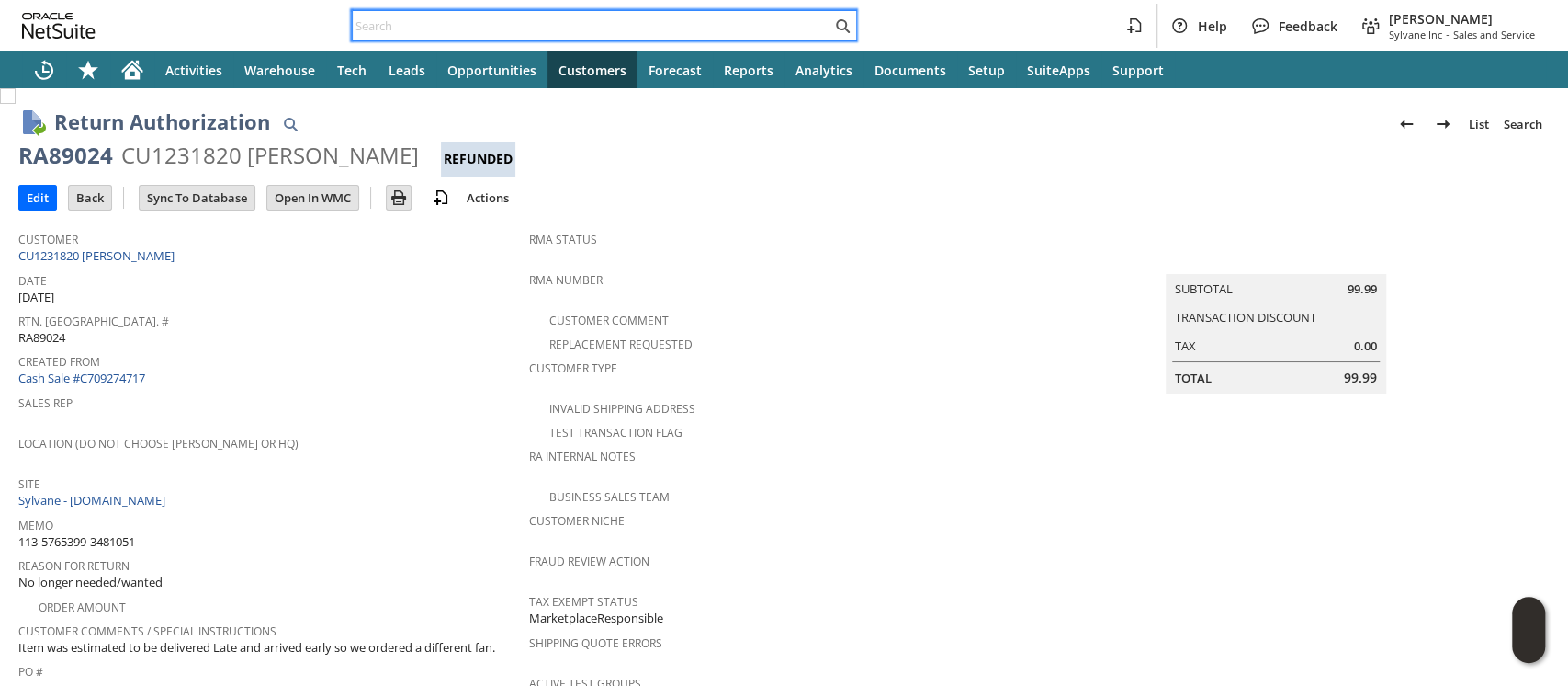
click at [632, 26] on input "text" at bounding box center [592, 26] width 479 height 22
paste input "113-6874316-4965856"
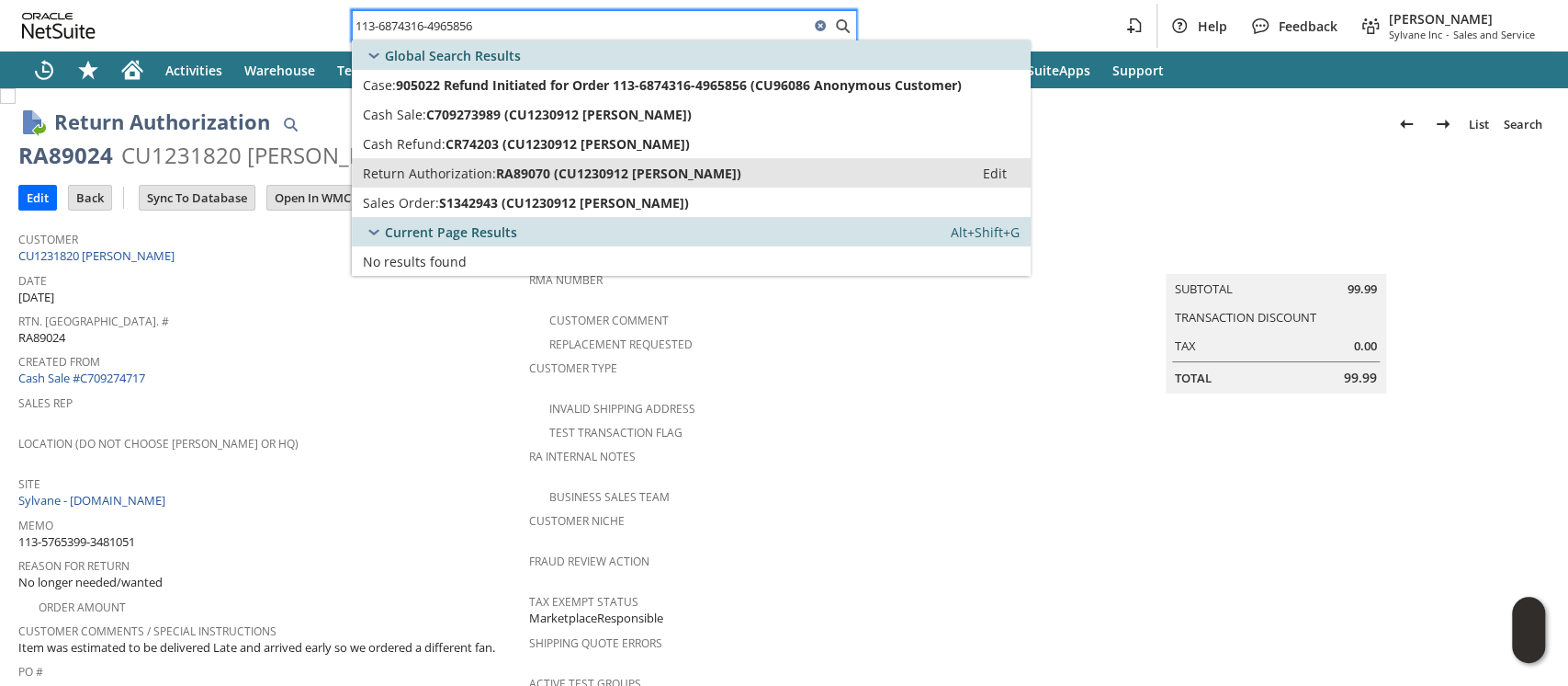
type input "113-6874316-4965856"
click at [546, 178] on span "RA89070 (CU1230912 Christopher Trow)" at bounding box center [619, 173] width 246 height 18
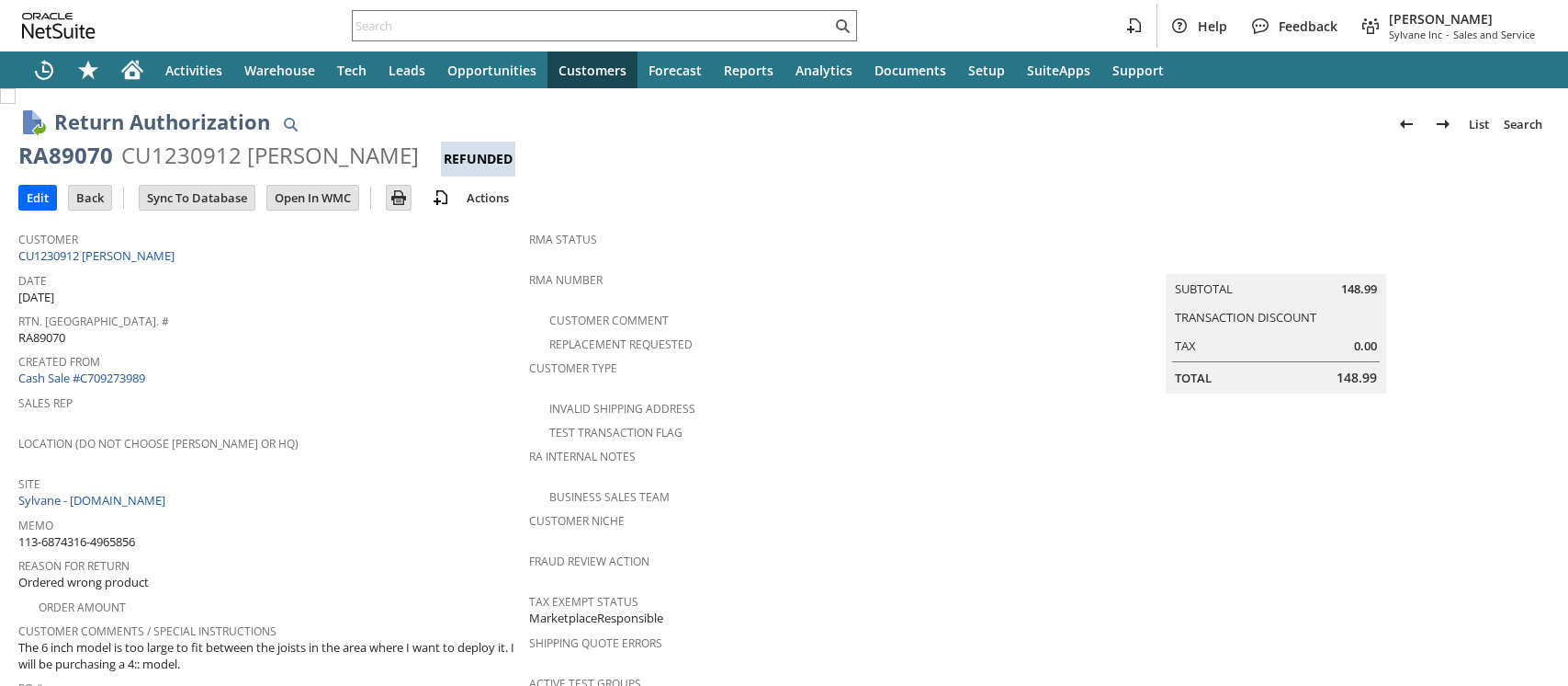
click at [186, 161] on div "CU1230912 [PERSON_NAME]" at bounding box center [270, 155] width 297 height 30
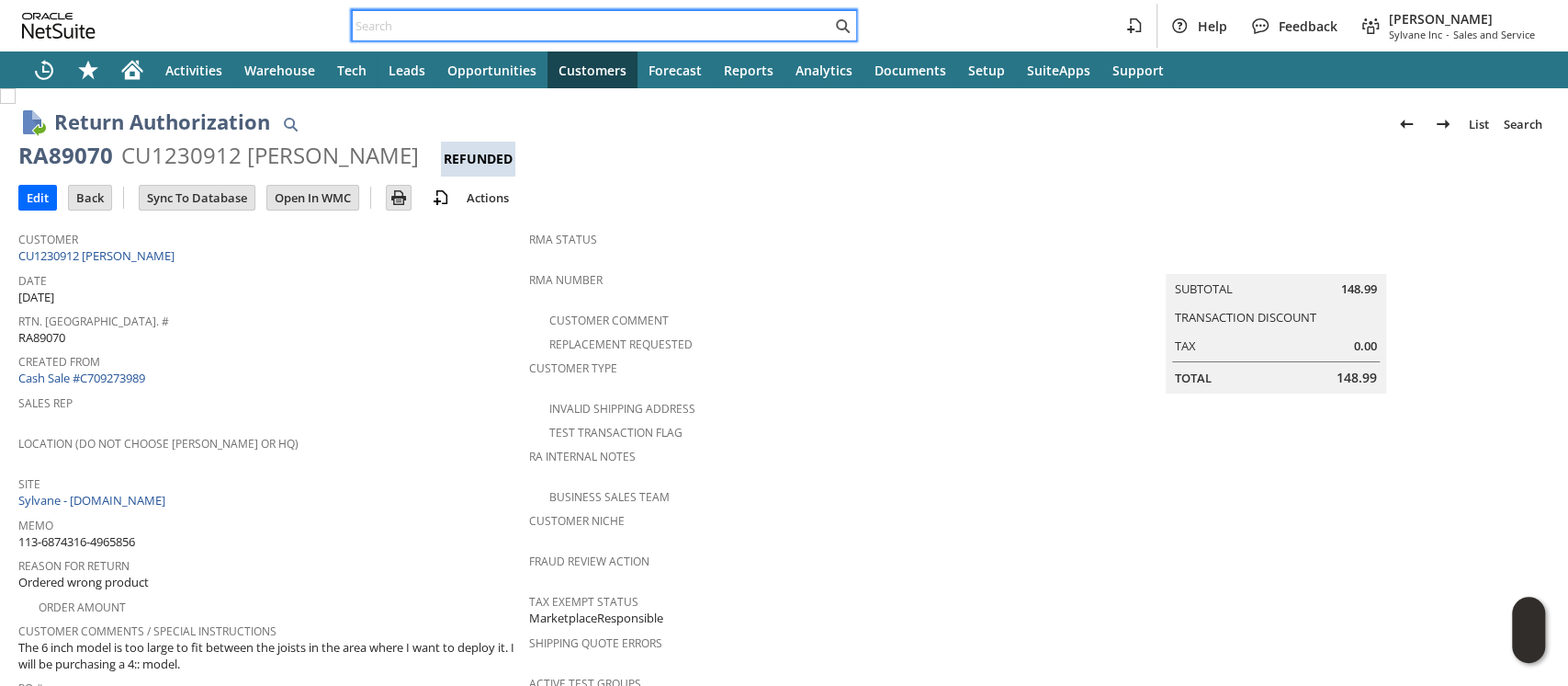
click at [637, 25] on input "text" at bounding box center [592, 26] width 479 height 22
paste input "114-1966691-5608266"
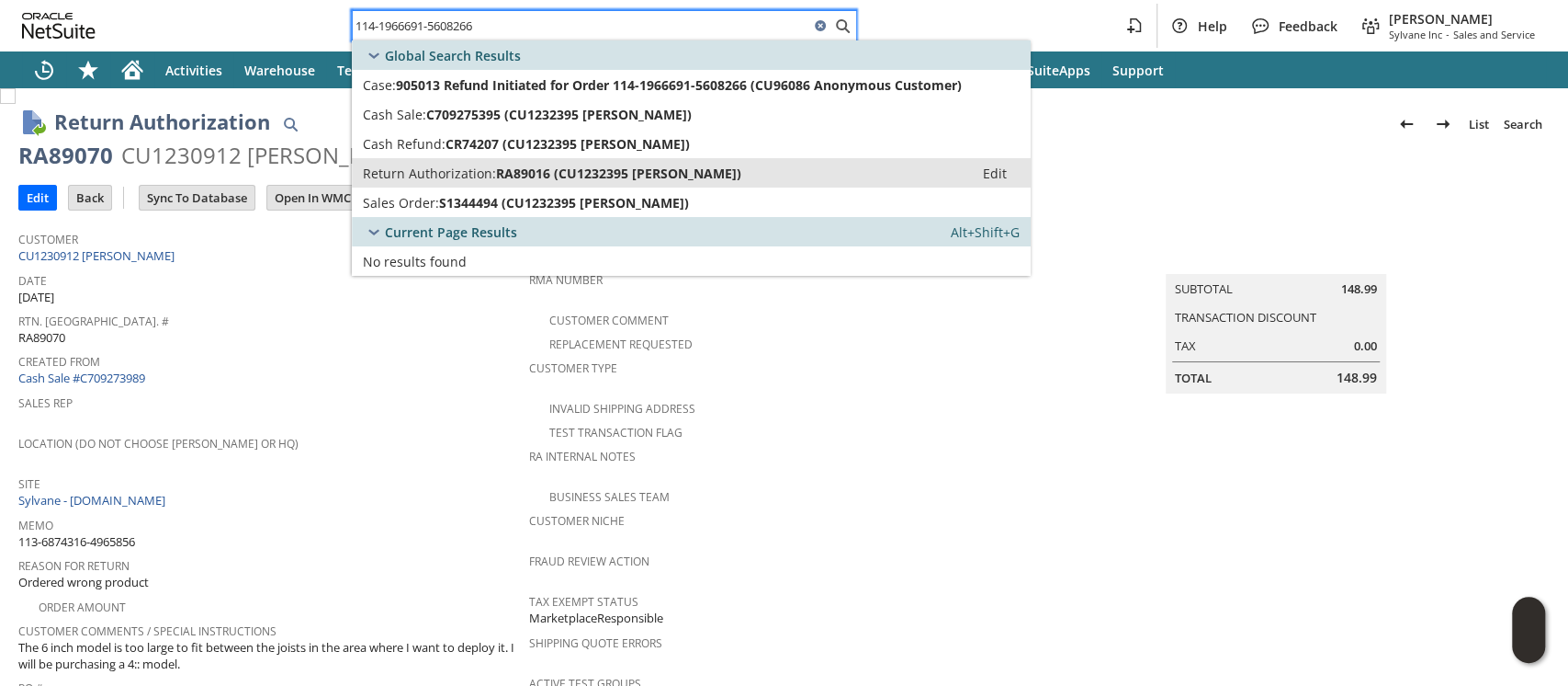
type input "114-1966691-5608266"
click at [522, 180] on span "RA89016 (CU1232395 Louise Customer)" at bounding box center [619, 173] width 246 height 18
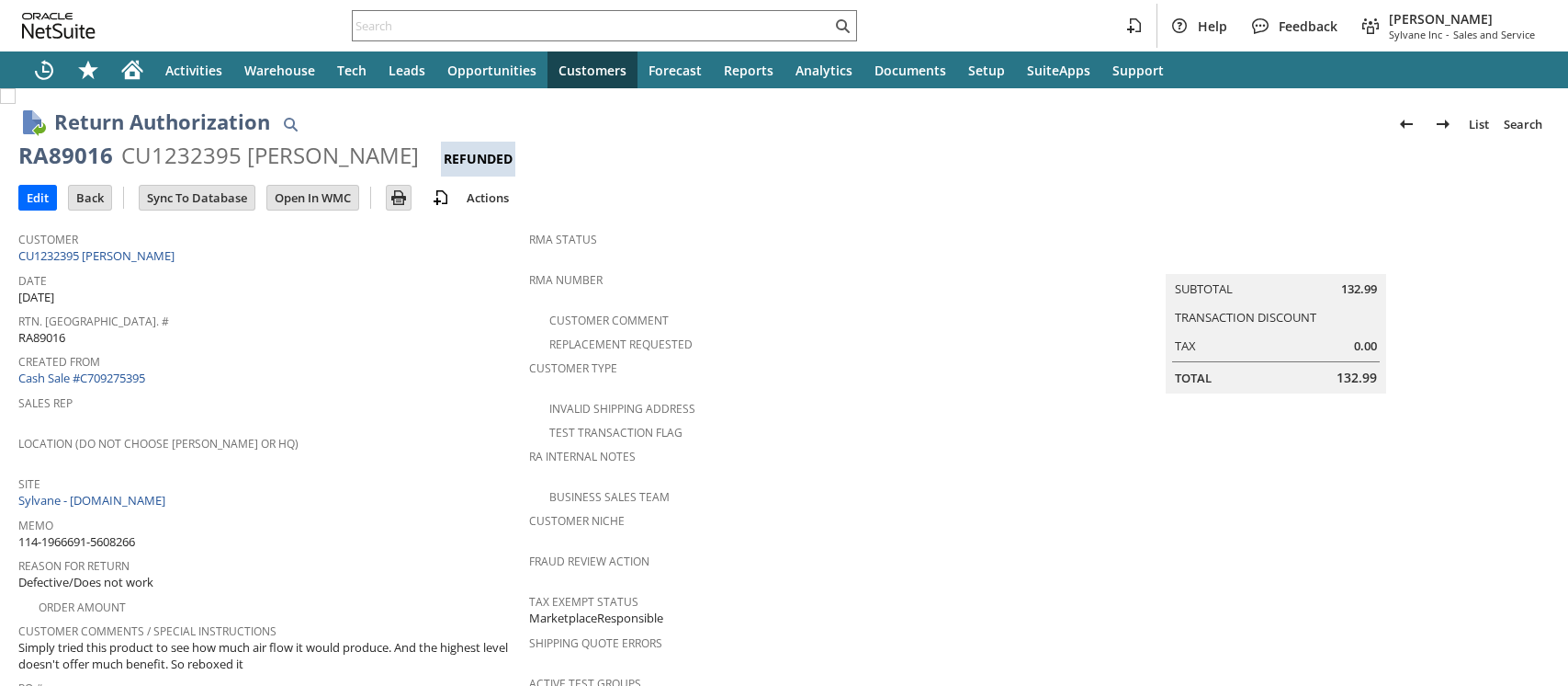
click at [192, 161] on div "CU1232395 Louise Customer" at bounding box center [270, 155] width 297 height 30
click at [404, 30] on input "text" at bounding box center [592, 26] width 479 height 22
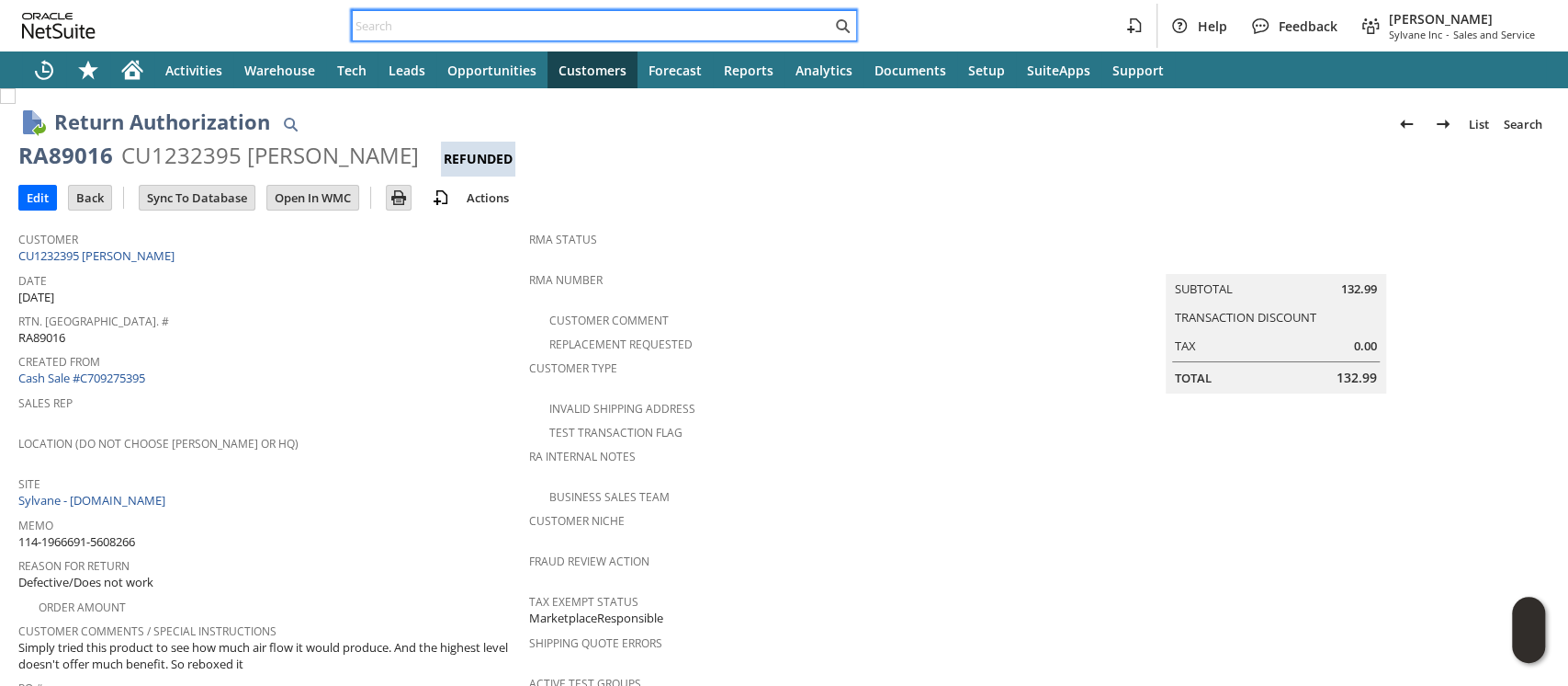
paste input "114-8723765-7871465"
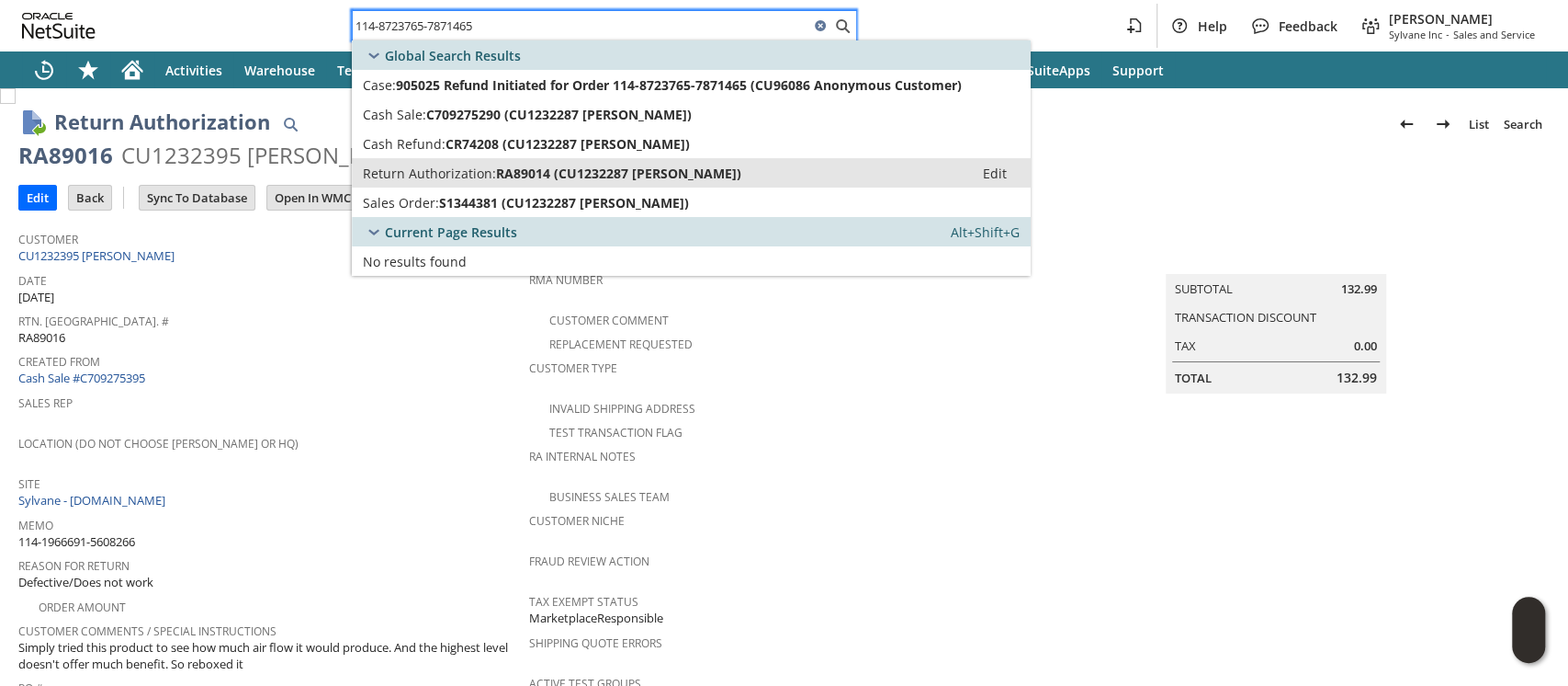
type input "114-8723765-7871465"
click at [513, 173] on span "RA89014 (CU1232287 Rosanna fabian)" at bounding box center [619, 173] width 246 height 18
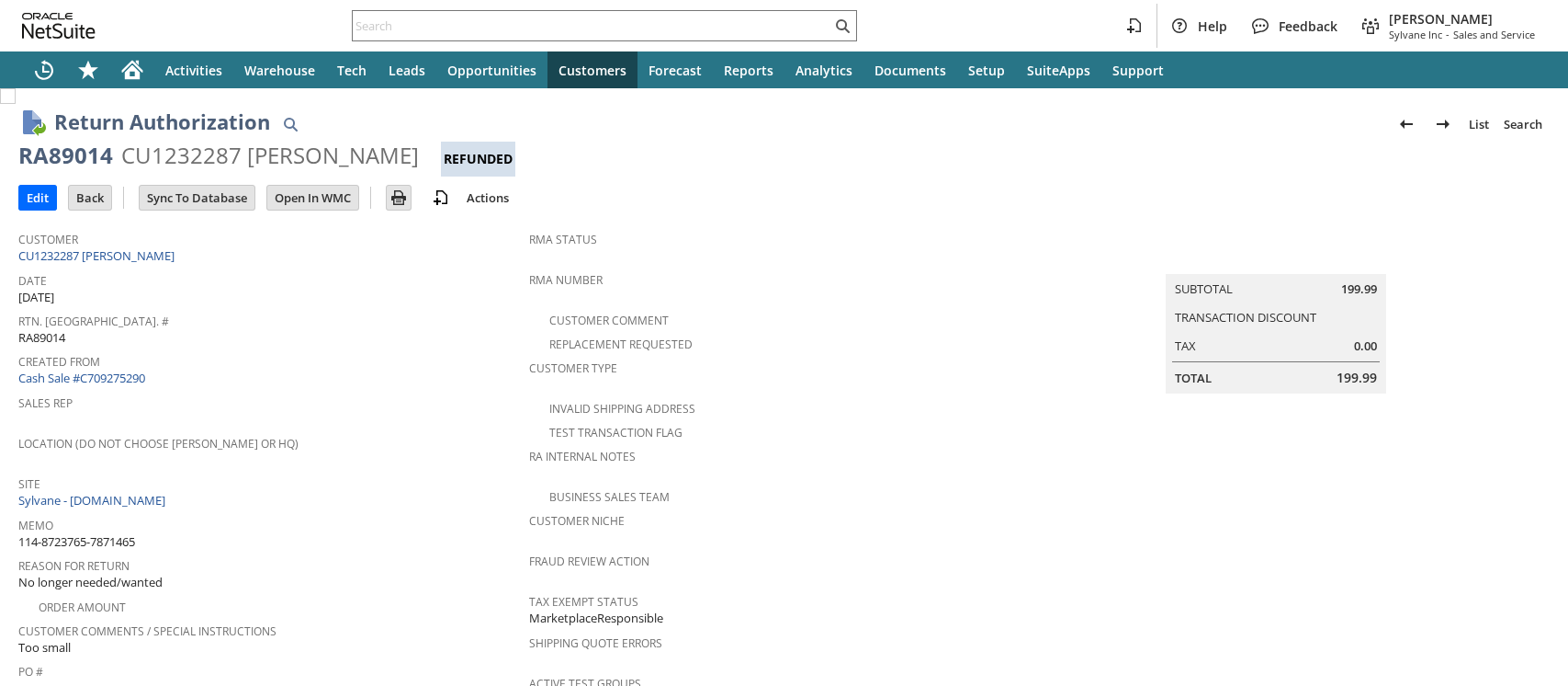
click at [188, 152] on div "CU1232287 Rosanna fabian" at bounding box center [270, 155] width 297 height 30
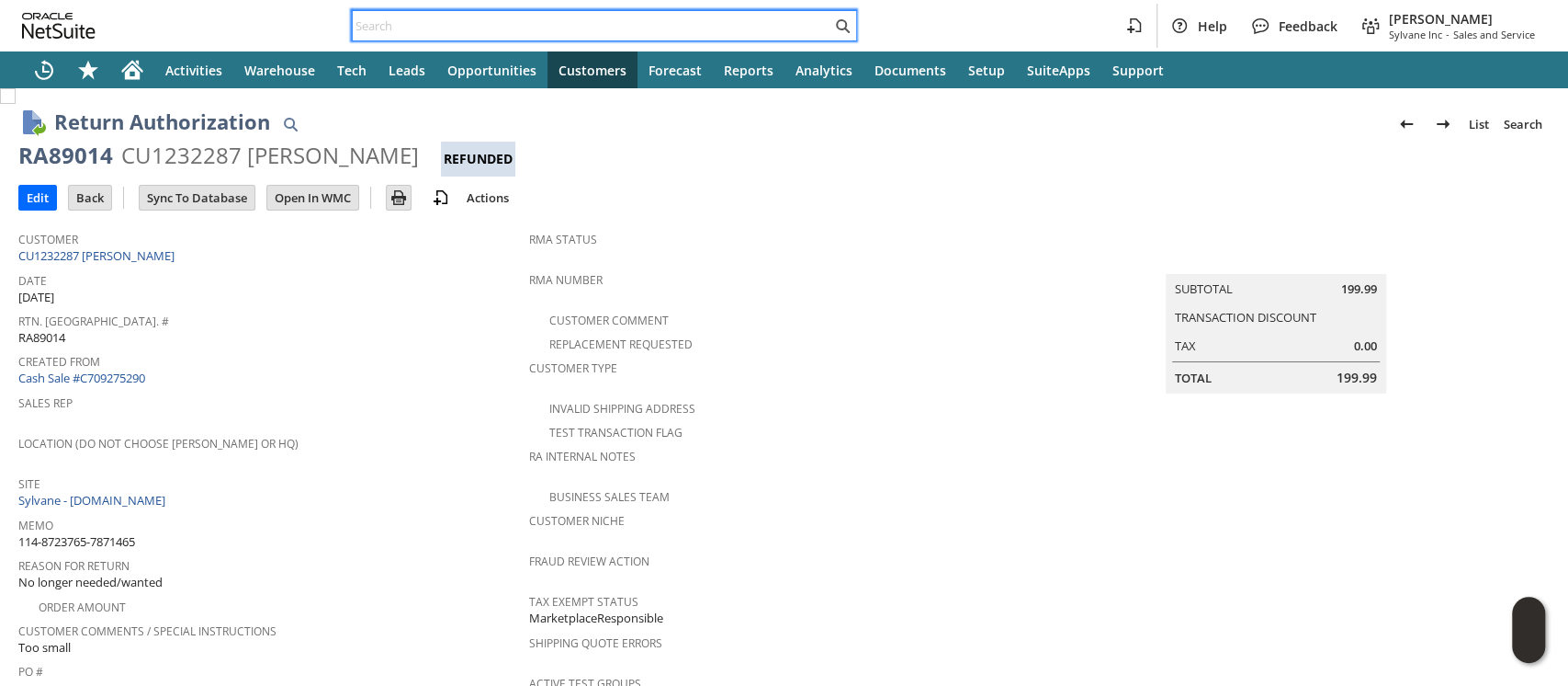
click at [544, 28] on input "text" at bounding box center [592, 26] width 479 height 22
paste input "114-9614111-8054663"
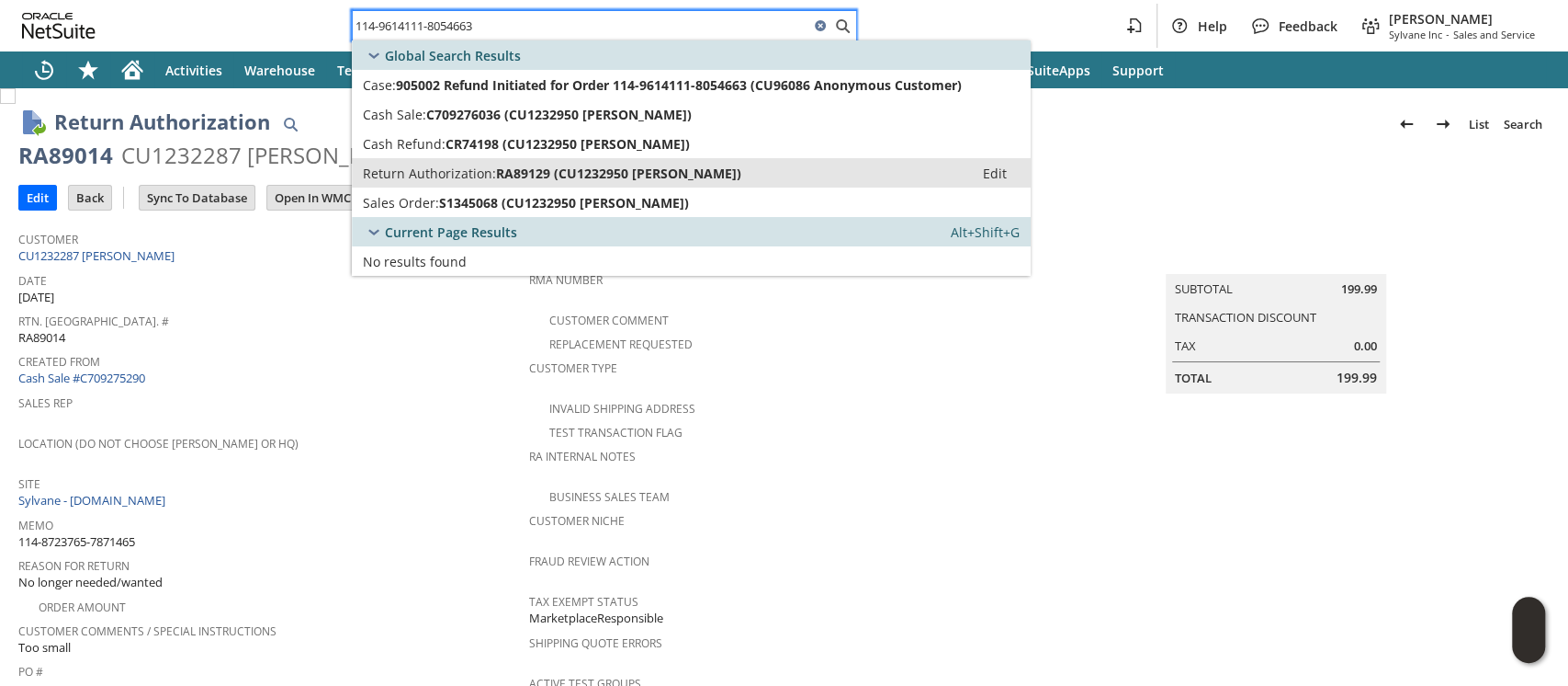
type input "114-9614111-8054663"
click at [601, 164] on span "RA89129 (CU1232950 Kelvin Marshall)" at bounding box center [619, 173] width 246 height 18
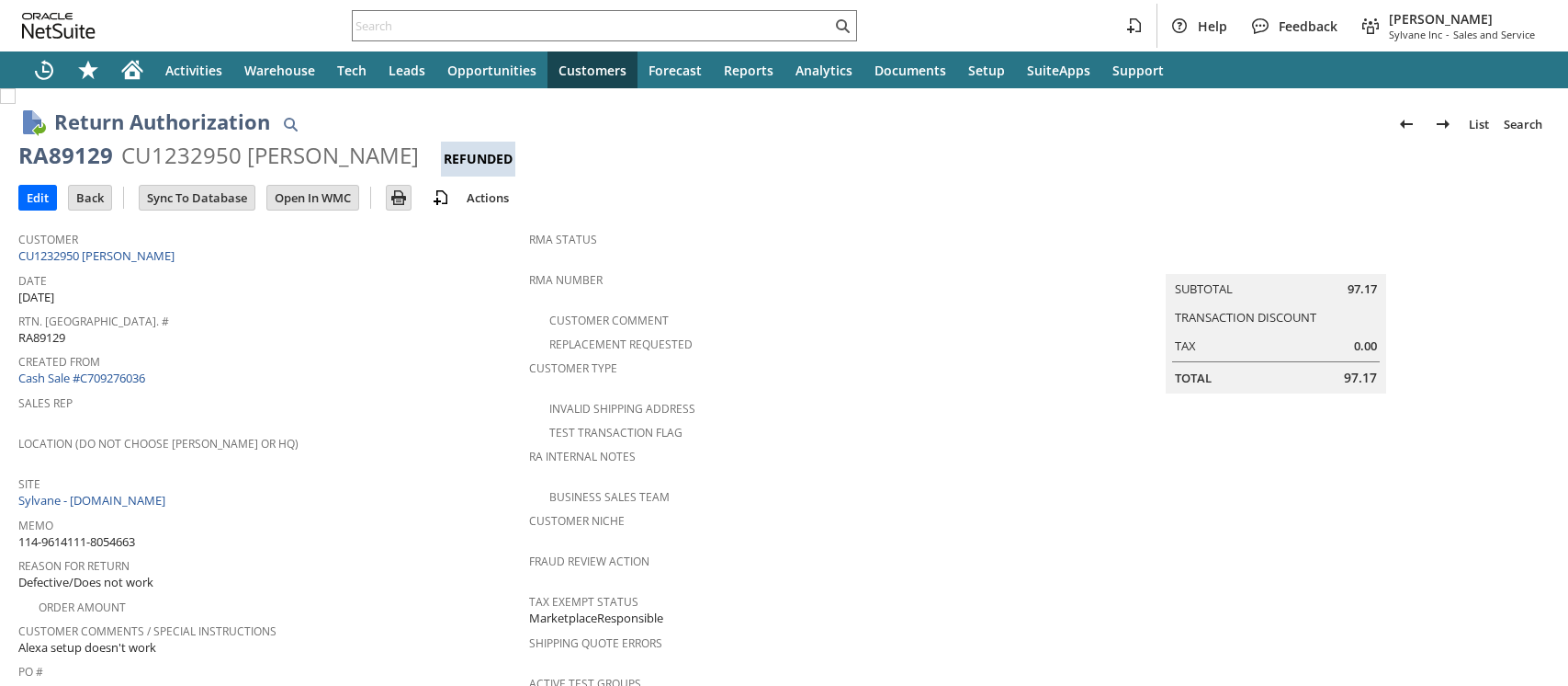
click at [191, 158] on div "CU1232950 [PERSON_NAME]" at bounding box center [270, 155] width 297 height 30
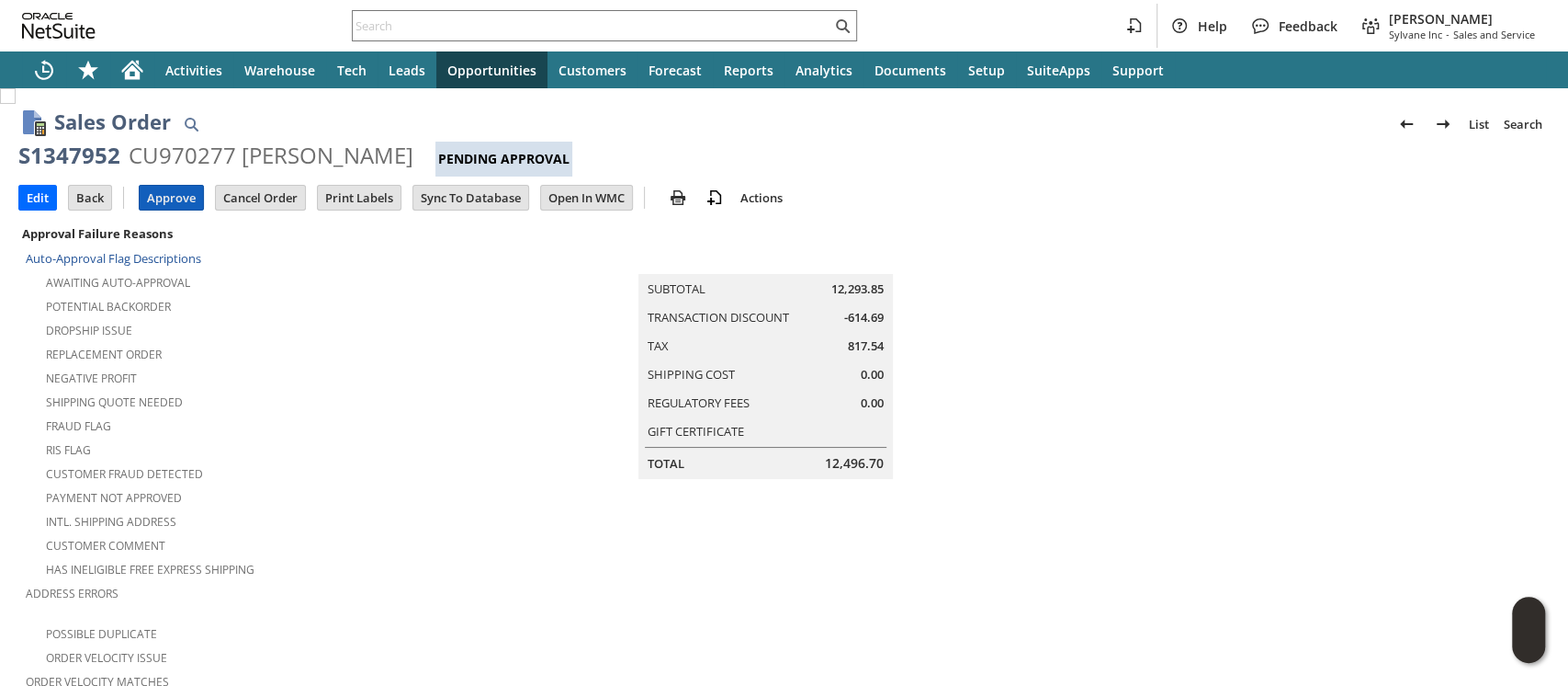
click at [171, 195] on input "Approve" at bounding box center [171, 198] width 64 height 24
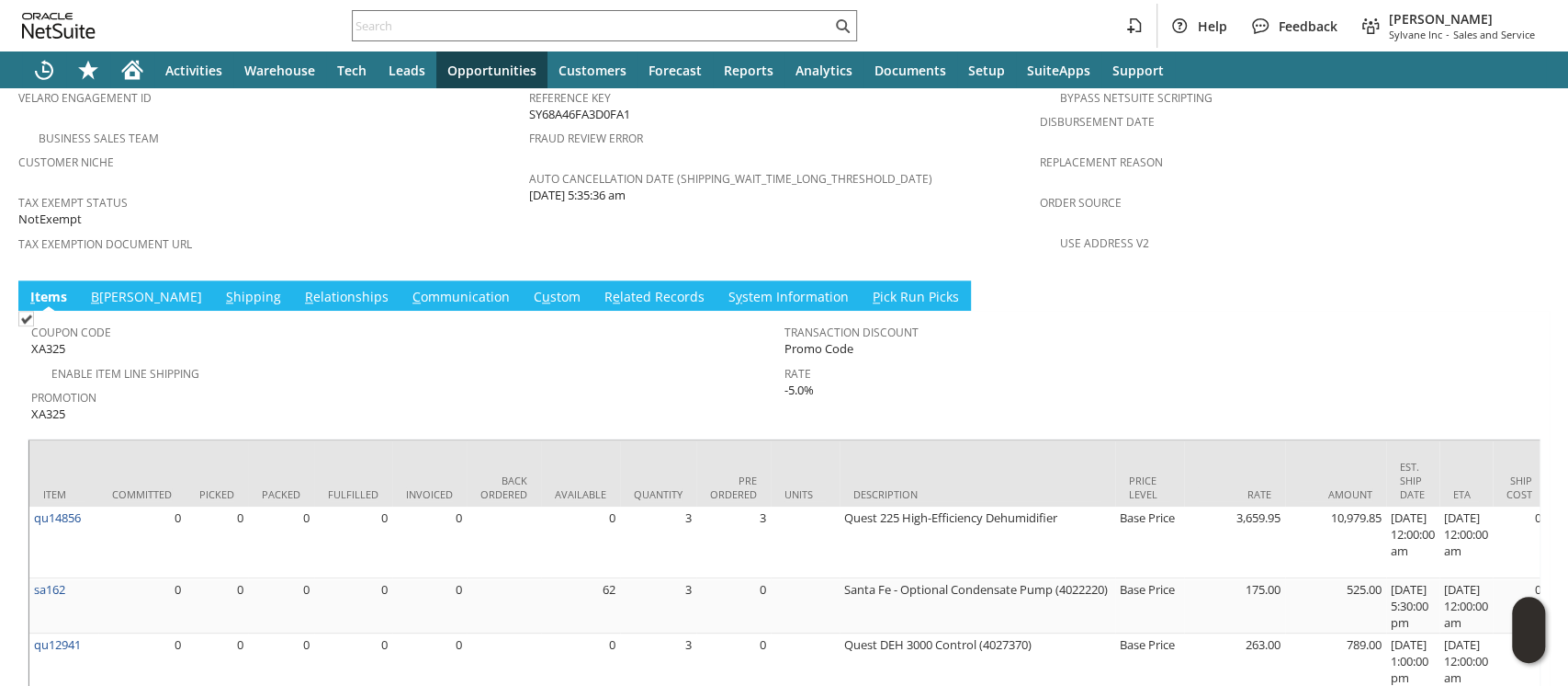
click at [222, 288] on link "S hipping" at bounding box center [254, 298] width 65 height 20
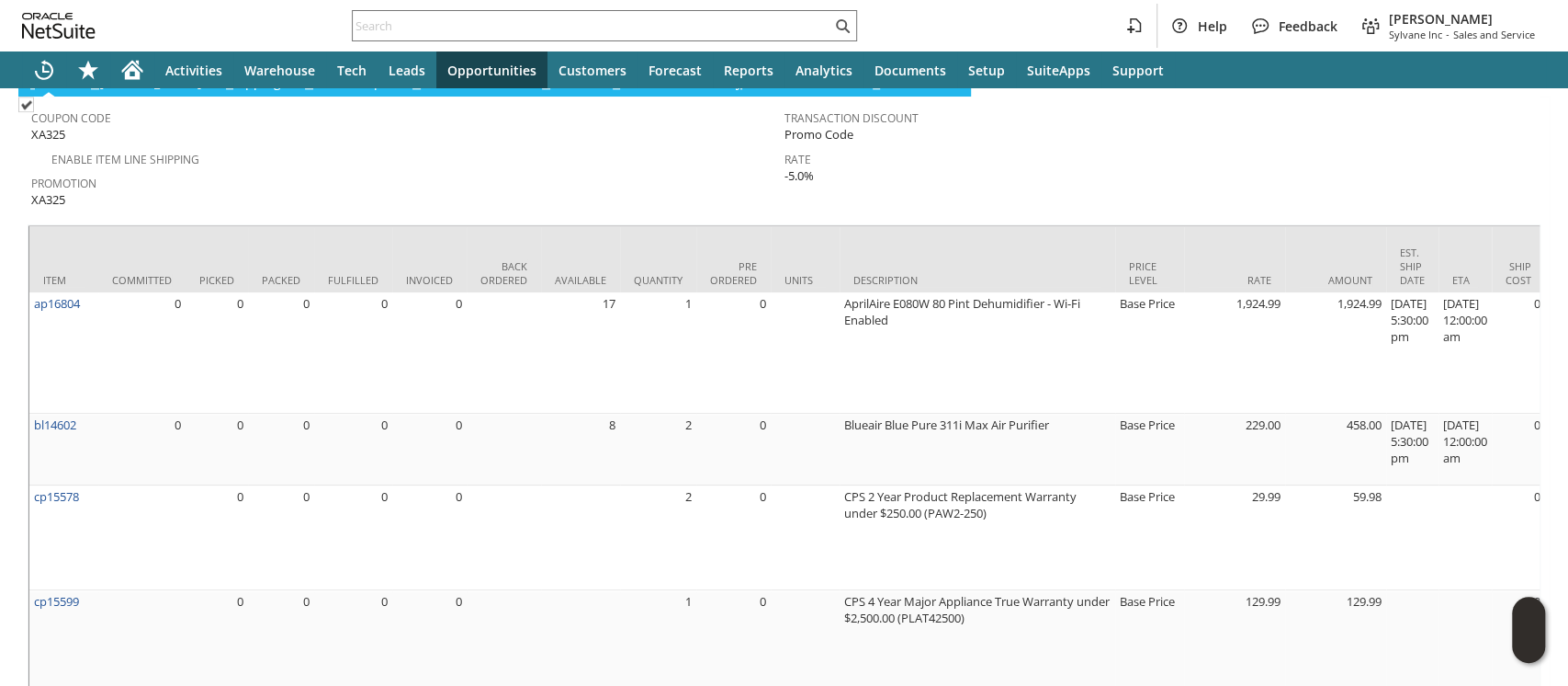
scroll to position [1471, 0]
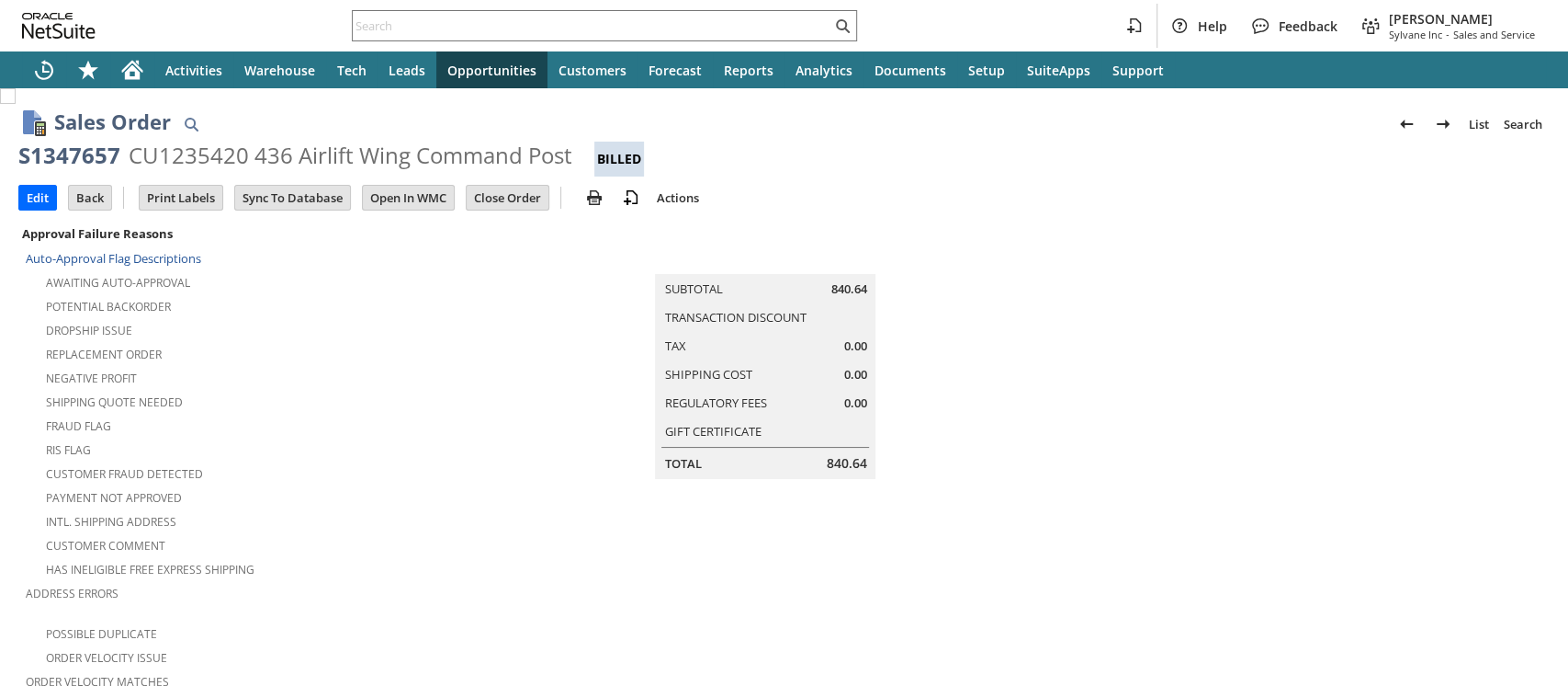
scroll to position [1163, 0]
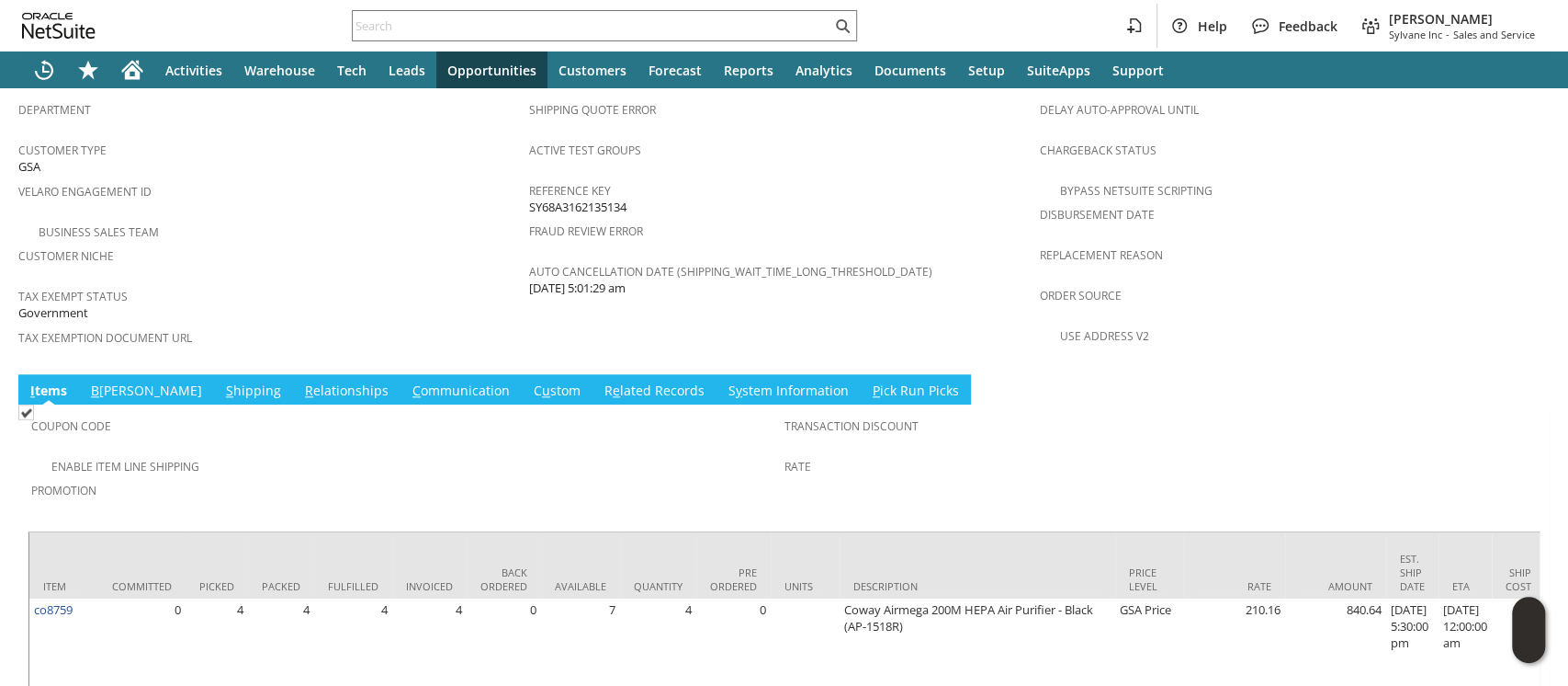
click at [222, 381] on link "S hipping" at bounding box center [254, 391] width 65 height 20
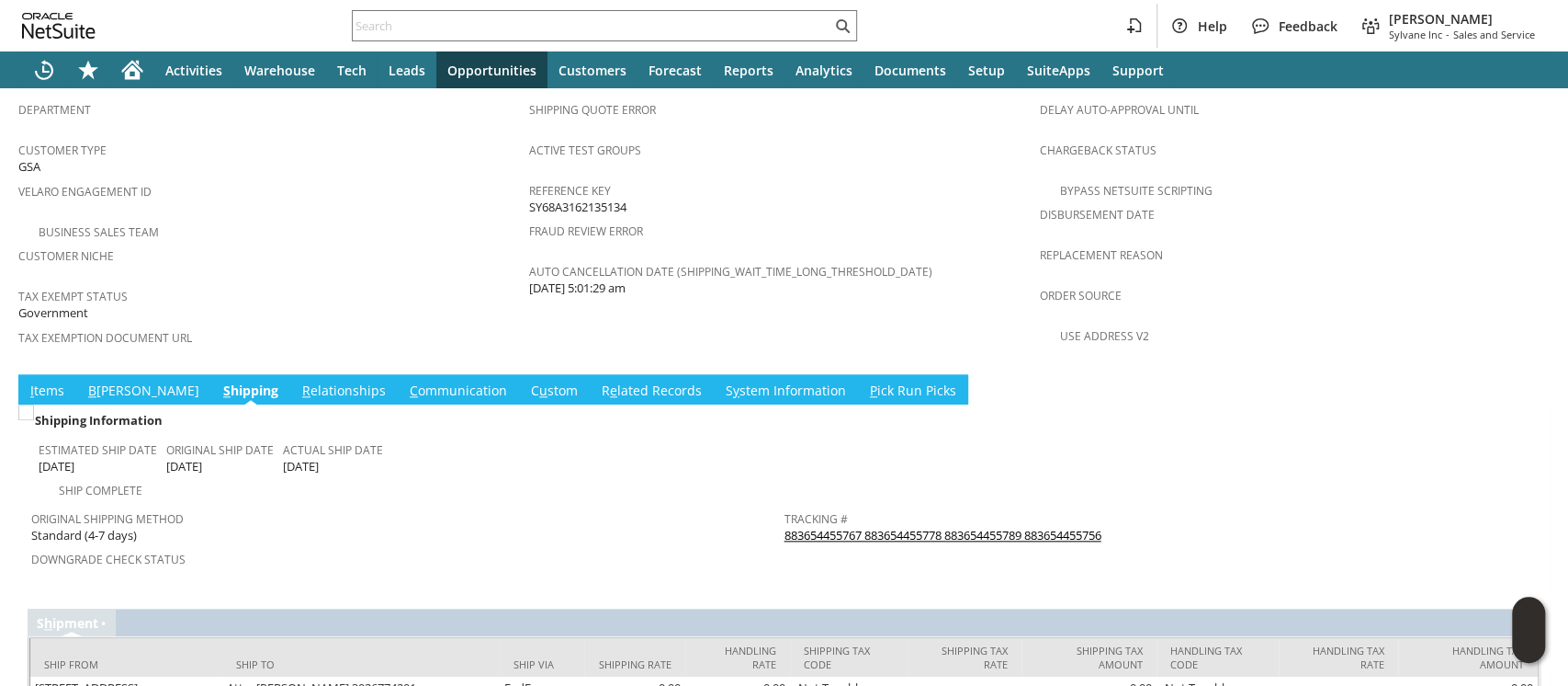
click at [1124, 506] on div "Tracking # 883654455767 883654455778 883654455789 883654455756" at bounding box center [1157, 525] width 744 height 39
copy tbody "883654455767 883654455778 883654455789 883654455756 Return Tracking #"
click at [588, 22] on input "text" at bounding box center [592, 26] width 479 height 22
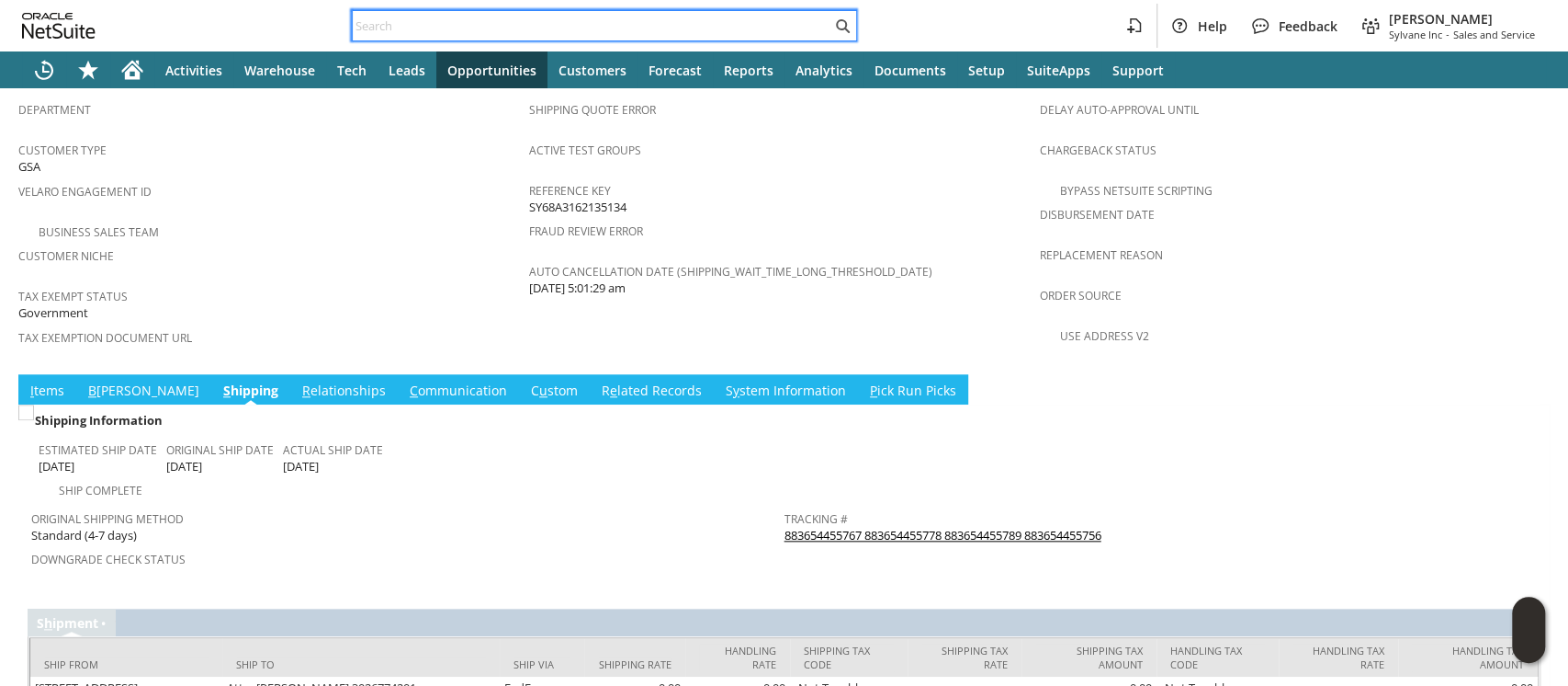
paste input "47QDCC25MD3DX"
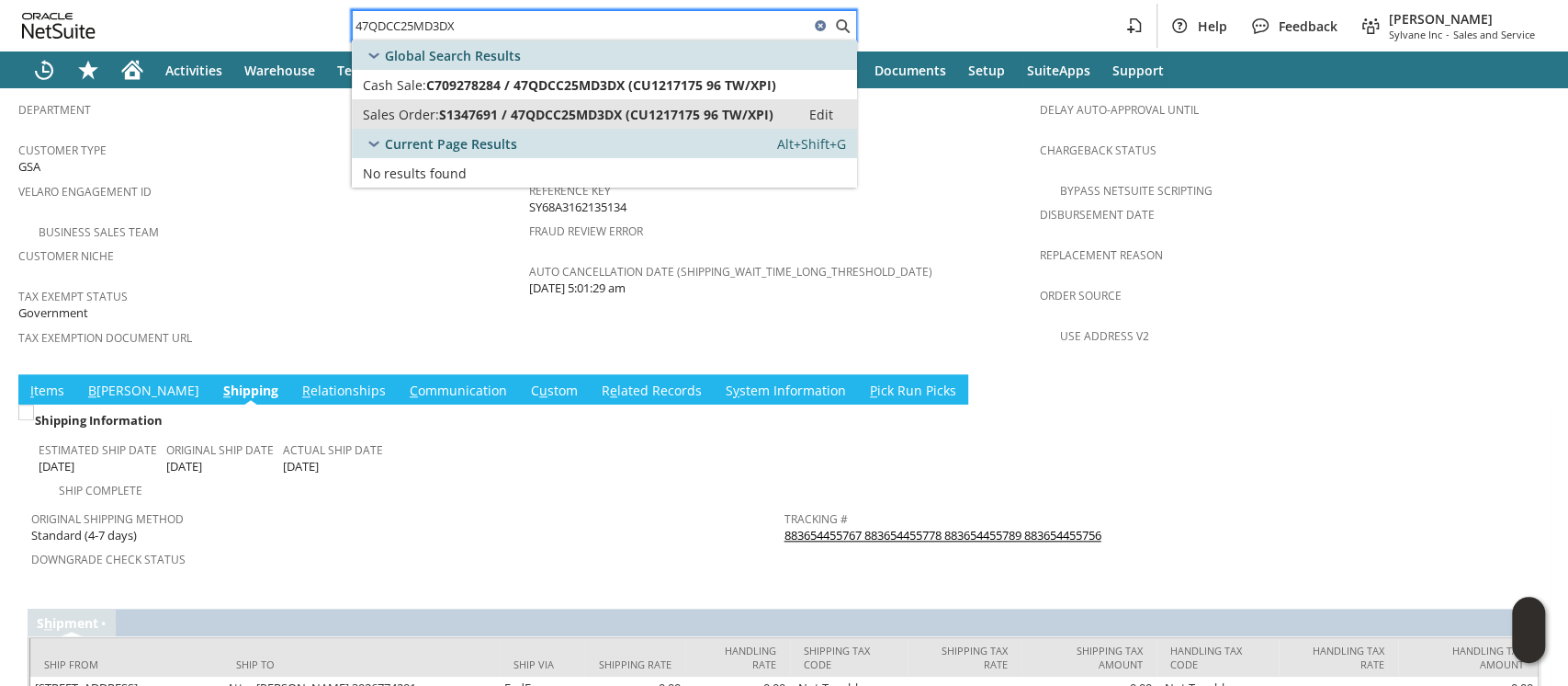
type input "47QDCC25MD3DX"
click at [563, 121] on span "S1347691 / 47QDCC25MD3DX (CU1217175 96 TW/XPI)" at bounding box center [606, 114] width 334 height 18
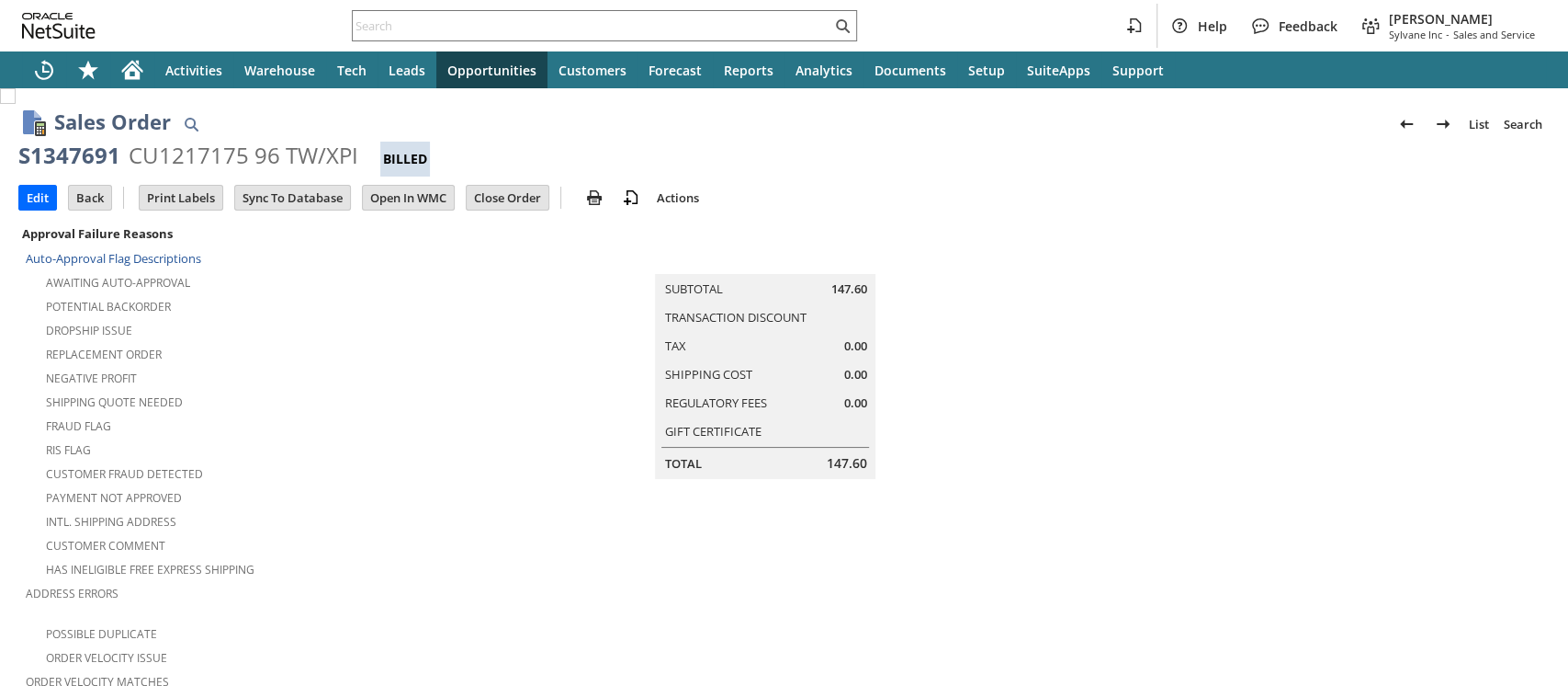
scroll to position [1081, 0]
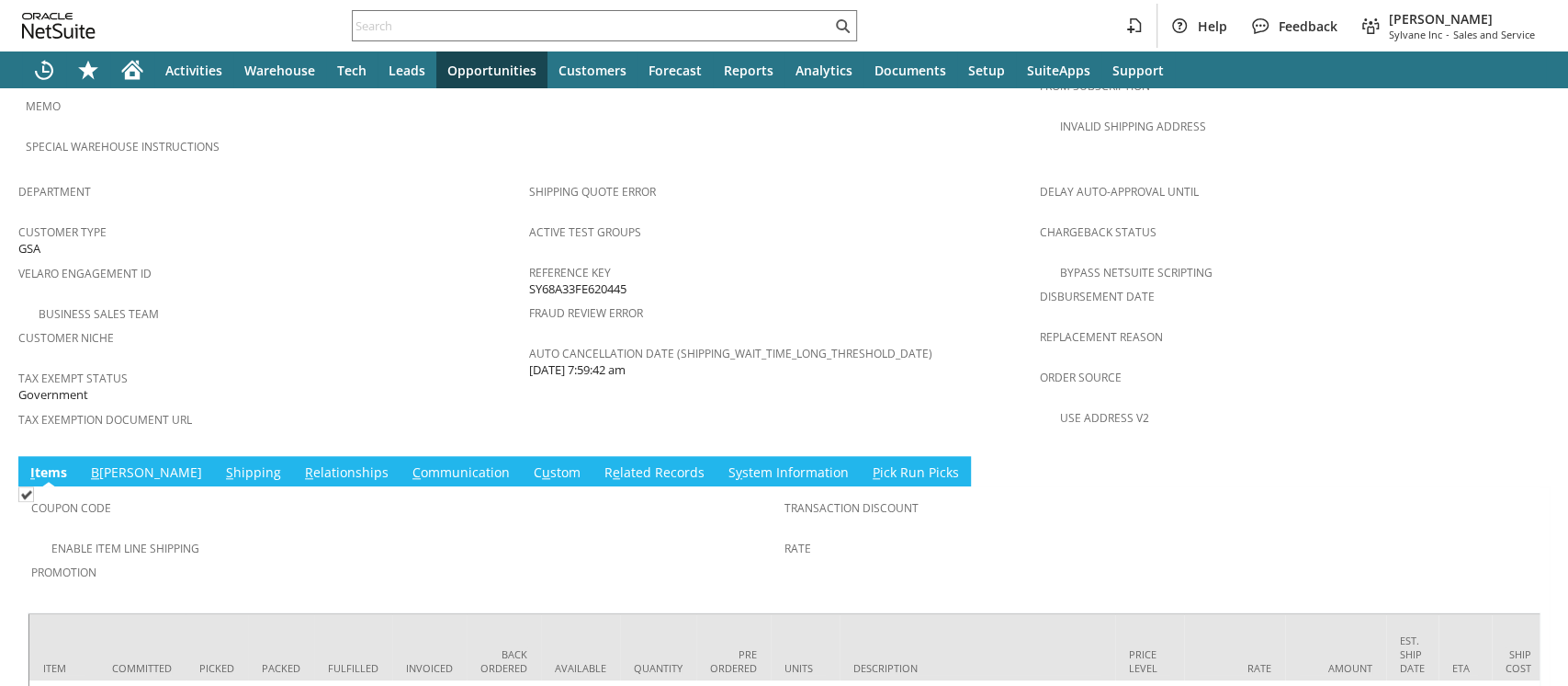
click at [222, 463] on link "S hipping" at bounding box center [254, 473] width 65 height 20
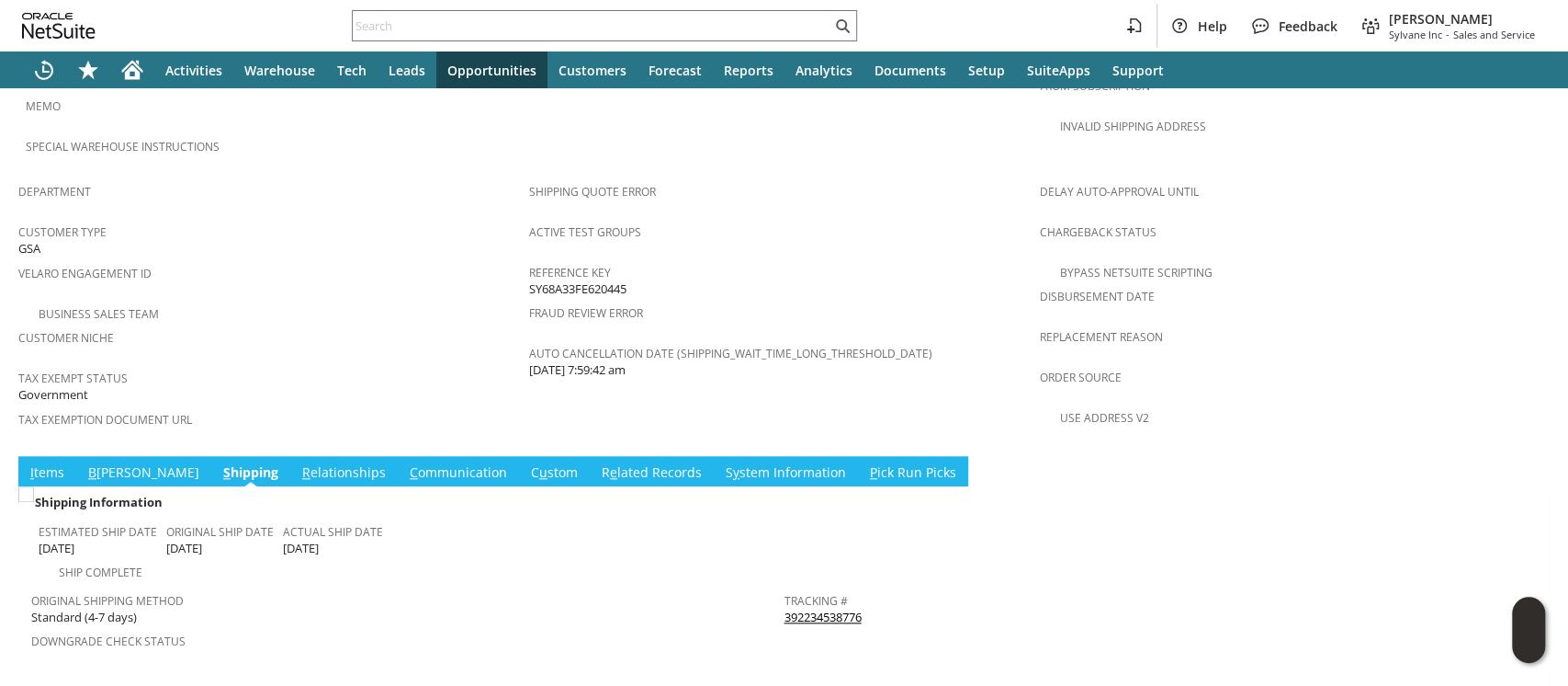
click at [864, 587] on div "Tracking # 392234538776" at bounding box center [1157, 606] width 744 height 39
copy tbody "392234538776 Return Tracking #"
click at [137, 80] on icon "Home" at bounding box center [132, 70] width 22 height 22
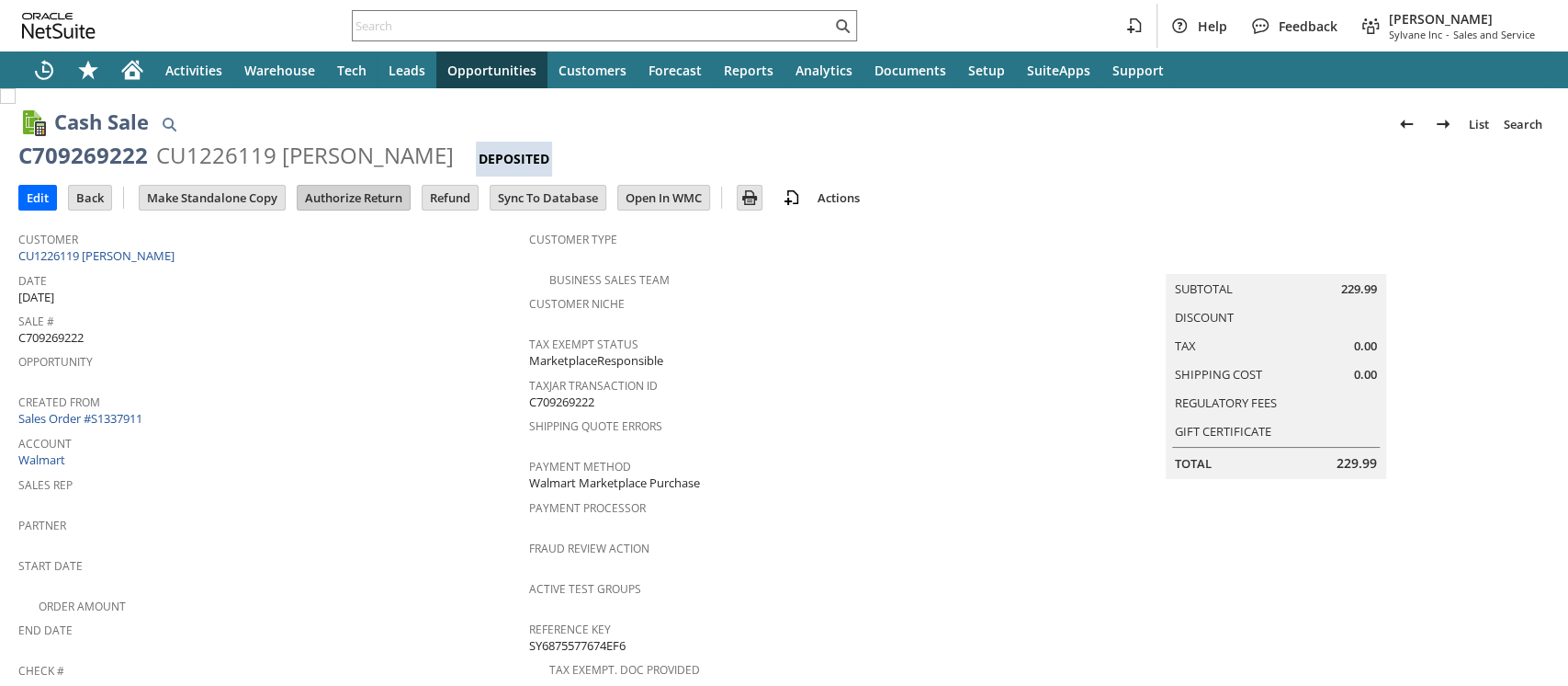
click at [375, 206] on input "Authorize Return" at bounding box center [353, 198] width 112 height 24
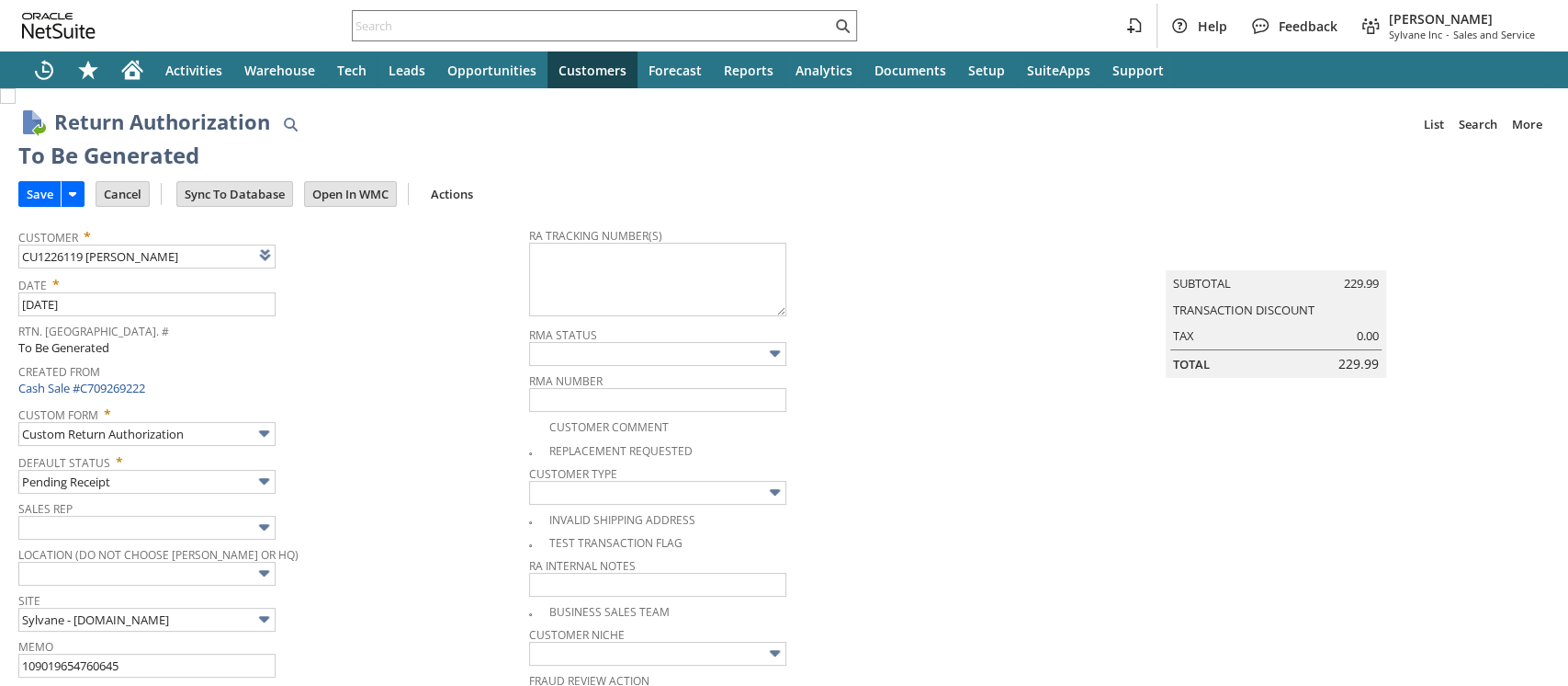
type input "Add"
type input "Copy Previous"
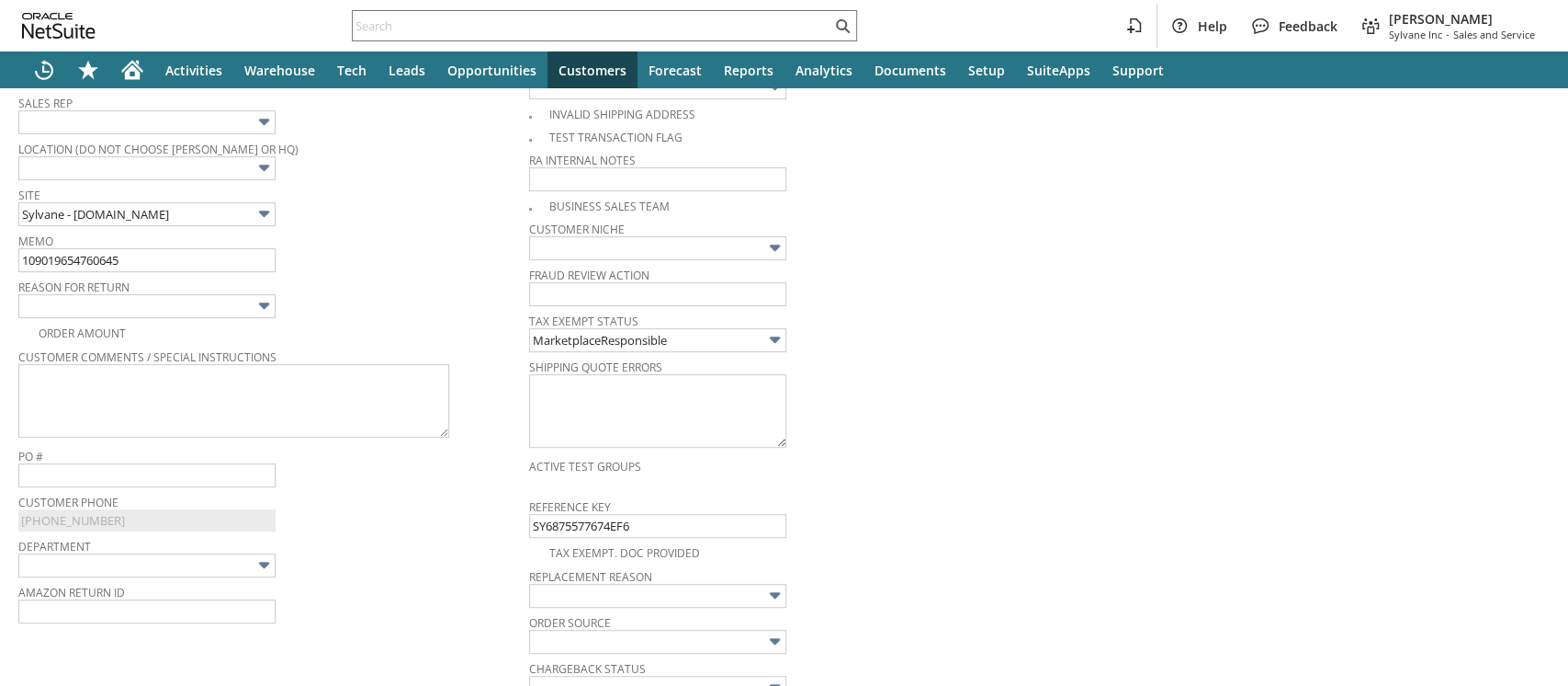
scroll to position [396, 0]
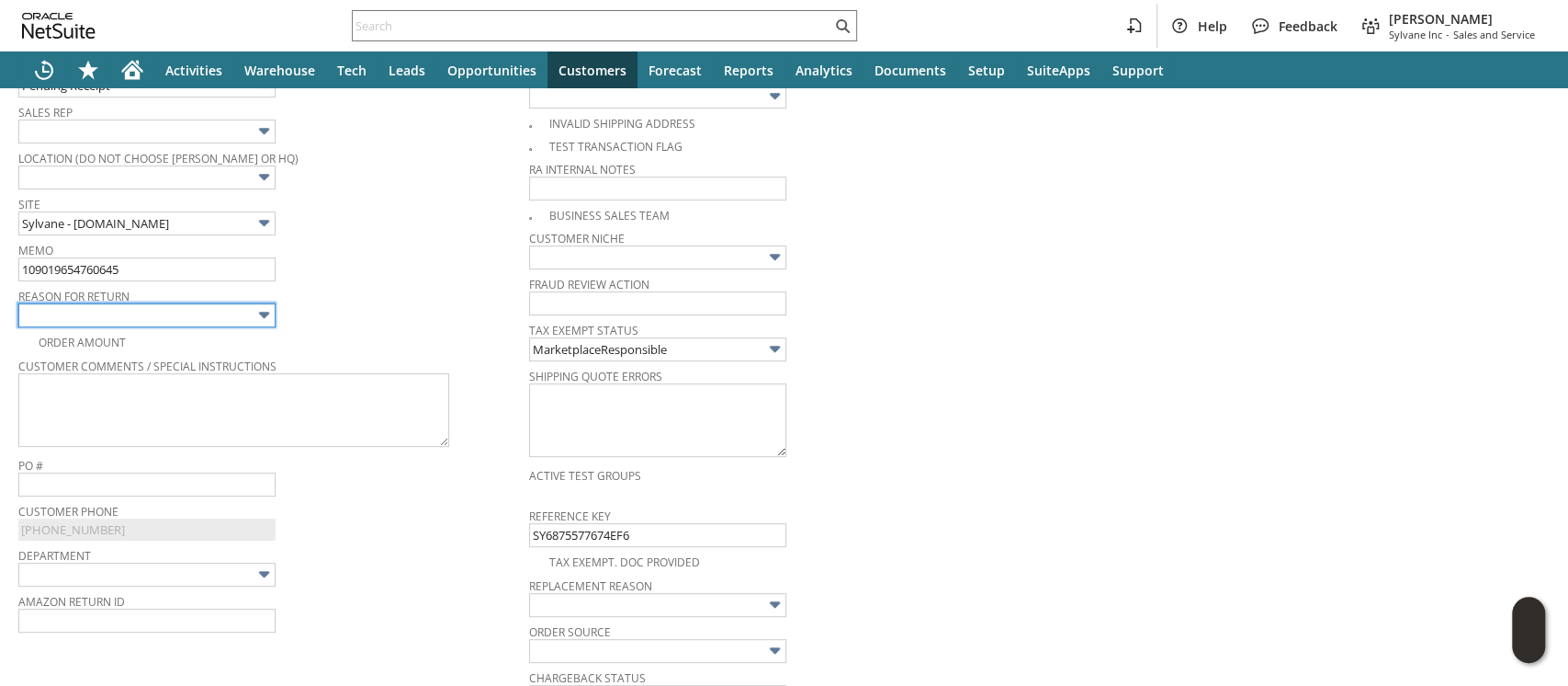
click at [201, 313] on input "text" at bounding box center [146, 316] width 258 height 24
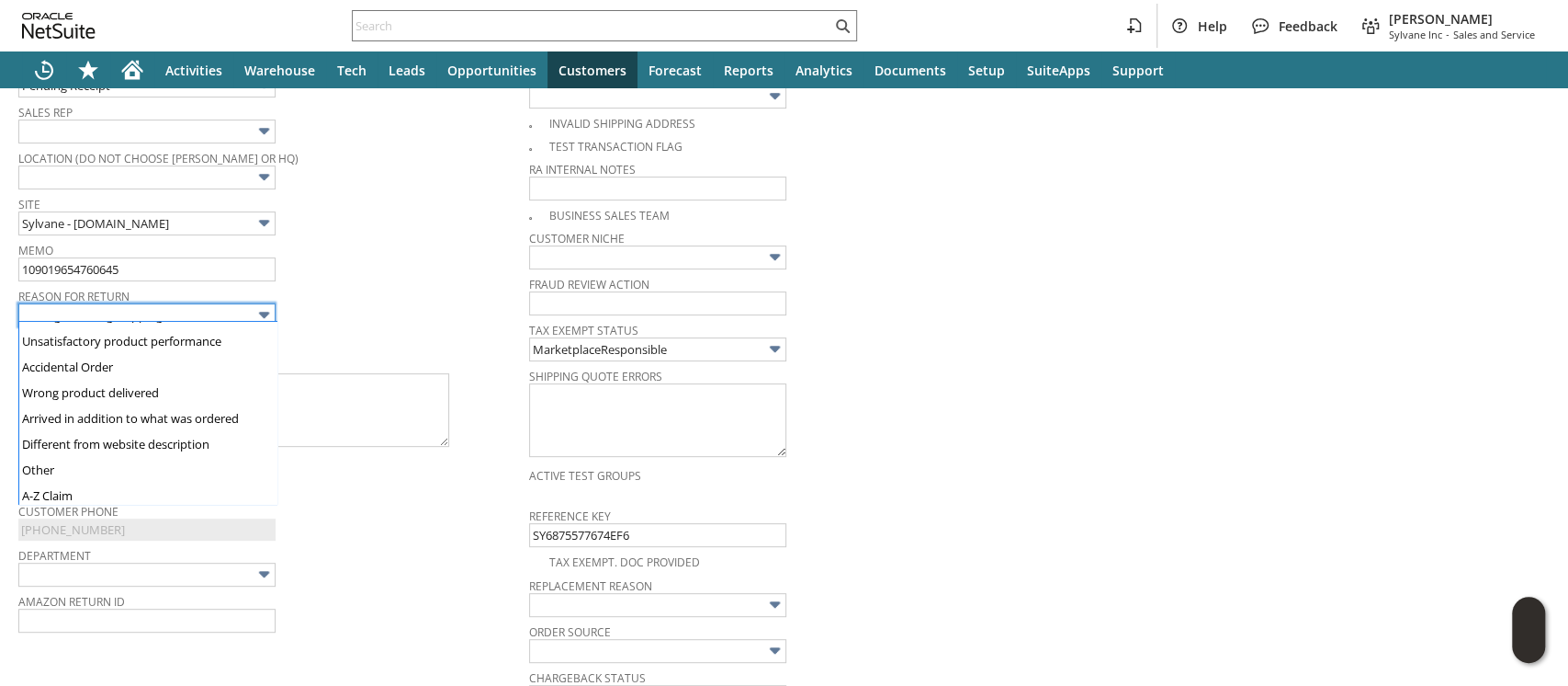
scroll to position [124, 0]
type input "Other"
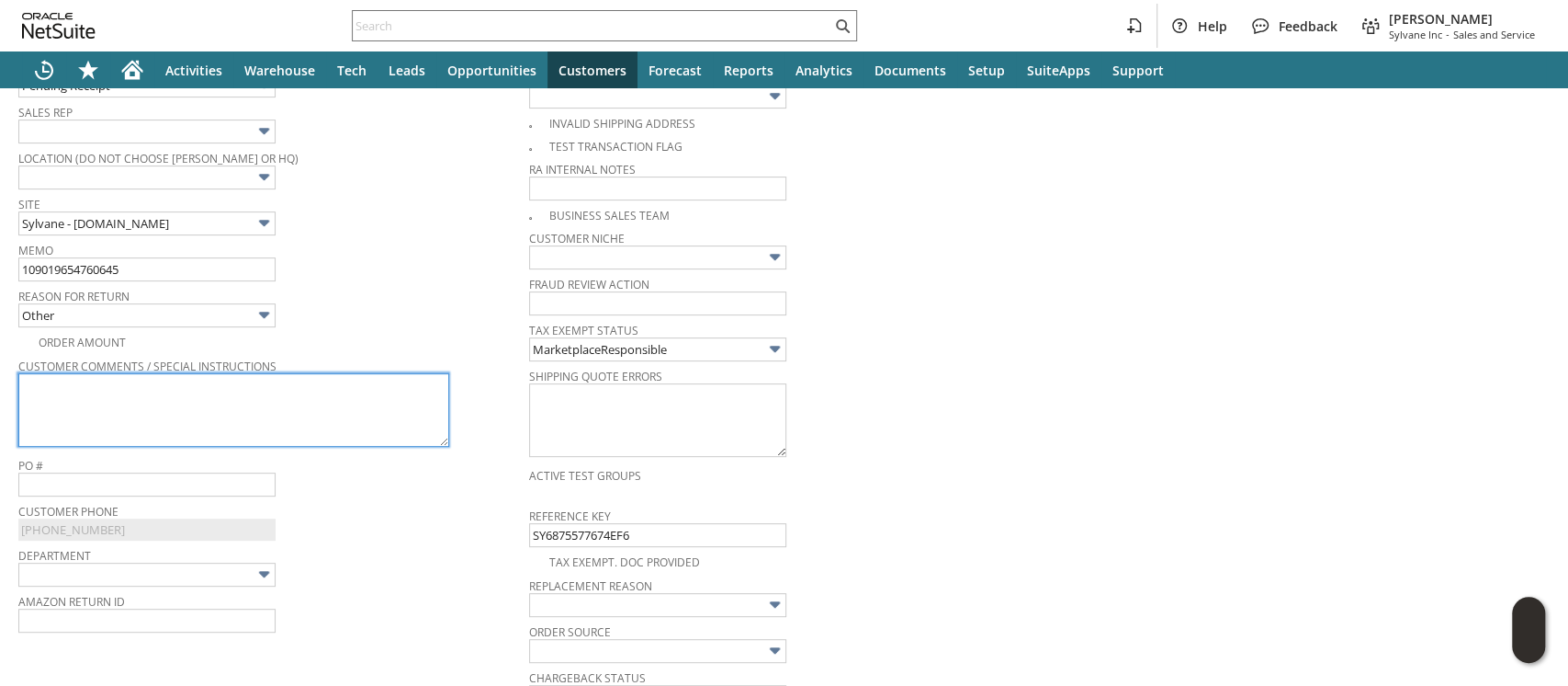
click at [124, 399] on textarea at bounding box center [233, 410] width 431 height 74
type textarea "Customer claims the item was delivered to the wrong address. FedEx photo is not…"
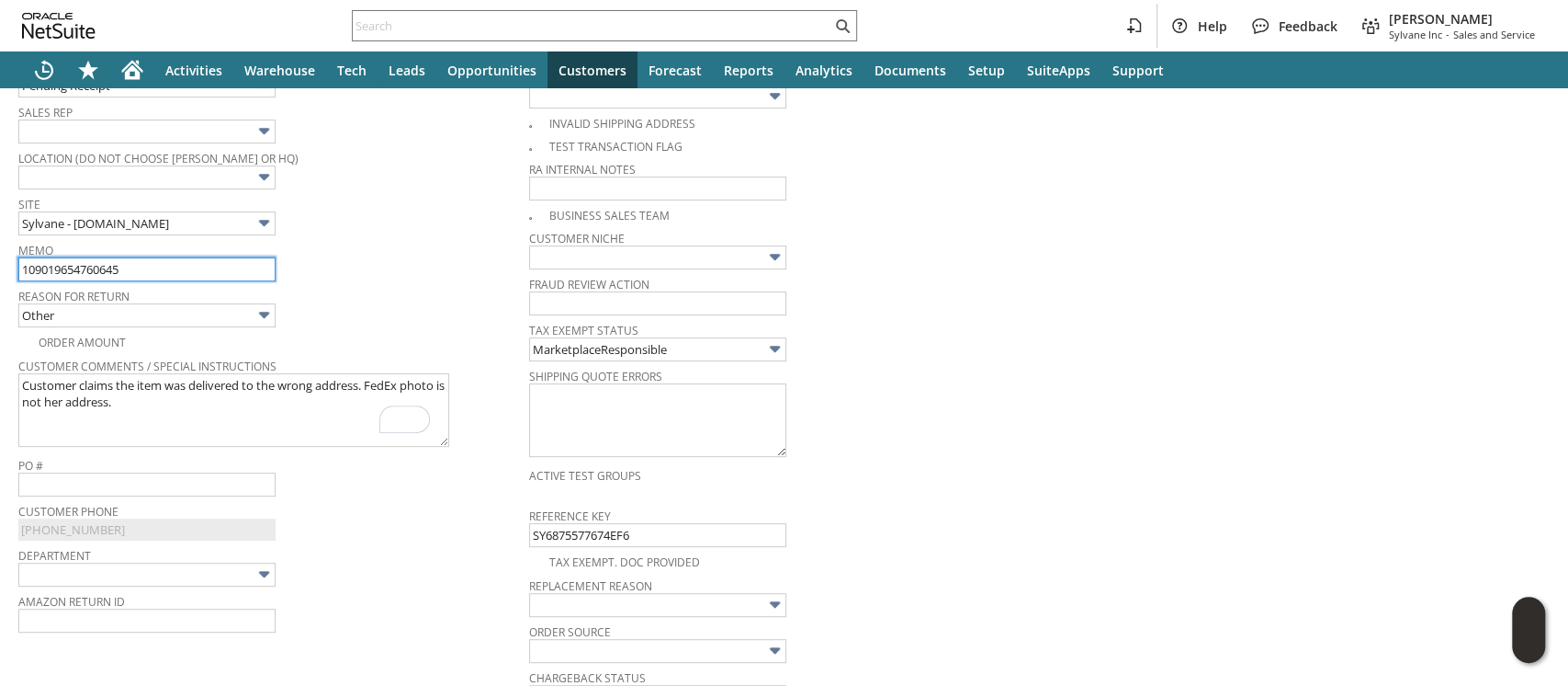
click at [162, 263] on input "109019654760645" at bounding box center [146, 270] width 258 height 24
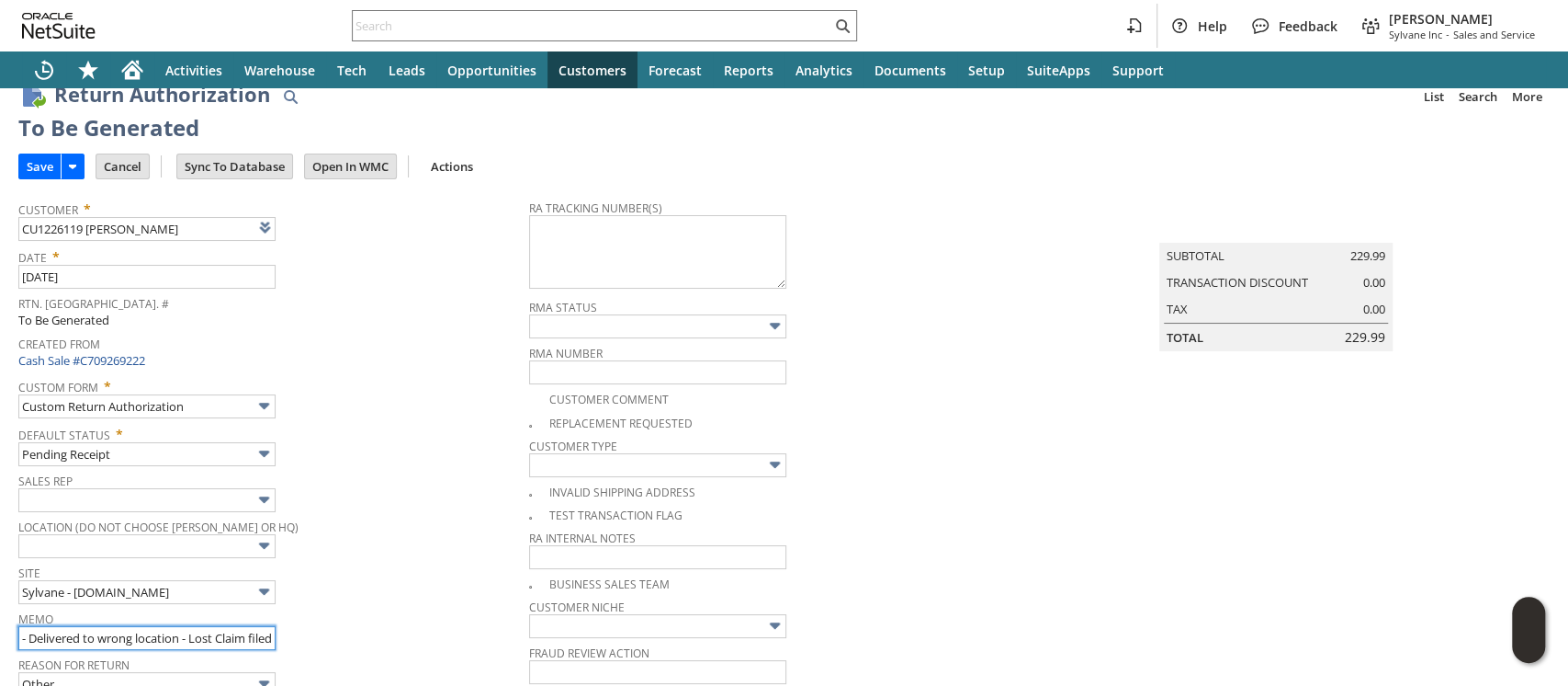
scroll to position [0, 0]
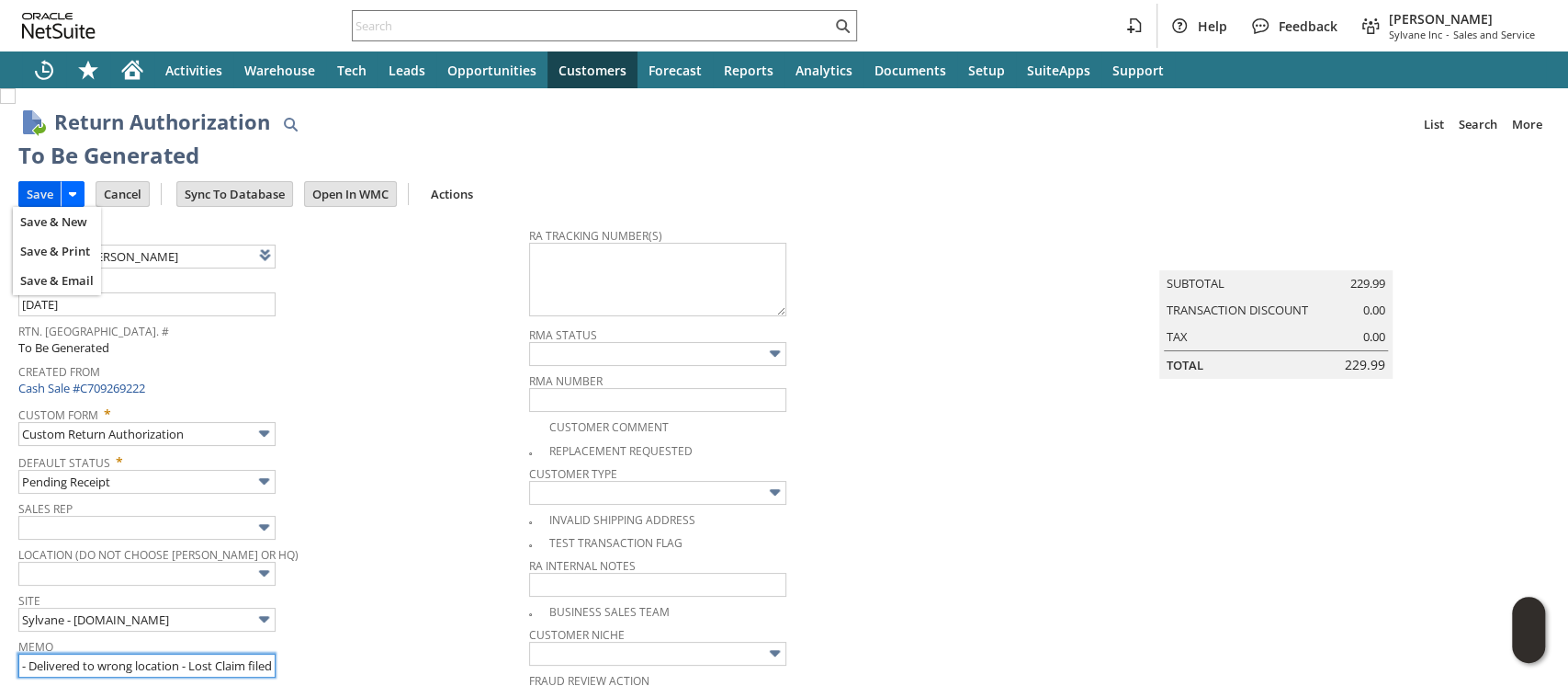
type input "109019654760645 - Delivered to wrong location - Lost Claim filed"
click at [39, 193] on input "Save" at bounding box center [40, 194] width 42 height 24
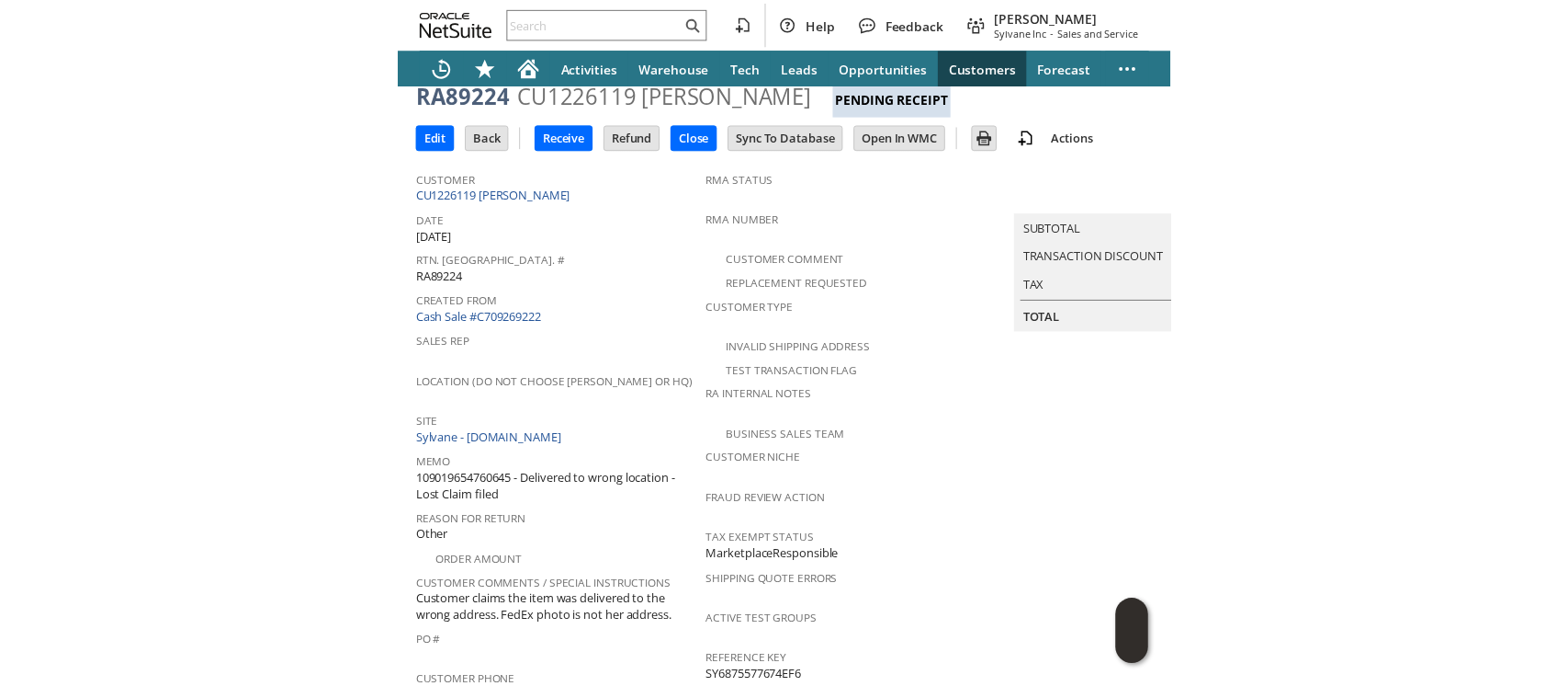
scroll to position [245, 0]
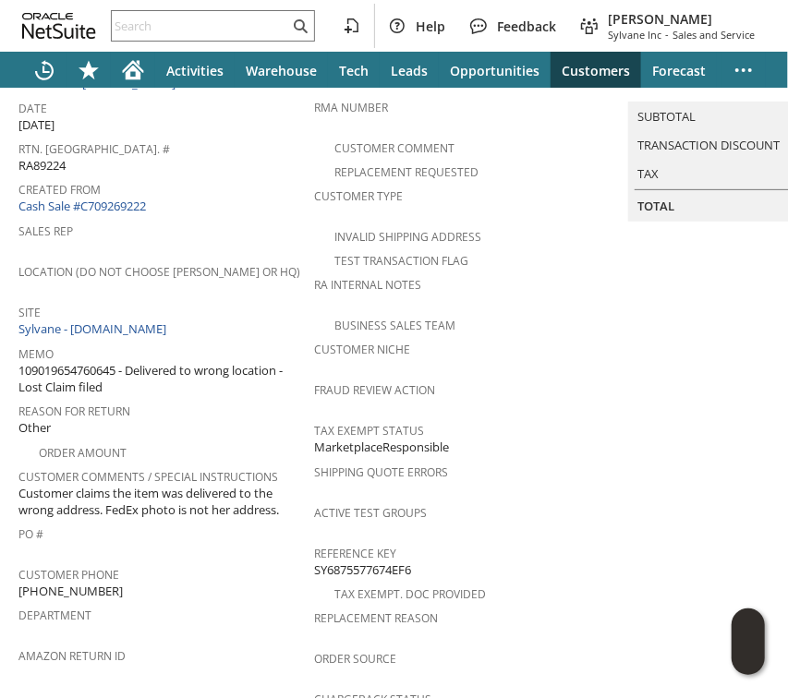
click at [110, 485] on span "Customer claims the item was delivered to the wrong address. FedEx photo is not…" at bounding box center [161, 502] width 286 height 34
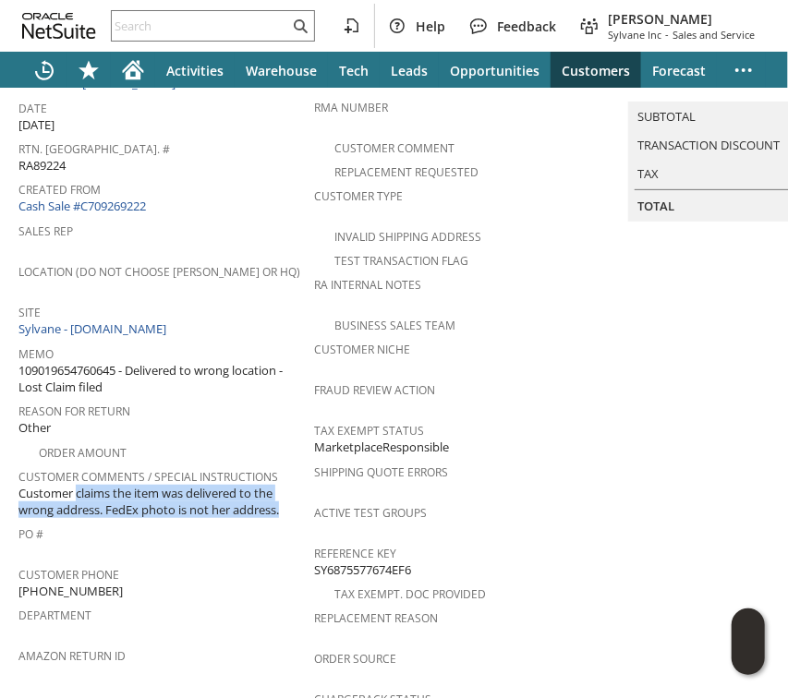
click at [110, 485] on span "Customer claims the item was delivered to the wrong address. FedEx photo is not…" at bounding box center [161, 502] width 286 height 34
copy tbody "Customer claims the item was delivered to the wrong address. FedEx photo is not…"
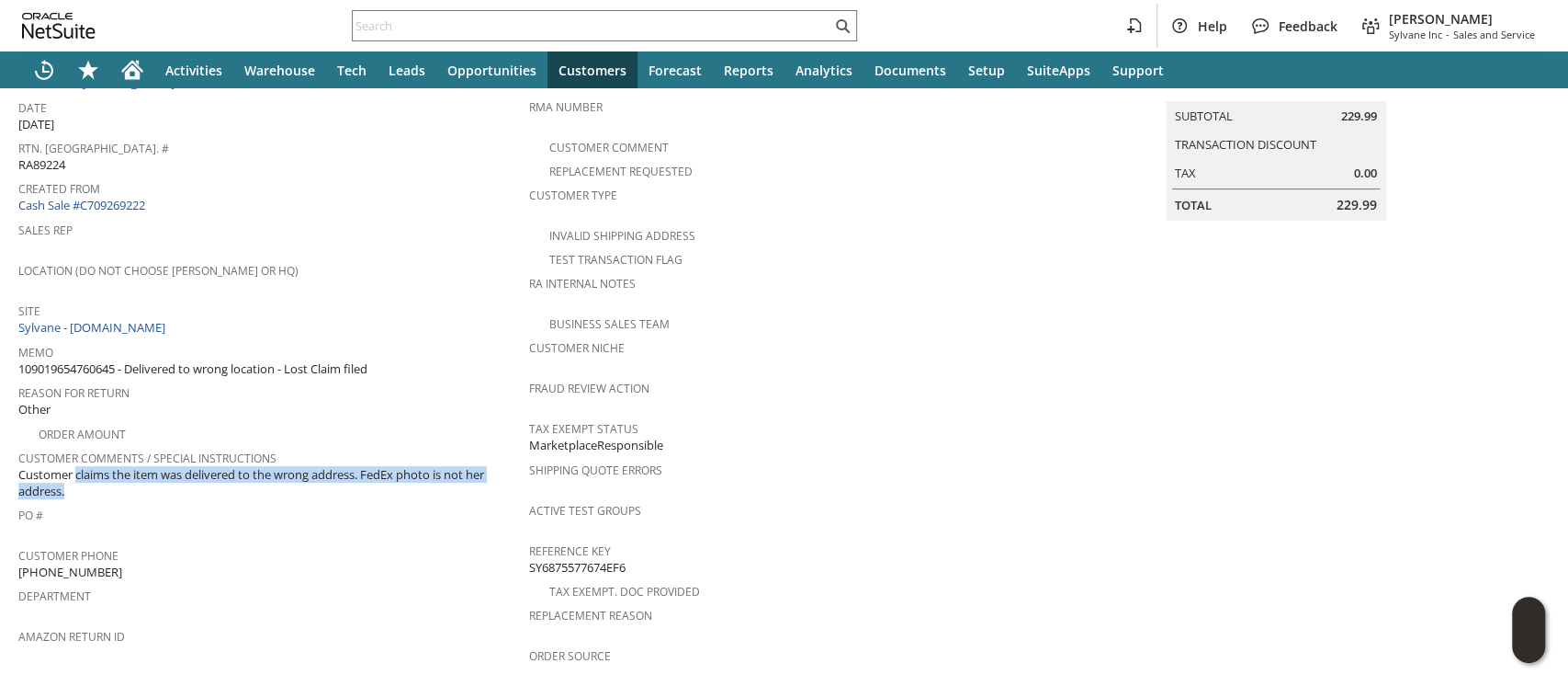
scroll to position [0, 0]
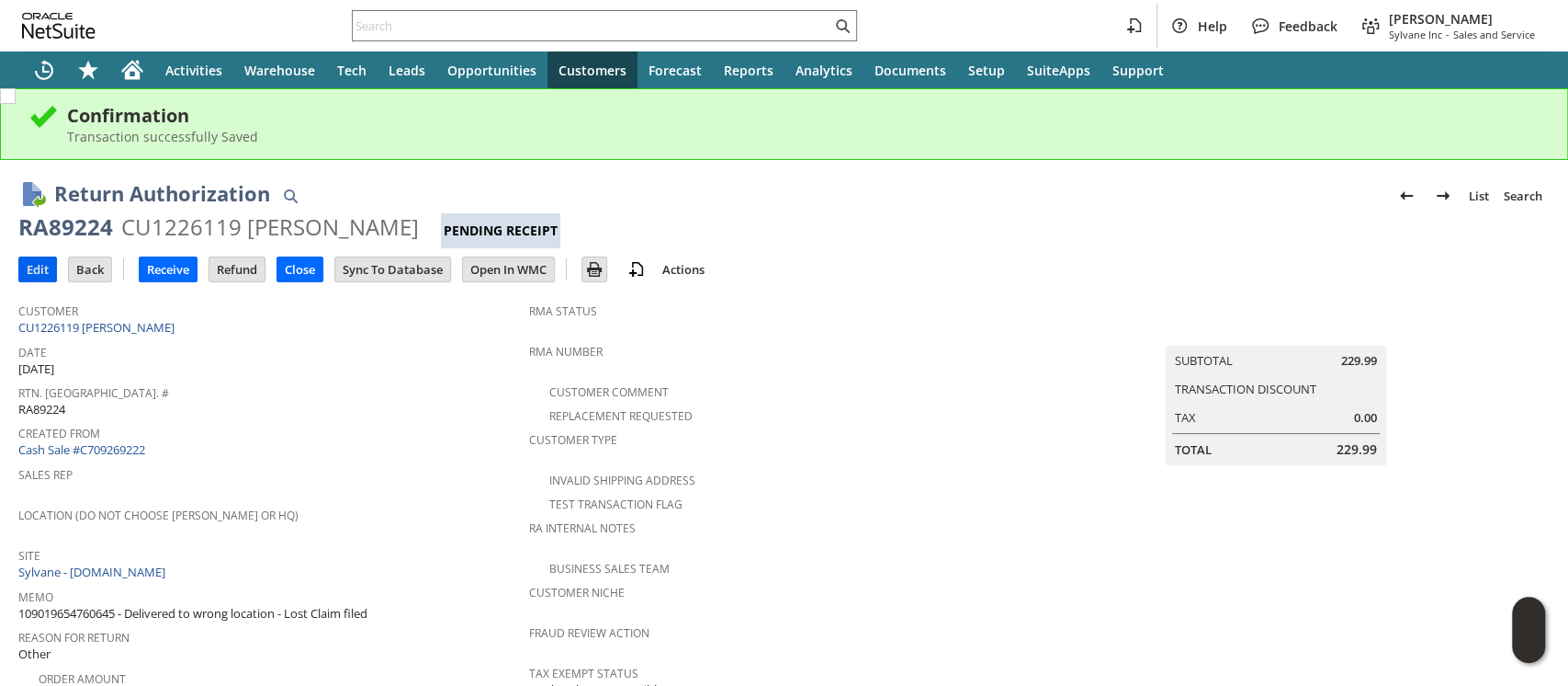
click at [42, 270] on input "Edit" at bounding box center [37, 270] width 37 height 24
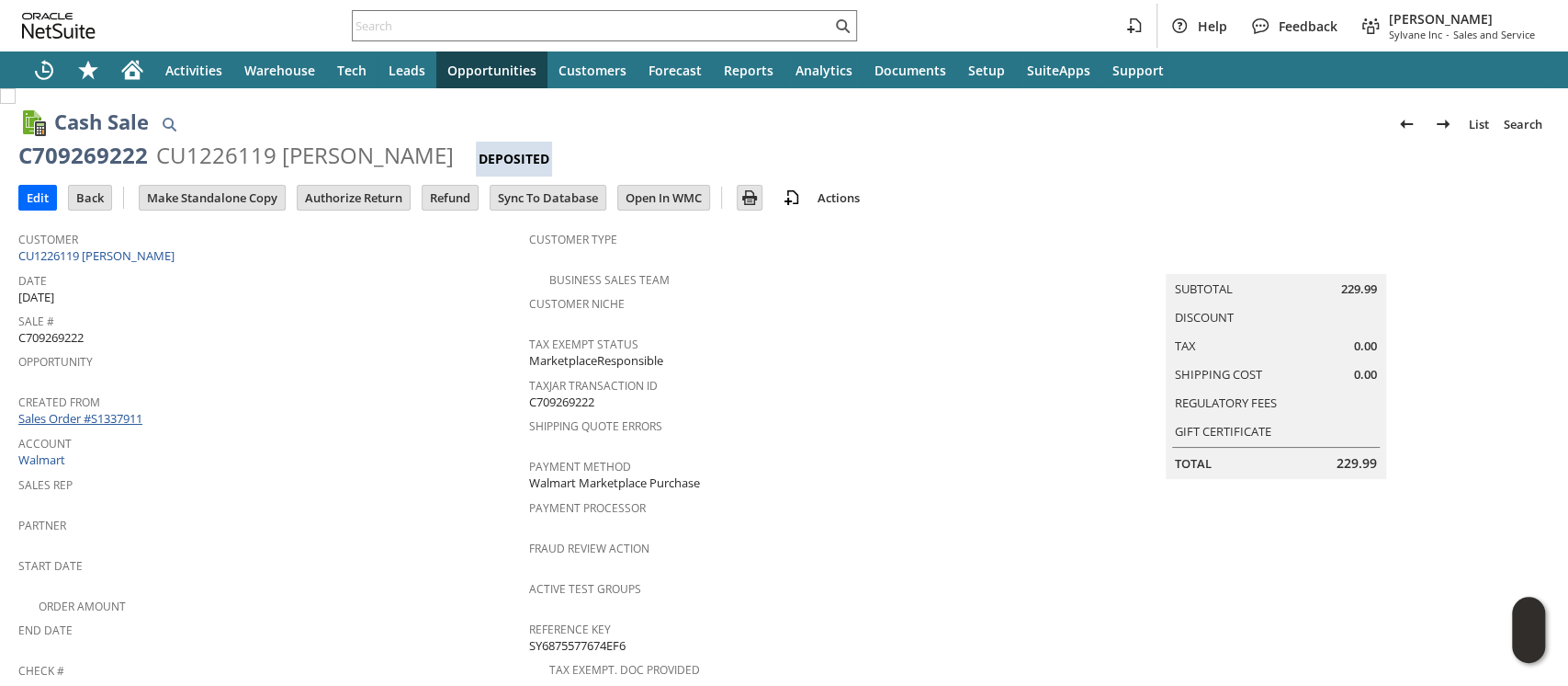
click at [120, 410] on link "Sales Order #S1337911" at bounding box center [82, 418] width 128 height 17
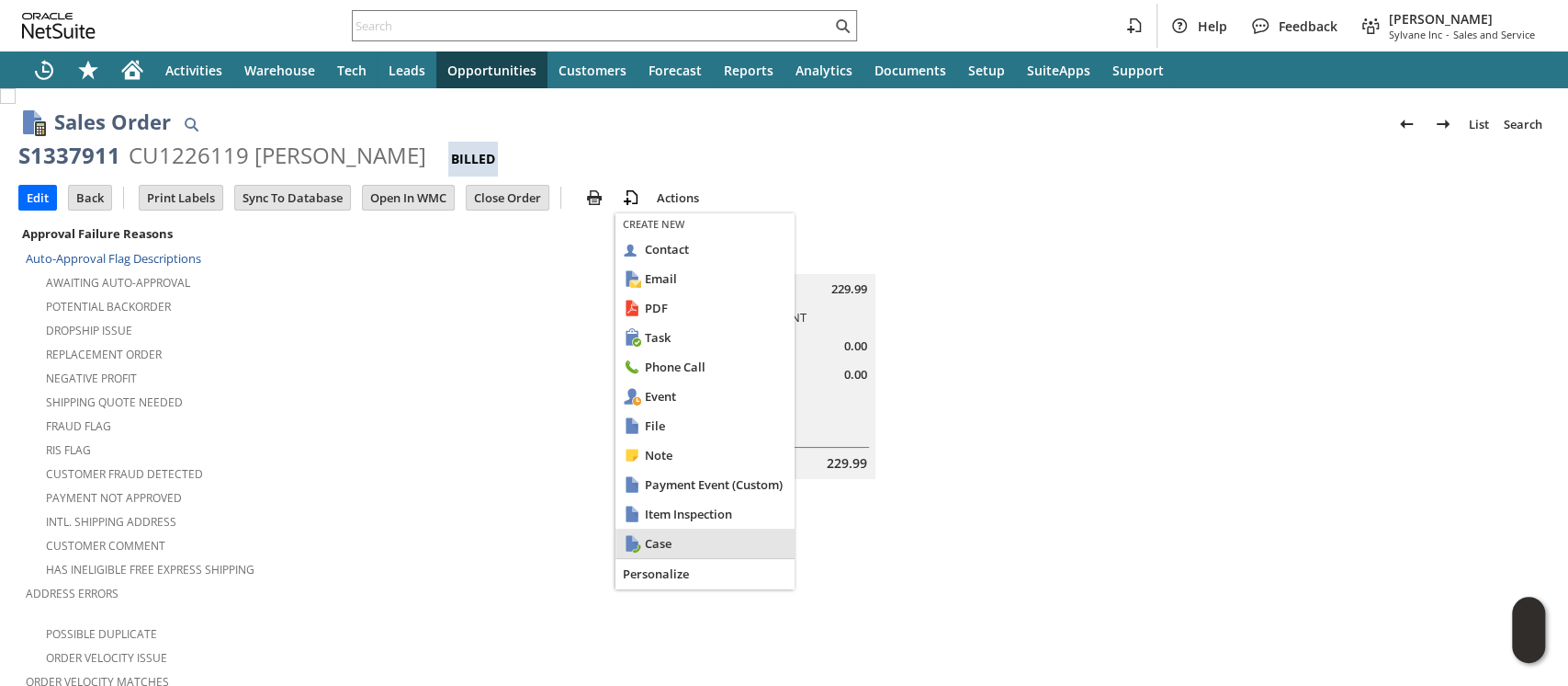
click at [657, 541] on span "Case" at bounding box center [715, 543] width 142 height 17
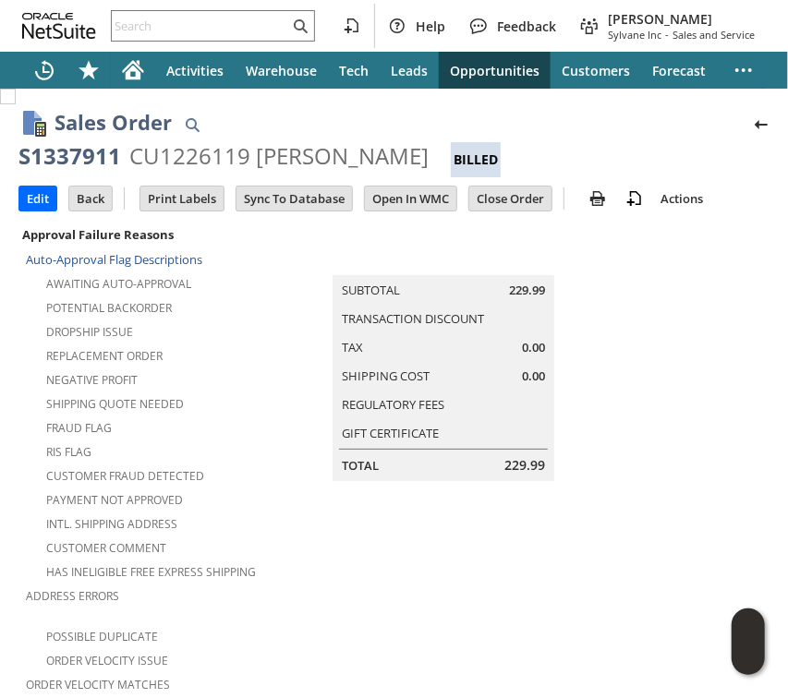
click at [86, 157] on div "S1337911" at bounding box center [69, 156] width 102 height 30
copy div "S1337911"
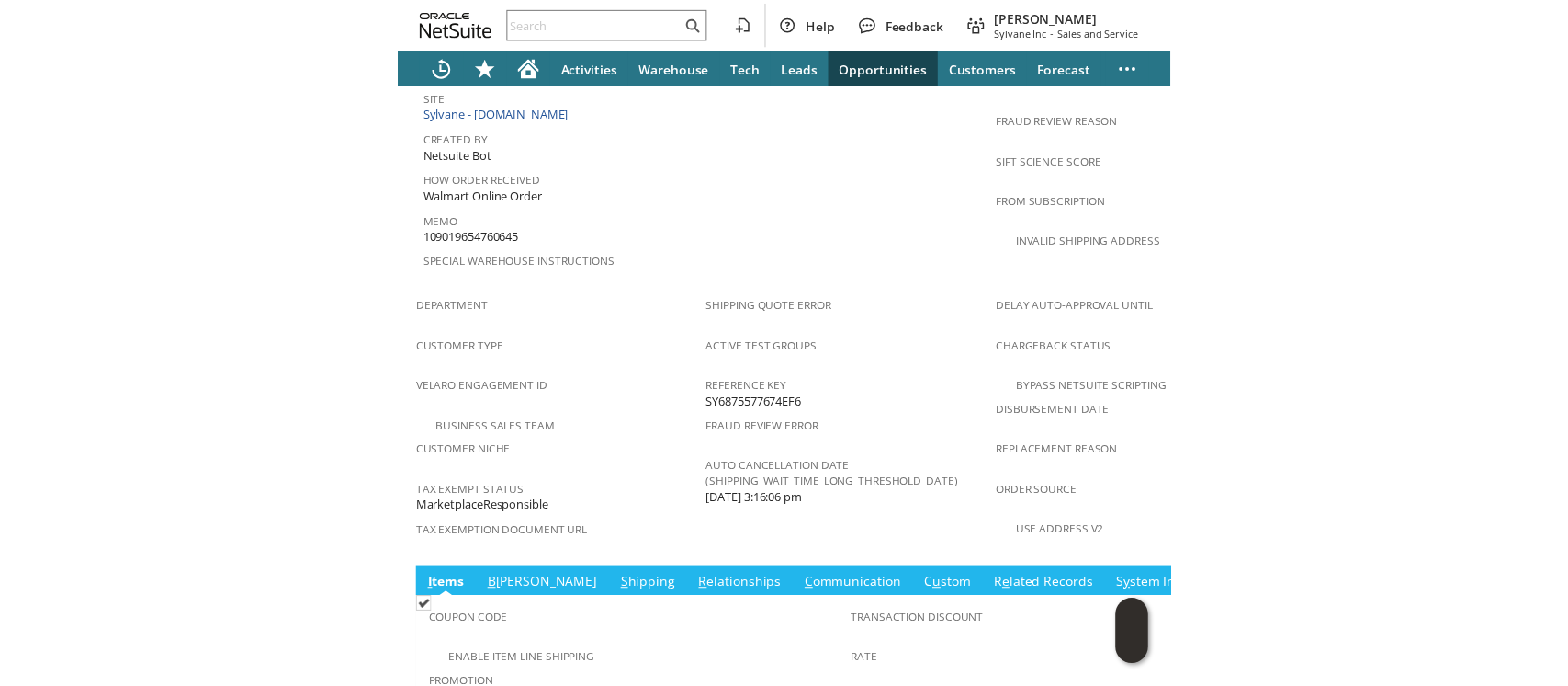
scroll to position [1221, 0]
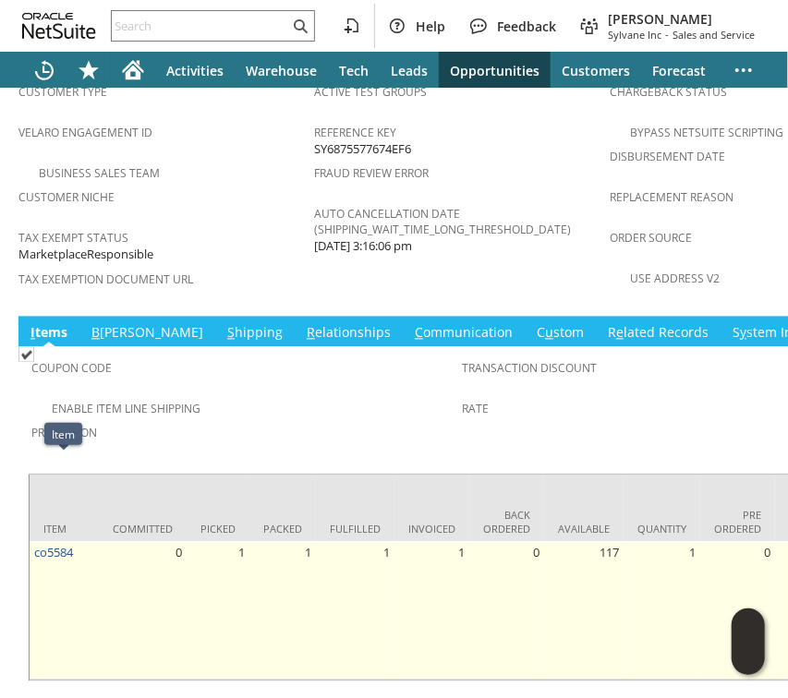
click at [78, 542] on td "co5584" at bounding box center [64, 611] width 69 height 139
copy tr "co5584"
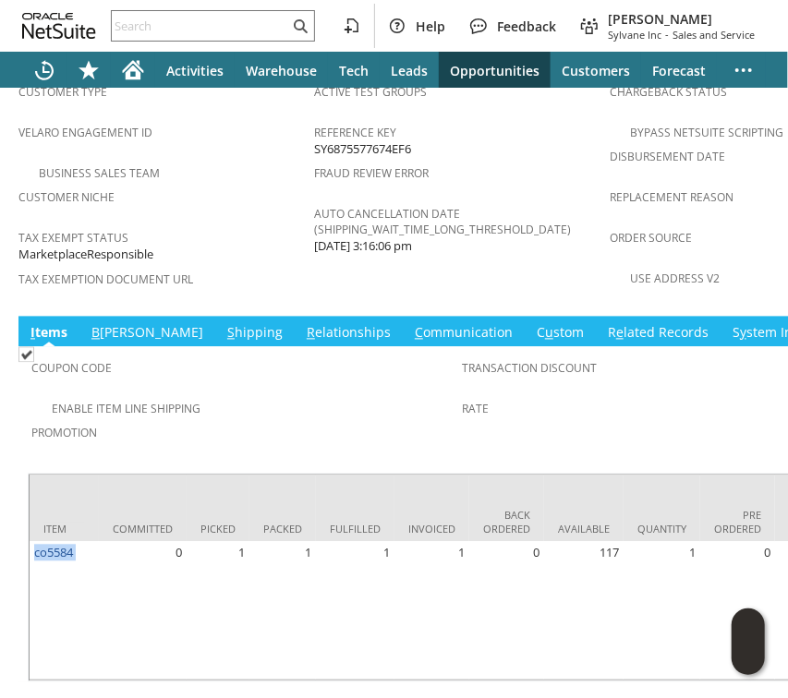
click at [223, 324] on link "S hipping" at bounding box center [255, 334] width 65 height 20
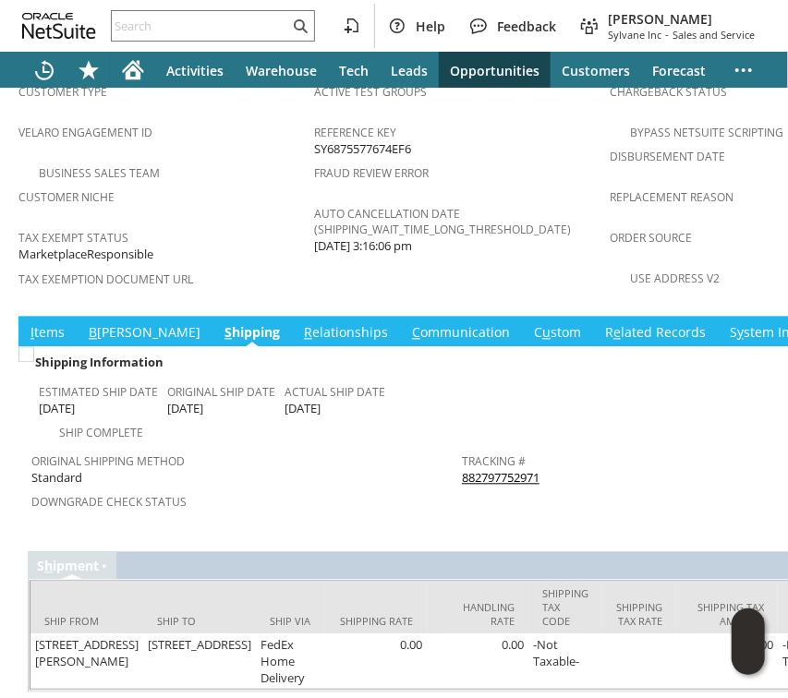
click at [552, 449] on div "Tracking # 882797752971" at bounding box center [672, 468] width 421 height 39
copy tbody "882797752971 Return Tracking #"
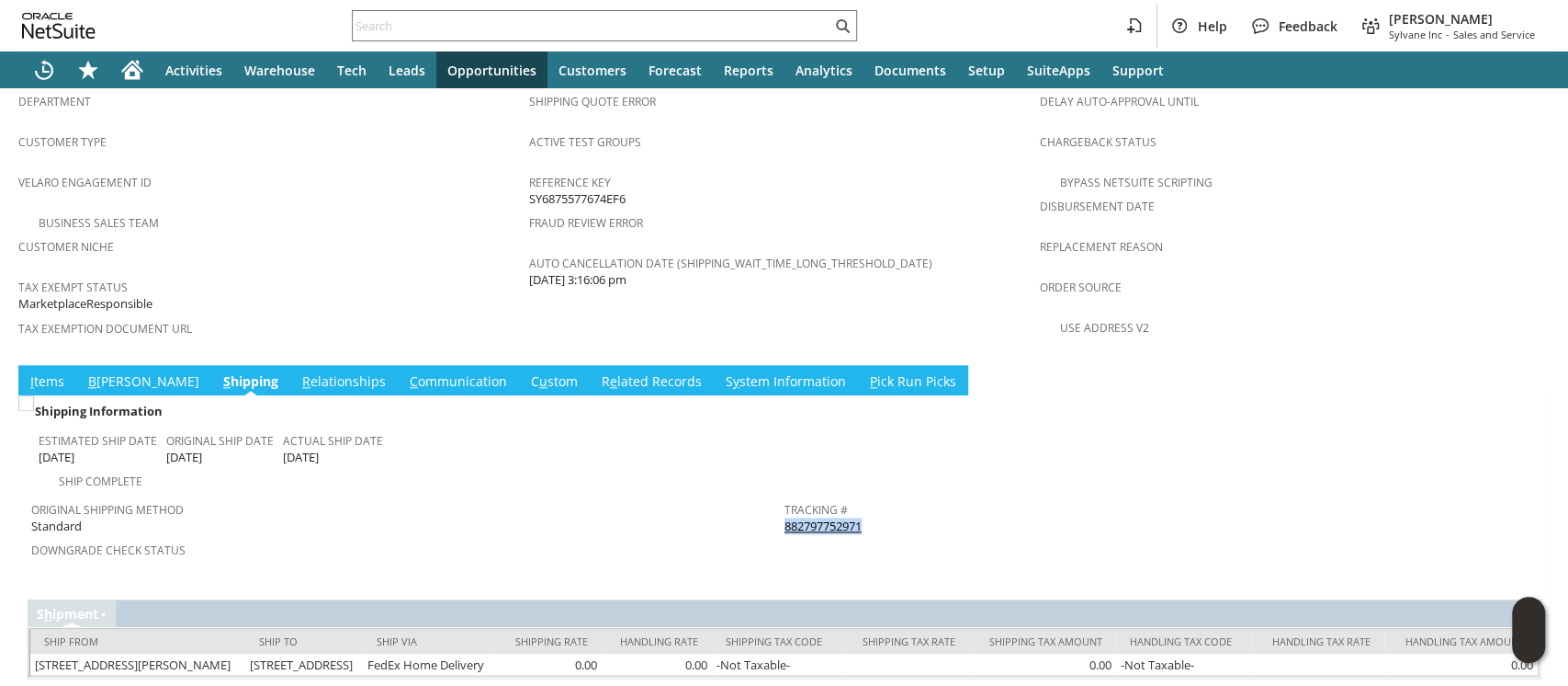
scroll to position [0, 0]
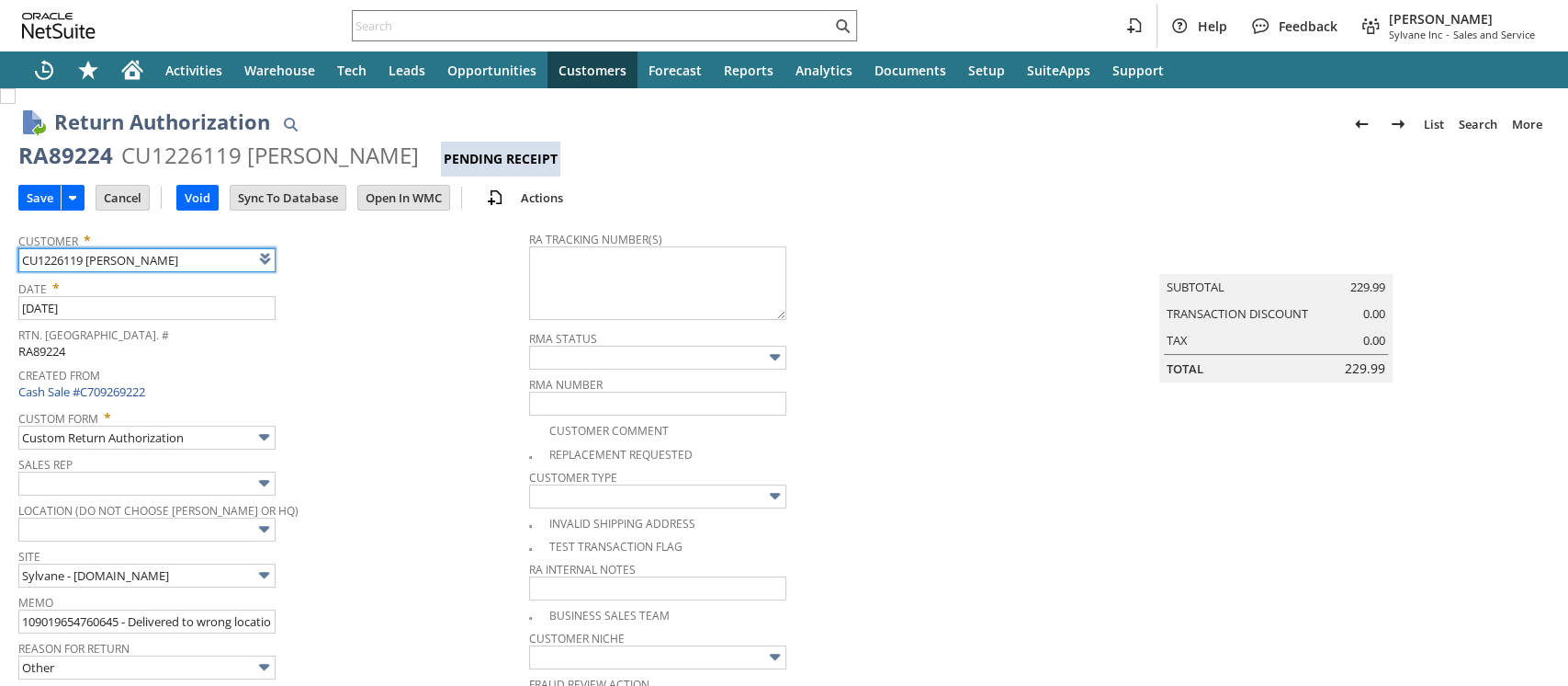
scroll to position [245, 0]
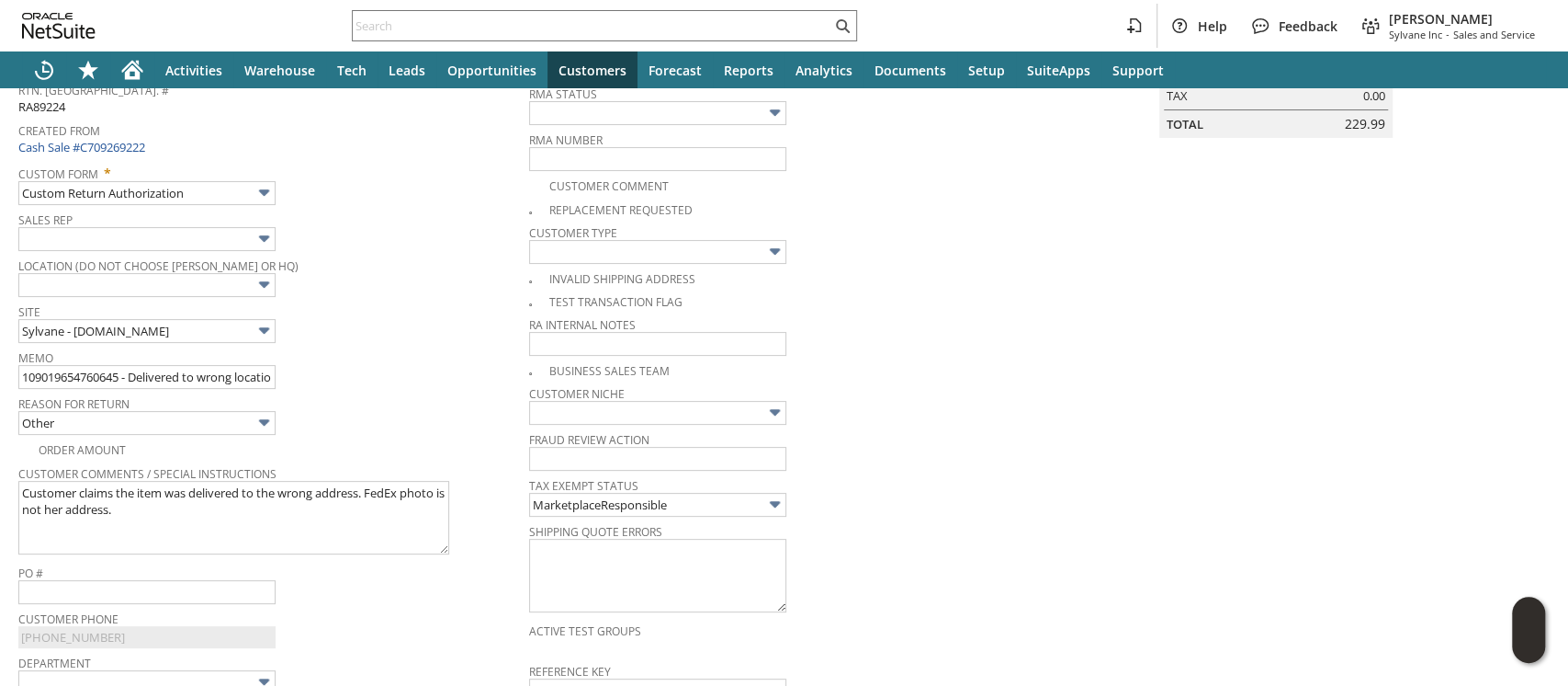
click at [406, 290] on div "Location (Do Not Choose Sheeran or HQ)" at bounding box center [269, 275] width 501 height 44
click at [165, 371] on input "109019654760645 - Delivered to wrong location - Lost Claim filed" at bounding box center [146, 377] width 258 height 24
click at [414, 310] on span "Site" at bounding box center [269, 309] width 501 height 20
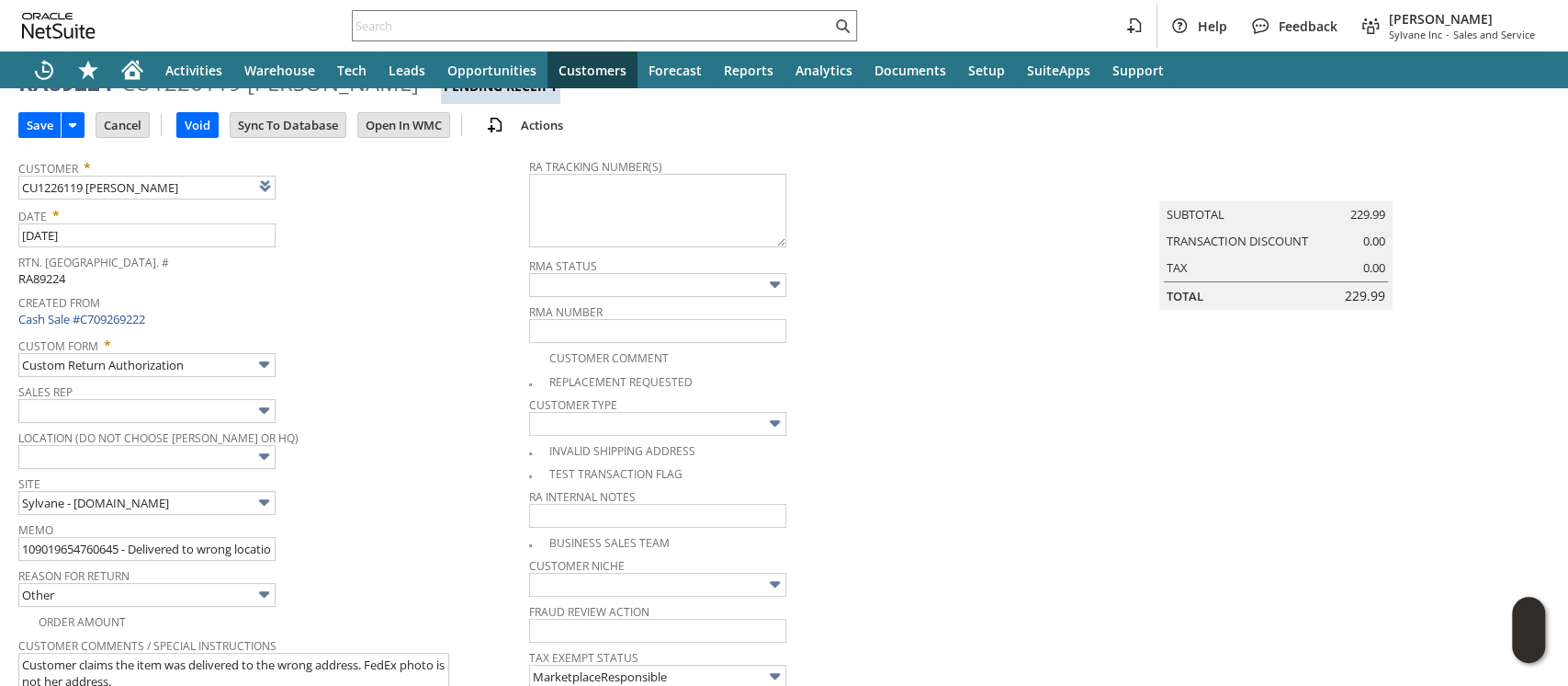
scroll to position [0, 0]
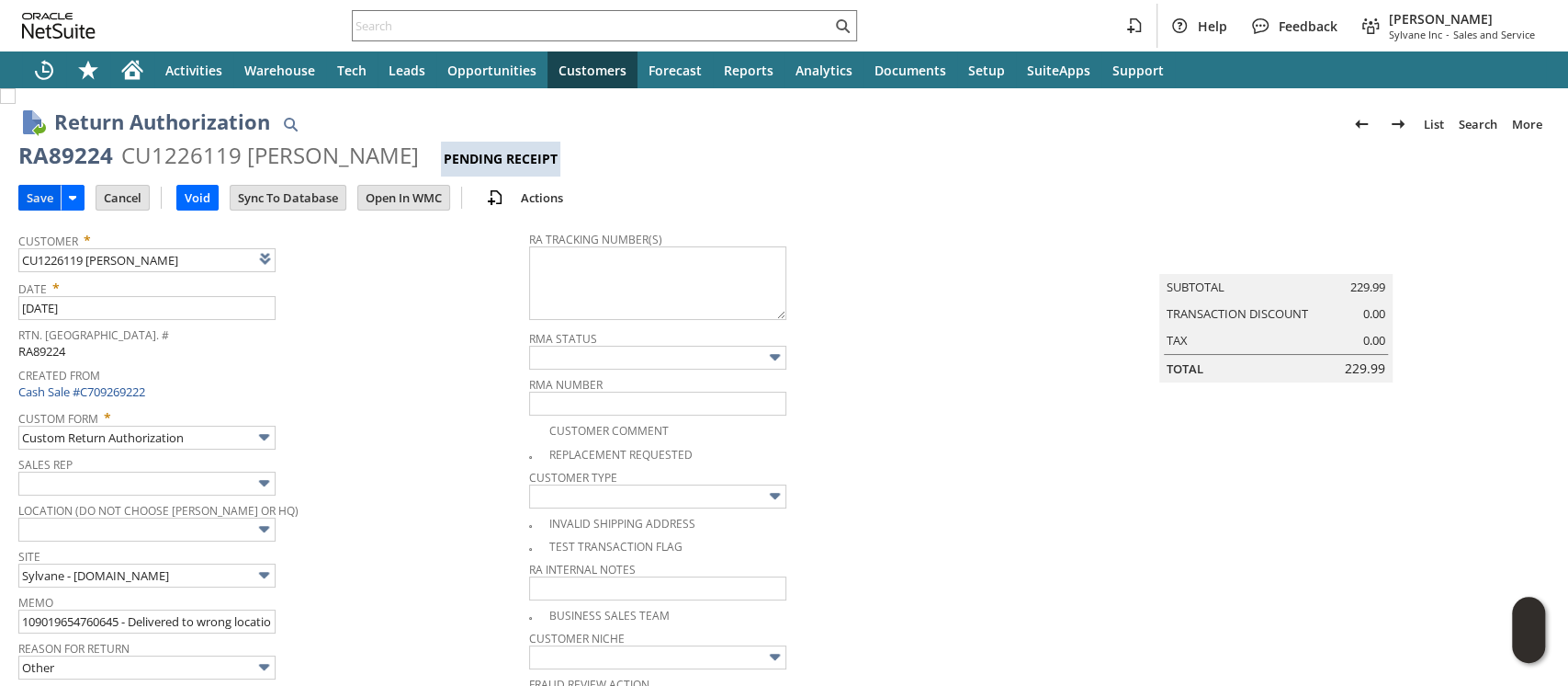
click at [38, 202] on input "Save" at bounding box center [40, 198] width 42 height 24
click at [117, 202] on input "Cancel" at bounding box center [122, 198] width 53 height 24
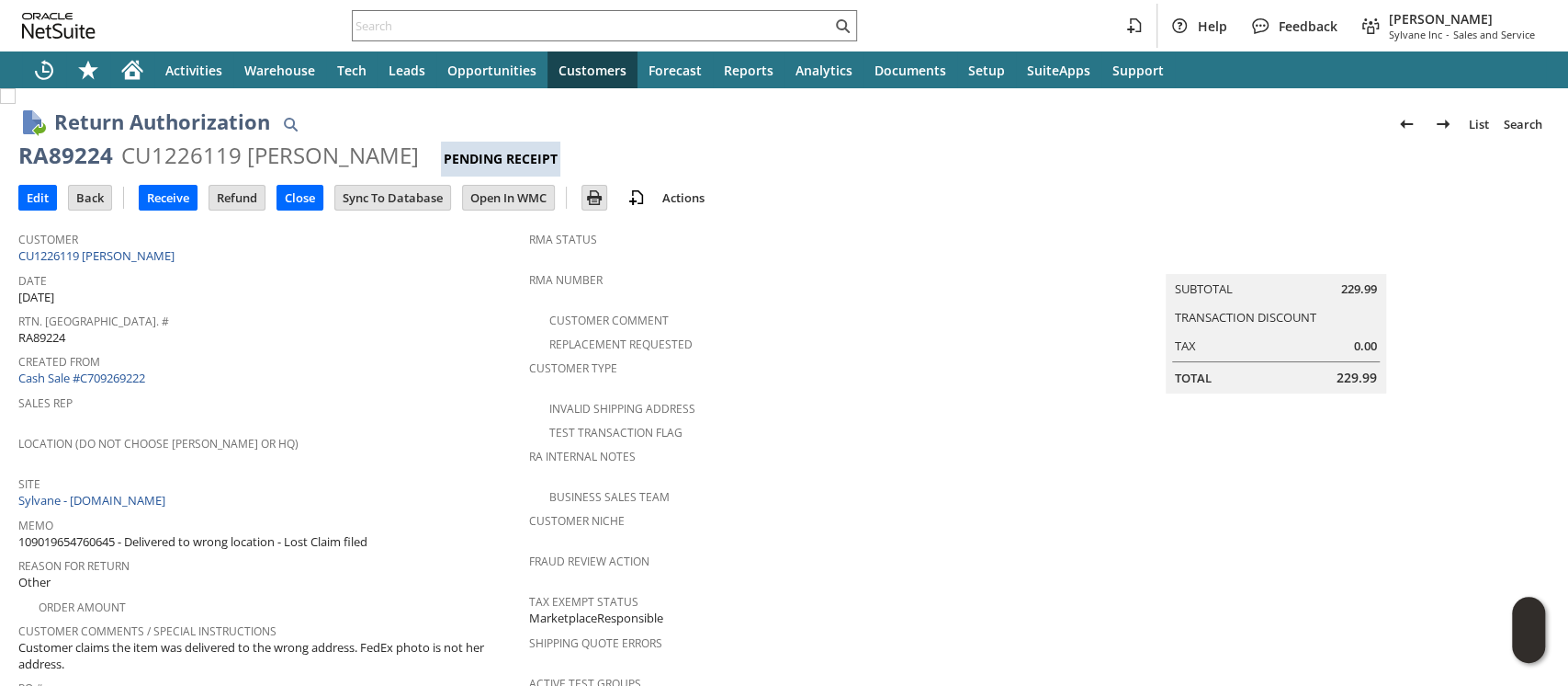
click at [64, 163] on div "RA89224" at bounding box center [65, 155] width 95 height 30
copy div "RA89224"
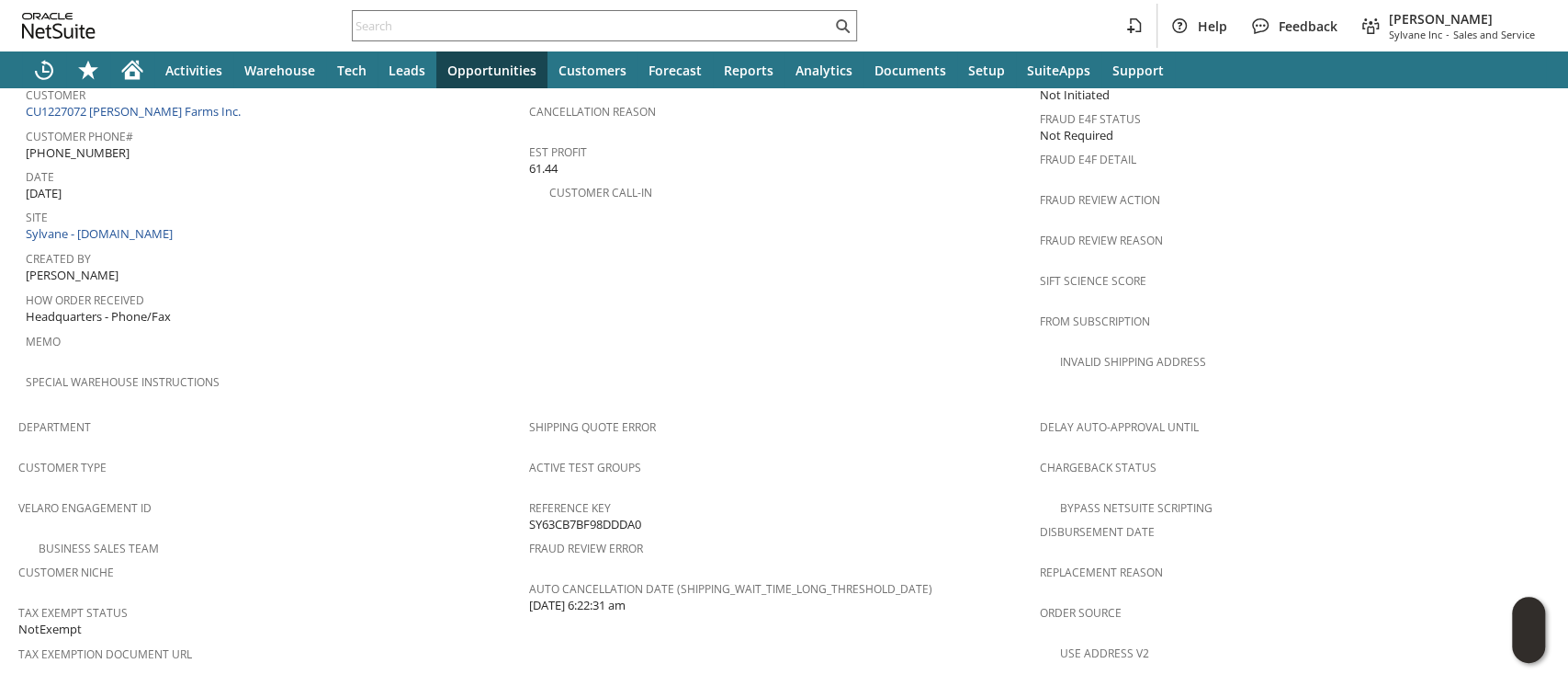
scroll to position [1103, 0]
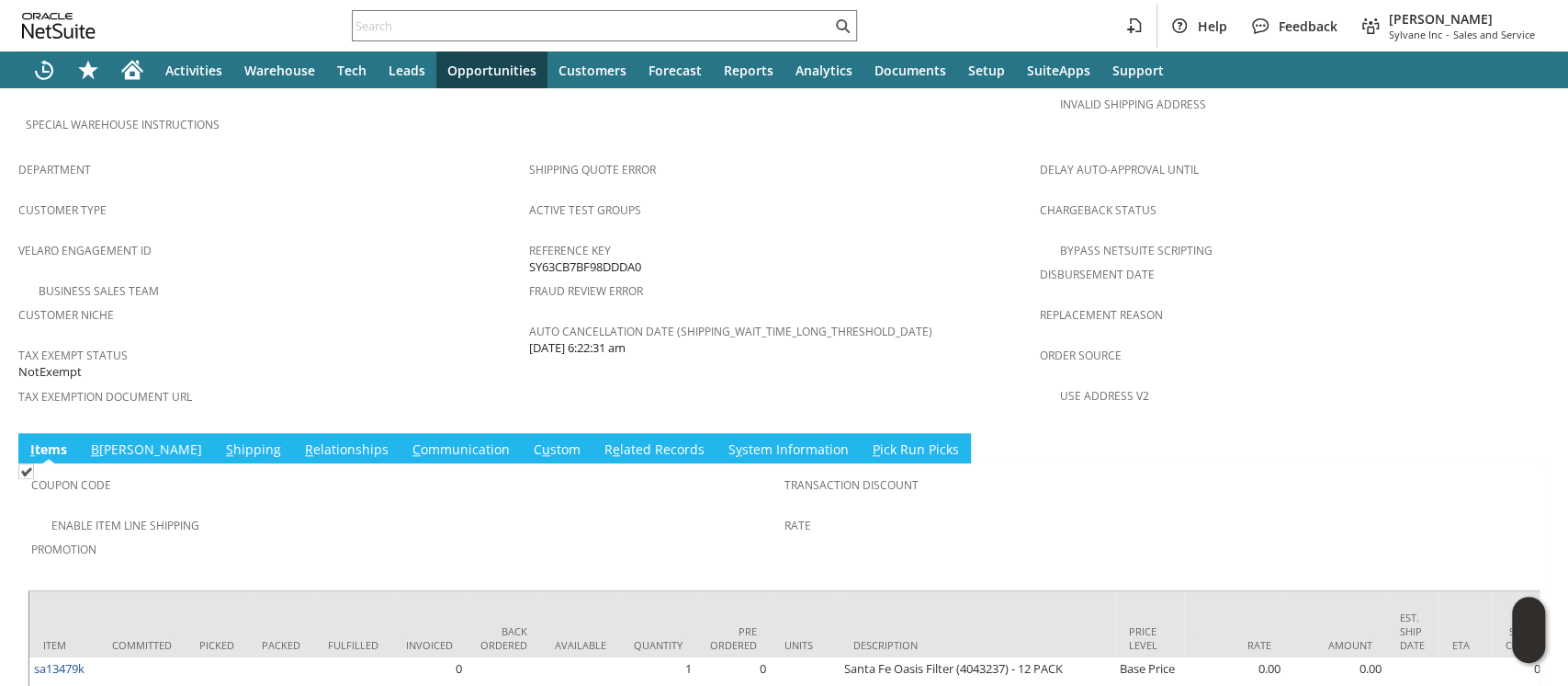
click at [222, 440] on link "S hipping" at bounding box center [254, 450] width 65 height 20
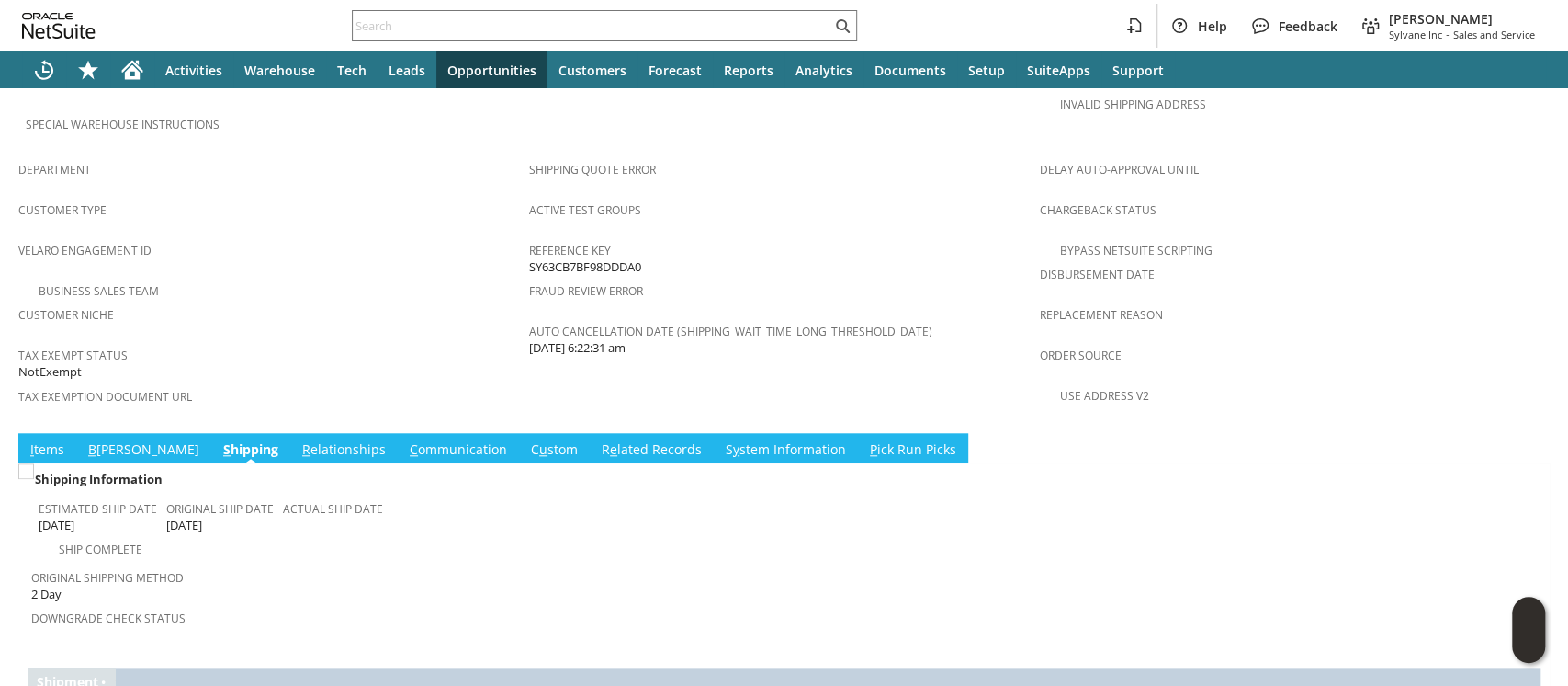
scroll to position [1171, 0]
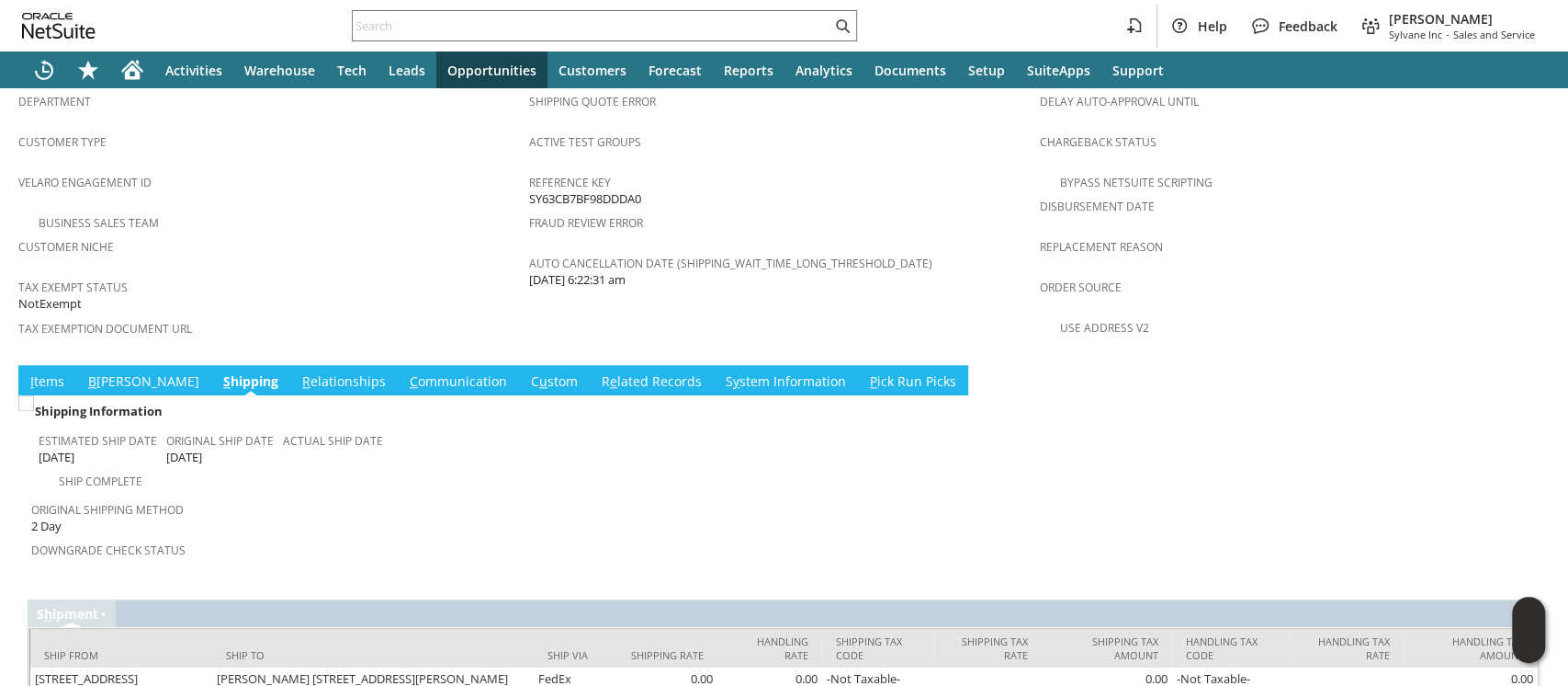
click at [406, 372] on link "C ommunication" at bounding box center [458, 382] width 106 height 20
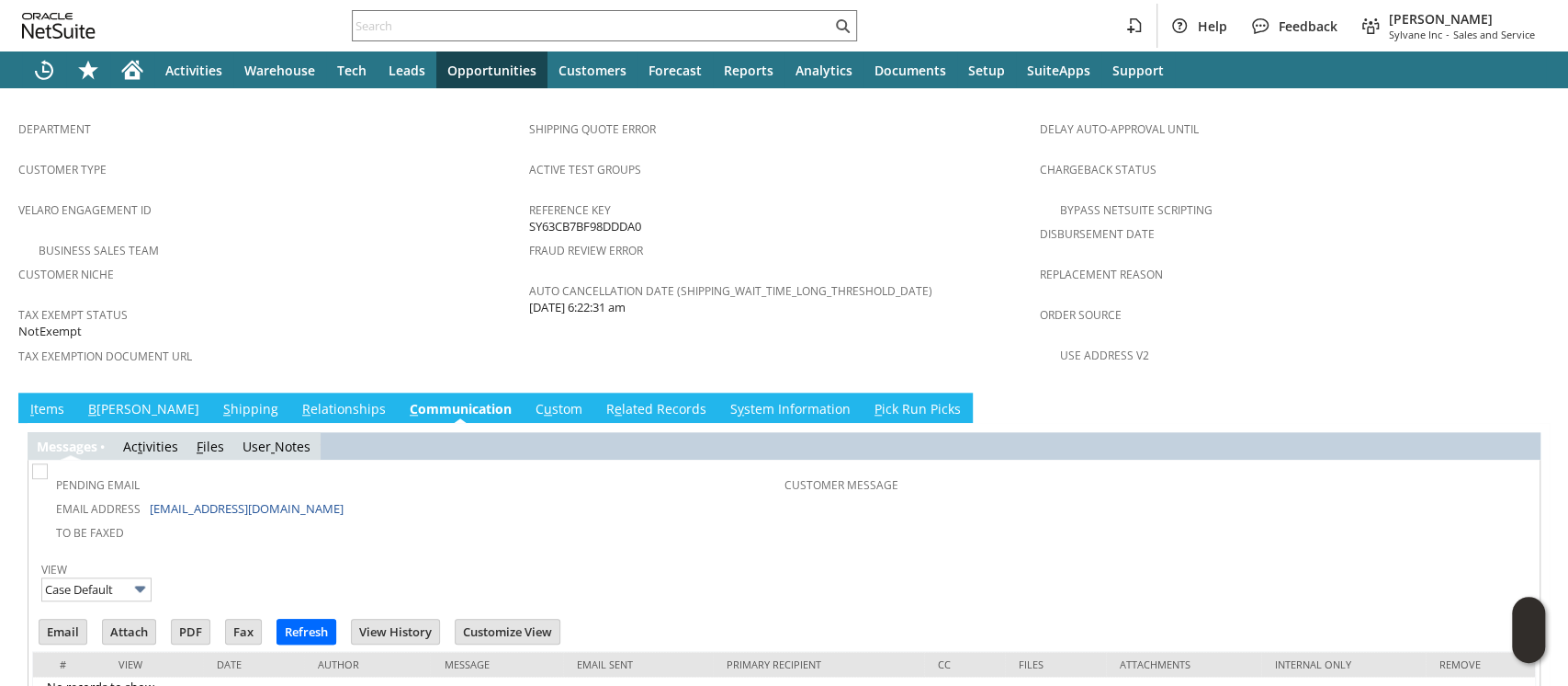
scroll to position [0, 0]
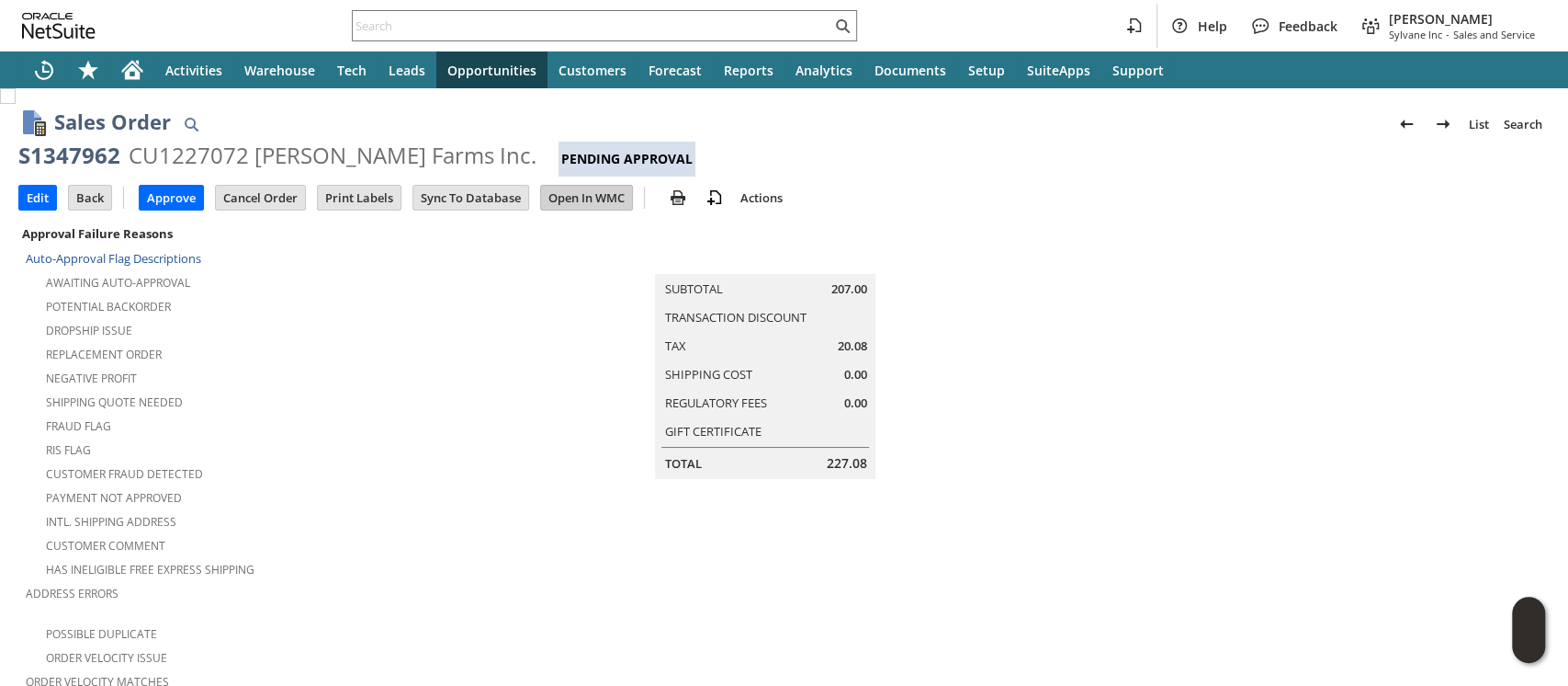
click at [577, 202] on input "Open In WMC" at bounding box center [586, 198] width 91 height 24
click at [33, 203] on input "Edit" at bounding box center [37, 198] width 37 height 24
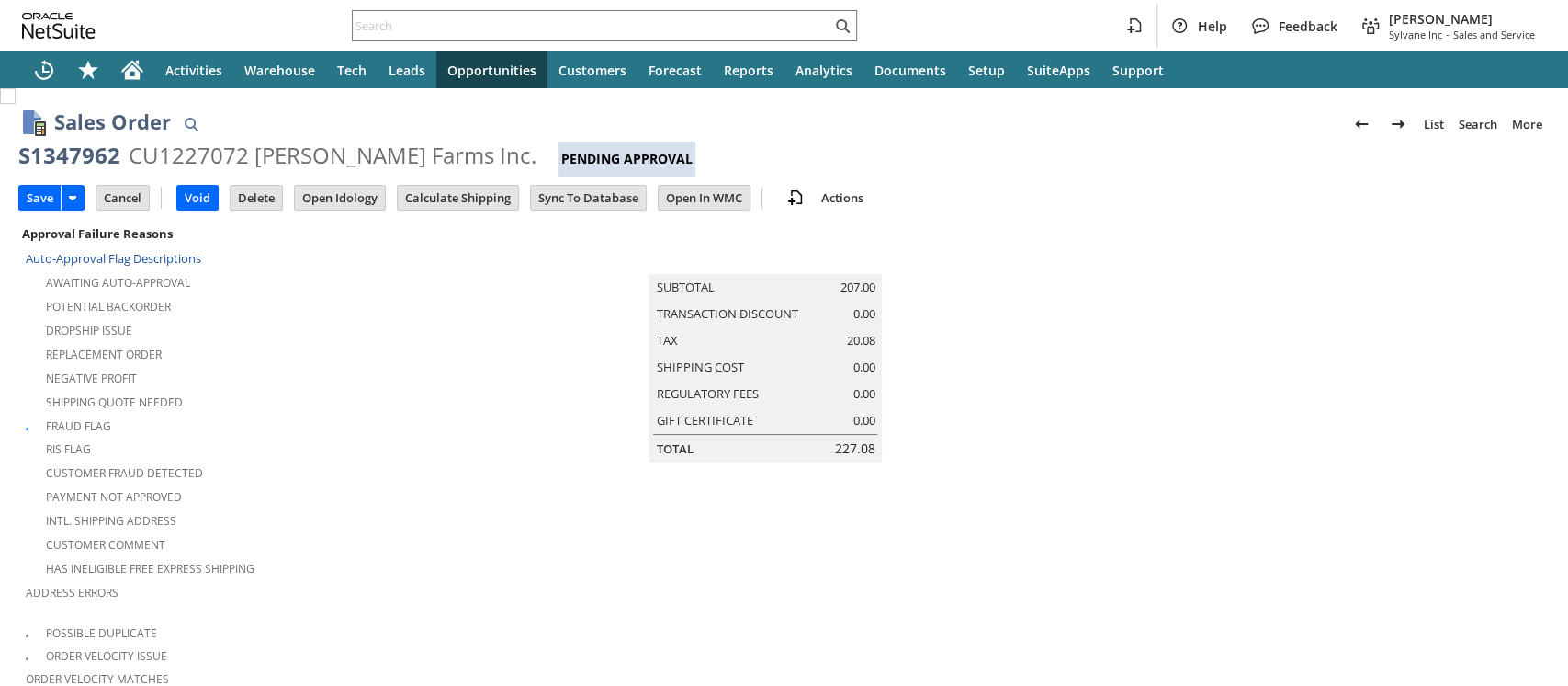
scroll to position [593, 0]
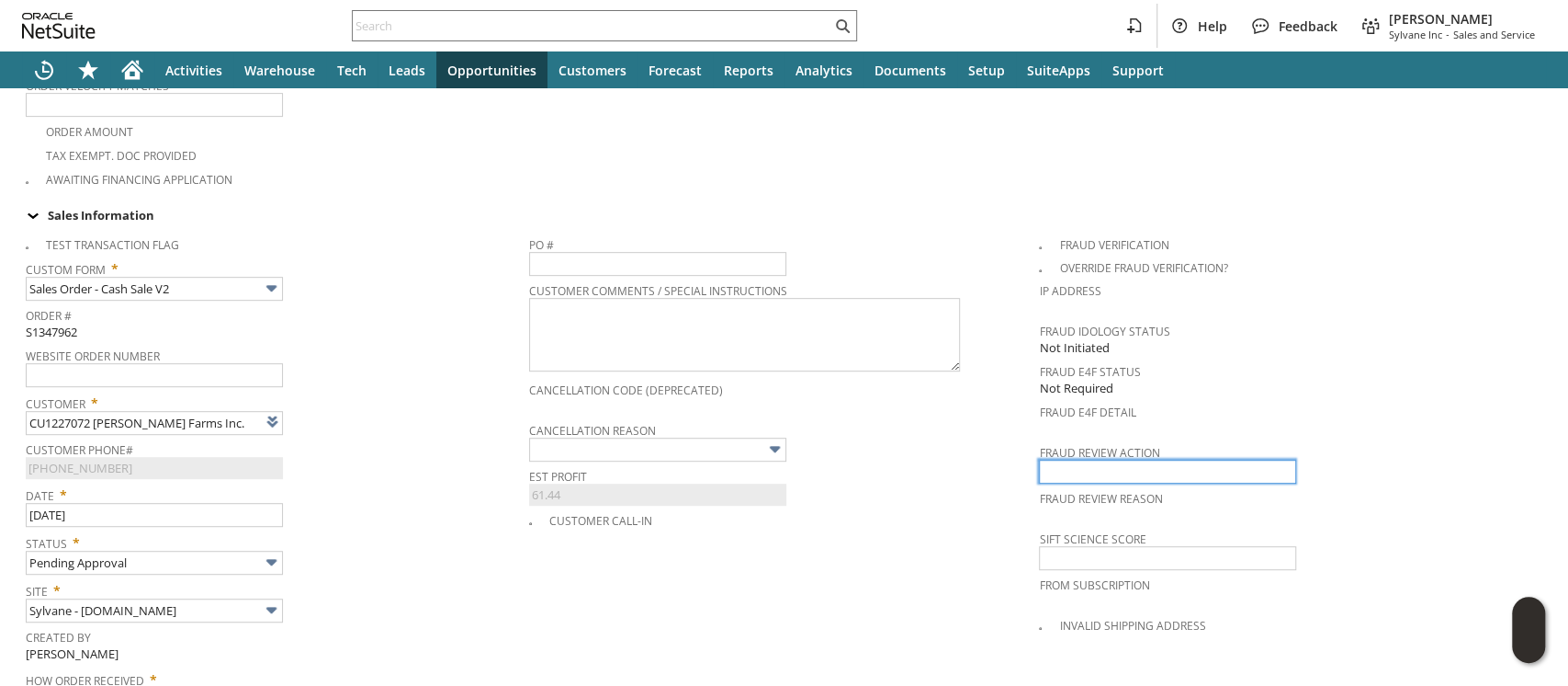
click at [1093, 460] on input "text" at bounding box center [1167, 472] width 258 height 24
type input "approve"
click at [956, 508] on div "Customer Call-in" at bounding box center [784, 518] width 510 height 21
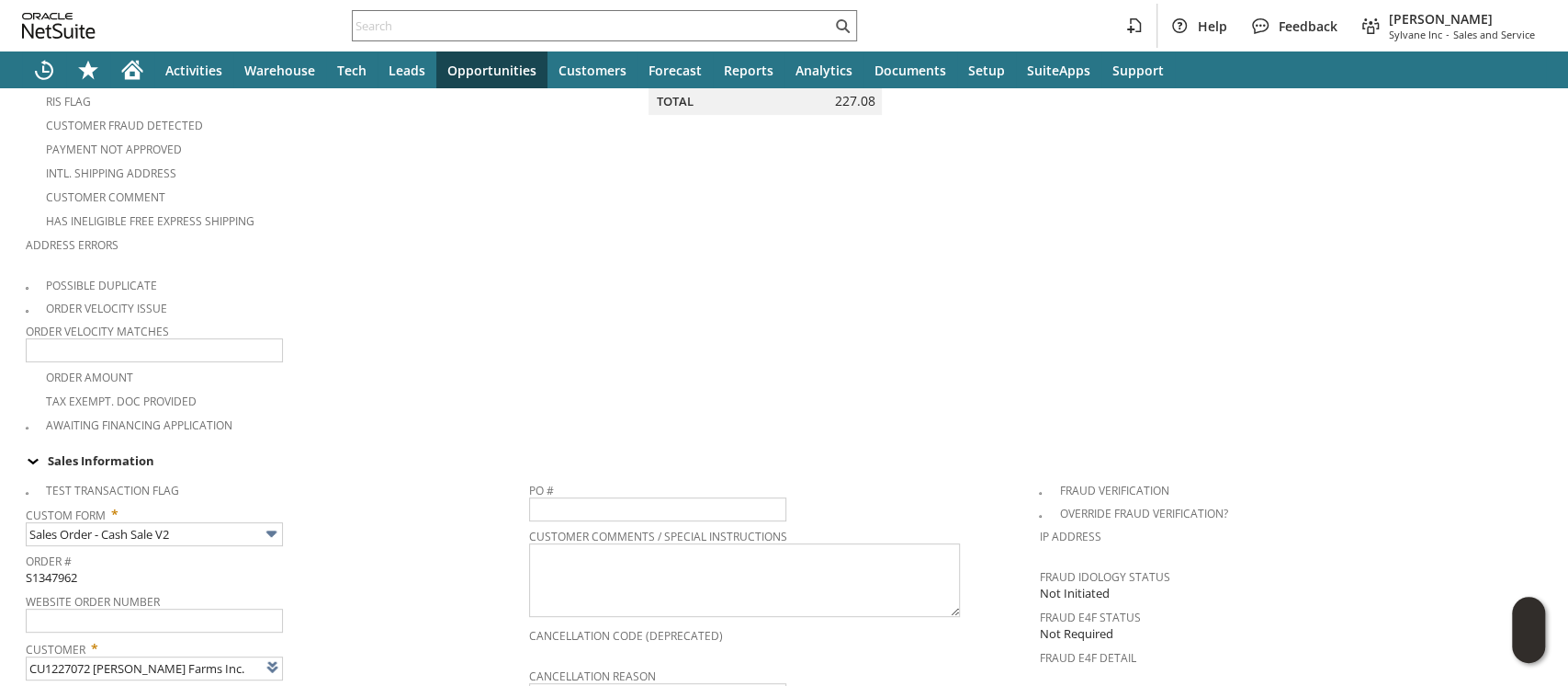
scroll to position [0, 0]
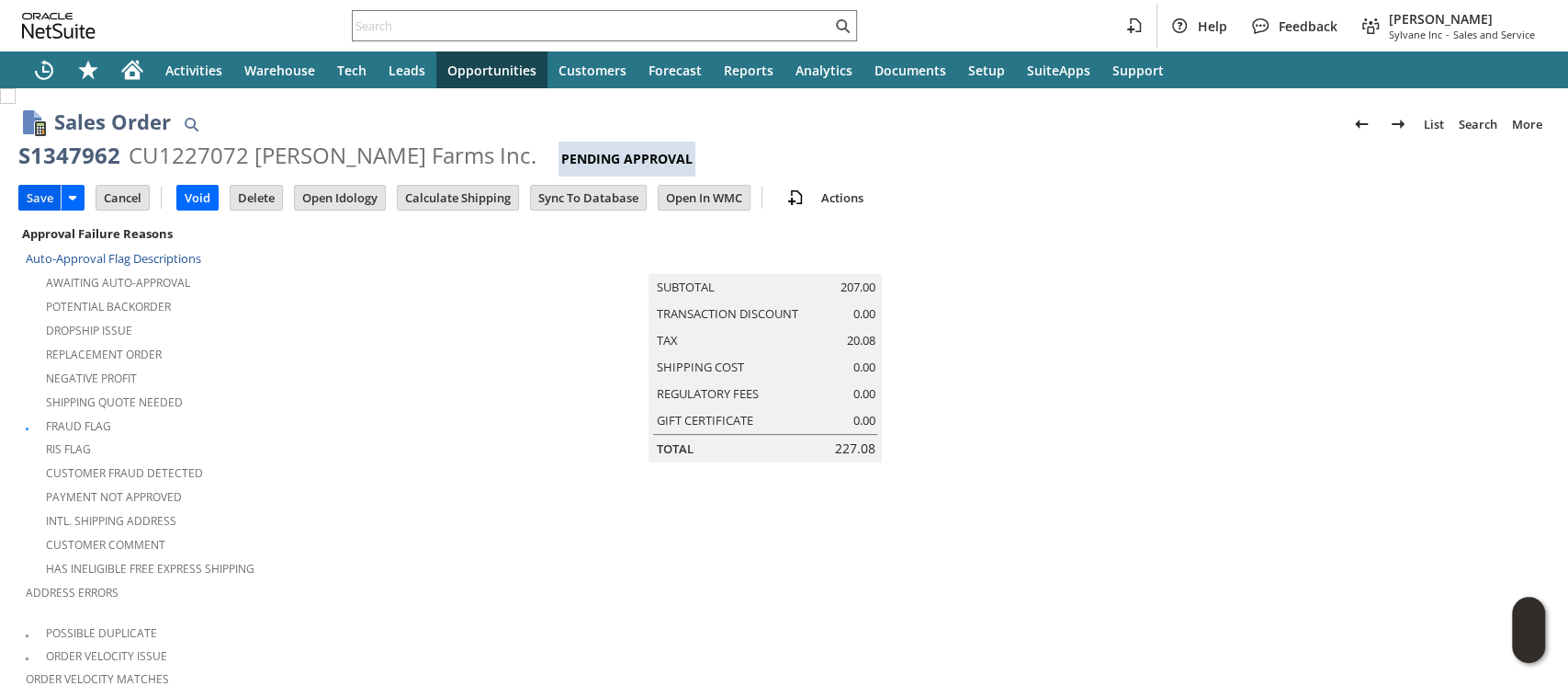
click at [48, 202] on input "Save" at bounding box center [40, 198] width 42 height 24
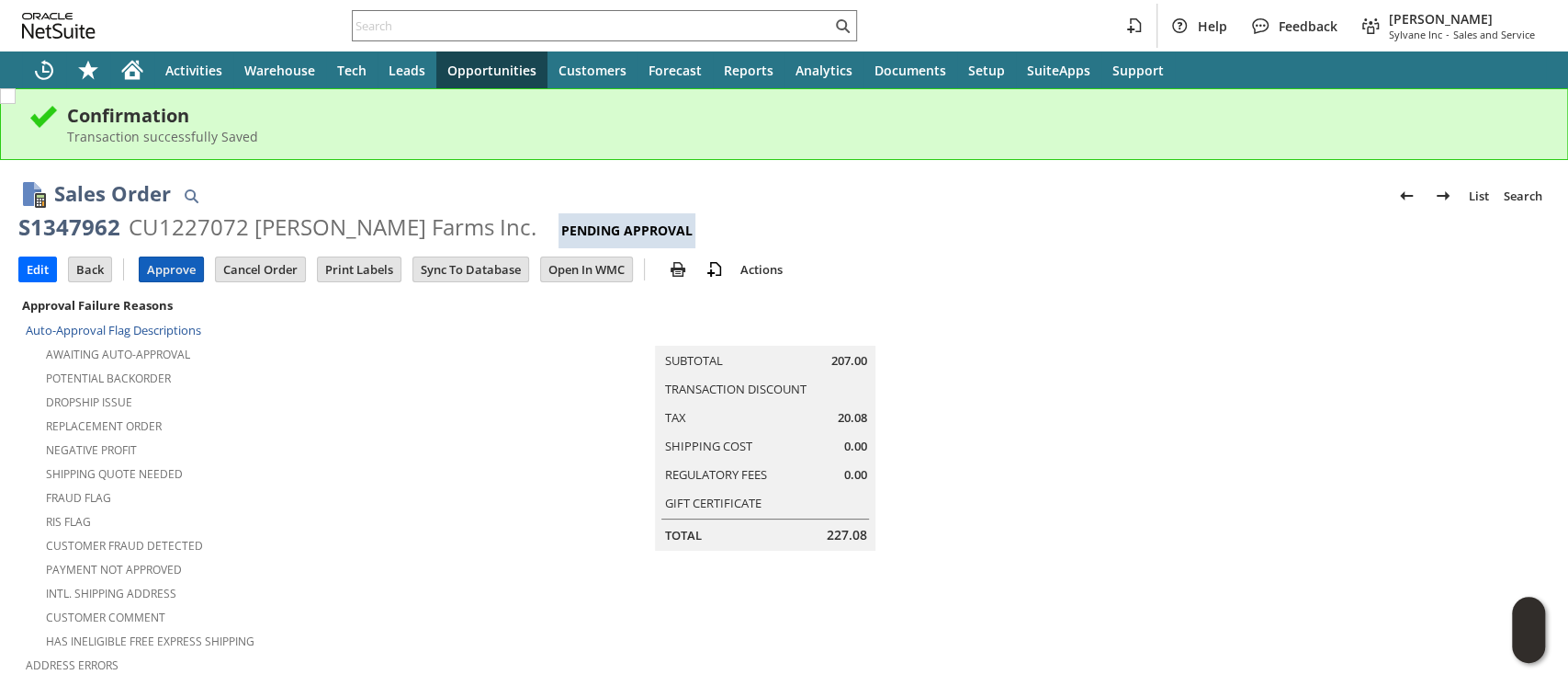
click at [176, 261] on input "Approve" at bounding box center [171, 270] width 64 height 24
click at [700, 32] on input "text" at bounding box center [592, 26] width 479 height 22
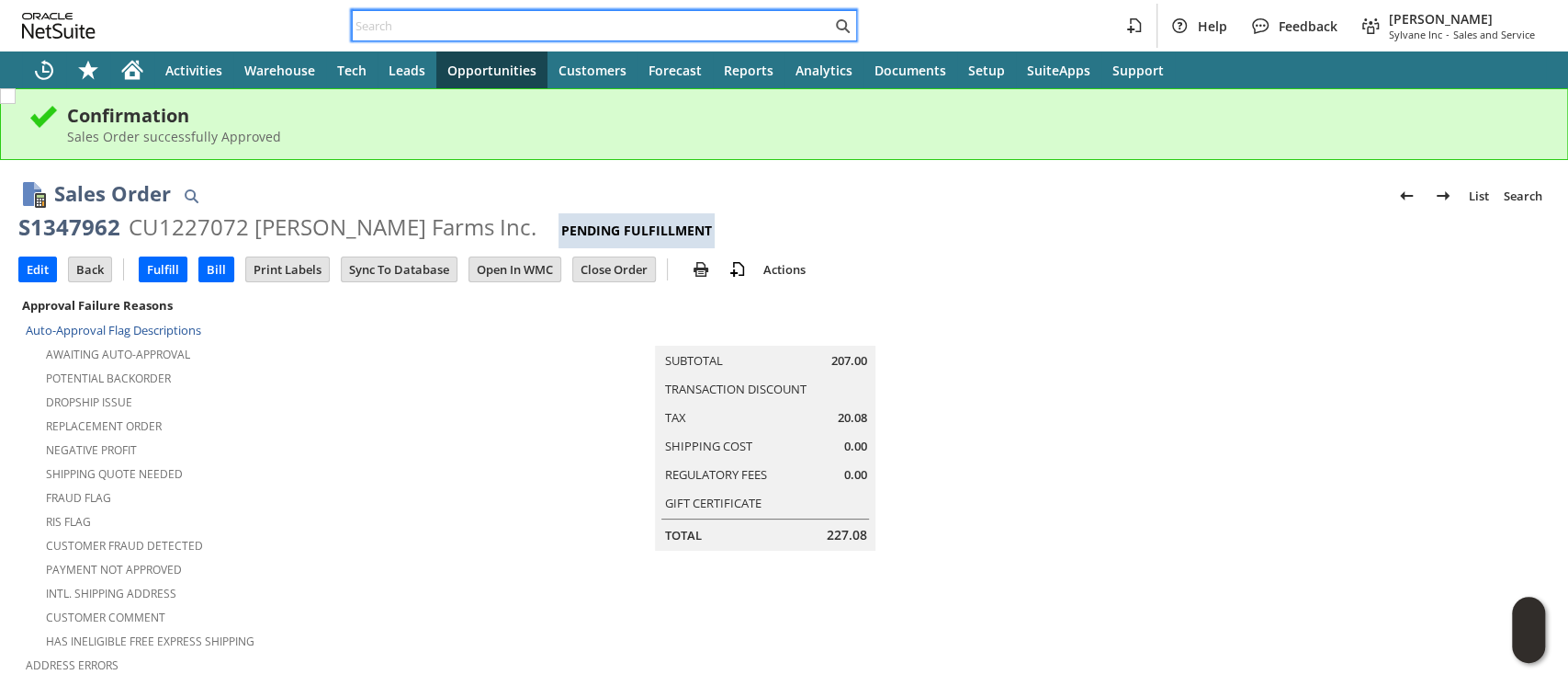
paste input "RA89224"
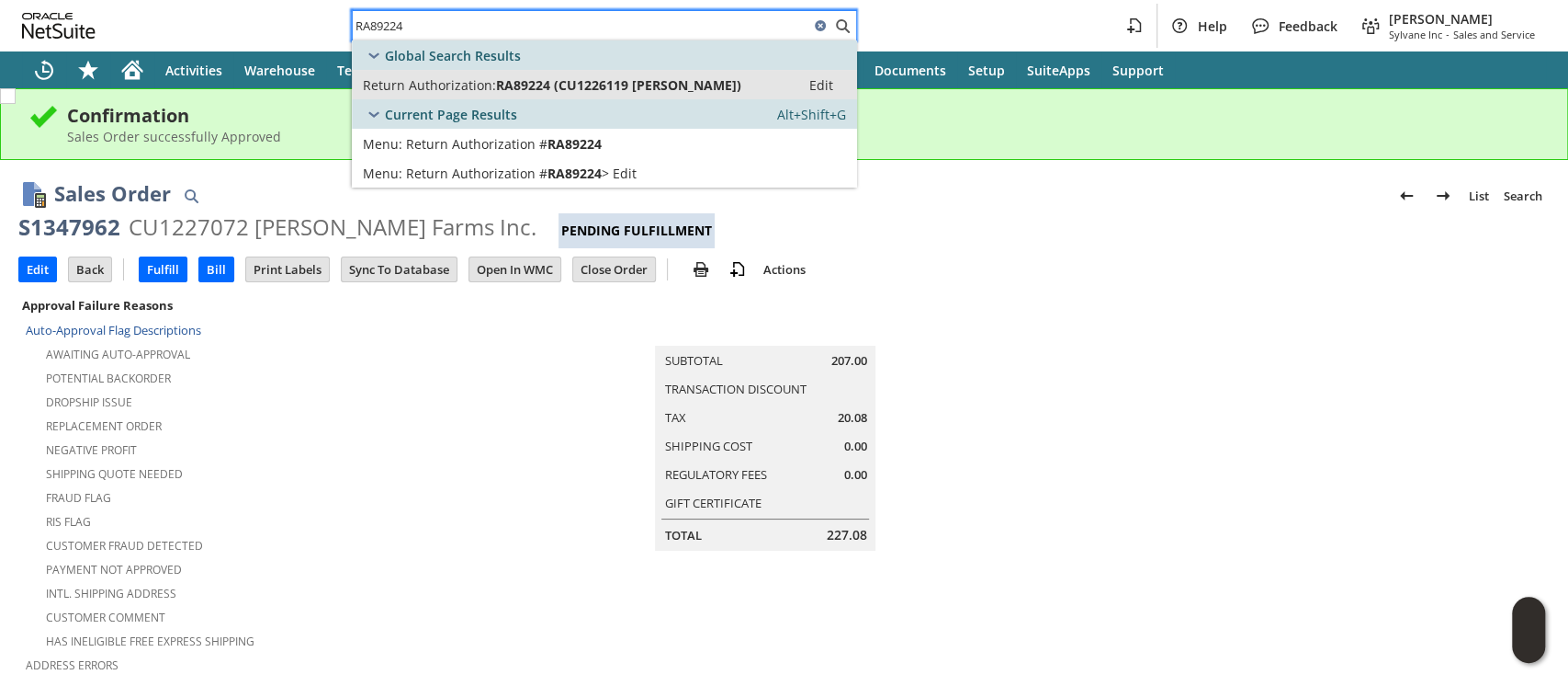
type input "RA89224"
click at [692, 83] on span "RA89224 (CU1226119 Lisa Mongelli)" at bounding box center [619, 86] width 246 height 18
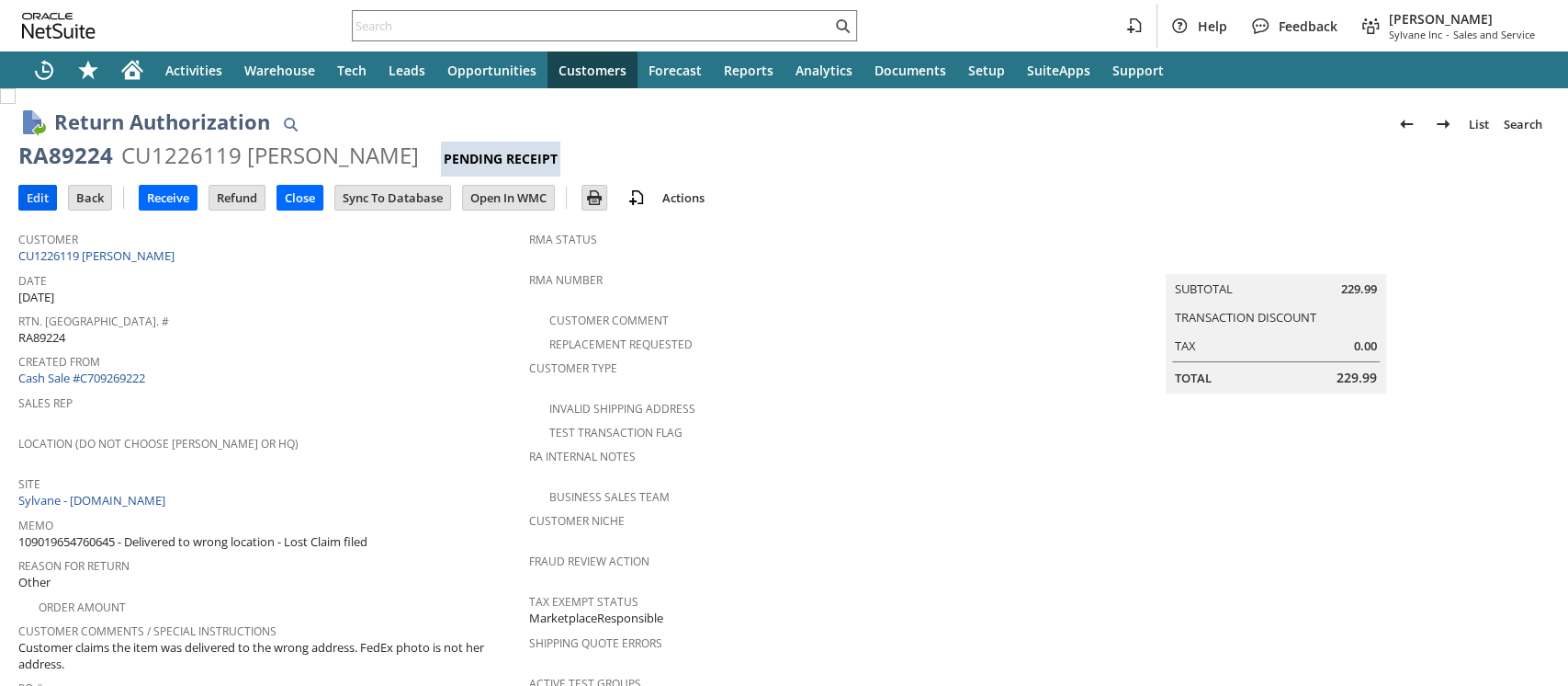
click at [31, 200] on input "Edit" at bounding box center [37, 198] width 37 height 24
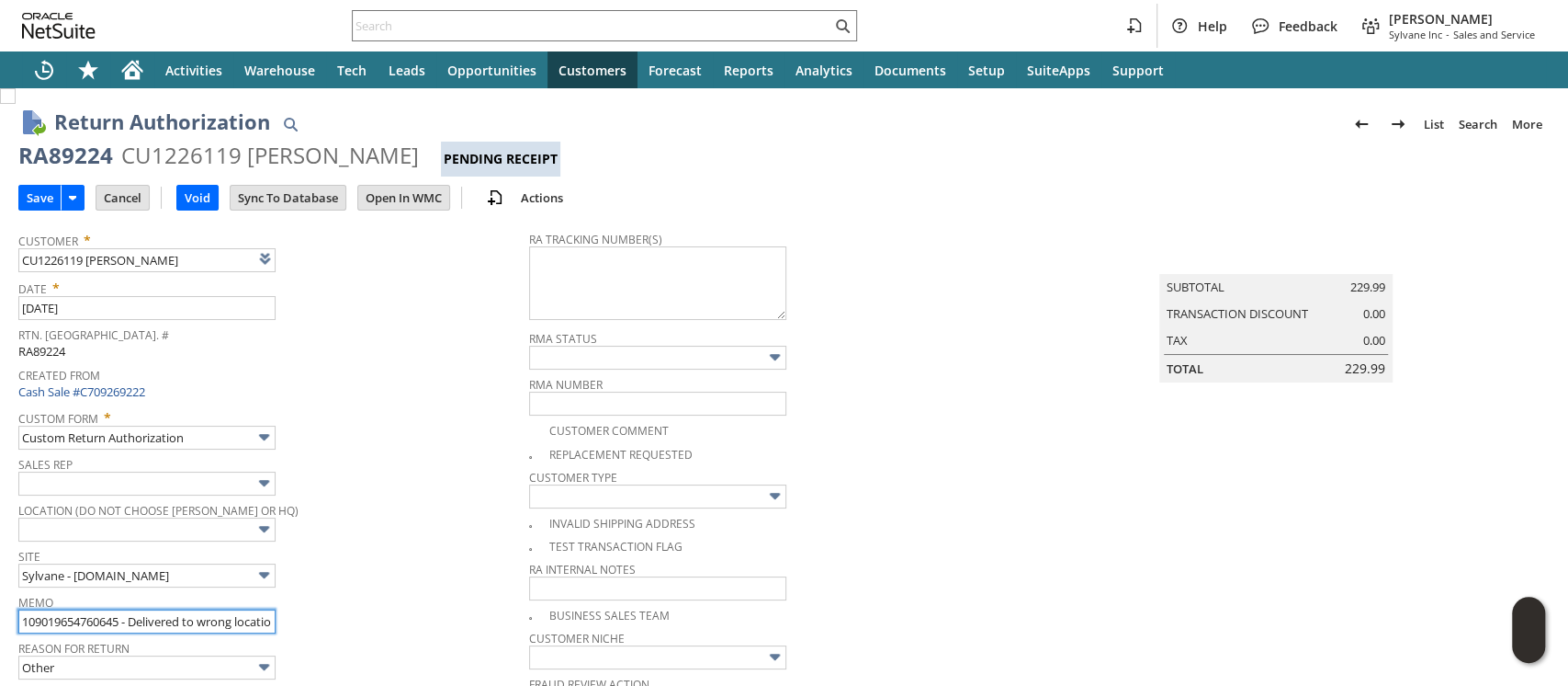
click at [138, 613] on input "109019654760645 - Delivered to wrong location - Lost Claim filed" at bounding box center [146, 621] width 258 height 24
type input "109019654760645 - Refund - Delivered to wrong location - Lost Claim filed"
click at [50, 196] on input "Save" at bounding box center [40, 198] width 42 height 24
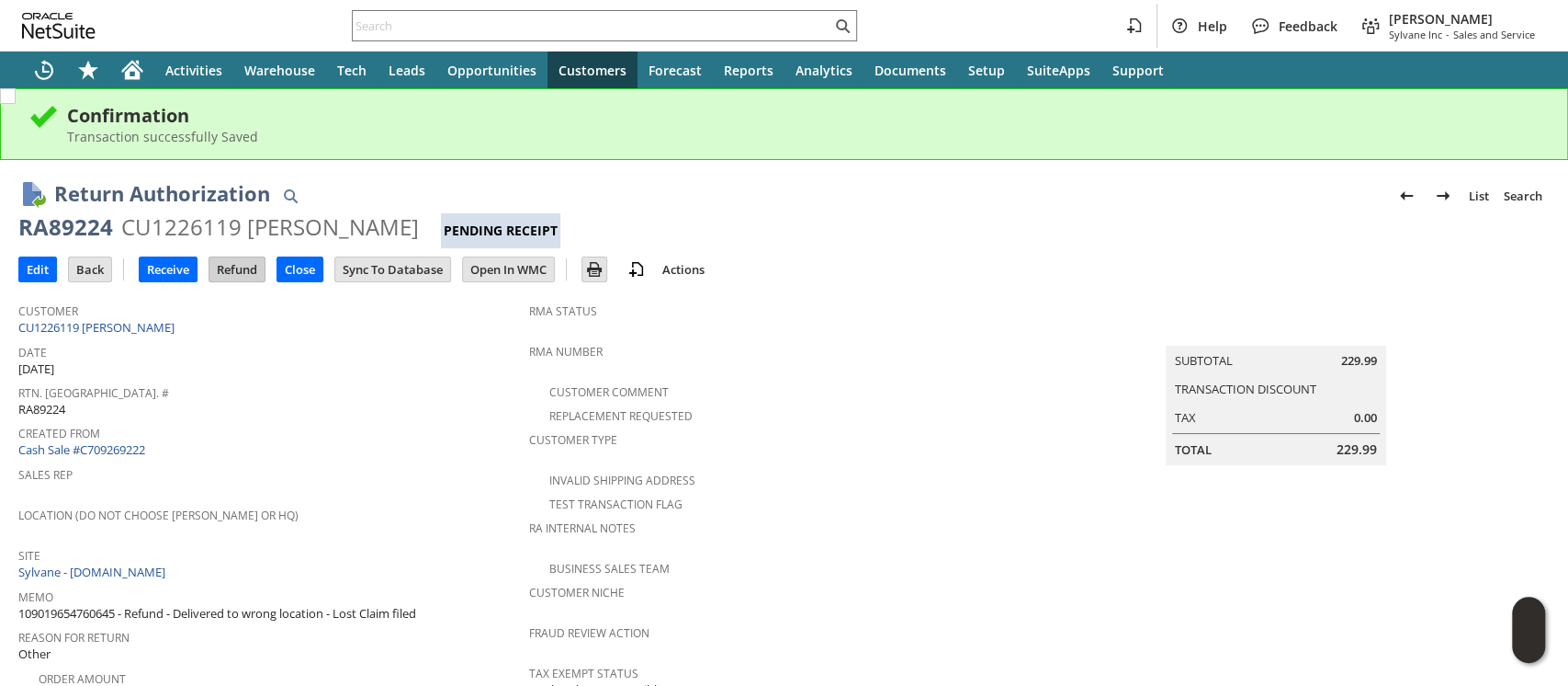
click at [250, 259] on input "Refund" at bounding box center [237, 270] width 55 height 24
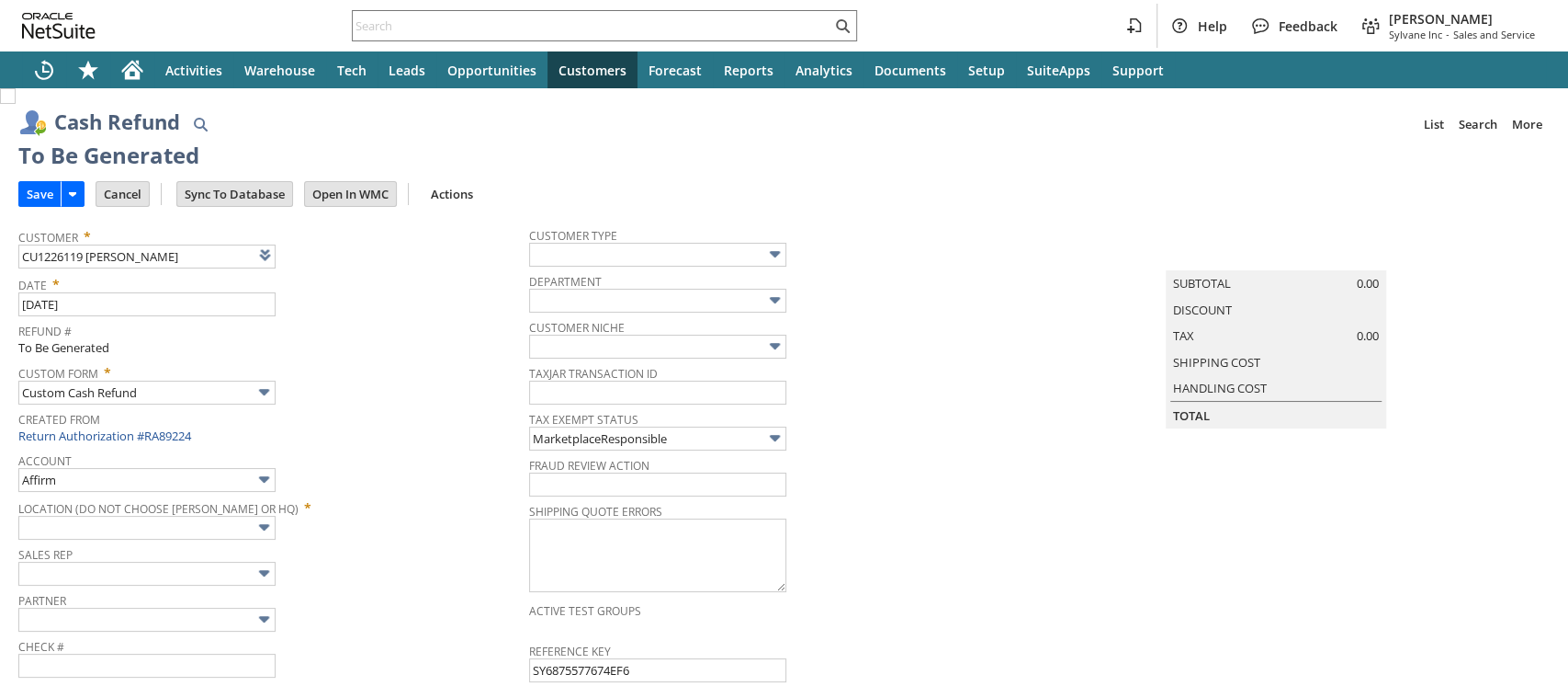
type input "Walmart"
type input "Headquarters : Head... : Pending Testing"
type input "Add"
type input "Copy Previous"
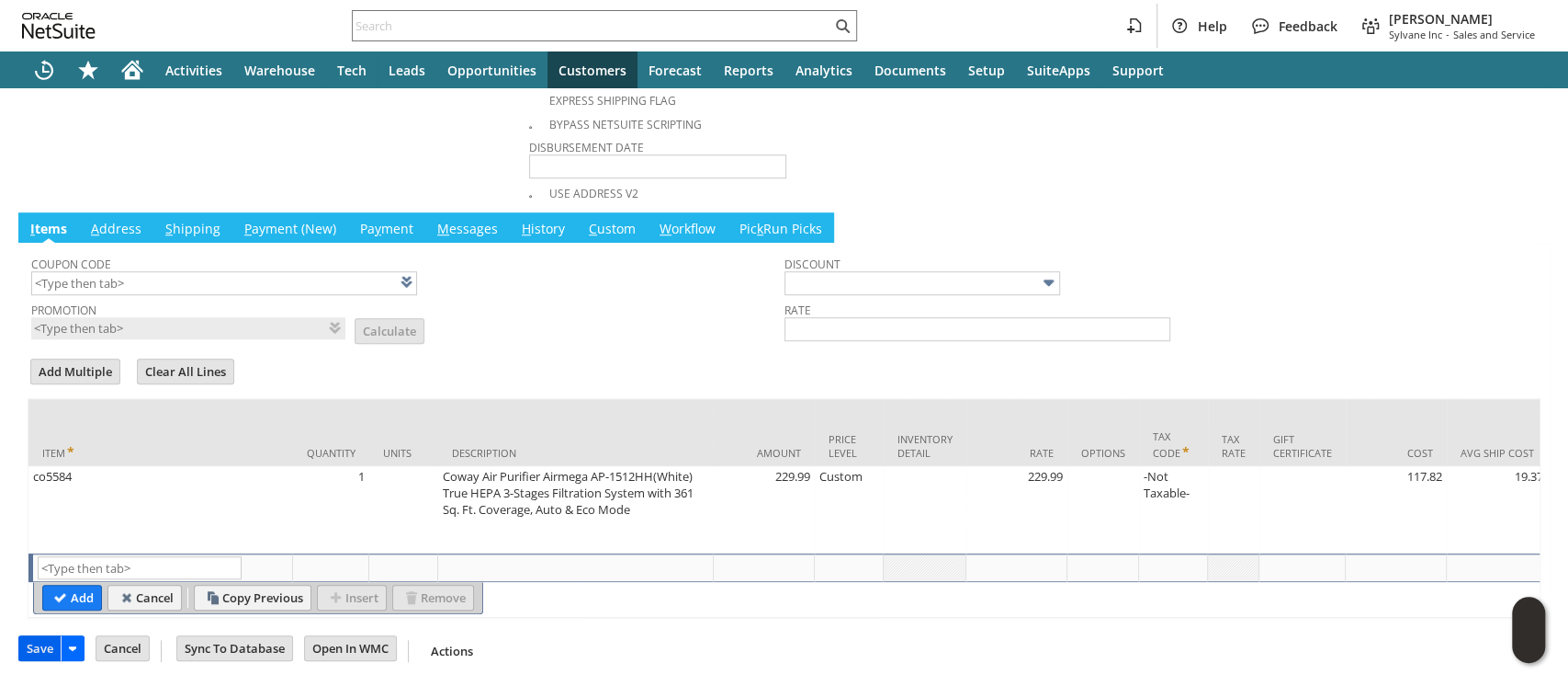
click at [44, 647] on input "Save" at bounding box center [40, 648] width 42 height 24
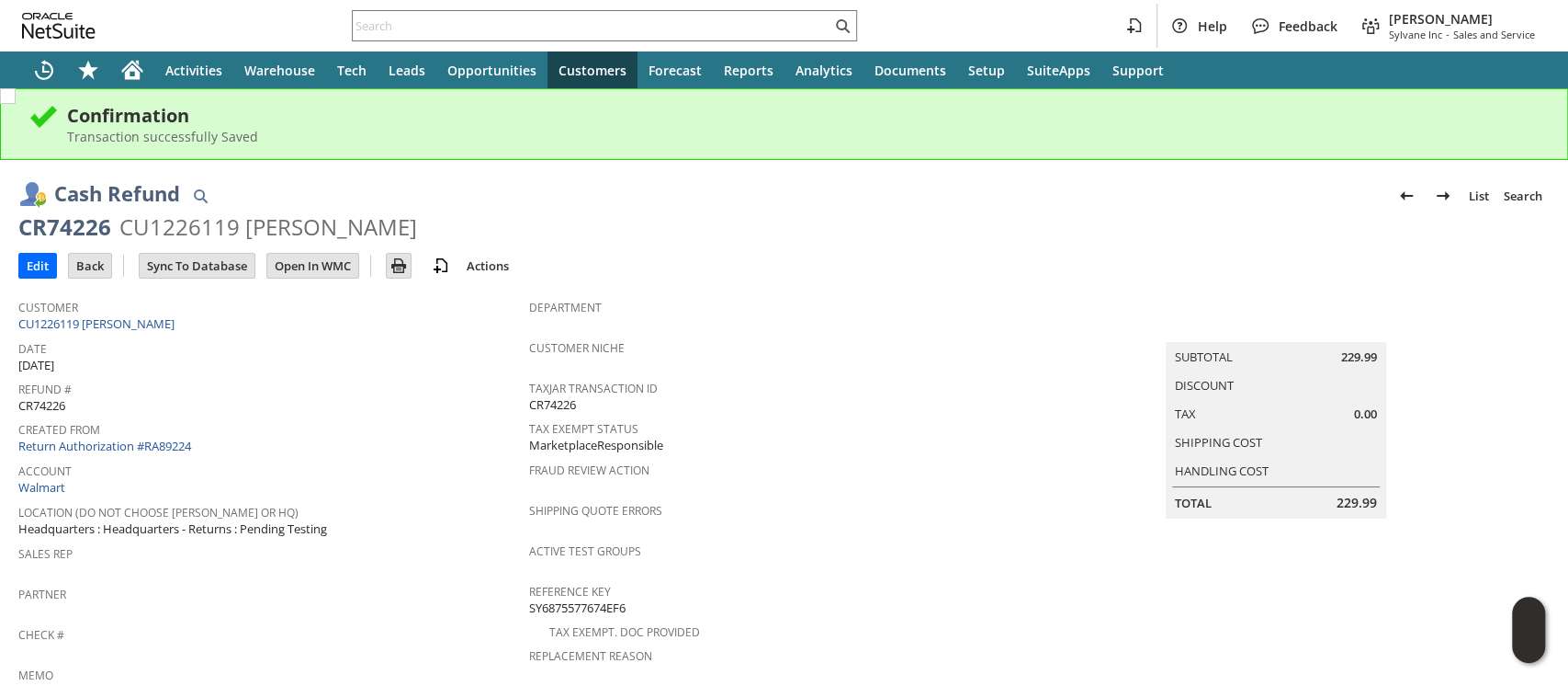
scroll to position [122, 0]
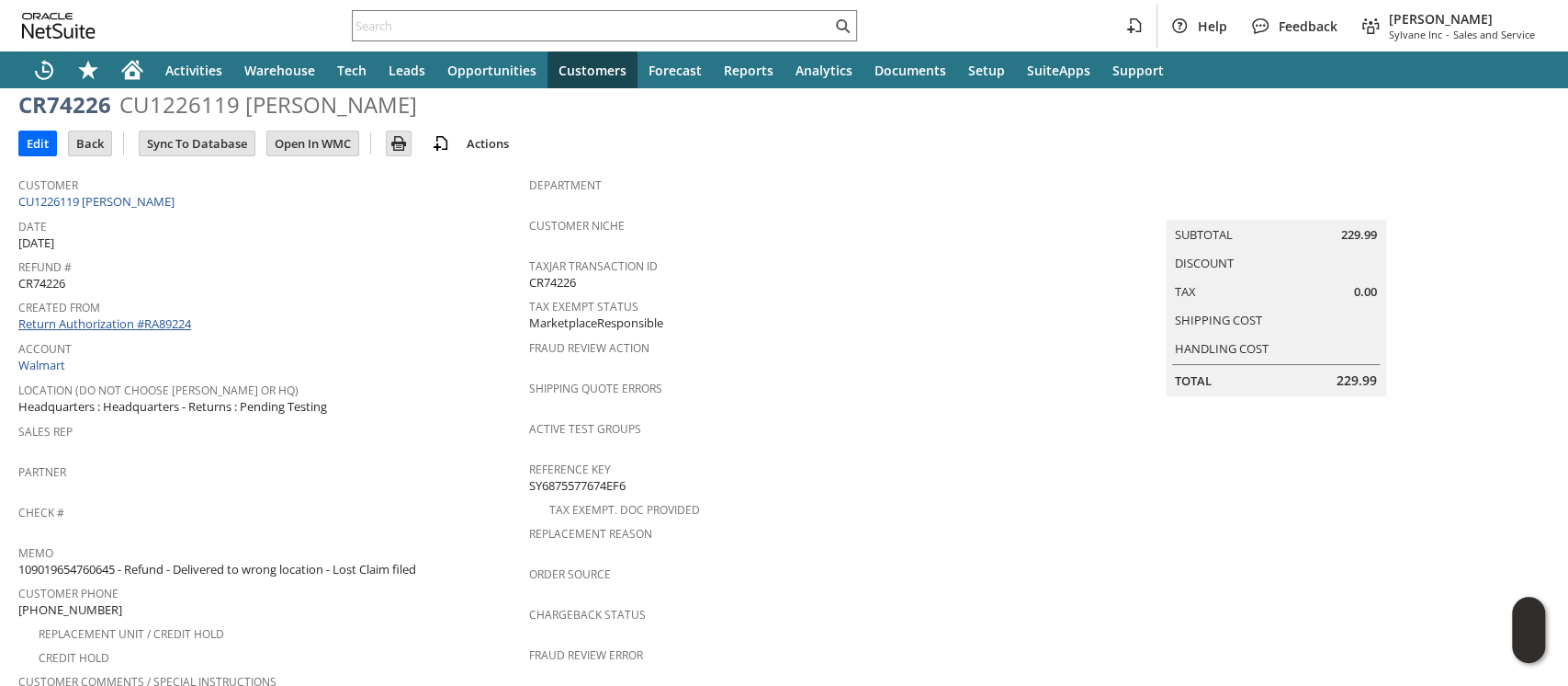
click at [142, 316] on link "Return Authorization #RA89224" at bounding box center [104, 324] width 173 height 17
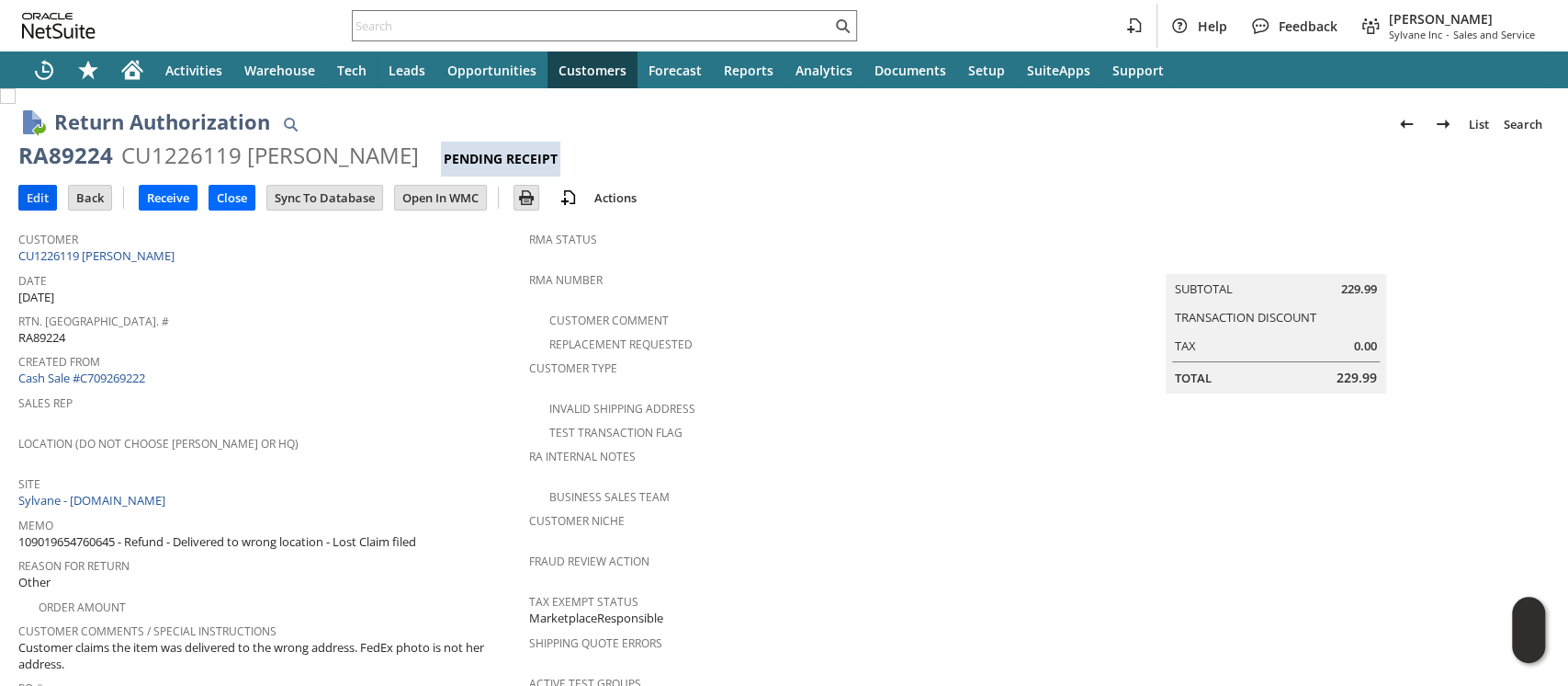
click at [37, 196] on input "Edit" at bounding box center [37, 198] width 37 height 24
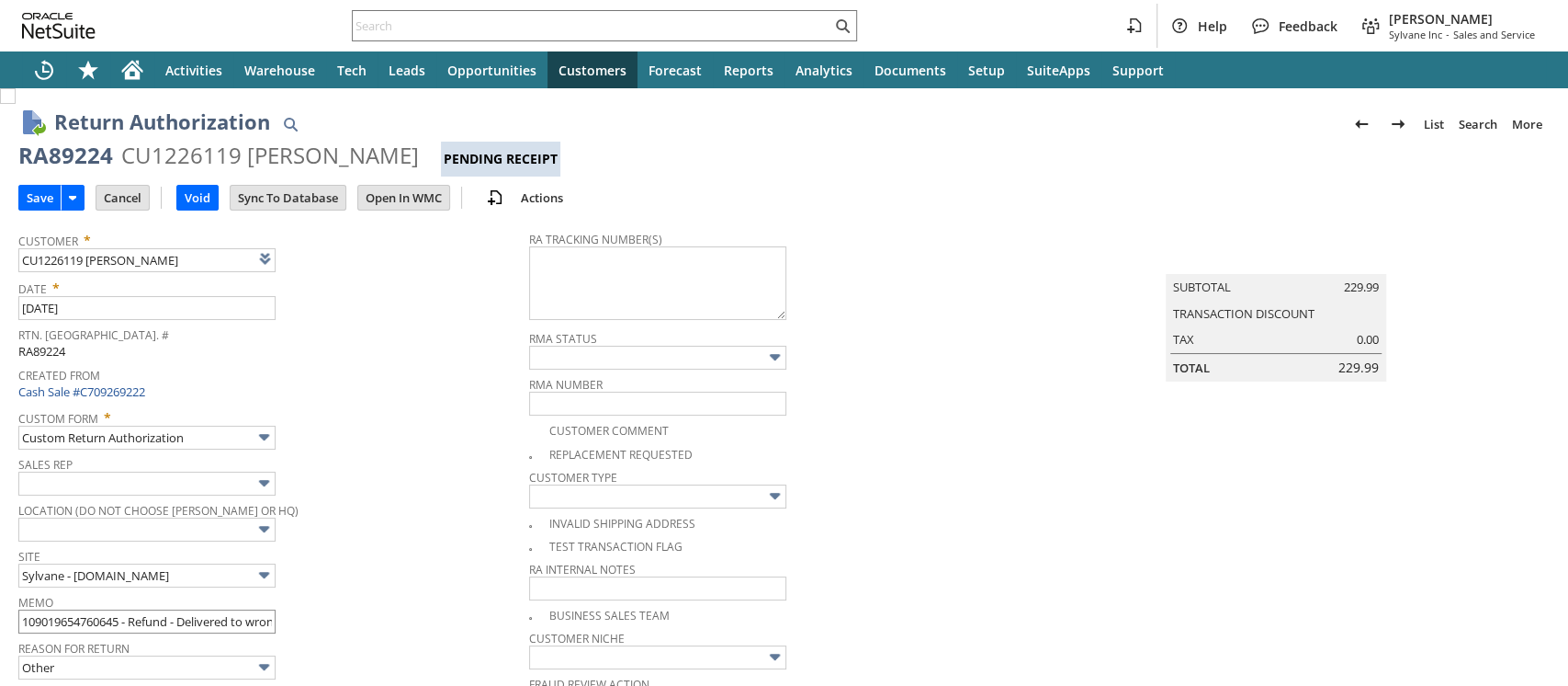
type input "Add"
type input "Copy Previous"
click at [176, 616] on input "109019654760645 - Refund - Delivered to wrong location - Lost Claim filed" at bounding box center [146, 621] width 258 height 24
type input "109019654760645 - Refund - Not getting back - Delivered to wrong location - Los…"
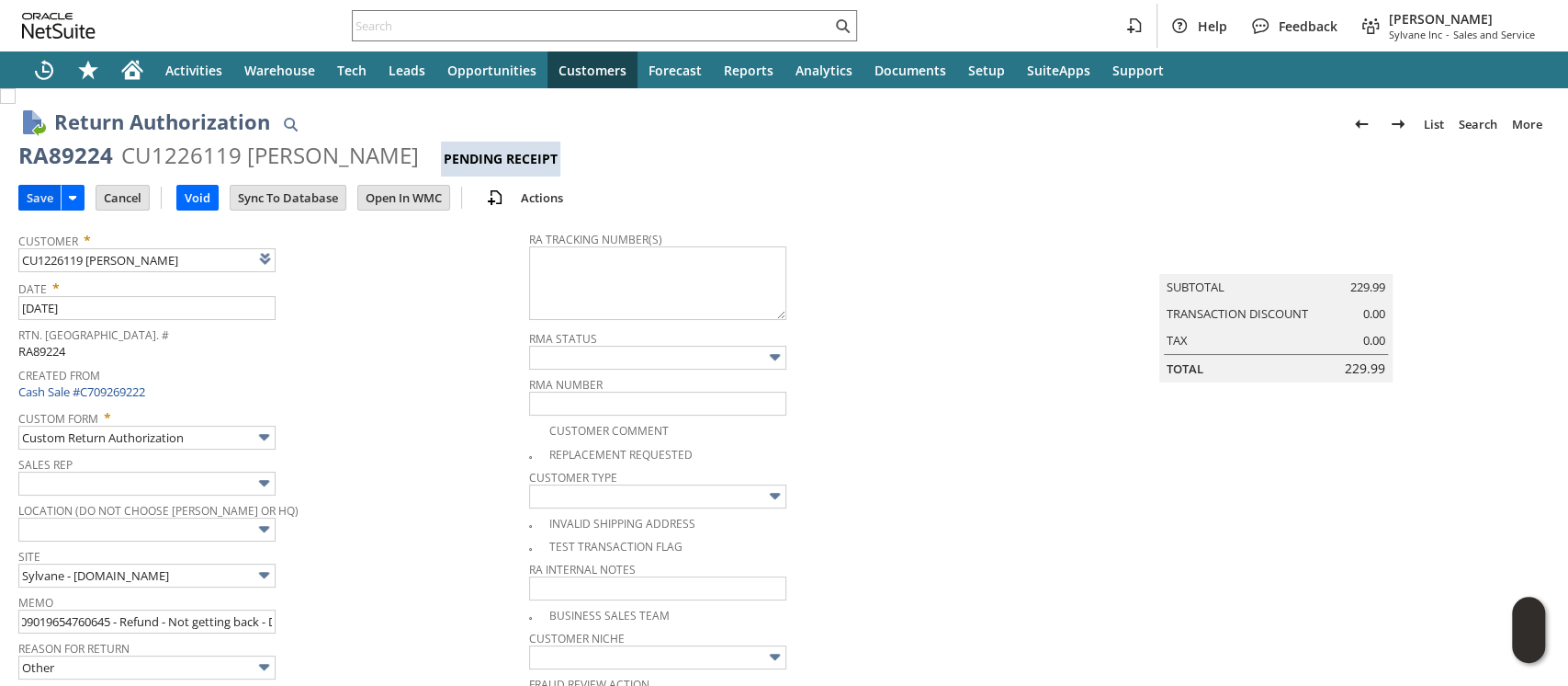
click at [30, 193] on input "Save" at bounding box center [40, 198] width 42 height 24
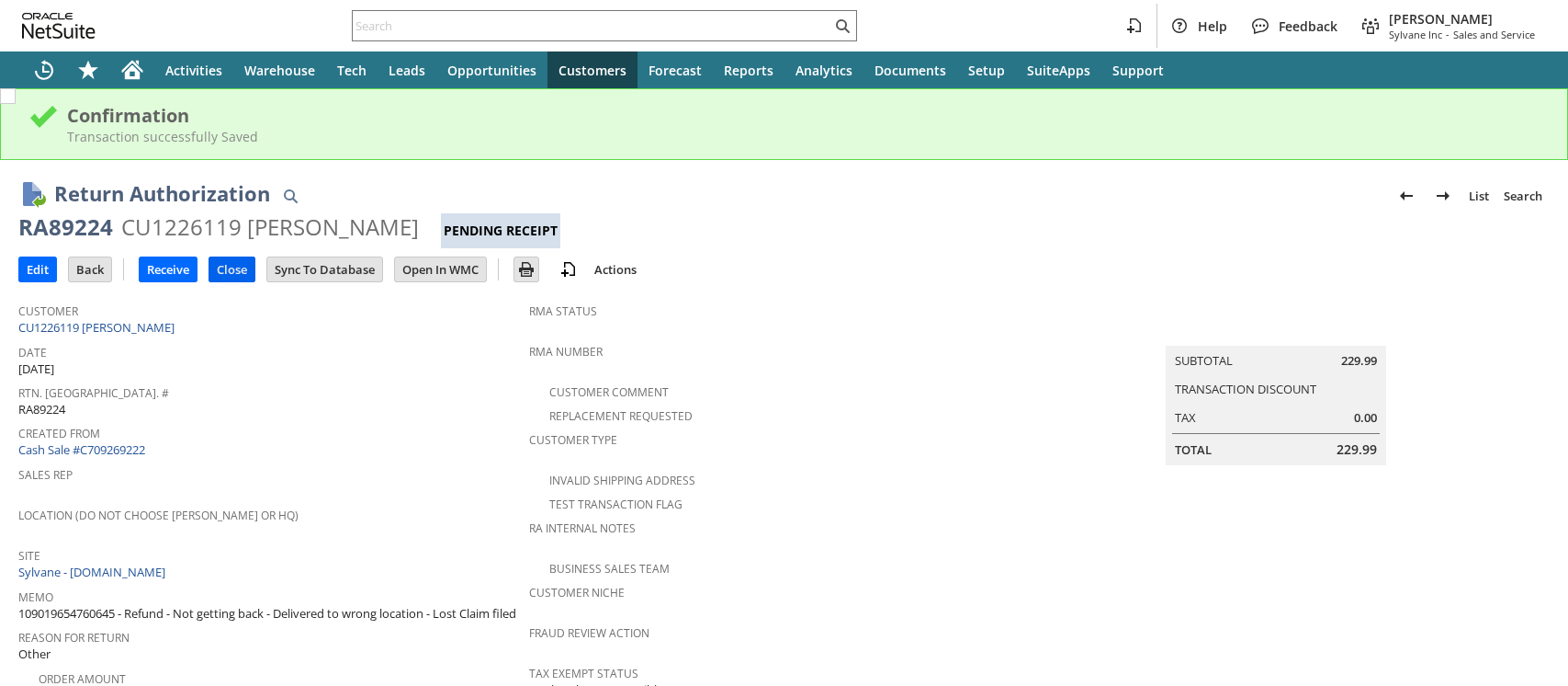
click at [230, 276] on input "Close" at bounding box center [232, 270] width 45 height 24
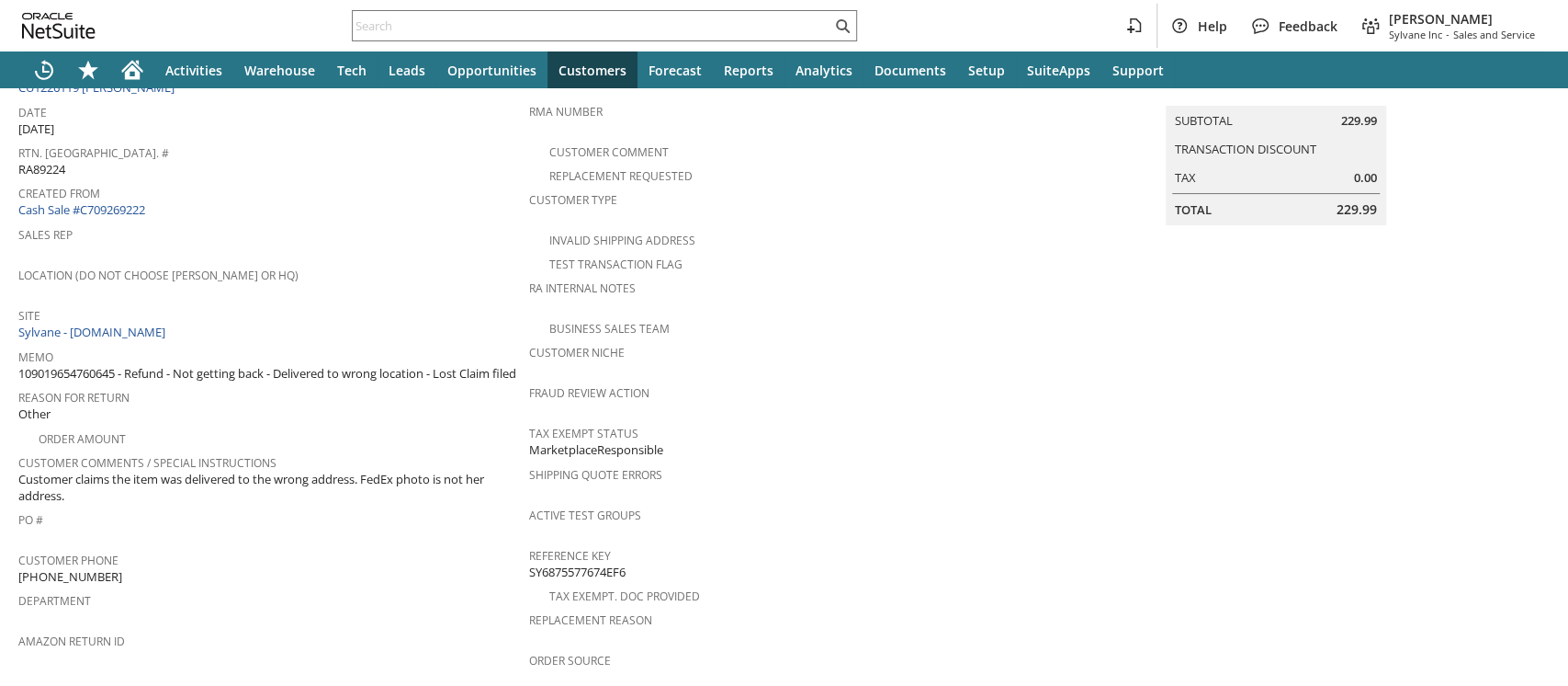
scroll to position [367, 0]
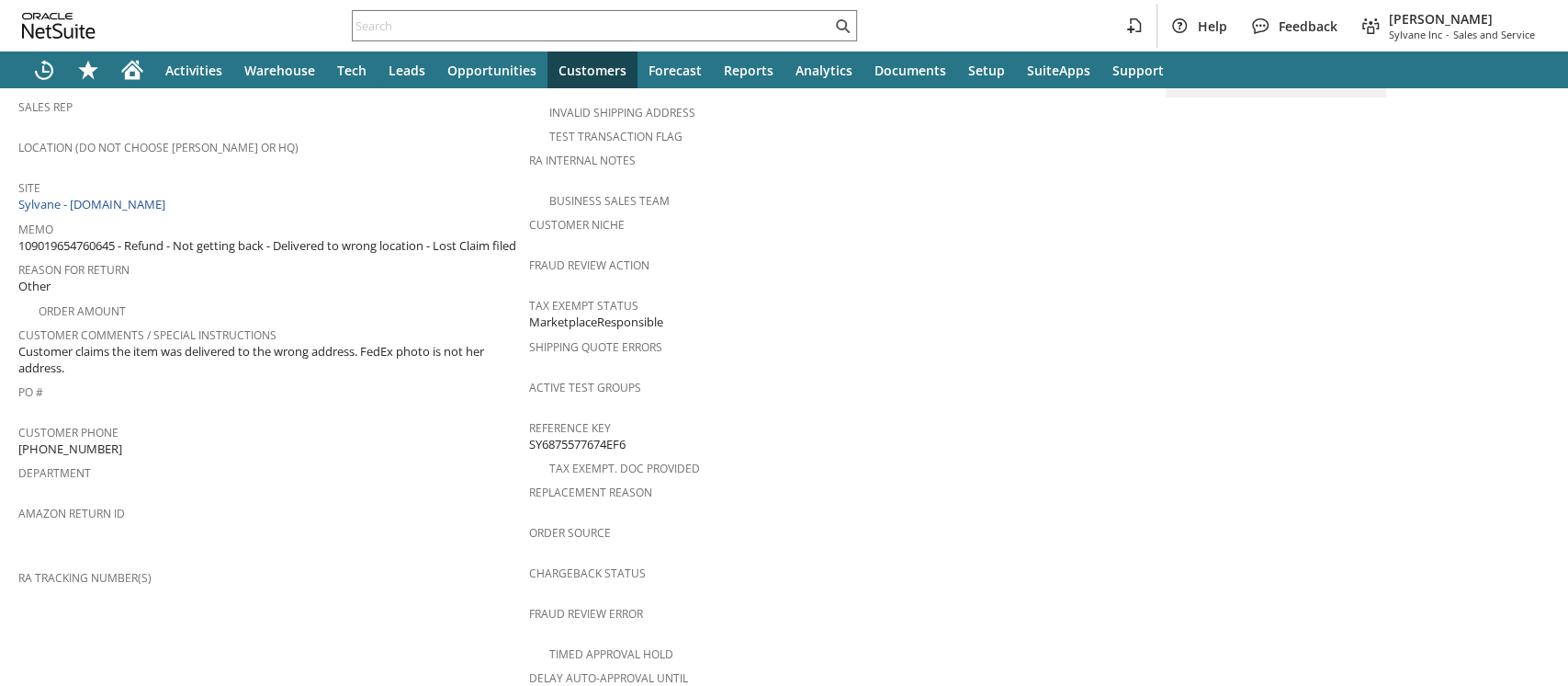
click at [81, 237] on span "109019654760645 - Refund - Not getting back - Delivered to wrong location - Los…" at bounding box center [267, 246] width 497 height 18
copy span "109019654760645"
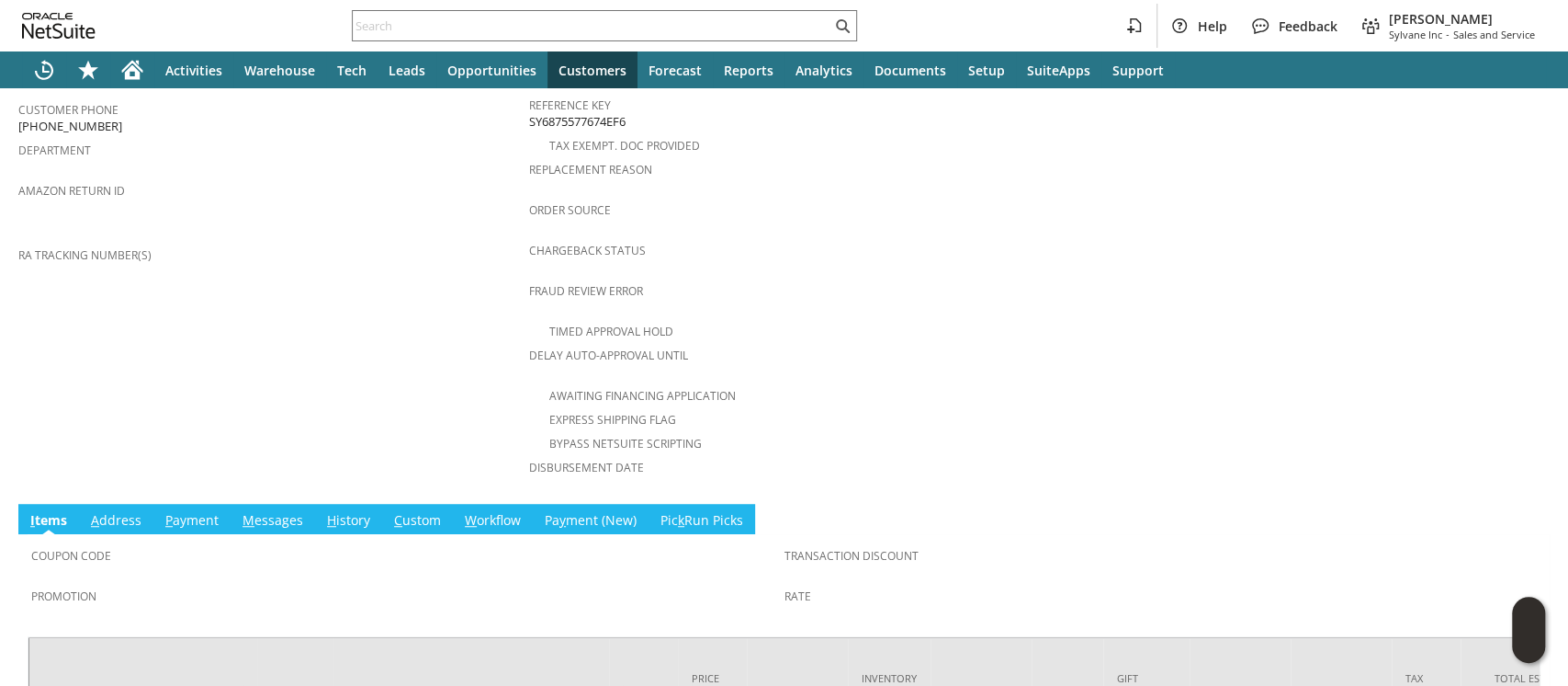
scroll to position [876, 0]
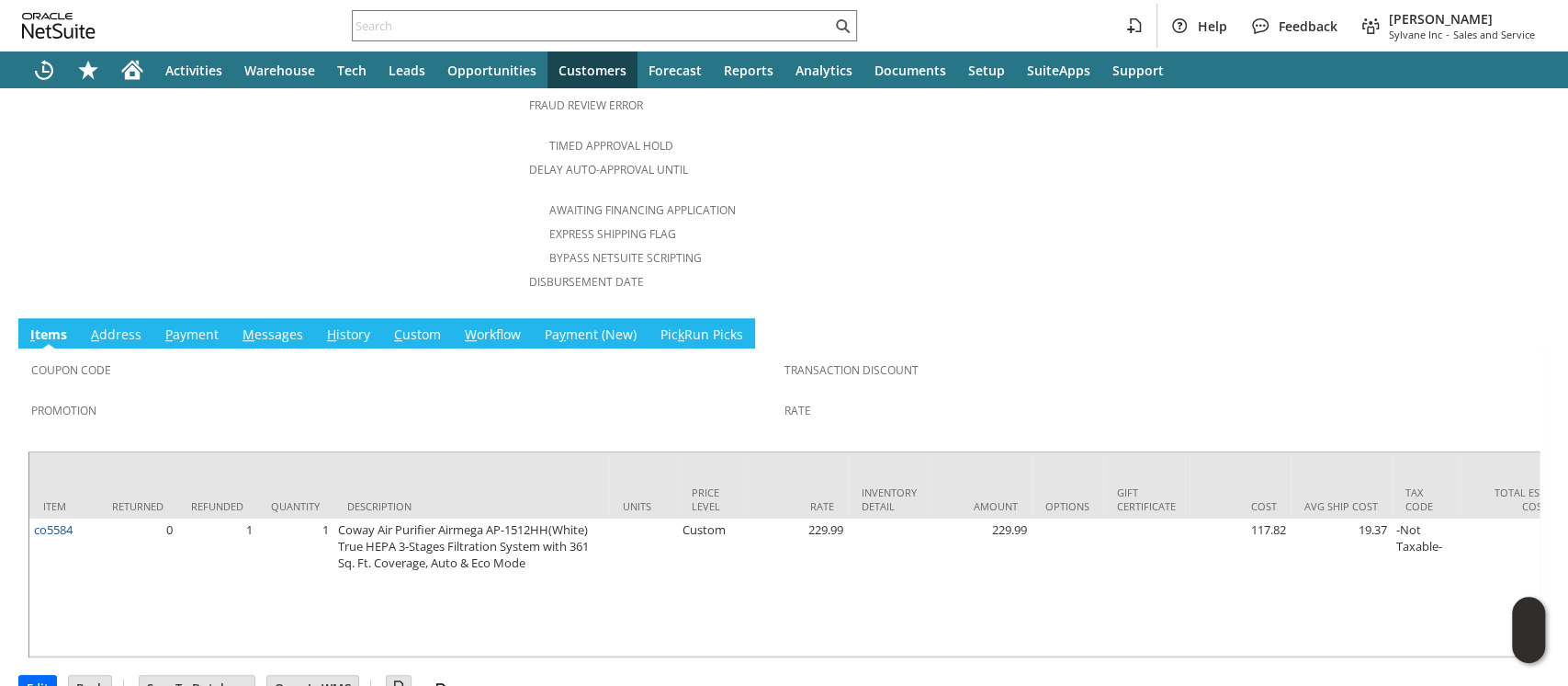
click at [355, 326] on link "H istory" at bounding box center [348, 336] width 53 height 20
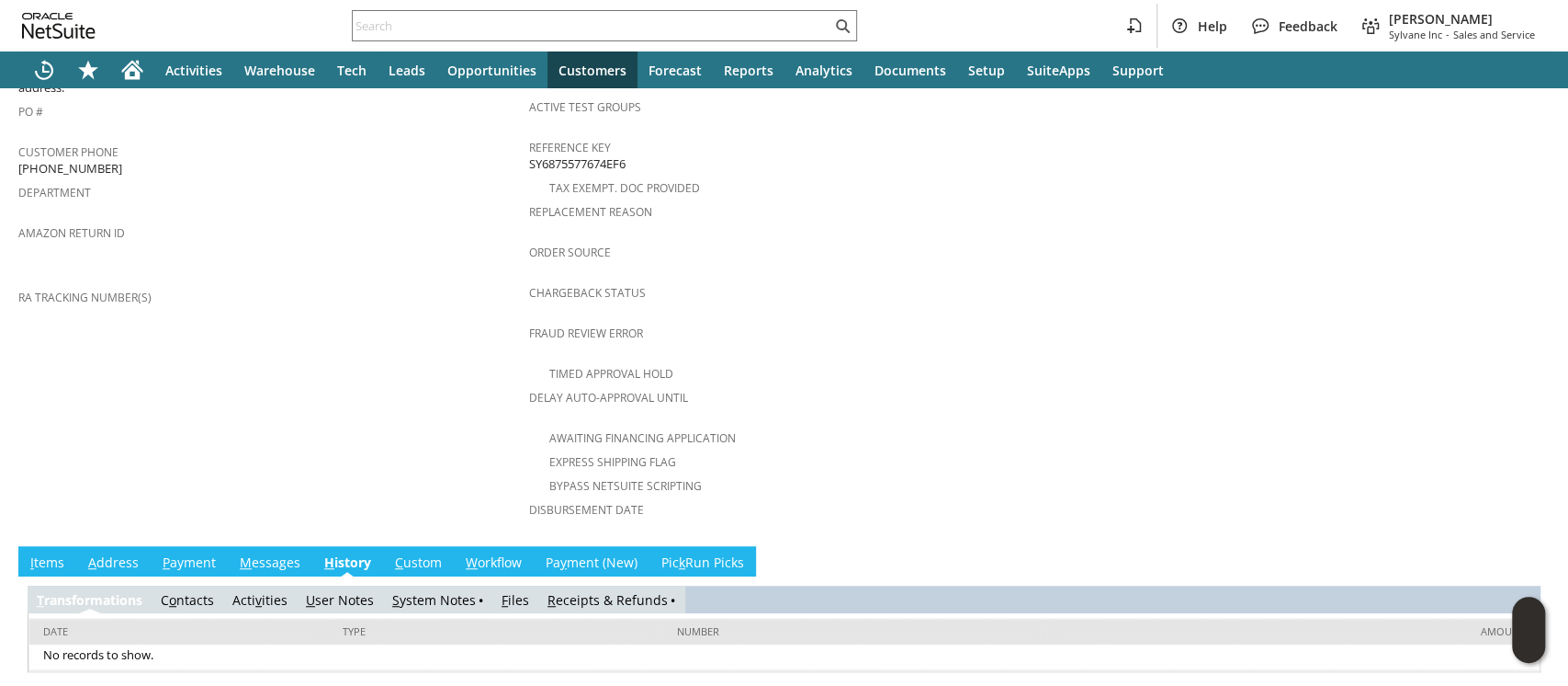
scroll to position [0, 0]
click at [417, 554] on link "C ustom" at bounding box center [418, 564] width 56 height 20
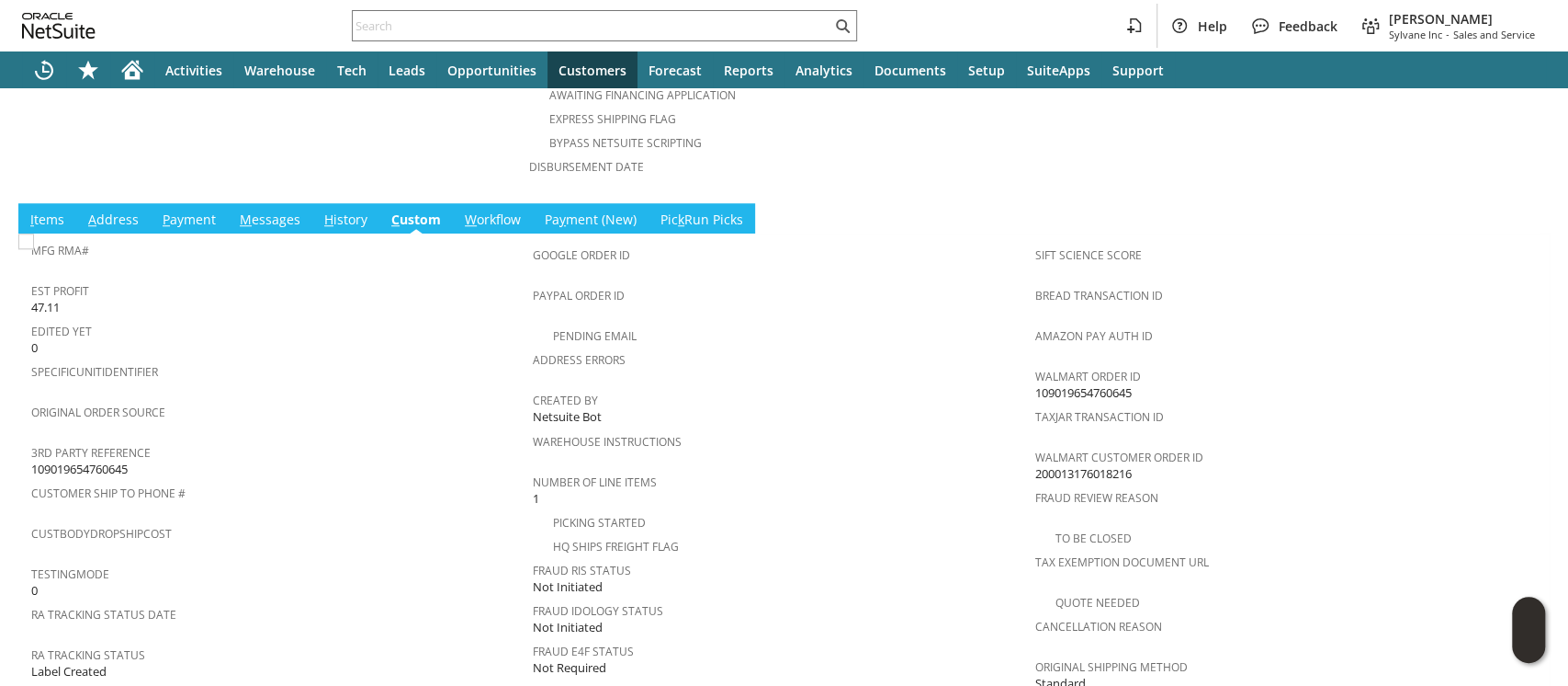
scroll to position [1016, 0]
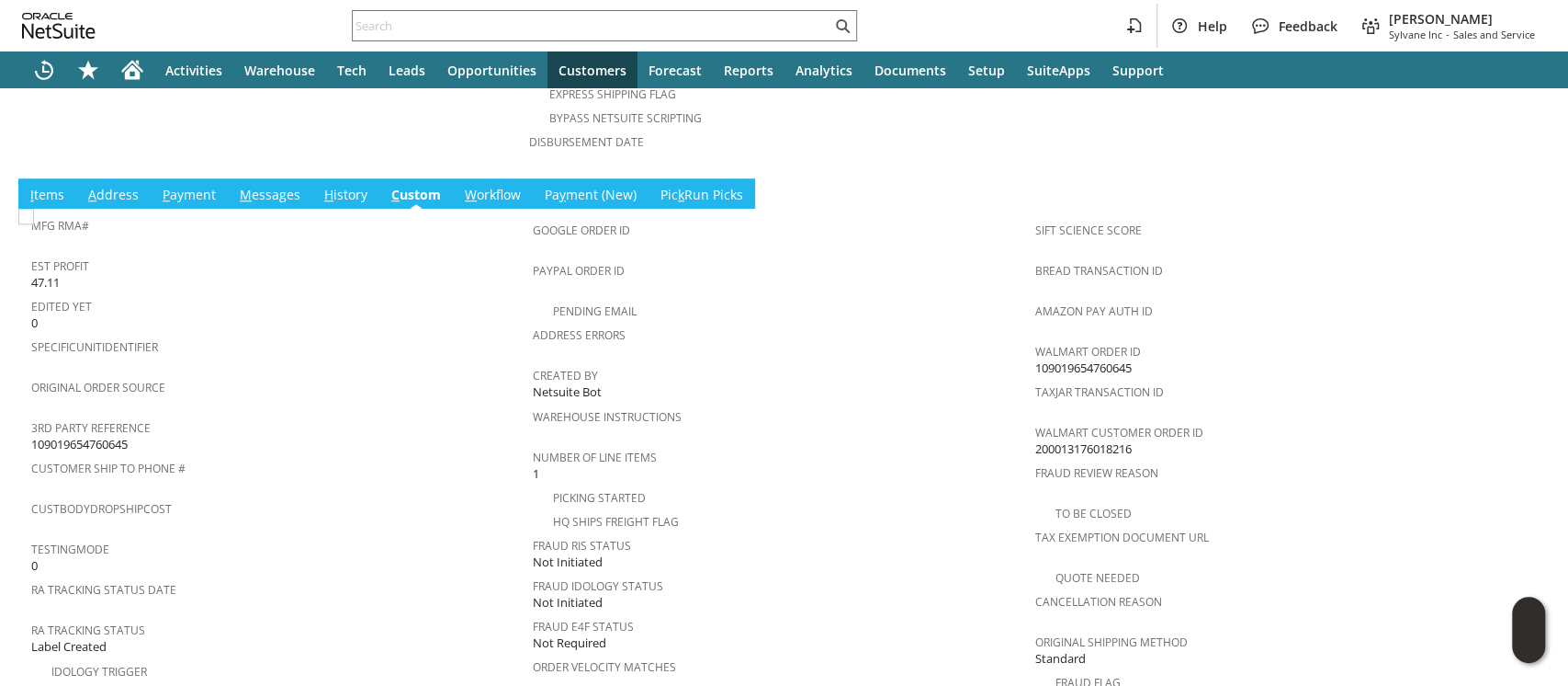
click at [1059, 440] on span "200013176018216" at bounding box center [1083, 449] width 97 height 18
copy span "200013176018216"
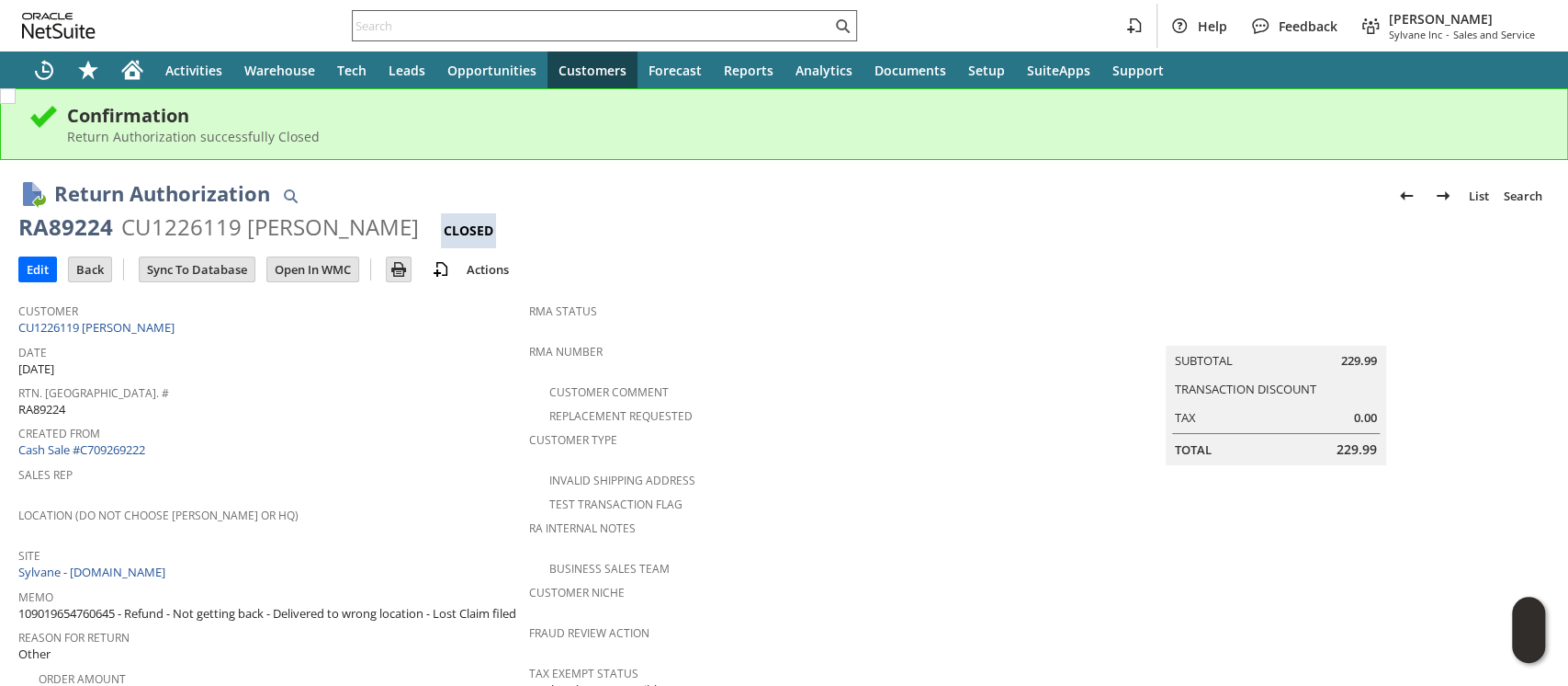
click at [668, 31] on input "text" at bounding box center [592, 26] width 479 height 22
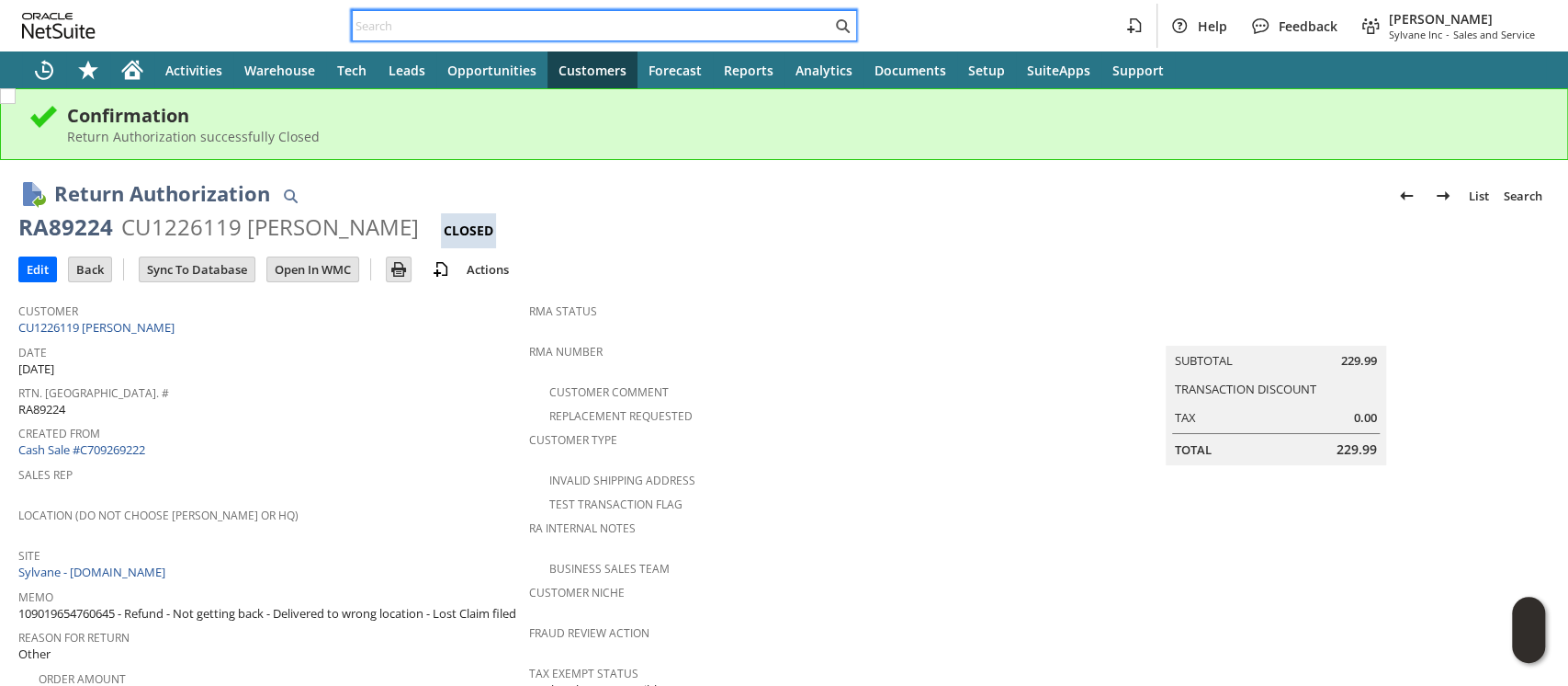
paste input "ul3689"
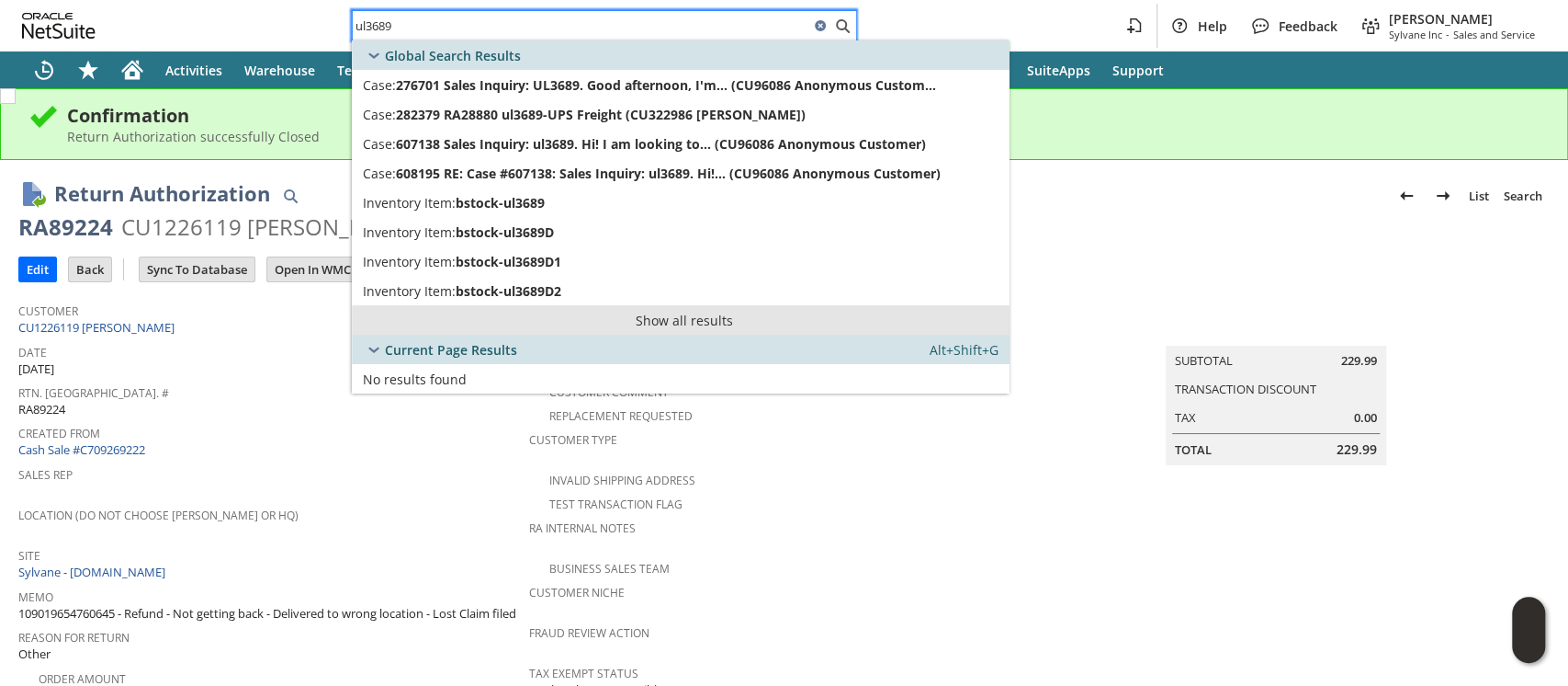
type input "ul3689"
click at [659, 318] on link "Show all results" at bounding box center [681, 321] width 658 height 30
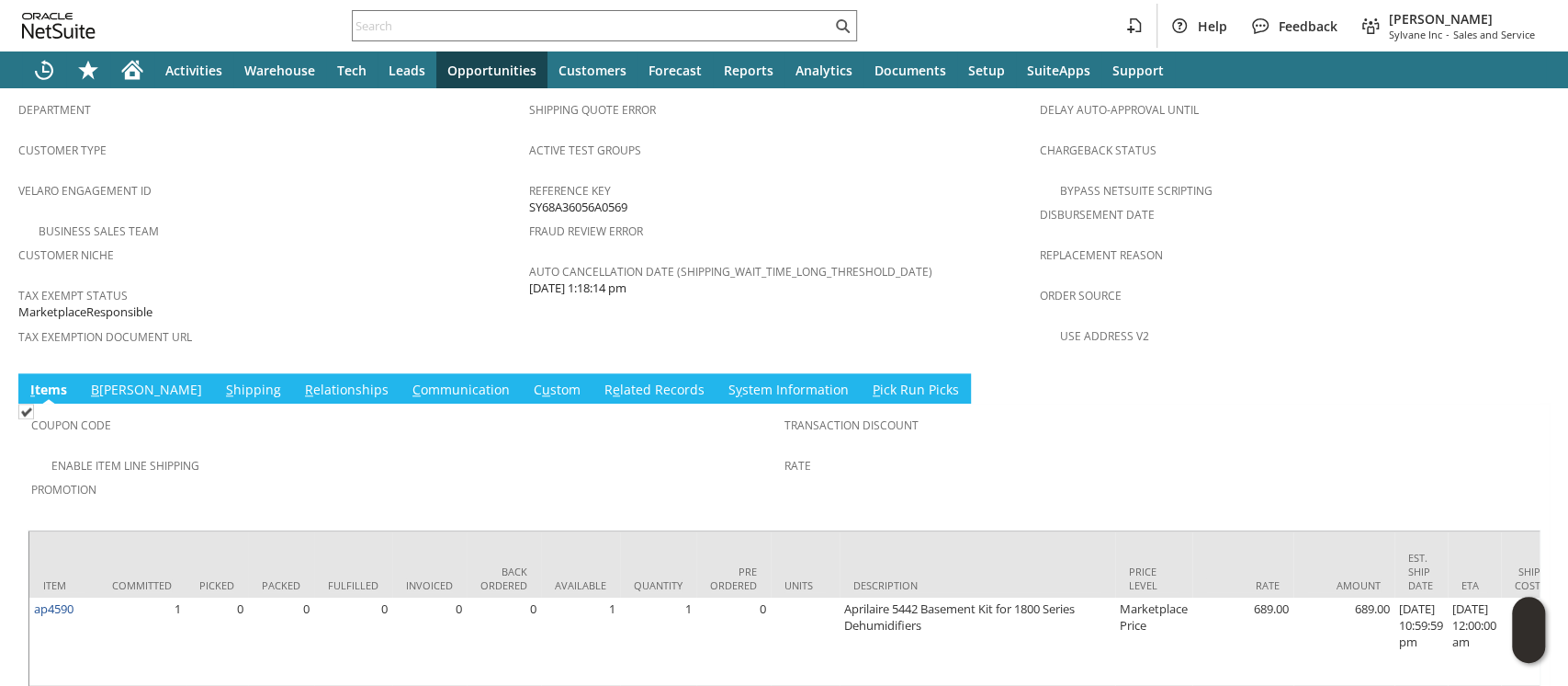
click at [222, 380] on link "S hipping" at bounding box center [254, 390] width 65 height 20
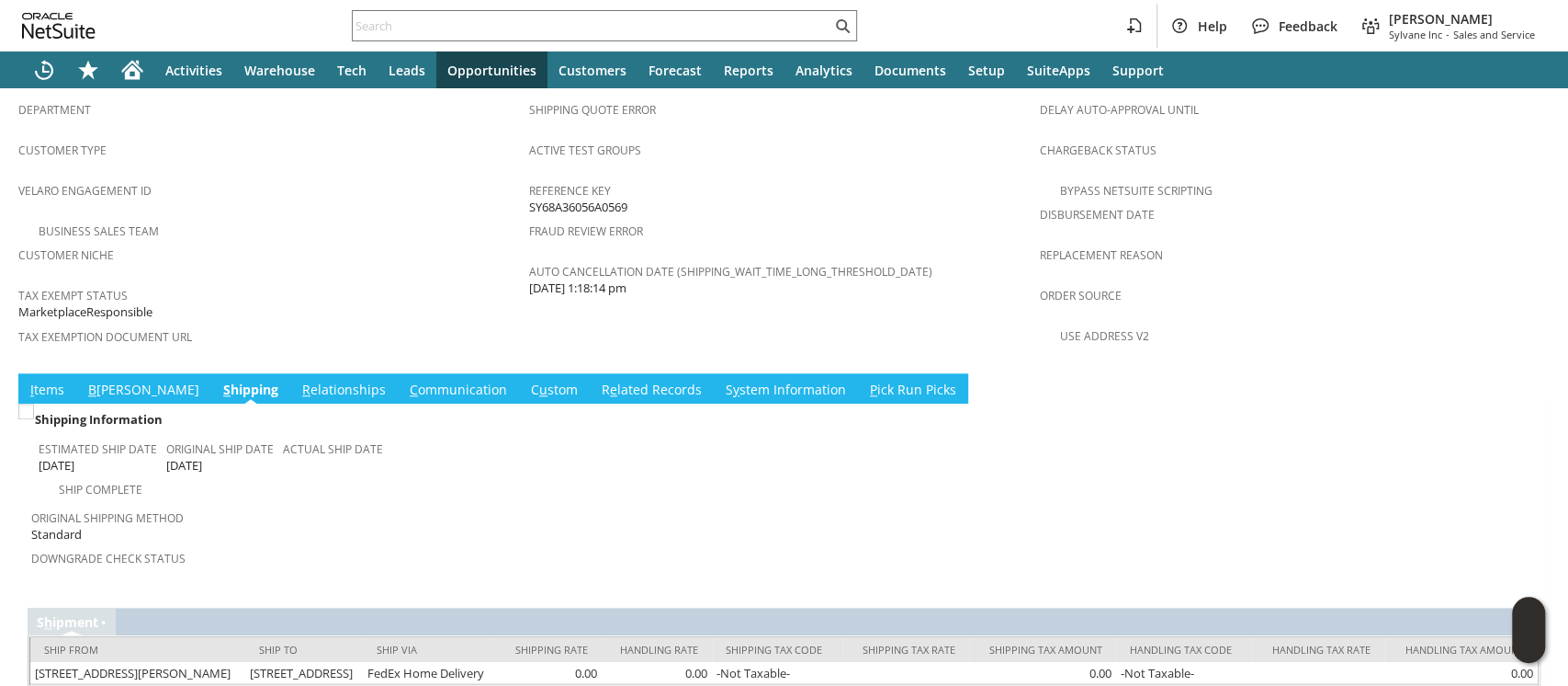
click at [57, 380] on link "I tems" at bounding box center [47, 390] width 43 height 20
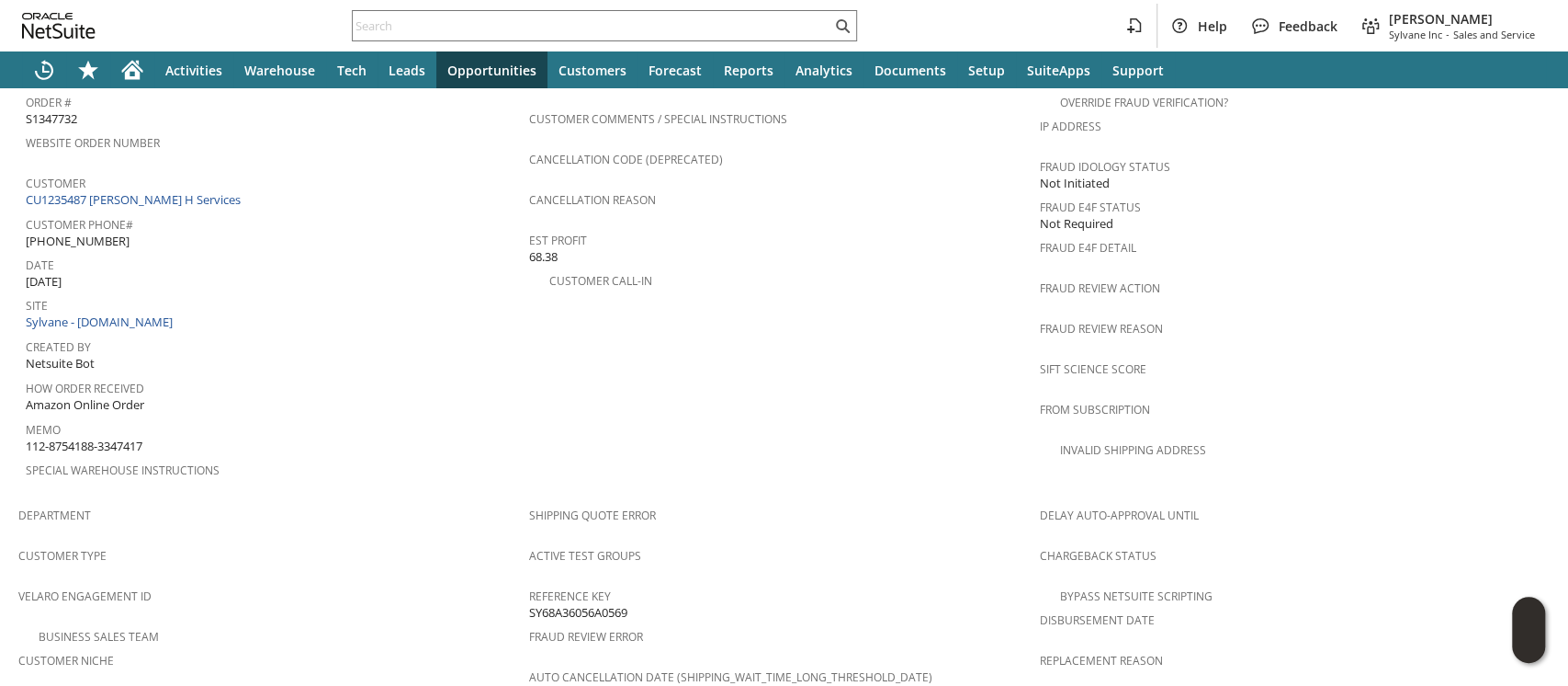
scroll to position [673, 0]
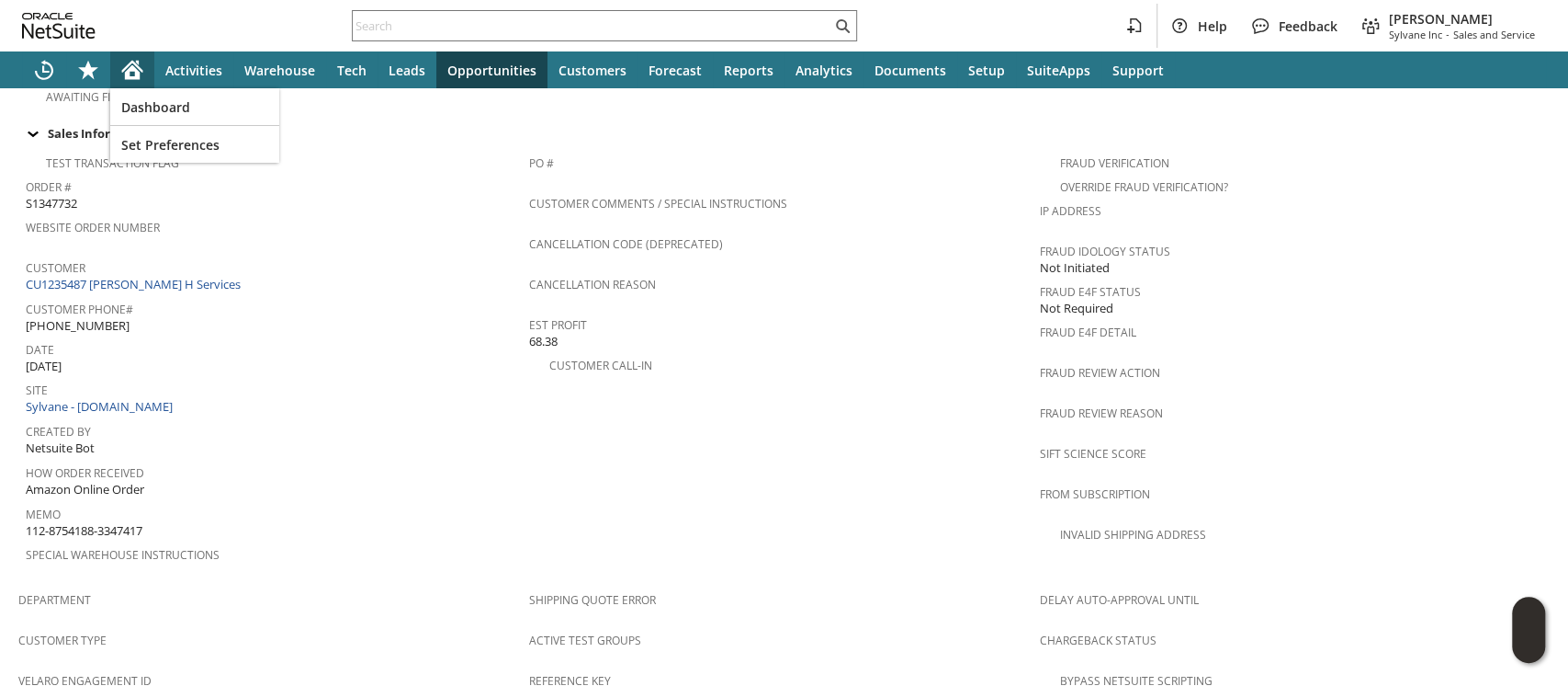
click at [138, 61] on icon "Home" at bounding box center [137, 63] width 3 height 5
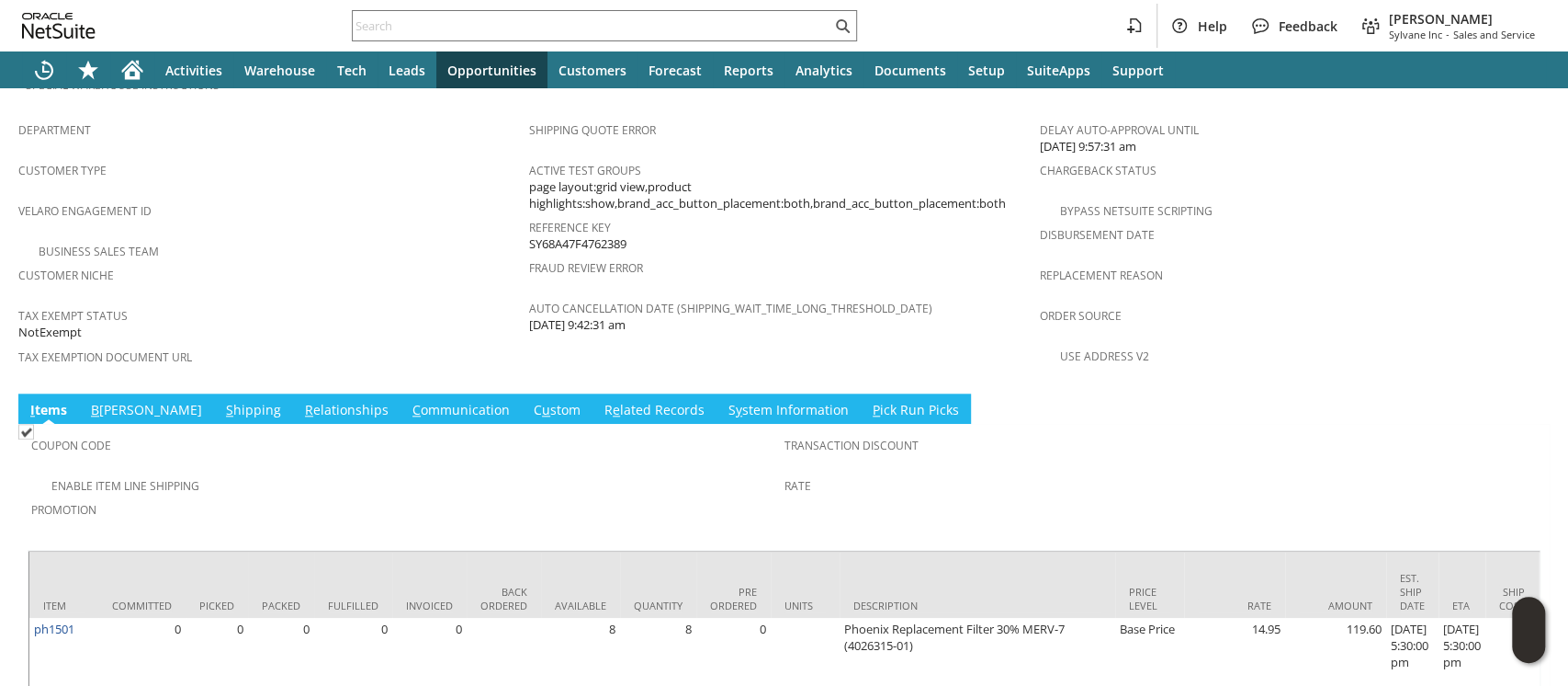
scroll to position [1163, 0]
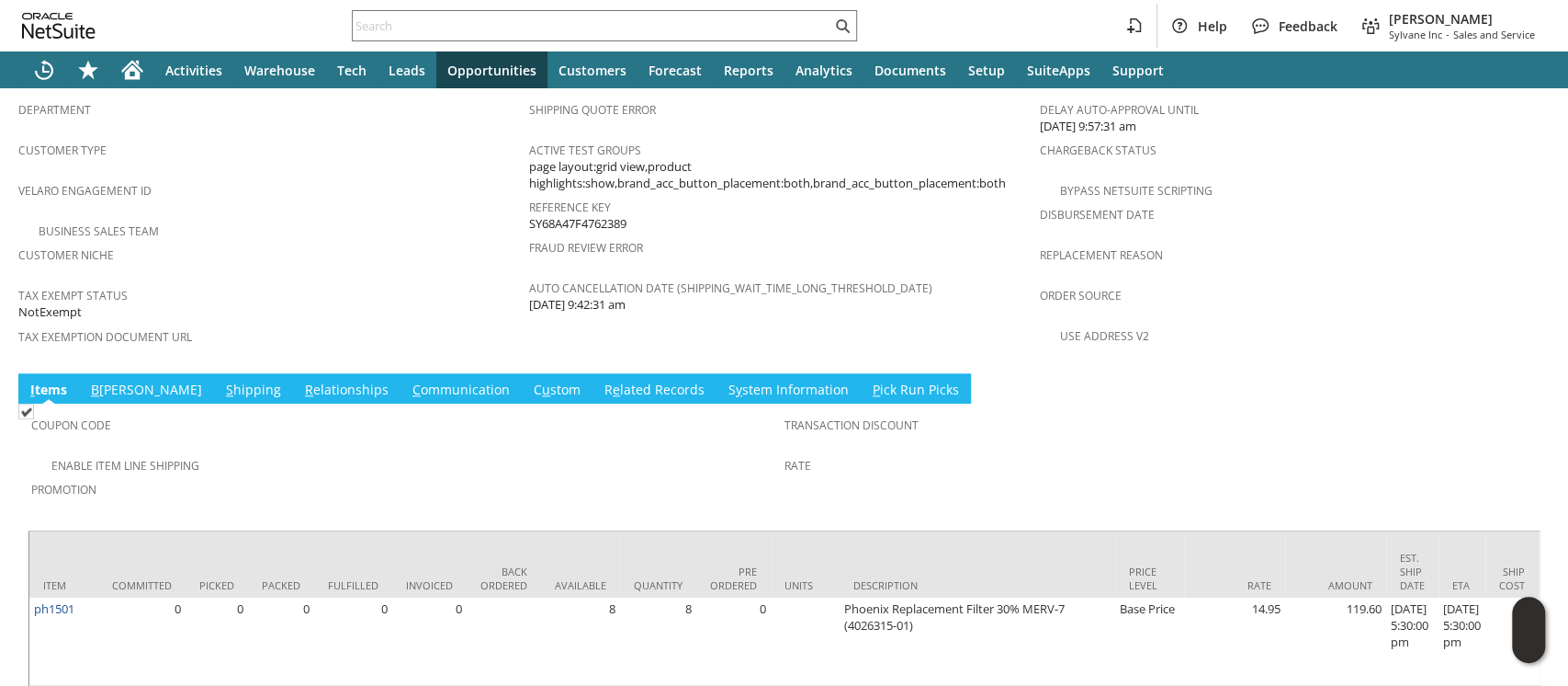
click at [222, 380] on link "S hipping" at bounding box center [254, 390] width 65 height 20
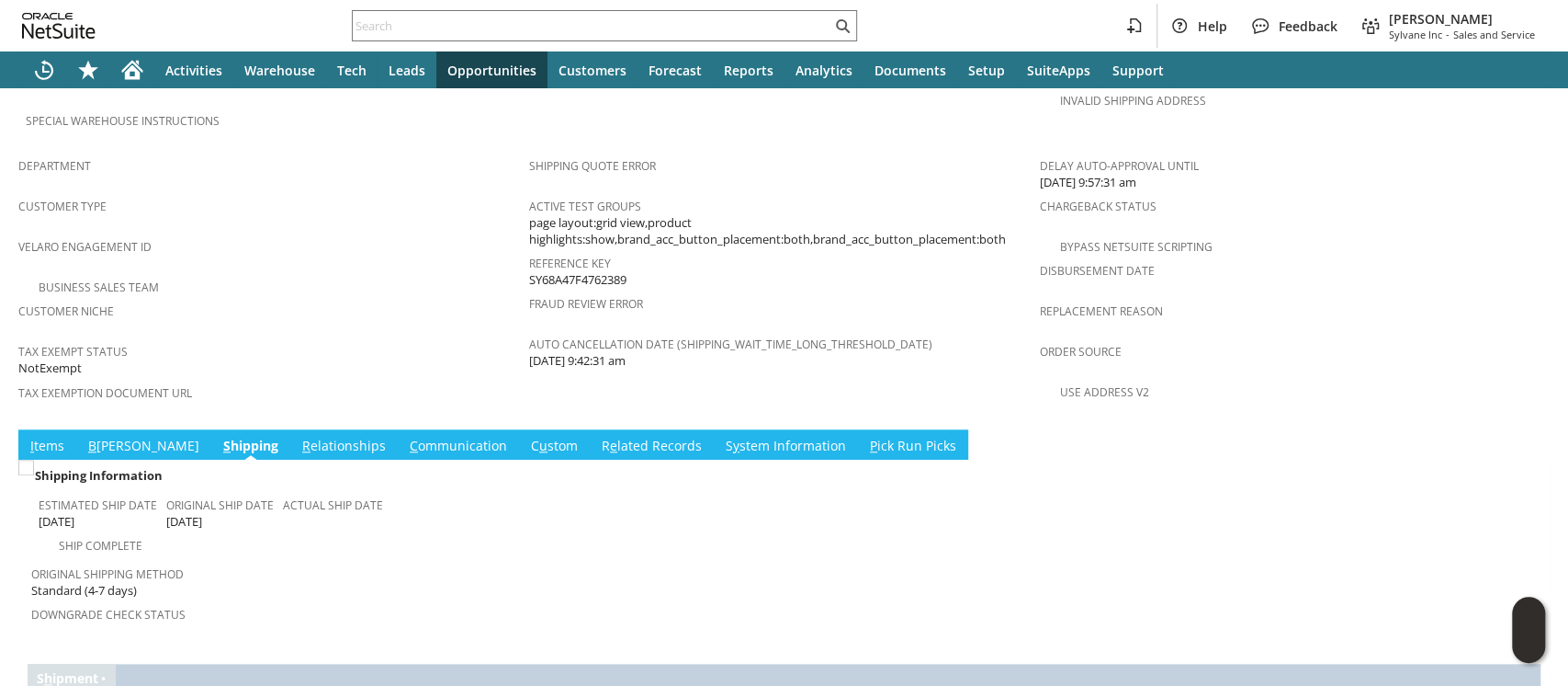
scroll to position [1171, 0]
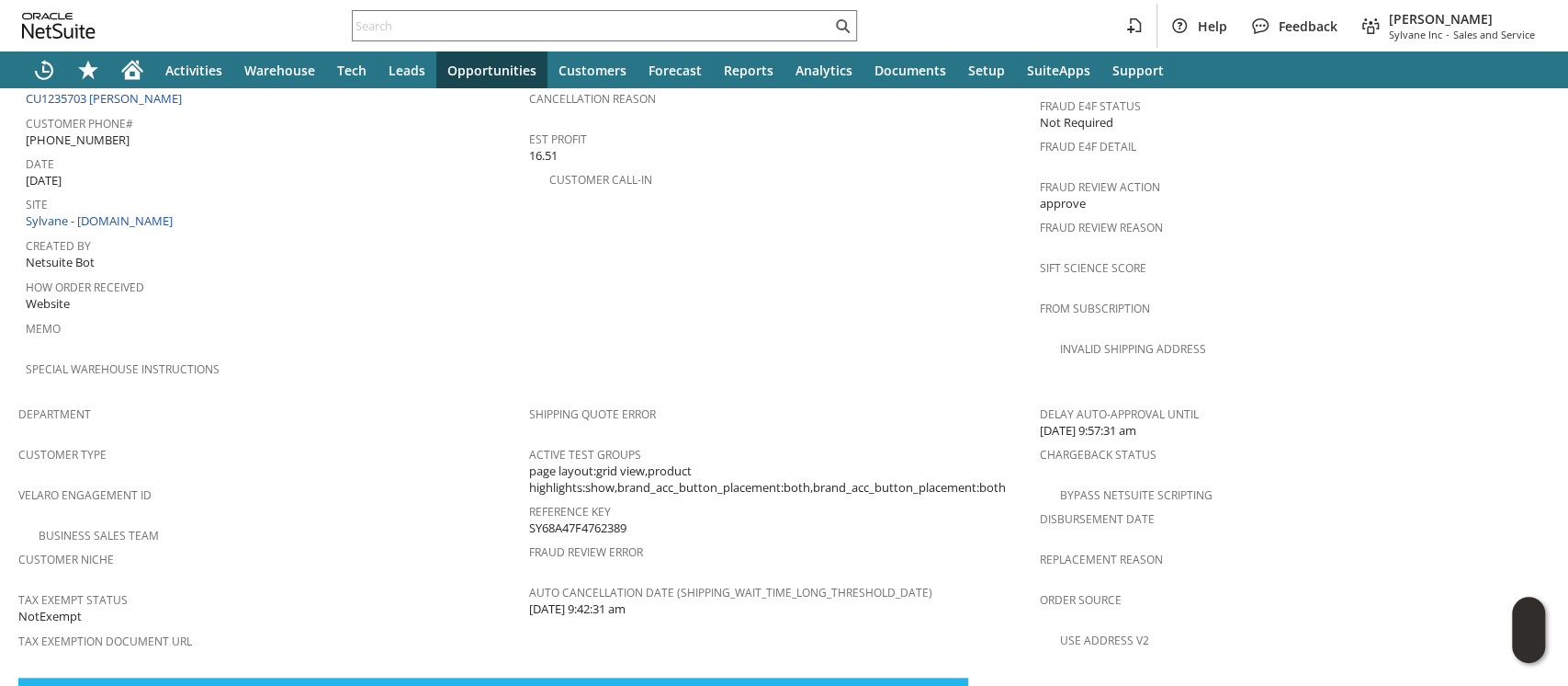
scroll to position [803, 0]
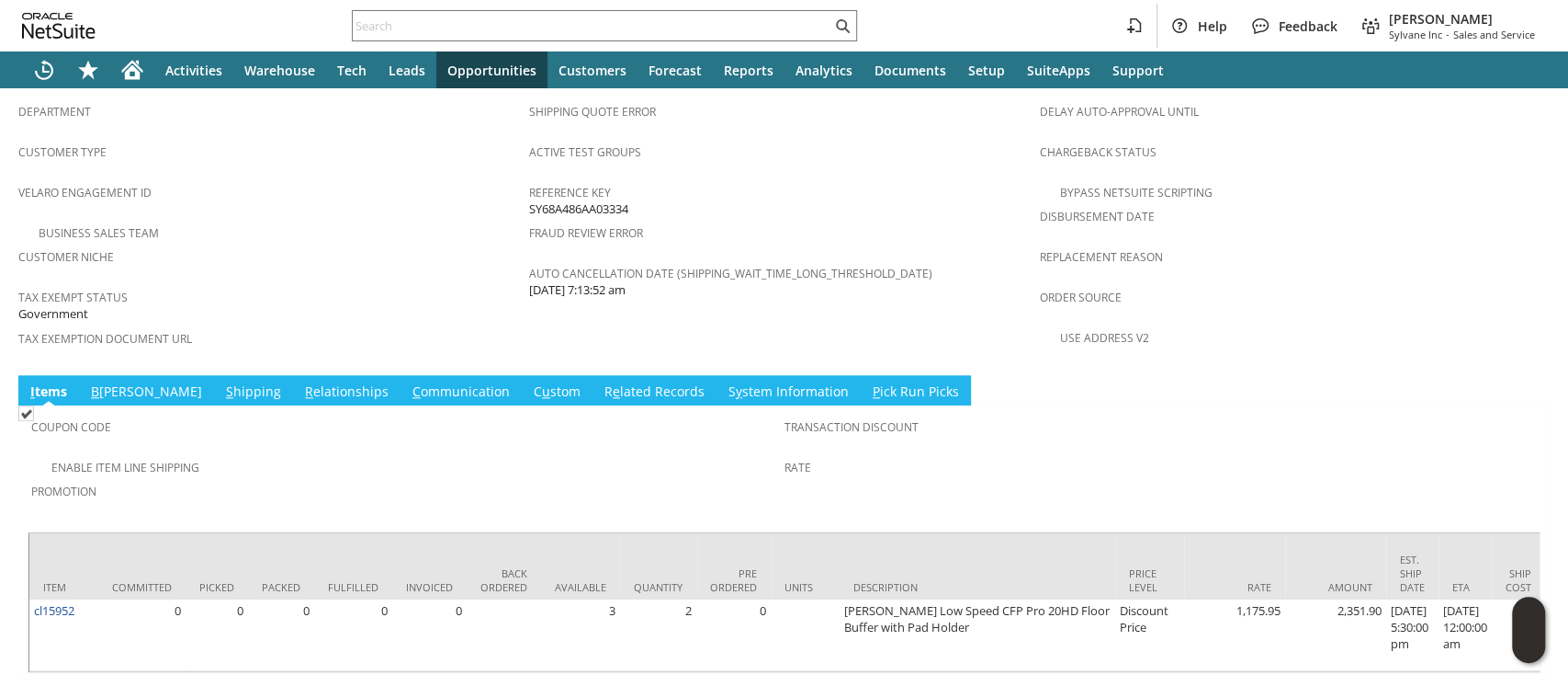
scroll to position [1163, 0]
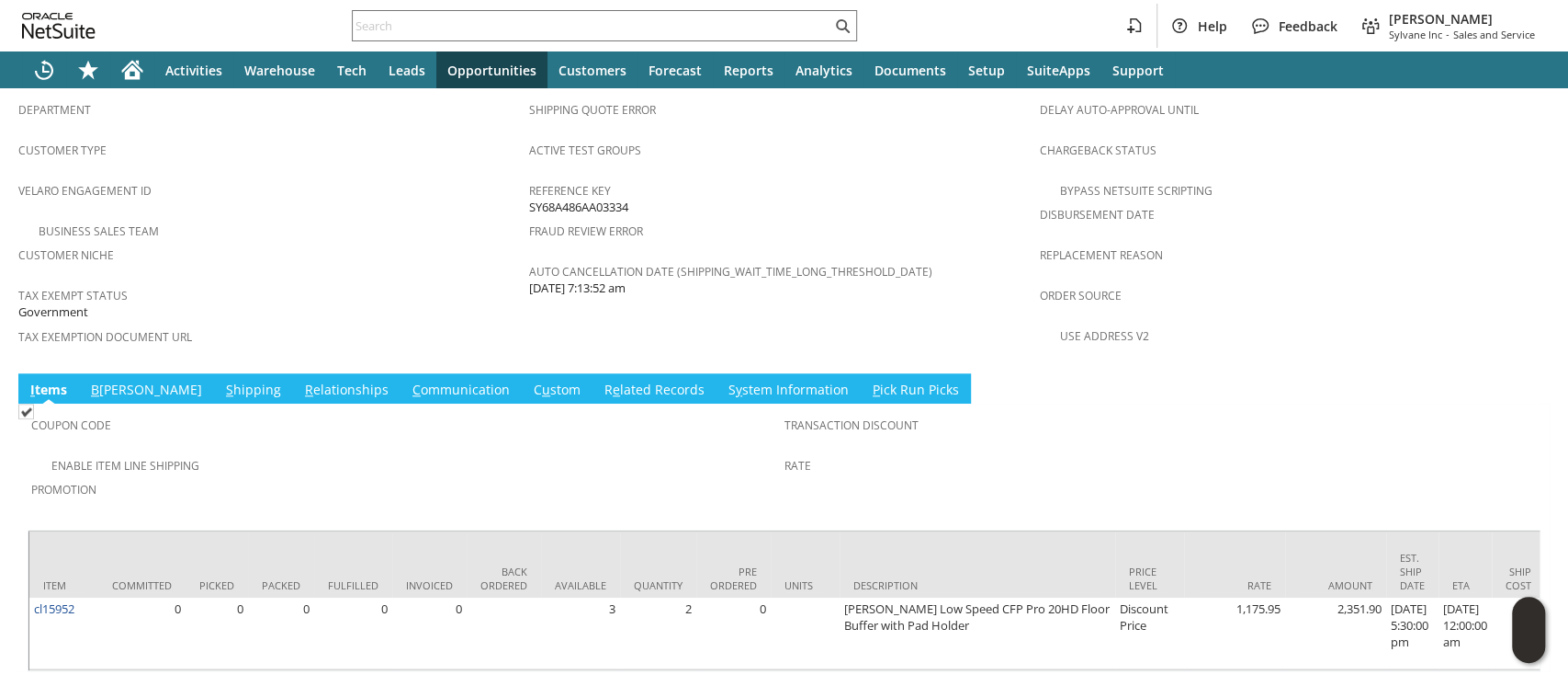
click at [119, 380] on link "B illing" at bounding box center [146, 390] width 120 height 20
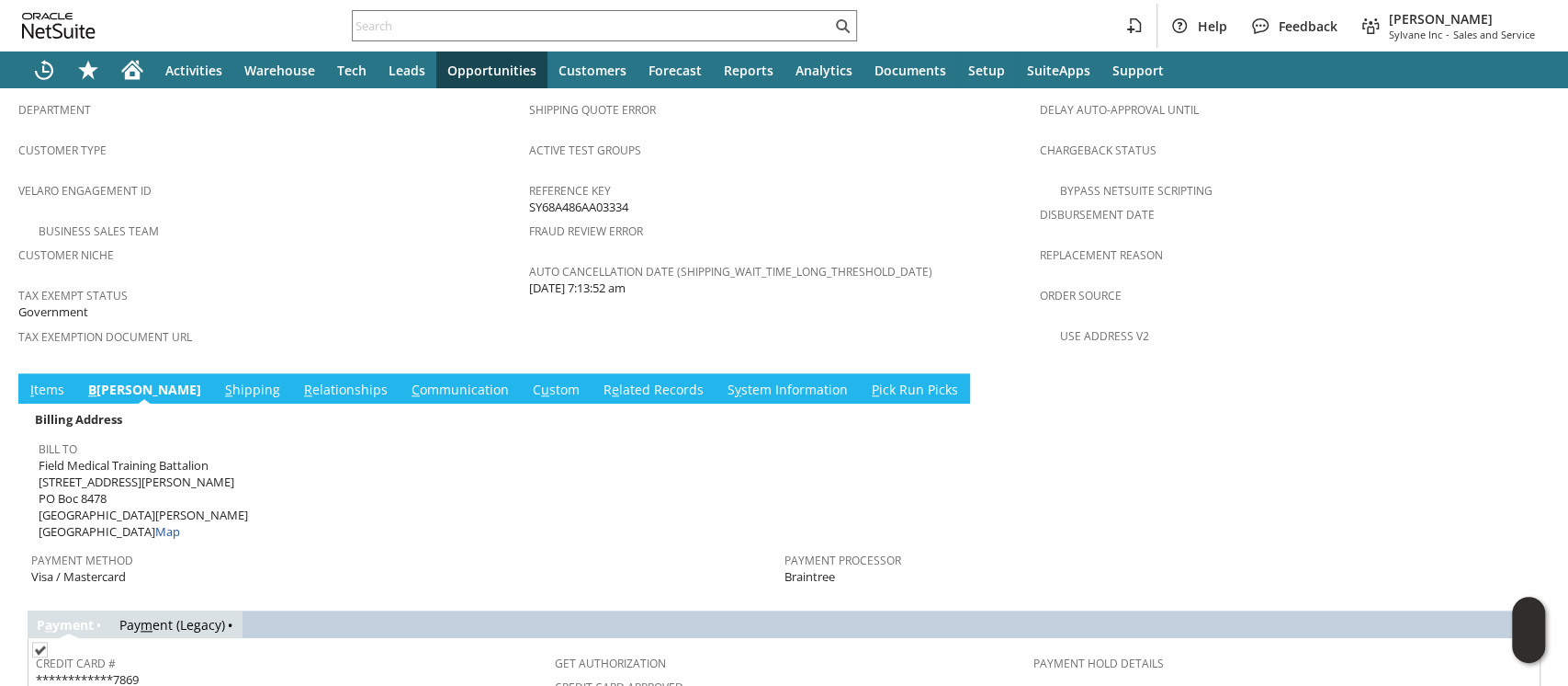
click at [407, 380] on link "C ommunication" at bounding box center [460, 390] width 106 height 20
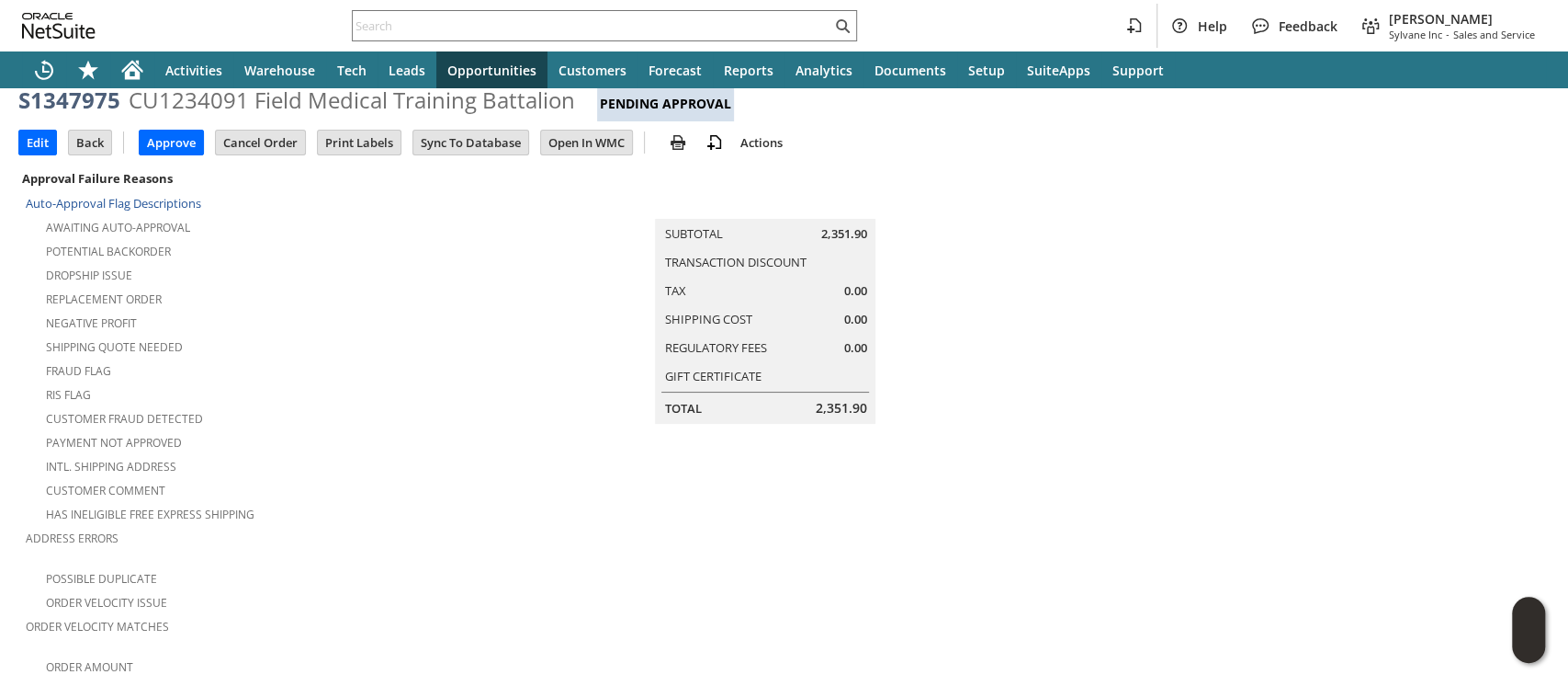
scroll to position [0, 0]
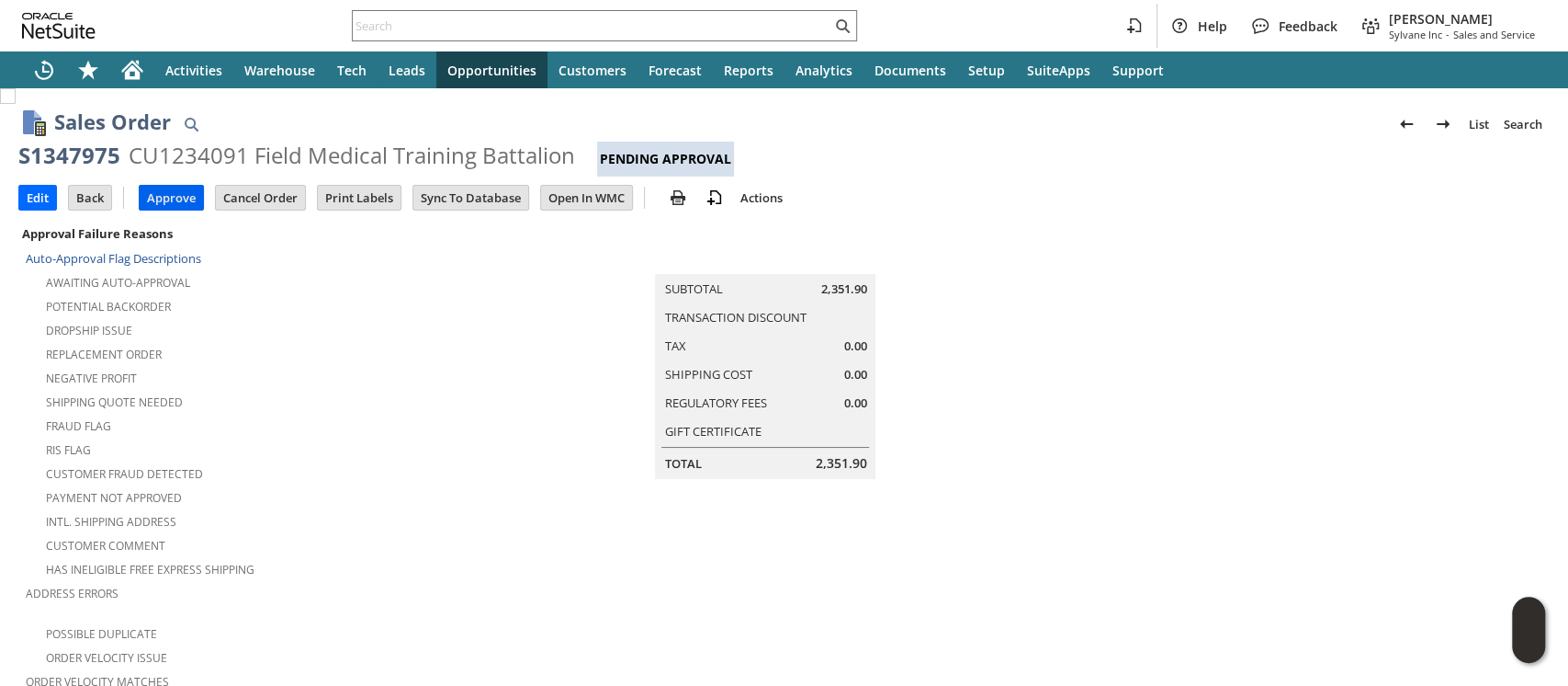
click at [172, 193] on input "Approve" at bounding box center [171, 198] width 64 height 24
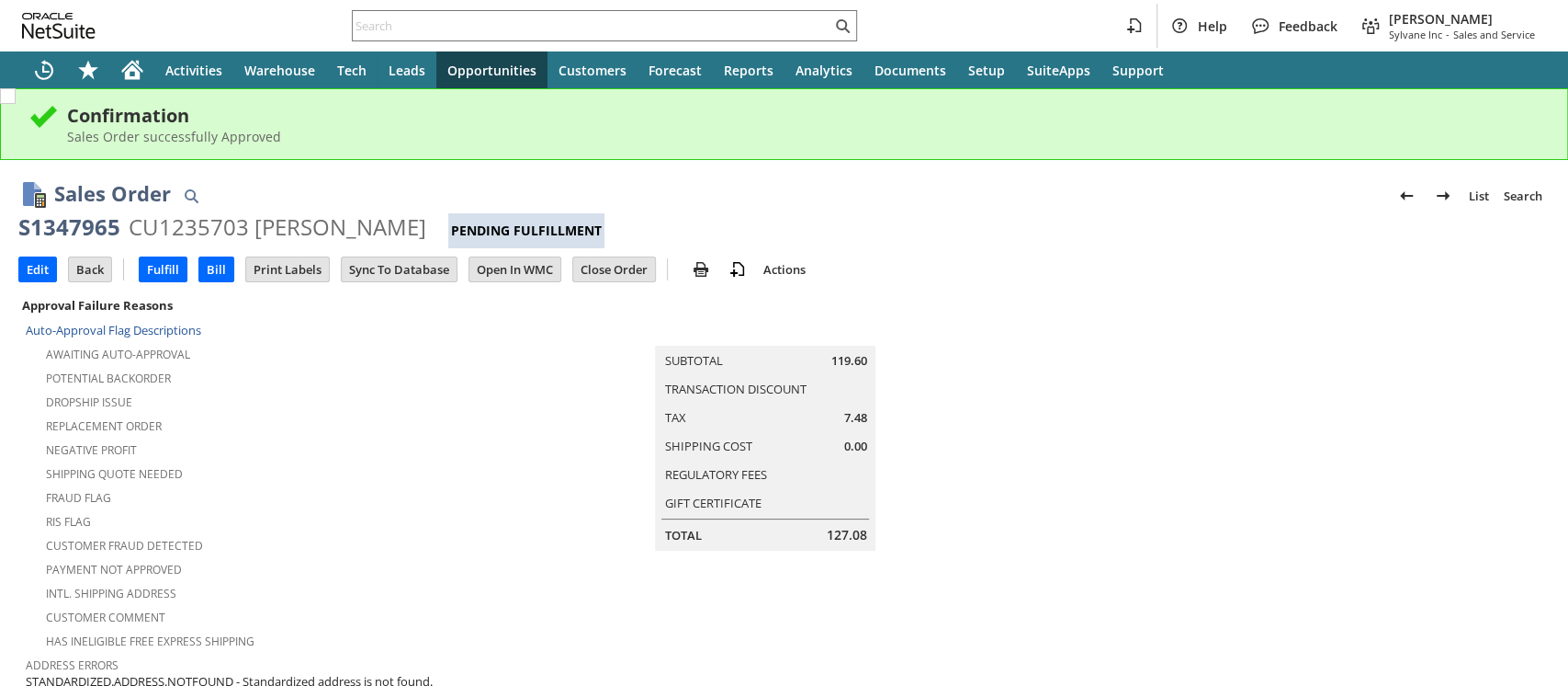
scroll to position [685, 0]
